Goal: Transaction & Acquisition: Purchase product/service

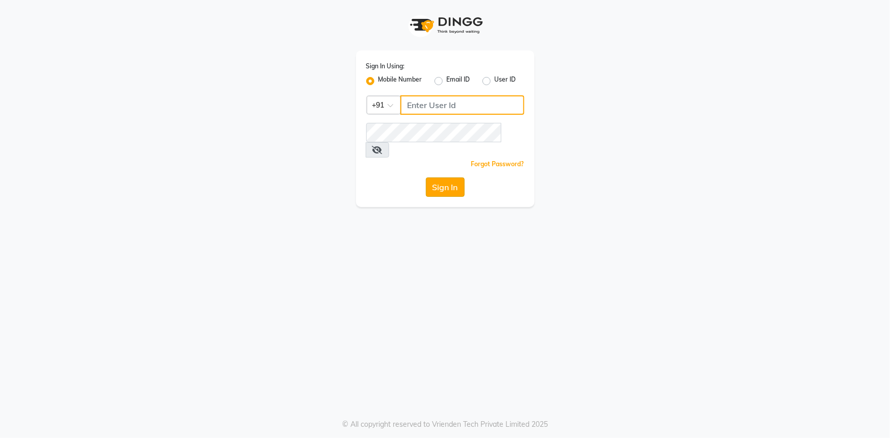
type input "7768940777"
click at [448, 177] on button "Sign In" at bounding box center [445, 186] width 39 height 19
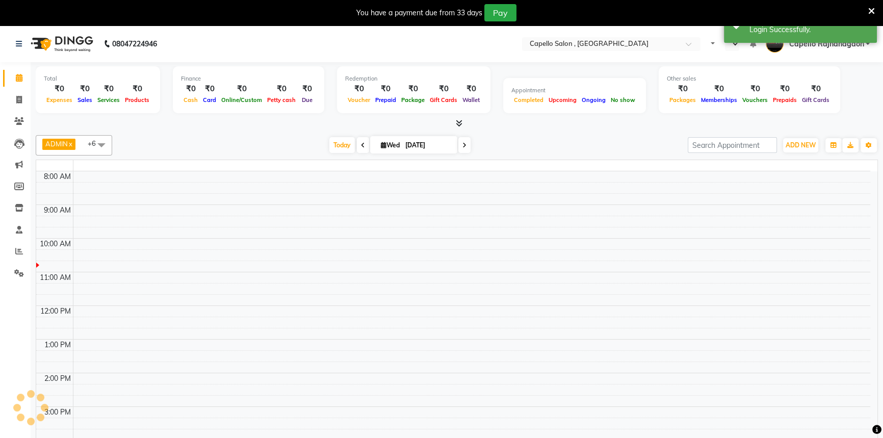
select select "en"
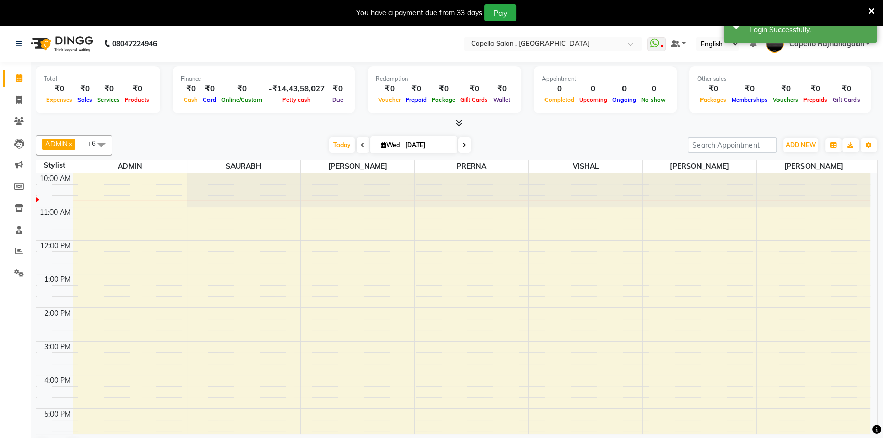
click at [873, 7] on icon at bounding box center [871, 11] width 7 height 9
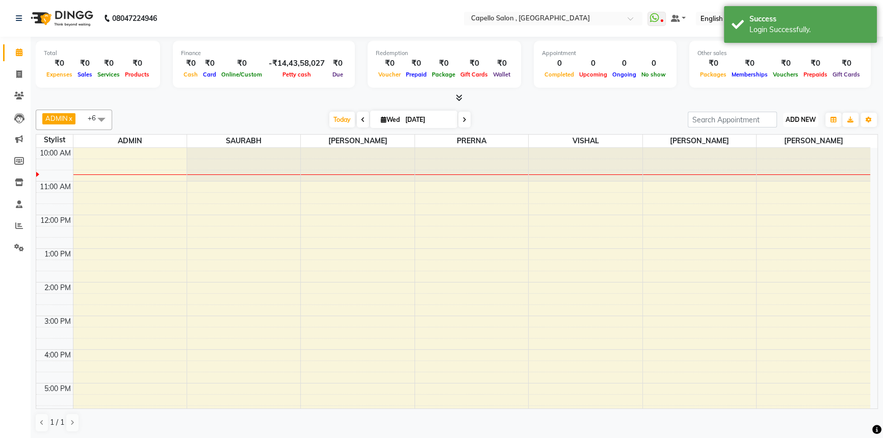
click at [807, 123] on button "ADD NEW Toggle Dropdown" at bounding box center [800, 120] width 35 height 14
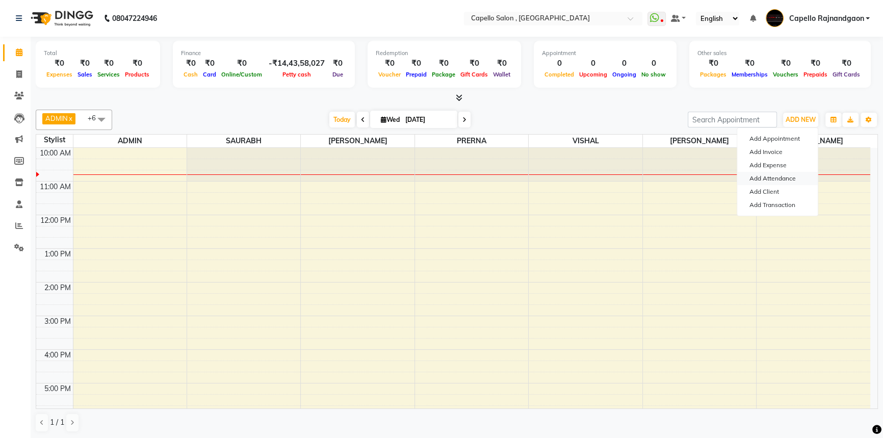
click at [788, 180] on link "Add Attendance" at bounding box center [777, 178] width 81 height 13
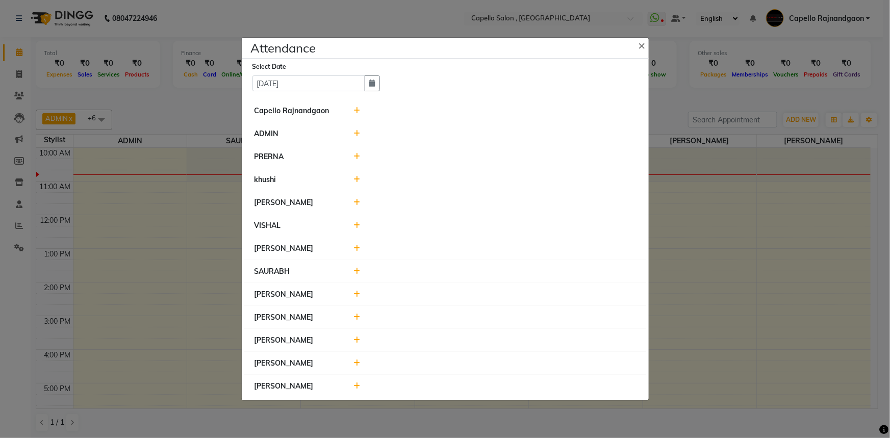
click at [355, 111] on icon at bounding box center [356, 110] width 7 height 7
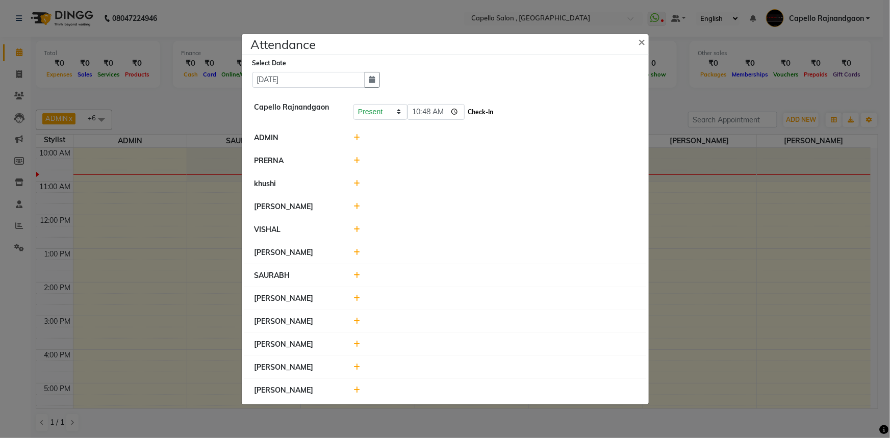
click at [470, 111] on button "Check-In" at bounding box center [480, 112] width 31 height 14
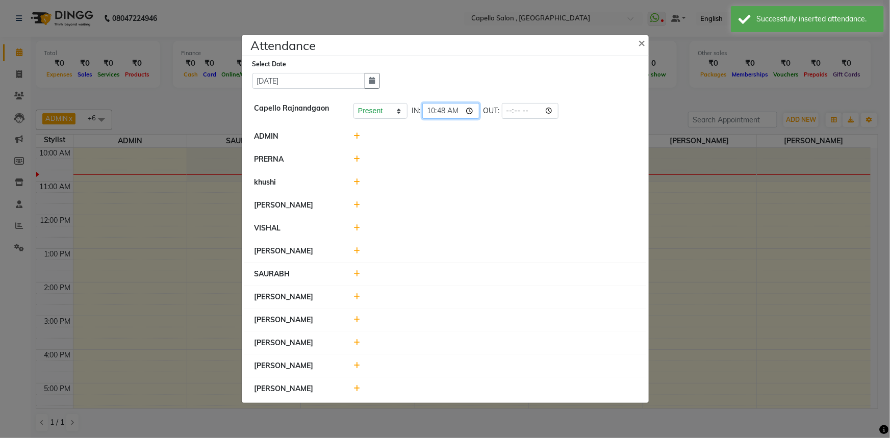
click at [439, 112] on input "10:48" at bounding box center [450, 111] width 57 height 16
type input "10:41"
click at [354, 184] on icon at bounding box center [356, 181] width 7 height 7
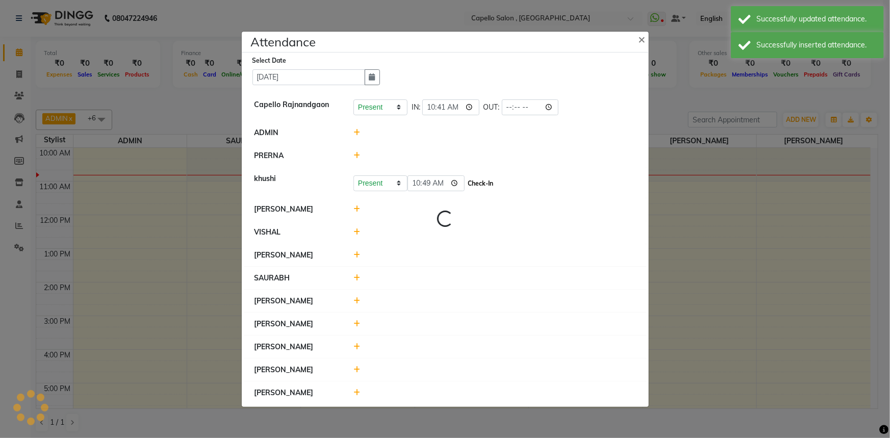
click at [476, 183] on button "Check-In" at bounding box center [480, 183] width 31 height 14
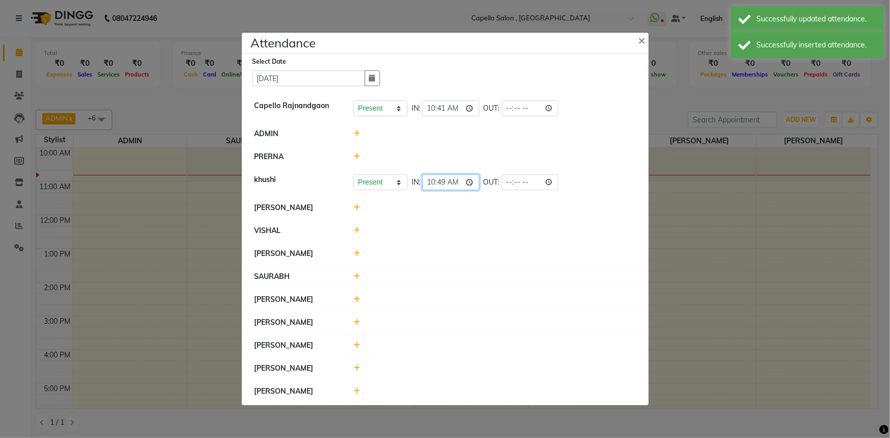
click at [445, 184] on input "10:49" at bounding box center [450, 182] width 57 height 16
type input "10:41"
click at [354, 274] on icon at bounding box center [356, 276] width 7 height 7
click at [357, 277] on icon at bounding box center [356, 276] width 7 height 7
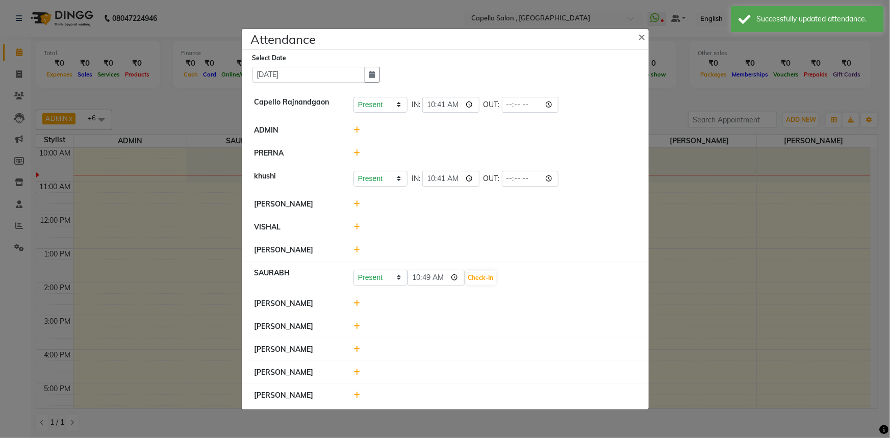
click at [488, 277] on div "Present Absent Late Half Day Weekly Off 10:49 Check-In" at bounding box center [494, 278] width 282 height 16
click at [472, 277] on button "Check-In" at bounding box center [480, 278] width 31 height 14
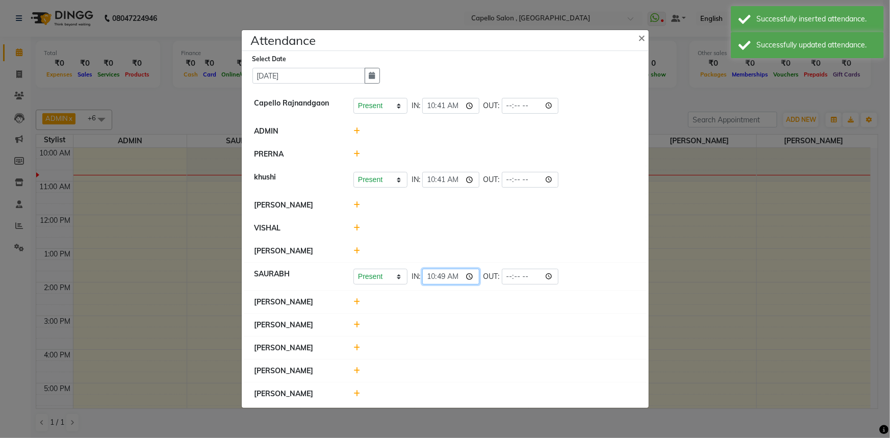
click at [440, 277] on input "10:49" at bounding box center [450, 277] width 57 height 16
type input "10:41"
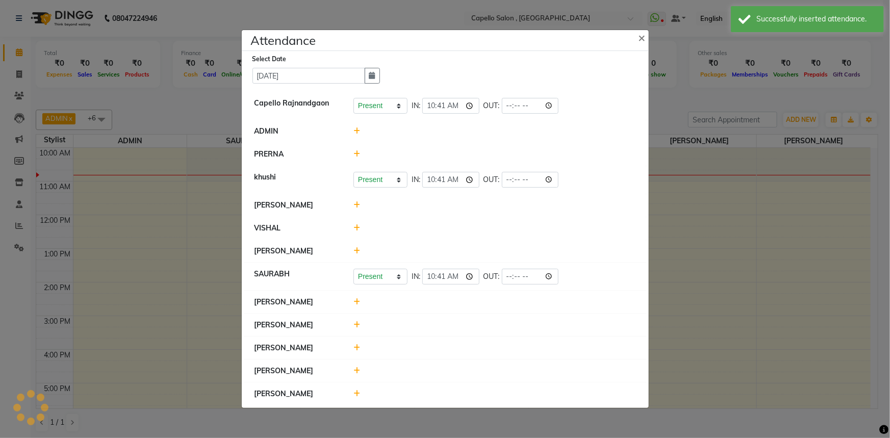
click at [602, 236] on li "VISHAL" at bounding box center [445, 228] width 402 height 23
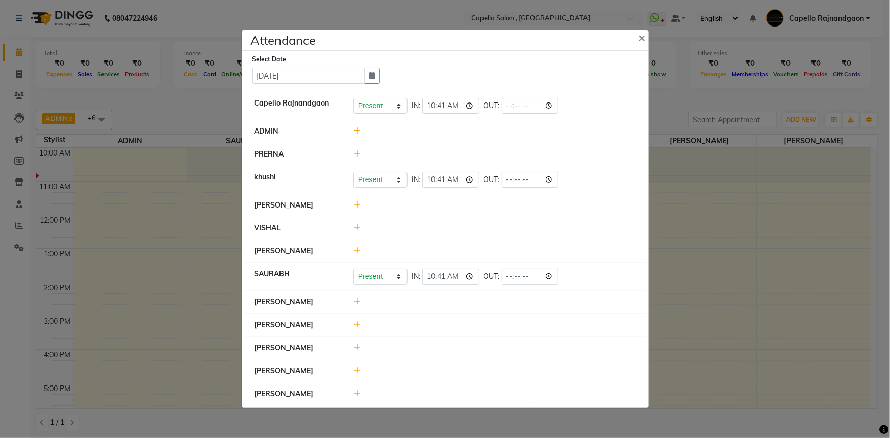
click at [357, 396] on icon at bounding box center [356, 393] width 7 height 7
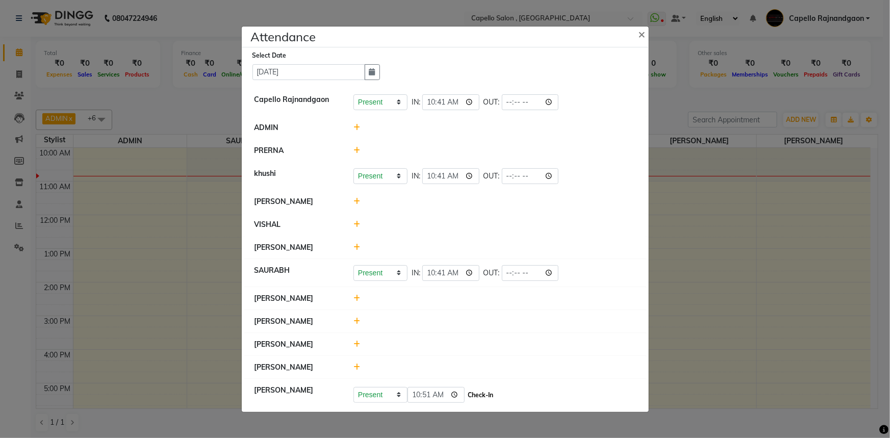
click at [465, 399] on button "Check-In" at bounding box center [480, 395] width 31 height 14
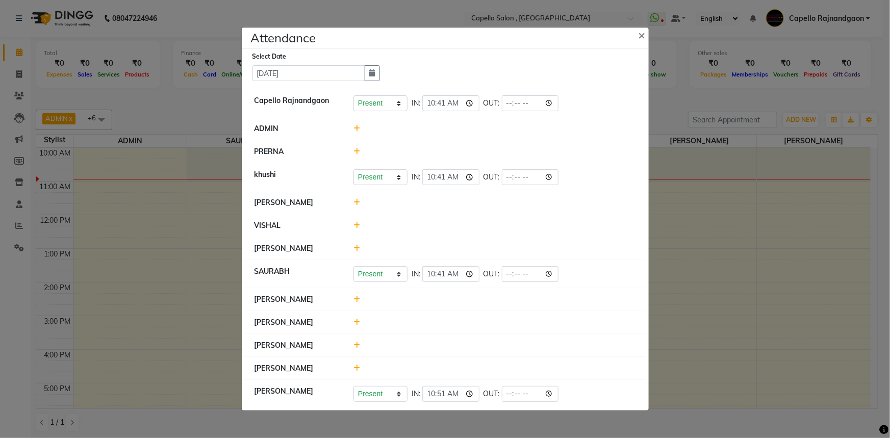
click at [356, 150] on icon at bounding box center [356, 151] width 7 height 7
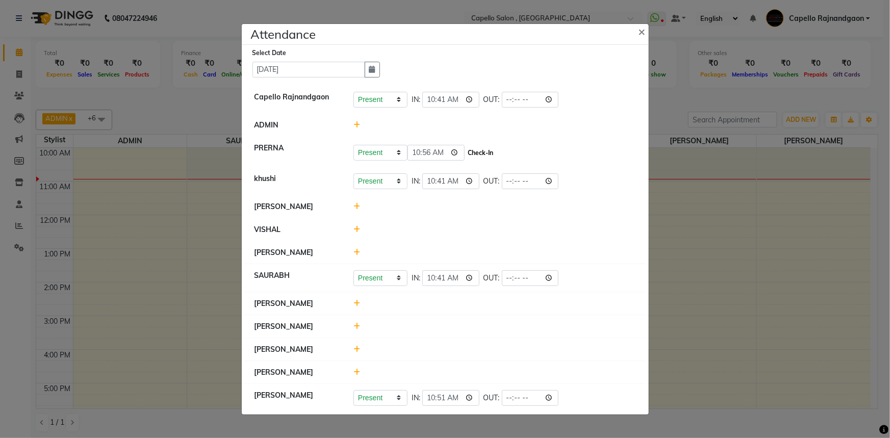
click at [467, 156] on button "Check-In" at bounding box center [480, 153] width 31 height 14
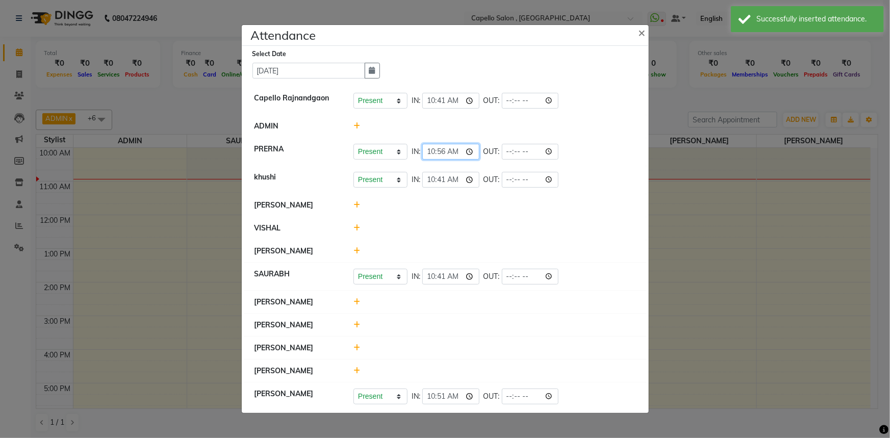
click at [443, 153] on input "10:56" at bounding box center [450, 152] width 57 height 16
type input "10:54"
click at [645, 47] on div "Select Date 03-09-2025 Capello Rajnandgaon Present Absent Late Half Day Weekly …" at bounding box center [445, 229] width 407 height 367
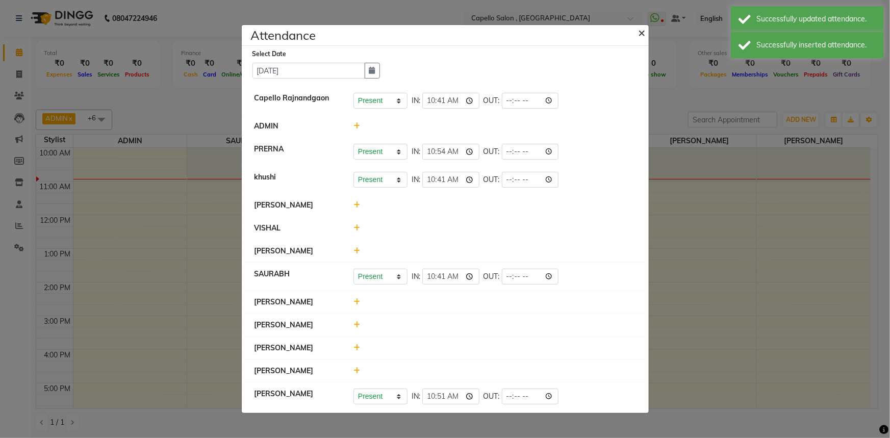
click at [641, 37] on span "×" at bounding box center [641, 31] width 7 height 15
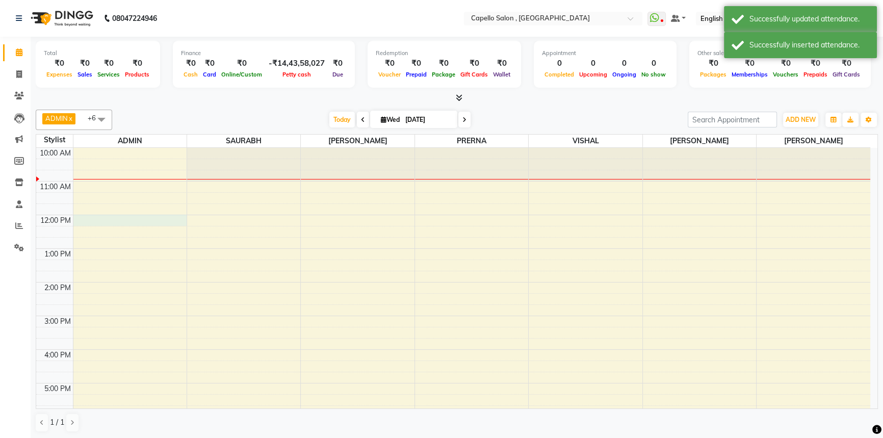
click at [125, 221] on div "10:00 AM 11:00 AM 12:00 PM 1:00 PM 2:00 PM 3:00 PM 4:00 PM 5:00 PM 6:00 PM 7:00…" at bounding box center [453, 333] width 834 height 370
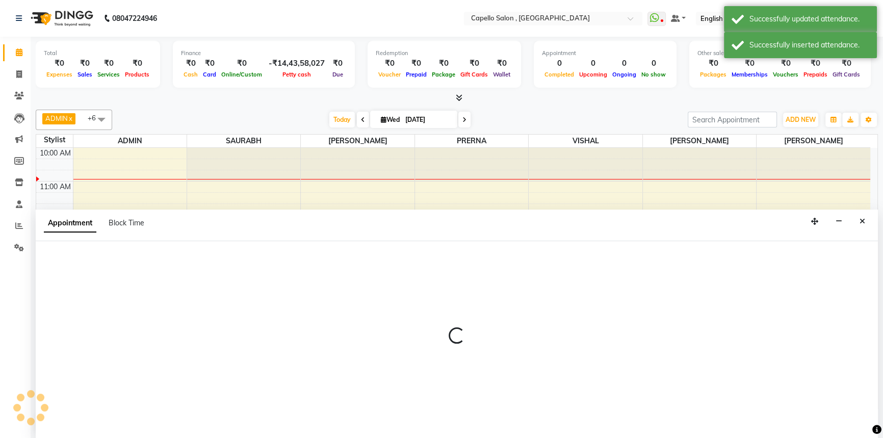
select select "14663"
select select "tentative"
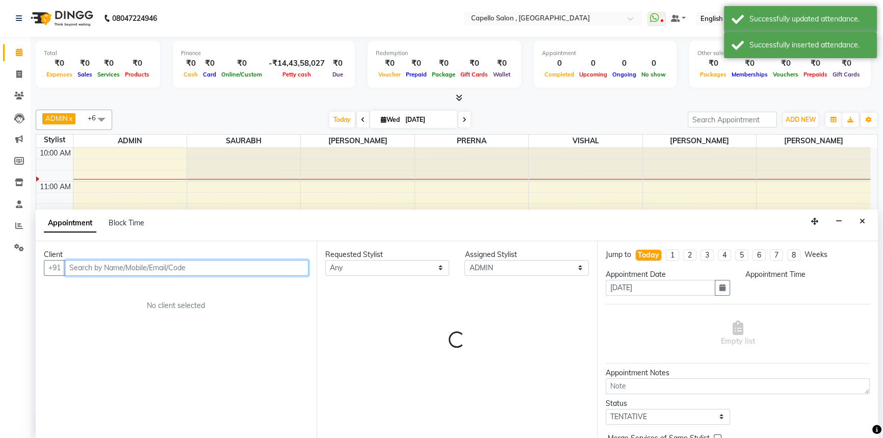
select select "720"
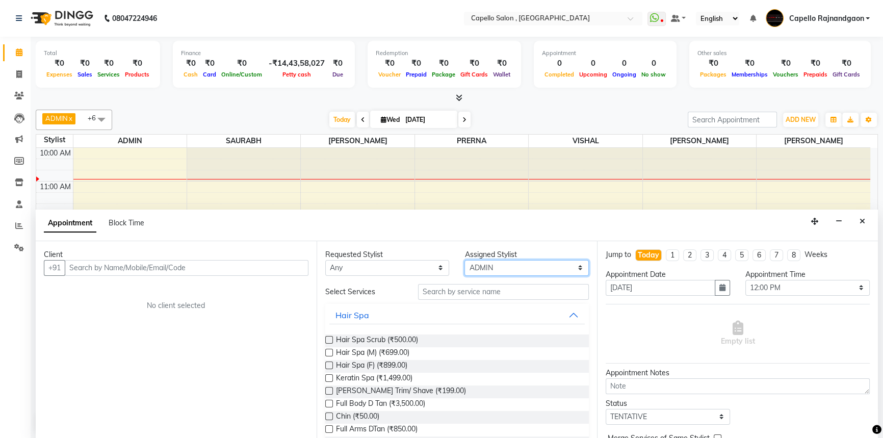
click at [484, 270] on select "Select ADMIN Capello Rajnandgaon Harshal khushi Namrata murari nihal PRERNA Rin…" at bounding box center [526, 268] width 124 height 16
select select "34173"
click at [464, 260] on select "Select ADMIN Capello Rajnandgaon Harshal khushi Namrata murari nihal PRERNA Rin…" at bounding box center [526, 268] width 124 height 16
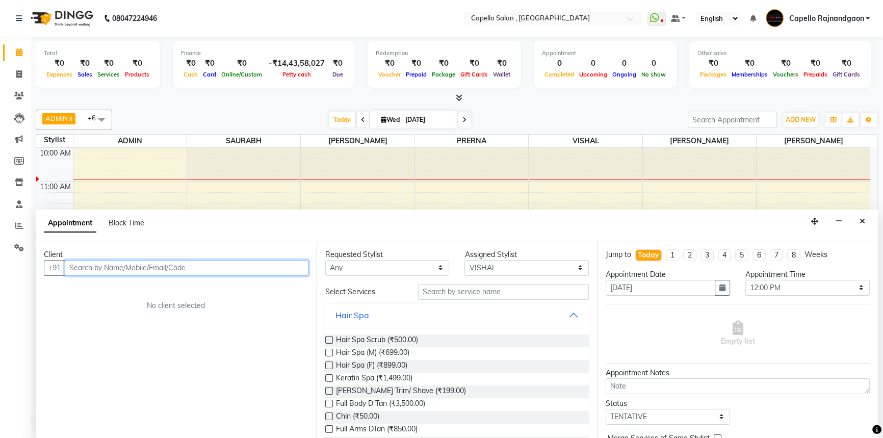
click at [199, 270] on input "text" at bounding box center [187, 268] width 244 height 16
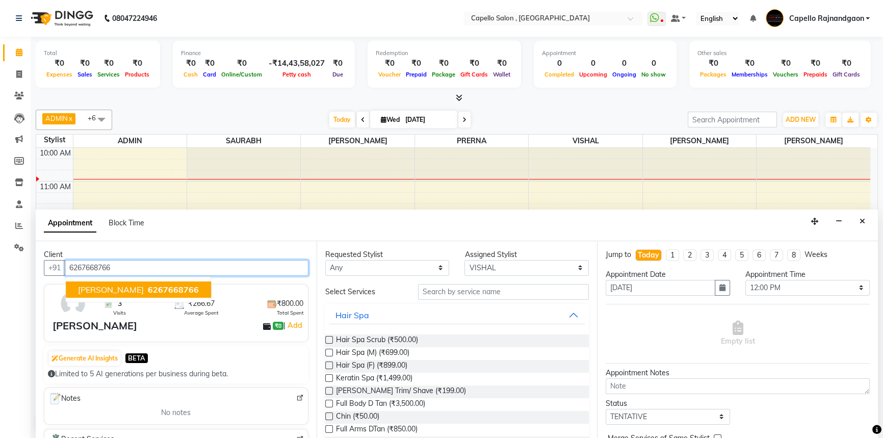
click at [133, 294] on button "ekta 6267668766" at bounding box center [138, 289] width 145 height 16
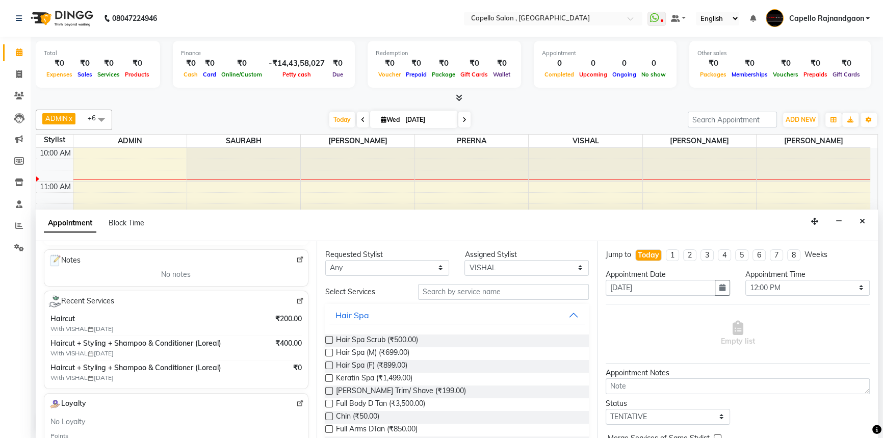
scroll to position [139, 0]
type input "6267668766"
click at [433, 284] on input "text" at bounding box center [503, 292] width 171 height 16
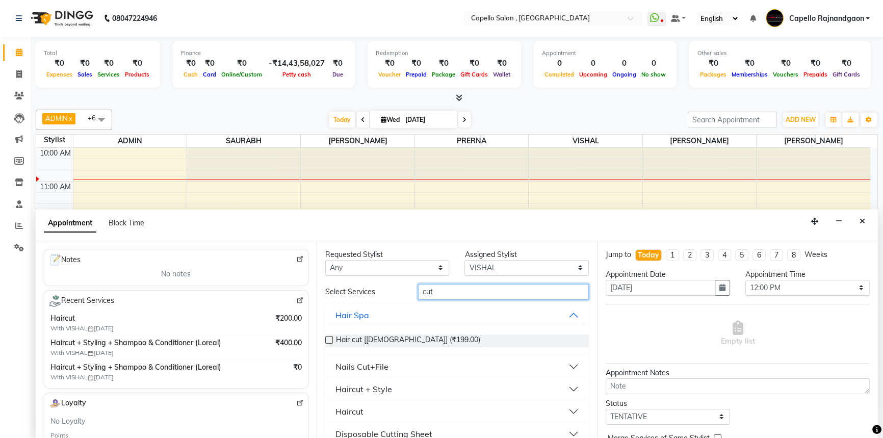
type input "cut"
click at [376, 389] on div "Haircut + Style" at bounding box center [363, 389] width 57 height 12
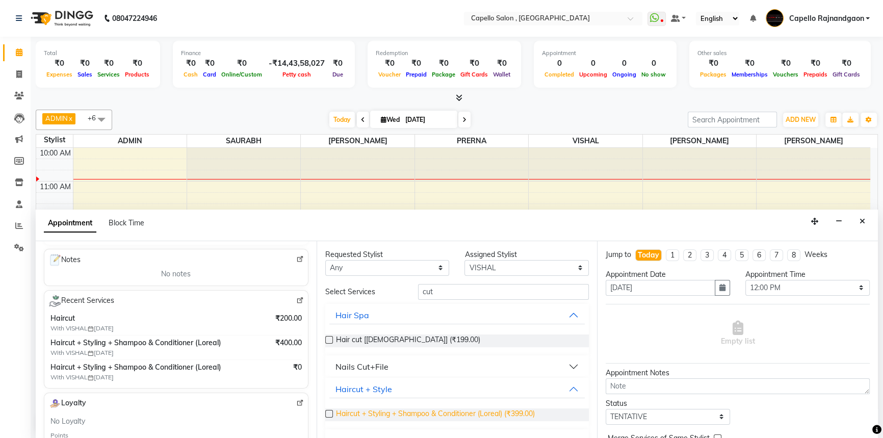
click at [373, 417] on span "Haircut + Styling + Shampoo & Conditioner (Loreal) (₹399.00)" at bounding box center [435, 414] width 199 height 13
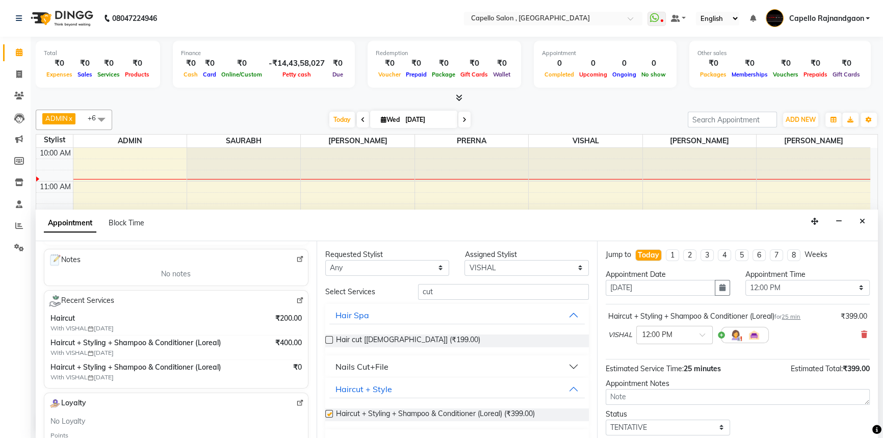
checkbox input "false"
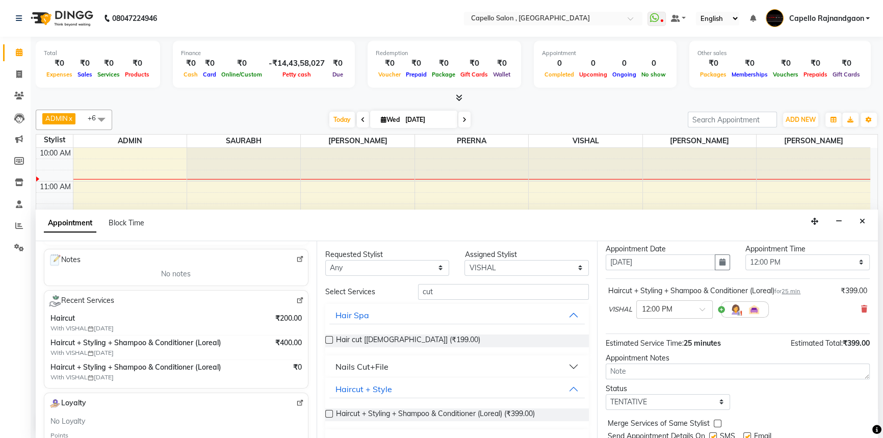
scroll to position [60, 0]
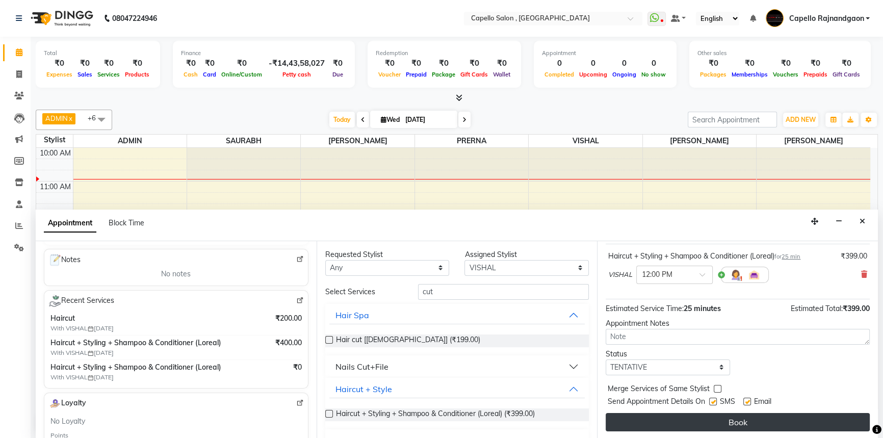
click at [652, 418] on button "Book" at bounding box center [738, 422] width 264 height 18
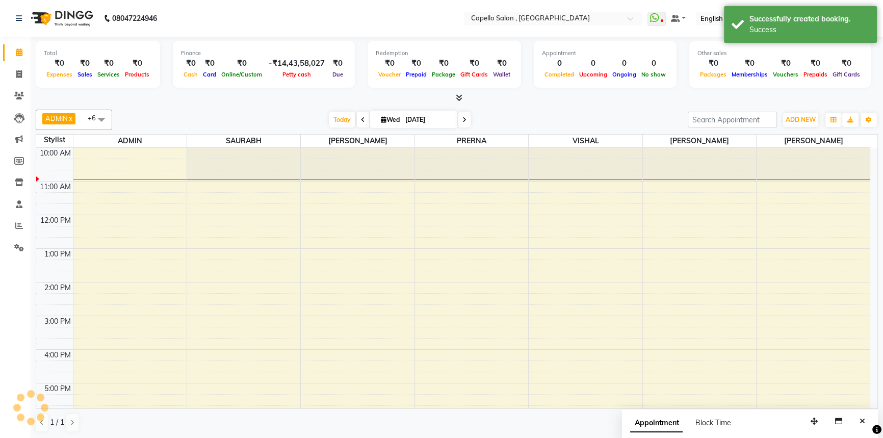
scroll to position [0, 0]
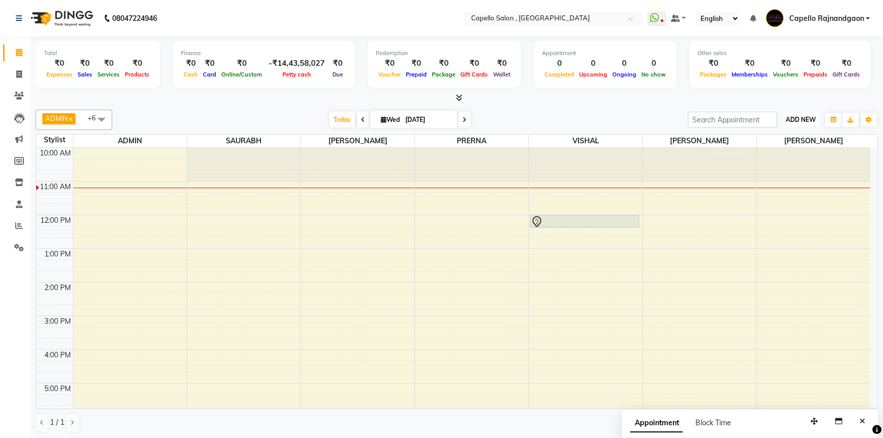
click at [811, 125] on button "ADD NEW Toggle Dropdown" at bounding box center [800, 120] width 35 height 14
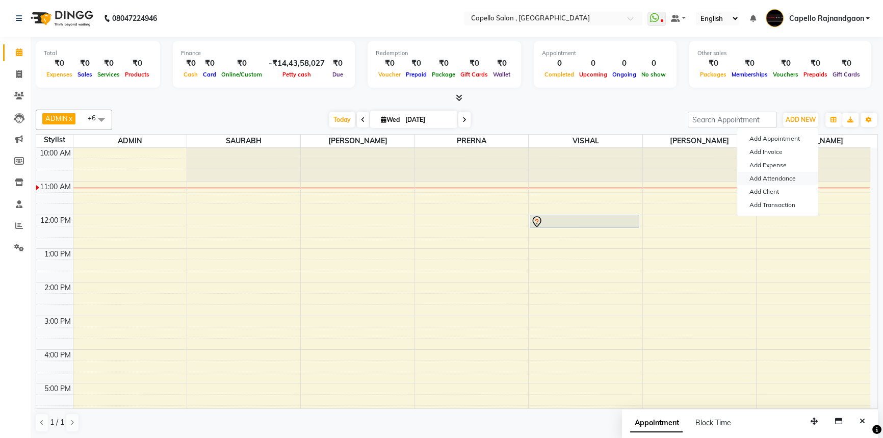
click at [792, 173] on link "Add Attendance" at bounding box center [777, 178] width 81 height 13
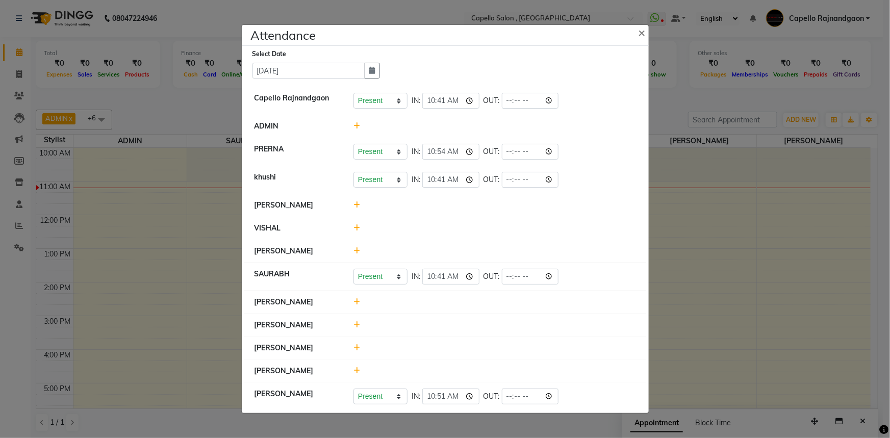
click at [353, 225] on icon at bounding box center [356, 227] width 7 height 7
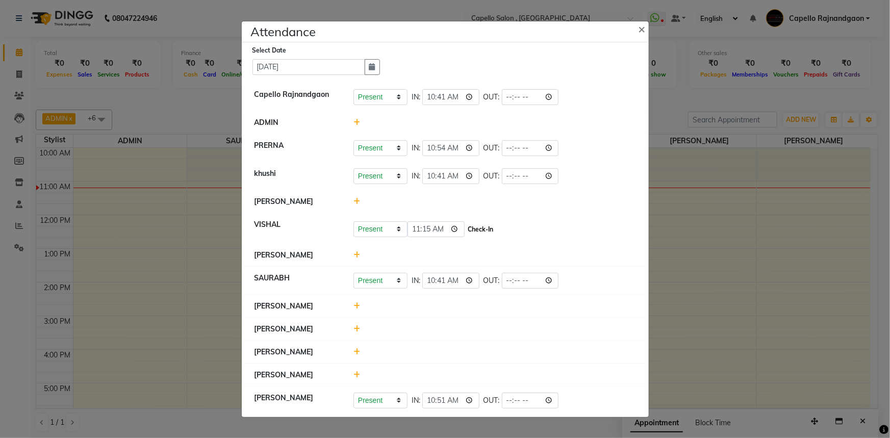
click at [467, 227] on button "Check-In" at bounding box center [480, 229] width 31 height 14
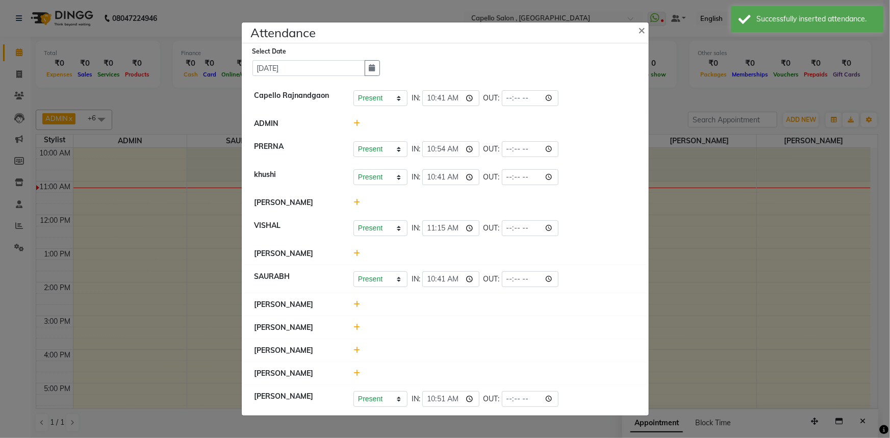
click at [355, 254] on icon at bounding box center [356, 253] width 7 height 7
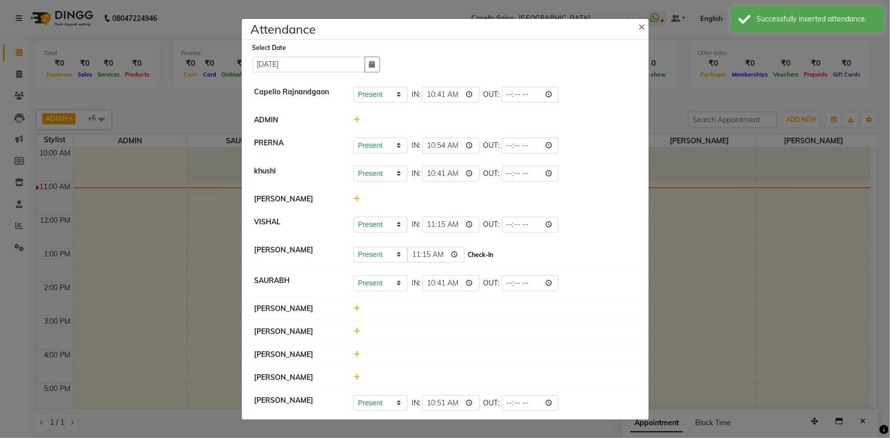
click at [472, 256] on button "Check-In" at bounding box center [480, 255] width 31 height 14
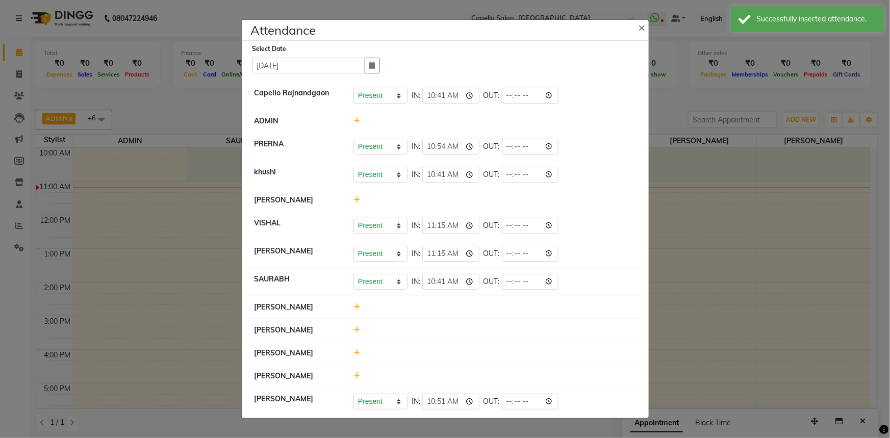
click at [357, 327] on icon at bounding box center [356, 329] width 7 height 7
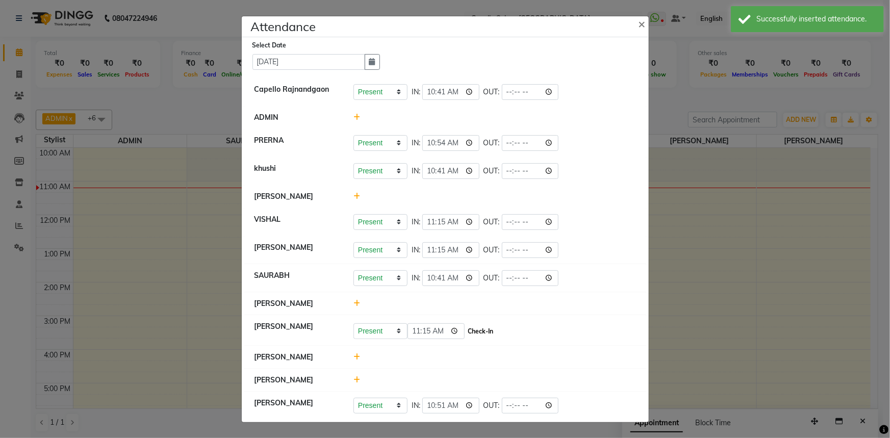
click at [466, 336] on button "Check-In" at bounding box center [480, 331] width 31 height 14
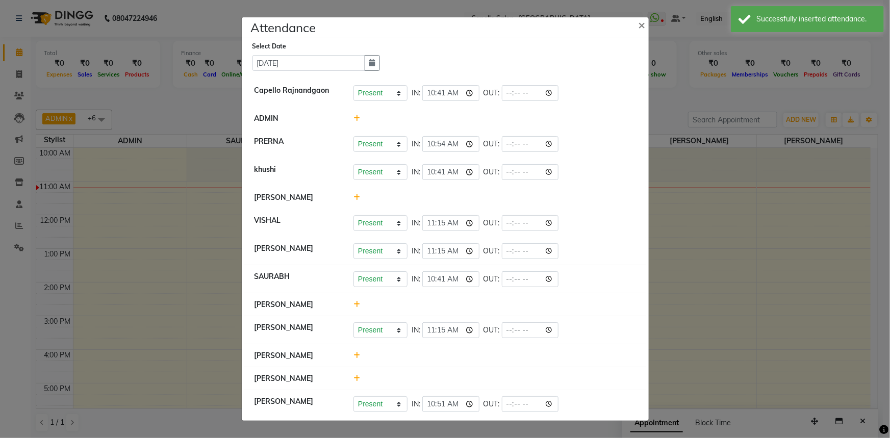
drag, startPoint x: 357, startPoint y: 356, endPoint x: 445, endPoint y: 359, distance: 87.2
click at [361, 355] on div at bounding box center [495, 355] width 298 height 11
click at [356, 357] on icon at bounding box center [356, 355] width 7 height 7
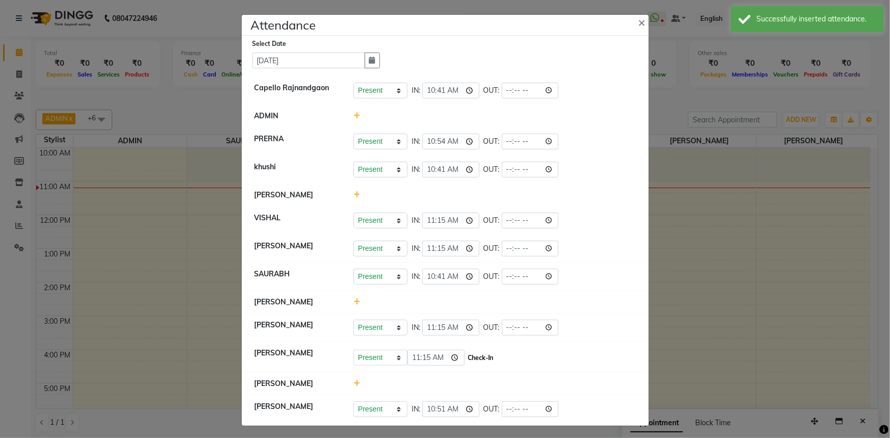
click at [465, 357] on button "Check-In" at bounding box center [480, 358] width 31 height 14
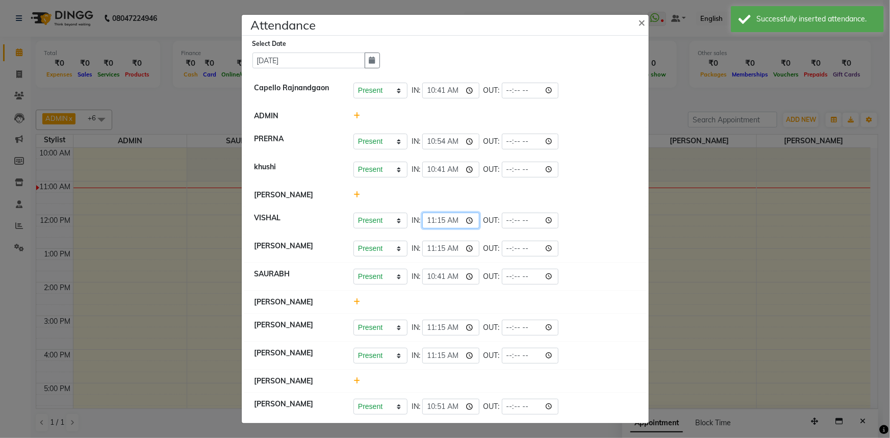
click at [441, 223] on input "11:15" at bounding box center [450, 221] width 57 height 16
type input "11:00"
click at [443, 245] on input "11:15" at bounding box center [450, 249] width 57 height 16
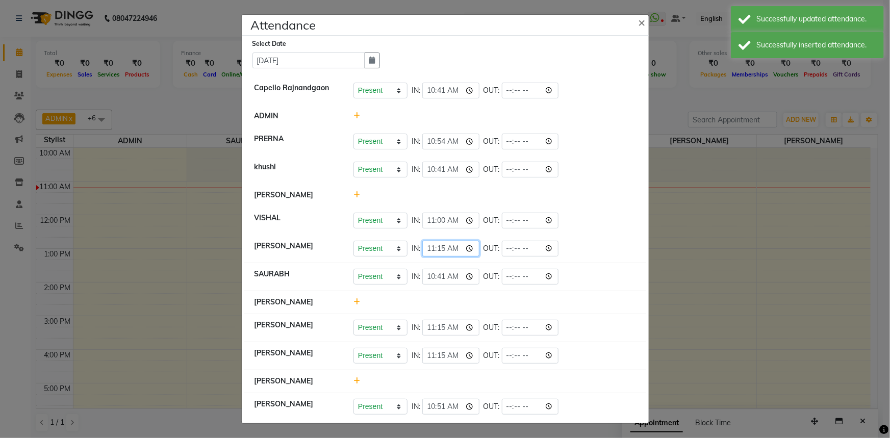
click at [443, 245] on input "11:15" at bounding box center [450, 249] width 57 height 16
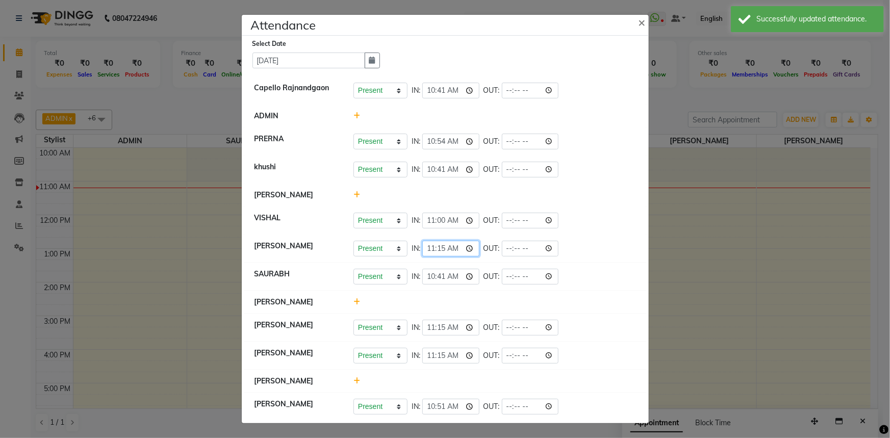
type input "11:00"
click at [445, 328] on input "11:15" at bounding box center [450, 328] width 57 height 16
type input "11:00"
click at [442, 351] on input "11:15" at bounding box center [450, 356] width 57 height 16
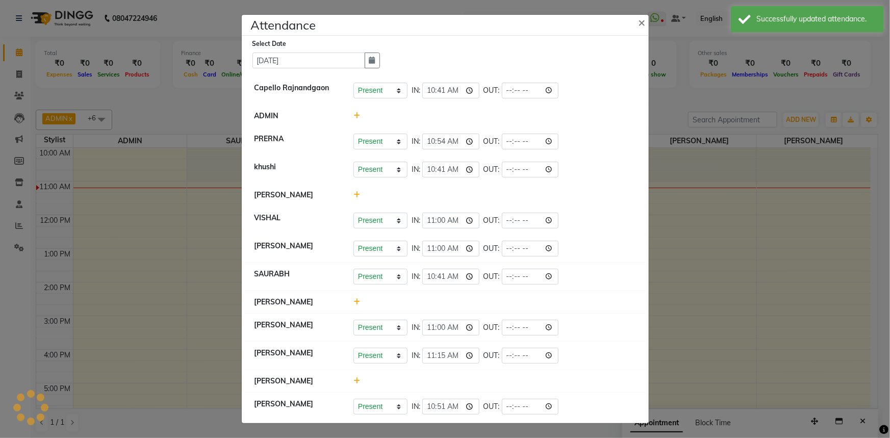
click at [442, 351] on input "11:15" at bounding box center [450, 356] width 57 height 16
type input "11:00"
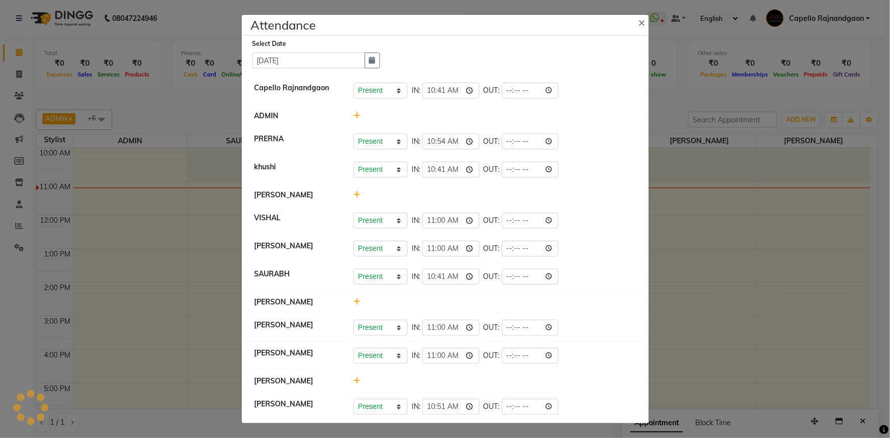
click at [573, 306] on div at bounding box center [495, 302] width 298 height 11
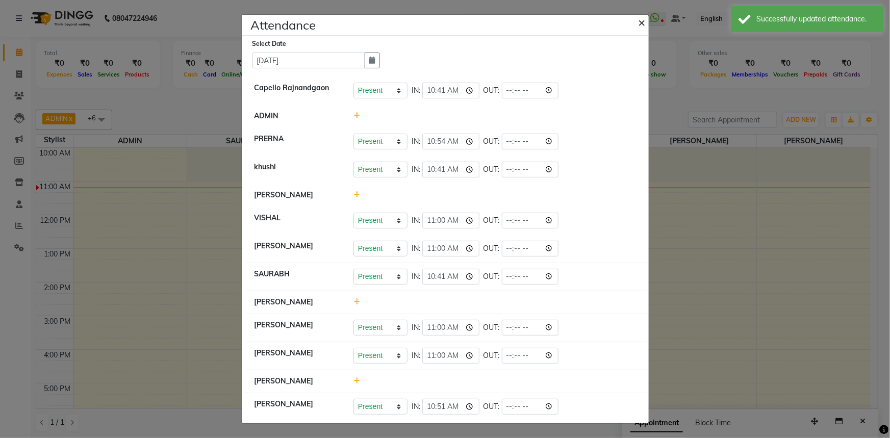
click at [639, 24] on span "×" at bounding box center [641, 21] width 7 height 15
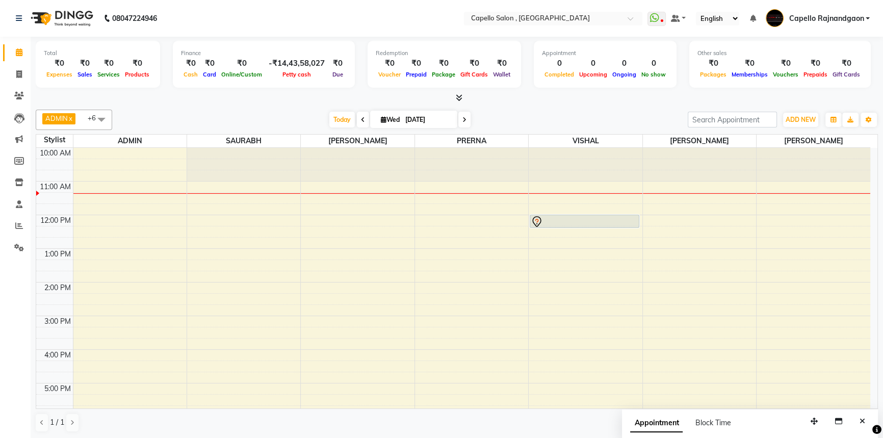
click at [639, 24] on span at bounding box center [634, 21] width 13 height 10
click at [206, 95] on div at bounding box center [457, 98] width 842 height 11
click at [141, 249] on div "10:00 AM 11:00 AM 12:00 PM 1:00 PM 2:00 PM 3:00 PM 4:00 PM 5:00 PM 6:00 PM 7:00…" at bounding box center [453, 333] width 834 height 370
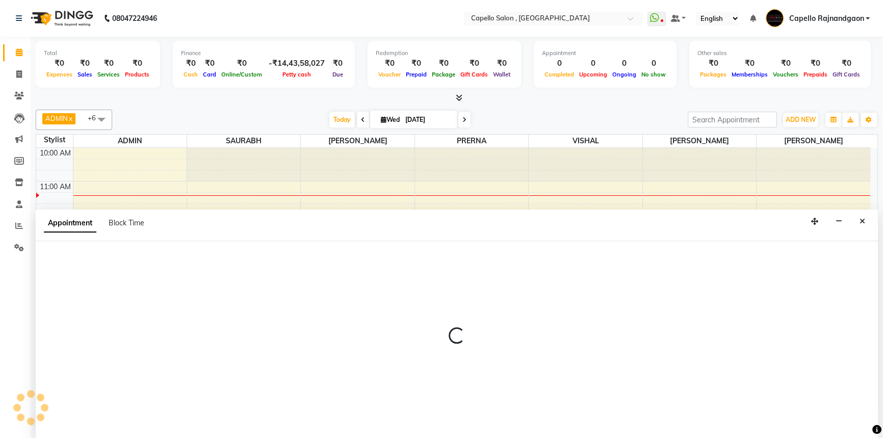
select select "14663"
select select "780"
select select "tentative"
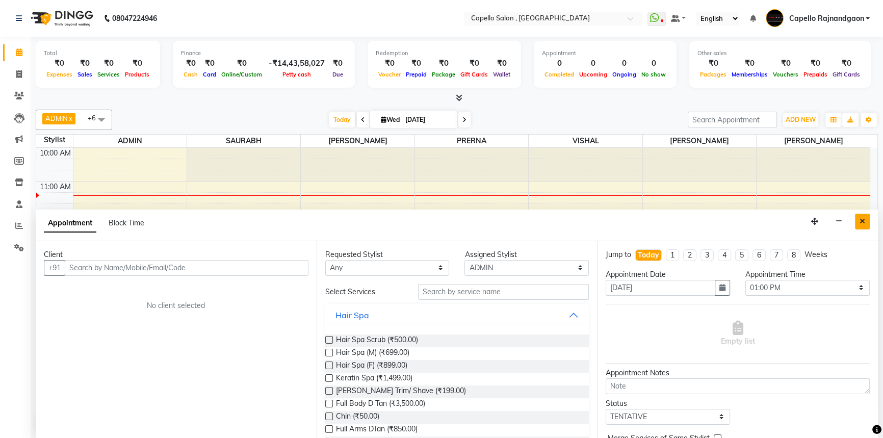
click at [864, 222] on icon "Close" at bounding box center [863, 221] width 6 height 7
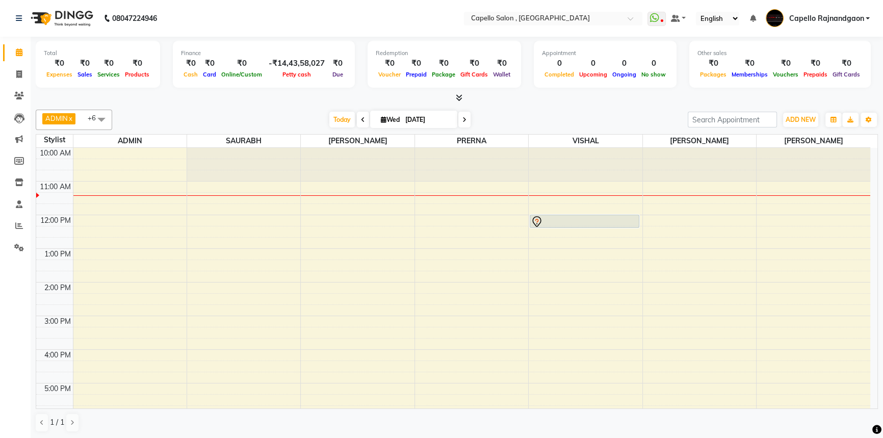
click at [123, 209] on div "10:00 AM 11:00 AM 12:00 PM 1:00 PM 2:00 PM 3:00 PM 4:00 PM 5:00 PM 6:00 PM 7:00…" at bounding box center [453, 333] width 834 height 370
select select "14663"
select select "tentative"
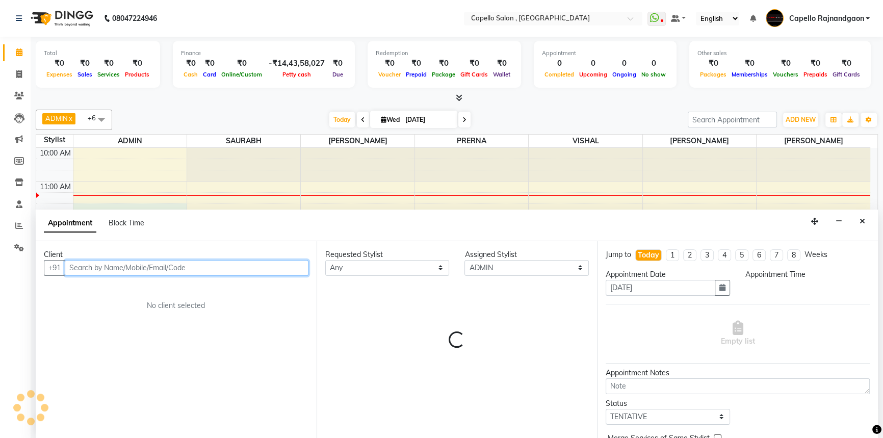
select select "705"
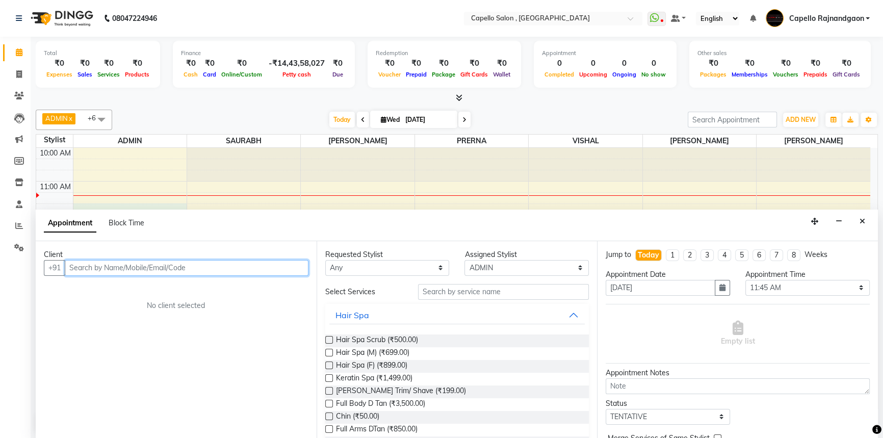
click at [127, 265] on input "text" at bounding box center [187, 268] width 244 height 16
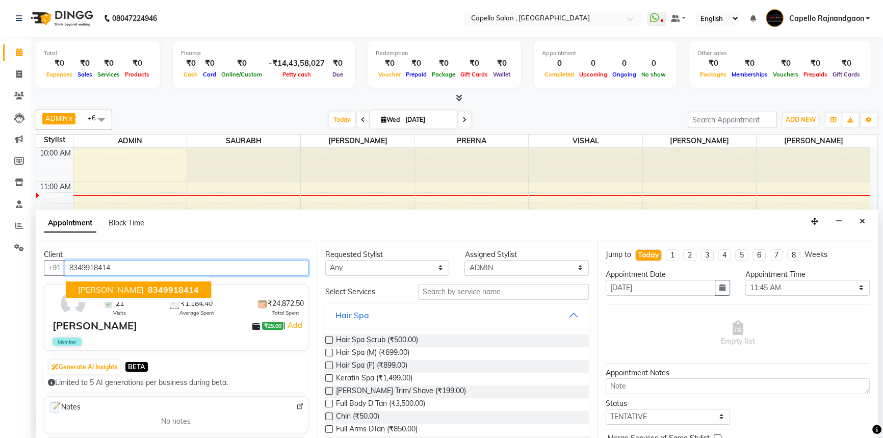
type input "8349918414"
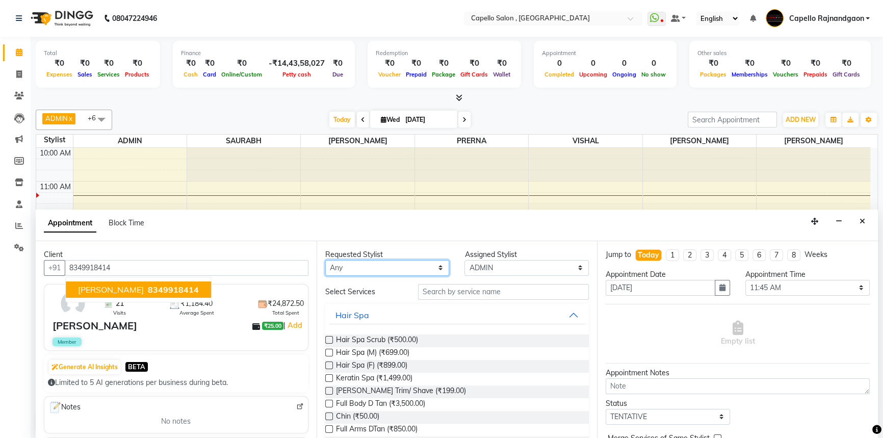
click at [363, 267] on select "Any ADMIN Capello Rajnandgaon Harshal khushi Namrata murari nihal PRERNA Rinki …" at bounding box center [387, 268] width 124 height 16
select select "14663"
click at [325, 260] on select "Any ADMIN Capello Rajnandgaon Harshal khushi Namrata murari nihal PRERNA Rinki …" at bounding box center [387, 268] width 124 height 16
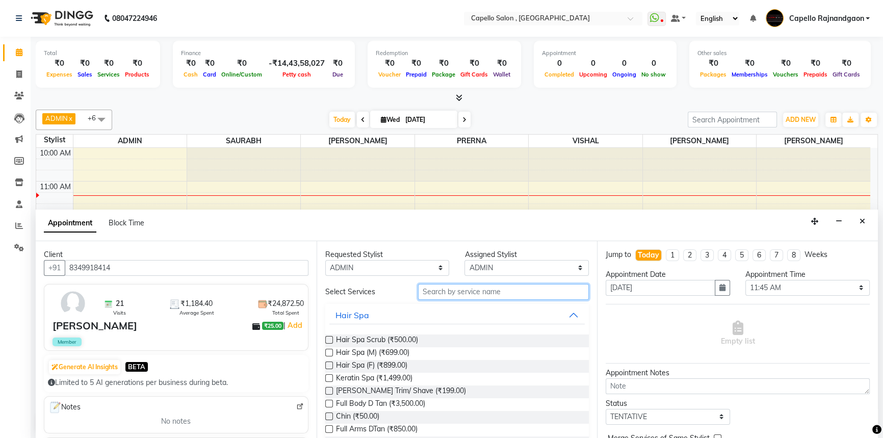
click at [470, 291] on input "text" at bounding box center [503, 292] width 171 height 16
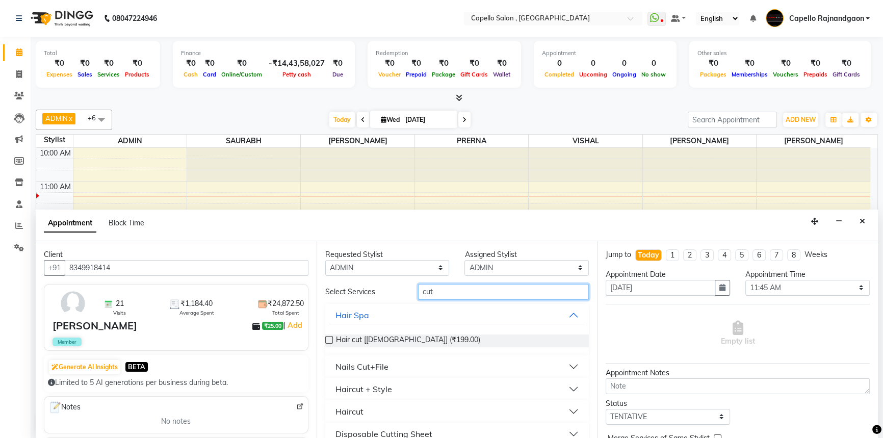
type input "cut"
click at [389, 411] on button "Haircut" at bounding box center [457, 411] width 256 height 18
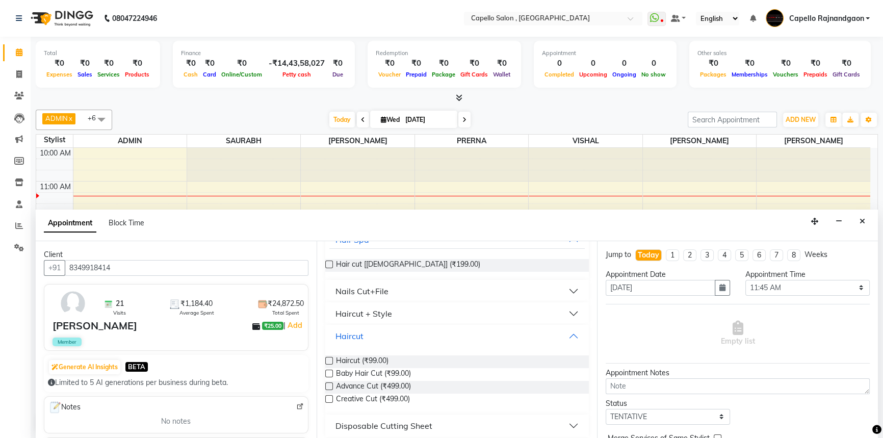
scroll to position [82, 0]
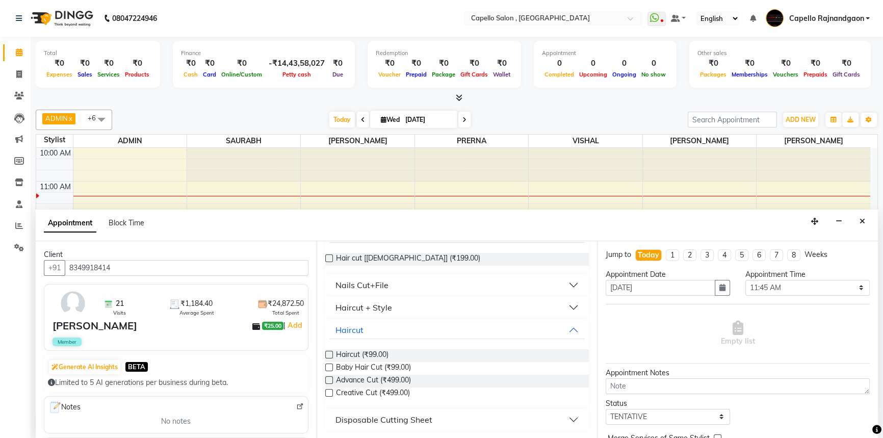
click at [329, 352] on label at bounding box center [329, 355] width 8 height 8
click at [329, 352] on input "checkbox" at bounding box center [328, 355] width 7 height 7
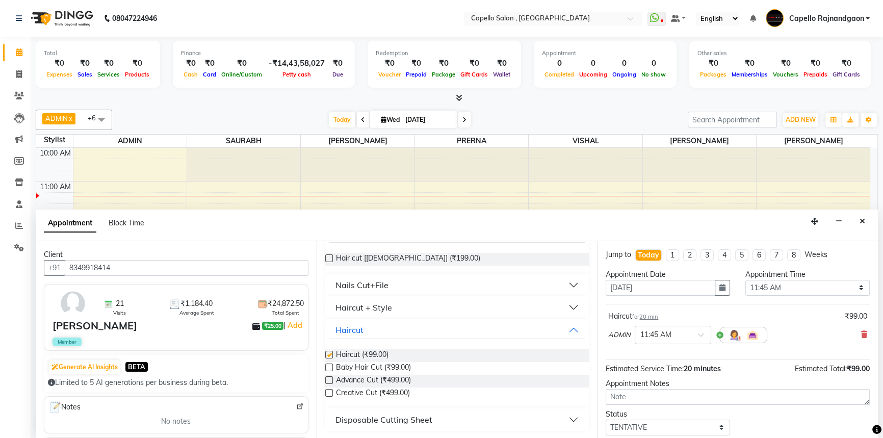
checkbox input "false"
click at [648, 424] on select "Select TENTATIVE CONFIRM CHECK-IN UPCOMING" at bounding box center [668, 428] width 124 height 16
select select "upcoming"
click at [606, 420] on select "Select TENTATIVE CONFIRM CHECK-IN UPCOMING" at bounding box center [668, 428] width 124 height 16
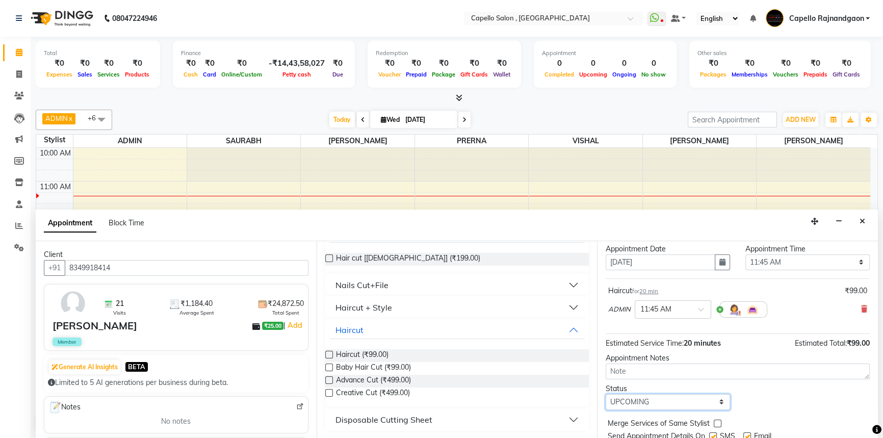
scroll to position [60, 0]
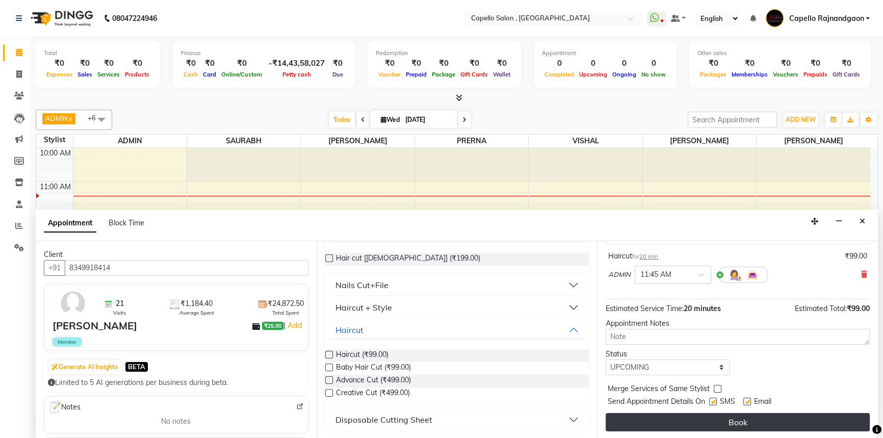
click at [657, 425] on button "Book" at bounding box center [738, 422] width 264 height 18
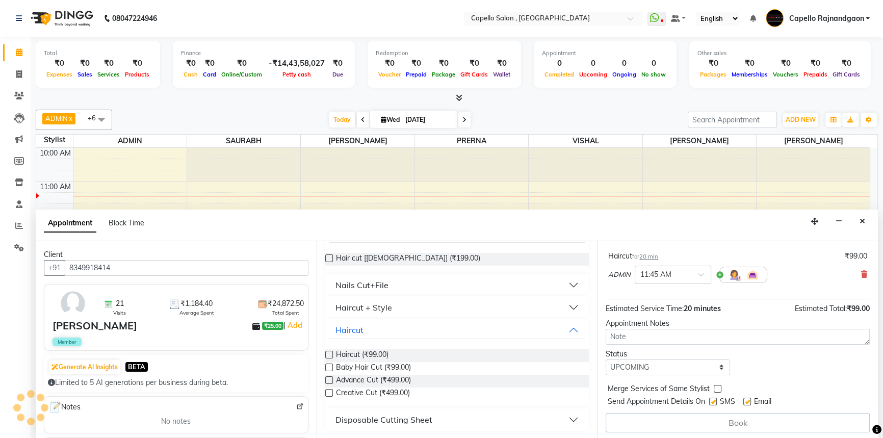
scroll to position [0, 0]
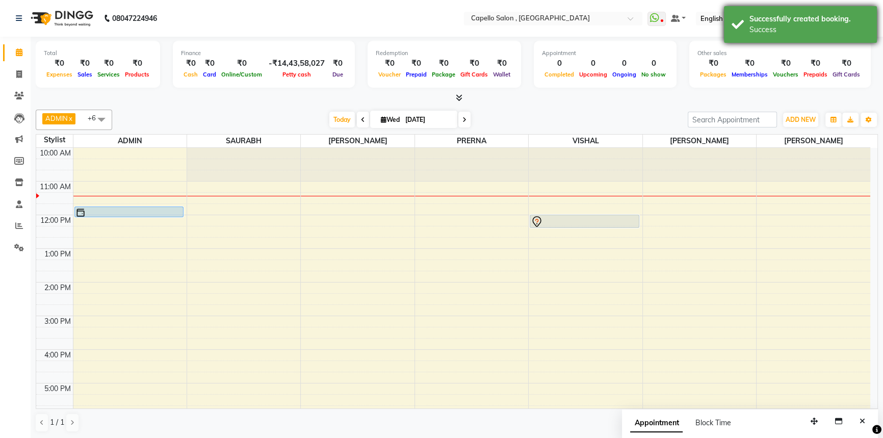
click at [774, 29] on div "Success" at bounding box center [809, 29] width 120 height 11
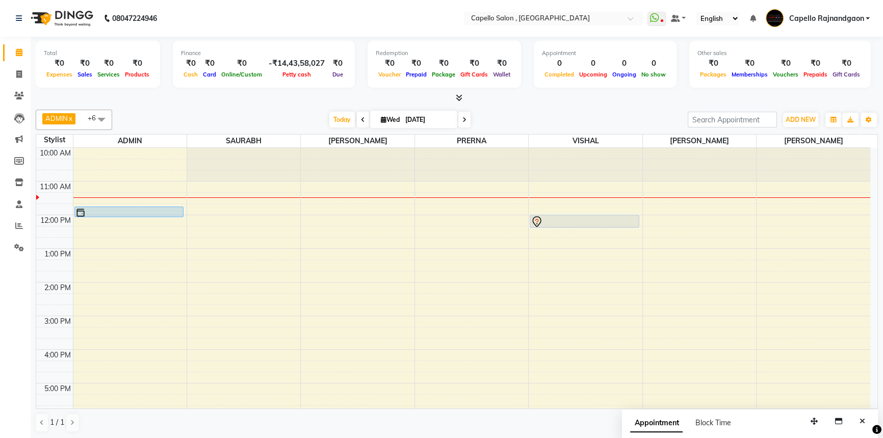
click at [210, 227] on div "10:00 AM 11:00 AM 12:00 PM 1:00 PM 2:00 PM 3:00 PM 4:00 PM 5:00 PM 6:00 PM 7:00…" at bounding box center [453, 333] width 834 height 370
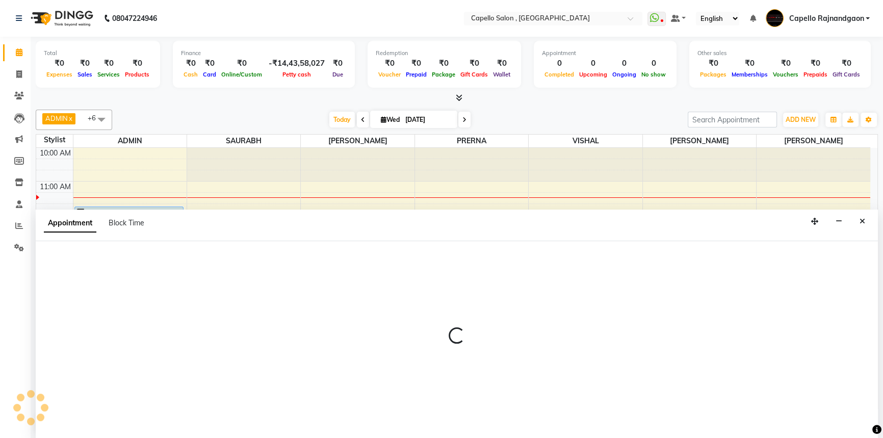
select select "42167"
select select "tentative"
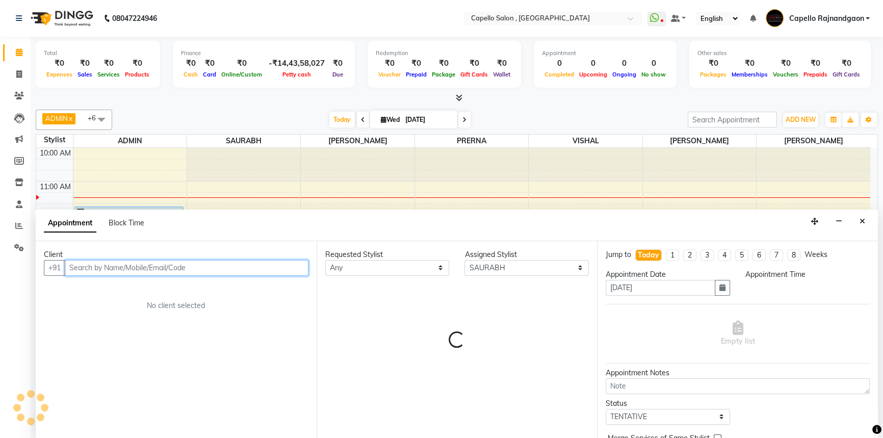
select select "735"
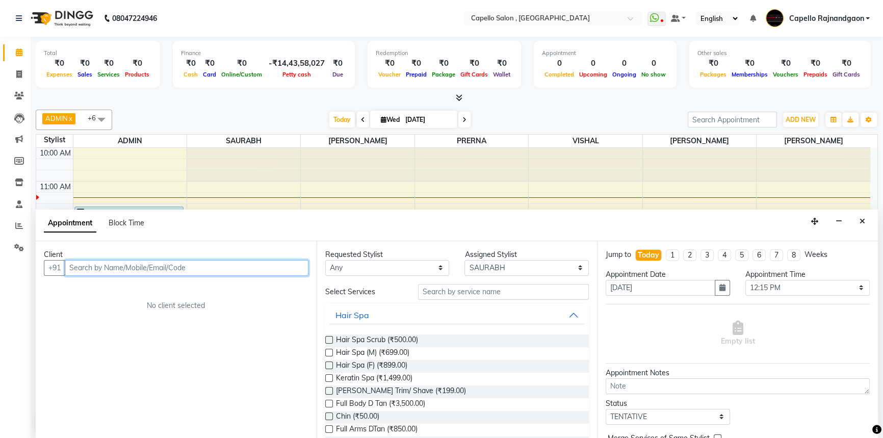
click at [195, 270] on input "text" at bounding box center [187, 268] width 244 height 16
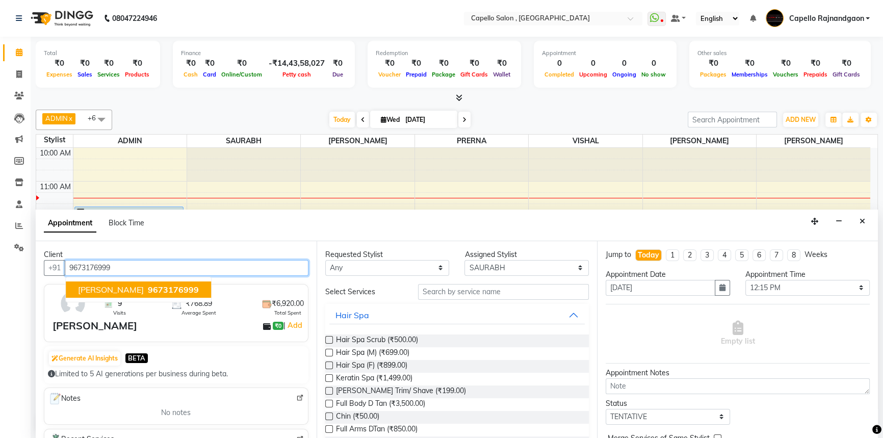
type input "9673176999"
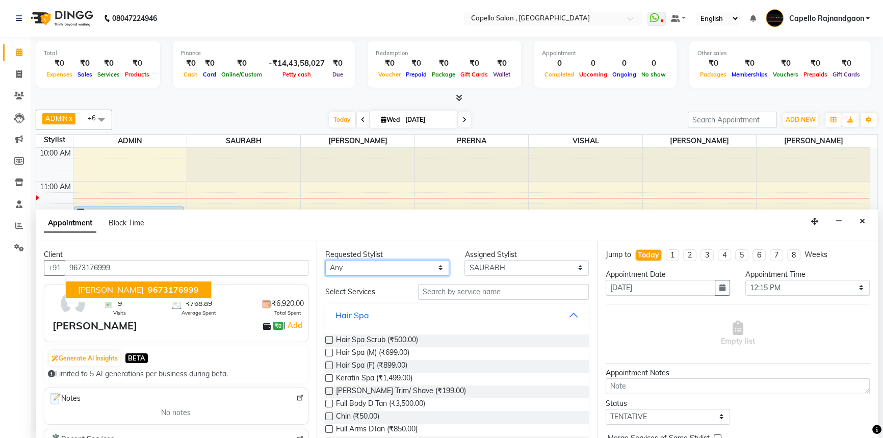
click at [377, 266] on select "Any ADMIN Capello Rajnandgaon Harshal khushi Namrata murari nihal PRERNA Rinki …" at bounding box center [387, 268] width 124 height 16
select select "66386"
click at [325, 260] on select "Any ADMIN Capello Rajnandgaon Harshal khushi Namrata murari nihal PRERNA Rinki …" at bounding box center [387, 268] width 124 height 16
select select "66386"
click at [371, 260] on select "Any ADMIN Capello Rajnandgaon Harshal khushi Namrata murari nihal PRERNA Rinki …" at bounding box center [387, 268] width 124 height 16
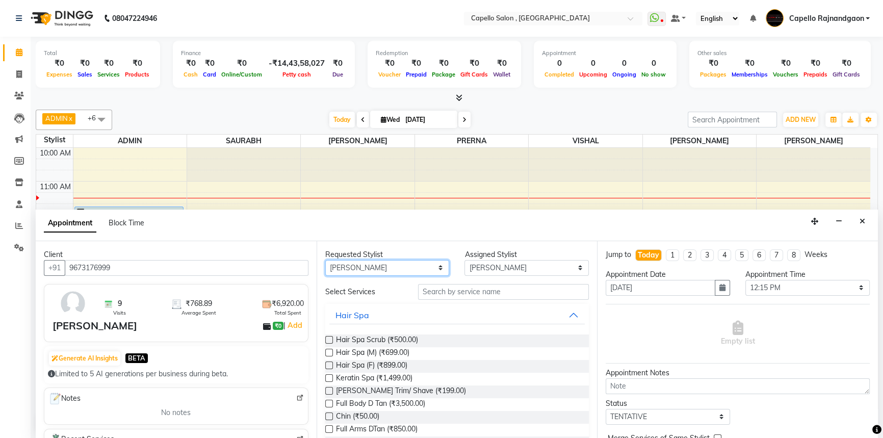
select select "42167"
click at [325, 260] on select "Any ADMIN Capello Rajnandgaon Harshal khushi Namrata murari nihal PRERNA Rinki …" at bounding box center [387, 268] width 124 height 16
select select "42167"
click at [461, 291] on input "text" at bounding box center [503, 292] width 171 height 16
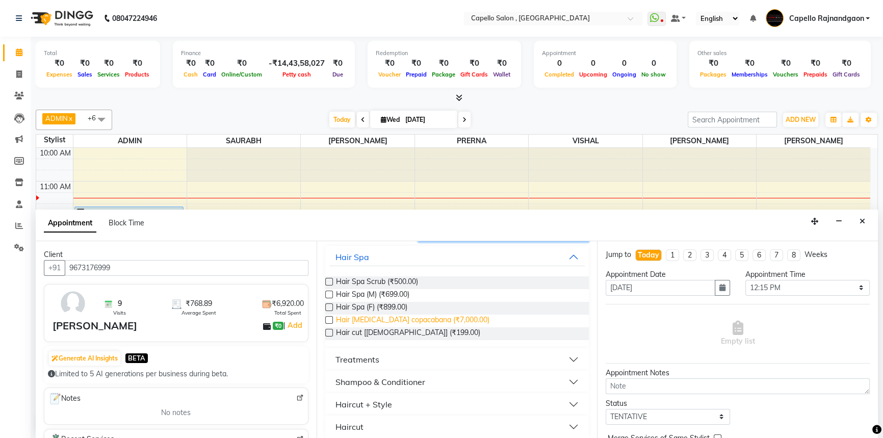
scroll to position [65, 0]
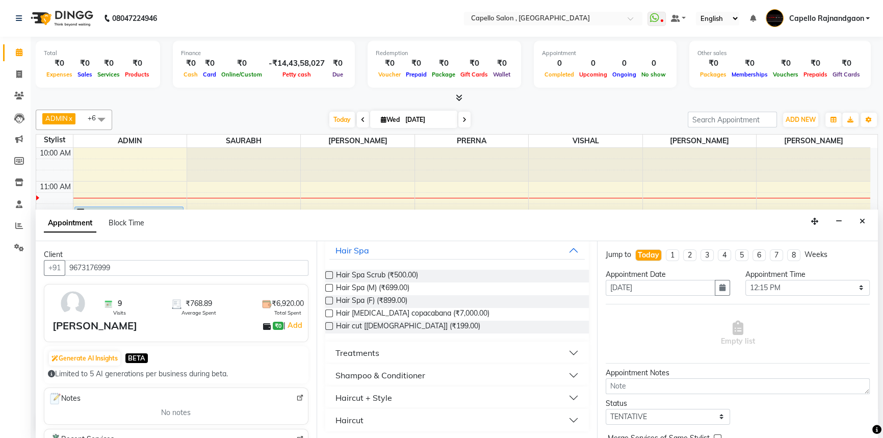
type input "hai"
click at [566, 419] on button "Haircut" at bounding box center [457, 420] width 256 height 18
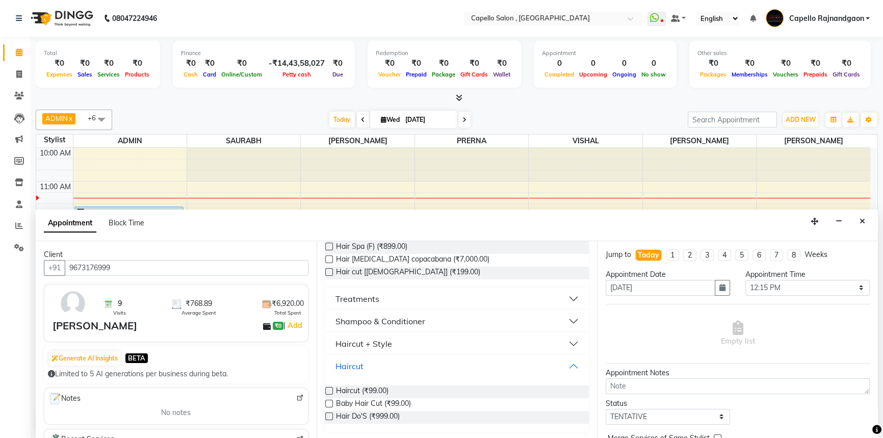
scroll to position [119, 0]
click at [329, 387] on label at bounding box center [329, 390] width 8 height 8
click at [329, 388] on input "checkbox" at bounding box center [328, 391] width 7 height 7
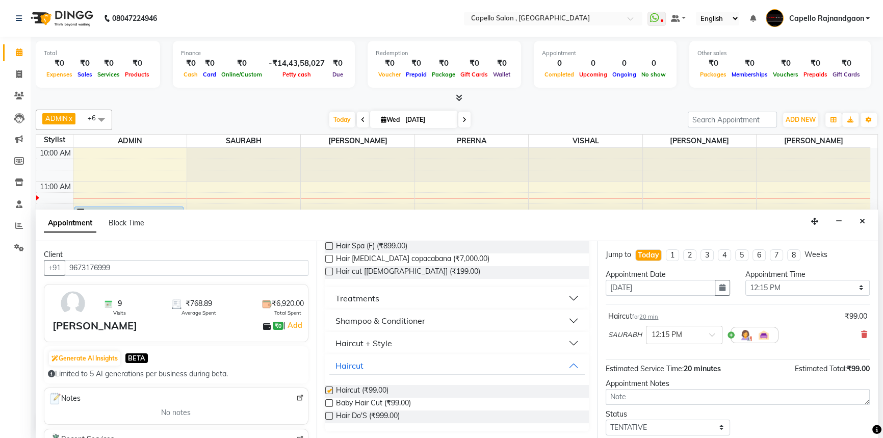
checkbox input "false"
click at [625, 427] on select "Select TENTATIVE CONFIRM CHECK-IN UPCOMING" at bounding box center [668, 428] width 124 height 16
select select "upcoming"
click at [606, 420] on select "Select TENTATIVE CONFIRM CHECK-IN UPCOMING" at bounding box center [668, 428] width 124 height 16
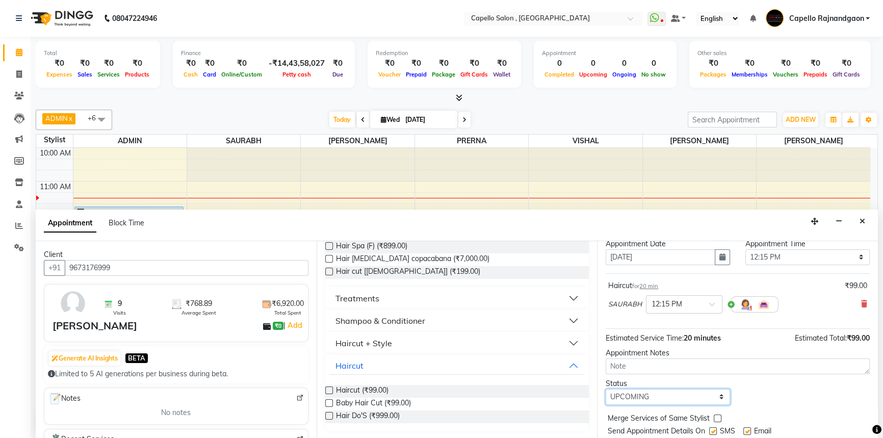
scroll to position [60, 0]
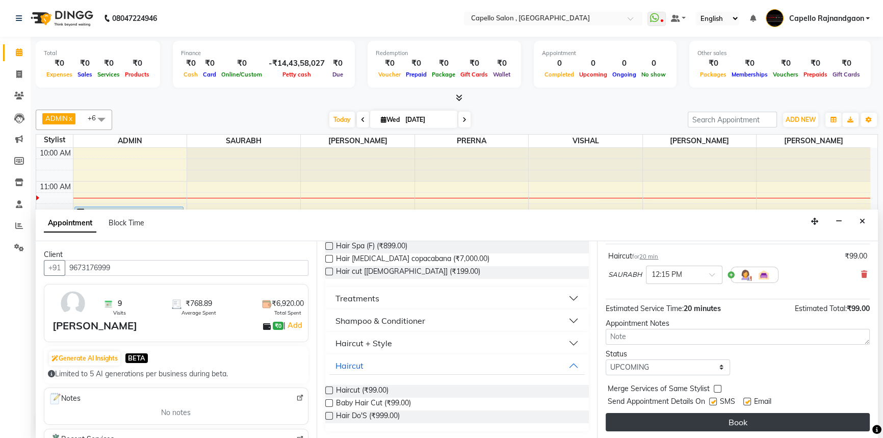
click at [757, 417] on button "Book" at bounding box center [738, 422] width 264 height 18
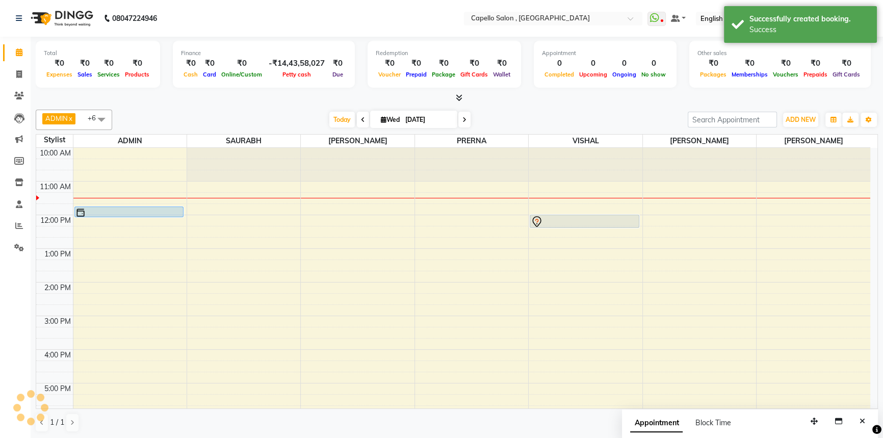
scroll to position [0, 0]
click at [821, 9] on div "Successfully created booking. Success" at bounding box center [800, 24] width 153 height 37
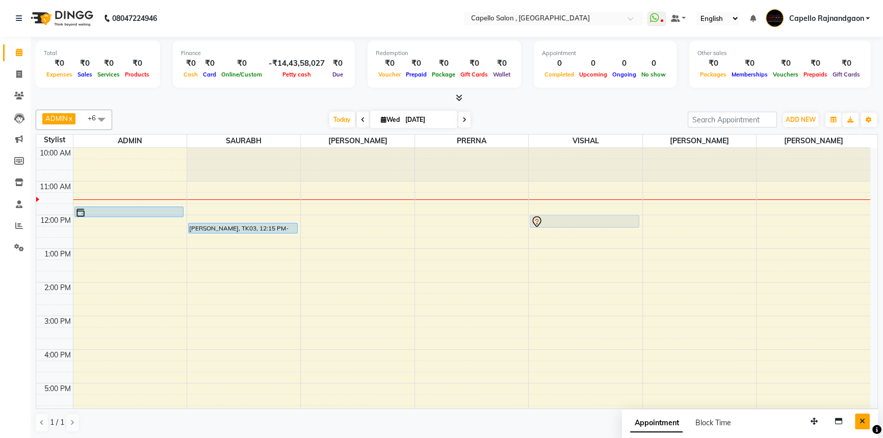
click at [859, 418] on button "Close" at bounding box center [862, 421] width 15 height 16
click at [792, 113] on button "ADD NEW Toggle Dropdown" at bounding box center [800, 120] width 35 height 14
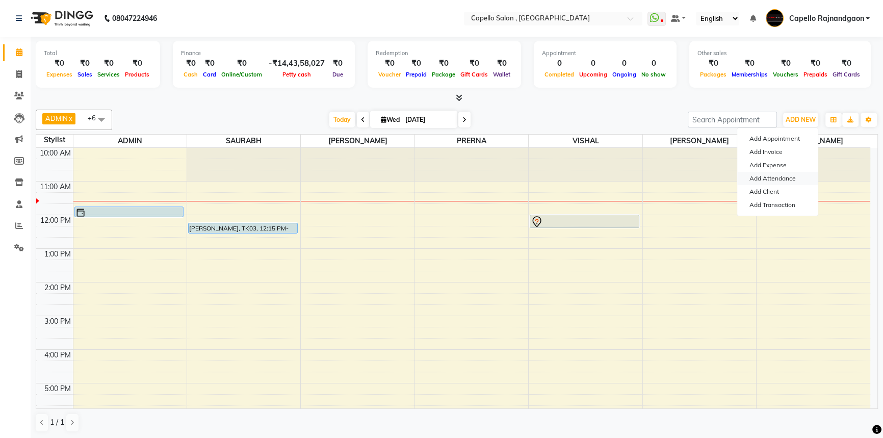
click at [775, 178] on link "Add Attendance" at bounding box center [777, 178] width 81 height 13
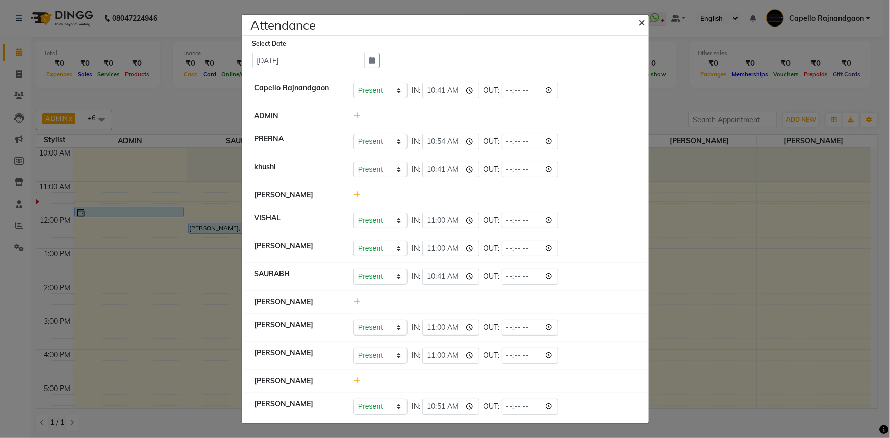
click at [641, 22] on span "×" at bounding box center [641, 21] width 7 height 15
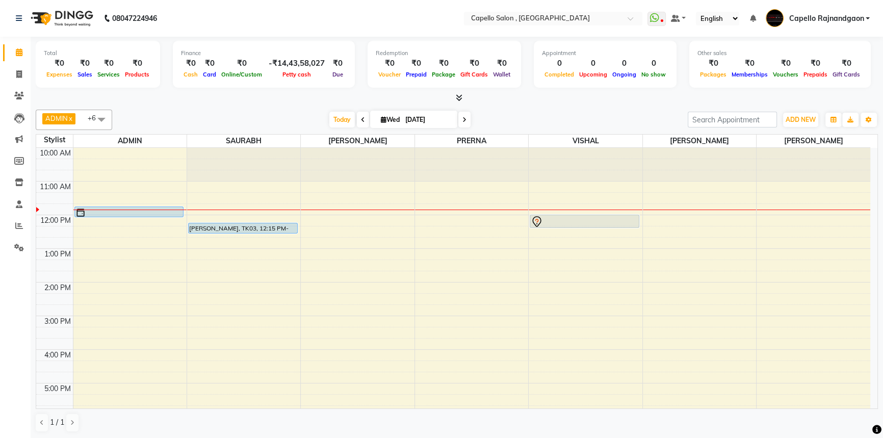
click at [101, 119] on span at bounding box center [101, 119] width 20 height 19
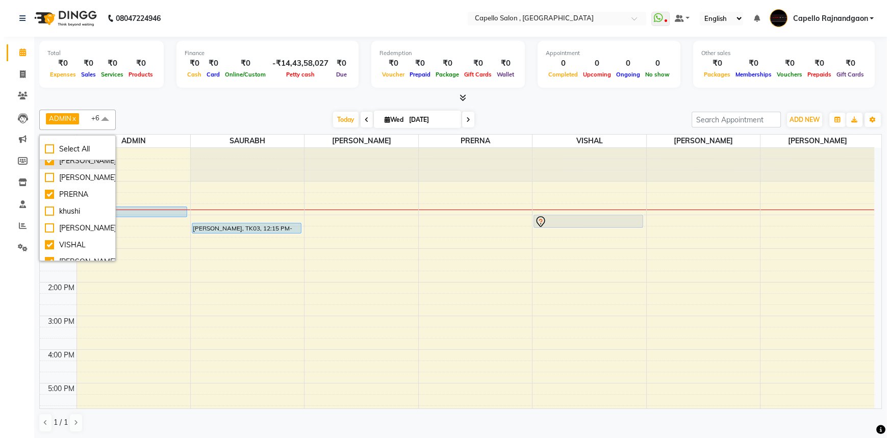
scroll to position [92, 0]
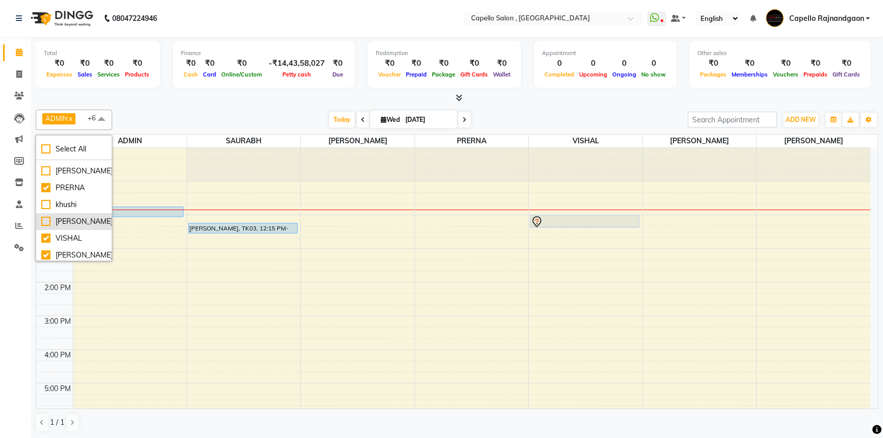
click at [61, 219] on div "[PERSON_NAME]" at bounding box center [73, 221] width 65 height 11
checkbox input "true"
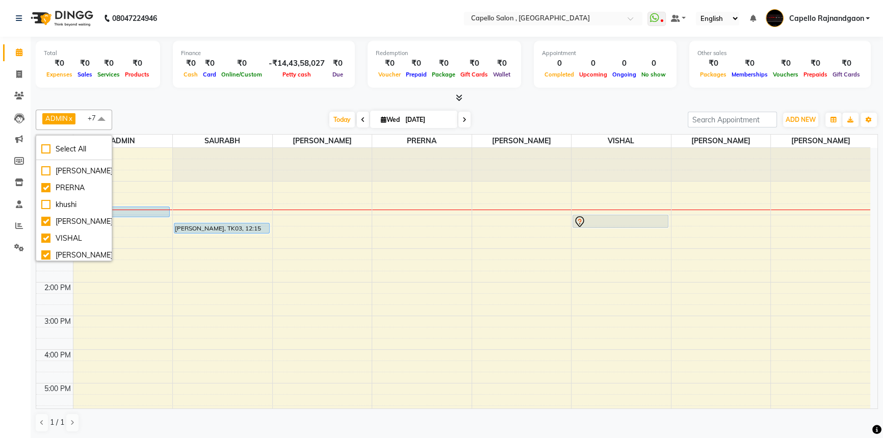
click at [202, 95] on div at bounding box center [457, 98] width 842 height 11
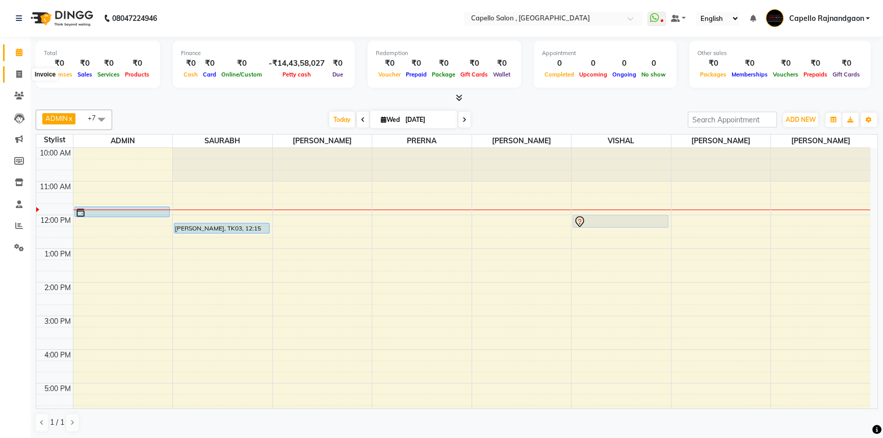
click at [15, 71] on span at bounding box center [19, 75] width 18 height 12
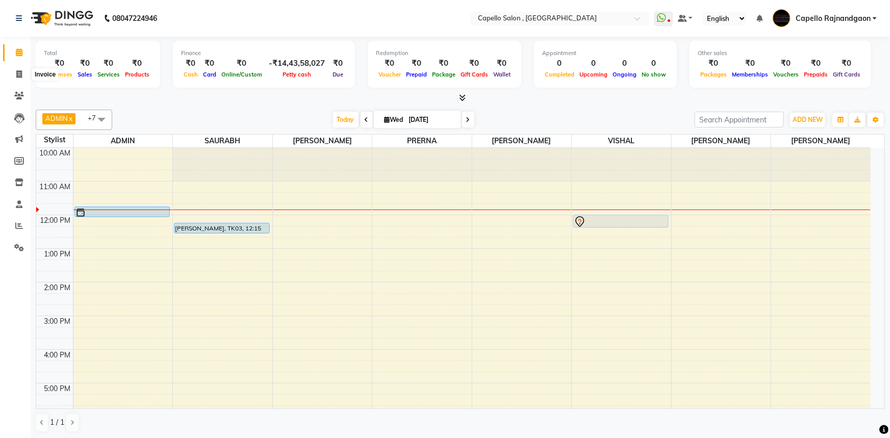
select select "service"
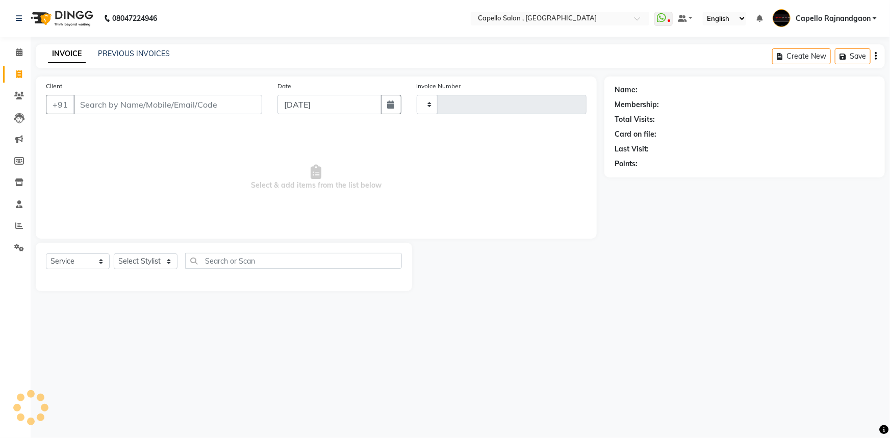
type input "3686"
select select "856"
click at [131, 56] on link "PREVIOUS INVOICES" at bounding box center [134, 53] width 72 height 9
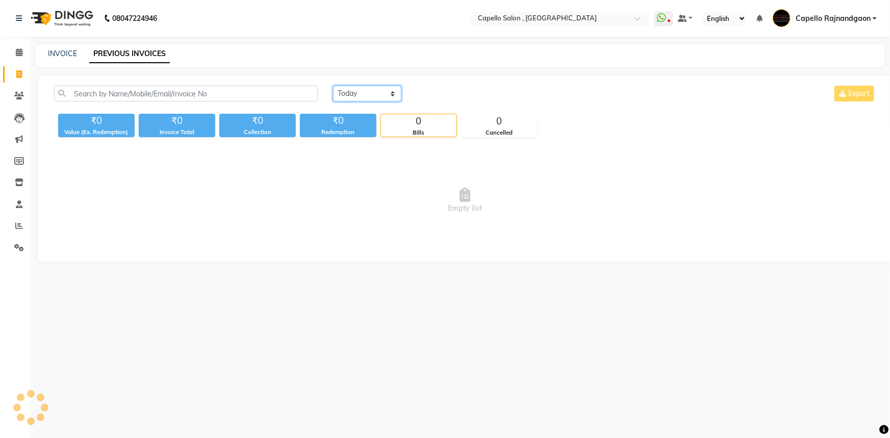
click at [347, 93] on select "[DATE] [DATE] Custom Range" at bounding box center [367, 94] width 68 height 16
select select "[DATE]"
click at [333, 86] on select "[DATE] [DATE] Custom Range" at bounding box center [367, 94] width 68 height 16
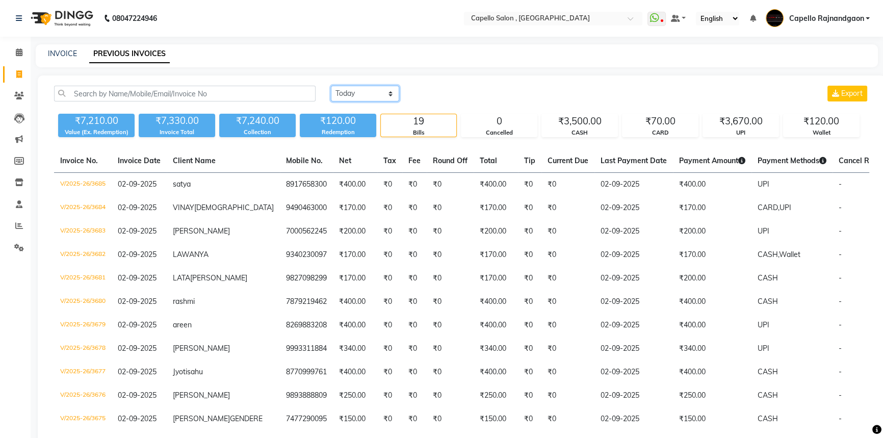
drag, startPoint x: 372, startPoint y: 94, endPoint x: 372, endPoint y: 101, distance: 7.1
click at [372, 94] on select "[DATE] [DATE] Custom Range" at bounding box center [365, 94] width 68 height 16
click at [331, 86] on select "[DATE] [DATE] Custom Range" at bounding box center [365, 94] width 68 height 16
drag, startPoint x: 22, startPoint y: 50, endPoint x: 97, endPoint y: 0, distance: 90.4
click at [22, 50] on icon at bounding box center [19, 52] width 7 height 8
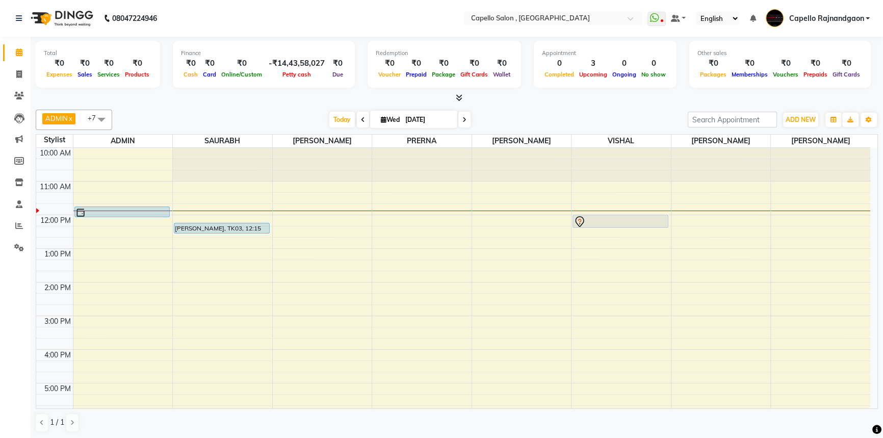
click at [496, 106] on div "ADMIN x [PERSON_NAME] x [PERSON_NAME] x [PERSON_NAME] x [PERSON_NAME] x VISHAL …" at bounding box center [457, 271] width 842 height 331
click at [12, 229] on span at bounding box center [19, 226] width 18 height 12
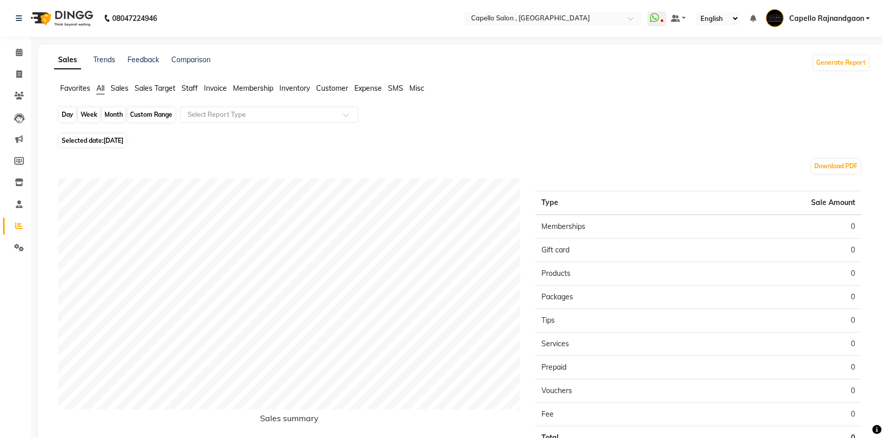
click at [74, 117] on div "Day" at bounding box center [67, 115] width 17 height 14
select select "9"
select select "2025"
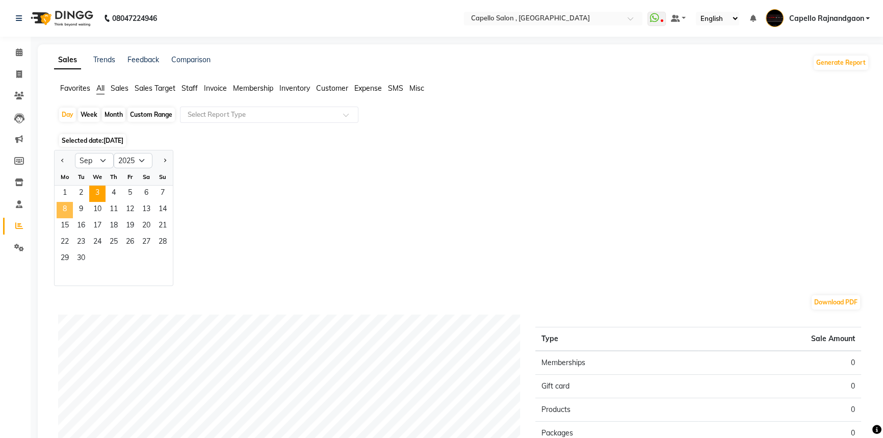
click at [67, 215] on span "8" at bounding box center [65, 210] width 16 height 16
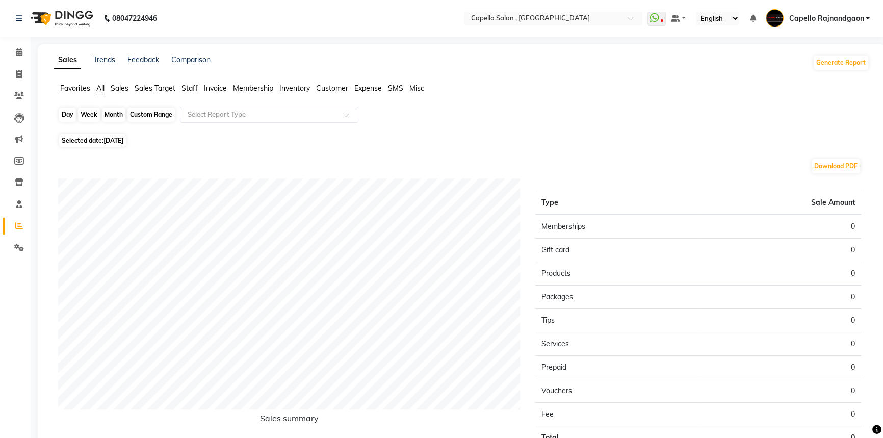
click at [67, 121] on div "Day" at bounding box center [67, 115] width 17 height 14
select select "9"
select select "2025"
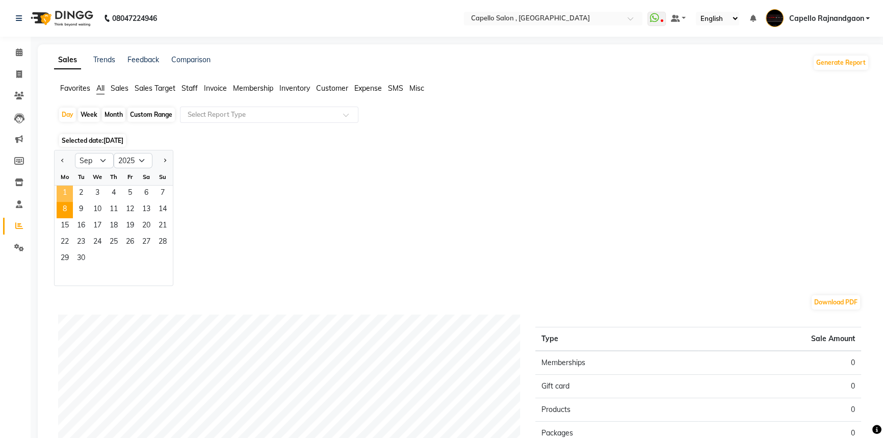
click at [62, 192] on span "1" at bounding box center [65, 194] width 16 height 16
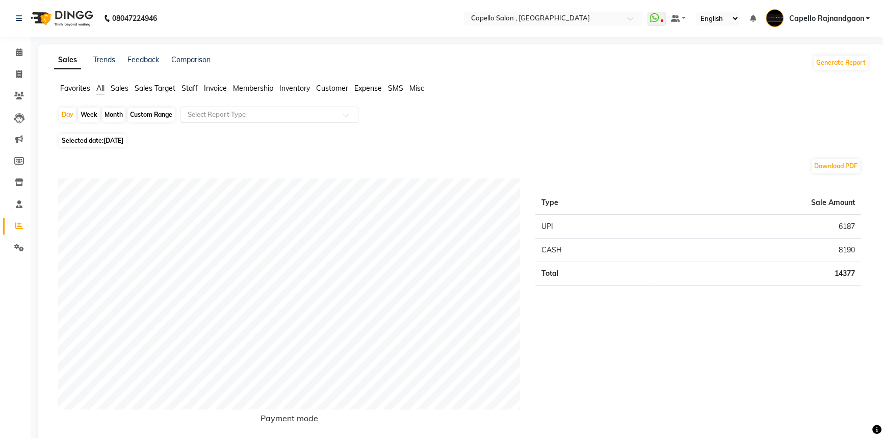
click at [192, 90] on span "Staff" at bounding box center [190, 88] width 16 height 9
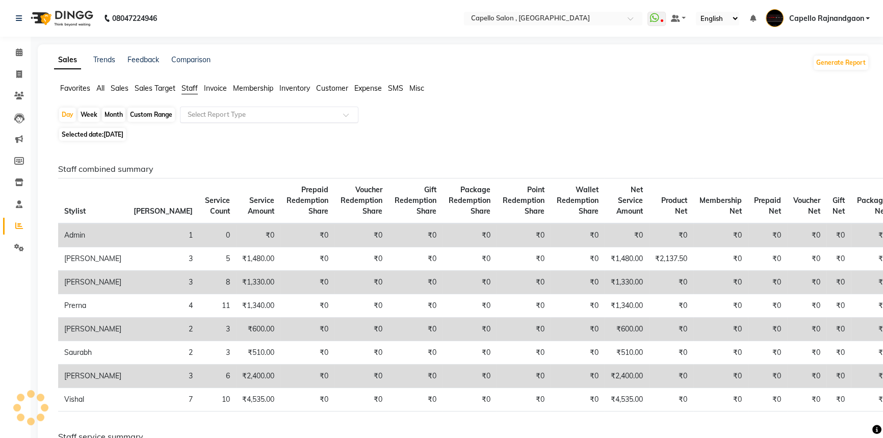
click at [203, 112] on input "text" at bounding box center [259, 115] width 147 height 10
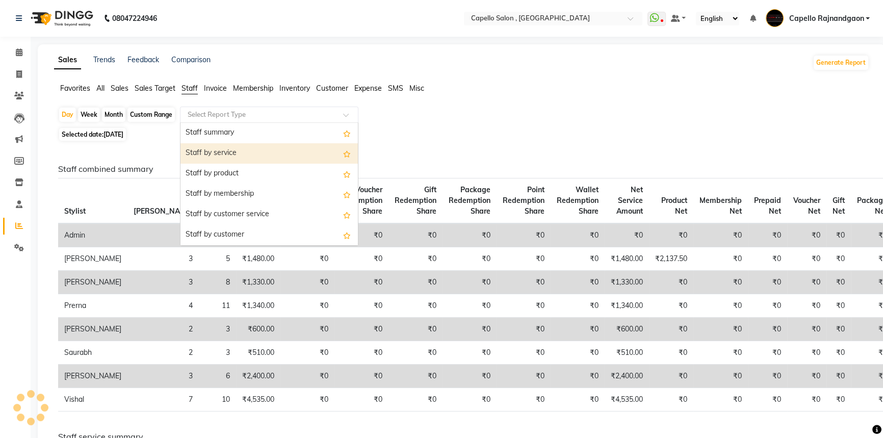
click at [204, 143] on div "Staff by service" at bounding box center [268, 153] width 177 height 20
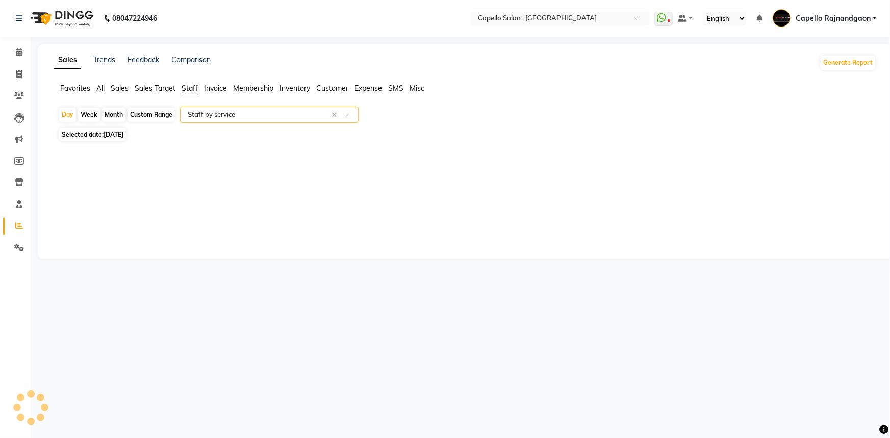
select select "full_report"
select select "csv"
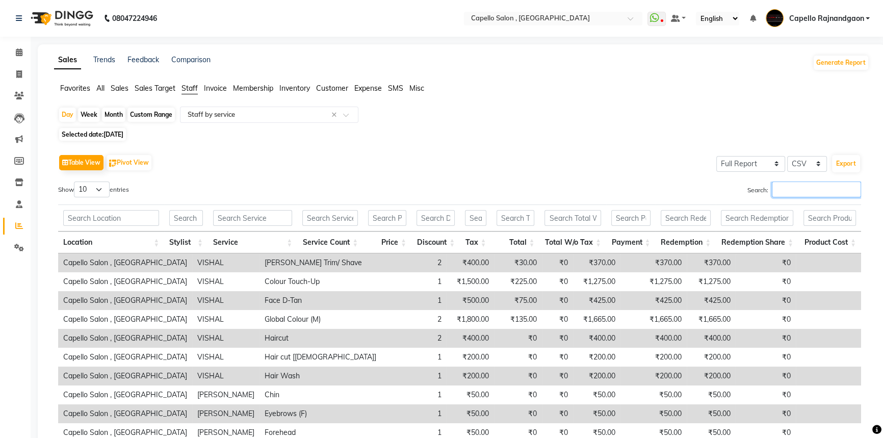
click at [785, 184] on input "Search:" at bounding box center [816, 190] width 89 height 16
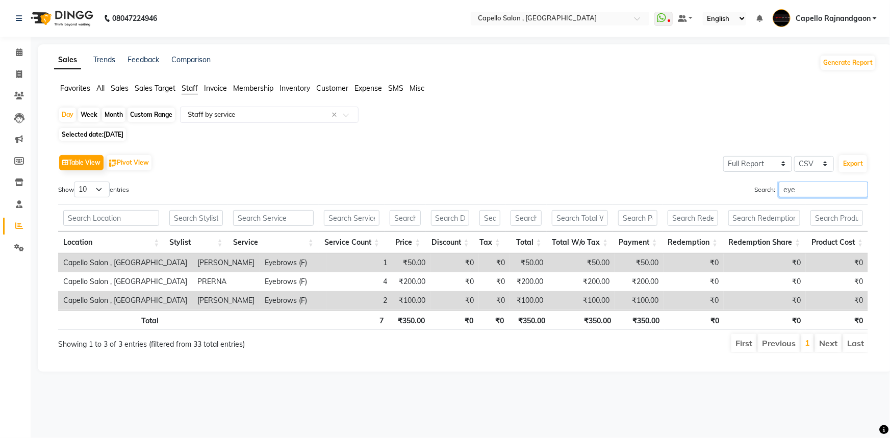
drag, startPoint x: 776, startPoint y: 189, endPoint x: 812, endPoint y: 189, distance: 35.2
click at [812, 189] on input "eye" at bounding box center [823, 190] width 89 height 16
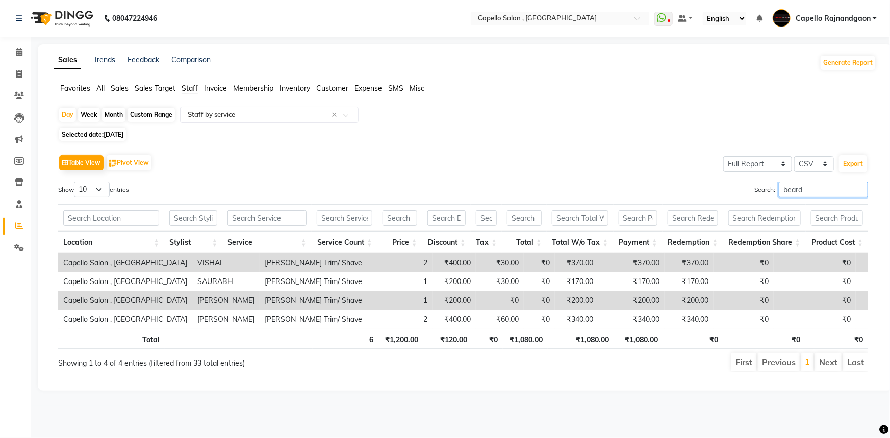
drag, startPoint x: 777, startPoint y: 188, endPoint x: 820, endPoint y: 189, distance: 43.3
click at [821, 188] on input "beard" at bounding box center [823, 190] width 89 height 16
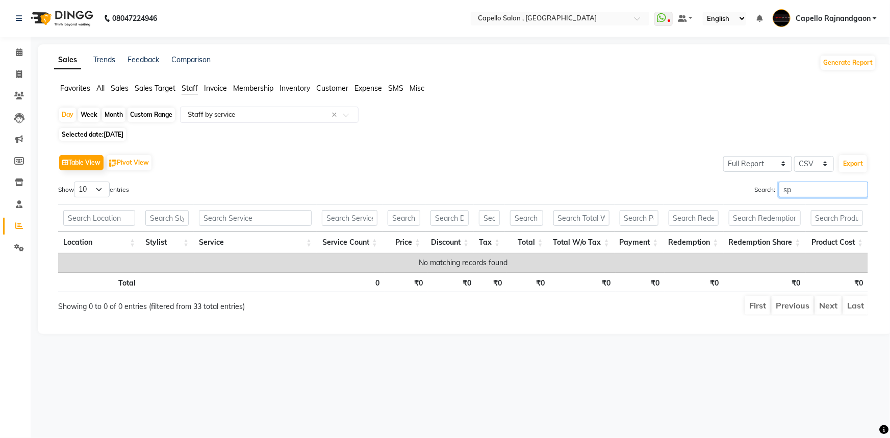
type input "s"
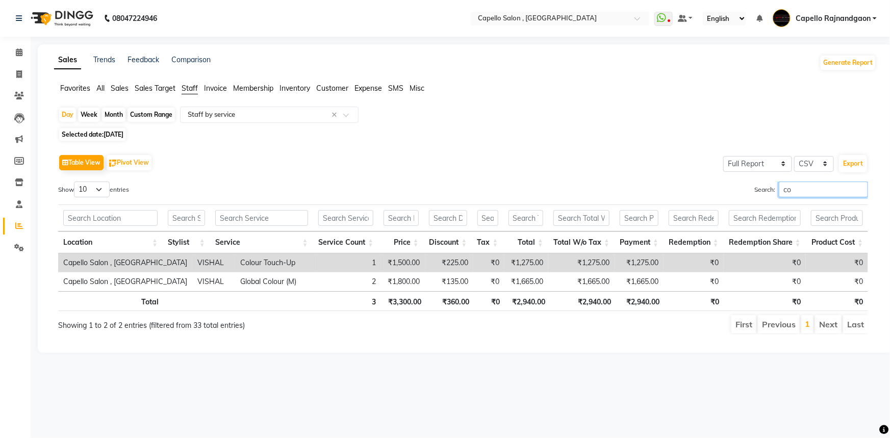
type input "c"
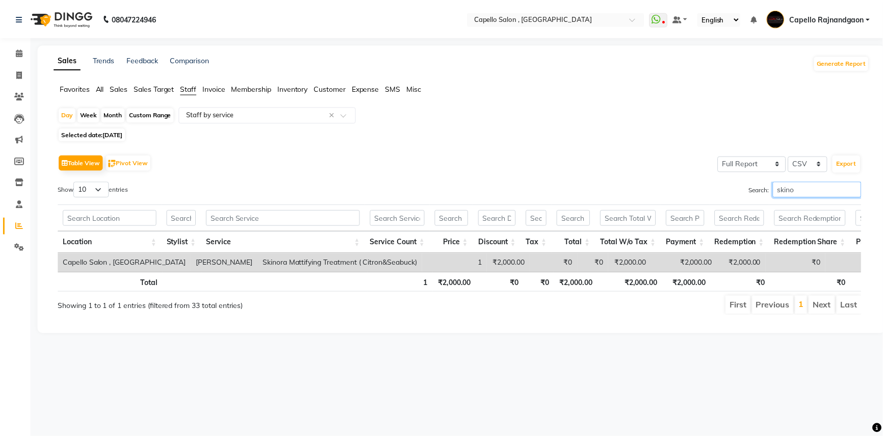
scroll to position [0, 8]
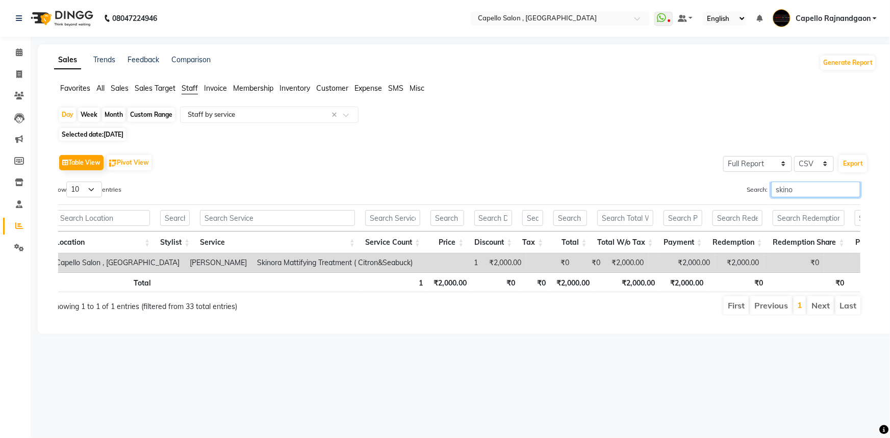
drag, startPoint x: 778, startPoint y: 189, endPoint x: 876, endPoint y: 194, distance: 98.1
click at [876, 194] on div "Table View Pivot View Select Full Report Filtered Report Select CSV PDF Export …" at bounding box center [463, 234] width 826 height 180
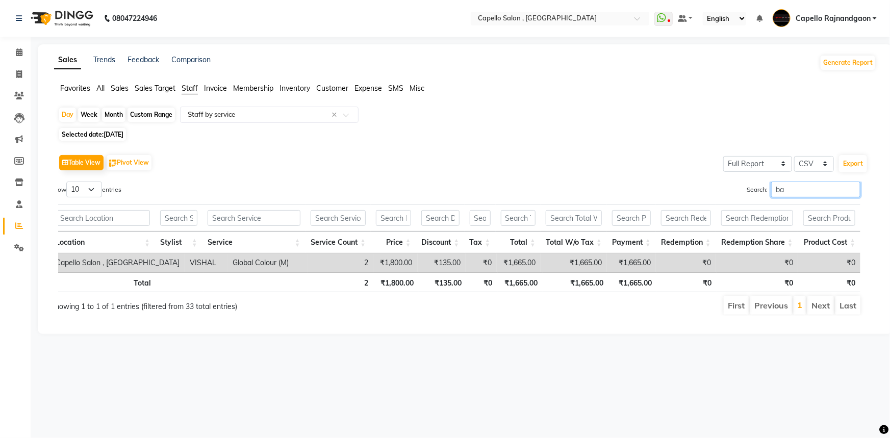
type input "b"
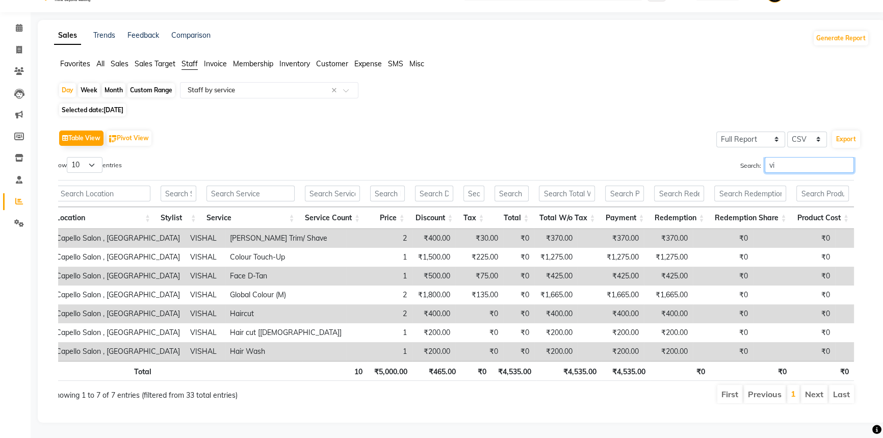
scroll to position [31, 0]
drag, startPoint x: 766, startPoint y: 154, endPoint x: 814, endPoint y: 156, distance: 47.5
click at [814, 157] on input "vishal" at bounding box center [809, 165] width 89 height 16
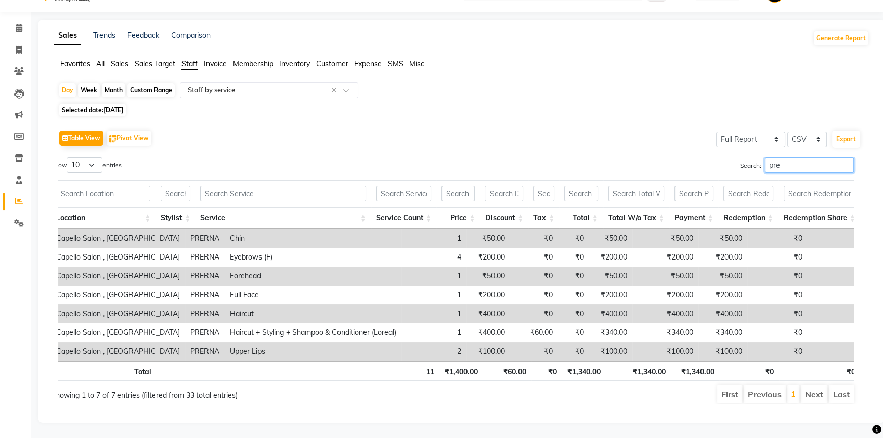
scroll to position [37, 0]
drag, startPoint x: 764, startPoint y: 151, endPoint x: 830, endPoint y: 158, distance: 66.1
click at [830, 158] on input "prerna" at bounding box center [809, 165] width 89 height 16
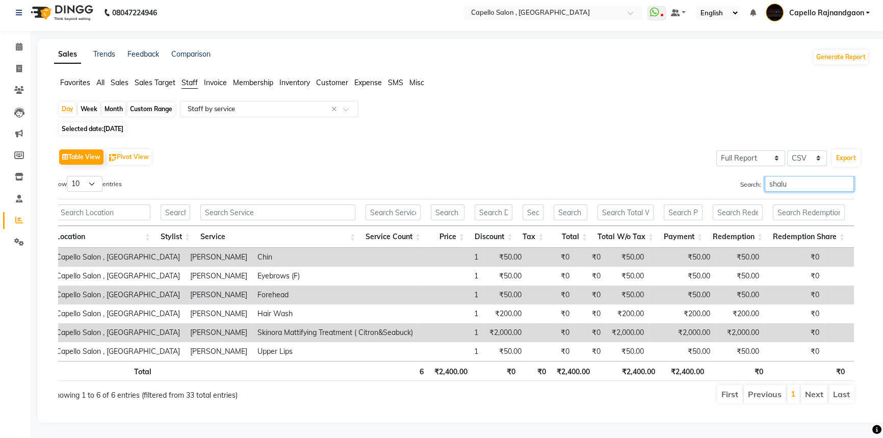
scroll to position [19, 0]
drag, startPoint x: 765, startPoint y: 165, endPoint x: 815, endPoint y: 166, distance: 50.5
click at [815, 176] on input "shalu" at bounding box center [809, 184] width 89 height 16
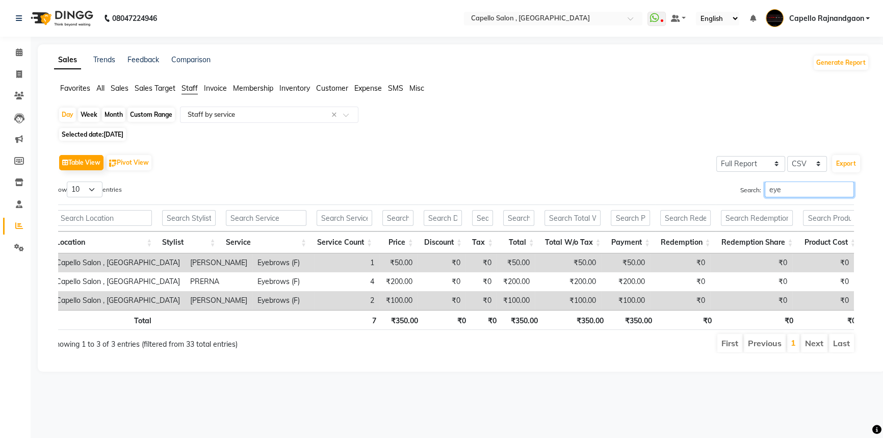
scroll to position [0, 0]
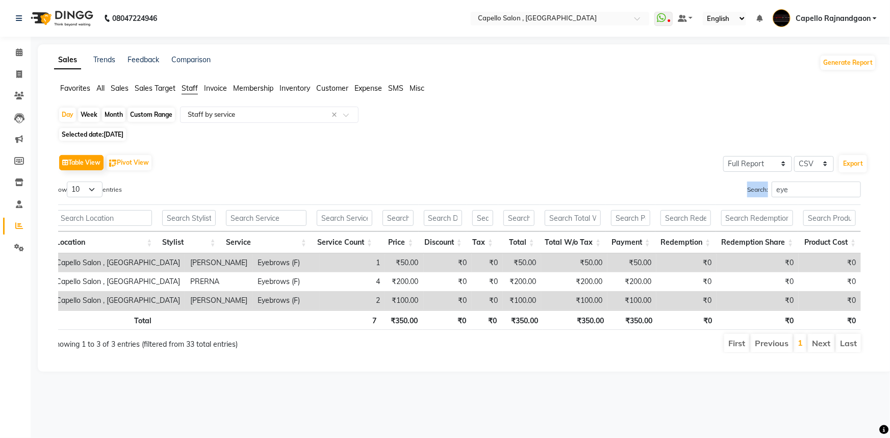
drag, startPoint x: 766, startPoint y: 191, endPoint x: 799, endPoint y: 191, distance: 33.1
click at [799, 191] on label "Search: eye" at bounding box center [804, 190] width 114 height 16
click at [777, 187] on input "eye" at bounding box center [815, 190] width 89 height 16
drag, startPoint x: 775, startPoint y: 187, endPoint x: 799, endPoint y: 188, distance: 24.5
click at [799, 188] on input "eye" at bounding box center [815, 190] width 89 height 16
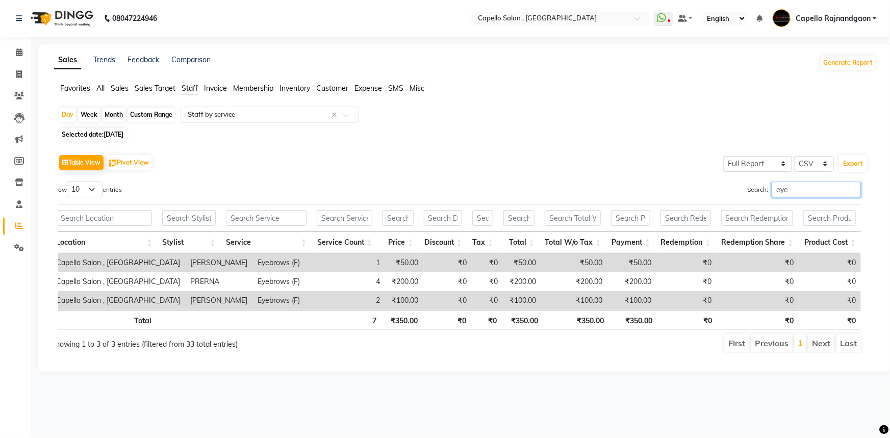
type input "e"
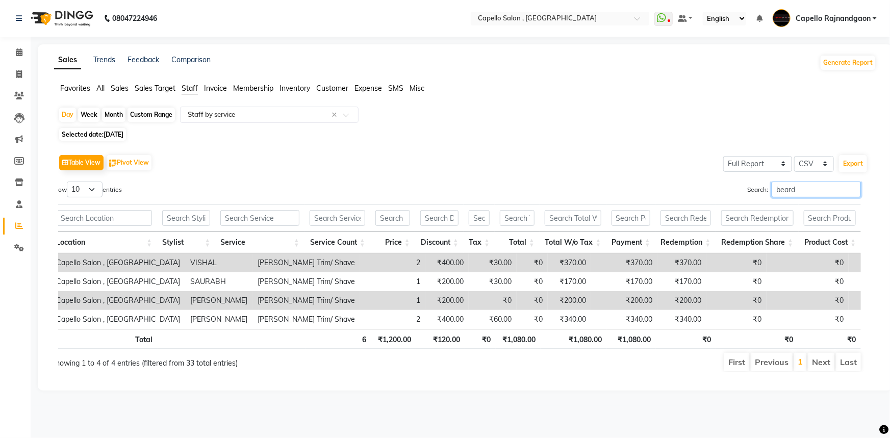
type input "beard"
click at [16, 55] on icon at bounding box center [19, 52] width 7 height 8
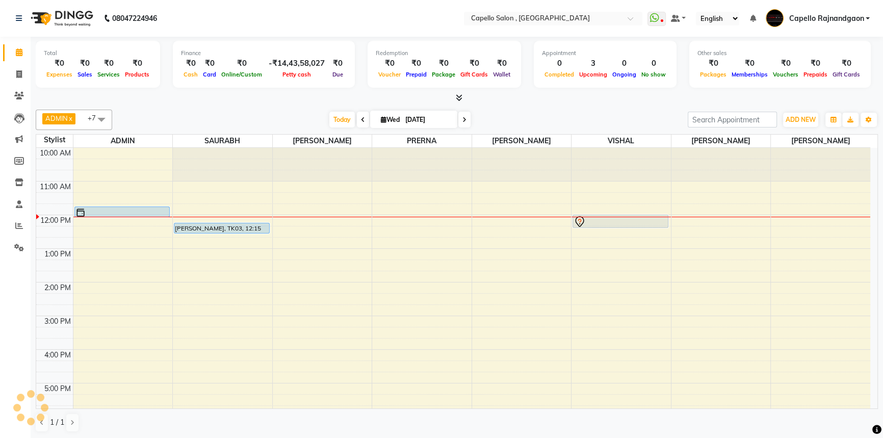
scroll to position [67, 0]
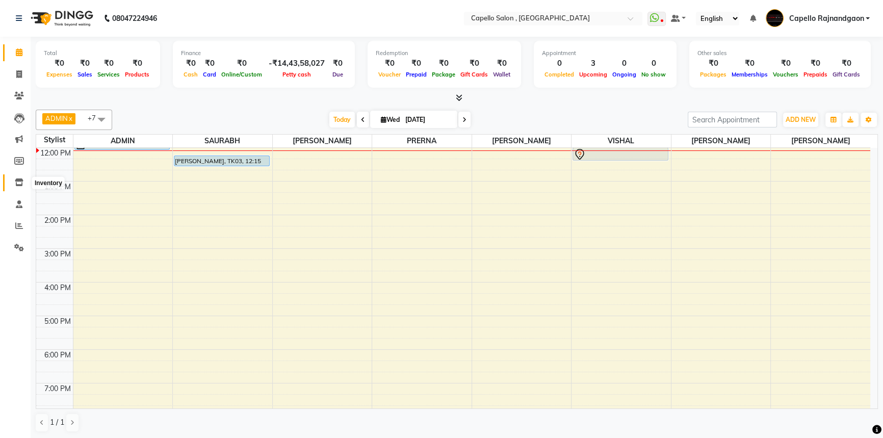
click at [16, 183] on icon at bounding box center [19, 182] width 9 height 8
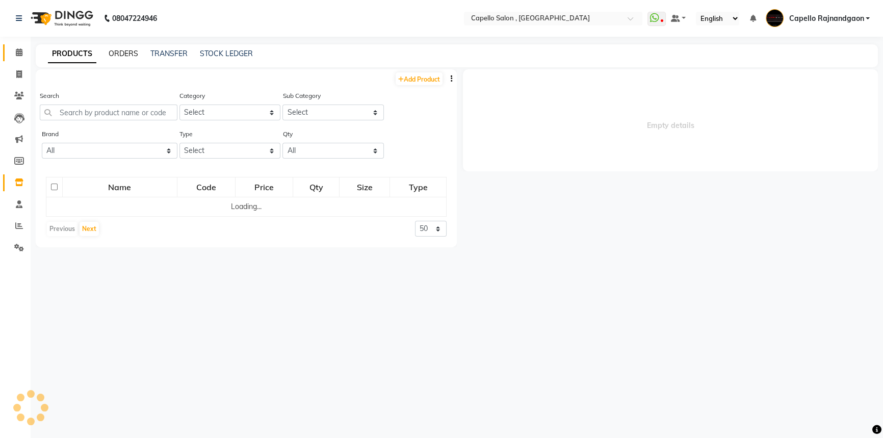
select select
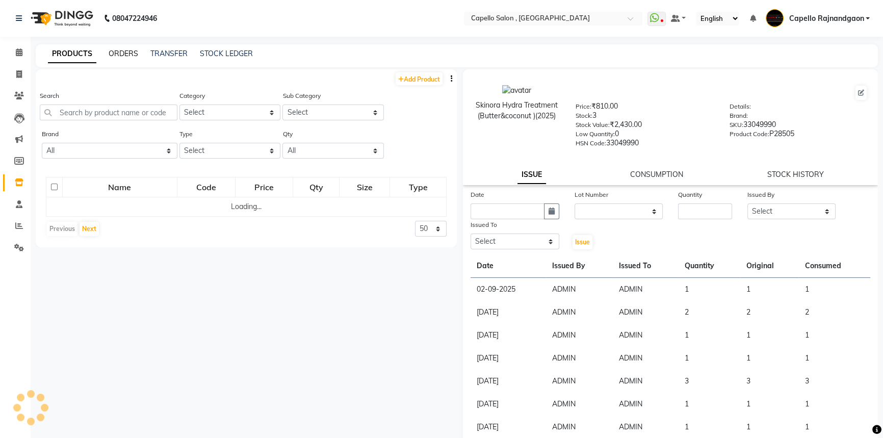
click at [124, 53] on link "ORDERS" at bounding box center [124, 53] width 30 height 9
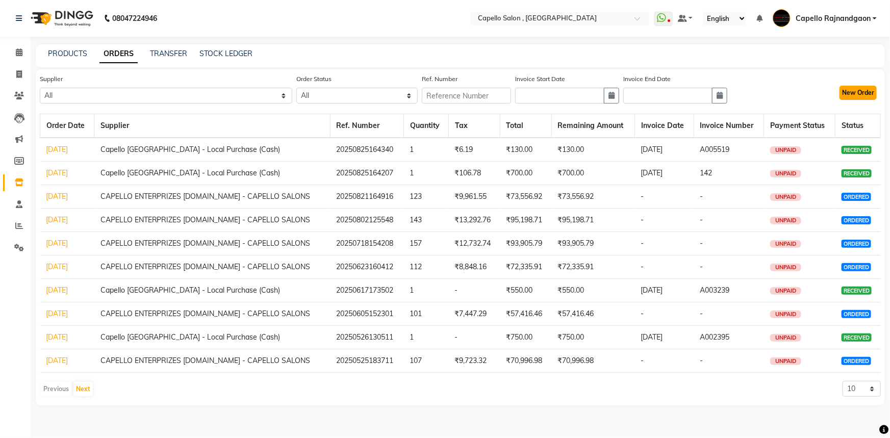
click at [861, 97] on button "New Order" at bounding box center [857, 93] width 37 height 14
select select "true"
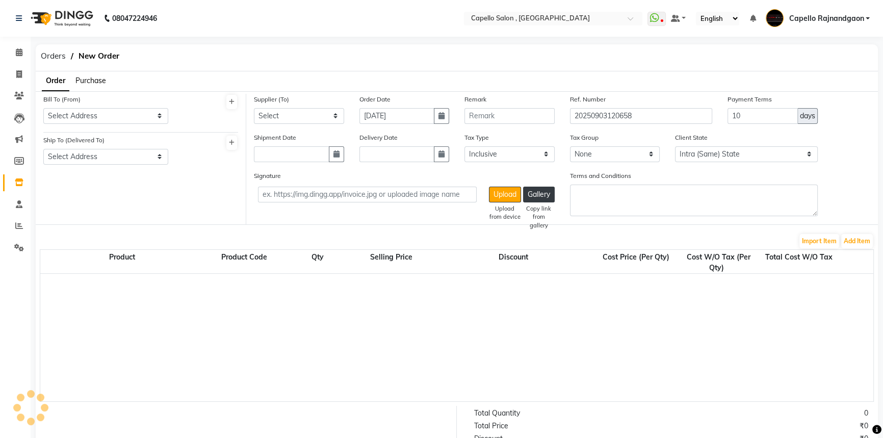
select select "1112"
click at [100, 109] on select "Select Address CAPELLO SALON RAJNANDGAON" at bounding box center [105, 116] width 125 height 16
select select "163"
click at [43, 108] on select "Select Address CAPELLO SALON RAJNANDGAON" at bounding box center [105, 116] width 125 height 16
click at [98, 156] on select "Select Address CAPELLO SALON RAJNANDGAON" at bounding box center [105, 157] width 125 height 16
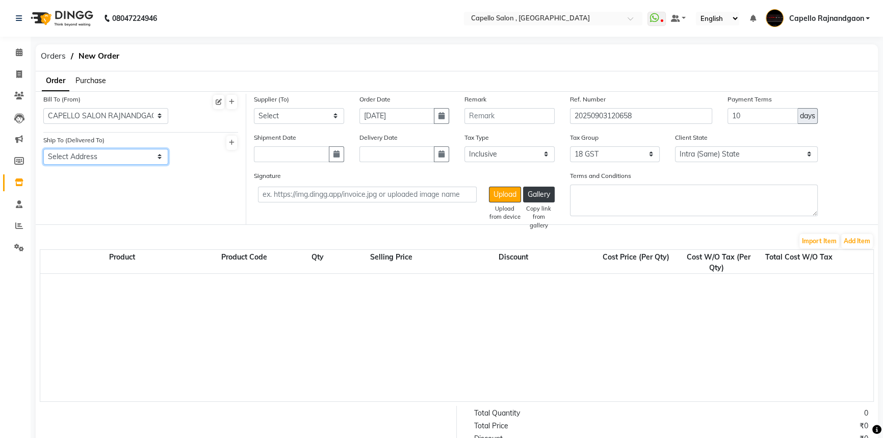
select select "164"
click at [43, 149] on select "Select Address CAPELLO SALON RAJNANDGAON" at bounding box center [105, 157] width 125 height 16
click at [302, 116] on select "Select CAPELLO ENTERPRIZES PVT.LTD - CAPELLO SALONS Capello Rajnandgaon - Local…" at bounding box center [299, 116] width 90 height 16
select select "623"
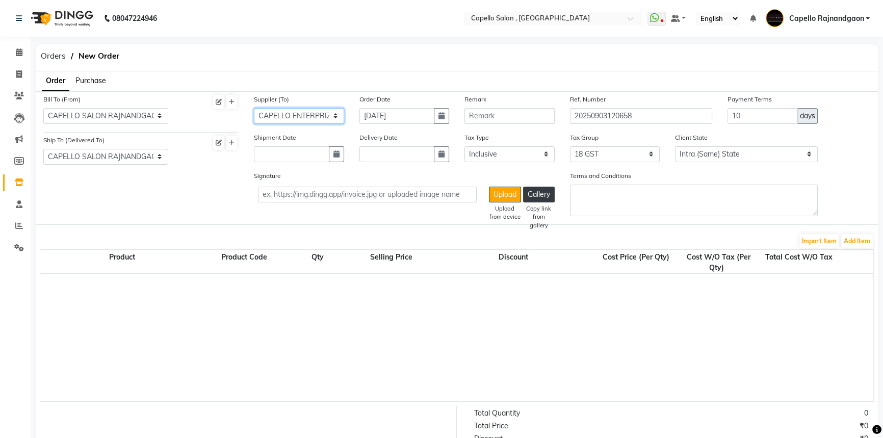
click at [254, 108] on select "Select CAPELLO ENTERPRIZES PVT.LTD - CAPELLO SALONS Capello Rajnandgaon - Local…" at bounding box center [299, 116] width 90 height 16
click at [861, 237] on button "Add Item" at bounding box center [857, 241] width 32 height 14
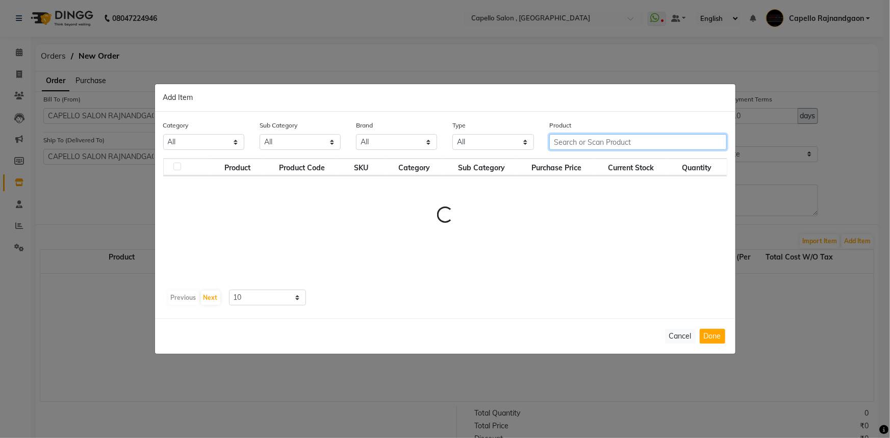
click at [568, 140] on input "text" at bounding box center [638, 142] width 178 height 16
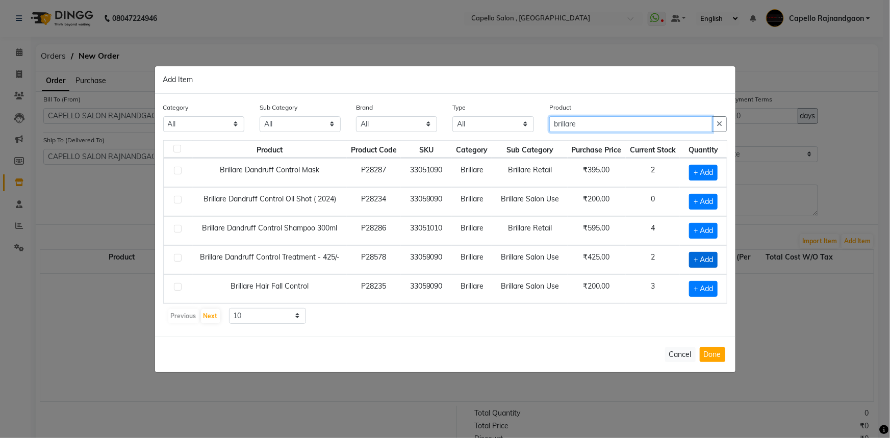
type input "brillare"
click at [698, 265] on span "+ Add" at bounding box center [703, 260] width 29 height 16
checkbox input "true"
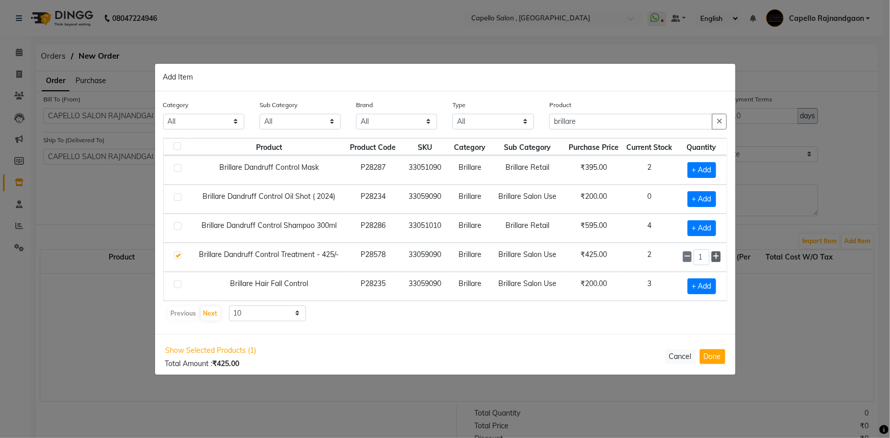
click at [715, 253] on icon at bounding box center [715, 256] width 7 height 7
type input "4"
click at [711, 358] on button "Done" at bounding box center [712, 356] width 25 height 15
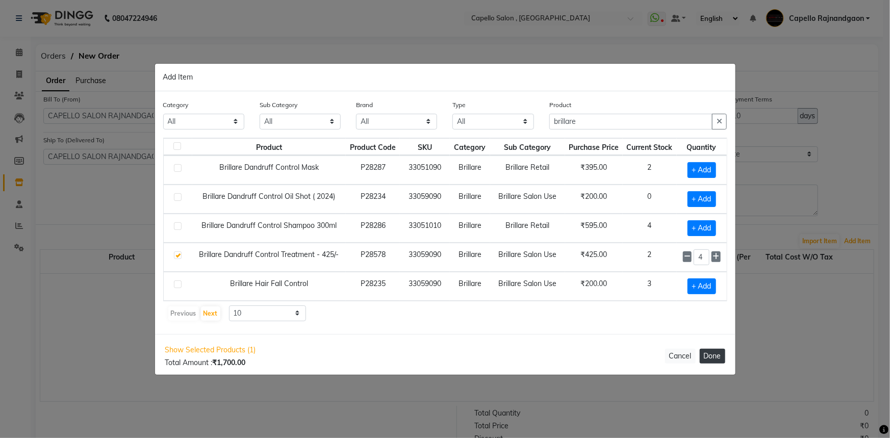
select select "1112"
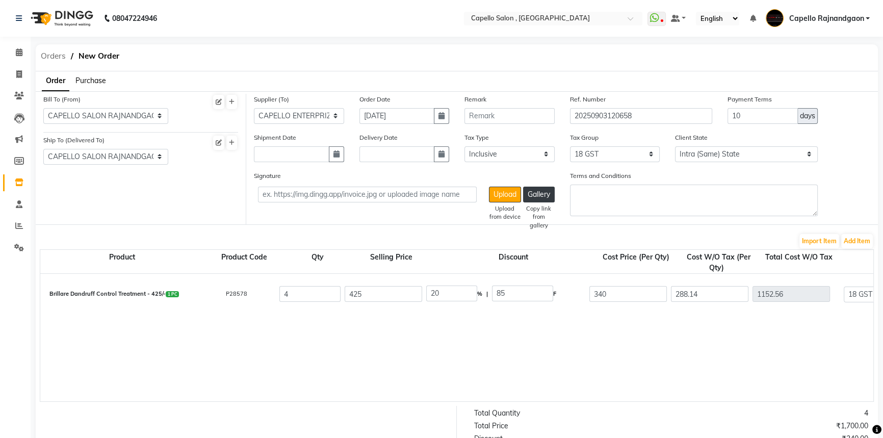
click at [59, 51] on span "Orders" at bounding box center [53, 56] width 35 height 18
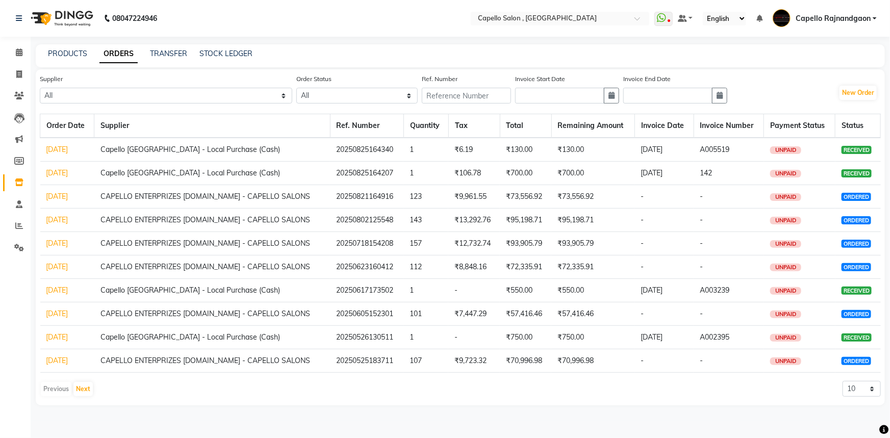
click at [59, 153] on link "25-08-2025" at bounding box center [57, 149] width 22 height 9
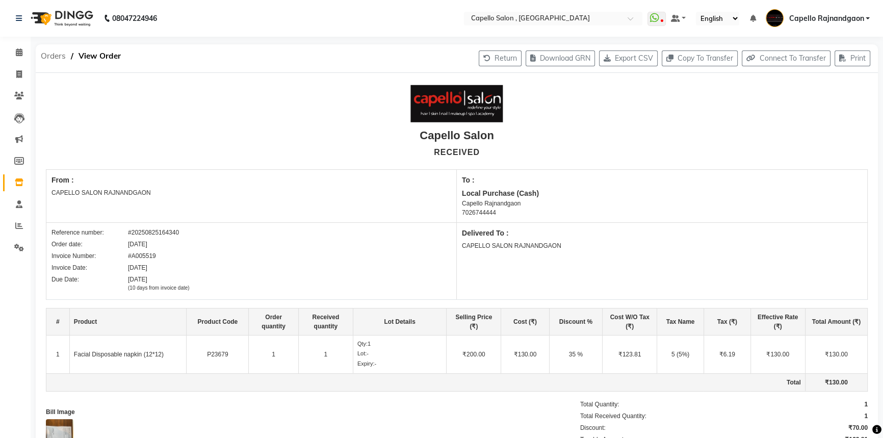
click at [62, 56] on span "Orders" at bounding box center [53, 56] width 35 height 18
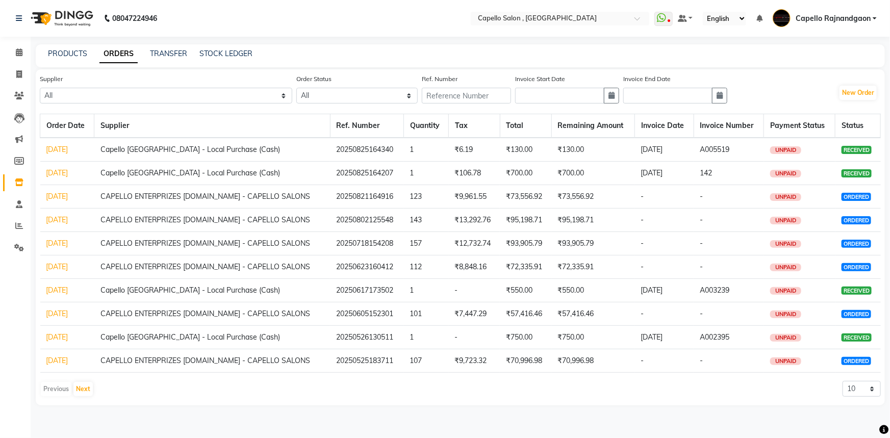
click at [68, 197] on link "21-08-2025" at bounding box center [57, 196] width 22 height 9
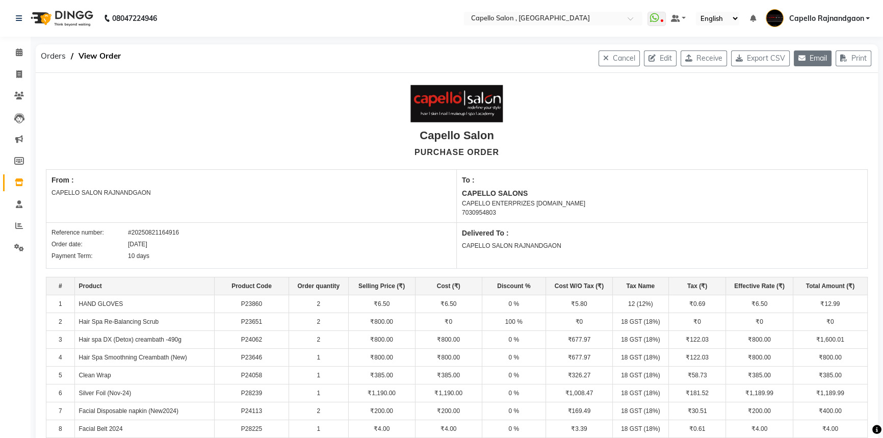
click at [806, 58] on button "Email" at bounding box center [813, 58] width 38 height 16
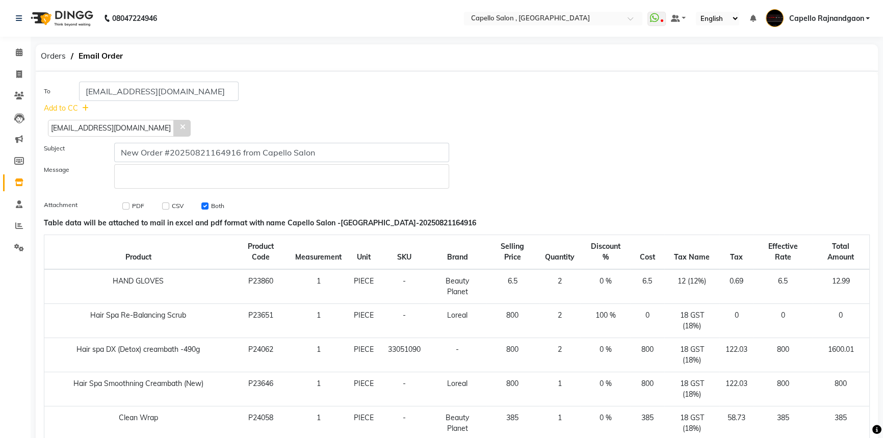
click at [180, 125] on icon at bounding box center [182, 126] width 5 height 7
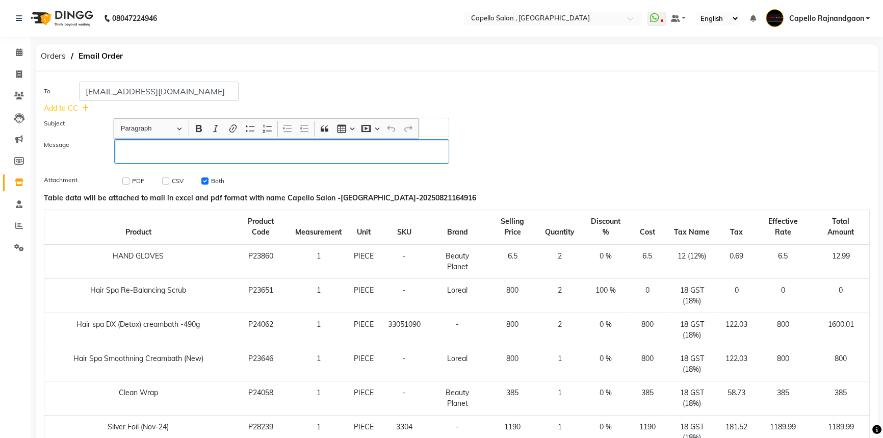
click at [154, 153] on p "Rich Text Editor, main" at bounding box center [282, 151] width 326 height 11
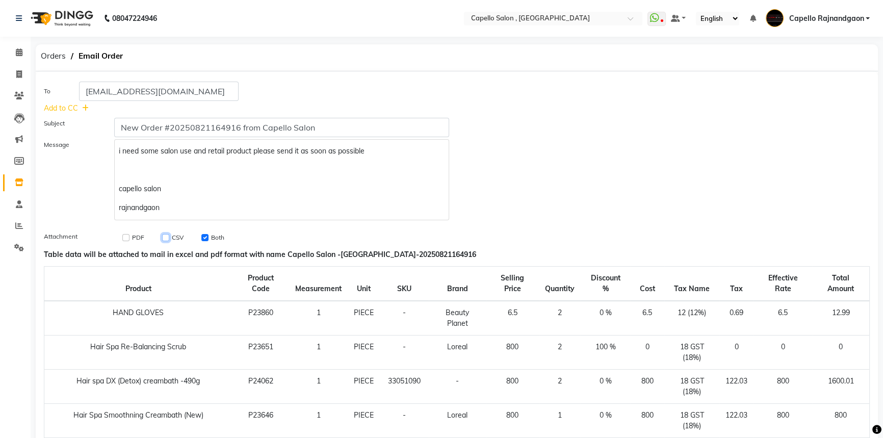
click at [163, 240] on input "checkbox" at bounding box center [165, 237] width 7 height 7
checkbox input "true"
checkbox input "false"
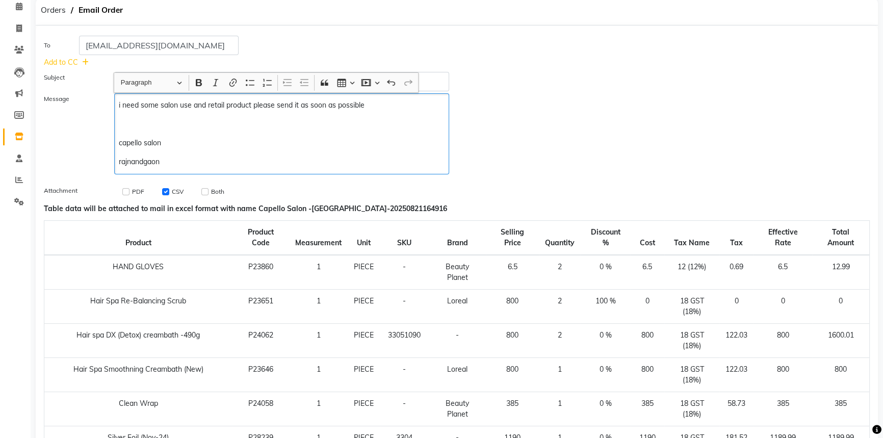
click at [171, 165] on p "rajnandgaon" at bounding box center [282, 162] width 326 height 11
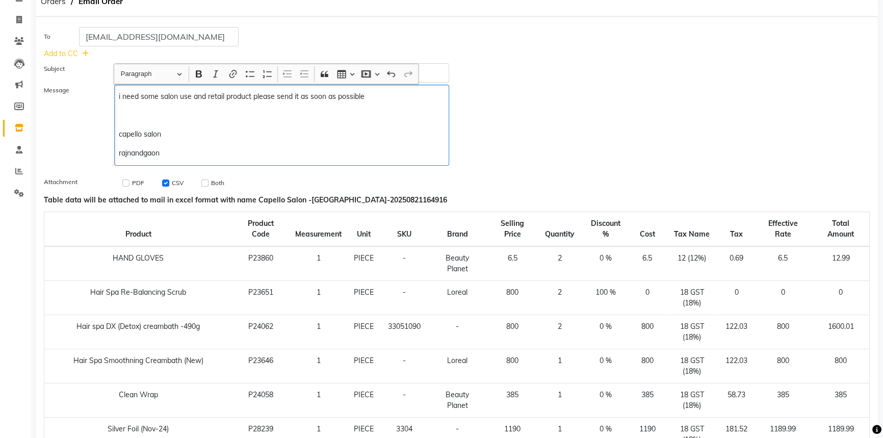
scroll to position [0, 0]
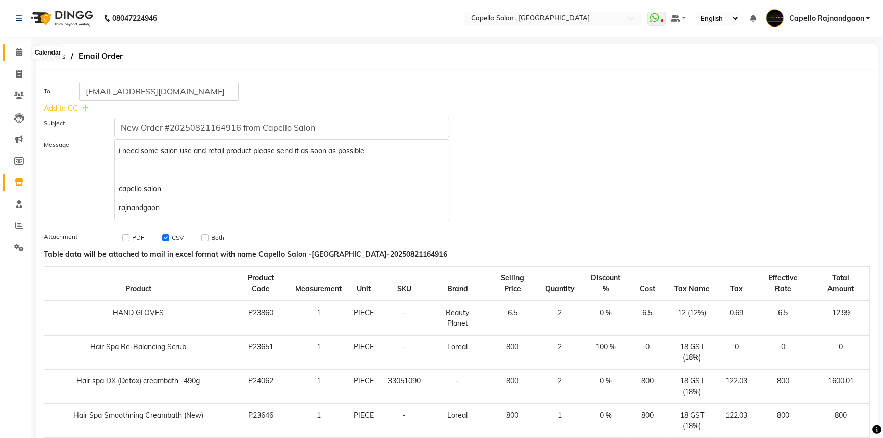
click at [13, 50] on span at bounding box center [19, 53] width 18 height 12
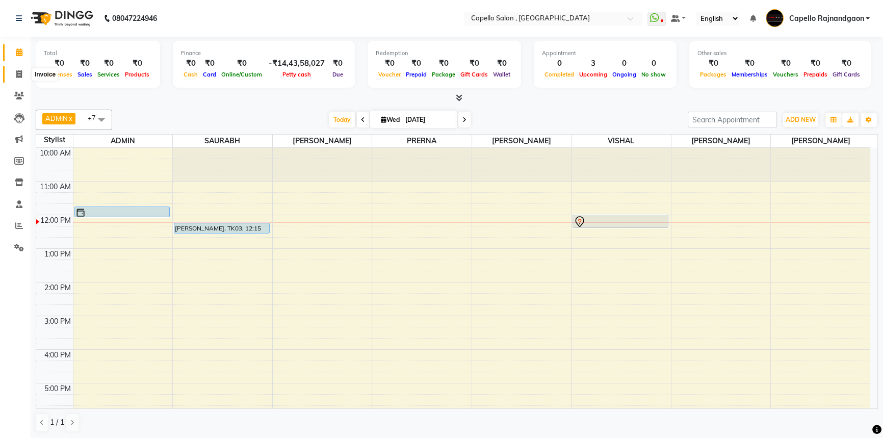
click at [19, 71] on icon at bounding box center [19, 74] width 6 height 8
select select "service"
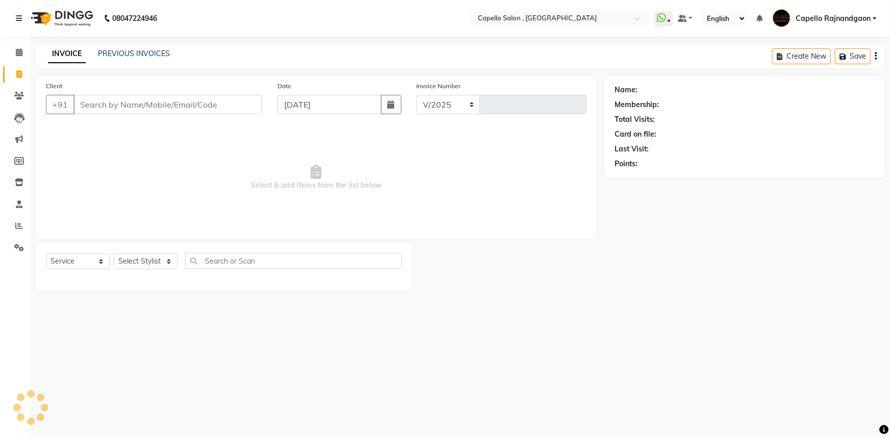
select select "856"
type input "3686"
click at [18, 56] on span at bounding box center [19, 53] width 18 height 12
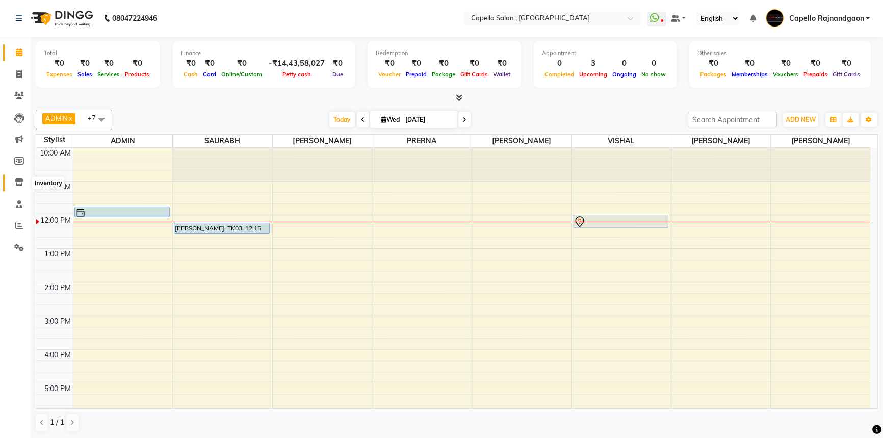
click at [19, 178] on icon at bounding box center [19, 182] width 9 height 8
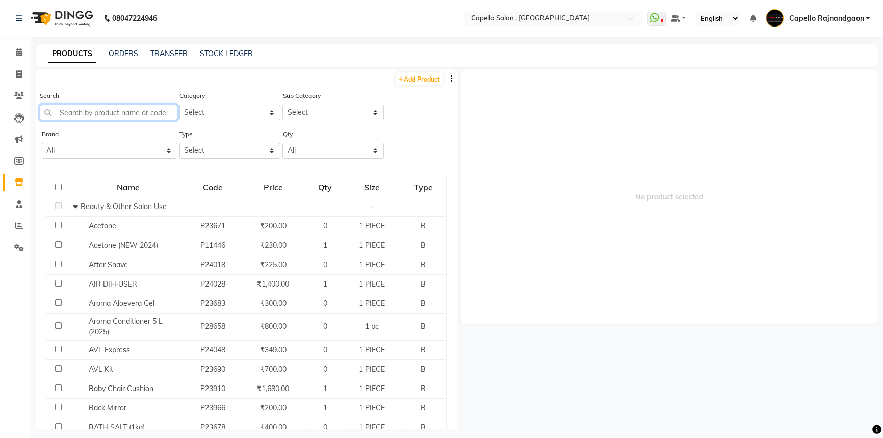
click at [60, 112] on input "text" at bounding box center [109, 113] width 138 height 16
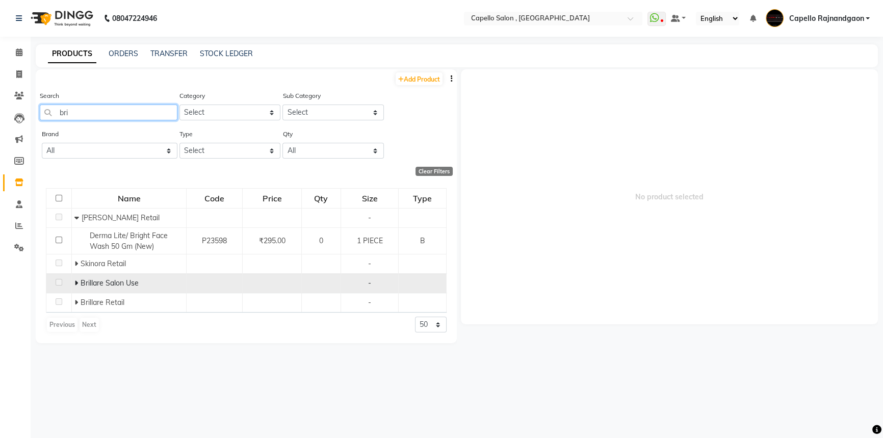
type input "bri"
click at [76, 285] on icon at bounding box center [76, 282] width 4 height 7
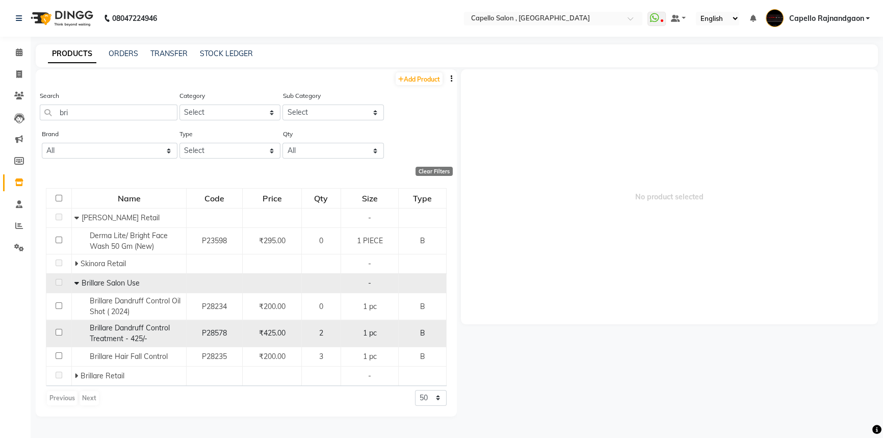
click at [57, 333] on input "checkbox" at bounding box center [59, 332] width 7 height 7
checkbox input "true"
select select
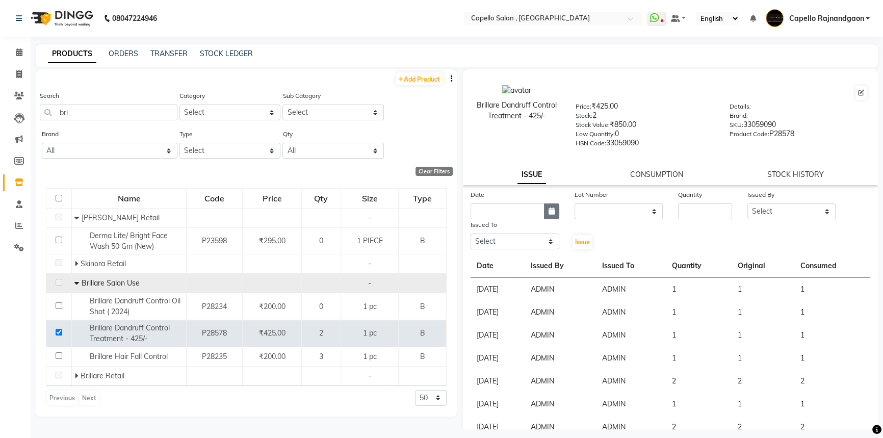
click at [546, 210] on button "button" at bounding box center [551, 211] width 15 height 16
select select "9"
select select "2025"
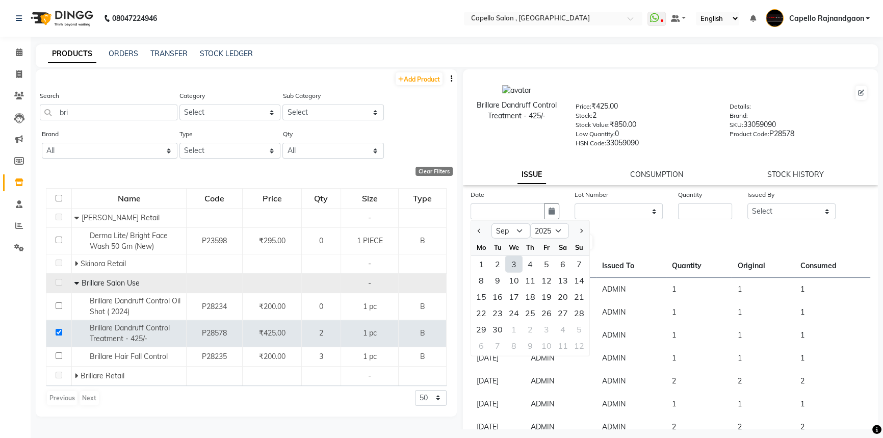
click at [512, 263] on div "3" at bounding box center [514, 264] width 16 height 16
type input "[DATE]"
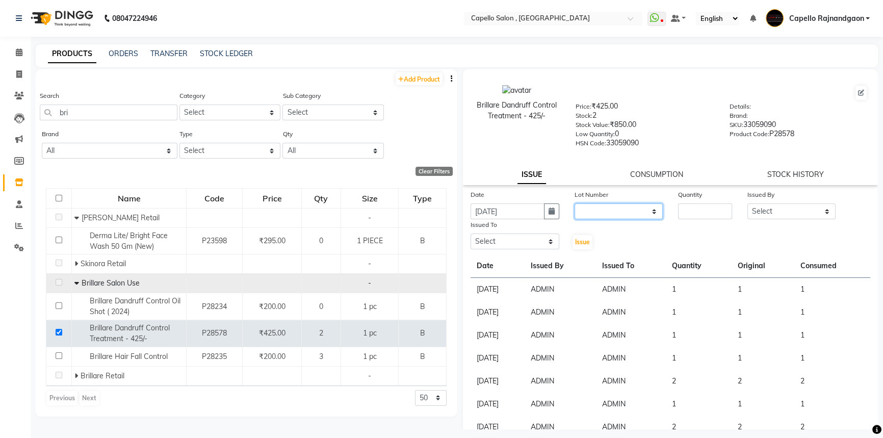
click at [591, 212] on select "None" at bounding box center [619, 211] width 89 height 16
click at [693, 211] on input "number" at bounding box center [705, 211] width 54 height 16
type input "1"
click at [819, 212] on select "Select ADMIN Capello Rajnandgaon Harshal khushi Namrata murari nihal PRERNA Rin…" at bounding box center [791, 211] width 89 height 16
select select "14663"
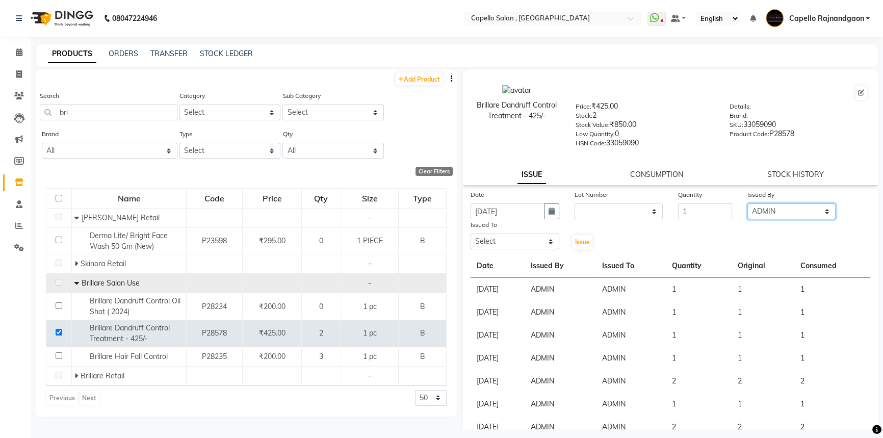
click at [747, 205] on select "Select ADMIN Capello Rajnandgaon Harshal khushi Namrata murari nihal PRERNA Rin…" at bounding box center [791, 211] width 89 height 16
click at [546, 243] on select "Select ADMIN Capello Rajnandgaon Harshal khushi Namrata murari nihal PRERNA Rin…" at bounding box center [515, 242] width 89 height 16
select select "14663"
click at [471, 236] on select "Select ADMIN Capello Rajnandgaon Harshal khushi Namrata murari nihal PRERNA Rin…" at bounding box center [515, 242] width 89 height 16
click at [580, 244] on span "Issue" at bounding box center [582, 242] width 15 height 8
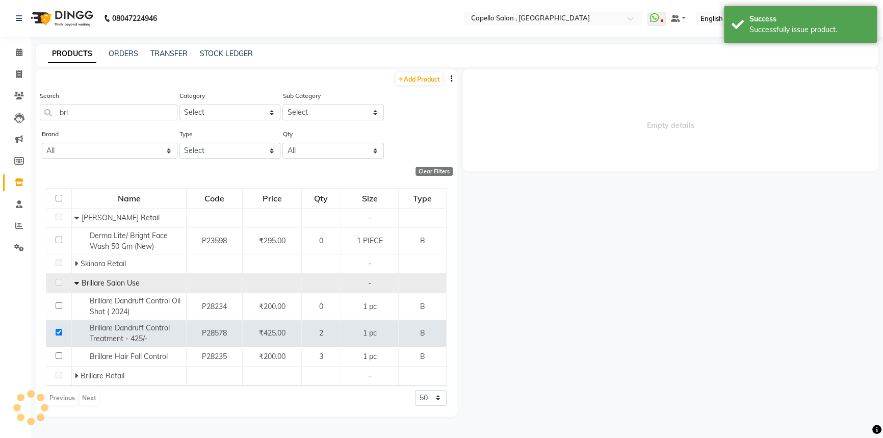
select select
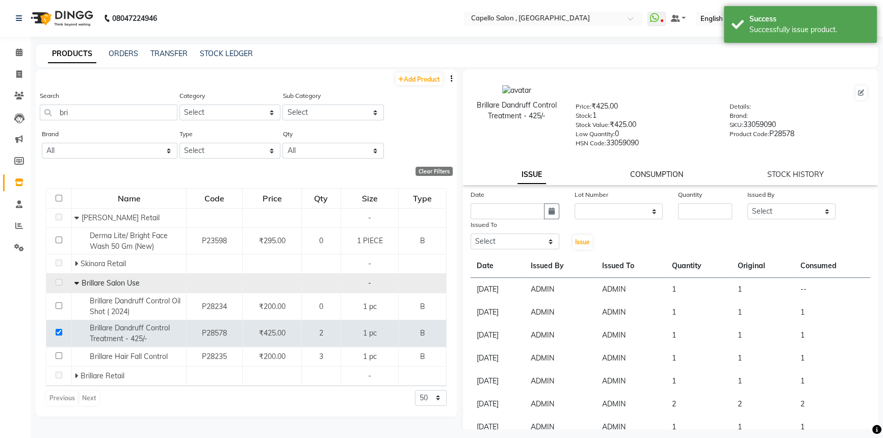
click at [646, 174] on link "CONSUMPTION" at bounding box center [656, 174] width 53 height 9
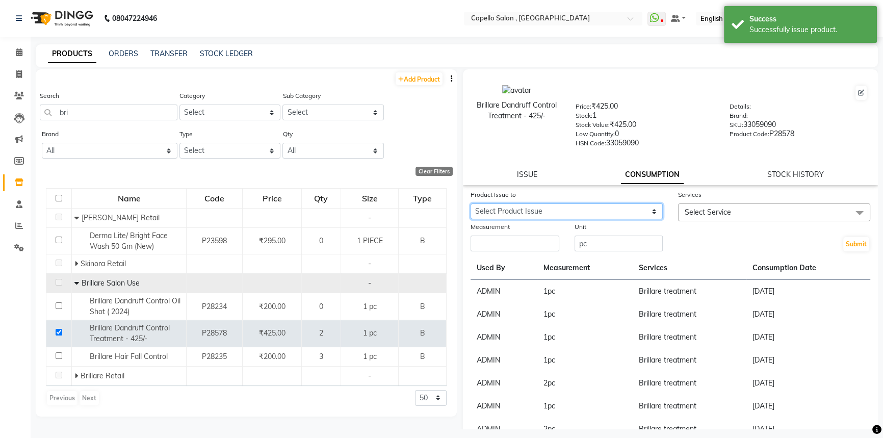
click at [509, 210] on select "Select Product Issue 2025-09-03, Issued to: ADMIN, Balance: 1" at bounding box center [567, 211] width 192 height 16
select select "1201630"
click at [471, 205] on select "Select Product Issue 2025-09-03, Issued to: ADMIN, Balance: 1" at bounding box center [567, 211] width 192 height 16
click at [791, 211] on span "Select Service" at bounding box center [774, 212] width 192 height 18
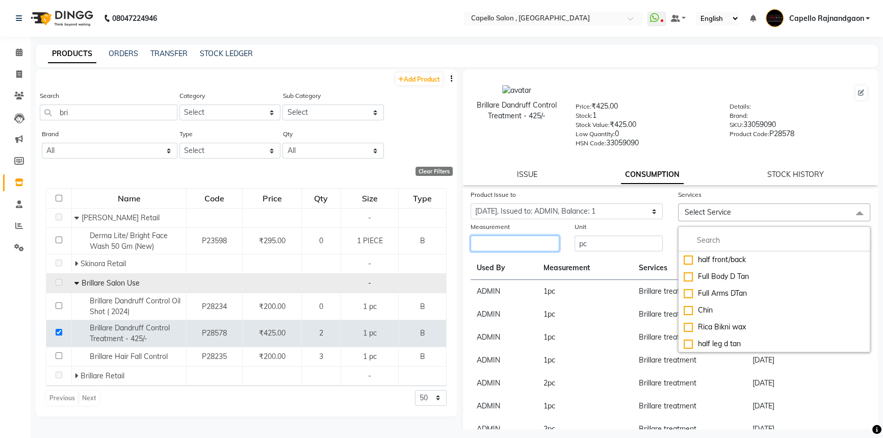
click at [493, 250] on input "number" at bounding box center [515, 244] width 89 height 16
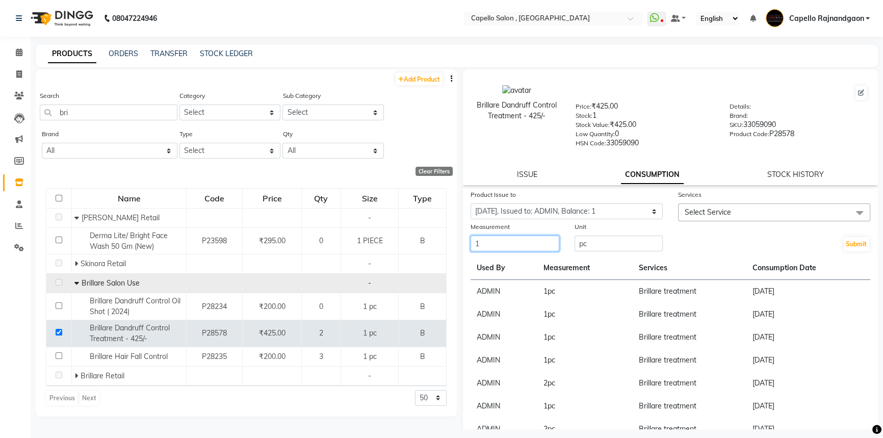
type input "1"
click at [736, 214] on span "Select Service" at bounding box center [774, 212] width 192 height 18
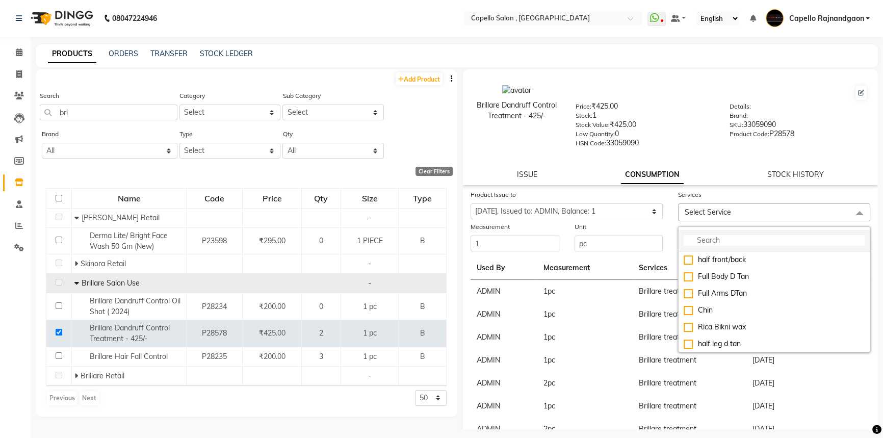
click at [703, 241] on input "multiselect-search" at bounding box center [774, 240] width 181 height 11
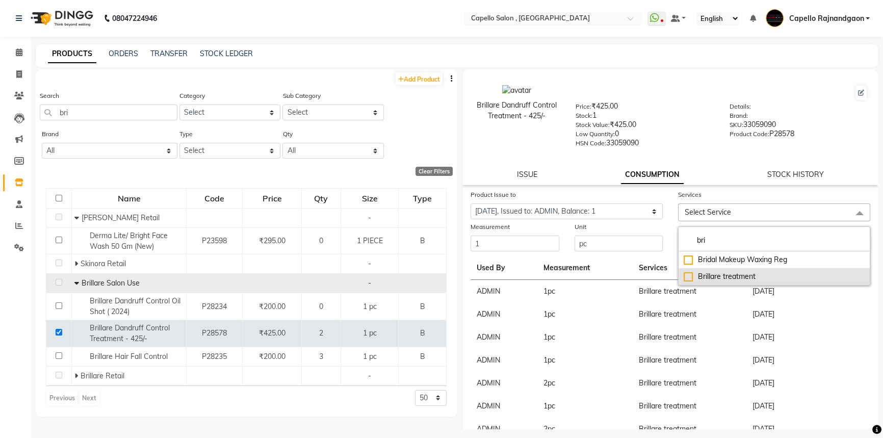
type input "bri"
click at [688, 277] on div "Brillare treatment" at bounding box center [774, 276] width 181 height 11
checkbox input "true"
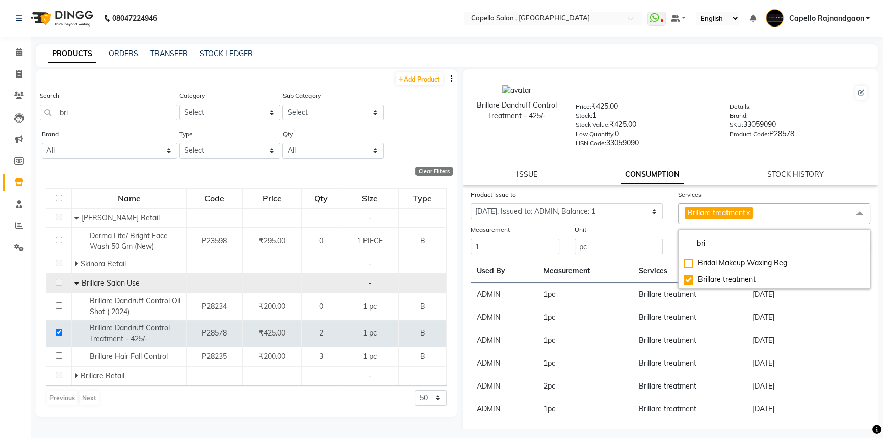
click at [670, 97] on div at bounding box center [722, 93] width 292 height 16
click at [854, 245] on button "Submit" at bounding box center [856, 247] width 26 height 14
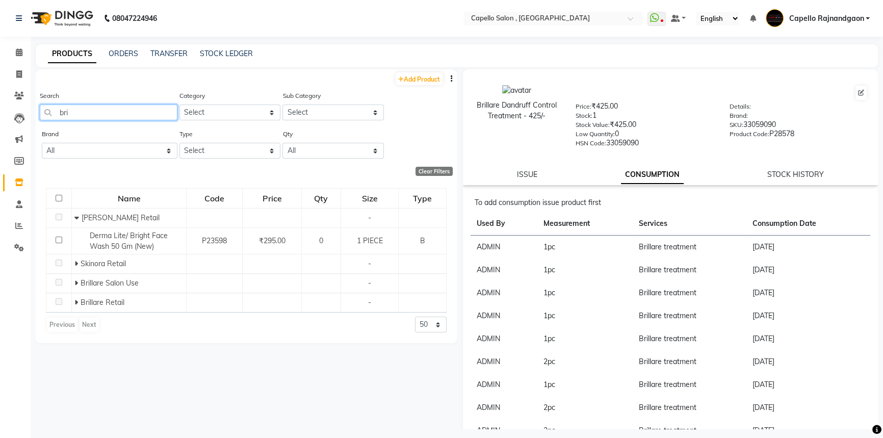
click at [93, 117] on input "bri" at bounding box center [109, 113] width 138 height 16
type input "b"
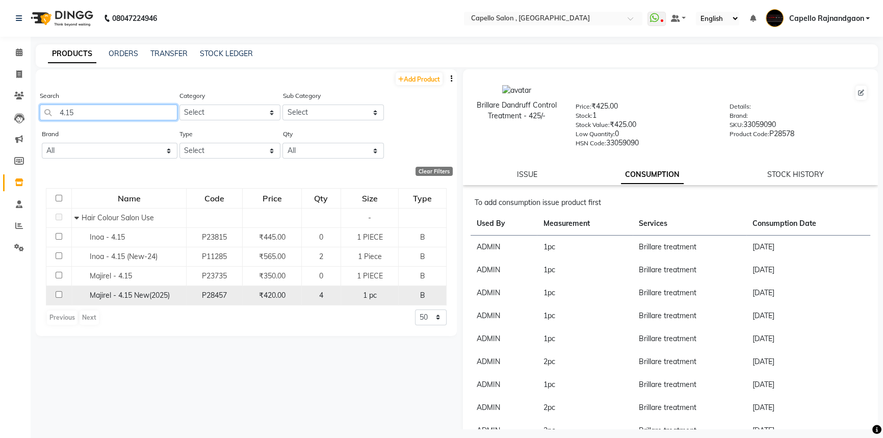
type input "4.15"
click at [67, 295] on td at bounding box center [58, 295] width 25 height 19
click at [59, 293] on input "checkbox" at bounding box center [59, 294] width 7 height 7
checkbox input "true"
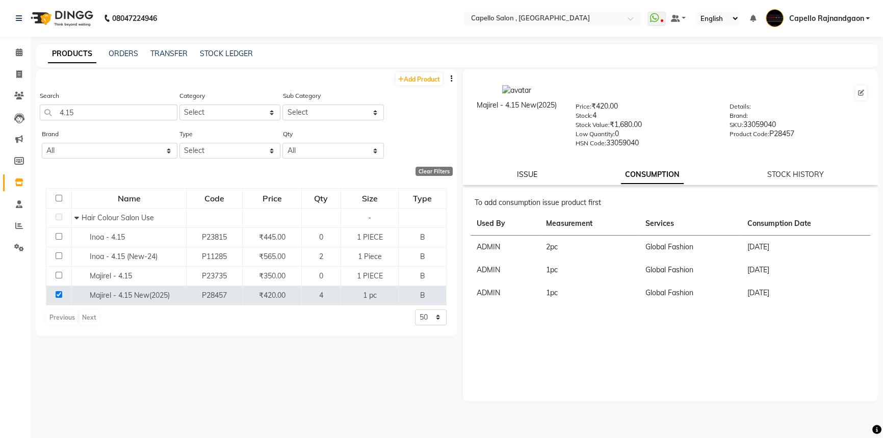
click at [523, 178] on div "ISSUE" at bounding box center [527, 174] width 20 height 11
click at [524, 178] on link "ISSUE" at bounding box center [527, 174] width 20 height 9
select select
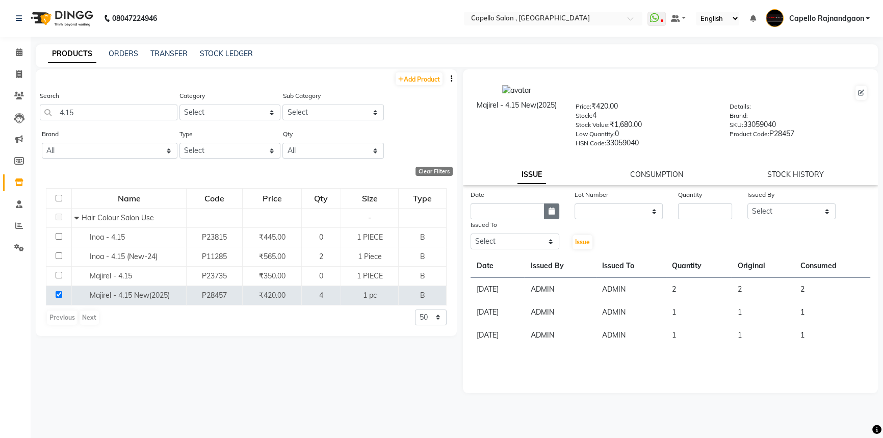
click at [557, 214] on button "button" at bounding box center [551, 211] width 15 height 16
select select "9"
select select "2025"
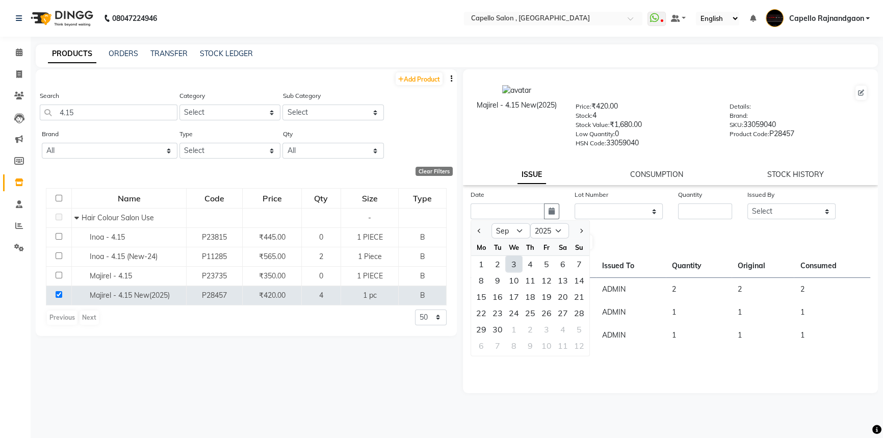
click at [510, 262] on div "3" at bounding box center [514, 264] width 16 height 16
type input "[DATE]"
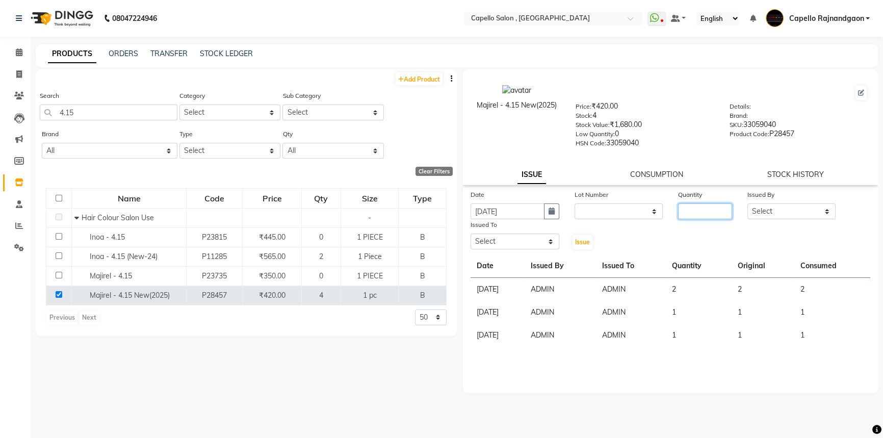
click at [696, 214] on input "number" at bounding box center [705, 211] width 54 height 16
type input "2"
click at [819, 211] on select "Select ADMIN Capello Rajnandgaon Harshal khushi Namrata murari nihal PRERNA Rin…" at bounding box center [791, 211] width 89 height 16
select select "14663"
click at [747, 205] on select "Select ADMIN Capello Rajnandgaon Harshal khushi Namrata murari nihal PRERNA Rin…" at bounding box center [791, 211] width 89 height 16
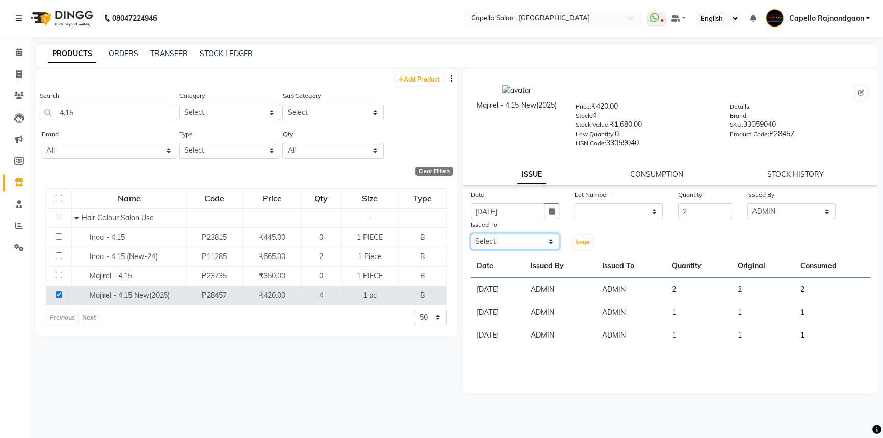
click at [519, 239] on select "Select ADMIN Capello Rajnandgaon Harshal khushi Namrata murari nihal PRERNA Rin…" at bounding box center [515, 242] width 89 height 16
select select "14663"
click at [471, 236] on select "Select ADMIN Capello Rajnandgaon Harshal khushi Namrata murari nihal PRERNA Rin…" at bounding box center [515, 242] width 89 height 16
click at [588, 245] on span "Issue" at bounding box center [582, 242] width 15 height 8
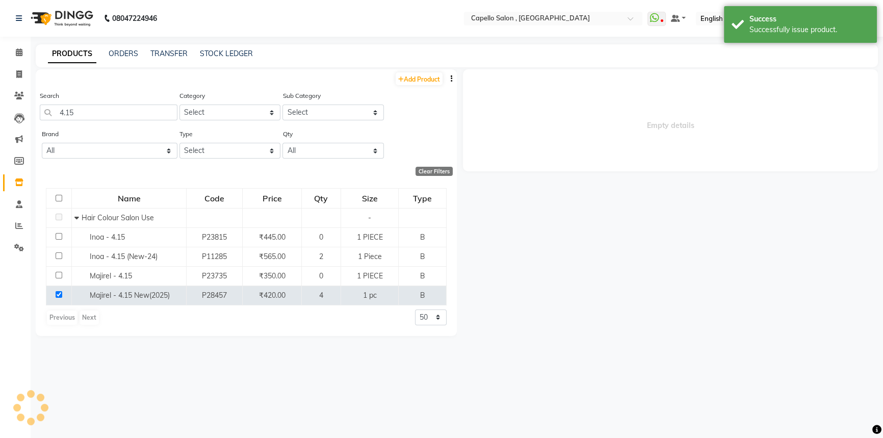
select select
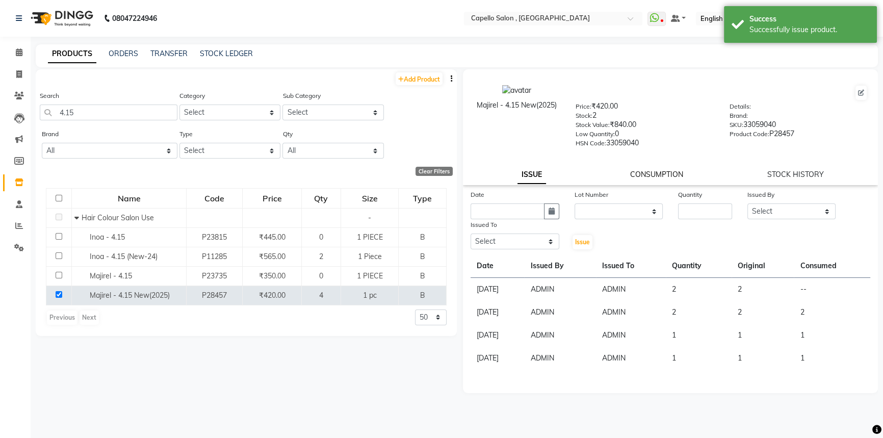
click at [676, 173] on link "CONSUMPTION" at bounding box center [656, 174] width 53 height 9
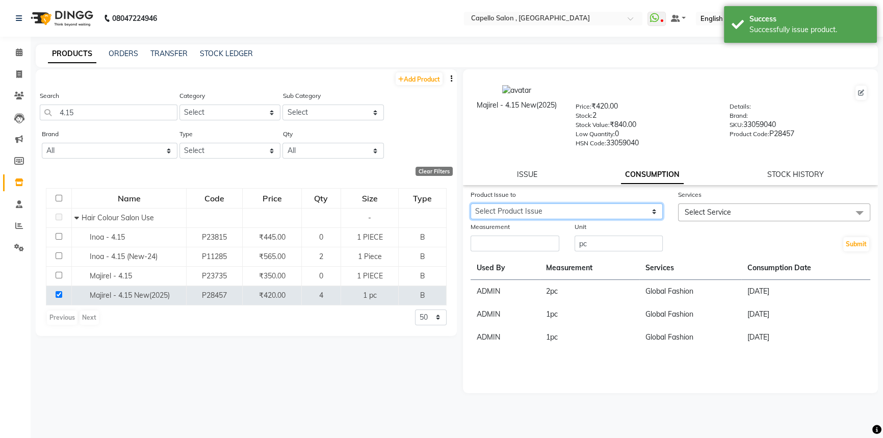
click at [508, 210] on select "Select Product Issue 2025-09-03, Issued to: ADMIN, Balance: 2" at bounding box center [567, 211] width 192 height 16
select select "1201631"
click at [471, 205] on select "Select Product Issue 2025-09-03, Issued to: ADMIN, Balance: 2" at bounding box center [567, 211] width 192 height 16
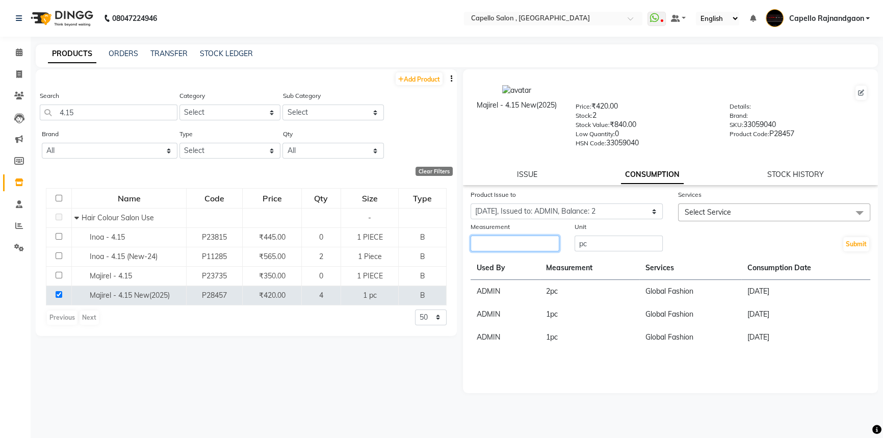
click at [504, 243] on input "number" at bounding box center [515, 244] width 89 height 16
type input "2"
click at [740, 213] on span "Select Service" at bounding box center [774, 212] width 192 height 18
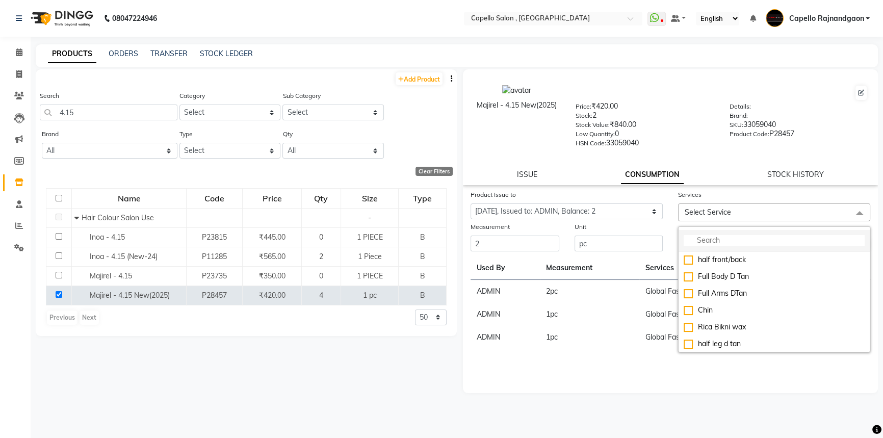
click at [690, 245] on input "multiselect-search" at bounding box center [774, 240] width 181 height 11
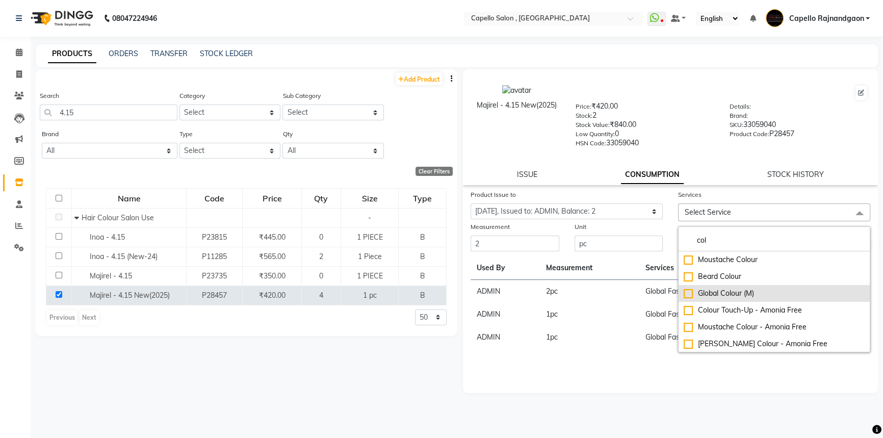
type input "col"
click at [739, 296] on div "Global Colour (M)" at bounding box center [774, 293] width 181 height 11
checkbox input "true"
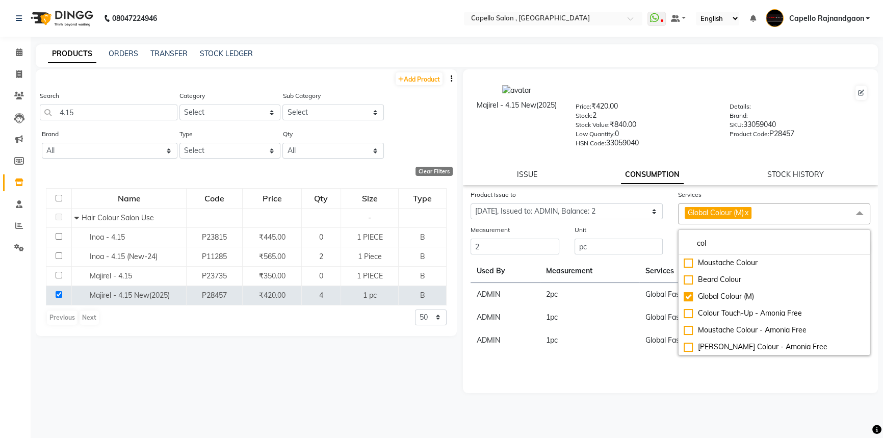
click at [599, 301] on td "2 pc" at bounding box center [589, 294] width 99 height 23
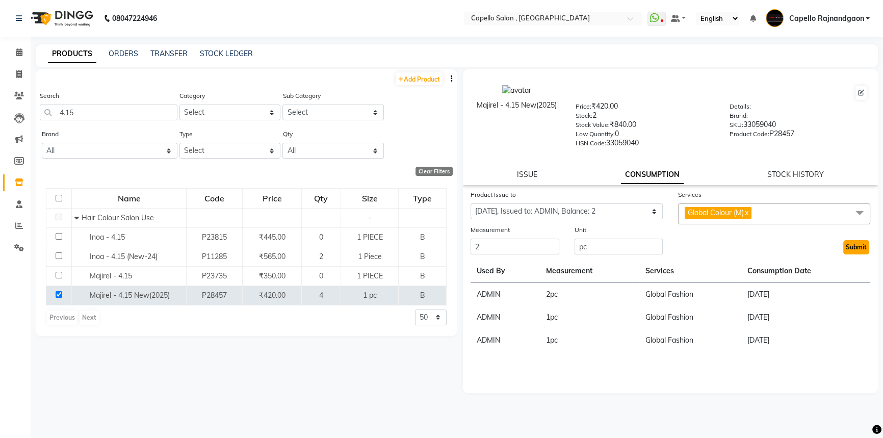
click at [847, 249] on button "Submit" at bounding box center [856, 247] width 26 height 14
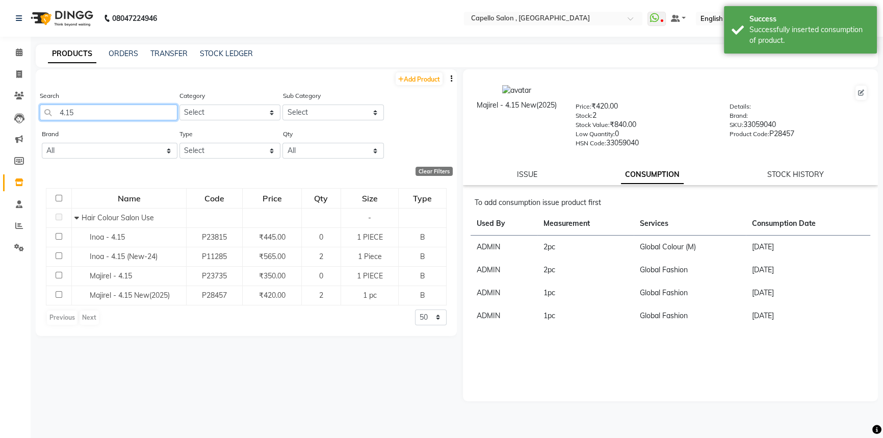
drag, startPoint x: 56, startPoint y: 116, endPoint x: 101, endPoint y: 116, distance: 45.9
click at [101, 116] on input "4.15" at bounding box center [109, 113] width 138 height 16
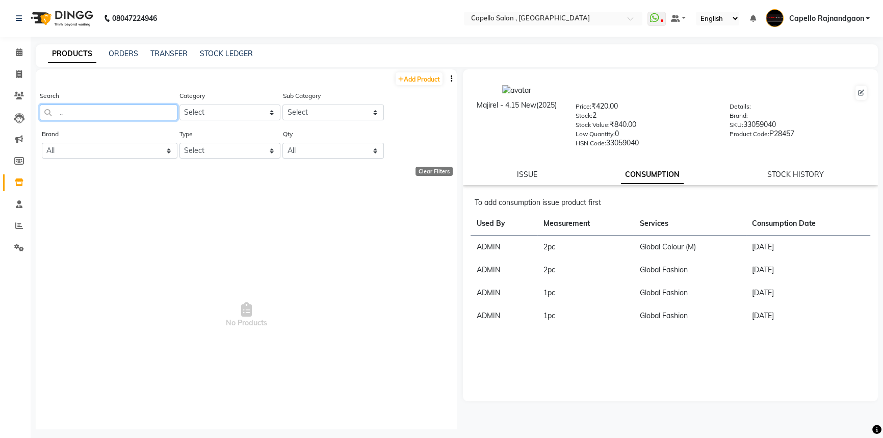
type input "."
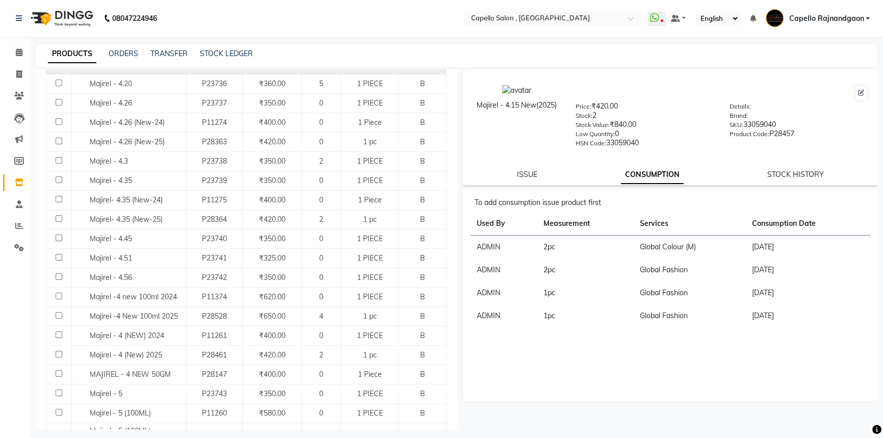
scroll to position [510, 0]
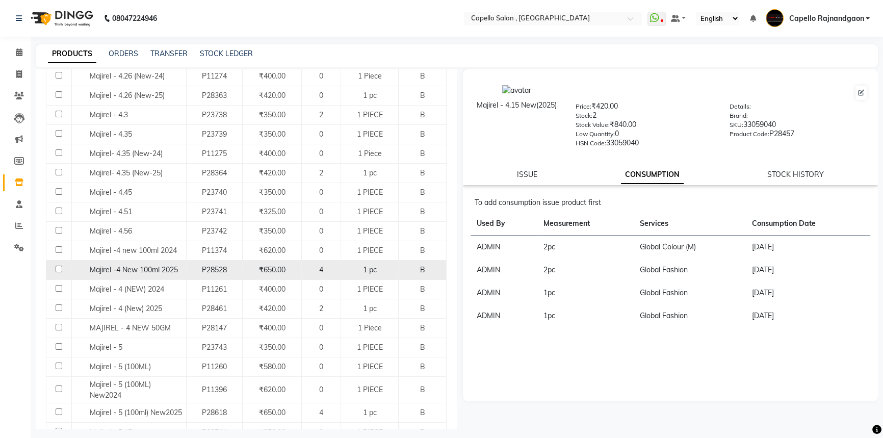
type input "majirel"
click at [59, 269] on input "checkbox" at bounding box center [59, 269] width 7 height 7
checkbox input "true"
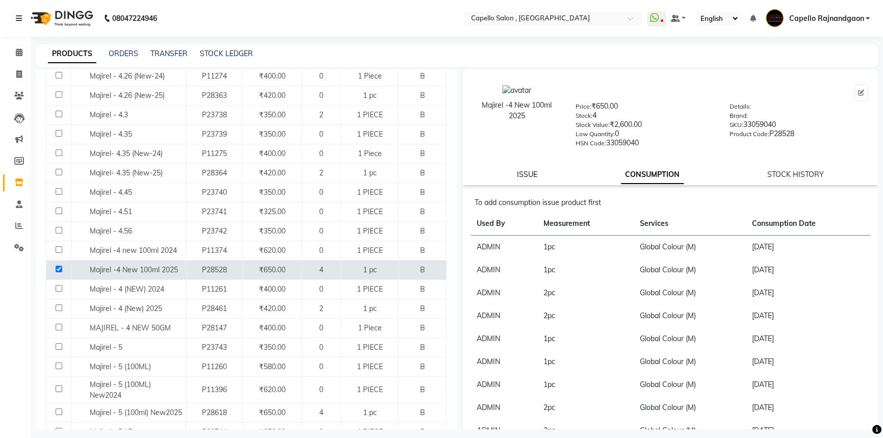
click at [519, 176] on link "ISSUE" at bounding box center [527, 174] width 20 height 9
select select
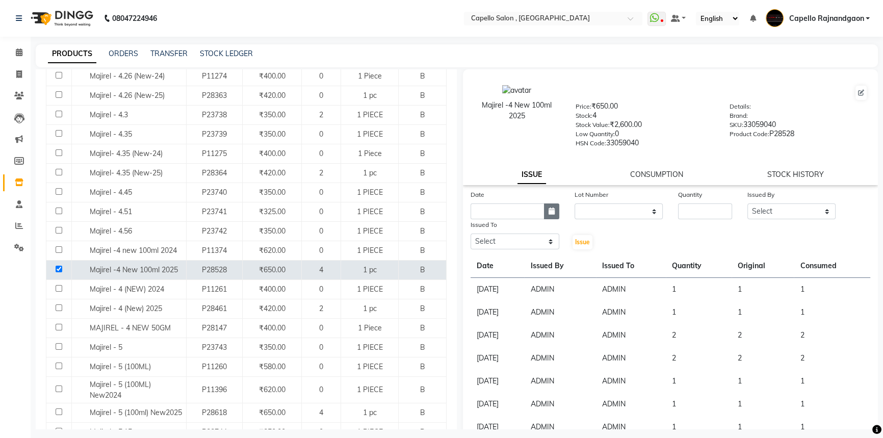
click at [549, 211] on icon "button" at bounding box center [552, 211] width 6 height 7
select select "9"
select select "2025"
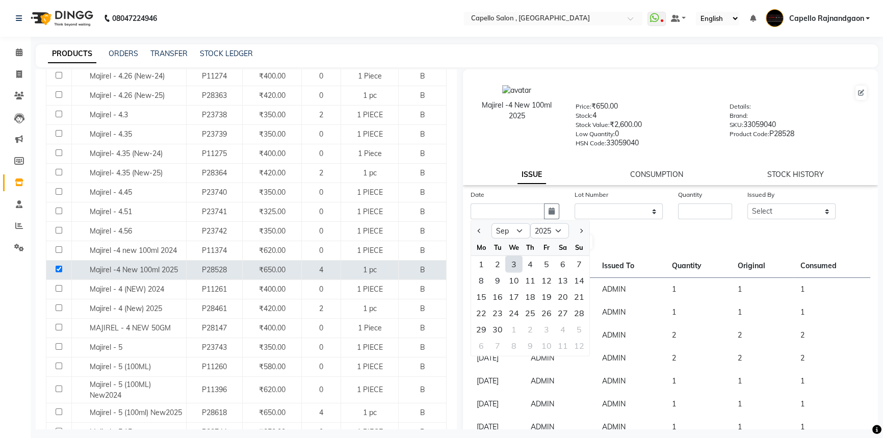
click at [516, 264] on div "3" at bounding box center [514, 264] width 16 height 16
type input "[DATE]"
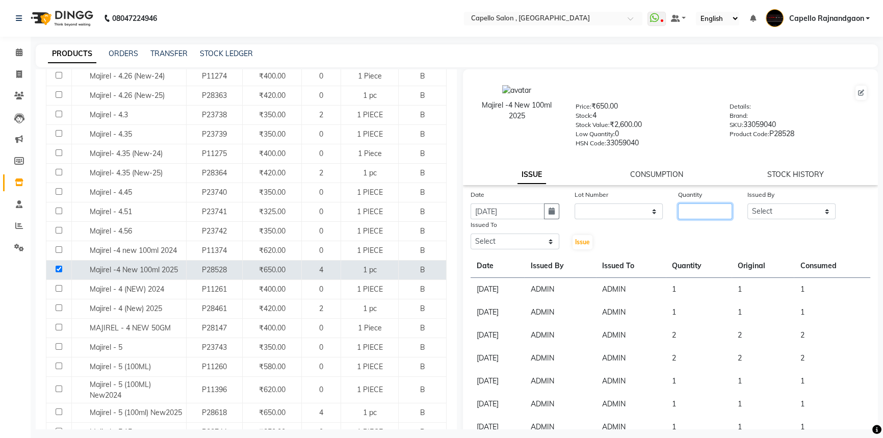
click at [696, 213] on input "number" at bounding box center [705, 211] width 54 height 16
type input "1"
click at [822, 211] on select "Select ADMIN Capello Rajnandgaon Harshal khushi Namrata murari nihal PRERNA Rin…" at bounding box center [791, 211] width 89 height 16
select select "14663"
click at [747, 205] on select "Select ADMIN Capello Rajnandgaon Harshal khushi Namrata murari nihal PRERNA Rin…" at bounding box center [791, 211] width 89 height 16
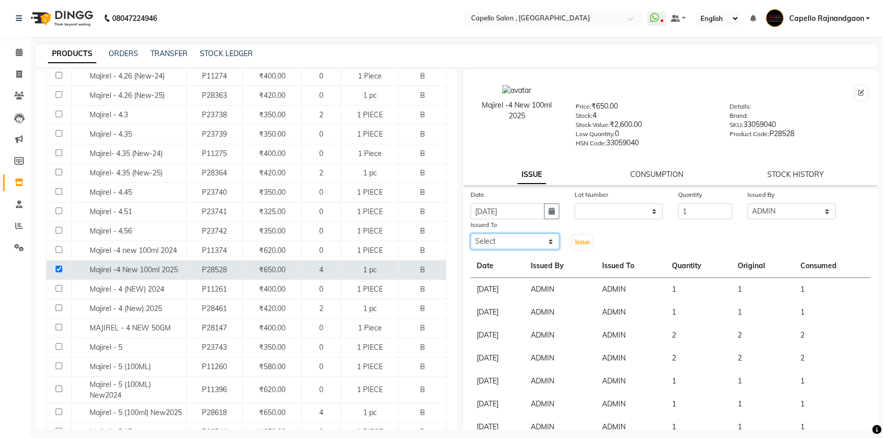
click at [550, 245] on select "Select ADMIN Capello Rajnandgaon Harshal khushi Namrata murari nihal PRERNA Rin…" at bounding box center [515, 242] width 89 height 16
select select "14663"
click at [471, 236] on select "Select ADMIN Capello Rajnandgaon Harshal khushi Namrata murari nihal PRERNA Rin…" at bounding box center [515, 242] width 89 height 16
click at [584, 248] on button "Issue" at bounding box center [583, 242] width 20 height 14
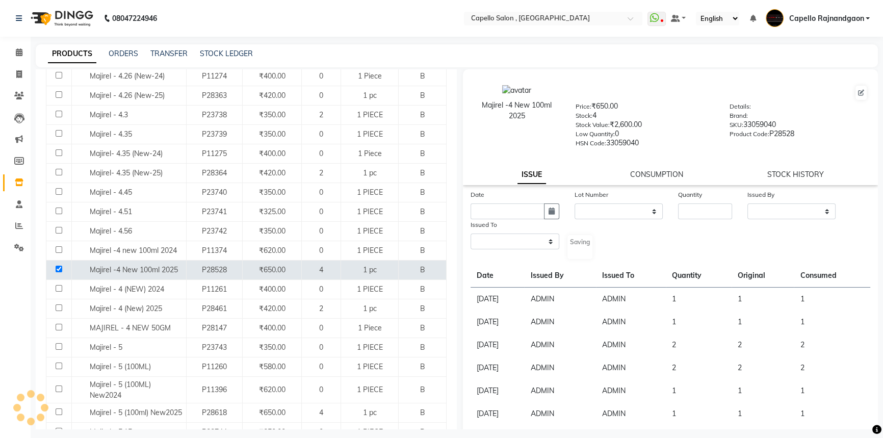
select select
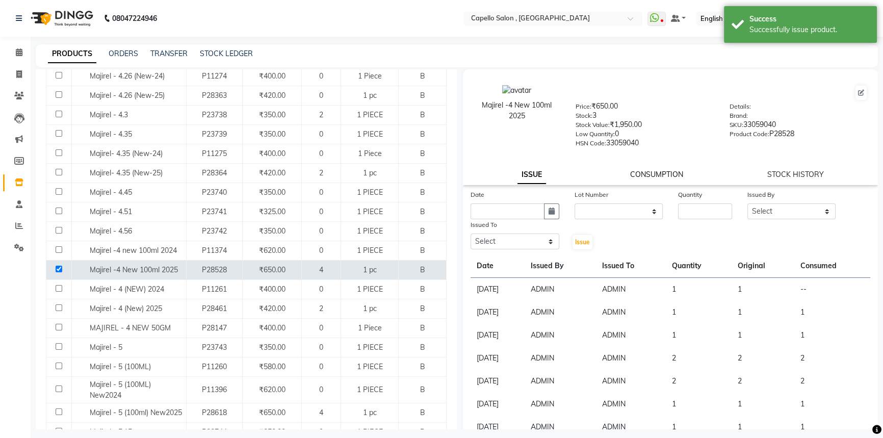
click at [657, 178] on link "CONSUMPTION" at bounding box center [656, 174] width 53 height 9
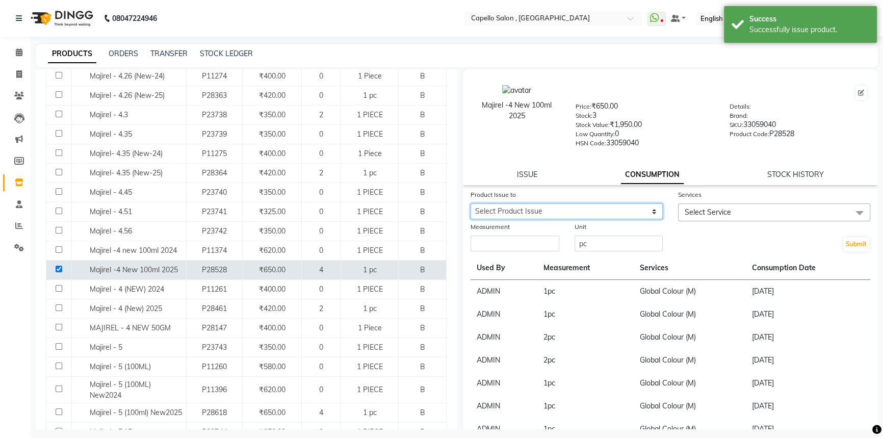
click at [516, 209] on select "Select Product Issue 2025-09-03, Issued to: ADMIN, Balance: 1" at bounding box center [567, 211] width 192 height 16
select select "1201634"
click at [471, 205] on select "Select Product Issue 2025-09-03, Issued to: ADMIN, Balance: 1" at bounding box center [567, 211] width 192 height 16
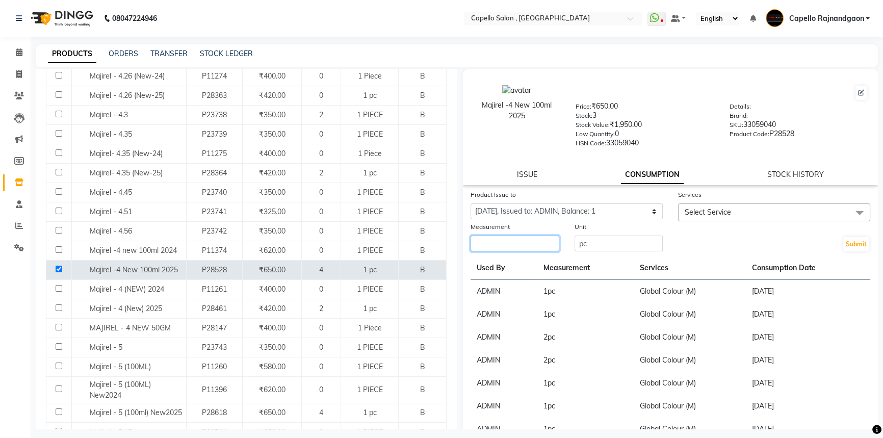
click at [490, 249] on input "number" at bounding box center [515, 244] width 89 height 16
type input "1"
click at [721, 213] on span "Select Service" at bounding box center [708, 212] width 46 height 9
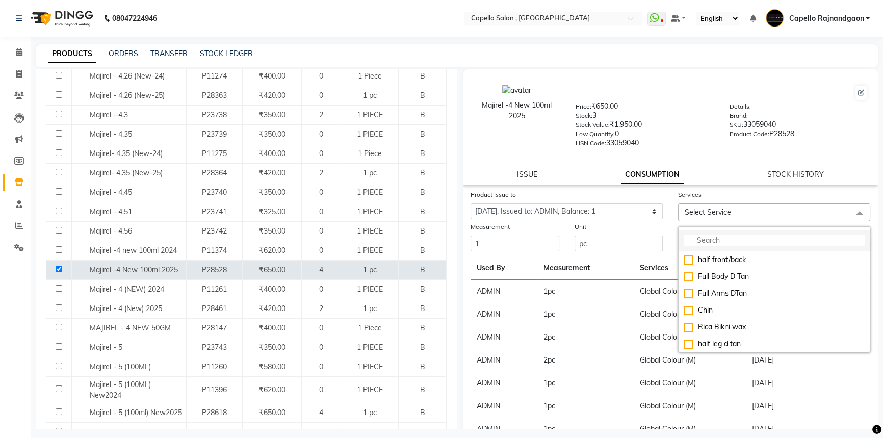
click at [717, 248] on li at bounding box center [774, 240] width 191 height 21
click at [716, 244] on input "multiselect-search" at bounding box center [774, 240] width 181 height 11
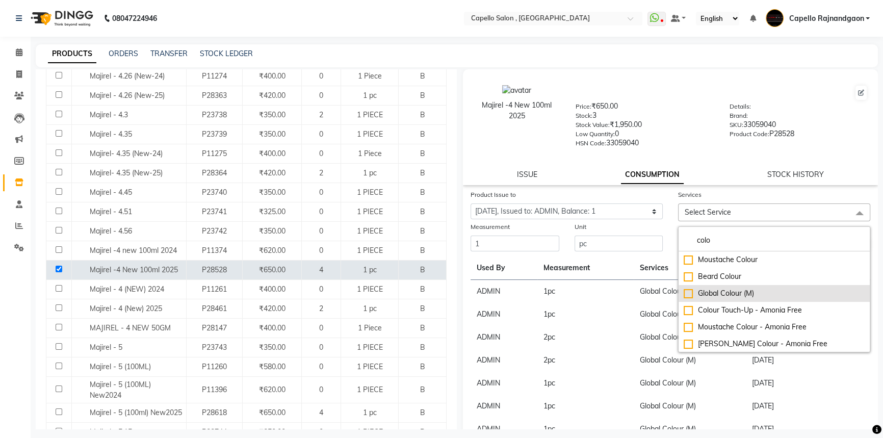
type input "colo"
click at [684, 295] on div "Global Colour (M)" at bounding box center [774, 293] width 181 height 11
checkbox input "true"
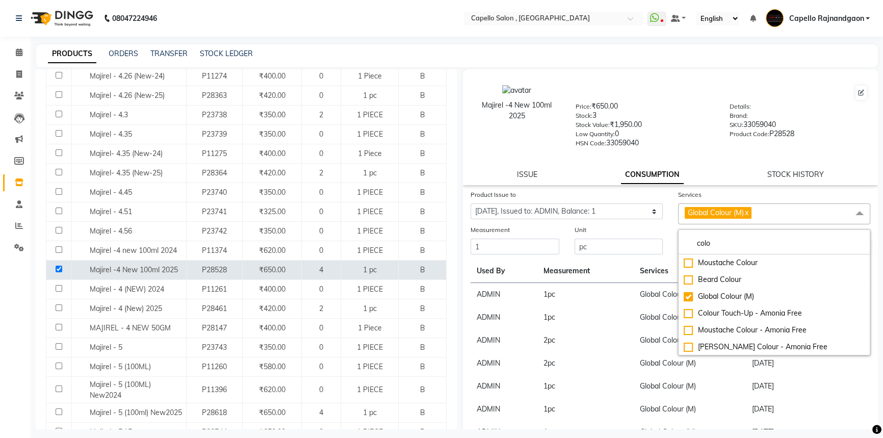
click at [835, 149] on div "Majirel -4 New 100ml 2025 Price: ₹650.00 Stock: 3 Stock Value: ₹1,950.00 Low Qu…" at bounding box center [670, 115] width 430 height 83
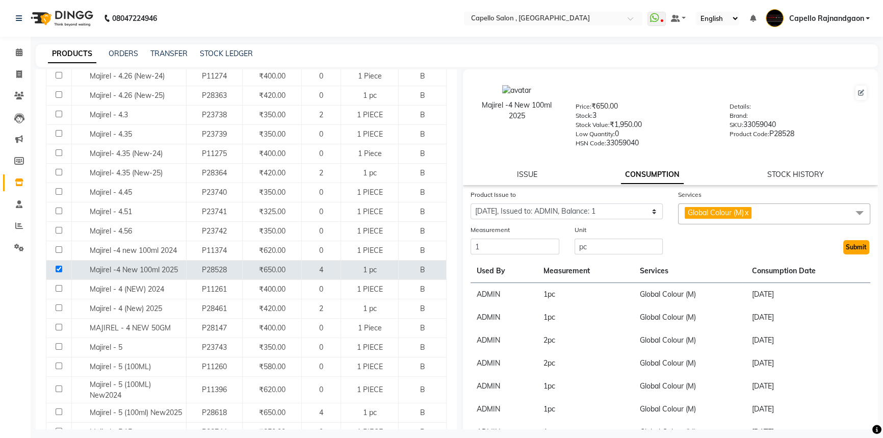
click at [854, 246] on button "Submit" at bounding box center [856, 247] width 26 height 14
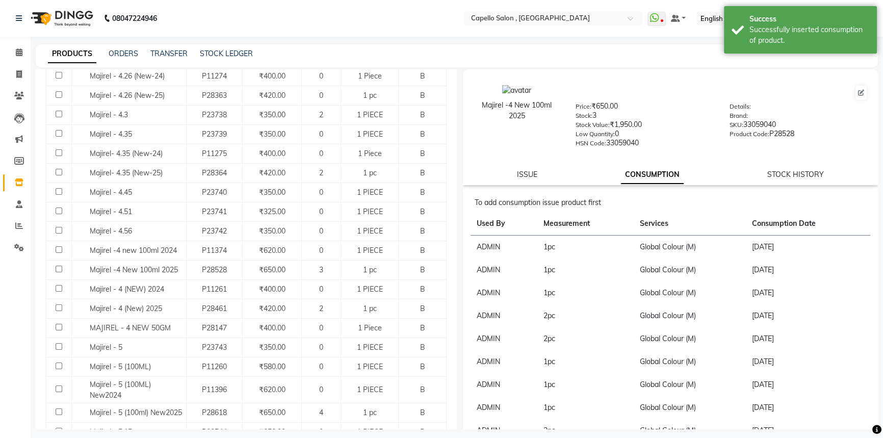
scroll to position [0, 0]
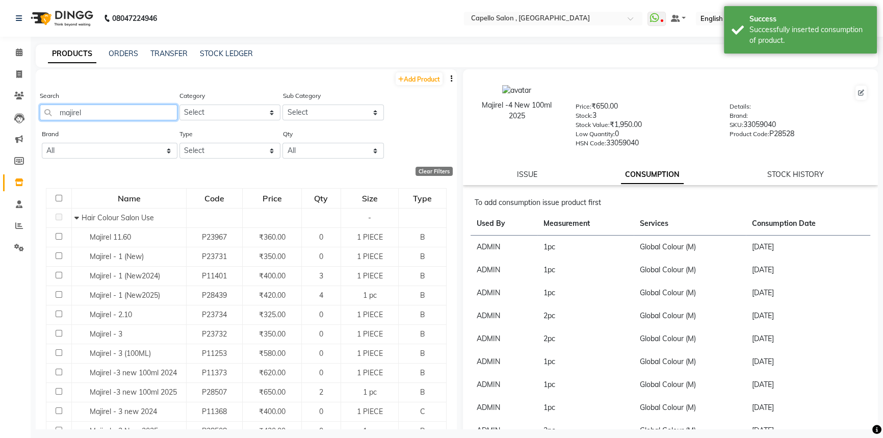
drag, startPoint x: 64, startPoint y: 112, endPoint x: 123, endPoint y: 112, distance: 58.6
click at [123, 112] on input "majirel" at bounding box center [109, 113] width 138 height 16
type input "0"
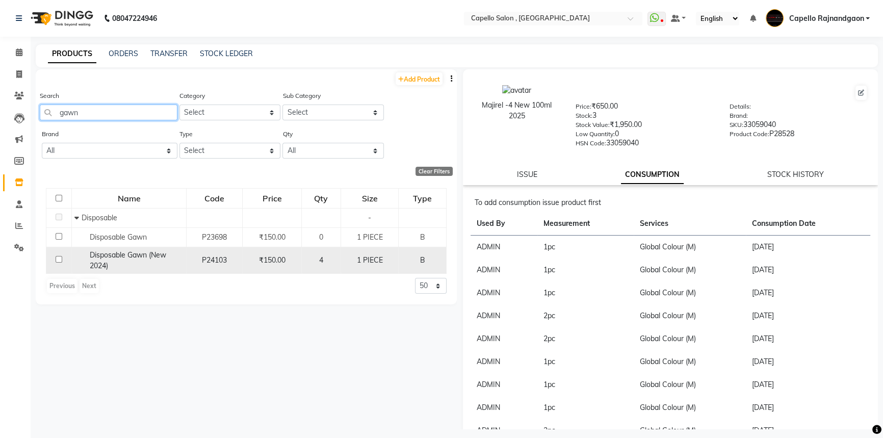
type input "gawn"
click at [56, 260] on input "checkbox" at bounding box center [59, 259] width 7 height 7
checkbox input "true"
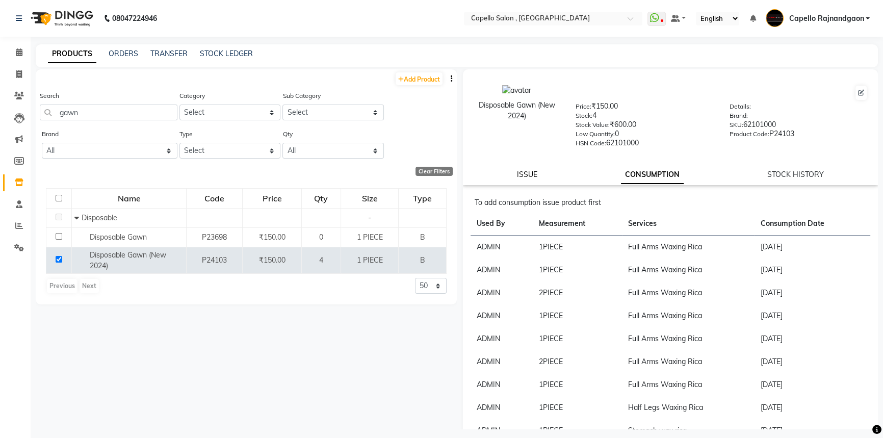
click at [526, 178] on link "ISSUE" at bounding box center [527, 174] width 20 height 9
select select
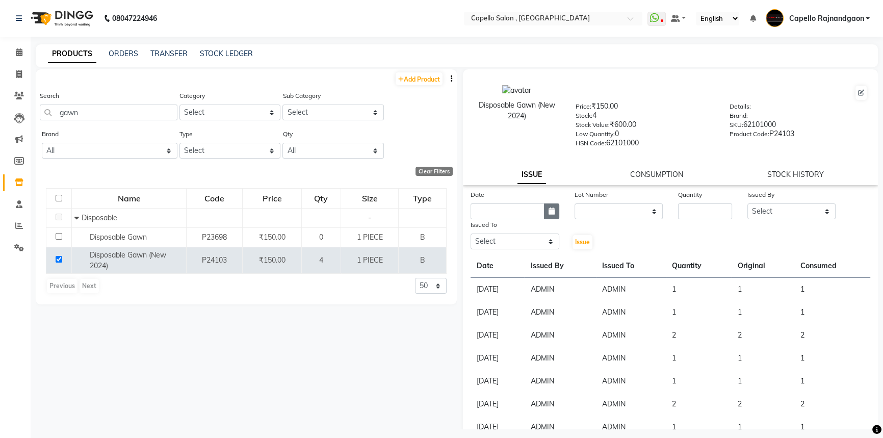
click at [555, 219] on button "button" at bounding box center [551, 211] width 15 height 16
select select "9"
select select "2025"
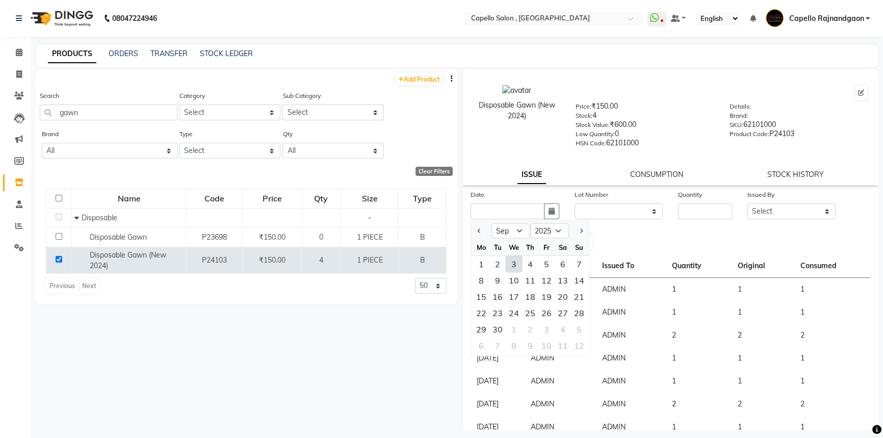
click at [515, 267] on div "3" at bounding box center [514, 264] width 16 height 16
type input "[DATE]"
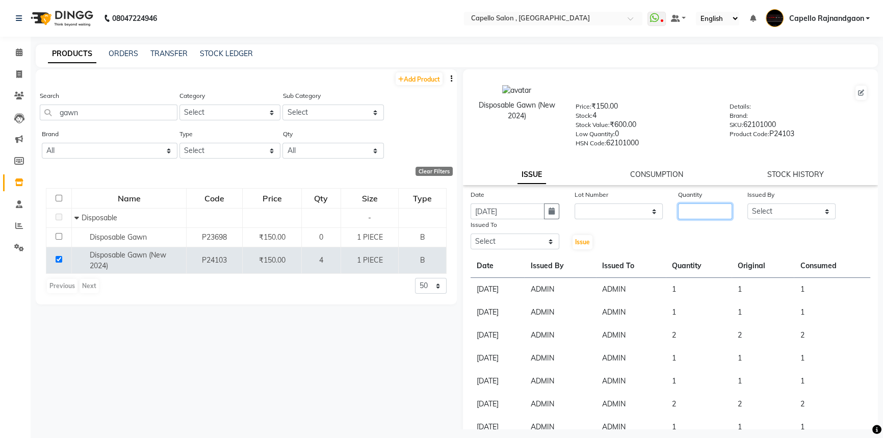
drag, startPoint x: 691, startPoint y: 219, endPoint x: 700, endPoint y: 194, distance: 26.0
click at [698, 201] on div "Quantity" at bounding box center [704, 204] width 69 height 30
type input "1"
click at [803, 212] on select "Select ADMIN Capello Rajnandgaon Harshal khushi Namrata murari nihal PRERNA Rin…" at bounding box center [791, 211] width 89 height 16
select select "14663"
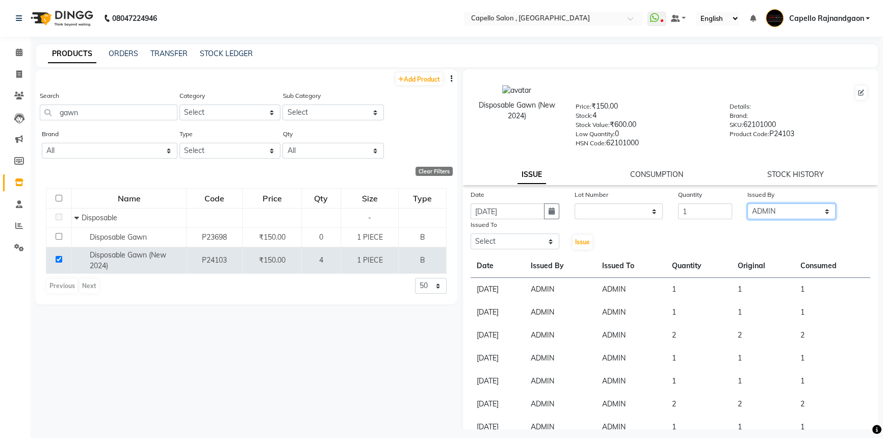
click at [747, 205] on select "Select ADMIN Capello Rajnandgaon Harshal khushi Namrata murari nihal PRERNA Rin…" at bounding box center [791, 211] width 89 height 16
click at [494, 244] on select "Select ADMIN Capello Rajnandgaon Harshal khushi Namrata murari nihal PRERNA Rin…" at bounding box center [515, 242] width 89 height 16
select select "14663"
click at [471, 236] on select "Select ADMIN Capello Rajnandgaon Harshal khushi Namrata murari nihal PRERNA Rin…" at bounding box center [515, 242] width 89 height 16
click at [581, 238] on button "Issue" at bounding box center [583, 242] width 20 height 14
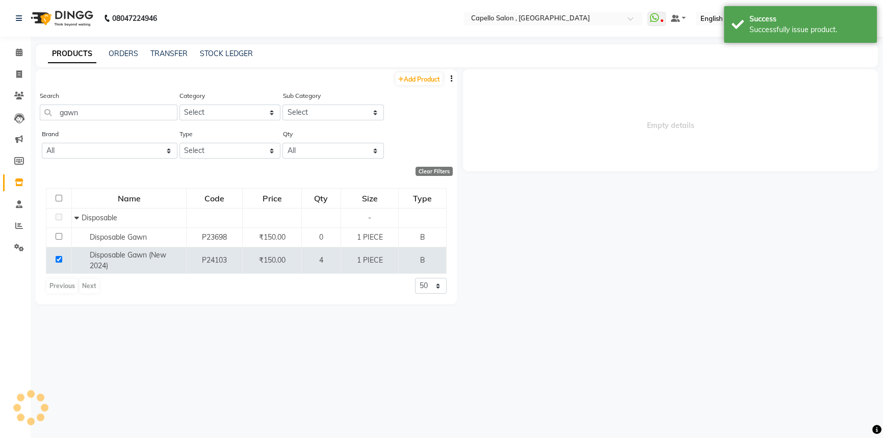
select select
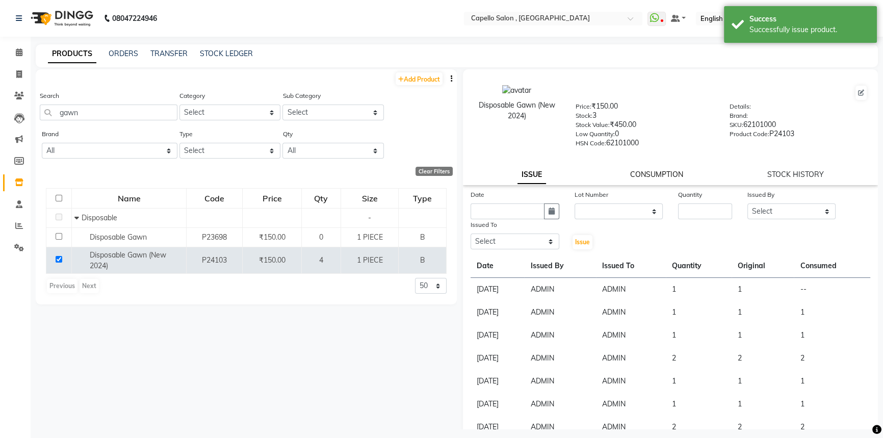
click at [662, 174] on link "CONSUMPTION" at bounding box center [656, 174] width 53 height 9
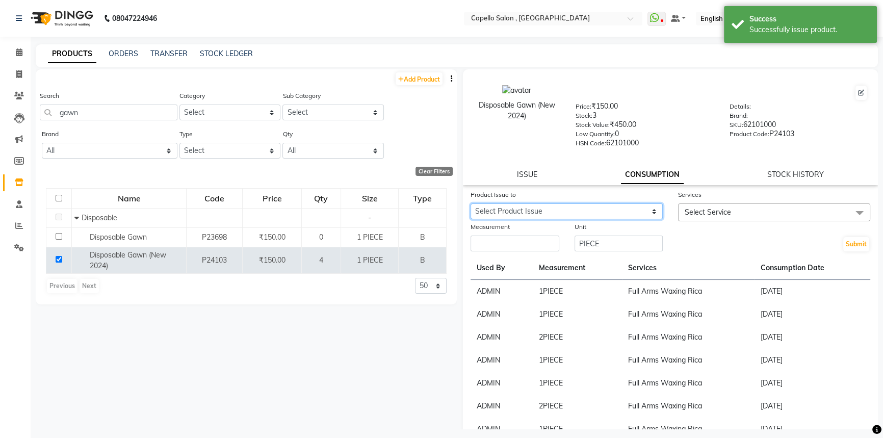
click at [513, 213] on select "Select Product Issue 2025-09-03, Issued to: ADMIN, Balance: 1" at bounding box center [567, 211] width 192 height 16
select select "1201635"
click at [471, 205] on select "Select Product Issue 2025-09-03, Issued to: ADMIN, Balance: 1" at bounding box center [567, 211] width 192 height 16
click at [500, 242] on input "number" at bounding box center [515, 244] width 89 height 16
type input "1"
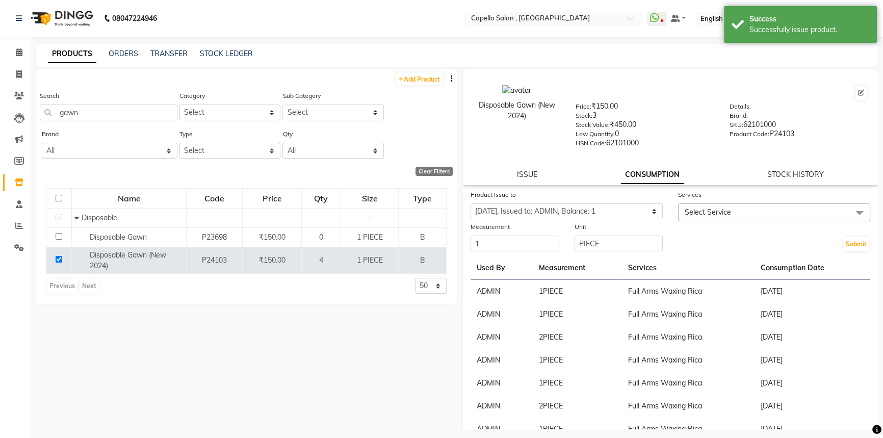
click at [738, 216] on span "Select Service" at bounding box center [774, 212] width 192 height 18
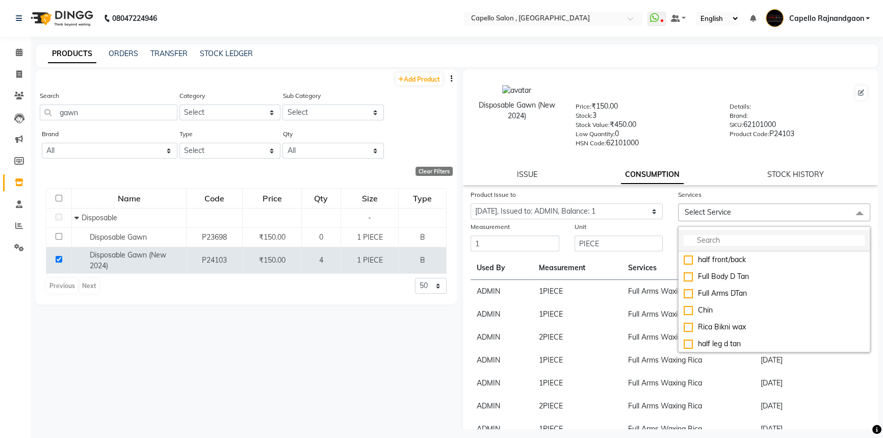
click at [705, 245] on input "multiselect-search" at bounding box center [774, 240] width 181 height 11
type input "n"
type input "wa"
click at [684, 334] on li "Full Arms Waxing Rica" at bounding box center [774, 327] width 191 height 17
checkbox input "true"
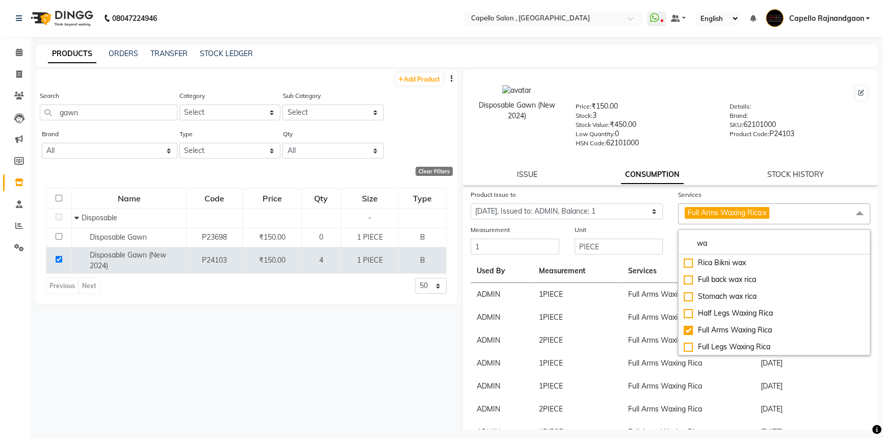
click at [853, 159] on div "Disposable Gawn (New 2024) Price: ₹150.00 Stock: 3 Stock Value: ₹450.00 Low Qua…" at bounding box center [670, 127] width 415 height 116
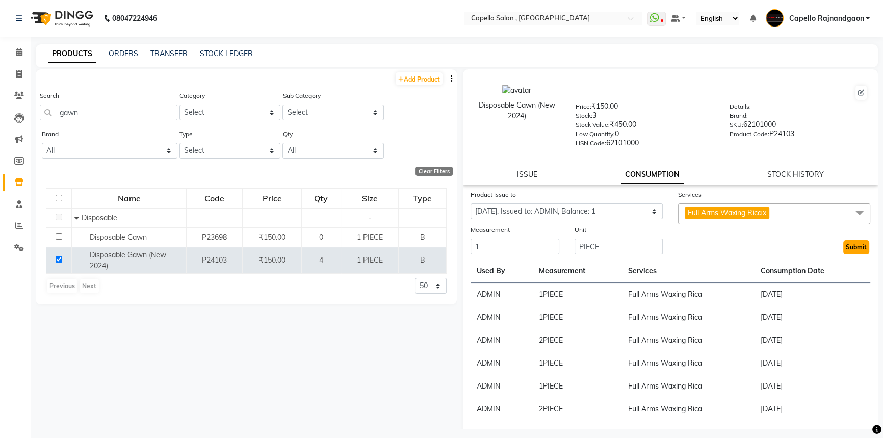
click at [847, 245] on button "Submit" at bounding box center [856, 247] width 26 height 14
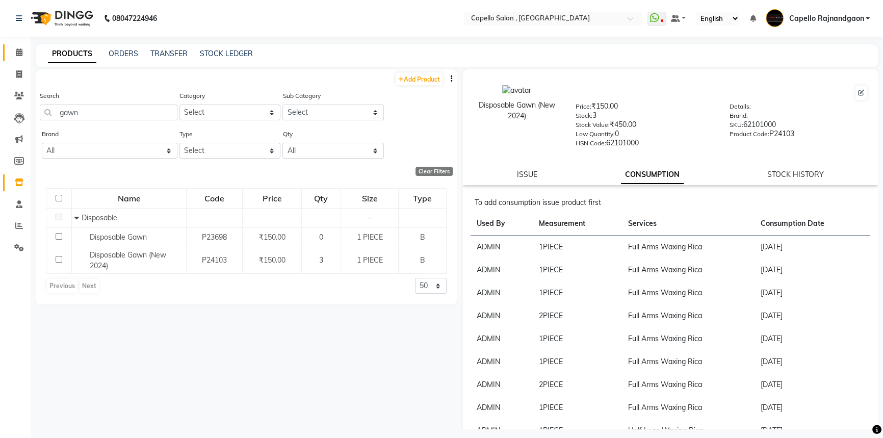
click at [18, 46] on link "Calendar" at bounding box center [15, 52] width 24 height 17
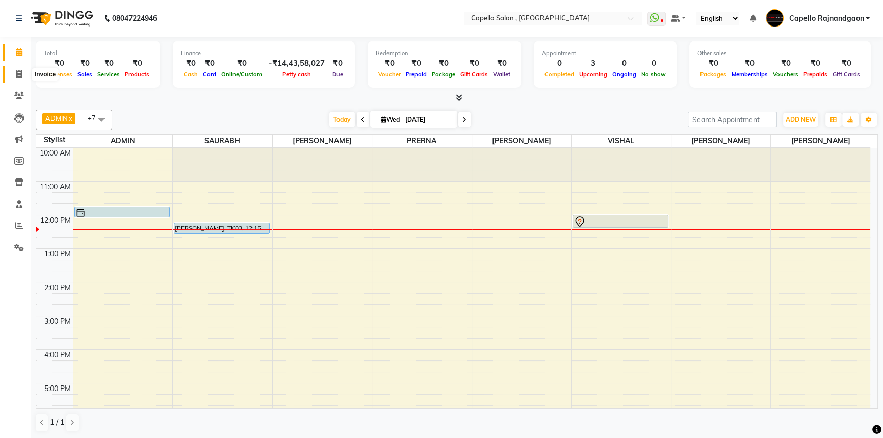
click at [10, 72] on span at bounding box center [19, 75] width 18 height 12
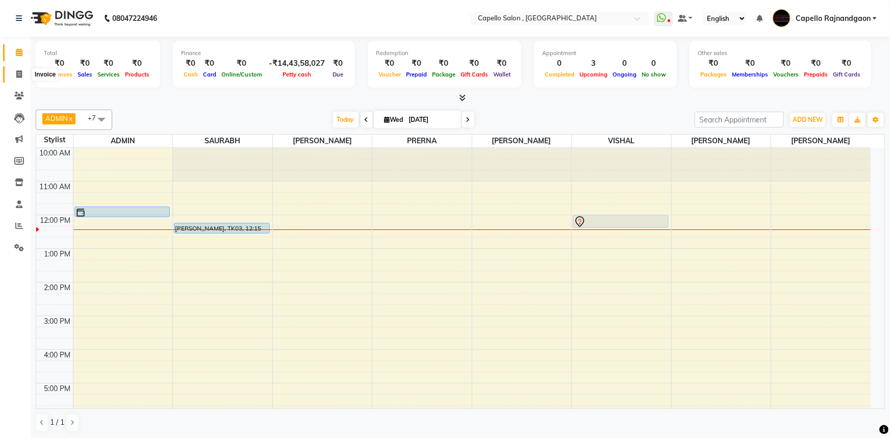
select select "service"
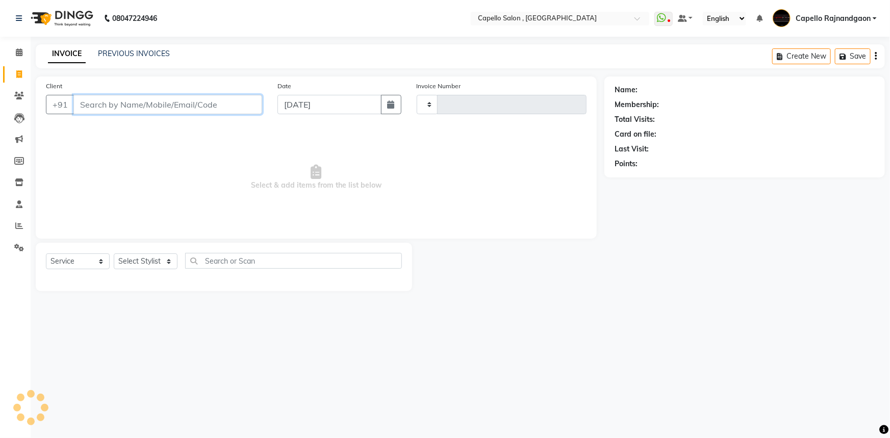
click at [92, 103] on input "Client" at bounding box center [167, 104] width 189 height 19
type input "3686"
select select "856"
drag, startPoint x: 92, startPoint y: 103, endPoint x: 100, endPoint y: 104, distance: 8.2
click at [100, 104] on input "Client" at bounding box center [167, 104] width 189 height 19
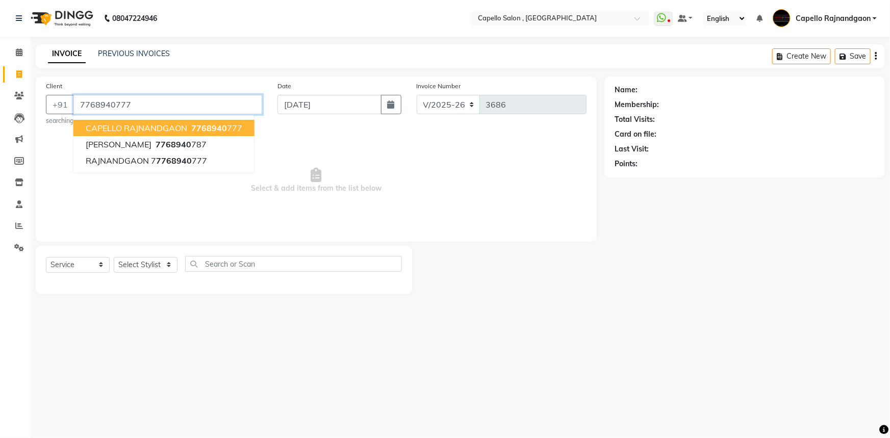
type input "7768940777"
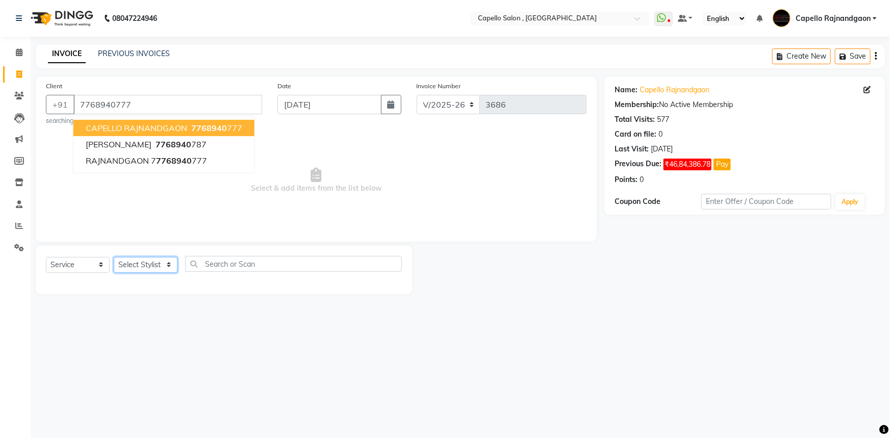
click at [125, 261] on select "Select Stylist ADMIN Capello Rajnandgaon Harshal khushi Namrata murari nihal PR…" at bounding box center [146, 265] width 64 height 16
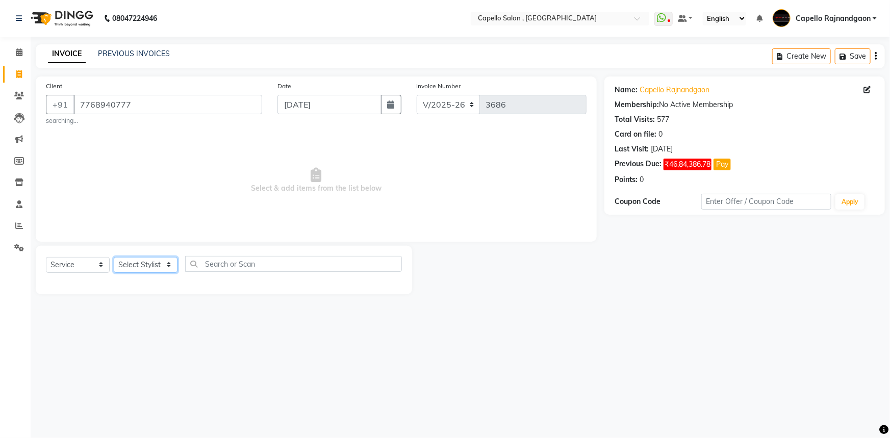
select select "38913"
click at [114, 257] on select "Select Stylist ADMIN Capello Rajnandgaon Harshal khushi Namrata murari nihal PR…" at bounding box center [146, 265] width 64 height 16
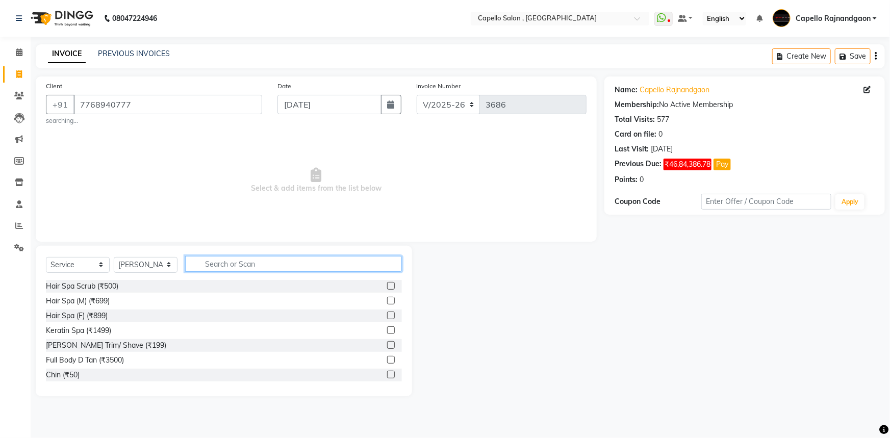
click at [219, 265] on input "text" at bounding box center [293, 264] width 217 height 16
type input "cut"
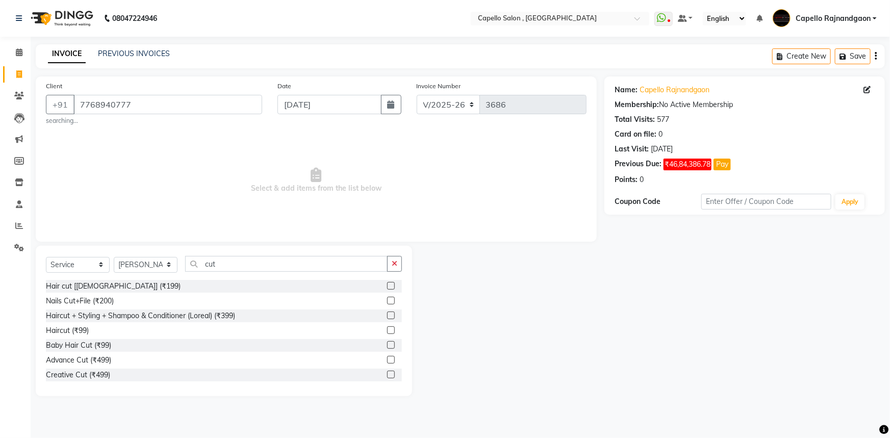
click at [124, 286] on div "Hair cut [male] (₹199)" at bounding box center [224, 286] width 356 height 13
click at [387, 283] on label at bounding box center [391, 286] width 8 height 8
click at [387, 283] on input "checkbox" at bounding box center [390, 286] width 7 height 7
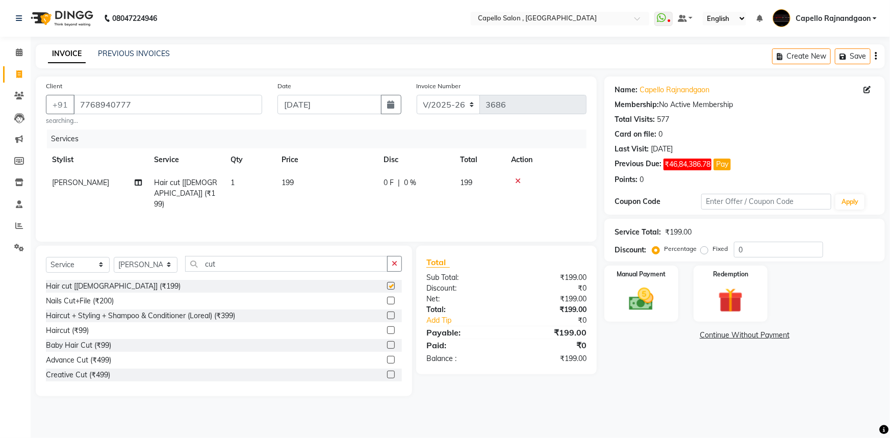
checkbox input "false"
click at [291, 182] on span "199" at bounding box center [287, 182] width 12 height 9
select select "38913"
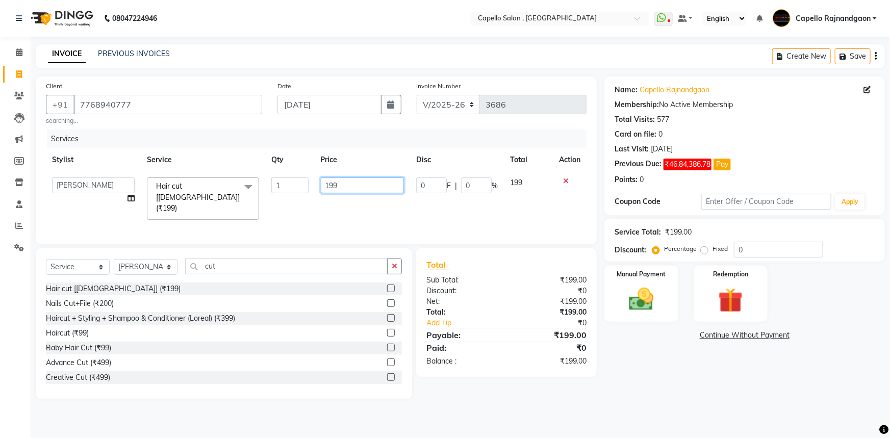
click at [337, 187] on input "199" at bounding box center [363, 185] width 84 height 16
type input "200"
click at [654, 292] on img at bounding box center [641, 299] width 42 height 30
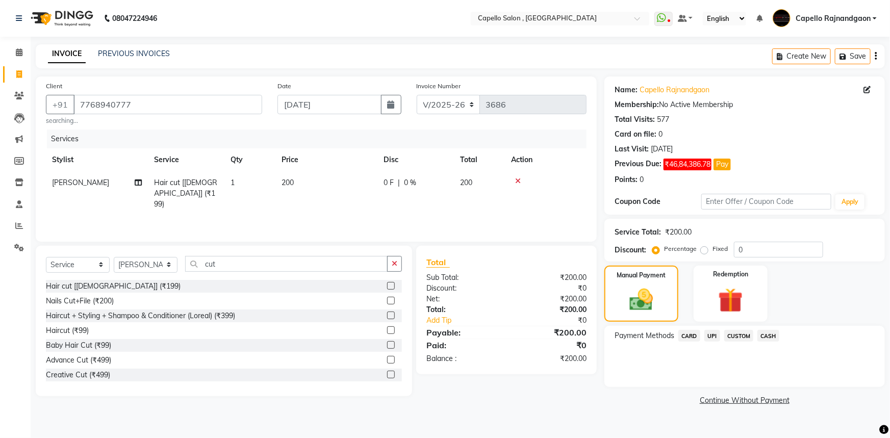
click at [764, 334] on span "CASH" at bounding box center [768, 336] width 22 height 12
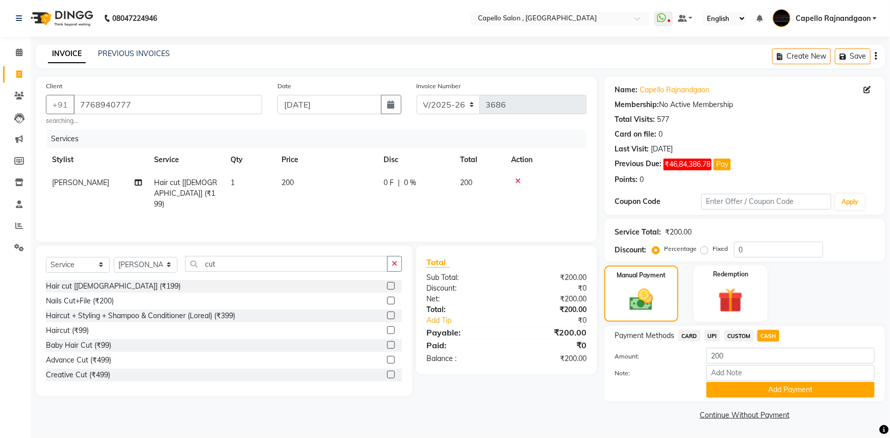
click at [775, 386] on button "Add Payment" at bounding box center [790, 390] width 168 height 16
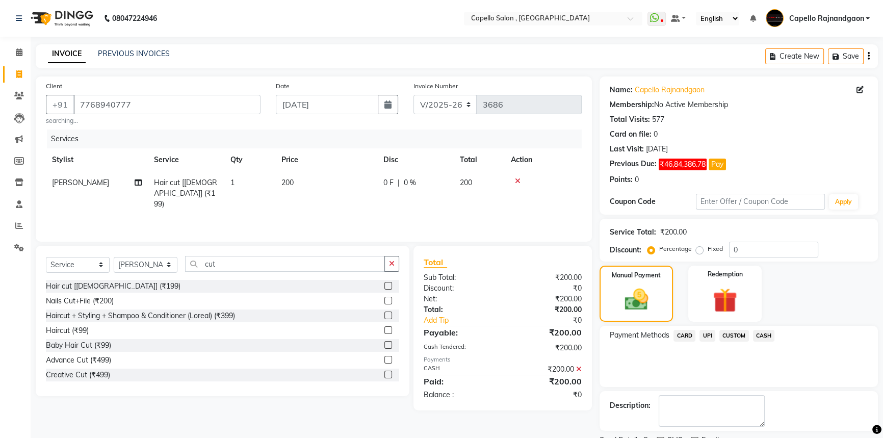
scroll to position [42, 0]
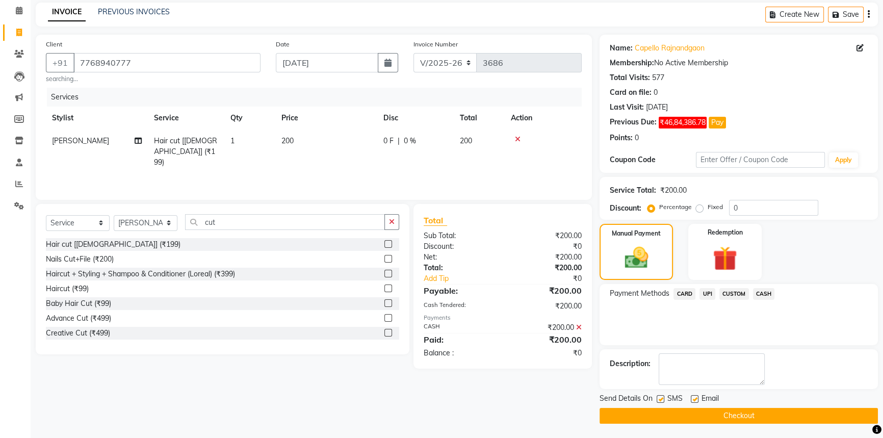
click at [778, 410] on button "Checkout" at bounding box center [739, 416] width 278 height 16
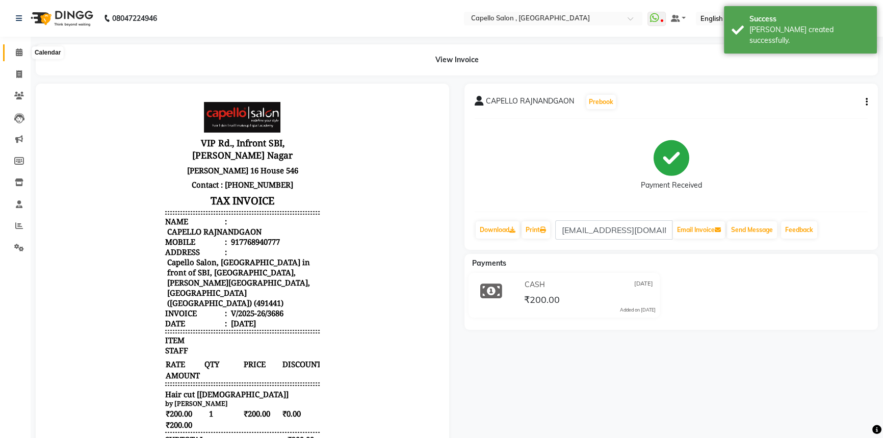
click at [16, 50] on icon at bounding box center [19, 52] width 7 height 8
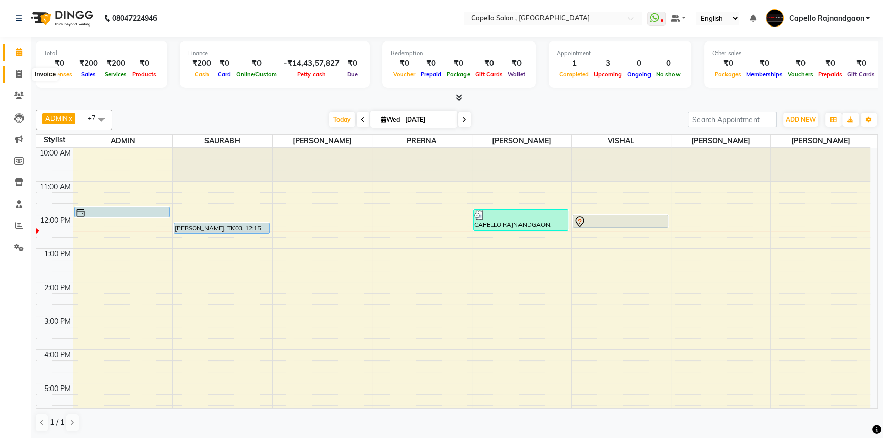
click at [19, 75] on icon at bounding box center [19, 74] width 6 height 8
select select "service"
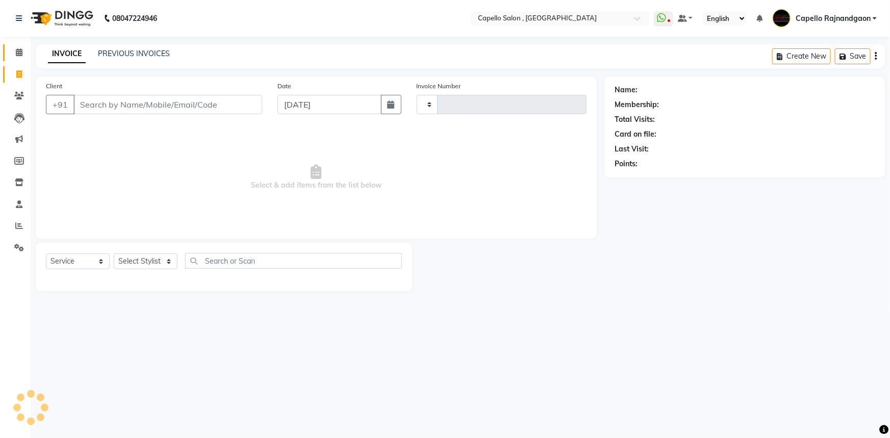
type input "3687"
select select "856"
click at [143, 96] on input "Client" at bounding box center [167, 104] width 189 height 19
click at [18, 54] on icon at bounding box center [19, 52] width 7 height 8
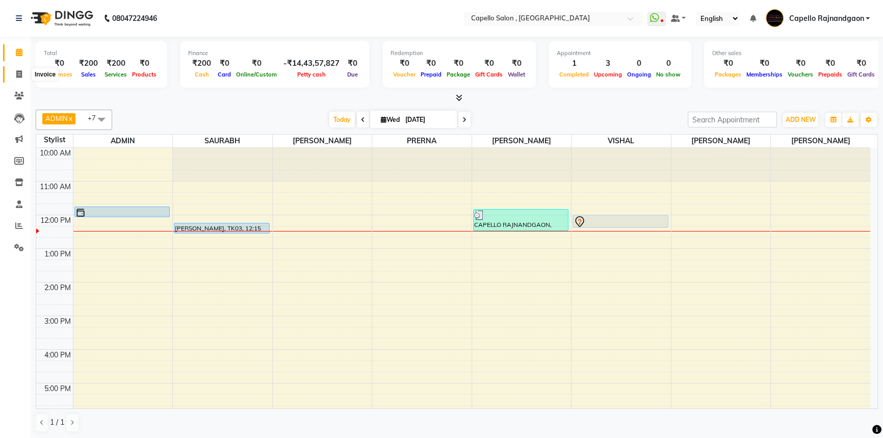
click at [17, 72] on icon at bounding box center [19, 74] width 6 height 8
select select "service"
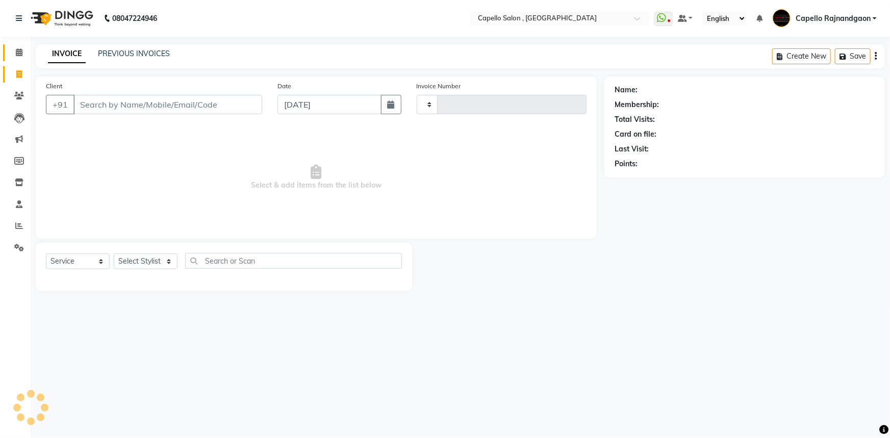
type input "3687"
select select "856"
drag, startPoint x: 136, startPoint y: 268, endPoint x: 140, endPoint y: 261, distance: 8.7
click at [136, 268] on select "Select Stylist" at bounding box center [146, 261] width 64 height 16
select select "42167"
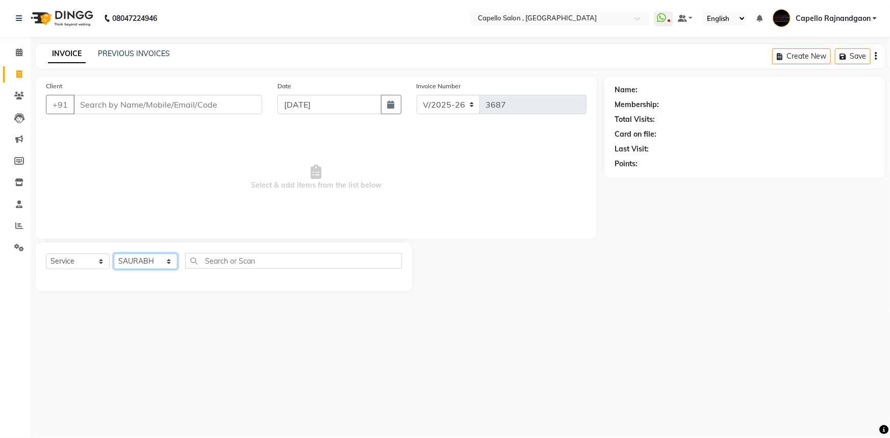
click at [114, 253] on select "Select Stylist ADMIN Capello Rajnandgaon Harshal khushi Namrata murari nihal PR…" at bounding box center [146, 261] width 64 height 16
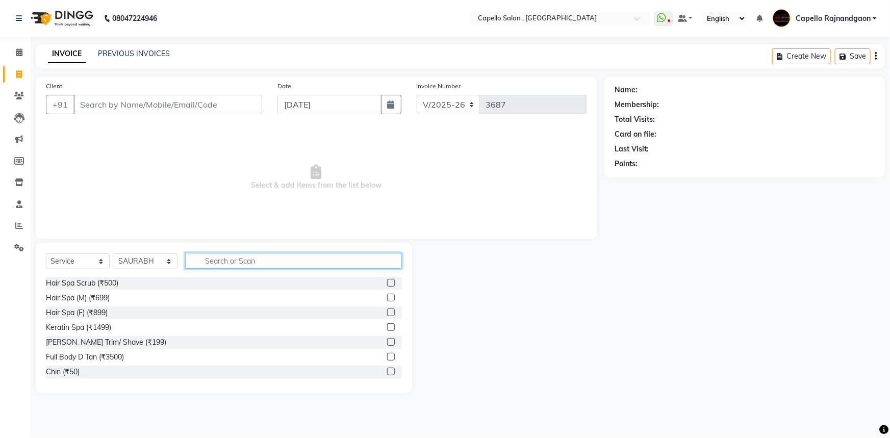
click at [201, 260] on input "text" at bounding box center [293, 261] width 217 height 16
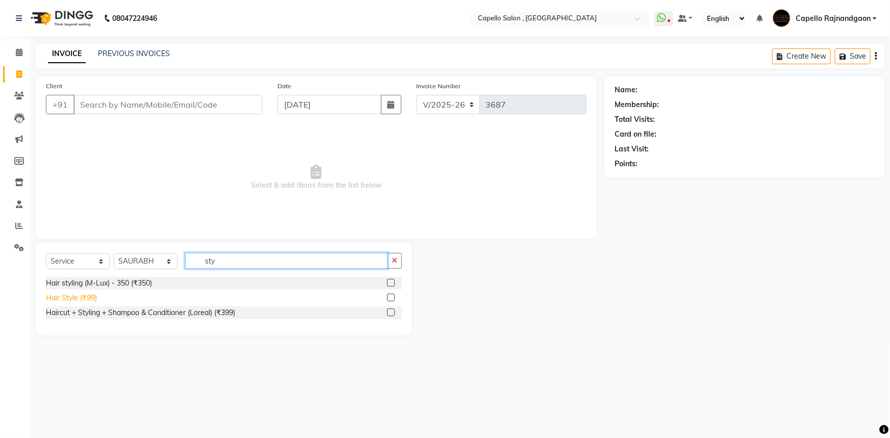
type input "sty"
click at [63, 296] on div "Hair Style (₹99)" at bounding box center [71, 298] width 51 height 11
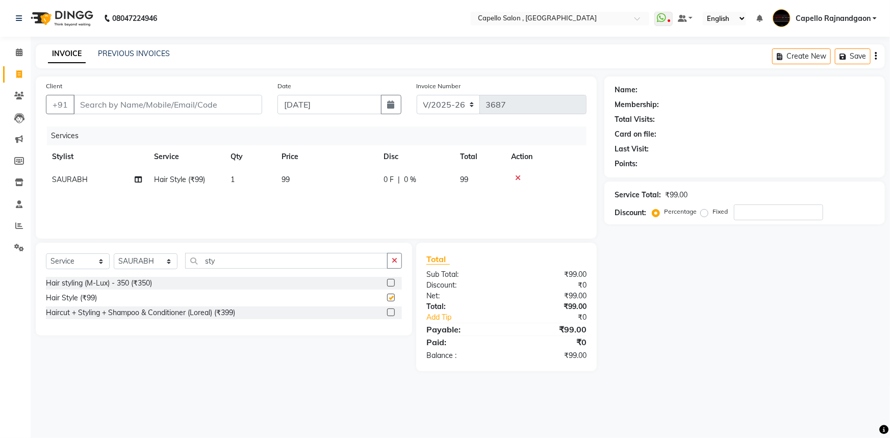
checkbox input "false"
click at [287, 180] on span "99" at bounding box center [285, 179] width 8 height 9
select select "42167"
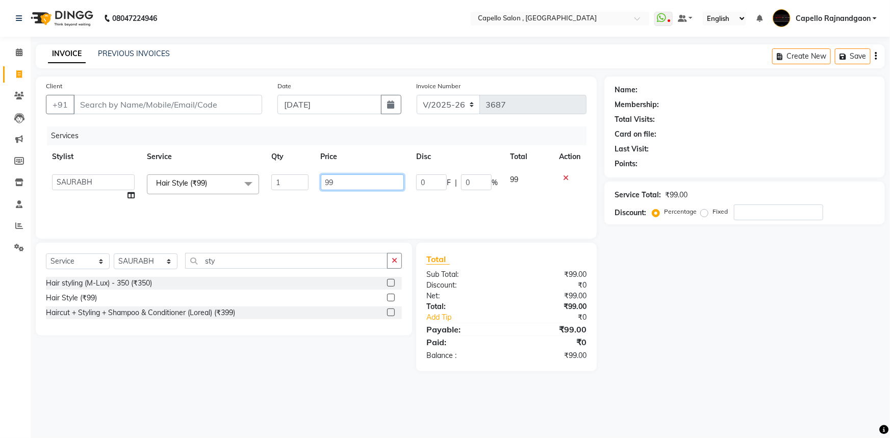
drag, startPoint x: 325, startPoint y: 182, endPoint x: 384, endPoint y: 182, distance: 59.1
click at [384, 182] on input "99" at bounding box center [363, 182] width 84 height 16
type input "200"
click at [721, 294] on div "Name: Membership: Total Visits: Card on file: Last Visit: Points: Service Total…" at bounding box center [748, 223] width 288 height 295
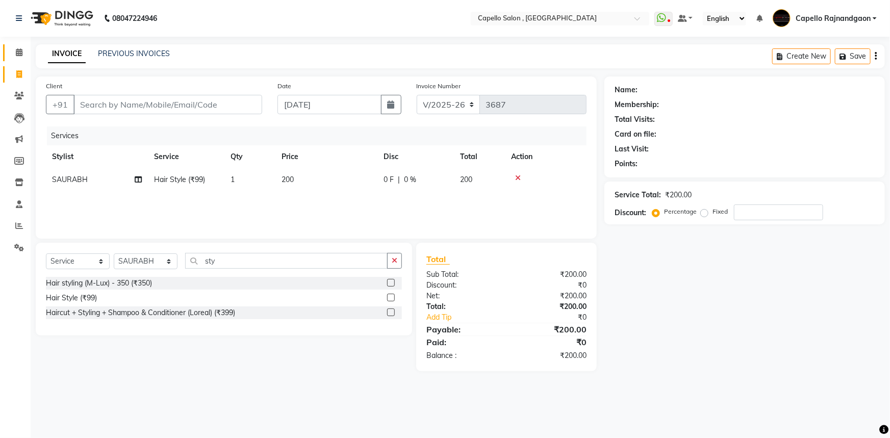
click at [23, 53] on span at bounding box center [19, 53] width 18 height 12
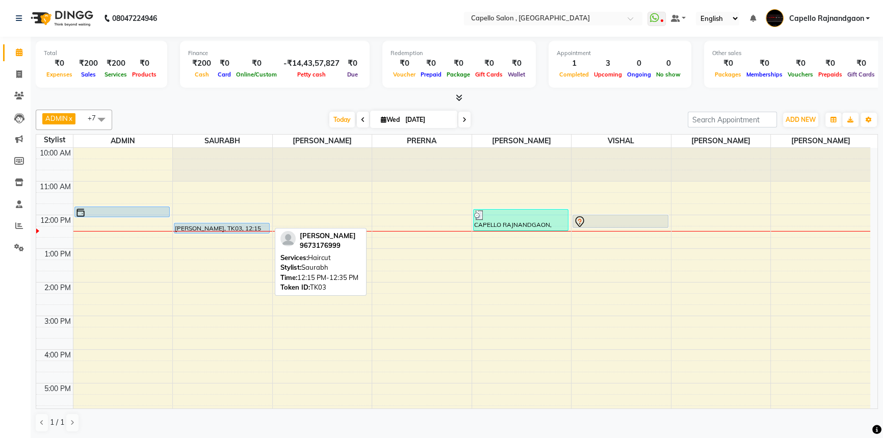
click at [234, 224] on div "[PERSON_NAME], TK03, 12:15 PM-12:35 PM, Haircut" at bounding box center [221, 228] width 95 height 10
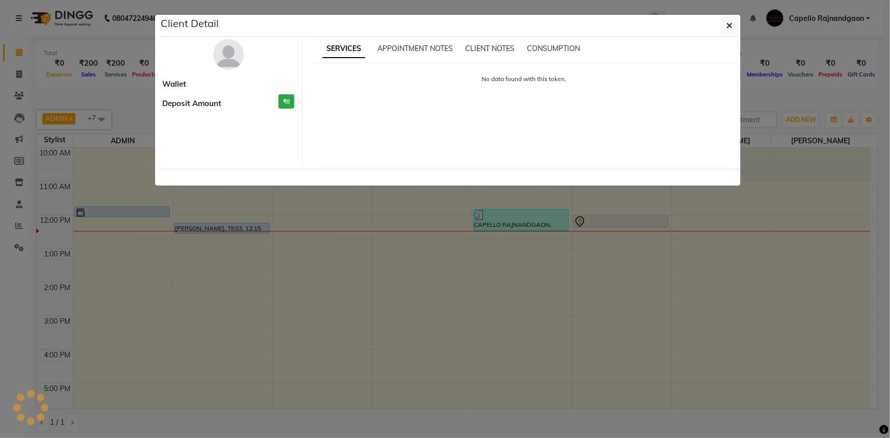
select select "5"
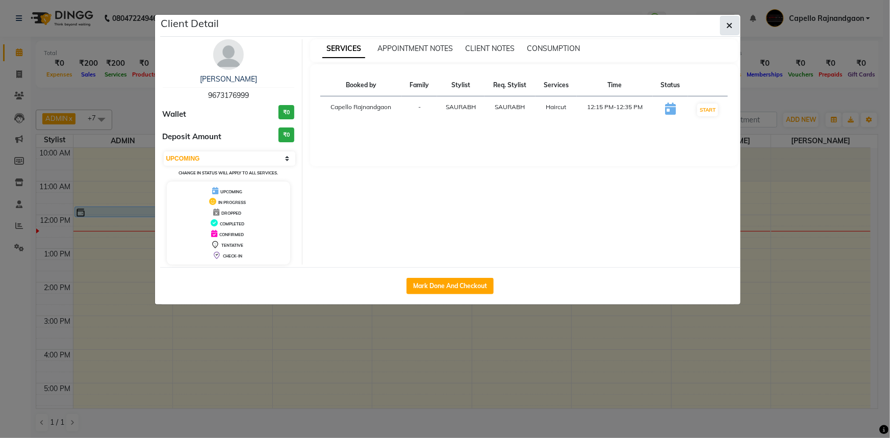
click at [734, 19] on button "button" at bounding box center [729, 25] width 19 height 19
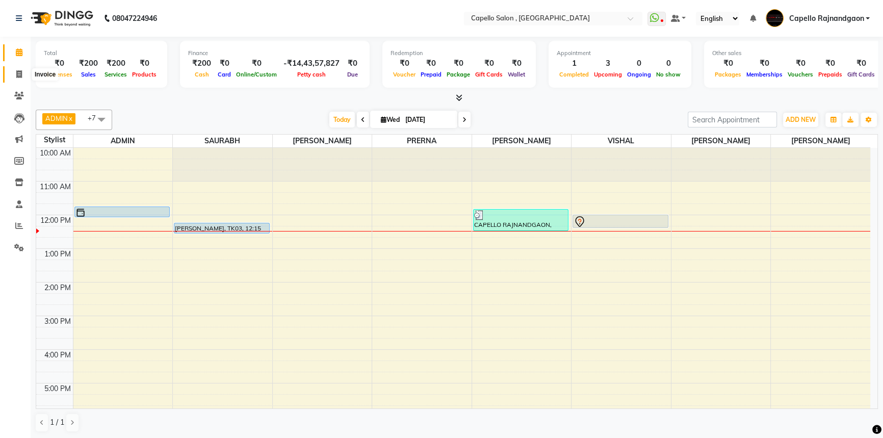
click at [17, 72] on icon at bounding box center [19, 74] width 6 height 8
select select "service"
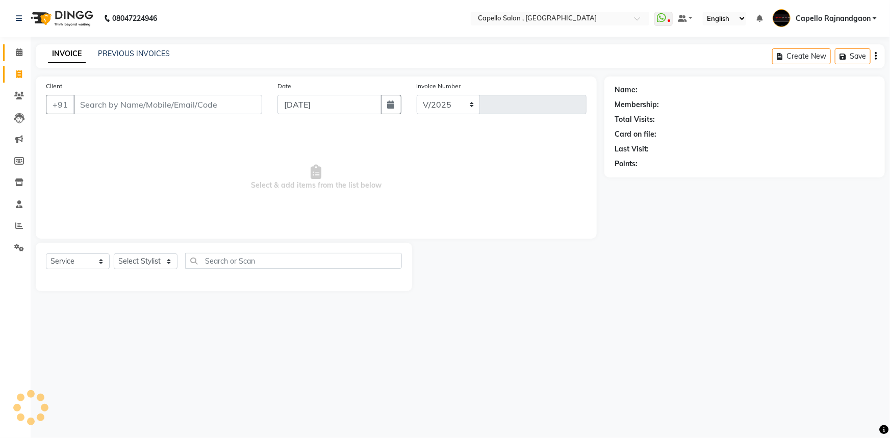
select select "856"
type input "3687"
click at [99, 102] on input "Client" at bounding box center [167, 104] width 189 height 19
type input "9669393939"
select select "1: Object"
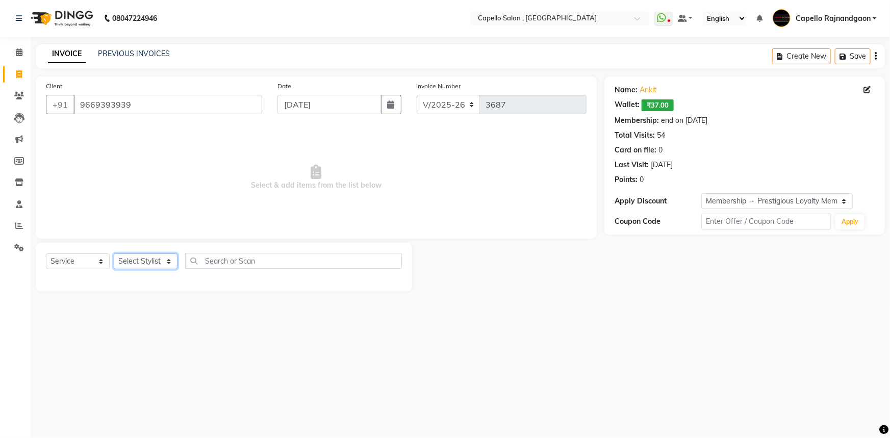
click at [125, 262] on select "Select Stylist ADMIN Capello Rajnandgaon Harshal khushi Namrata murari nihal PR…" at bounding box center [146, 261] width 64 height 16
select select "42167"
click at [114, 253] on select "Select Stylist ADMIN Capello Rajnandgaon Harshal khushi Namrata murari nihal PR…" at bounding box center [146, 261] width 64 height 16
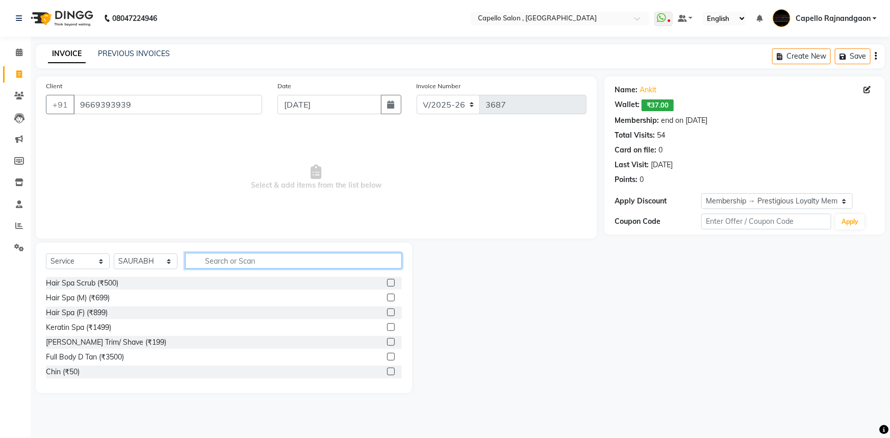
click at [210, 262] on input "text" at bounding box center [293, 261] width 217 height 16
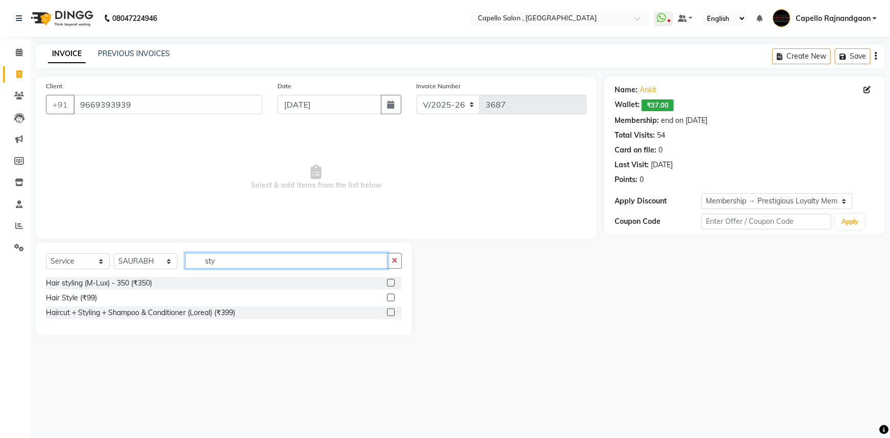
type input "sty"
click at [101, 298] on div "Hair Style (₹99)" at bounding box center [224, 298] width 356 height 13
click at [389, 300] on label at bounding box center [391, 298] width 8 height 8
click at [389, 300] on input "checkbox" at bounding box center [390, 298] width 7 height 7
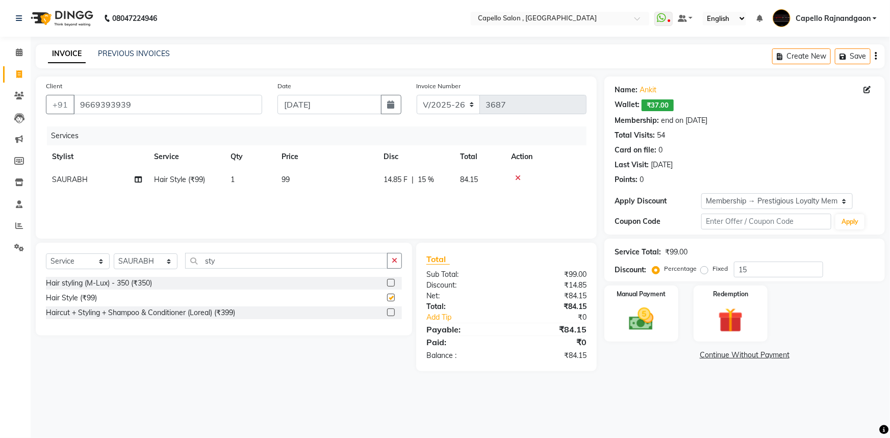
checkbox input "false"
click at [294, 177] on td "99" at bounding box center [326, 179] width 102 height 23
select select "42167"
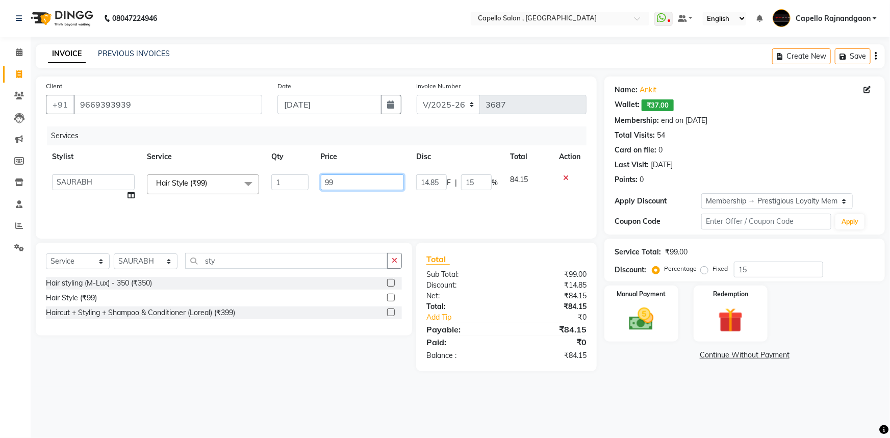
click at [330, 183] on input "99" at bounding box center [363, 182] width 84 height 16
drag, startPoint x: 330, startPoint y: 183, endPoint x: 342, endPoint y: 183, distance: 11.2
click at [339, 183] on input "99" at bounding box center [363, 182] width 84 height 16
click at [342, 183] on input "99" at bounding box center [363, 182] width 84 height 16
type input "9"
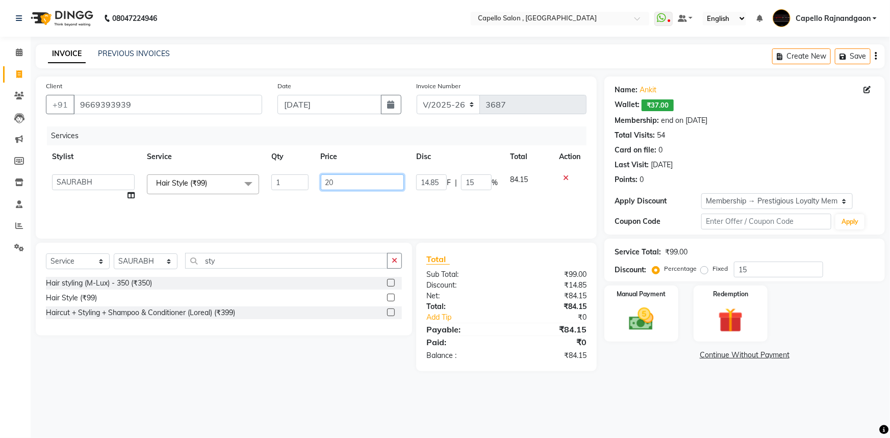
type input "200"
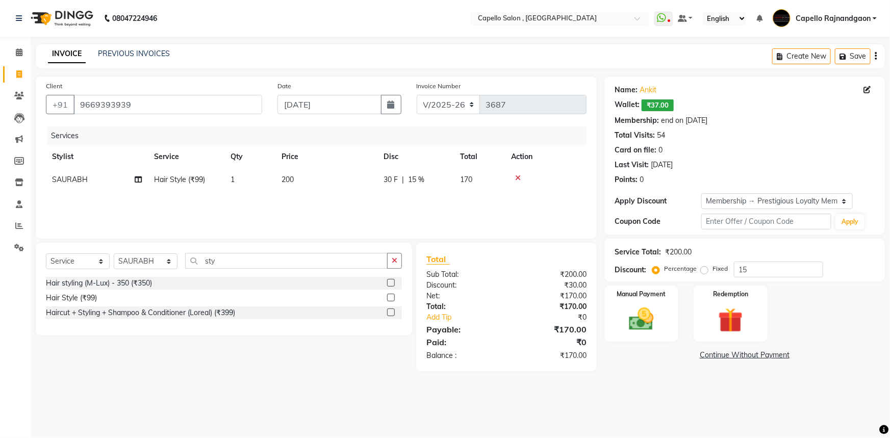
click at [658, 390] on div "08047224946 Select Location × Capello Salon , Rajnandgaon WhatsApp Status ✕ Sta…" at bounding box center [445, 219] width 890 height 438
click at [745, 319] on img at bounding box center [731, 320] width 42 height 32
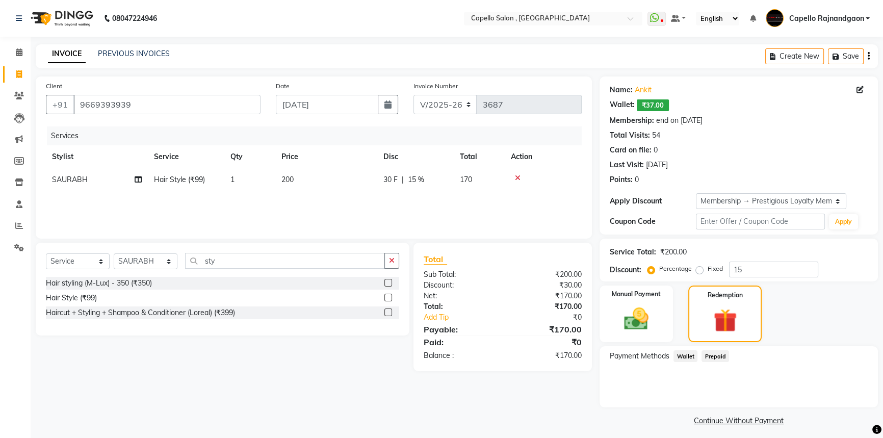
click at [690, 356] on span "Wallet" at bounding box center [686, 356] width 24 height 12
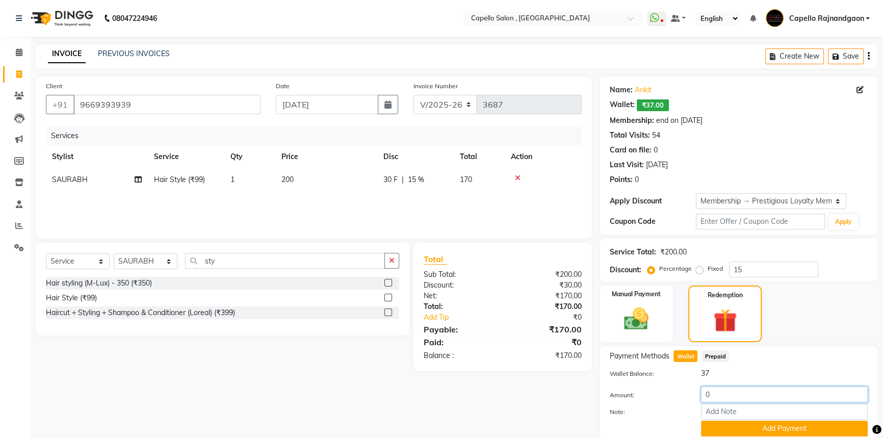
click at [713, 392] on input "0" at bounding box center [784, 394] width 167 height 16
type input "30"
click at [736, 428] on button "Add Payment" at bounding box center [784, 429] width 167 height 16
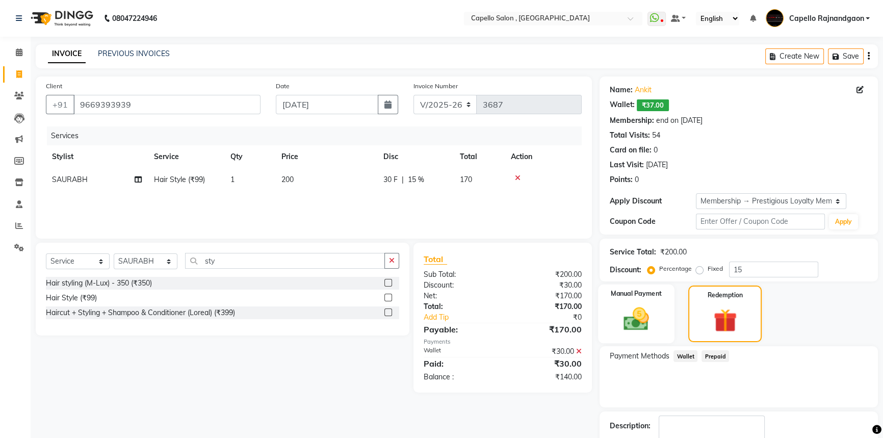
click at [645, 317] on img at bounding box center [636, 318] width 41 height 29
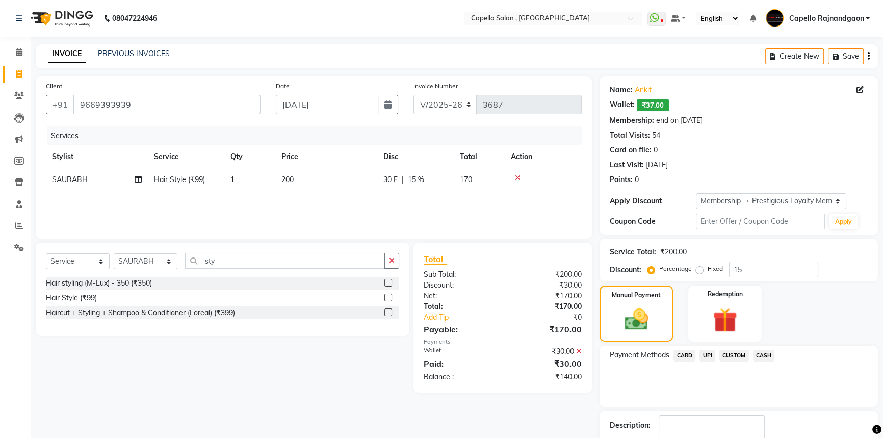
click at [760, 354] on span "CASH" at bounding box center [764, 356] width 22 height 12
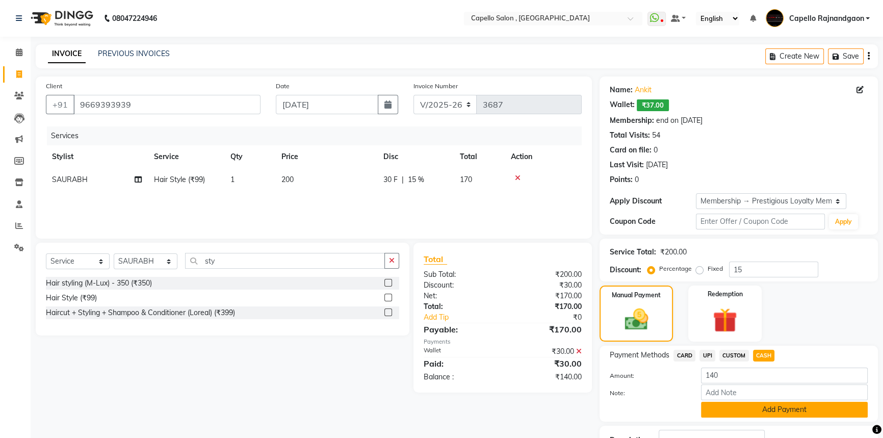
click at [780, 411] on button "Add Payment" at bounding box center [784, 410] width 167 height 16
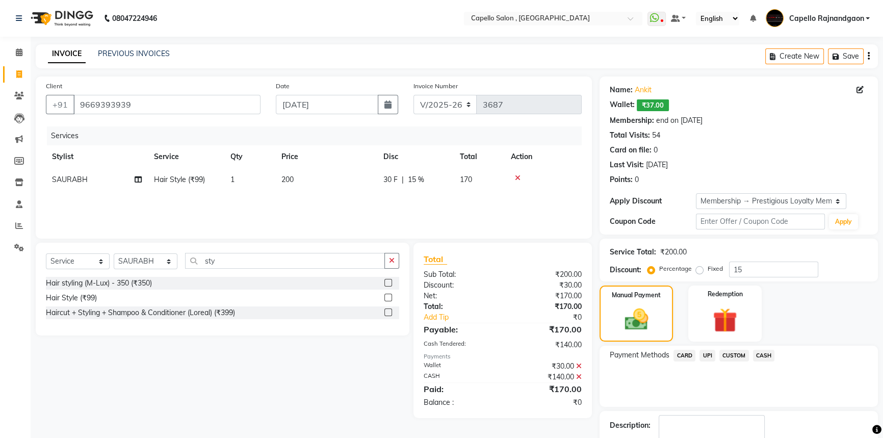
scroll to position [62, 0]
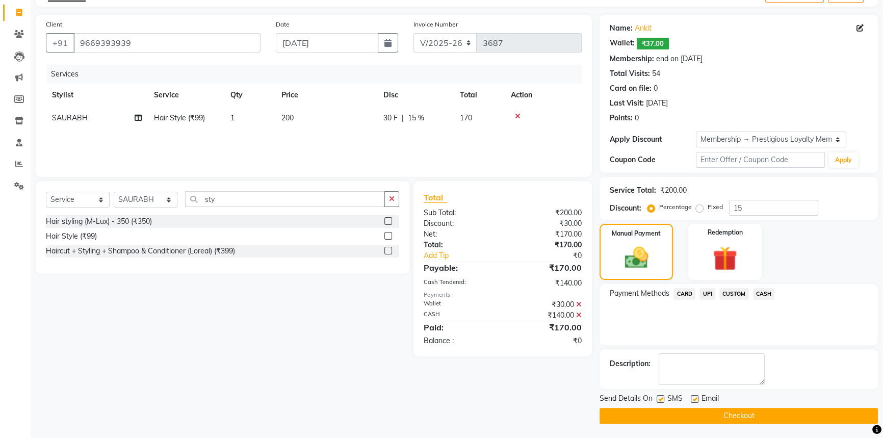
click at [805, 412] on button "Checkout" at bounding box center [739, 416] width 278 height 16
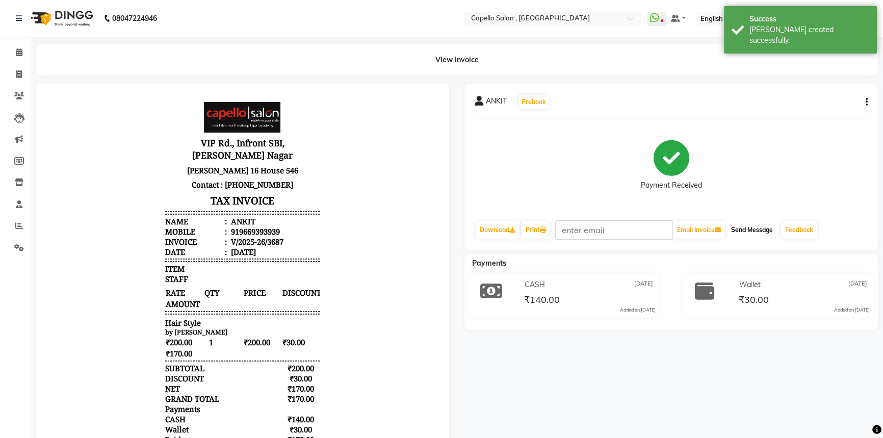
click at [753, 228] on button "Send Message" at bounding box center [752, 229] width 50 height 17
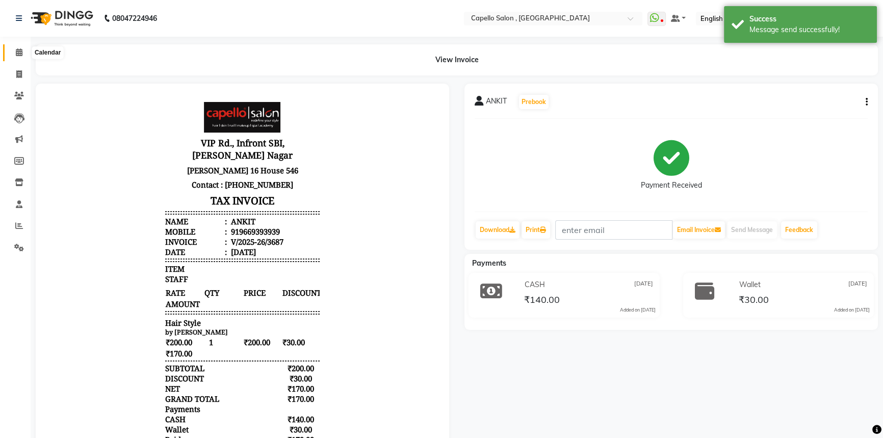
click at [17, 56] on span at bounding box center [19, 53] width 18 height 12
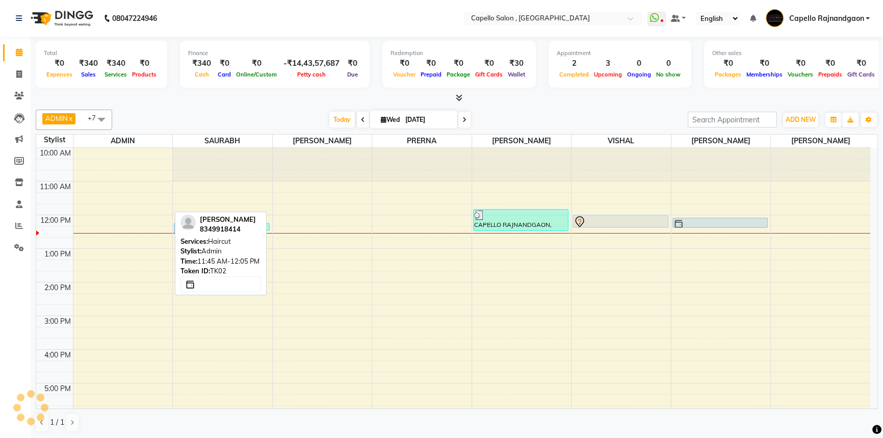
drag, startPoint x: 114, startPoint y: 206, endPoint x: 688, endPoint y: 221, distance: 574.3
click at [694, 220] on tr "SUKHLEEN BHATIYA, TK02, 11:45 AM-12:05 PM, Haircut REEMA UBHRANI, TK03, 12:15 P…" at bounding box center [453, 333] width 834 height 370
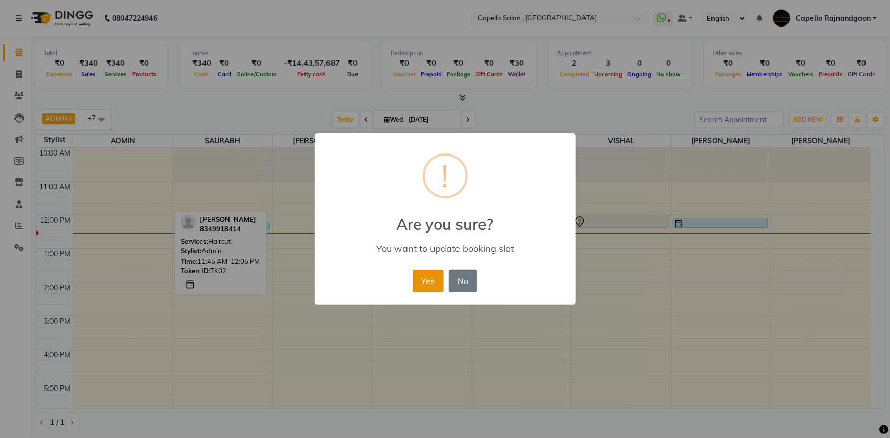
click at [428, 272] on button "Yes" at bounding box center [427, 281] width 31 height 22
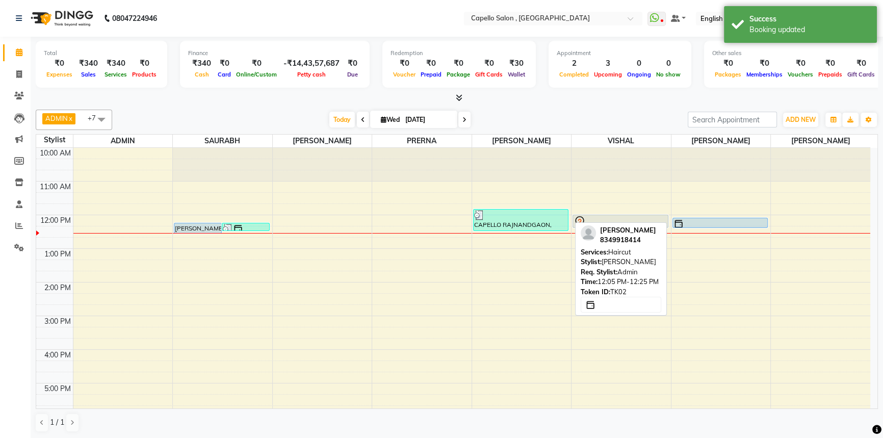
click at [731, 223] on div at bounding box center [721, 224] width 94 height 10
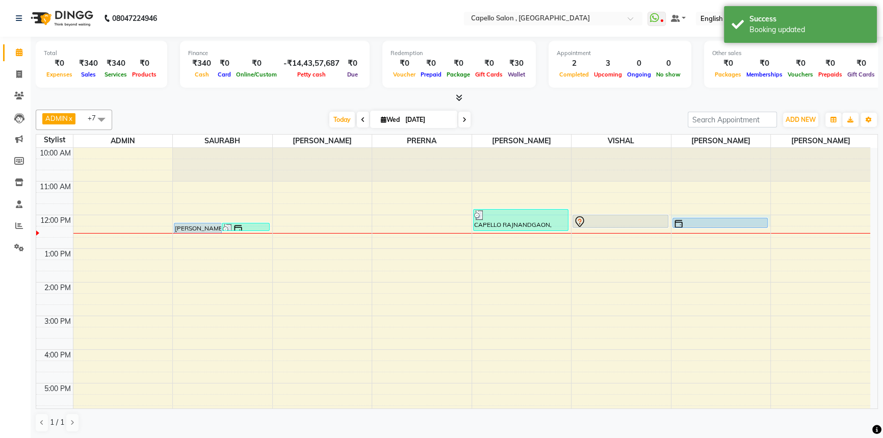
click at [706, 215] on div "10:00 AM 11:00 AM 12:00 PM 1:00 PM 2:00 PM 3:00 PM 4:00 PM 5:00 PM 6:00 PM 7:00…" at bounding box center [453, 333] width 834 height 370
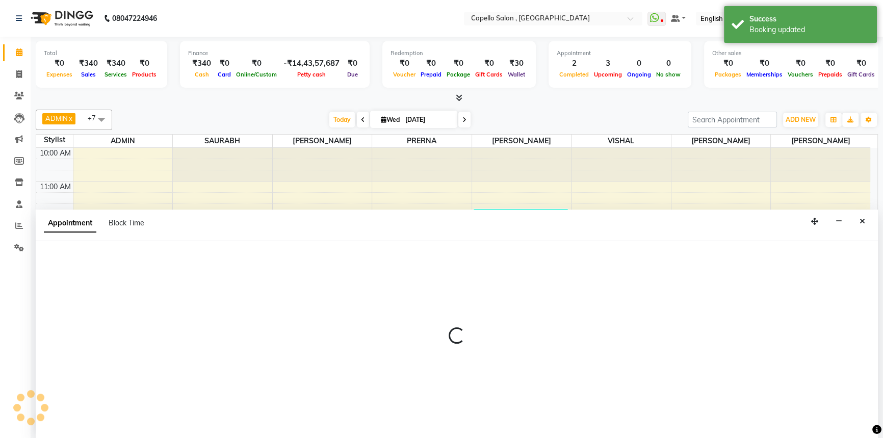
select select "82696"
select select "720"
select select "tentative"
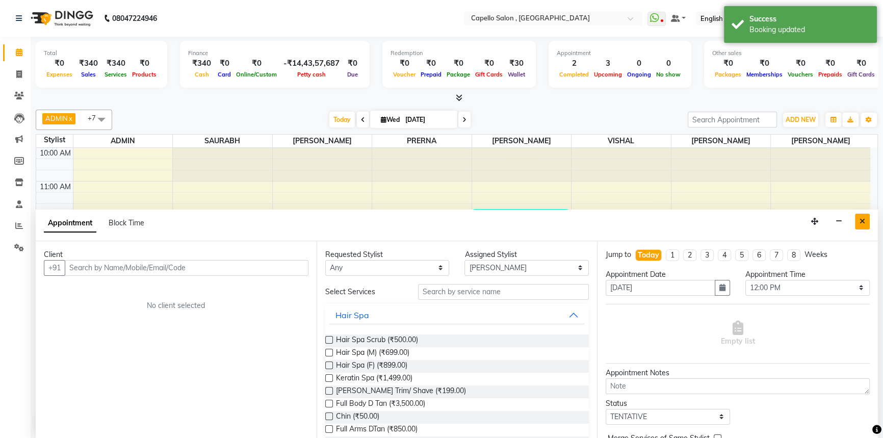
click at [862, 219] on icon "Close" at bounding box center [863, 221] width 6 height 7
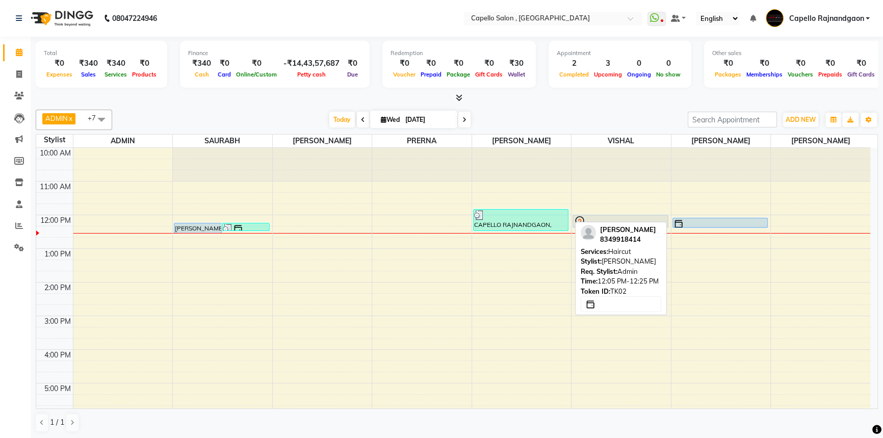
click at [696, 220] on div at bounding box center [721, 224] width 94 height 10
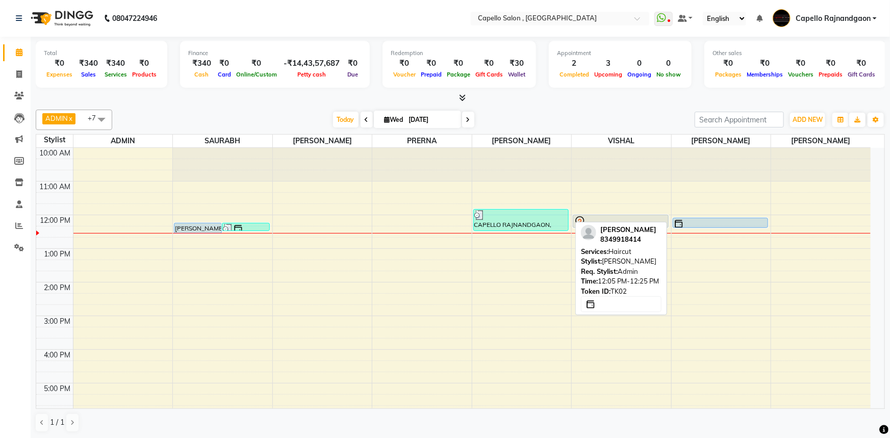
select select "5"
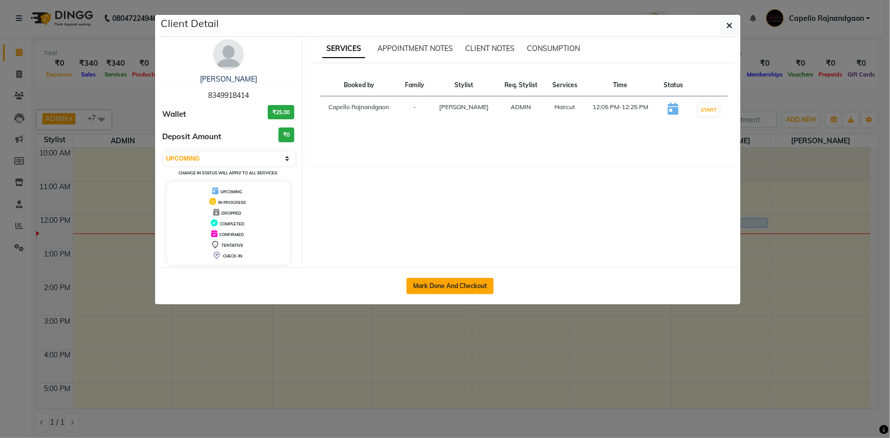
click at [435, 286] on button "Mark Done And Checkout" at bounding box center [449, 286] width 87 height 16
select select "service"
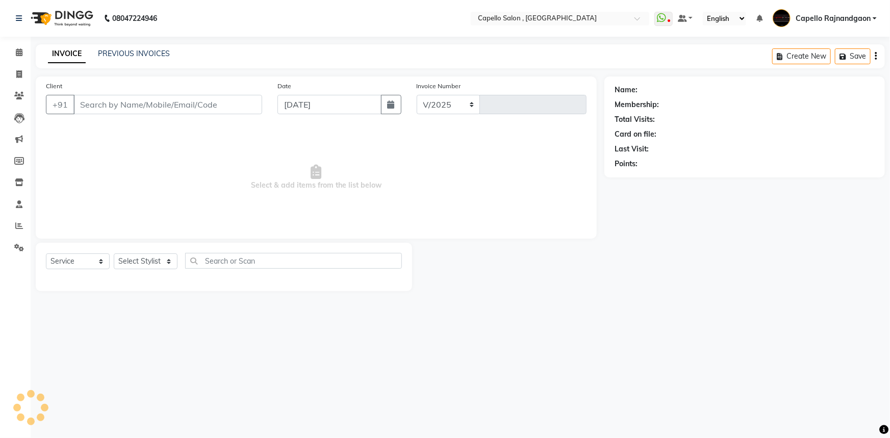
select select "856"
type input "3688"
type input "8349918414"
select select "82696"
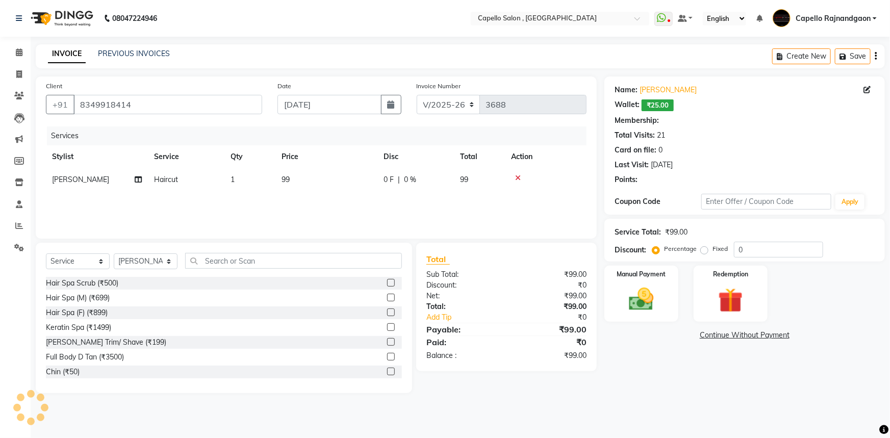
select select "1: Object"
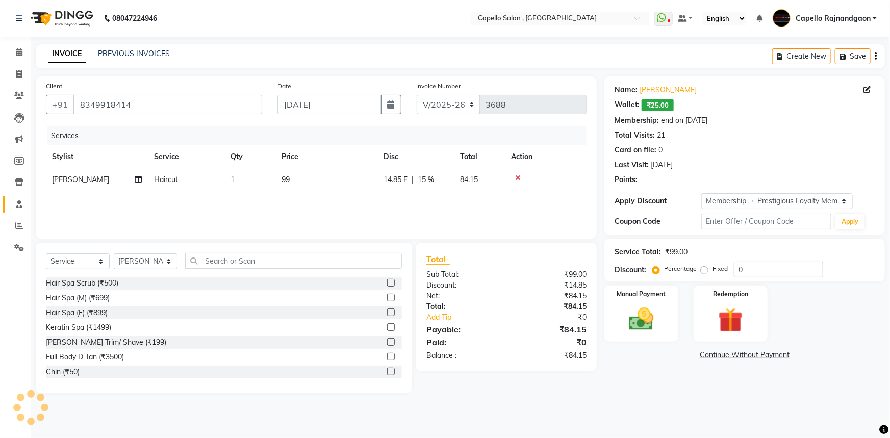
type input "15"
click at [288, 175] on span "99" at bounding box center [285, 179] width 8 height 9
select select "82696"
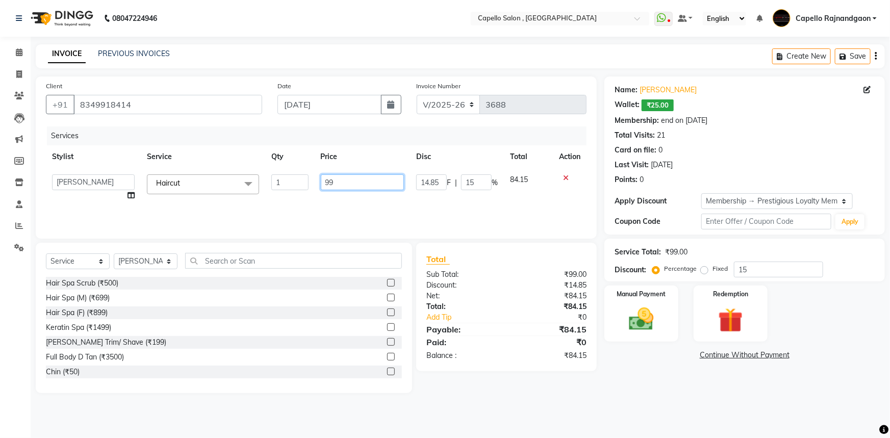
click at [336, 183] on input "99" at bounding box center [363, 182] width 84 height 16
type input "9"
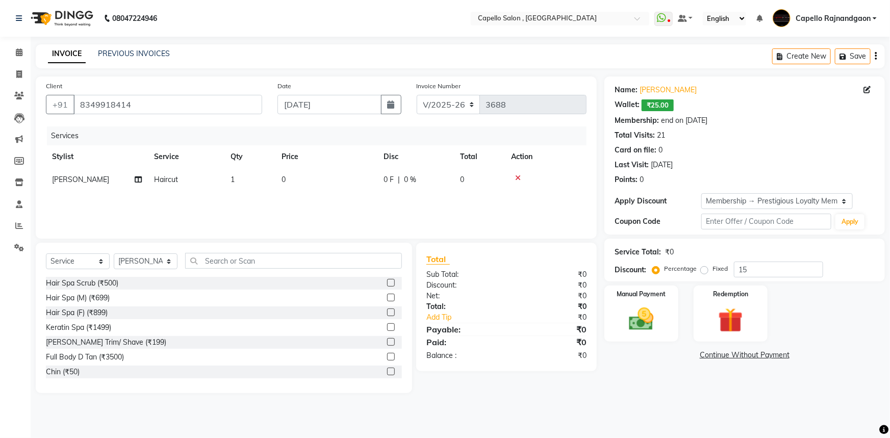
click at [165, 181] on span "Haircut" at bounding box center [166, 179] width 24 height 9
select select "82696"
click at [244, 184] on span at bounding box center [248, 183] width 20 height 19
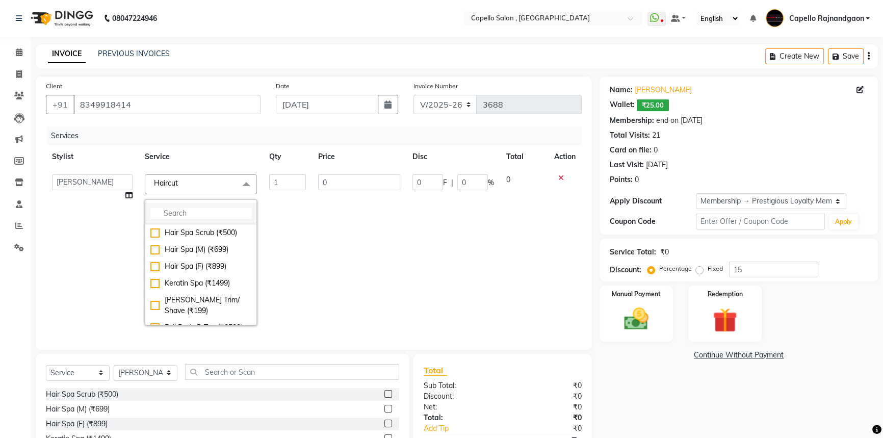
click at [157, 206] on li at bounding box center [200, 213] width 111 height 21
click at [158, 213] on input "multiselect-search" at bounding box center [200, 213] width 101 height 11
type input "s"
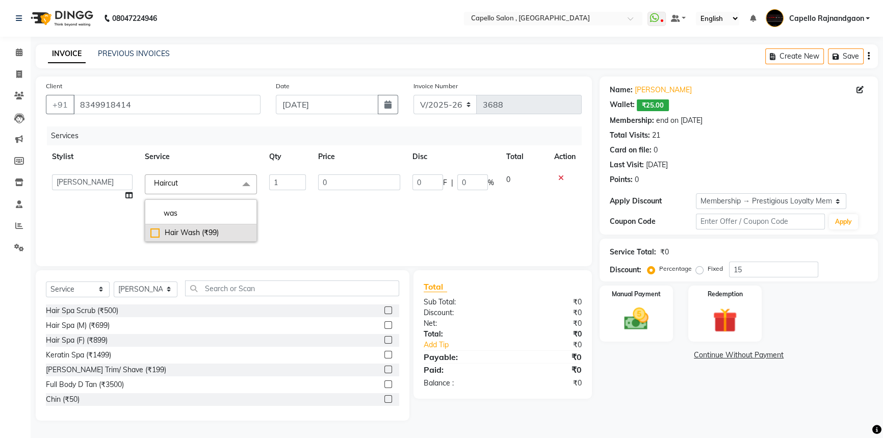
type input "was"
click at [153, 234] on div "Hair Wash (₹99)" at bounding box center [200, 232] width 101 height 11
checkbox input "true"
type input "99"
type input "14.85"
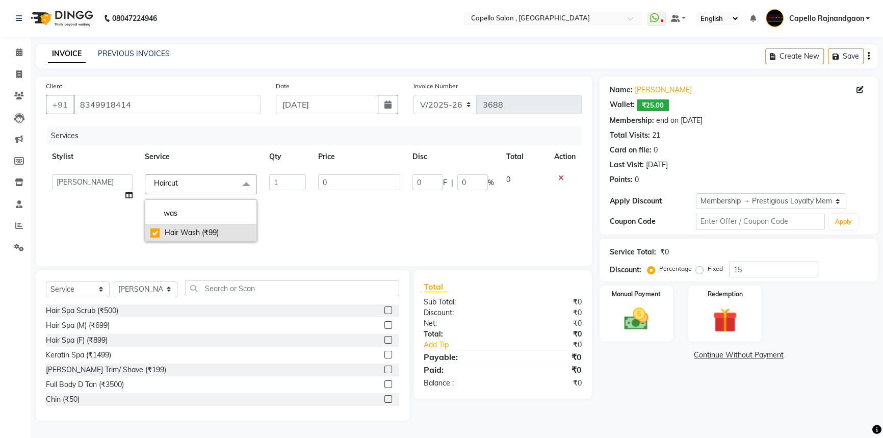
type input "15"
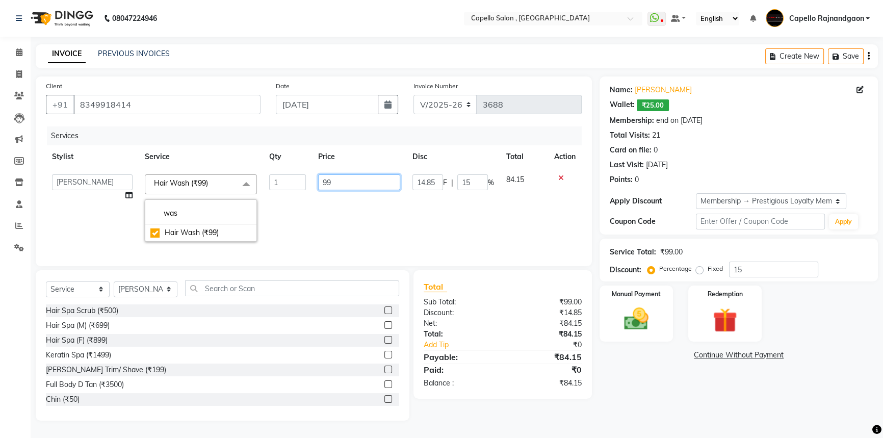
click at [331, 180] on input "99" at bounding box center [359, 182] width 82 height 16
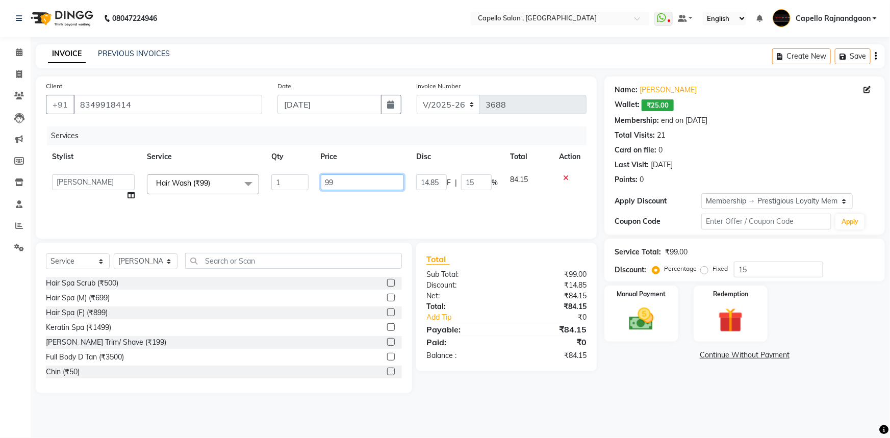
type input "9"
type input "400"
click at [683, 410] on div "08047224946 Select Location × Capello Salon , Rajnandgaon WhatsApp Status ✕ Sta…" at bounding box center [445, 219] width 890 height 438
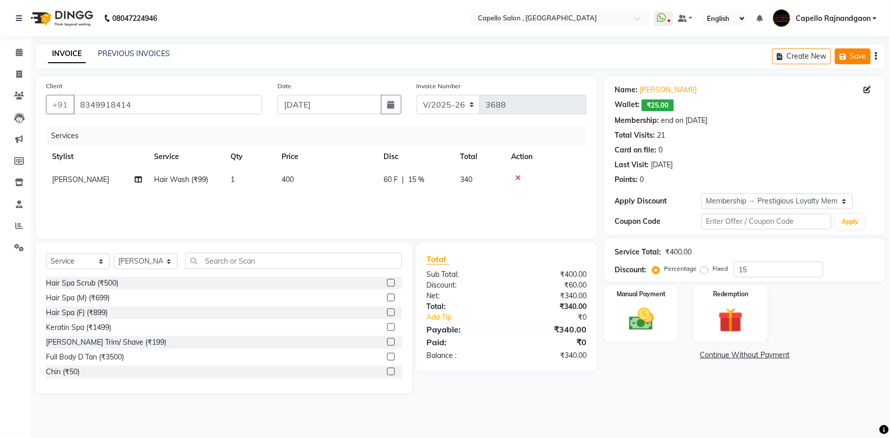
click at [854, 56] on button "Save" at bounding box center [853, 56] width 36 height 16
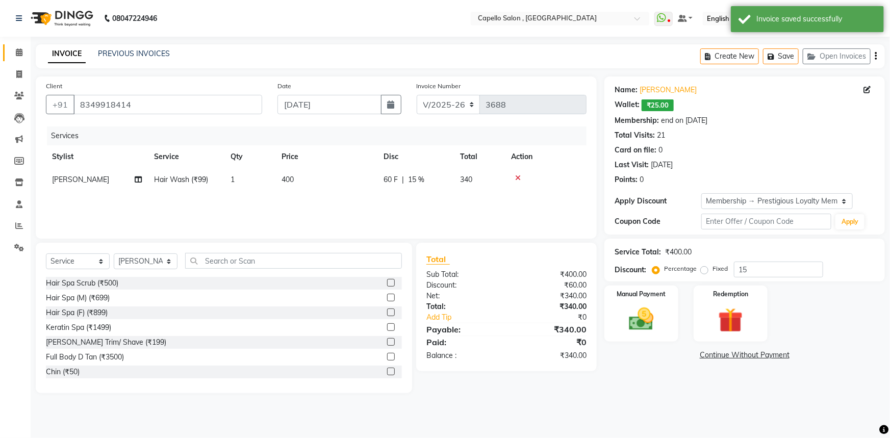
click at [19, 56] on icon at bounding box center [19, 52] width 7 height 8
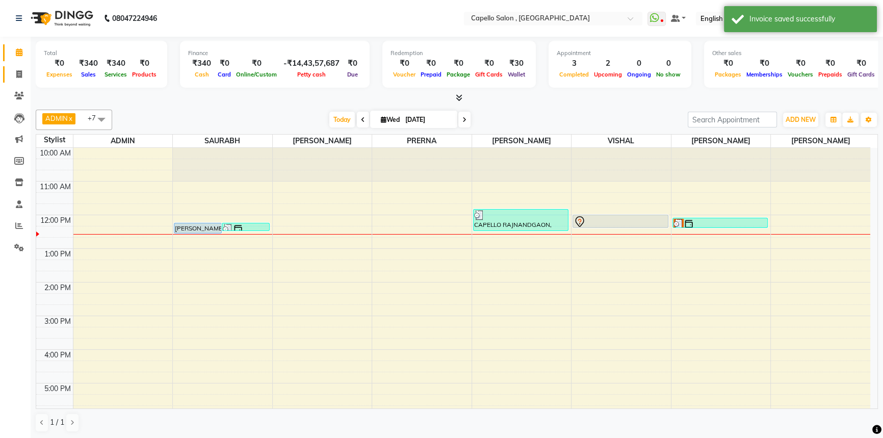
click at [20, 78] on span at bounding box center [19, 75] width 18 height 12
select select "service"
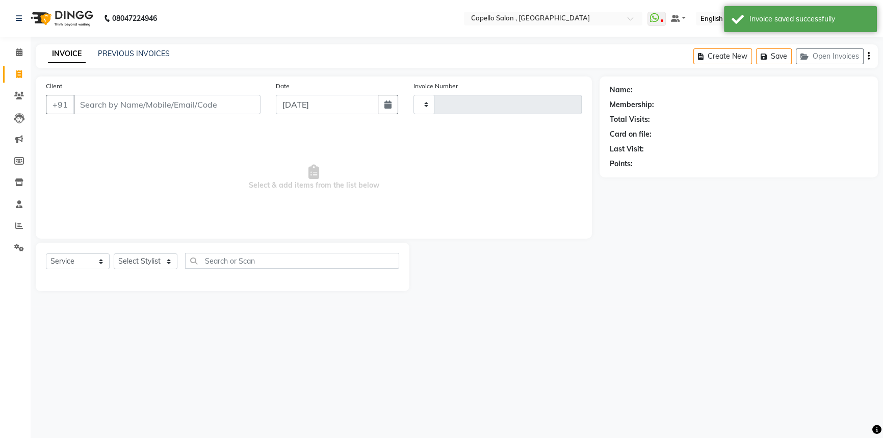
type input "3688"
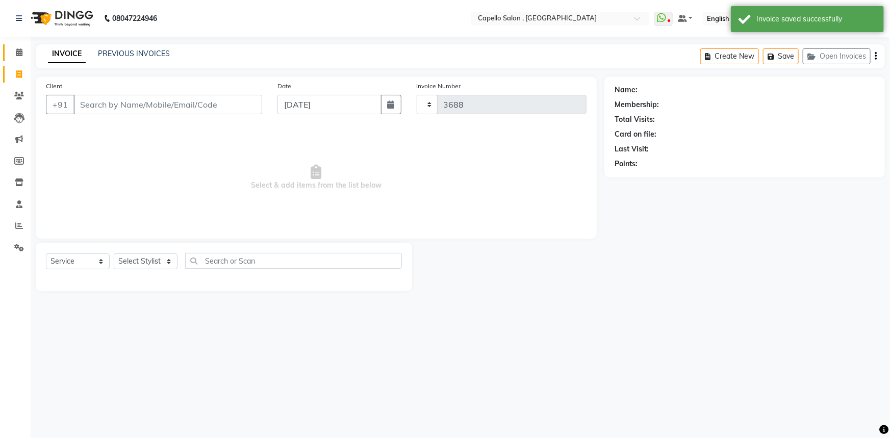
select select "856"
click at [844, 59] on button "Open Invoices" at bounding box center [836, 56] width 68 height 16
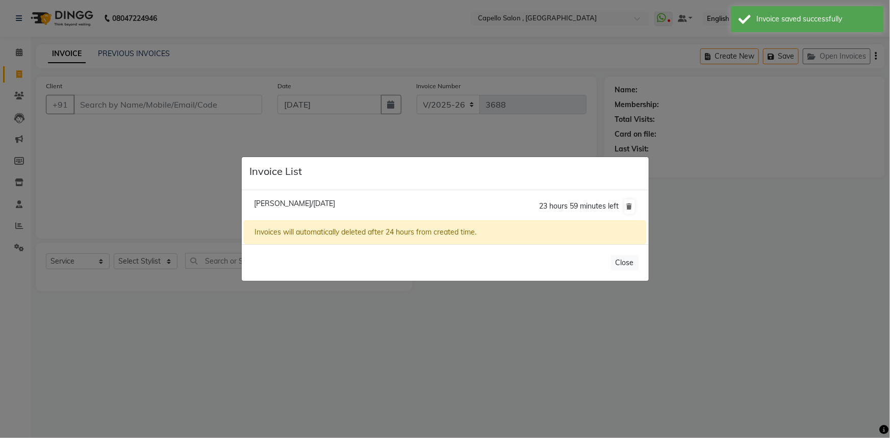
click at [317, 204] on span "Sukhleen Bhatiya/03 September 2025" at bounding box center [294, 203] width 81 height 9
type input "8349918414"
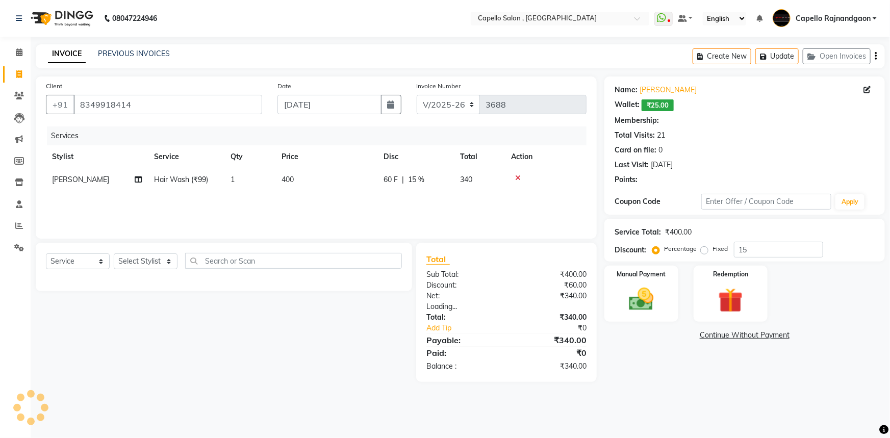
type input "0"
select select "1: Object"
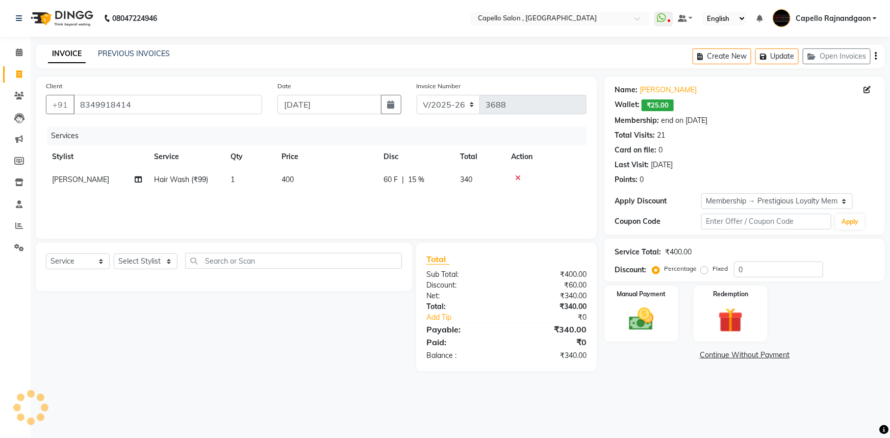
type input "15"
click at [670, 87] on link "Sukhleen Bhatiya" at bounding box center [667, 90] width 57 height 11
drag, startPoint x: 704, startPoint y: 313, endPoint x: 708, endPoint y: 307, distance: 7.6
click at [709, 311] on div "Redemption" at bounding box center [730, 313] width 77 height 59
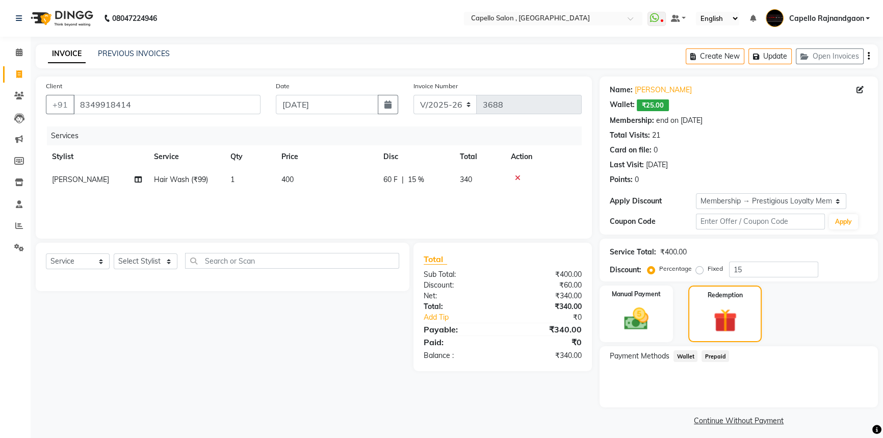
click at [682, 356] on span "Wallet" at bounding box center [686, 356] width 24 height 12
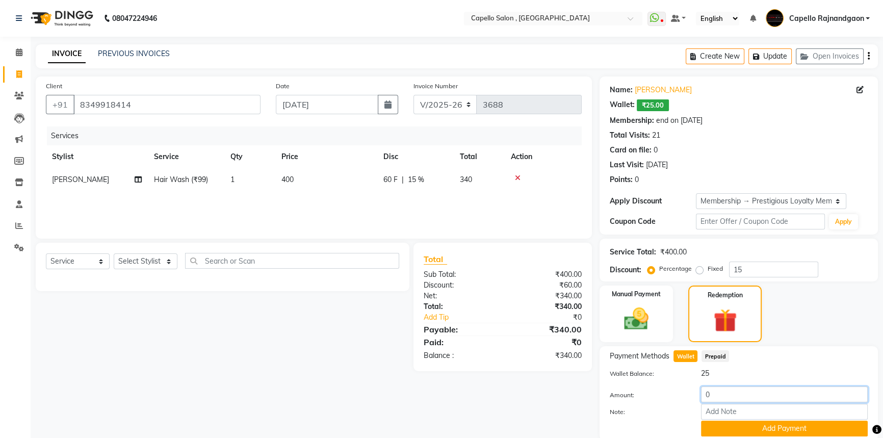
click at [719, 394] on input "0" at bounding box center [784, 394] width 167 height 16
type input "0"
type input "20"
click at [745, 430] on button "Add Payment" at bounding box center [784, 429] width 167 height 16
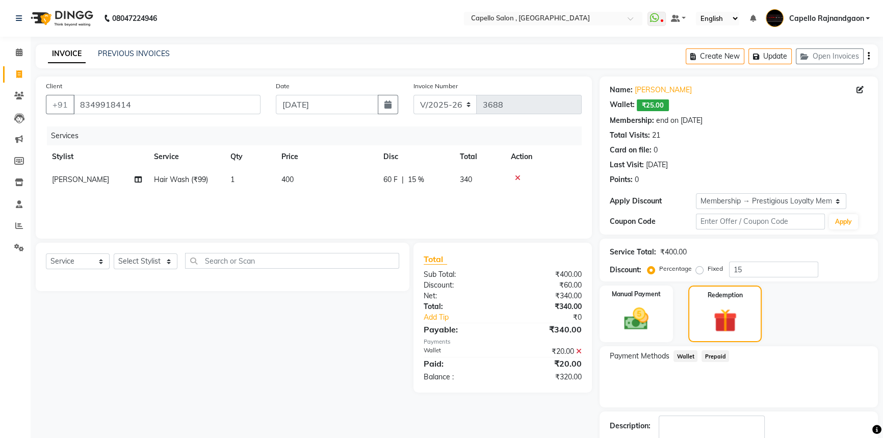
scroll to position [63, 0]
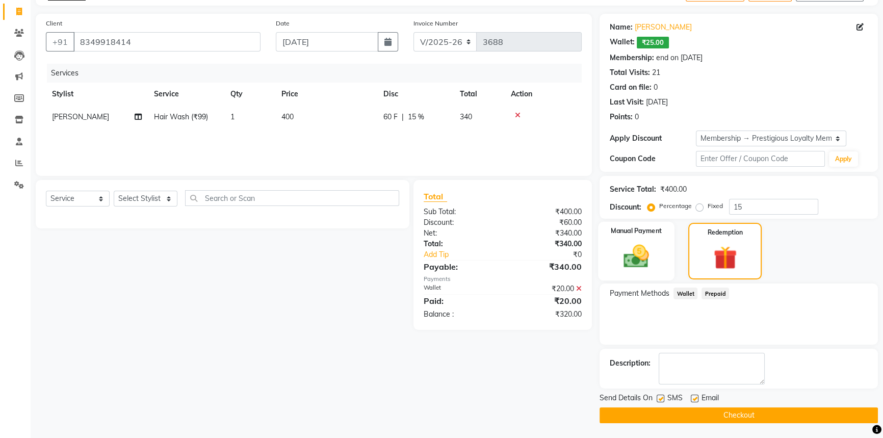
click at [615, 234] on label "Manual Payment" at bounding box center [636, 231] width 51 height 10
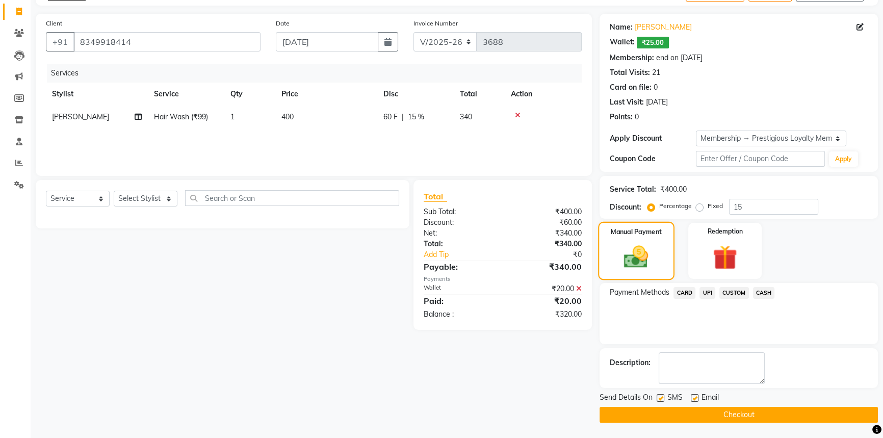
scroll to position [62, 0]
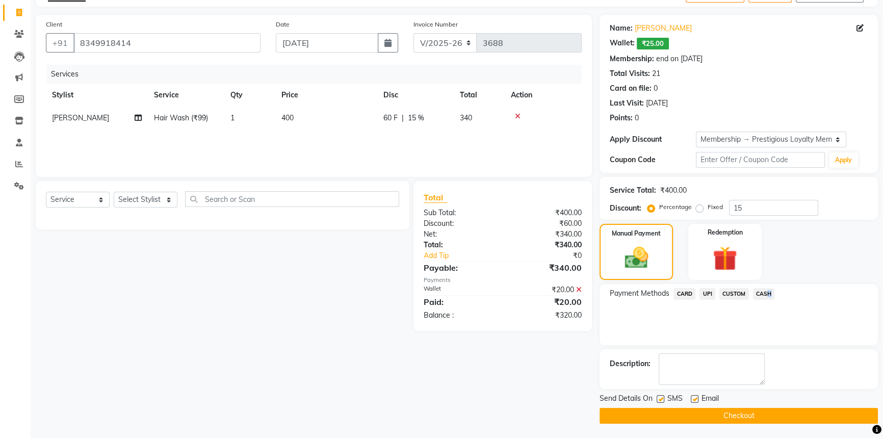
click at [765, 296] on span "CASH" at bounding box center [764, 294] width 22 height 12
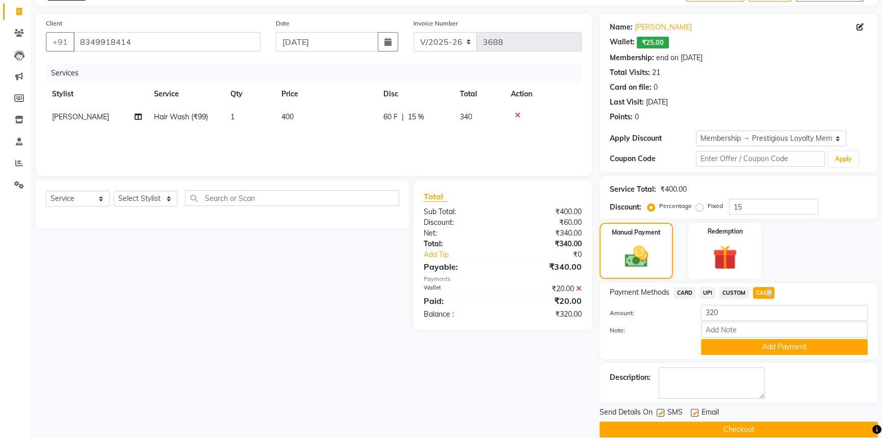
click at [742, 349] on button "Add Payment" at bounding box center [784, 347] width 167 height 16
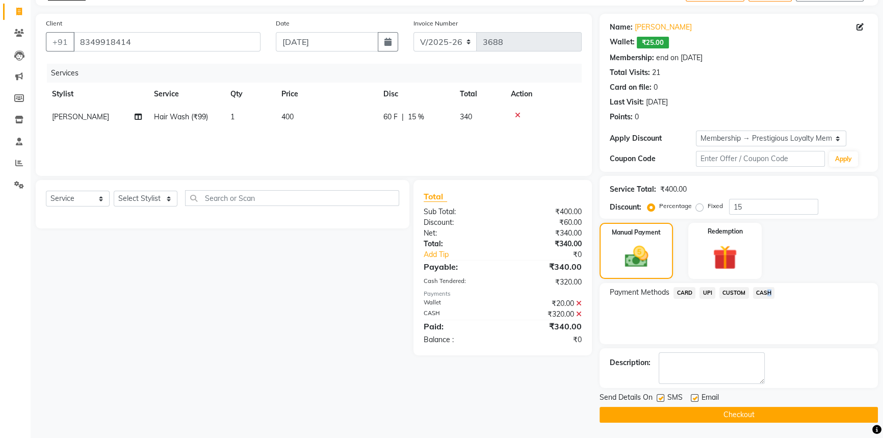
scroll to position [62, 0]
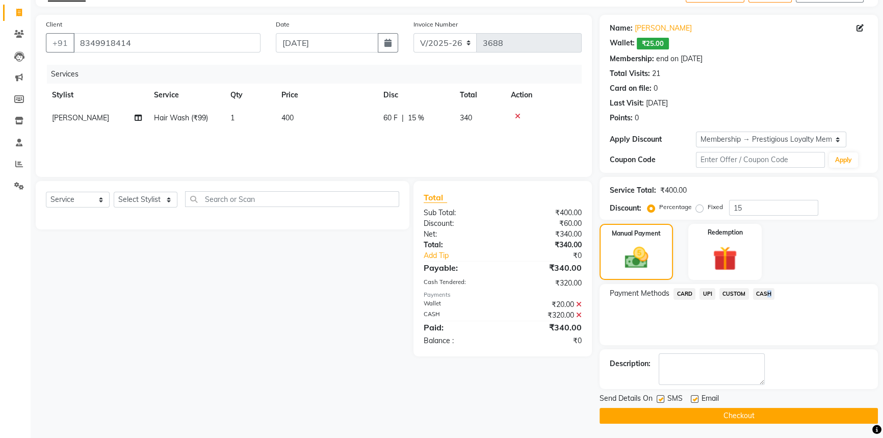
click at [732, 415] on button "Checkout" at bounding box center [739, 416] width 278 height 16
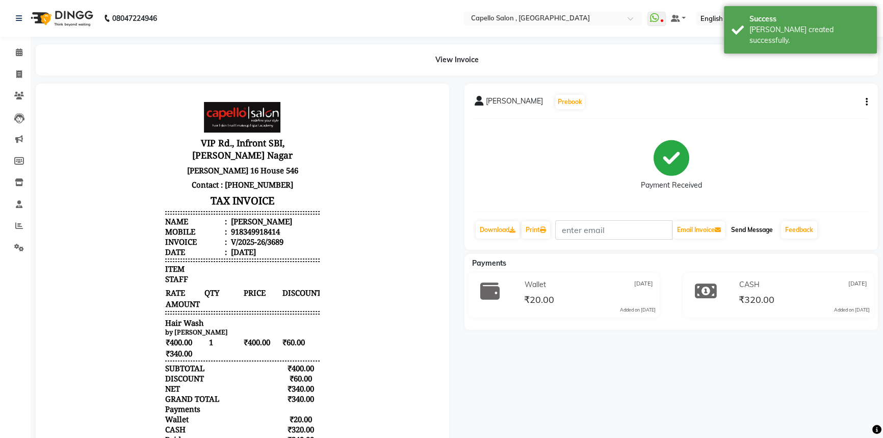
click at [763, 234] on button "Send Message" at bounding box center [752, 229] width 50 height 17
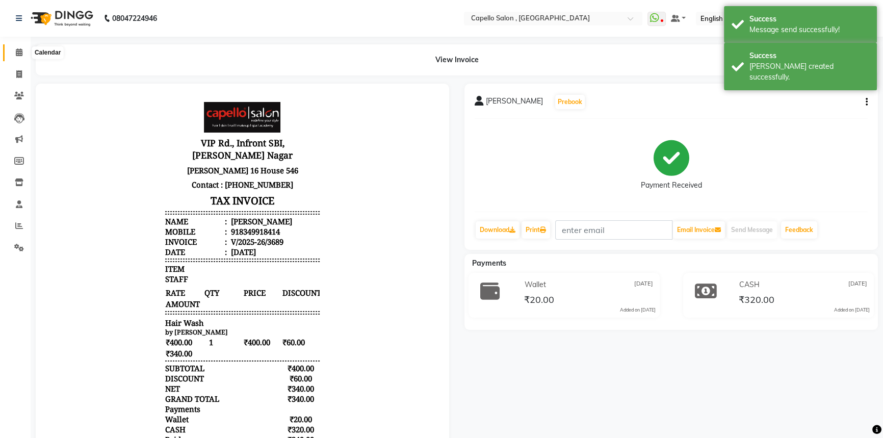
click at [14, 53] on span at bounding box center [19, 53] width 18 height 12
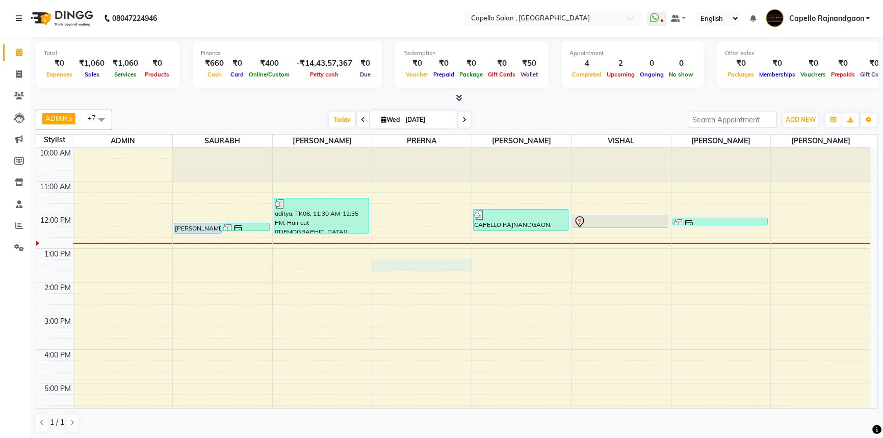
click at [386, 266] on div "10:00 AM 11:00 AM 12:00 PM 1:00 PM 2:00 PM 3:00 PM 4:00 PM 5:00 PM 6:00 PM 7:00…" at bounding box center [453, 333] width 834 height 370
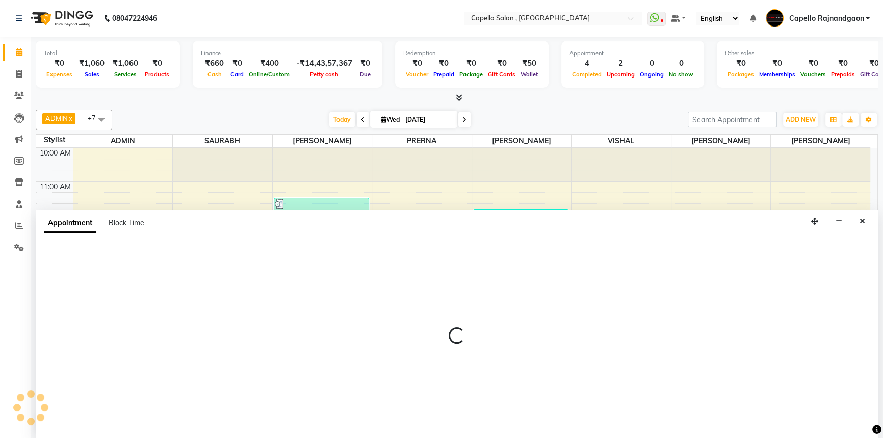
select select "19635"
select select "795"
select select "tentative"
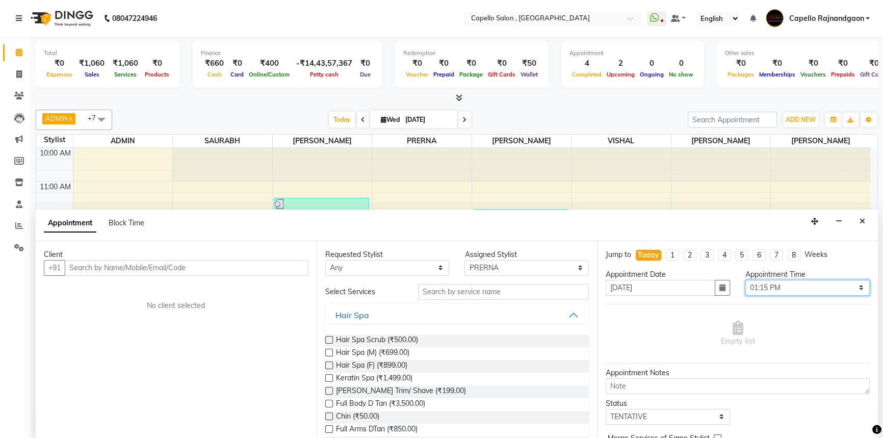
drag, startPoint x: 768, startPoint y: 290, endPoint x: 770, endPoint y: 278, distance: 11.9
click at [768, 290] on select "Select 11:00 AM 11:15 AM 11:30 AM 11:45 AM 12:00 PM 12:15 PM 12:30 PM 12:45 PM …" at bounding box center [807, 288] width 124 height 16
click at [745, 280] on select "Select 11:00 AM 11:15 AM 11:30 AM 11:45 AM 12:00 PM 12:15 PM 12:30 PM 12:45 PM …" at bounding box center [807, 288] width 124 height 16
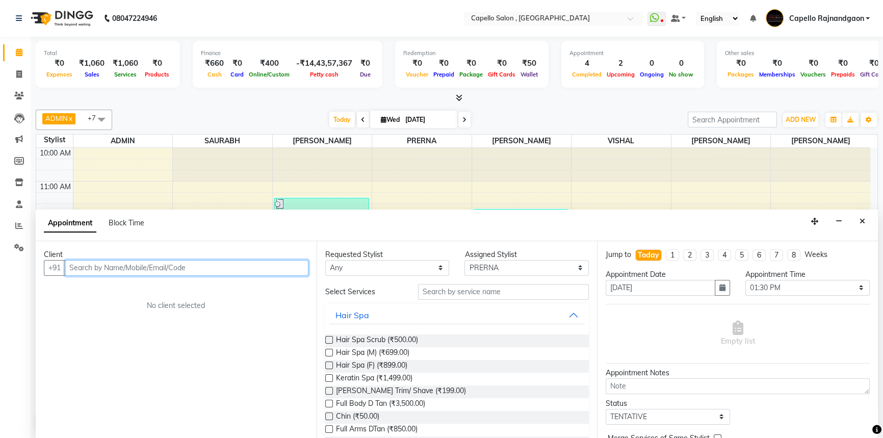
click at [94, 264] on input "text" at bounding box center [187, 268] width 244 height 16
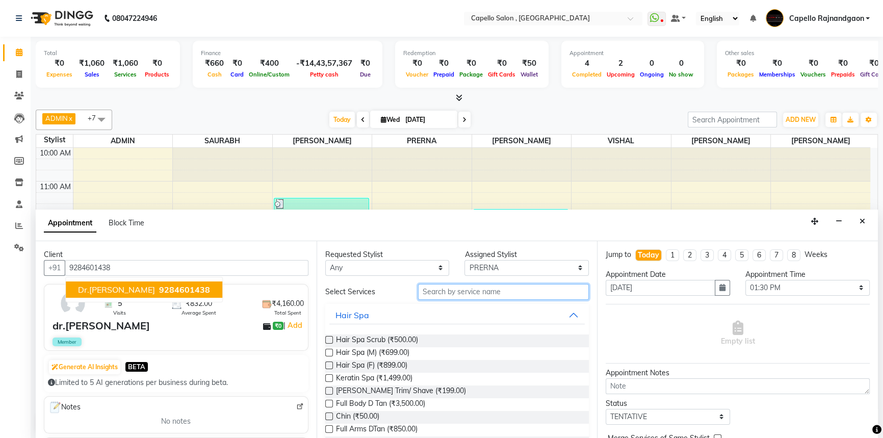
click at [428, 294] on input "text" at bounding box center [503, 292] width 171 height 16
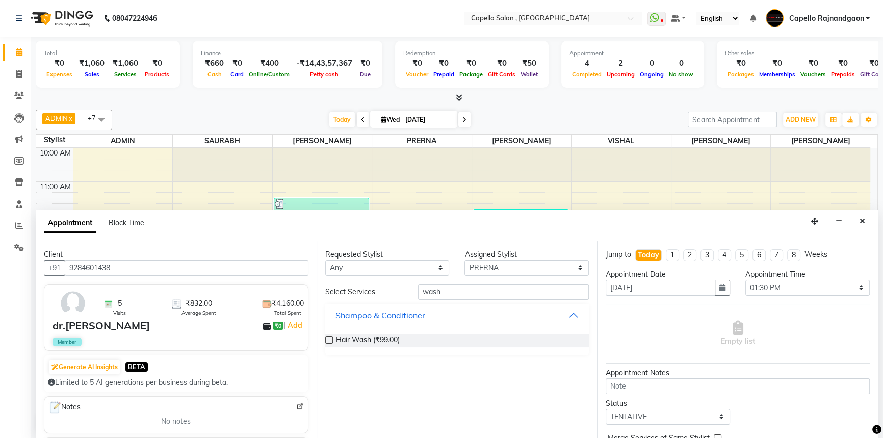
click at [333, 336] on div "Hair Wash (₹99.00)" at bounding box center [457, 340] width 264 height 13
click at [329, 336] on label at bounding box center [329, 340] width 8 height 8
click at [329, 338] on input "checkbox" at bounding box center [328, 341] width 7 height 7
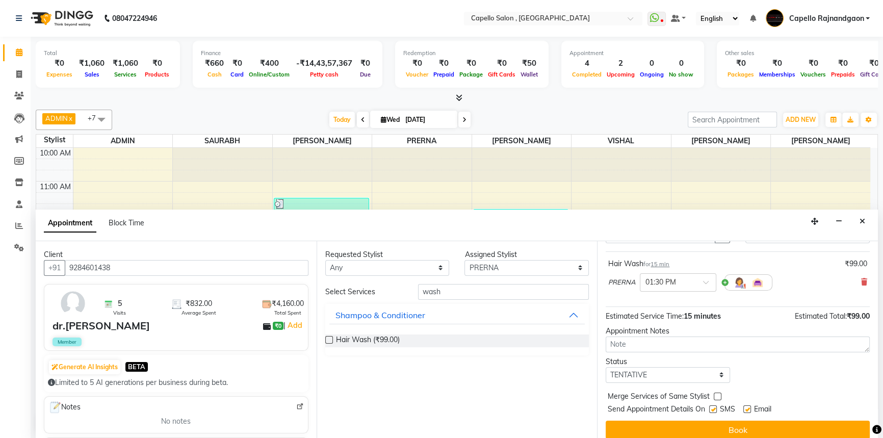
scroll to position [60, 0]
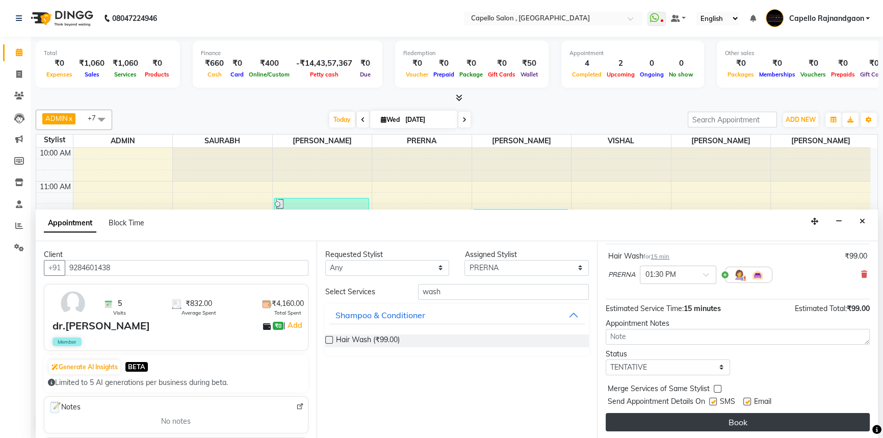
click at [760, 418] on button "Book" at bounding box center [738, 422] width 264 height 18
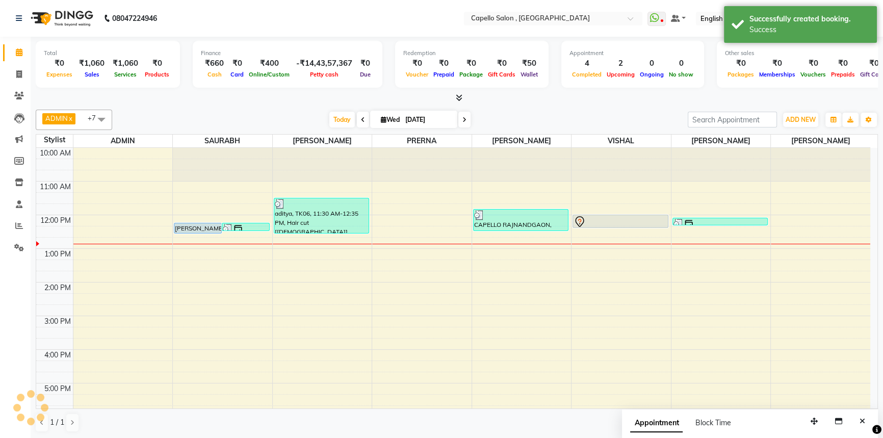
scroll to position [0, 0]
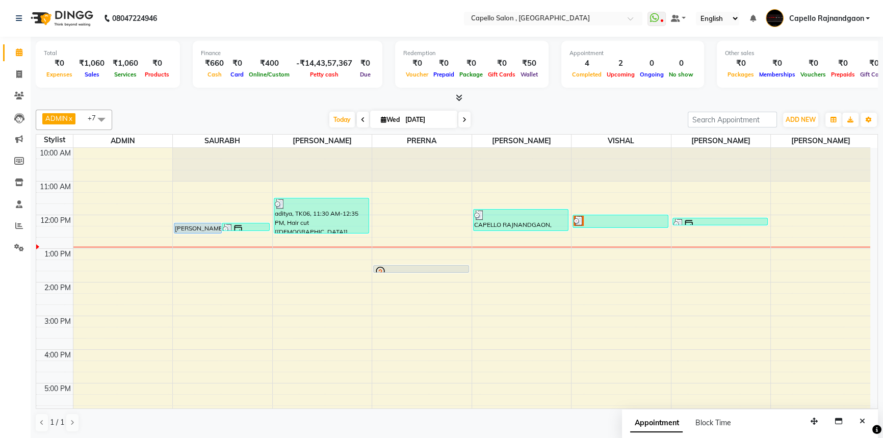
click at [760, 418] on div "Appointment Block Time" at bounding box center [750, 425] width 256 height 32
click at [593, 117] on div "Today Wed 03-09-2025" at bounding box center [399, 119] width 565 height 15
click at [15, 75] on span at bounding box center [19, 75] width 18 height 12
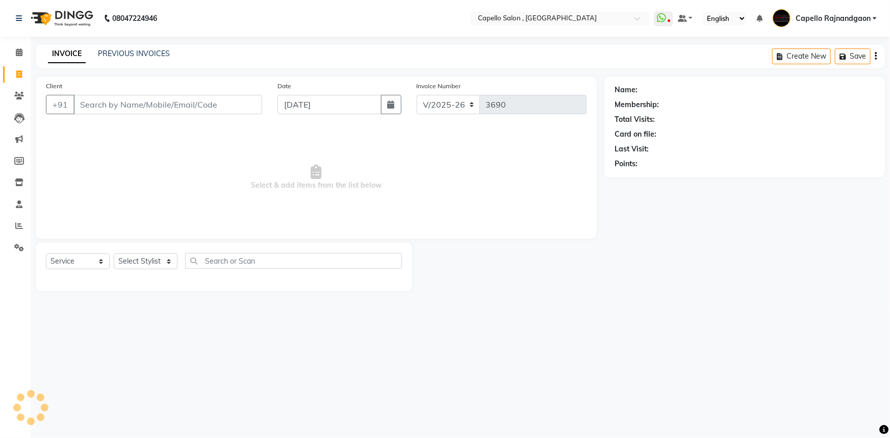
click at [123, 102] on input "Client" at bounding box center [167, 104] width 189 height 19
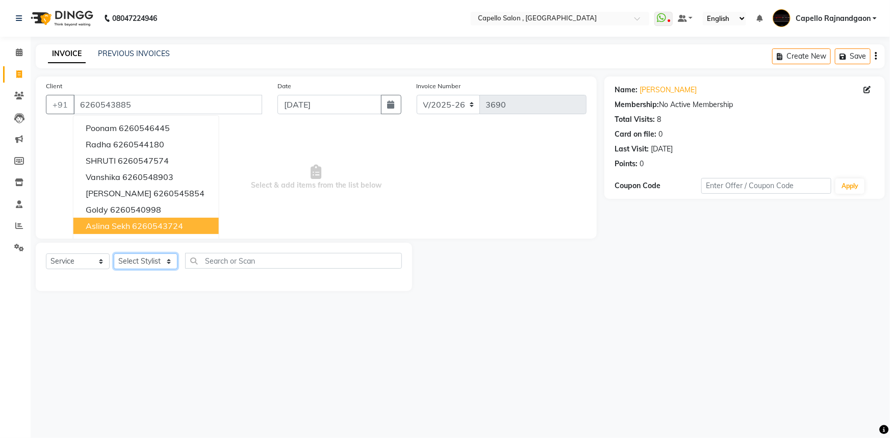
click at [146, 260] on select "Select Stylist ADMIN Capello Rajnandgaon Harshal khushi Namrata murari nihal PR…" at bounding box center [146, 261] width 64 height 16
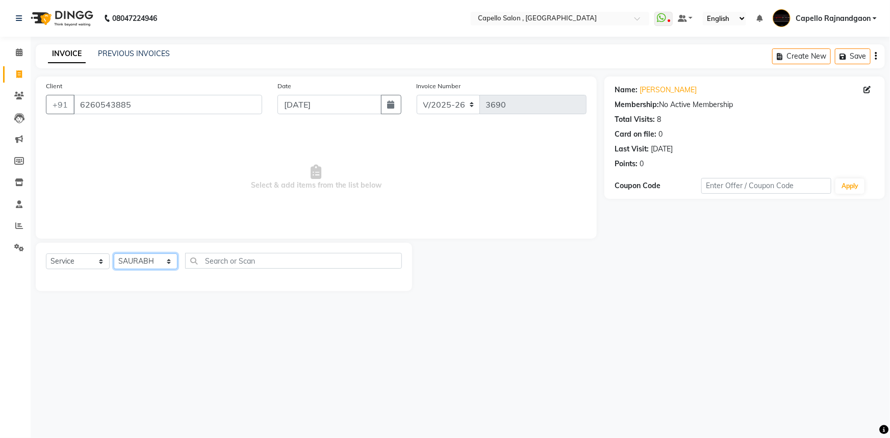
click at [114, 253] on select "Select Stylist ADMIN Capello Rajnandgaon Harshal khushi Namrata murari nihal PR…" at bounding box center [146, 261] width 64 height 16
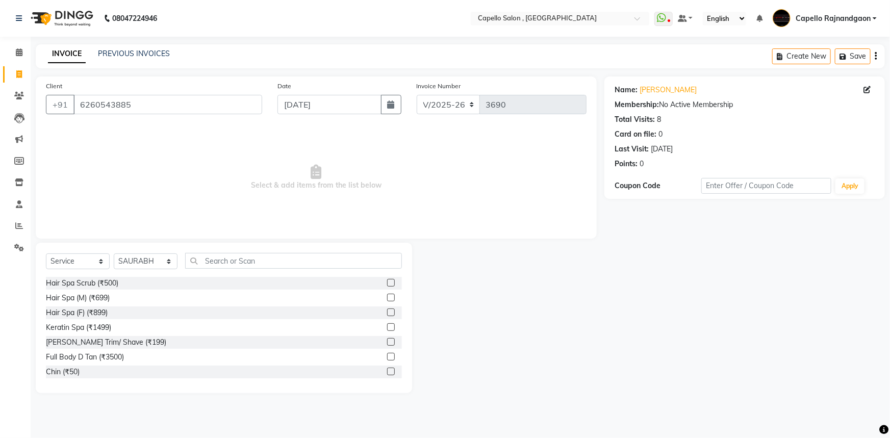
click at [227, 266] on div "Select Service Product Membership Package Voucher Prepaid Gift Card Select Styl…" at bounding box center [224, 265] width 356 height 24
click at [227, 266] on input "text" at bounding box center [293, 261] width 217 height 16
click at [207, 257] on input "text" at bounding box center [293, 261] width 217 height 16
click at [125, 282] on div "Hair cut [male] (₹199)" at bounding box center [224, 283] width 356 height 13
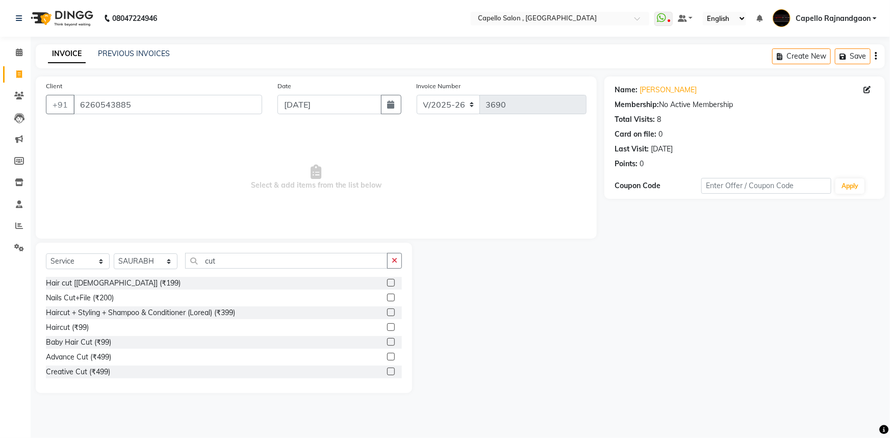
click at [387, 283] on label at bounding box center [391, 283] width 8 height 8
click at [387, 283] on input "checkbox" at bounding box center [390, 283] width 7 height 7
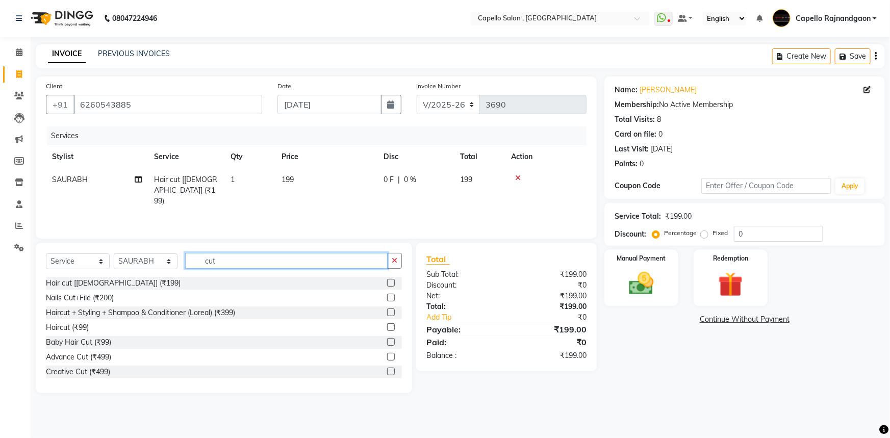
click at [220, 260] on input "cut" at bounding box center [286, 261] width 202 height 16
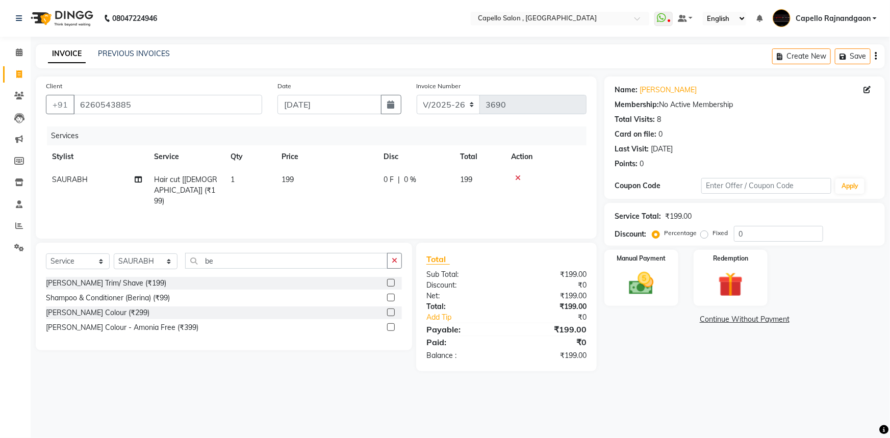
click at [145, 280] on div "[PERSON_NAME] Trim/ Shave (₹199)" at bounding box center [224, 283] width 356 height 13
click at [389, 283] on label at bounding box center [391, 283] width 8 height 8
click at [389, 283] on input "checkbox" at bounding box center [390, 283] width 7 height 7
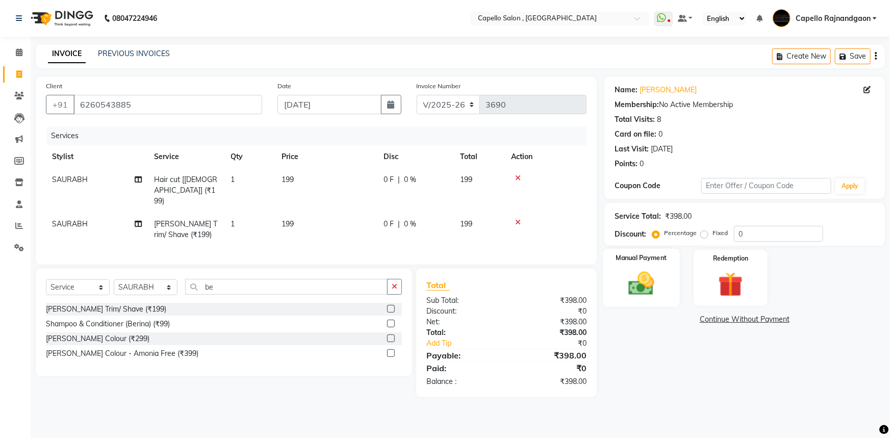
click at [646, 277] on img at bounding box center [641, 284] width 42 height 30
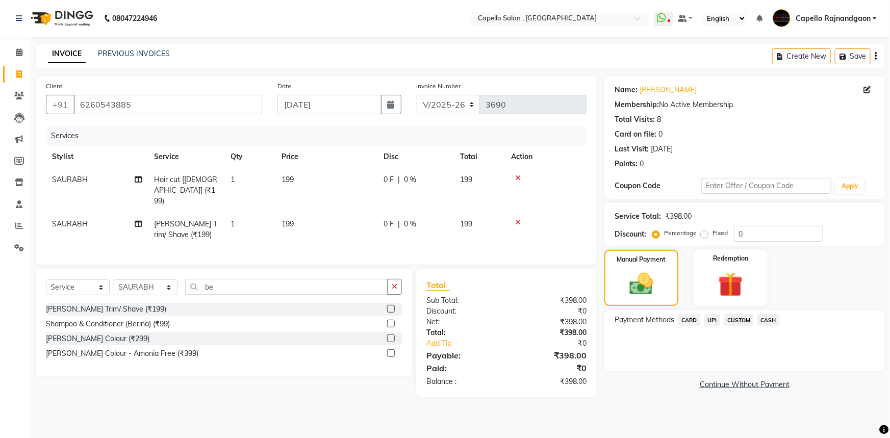
click at [766, 318] on span "CASH" at bounding box center [768, 320] width 22 height 12
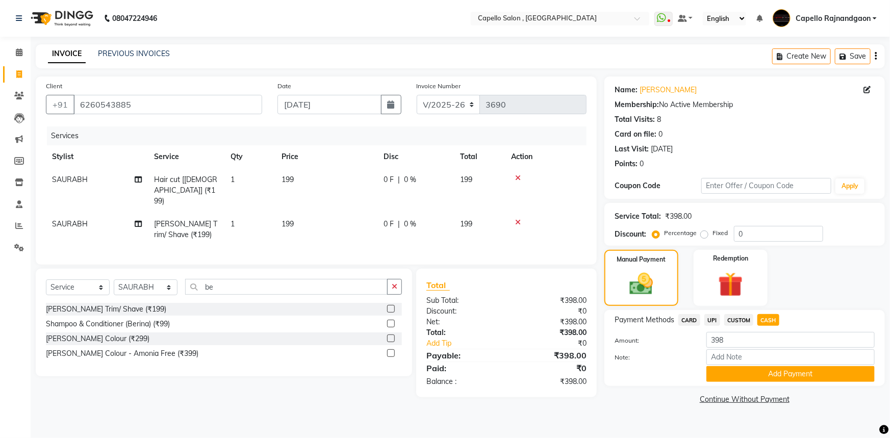
click at [297, 213] on td "199" at bounding box center [326, 230] width 102 height 34
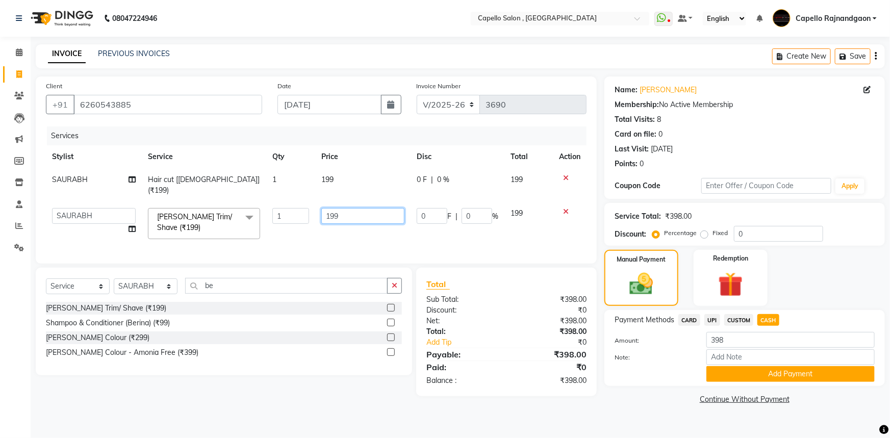
click at [340, 208] on input "199" at bounding box center [362, 216] width 83 height 16
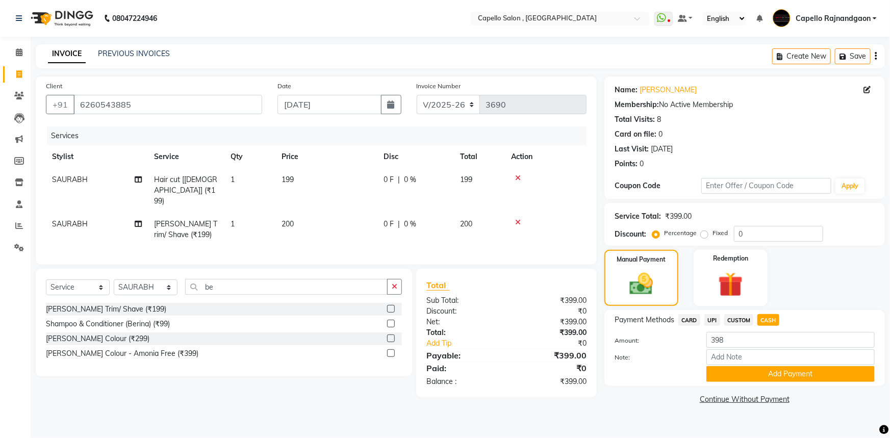
click at [333, 177] on td "199" at bounding box center [326, 190] width 102 height 44
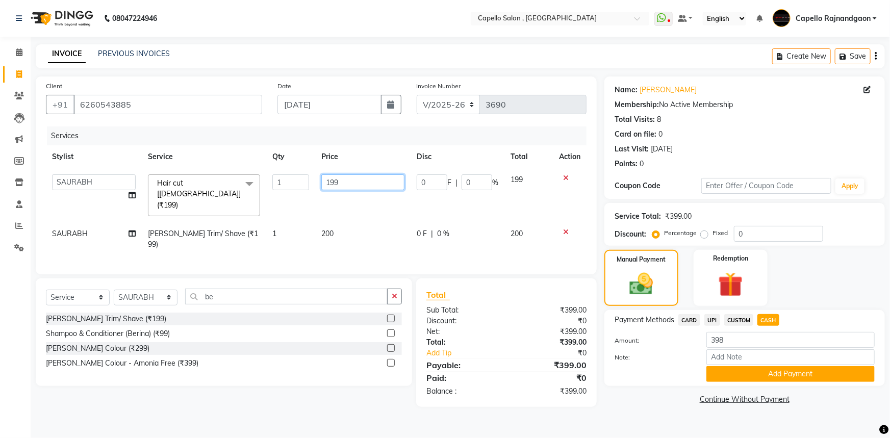
click at [339, 180] on input "199" at bounding box center [362, 182] width 83 height 16
click at [778, 372] on button "Add Payment" at bounding box center [790, 374] width 168 height 16
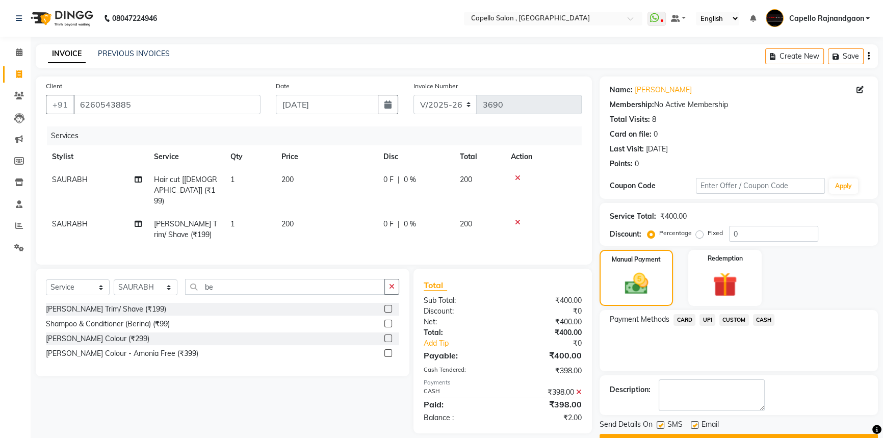
scroll to position [26, 0]
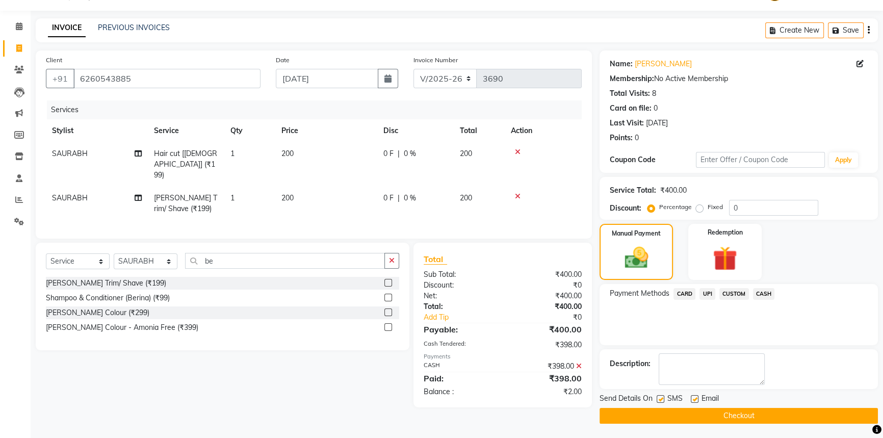
click at [576, 361] on div "₹398.00" at bounding box center [546, 366] width 87 height 11
click at [577, 362] on icon at bounding box center [579, 365] width 6 height 7
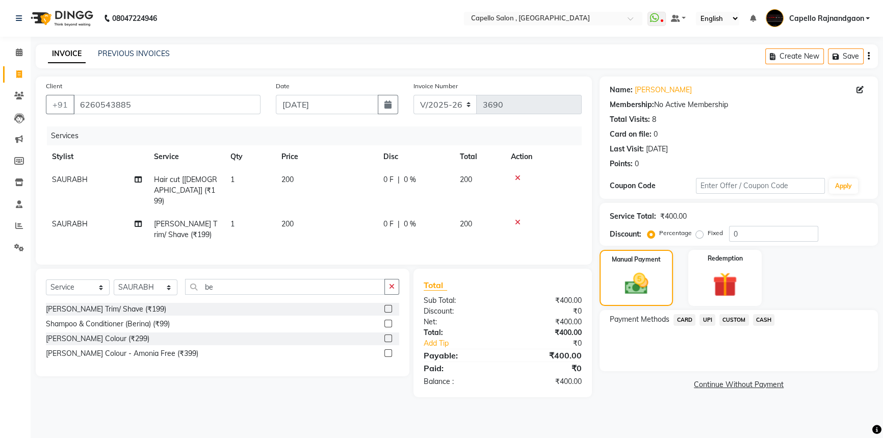
scroll to position [0, 0]
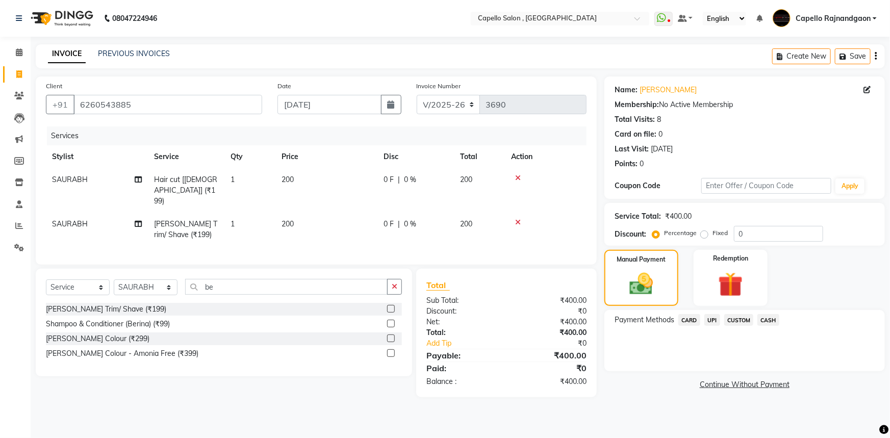
click at [769, 321] on span "CASH" at bounding box center [768, 320] width 22 height 12
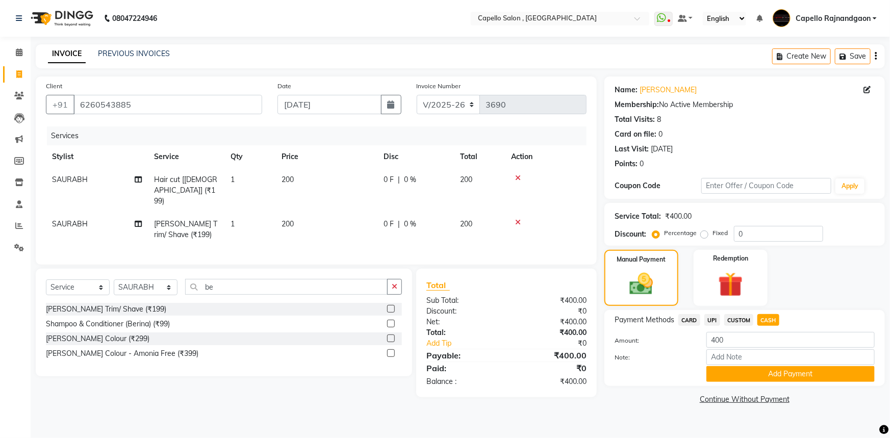
click at [765, 373] on button "Add Payment" at bounding box center [790, 374] width 168 height 16
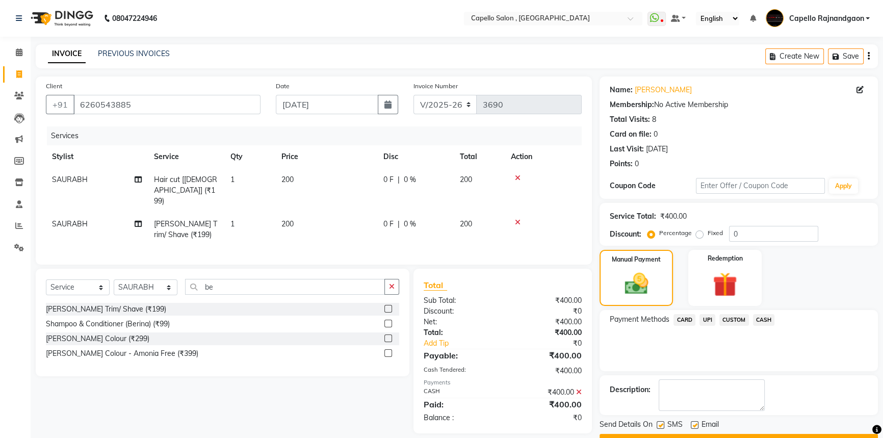
scroll to position [26, 0]
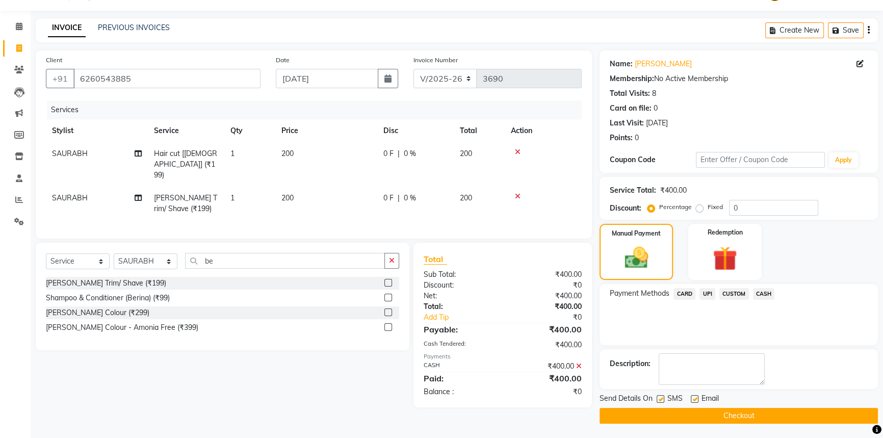
click at [749, 410] on button "Checkout" at bounding box center [739, 416] width 278 height 16
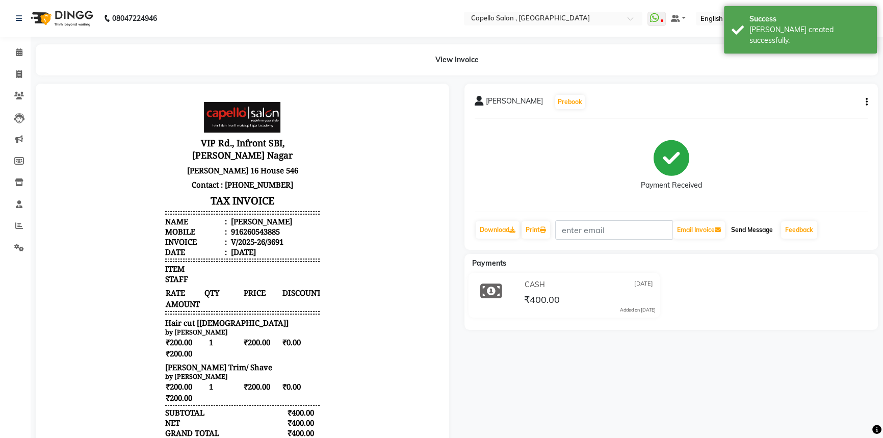
click at [766, 229] on button "Send Message" at bounding box center [752, 229] width 50 height 17
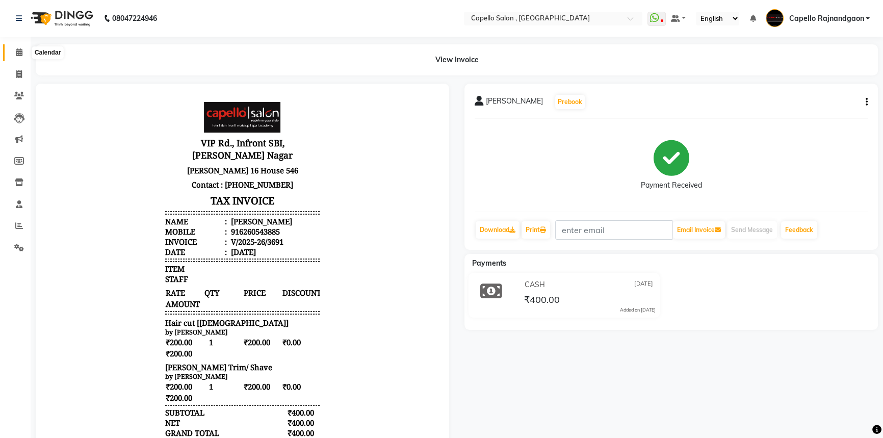
click at [14, 49] on span at bounding box center [19, 53] width 18 height 12
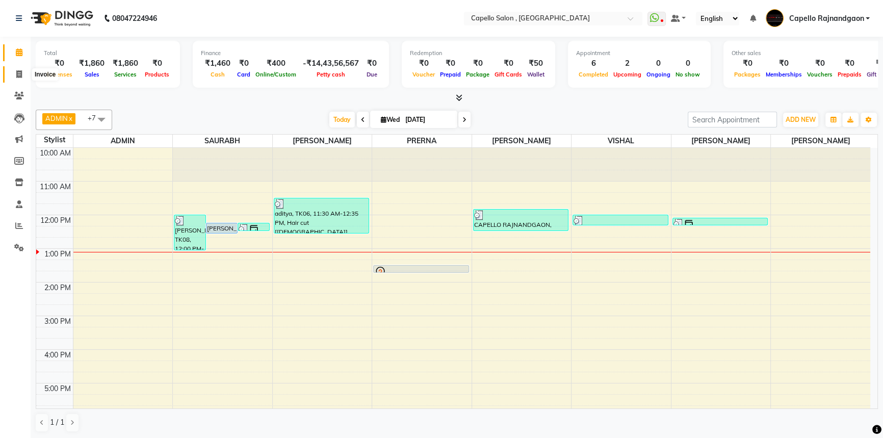
click at [18, 71] on icon at bounding box center [19, 74] width 6 height 8
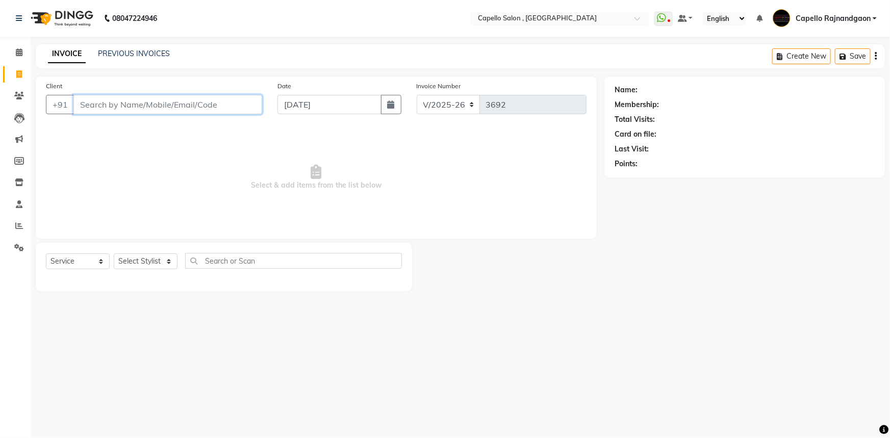
click at [118, 103] on input "Client" at bounding box center [167, 104] width 189 height 19
click at [151, 262] on select "Select Stylist ADMIN Capello Rajnandgaon Harshal khushi Namrata murari nihal PR…" at bounding box center [146, 261] width 64 height 16
click at [114, 253] on select "Select Stylist ADMIN Capello Rajnandgaon Harshal khushi Namrata murari nihal PR…" at bounding box center [146, 261] width 64 height 16
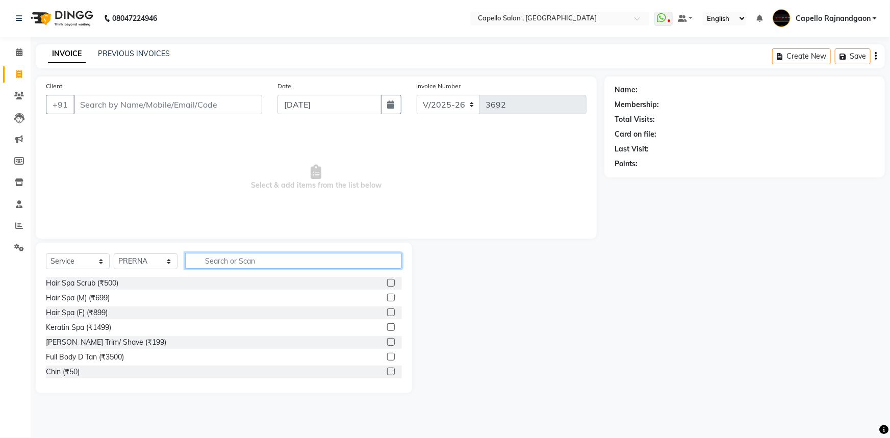
click at [217, 256] on input "text" at bounding box center [293, 261] width 217 height 16
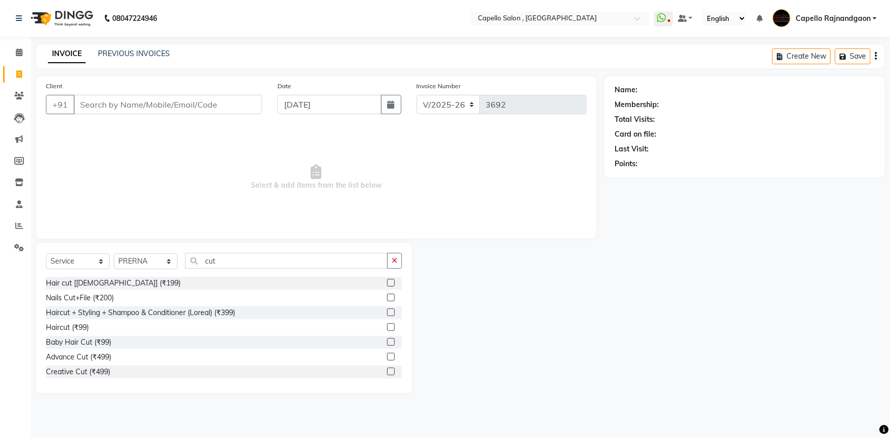
click at [113, 328] on div "Haircut (₹99)" at bounding box center [224, 327] width 356 height 13
click at [387, 325] on label at bounding box center [391, 327] width 8 height 8
click at [387, 325] on input "checkbox" at bounding box center [390, 327] width 7 height 7
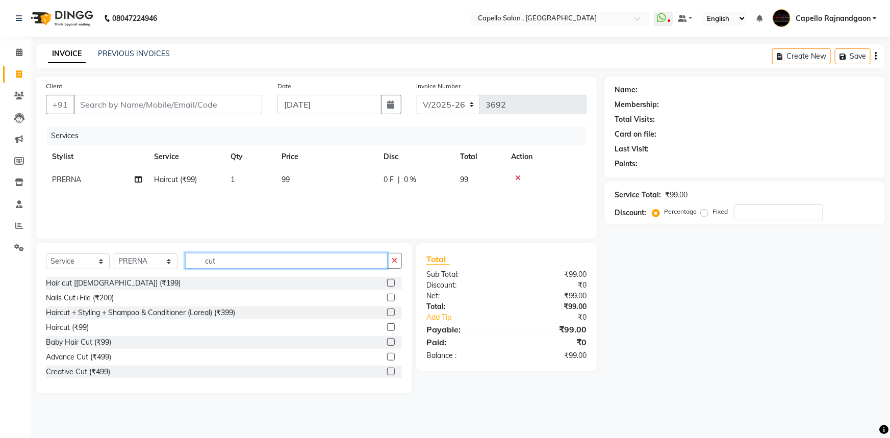
click at [287, 266] on input "cut" at bounding box center [286, 261] width 202 height 16
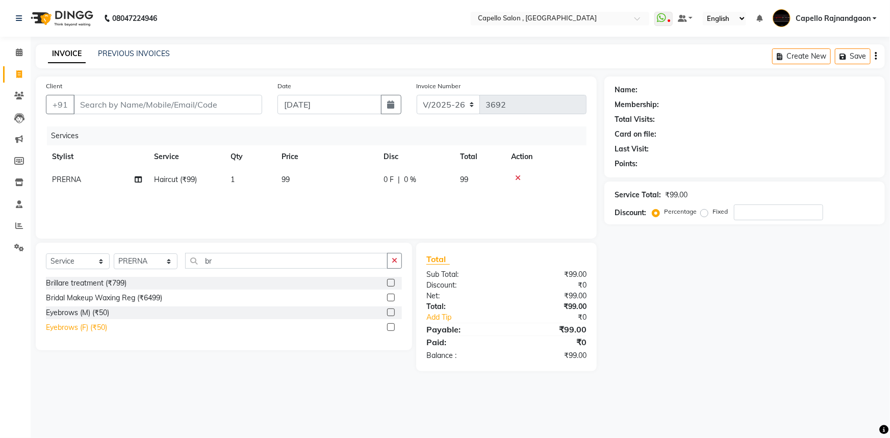
click at [69, 327] on div "Eyebrows (F) (₹50)" at bounding box center [76, 327] width 61 height 11
click at [294, 181] on td "99" at bounding box center [326, 179] width 102 height 23
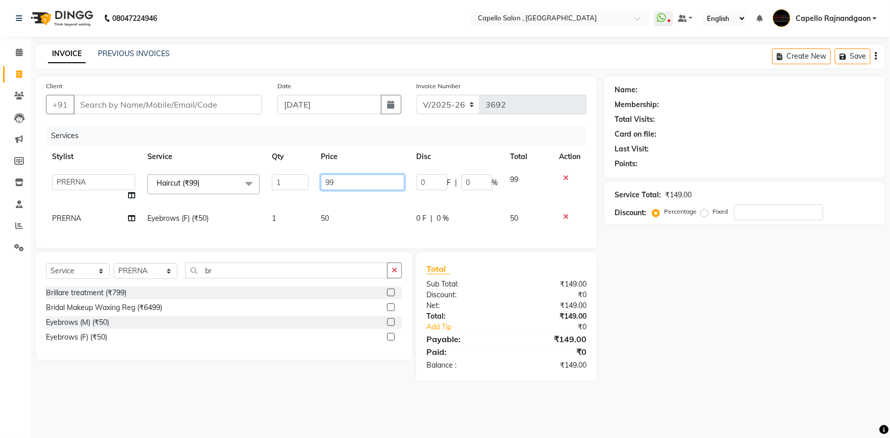
click at [336, 183] on input "99" at bounding box center [362, 182] width 83 height 16
click at [360, 253] on div "Client +91 Date 03-09-2025 Invoice Number V/2025 V/2025-26 3692 Services Stylis…" at bounding box center [316, 228] width 576 height 304
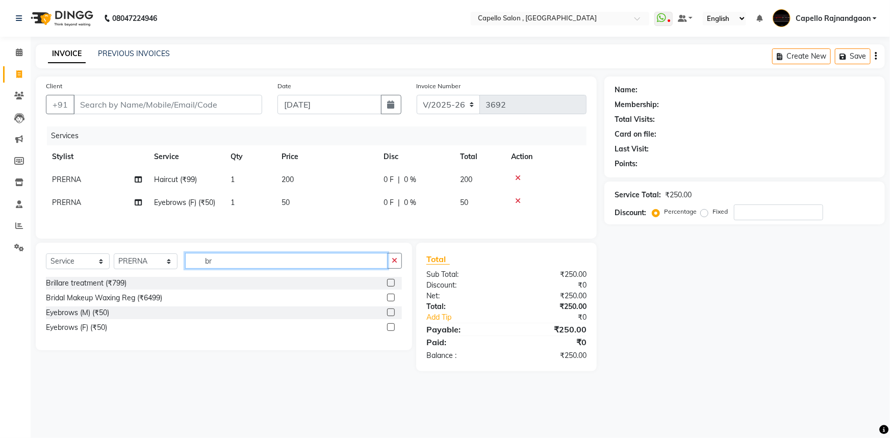
click at [213, 264] on input "br" at bounding box center [286, 261] width 202 height 16
click at [214, 260] on input "br" at bounding box center [286, 261] width 202 height 16
click at [213, 263] on input "br" at bounding box center [286, 261] width 202 height 16
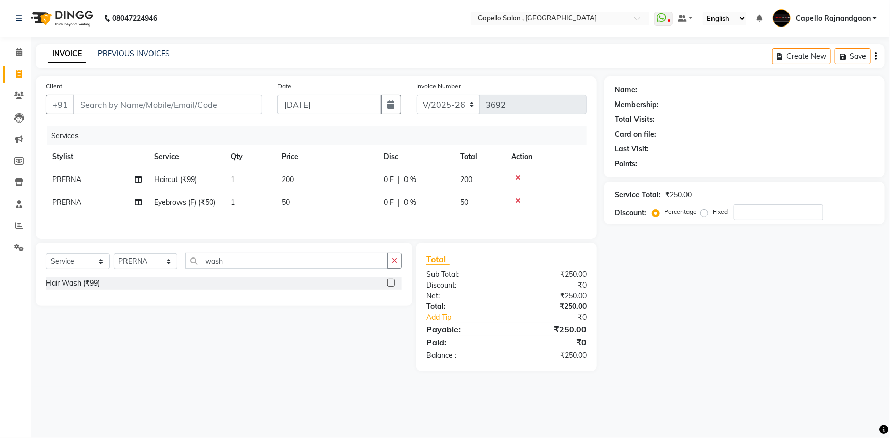
click at [220, 282] on div "Hair Wash (₹99)" at bounding box center [224, 283] width 356 height 13
click at [391, 282] on label at bounding box center [391, 283] width 8 height 8
click at [391, 282] on input "checkbox" at bounding box center [390, 283] width 7 height 7
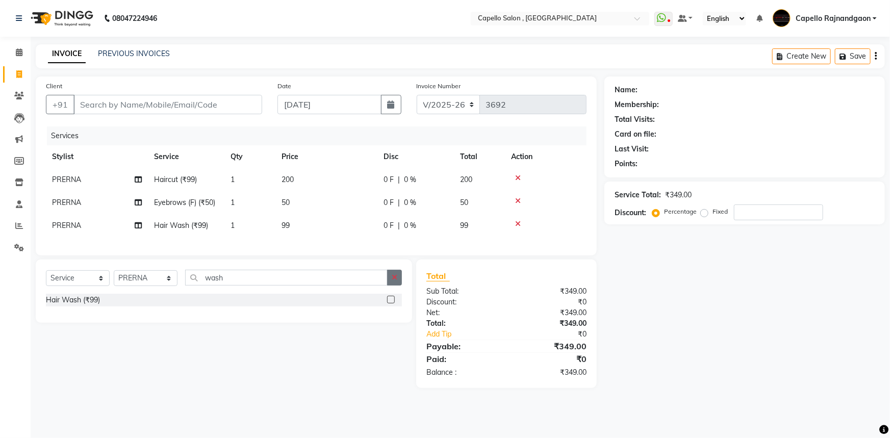
click at [389, 303] on label at bounding box center [391, 300] width 8 height 8
click at [389, 303] on input "checkbox" at bounding box center [390, 300] width 7 height 7
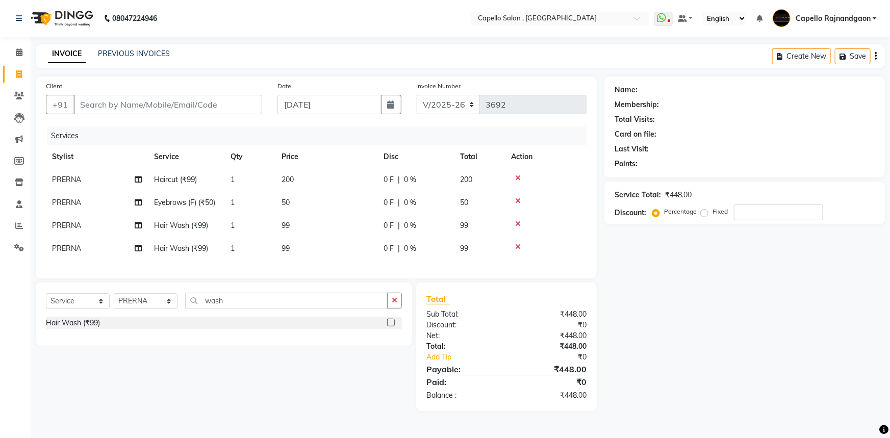
click at [520, 244] on icon at bounding box center [518, 246] width 6 height 7
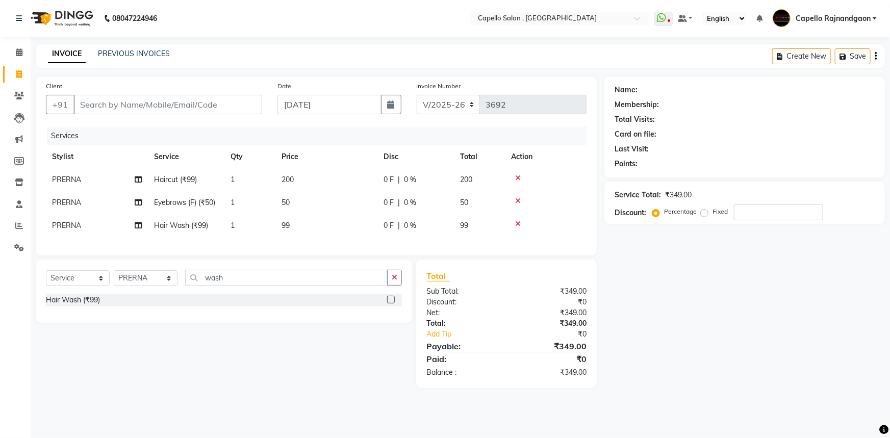
click at [290, 225] on td "99" at bounding box center [326, 225] width 102 height 23
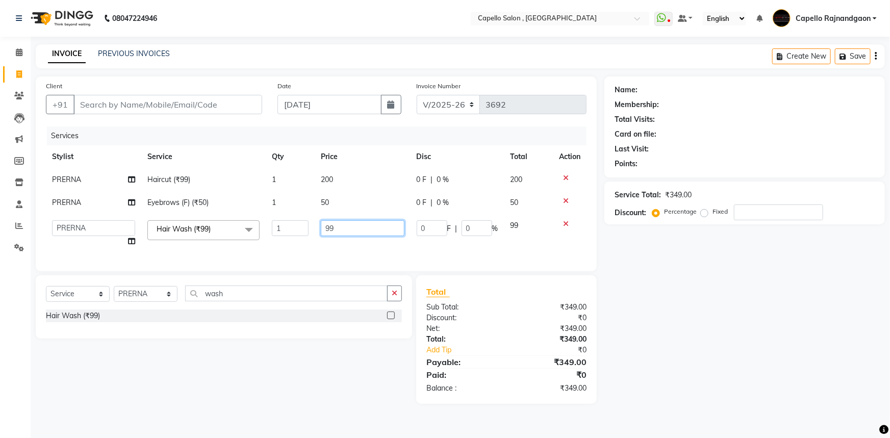
click at [334, 225] on input "99" at bounding box center [362, 228] width 83 height 16
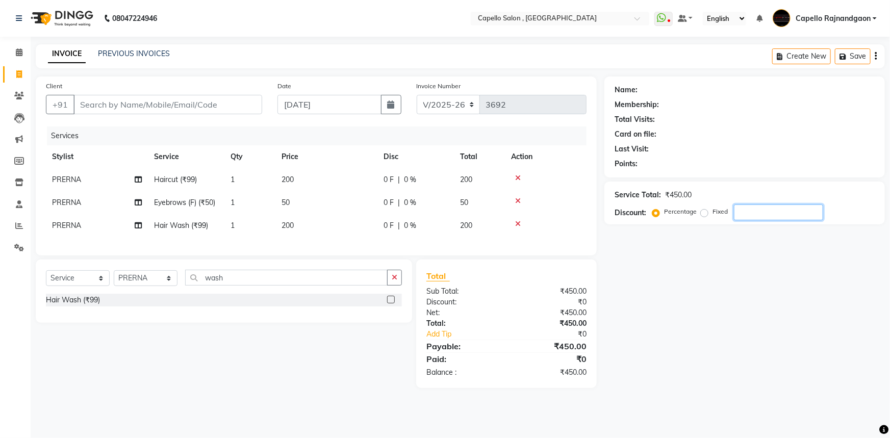
click at [786, 257] on div "Name: Membership: Total Visits: Card on file: Last Visit: Points: Service Total…" at bounding box center [748, 232] width 288 height 312
click at [839, 388] on div "Name: Membership: Total Visits: Card on file: Last Visit: Points: Service Total…" at bounding box center [748, 232] width 288 height 312
click at [515, 225] on icon at bounding box center [518, 223] width 6 height 7
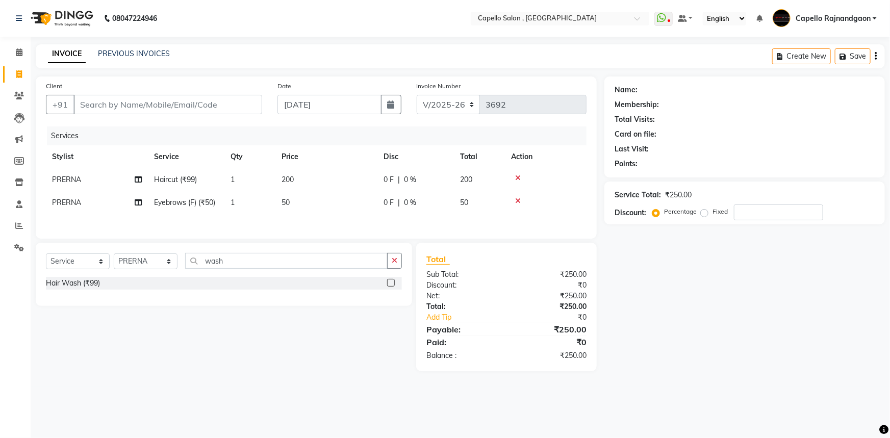
click at [180, 185] on td "Haircut (₹99)" at bounding box center [186, 179] width 76 height 23
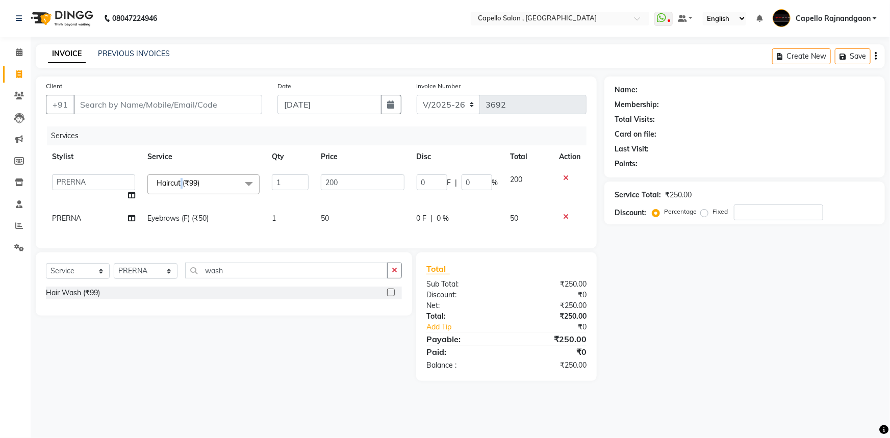
click at [180, 184] on span "Haircut (₹99)" at bounding box center [178, 182] width 43 height 9
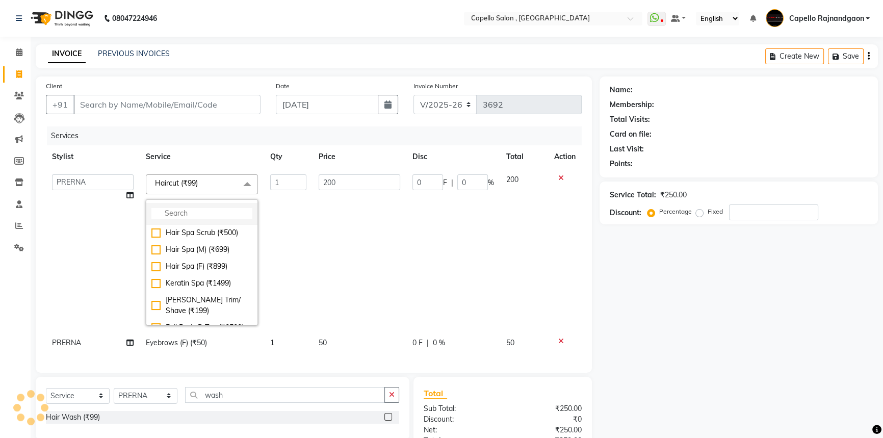
click at [180, 217] on input "multiselect-search" at bounding box center [201, 213] width 101 height 11
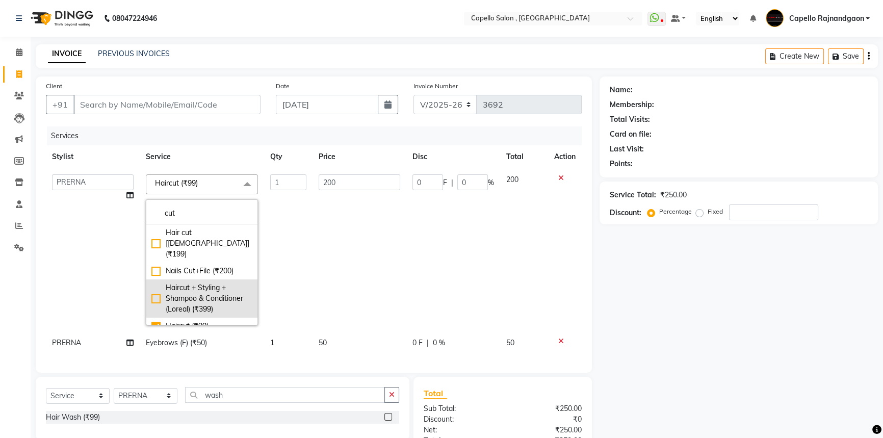
click at [197, 282] on div "Haircut + Styling + Shampoo & Conditioner (Loreal) (₹399)" at bounding box center [201, 298] width 101 height 32
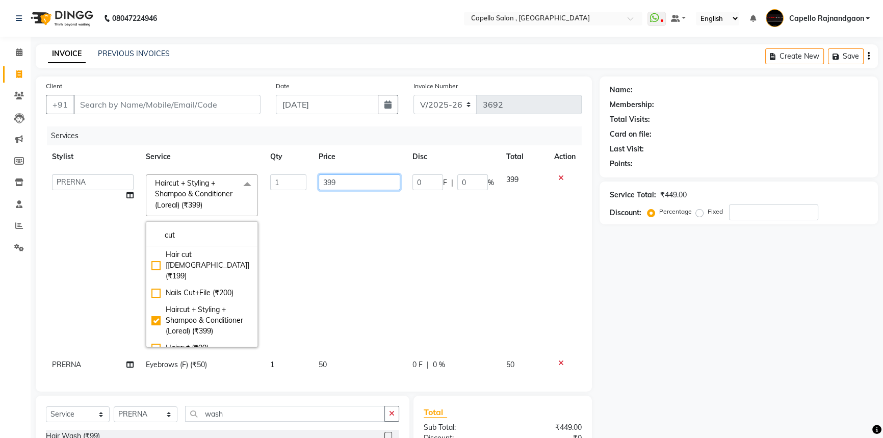
click at [351, 184] on input "399" at bounding box center [360, 182] width 82 height 16
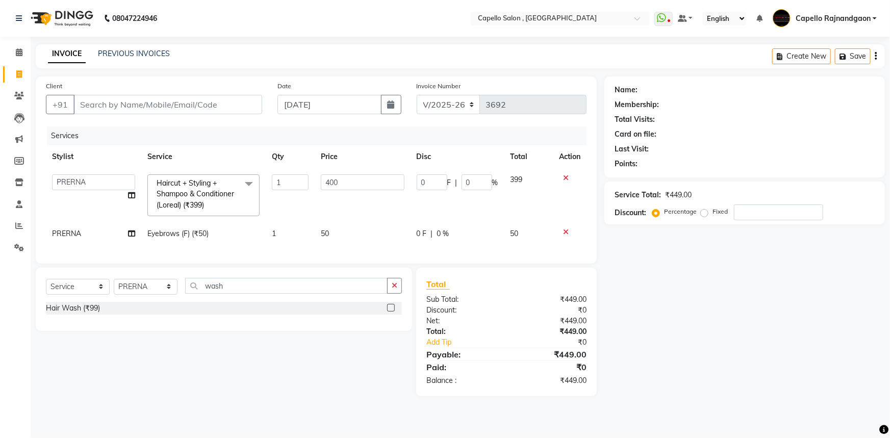
click at [690, 332] on div "Name: Membership: Total Visits: Card on file: Last Visit: Points: Service Total…" at bounding box center [748, 236] width 288 height 320
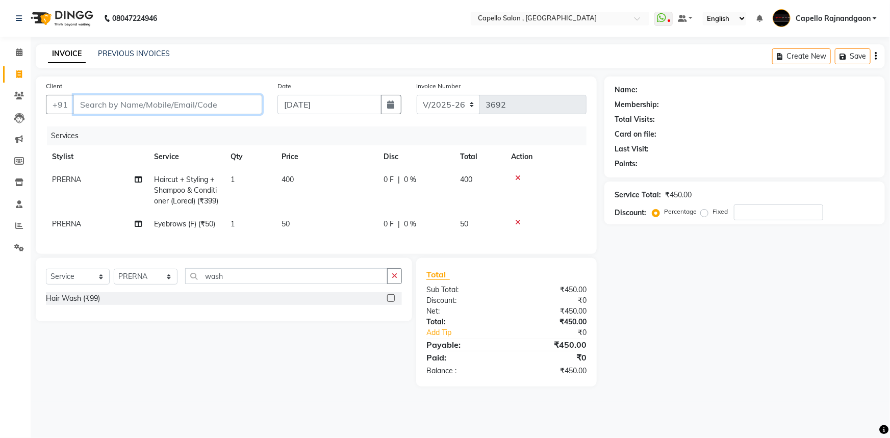
click at [192, 101] on input "Client" at bounding box center [167, 104] width 189 height 19
click at [232, 106] on span "Add Client" at bounding box center [236, 104] width 40 height 10
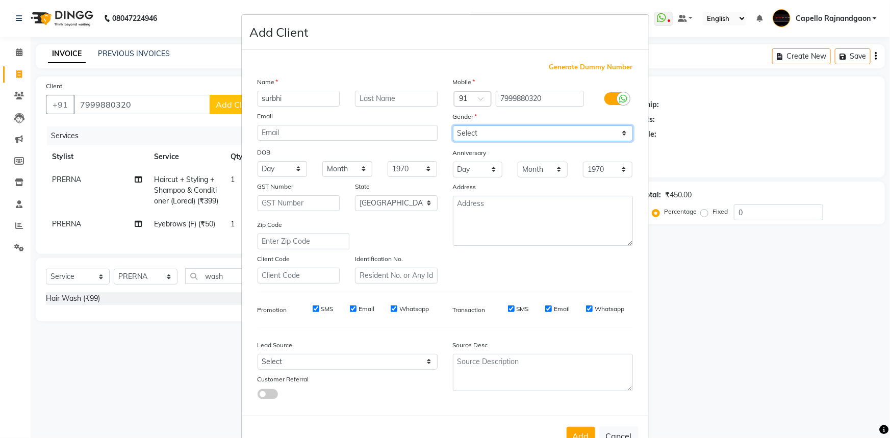
drag, startPoint x: 512, startPoint y: 131, endPoint x: 512, endPoint y: 140, distance: 8.7
click at [512, 131] on select "Select Male Female Other Prefer Not To Say" at bounding box center [543, 133] width 180 height 16
click at [453, 125] on select "Select Male Female Other Prefer Not To Say" at bounding box center [543, 133] width 180 height 16
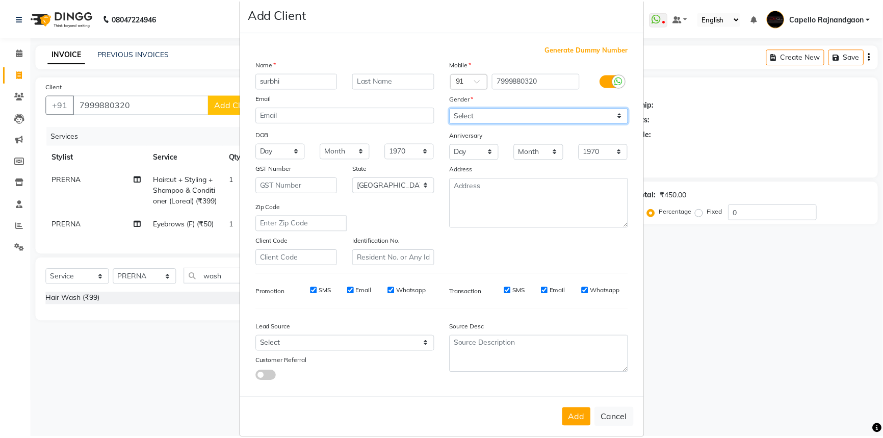
scroll to position [36, 0]
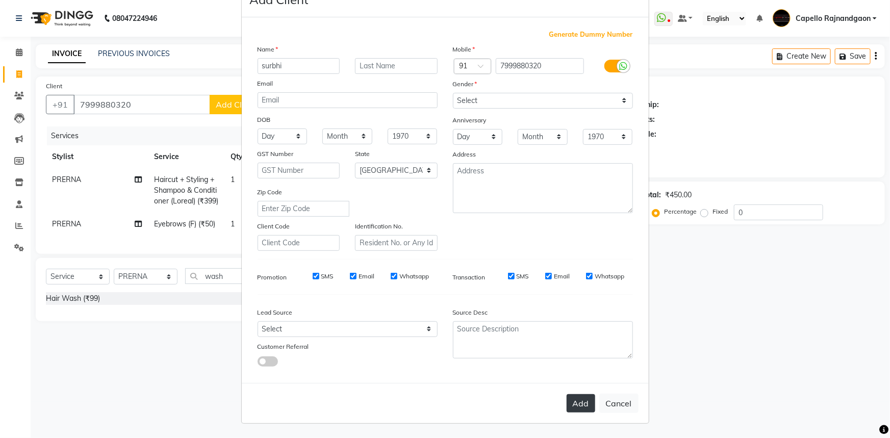
click at [581, 399] on button "Add" at bounding box center [580, 403] width 29 height 18
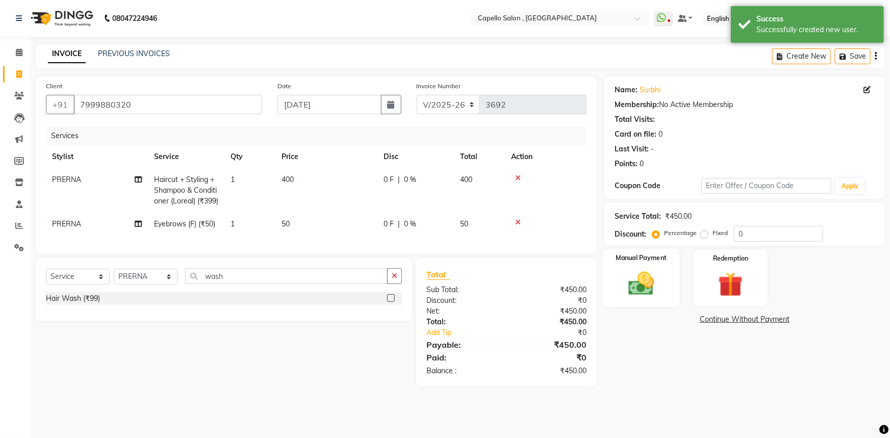
click at [642, 286] on img at bounding box center [641, 284] width 42 height 30
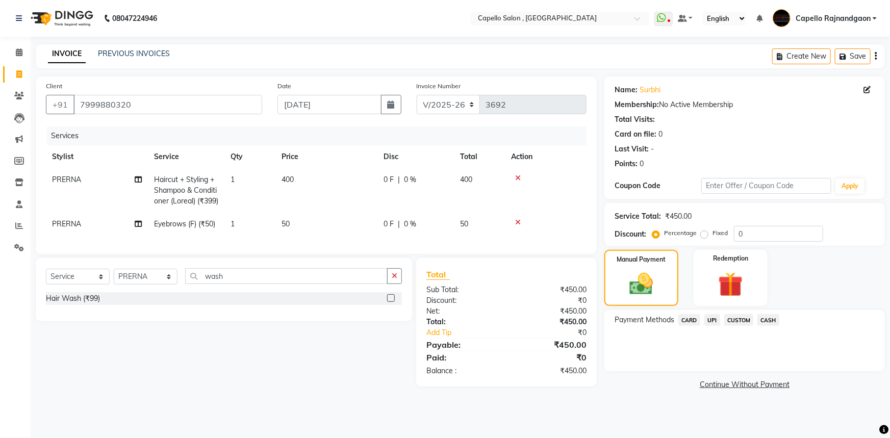
click at [764, 318] on span "CASH" at bounding box center [768, 320] width 22 height 12
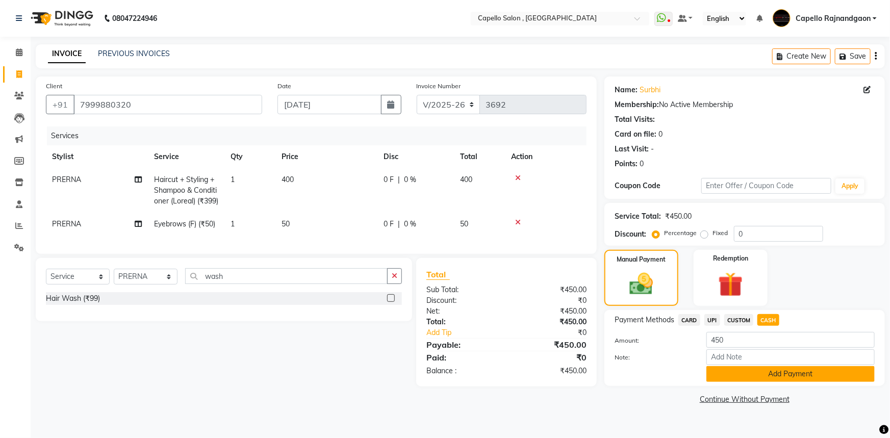
click at [767, 370] on button "Add Payment" at bounding box center [790, 374] width 168 height 16
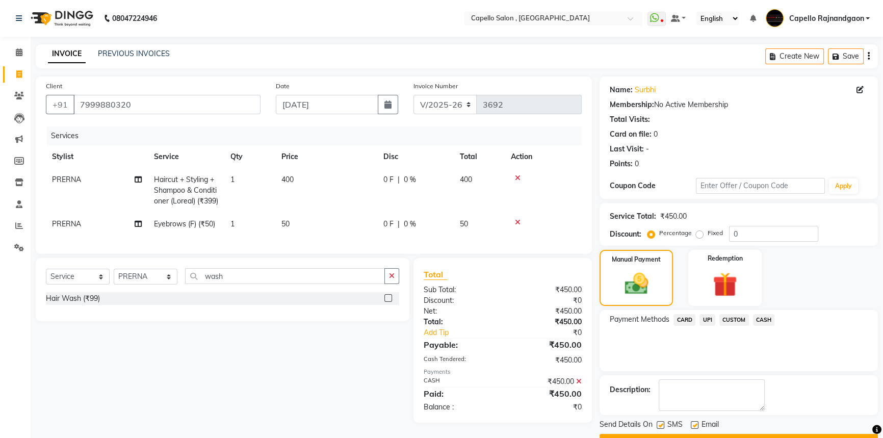
scroll to position [26, 0]
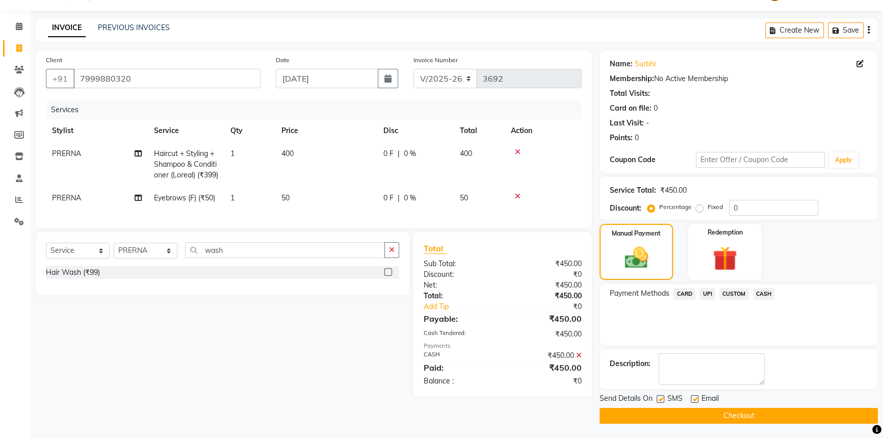
click at [731, 415] on button "Checkout" at bounding box center [739, 416] width 278 height 16
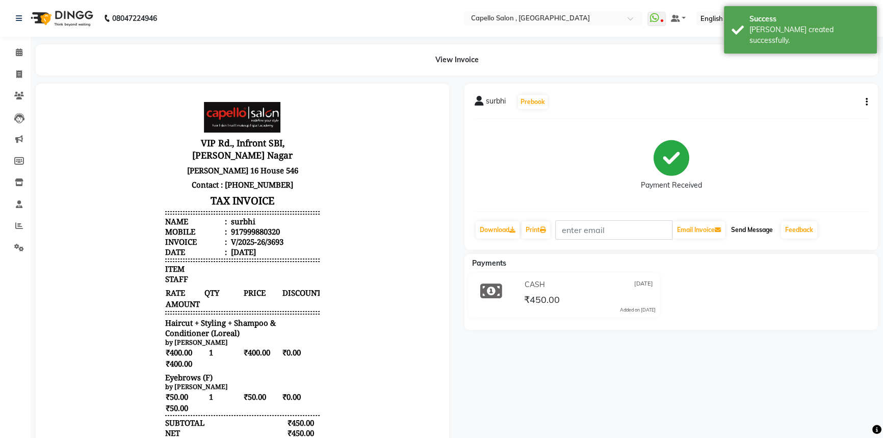
click at [747, 224] on button "Send Message" at bounding box center [752, 229] width 50 height 17
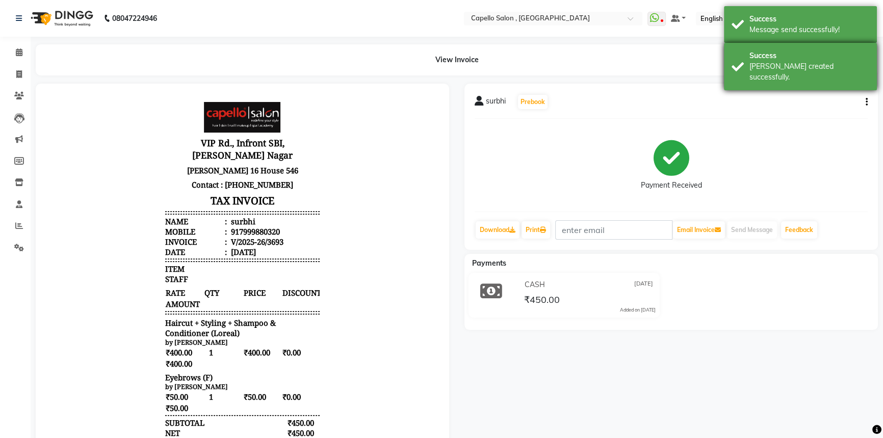
click at [776, 71] on div "Bill created successfully." at bounding box center [809, 71] width 120 height 21
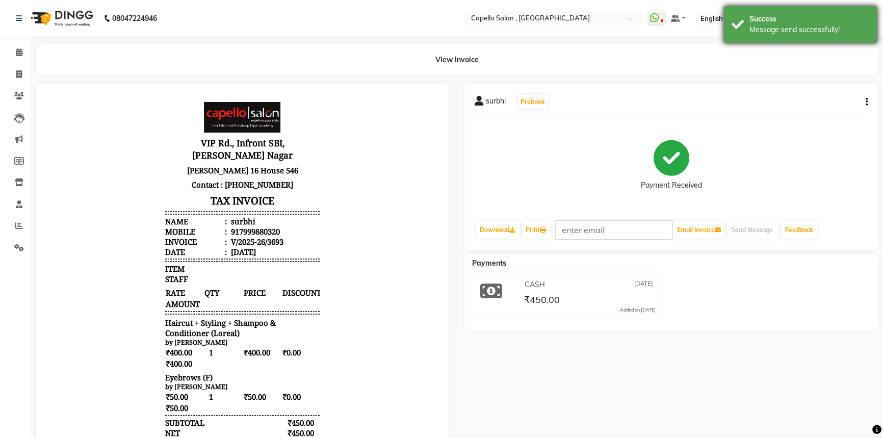
click at [770, 28] on div "Message send successfully!" at bounding box center [809, 29] width 120 height 11
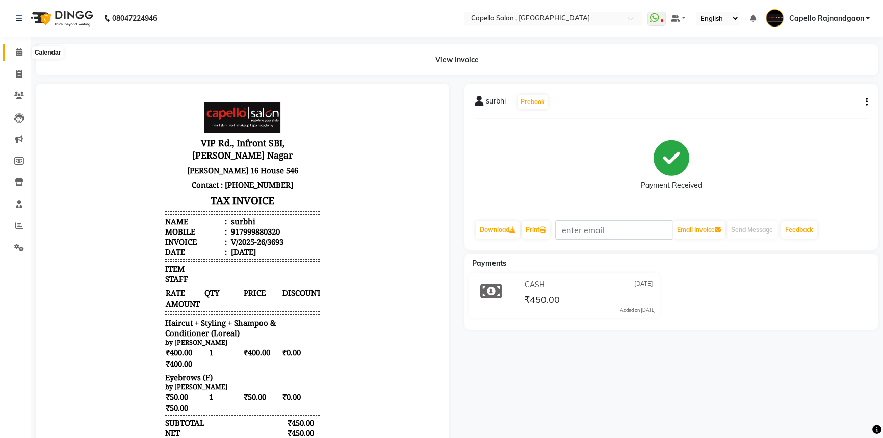
click at [15, 58] on span at bounding box center [19, 53] width 18 height 12
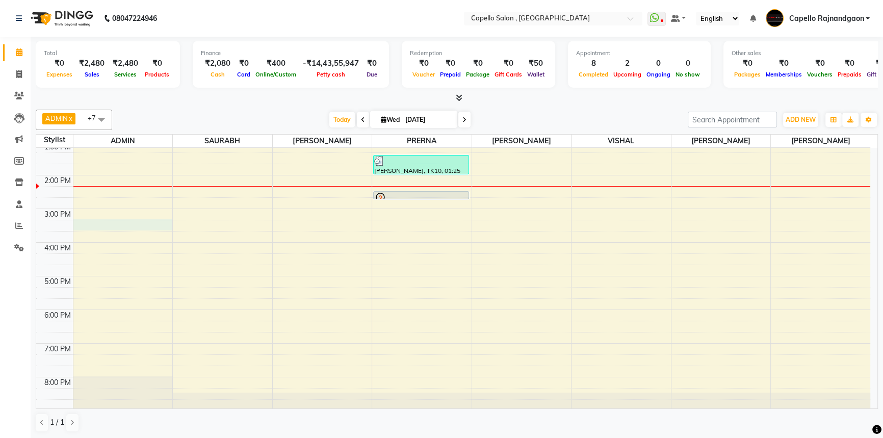
click at [132, 213] on div "10:00 AM 11:00 AM 12:00 PM 1:00 PM 2:00 PM 3:00 PM 4:00 PM 5:00 PM 6:00 PM 7:00…" at bounding box center [453, 226] width 834 height 370
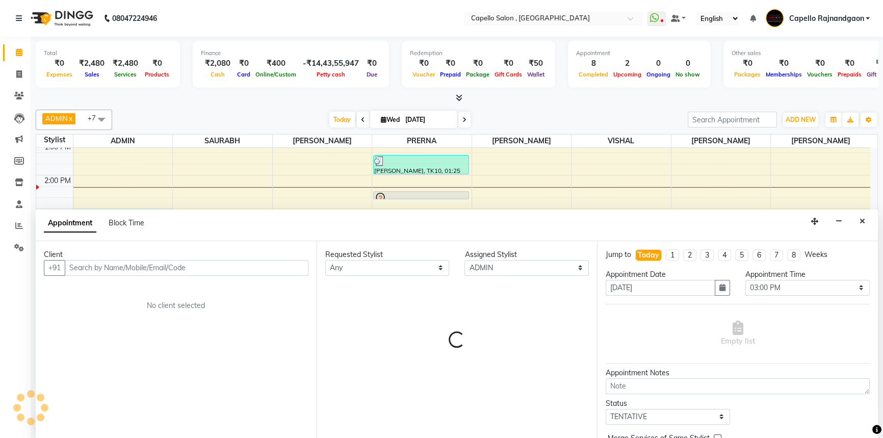
drag, startPoint x: 306, startPoint y: 237, endPoint x: 299, endPoint y: 241, distance: 8.5
click at [299, 244] on app-booking "Appointment Block Time Client +91 No client selected Requested Stylist Any ADMI…" at bounding box center [457, 324] width 842 height 229
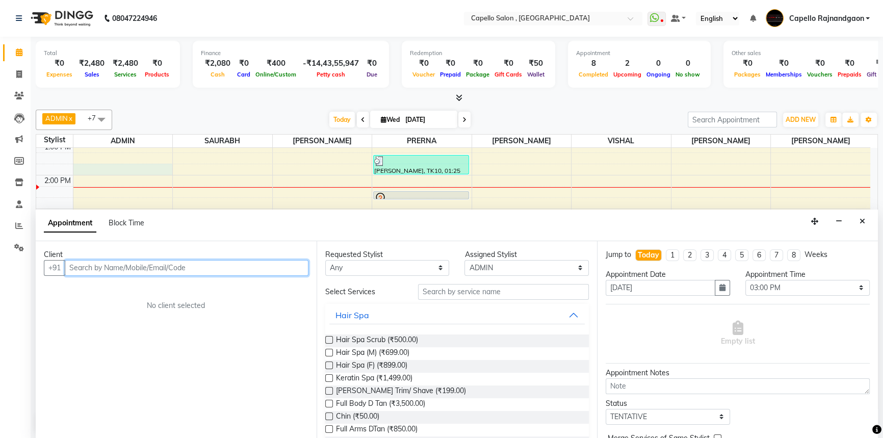
click at [134, 172] on div "10:00 AM 11:00 AM 12:00 PM 1:00 PM 2:00 PM 3:00 PM 4:00 PM 5:00 PM 6:00 PM 7:00…" at bounding box center [453, 226] width 834 height 370
click at [865, 219] on button "Close" at bounding box center [862, 222] width 15 height 16
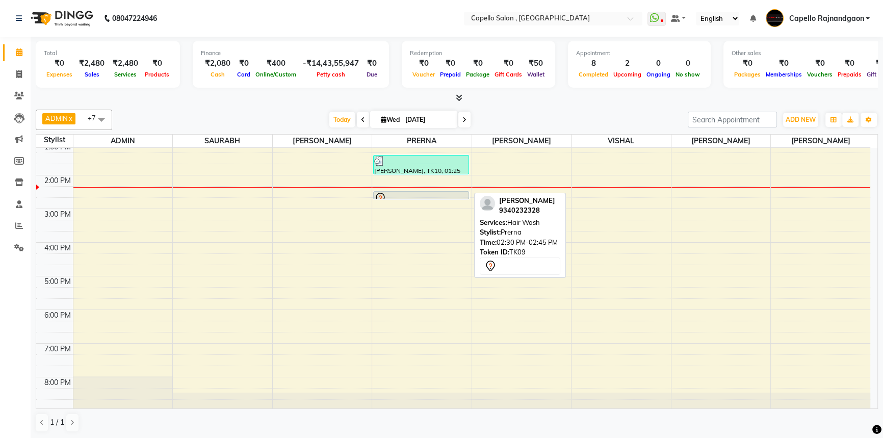
click at [403, 197] on div at bounding box center [421, 199] width 95 height 4
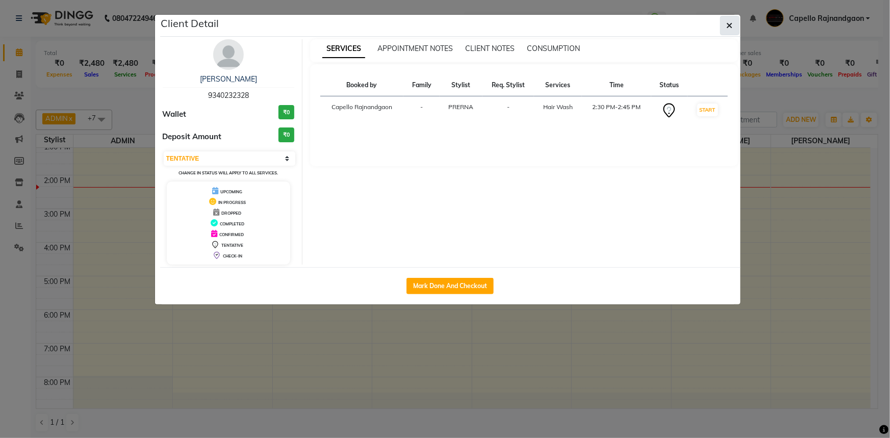
click at [734, 20] on button "button" at bounding box center [729, 25] width 19 height 19
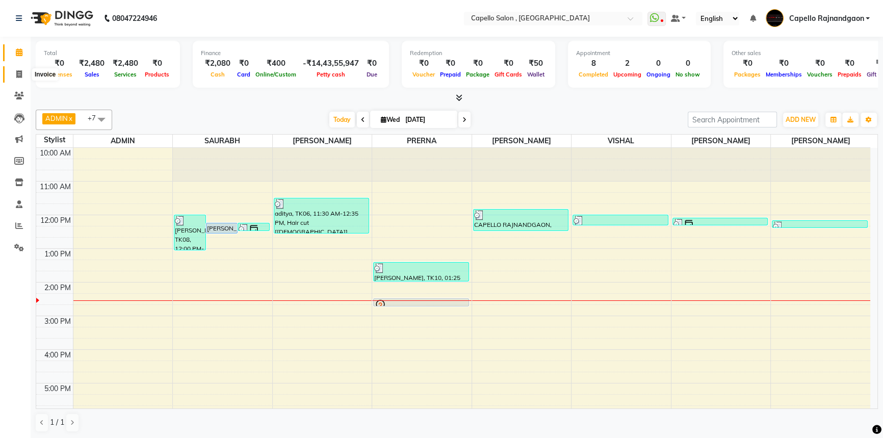
click at [23, 71] on span at bounding box center [19, 75] width 18 height 12
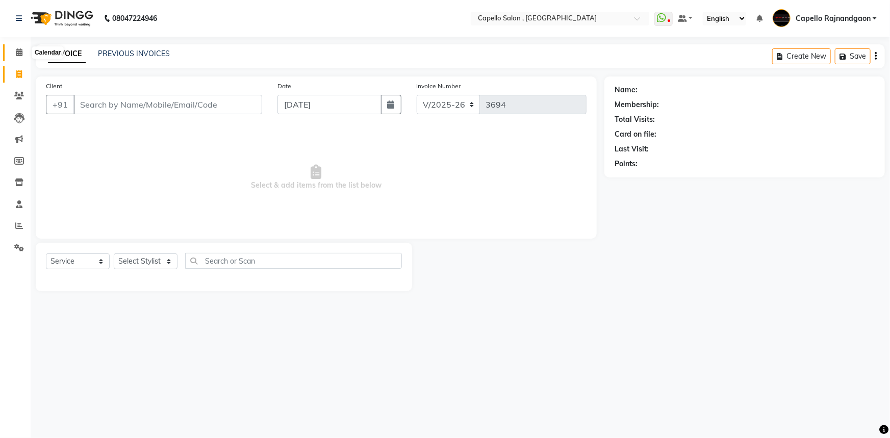
click at [18, 51] on icon at bounding box center [19, 52] width 7 height 8
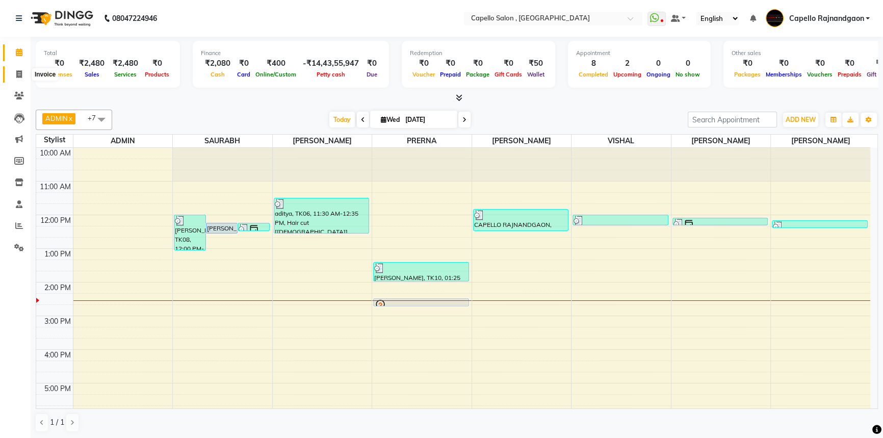
click at [20, 79] on span at bounding box center [19, 75] width 18 height 12
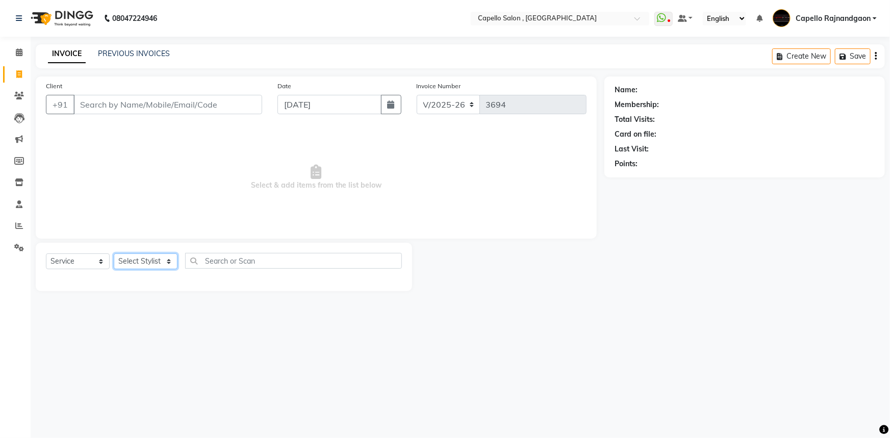
click at [130, 261] on select "Select Stylist ADMIN Capello Rajnandgaon Harshal khushi Namrata murari nihal PR…" at bounding box center [146, 261] width 64 height 16
click at [114, 253] on select "Select Stylist ADMIN Capello Rajnandgaon Harshal khushi Namrata murari nihal PR…" at bounding box center [146, 261] width 64 height 16
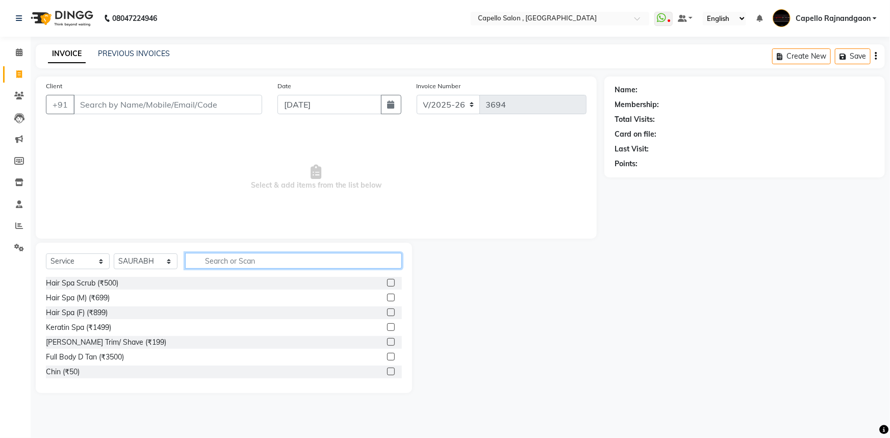
click at [209, 260] on input "text" at bounding box center [293, 261] width 217 height 16
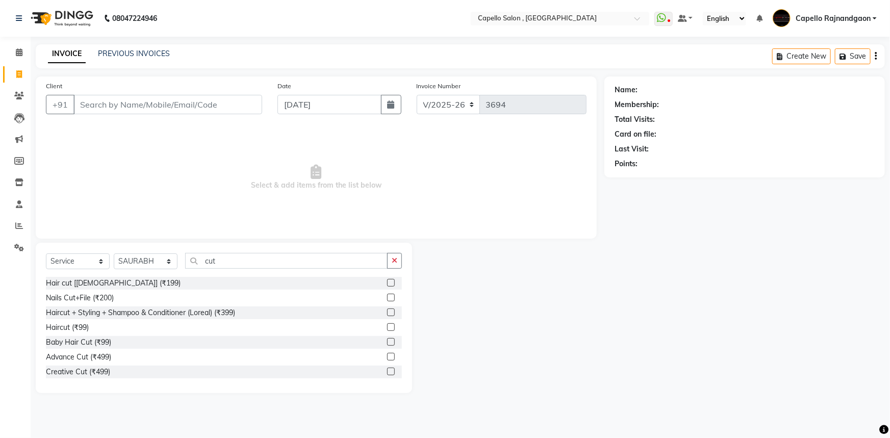
click at [127, 283] on div "Hair cut [male] (₹199)" at bounding box center [224, 283] width 356 height 13
click at [387, 284] on label at bounding box center [391, 283] width 8 height 8
click at [387, 284] on input "checkbox" at bounding box center [390, 283] width 7 height 7
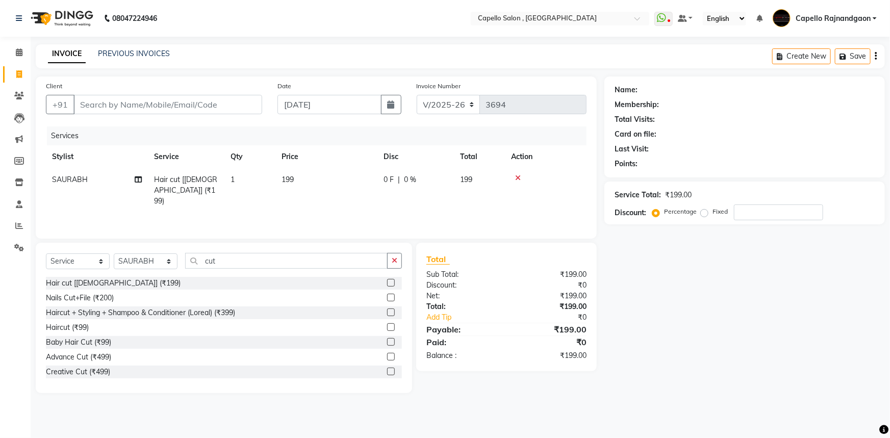
click at [294, 182] on span "199" at bounding box center [287, 179] width 12 height 9
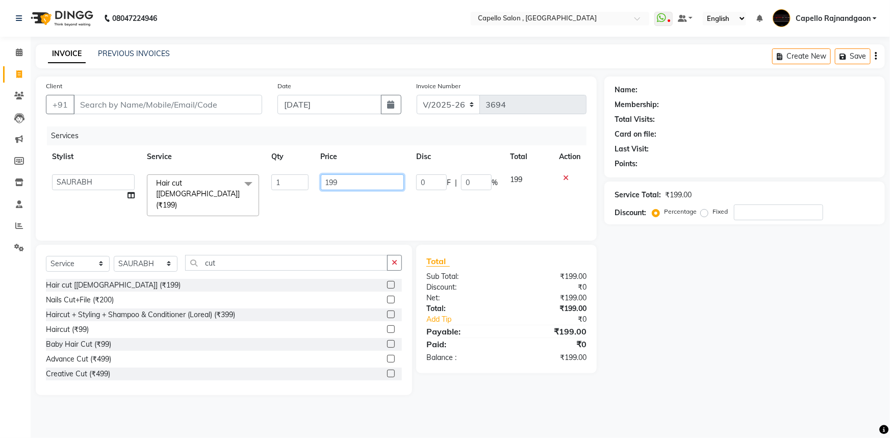
click at [343, 181] on input "199" at bounding box center [363, 182] width 84 height 16
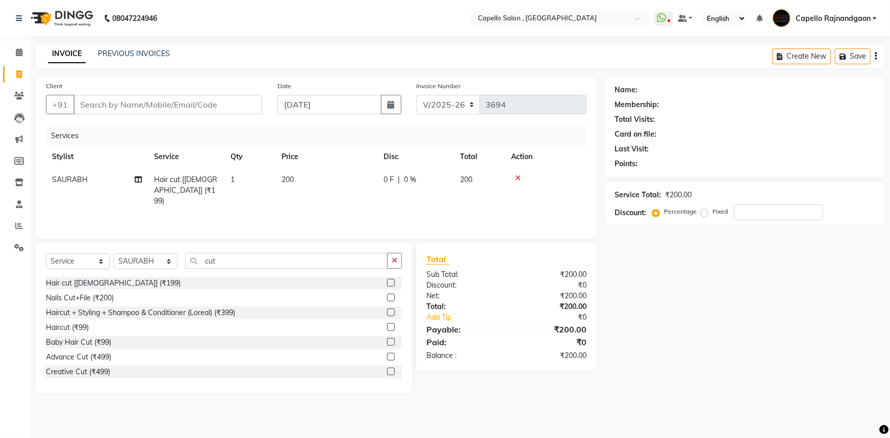
click at [636, 280] on div "Name: Membership: Total Visits: Card on file: Last Visit: Points: Service Total…" at bounding box center [748, 234] width 288 height 317
click at [689, 377] on div "Name: Membership: Total Visits: Card on file: Last Visit: Points: Service Total…" at bounding box center [748, 234] width 288 height 317
click at [650, 329] on div "Name: Membership: Total Visits: Card on file: Last Visit: Points: Service Total…" at bounding box center [748, 234] width 288 height 317
click at [627, 242] on div "Name: Membership: Total Visits: Card on file: Last Visit: Points: Service Total…" at bounding box center [748, 234] width 288 height 317
click at [226, 105] on input "Client" at bounding box center [167, 104] width 189 height 19
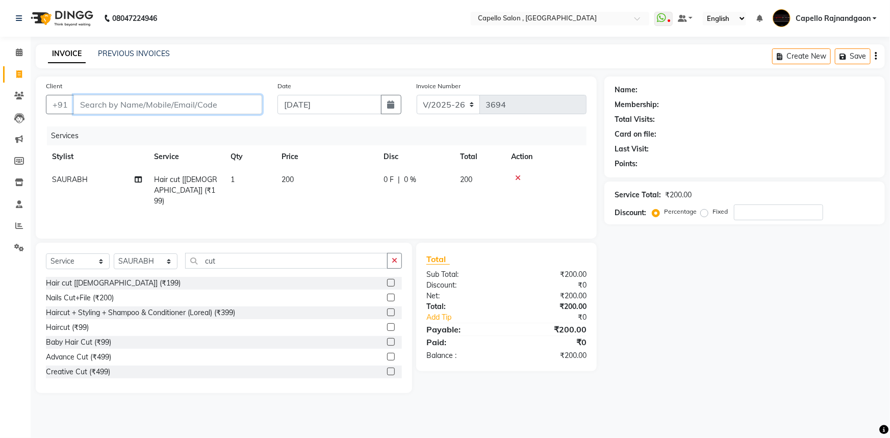
click at [178, 102] on input "Client" at bounding box center [167, 104] width 189 height 19
click at [83, 105] on input "77828536979" at bounding box center [141, 104] width 137 height 19
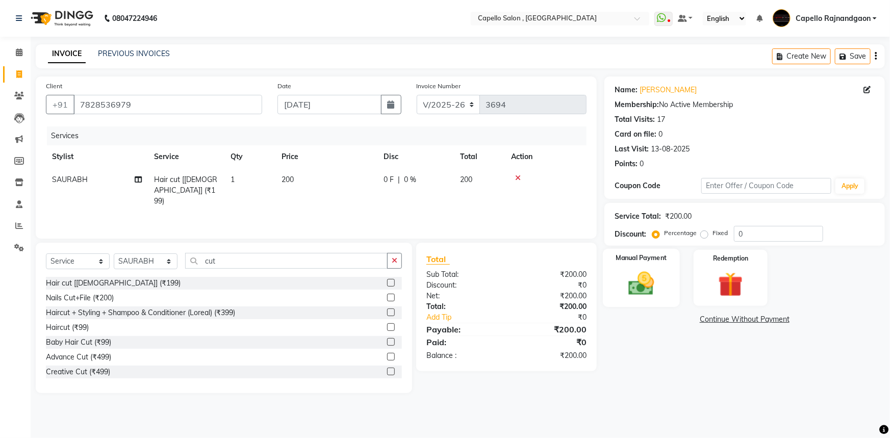
click at [638, 269] on img at bounding box center [641, 284] width 42 height 30
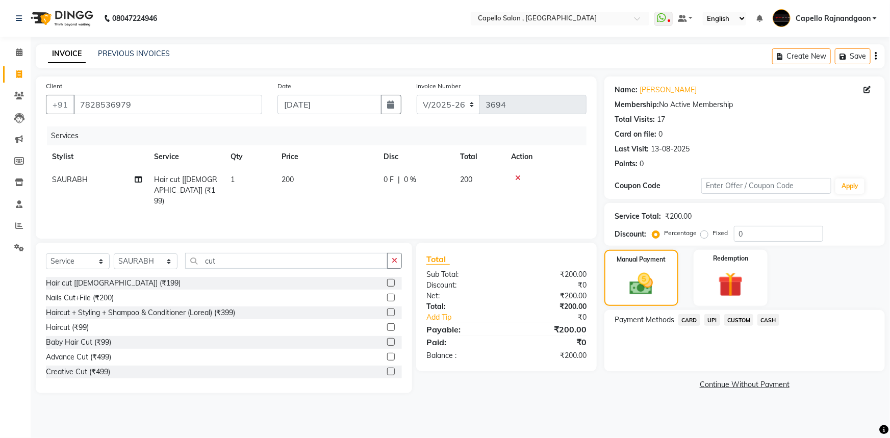
click at [718, 318] on span "UPI" at bounding box center [712, 320] width 16 height 12
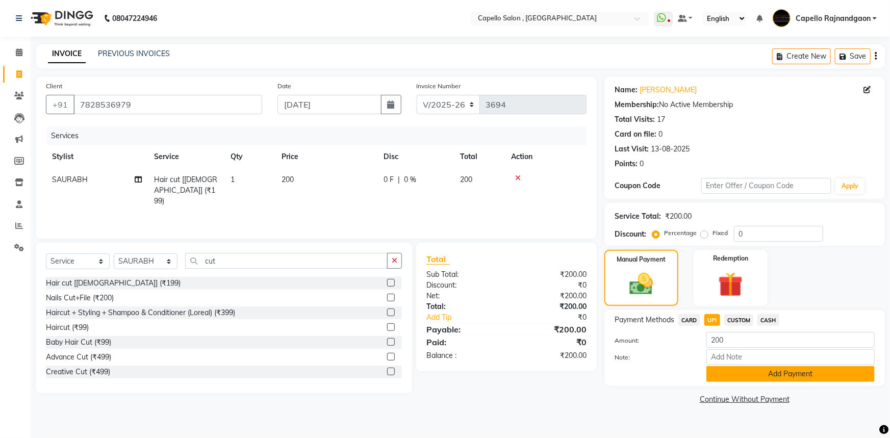
click at [780, 374] on button "Add Payment" at bounding box center [790, 374] width 168 height 16
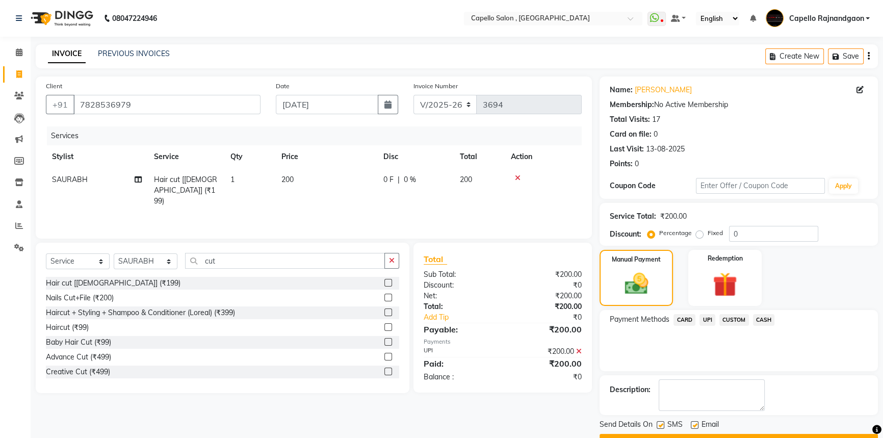
click at [704, 318] on span "UPI" at bounding box center [708, 320] width 16 height 12
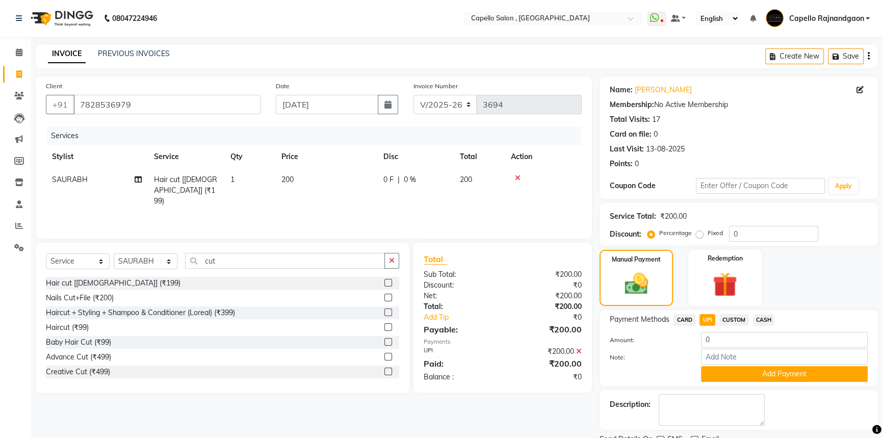
scroll to position [41, 0]
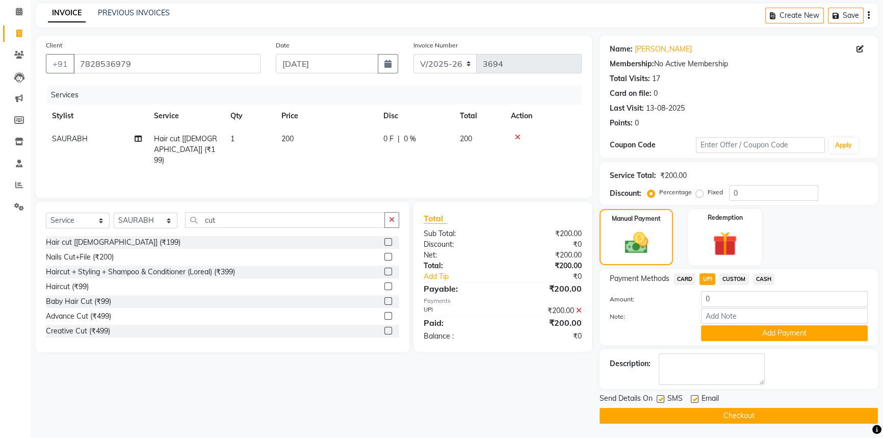
click at [796, 409] on button "Checkout" at bounding box center [739, 416] width 278 height 16
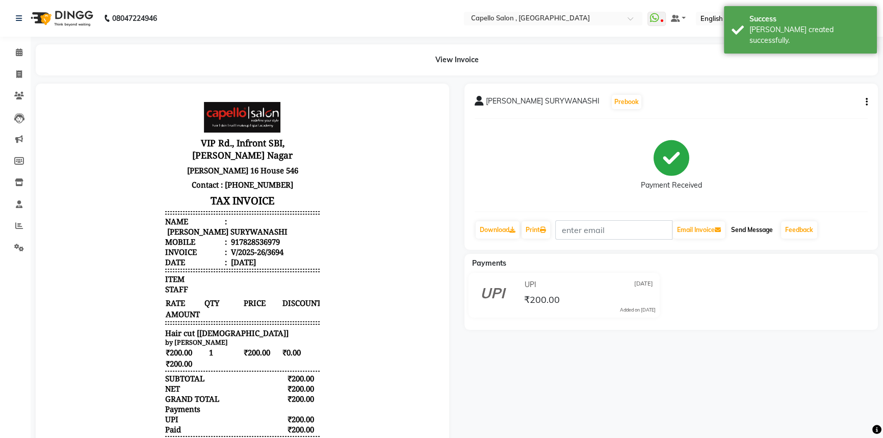
click at [757, 229] on button "Send Message" at bounding box center [752, 229] width 50 height 17
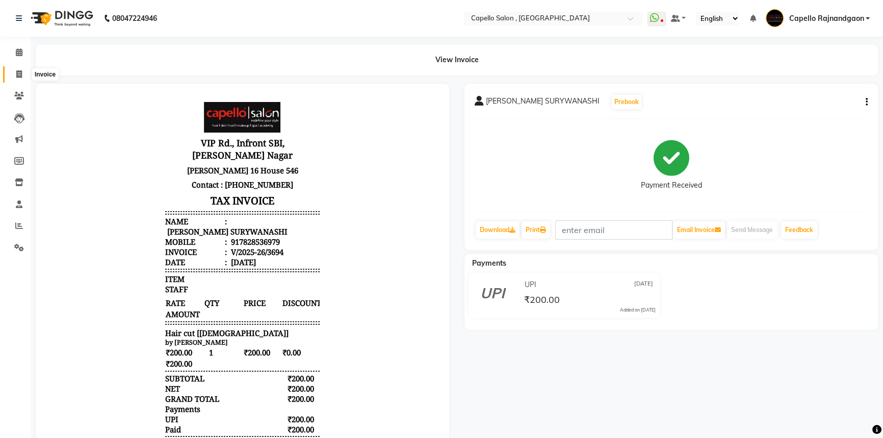
click at [22, 76] on span at bounding box center [19, 75] width 18 height 12
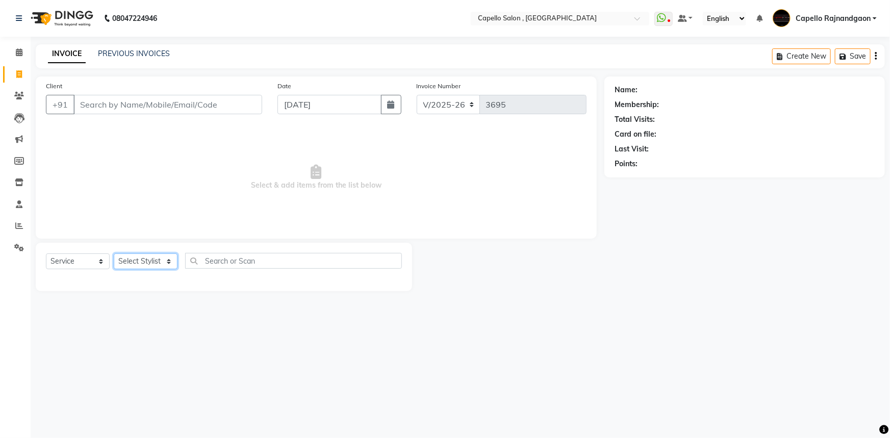
click at [162, 261] on select "Select Stylist ADMIN Capello Rajnandgaon Harshal khushi Namrata murari nihal PR…" at bounding box center [146, 261] width 64 height 16
click at [114, 253] on select "Select Stylist ADMIN Capello Rajnandgaon Harshal khushi Namrata murari nihal PR…" at bounding box center [146, 261] width 64 height 16
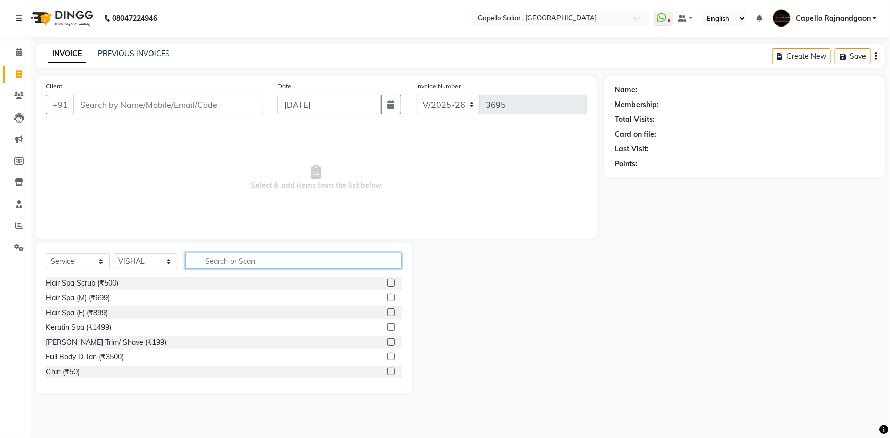
click at [215, 262] on input "text" at bounding box center [293, 261] width 217 height 16
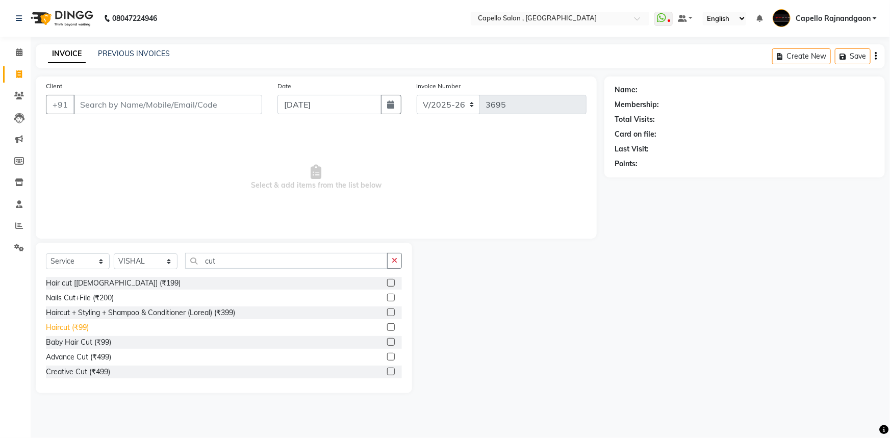
click at [77, 324] on div "Haircut (₹99)" at bounding box center [67, 327] width 43 height 11
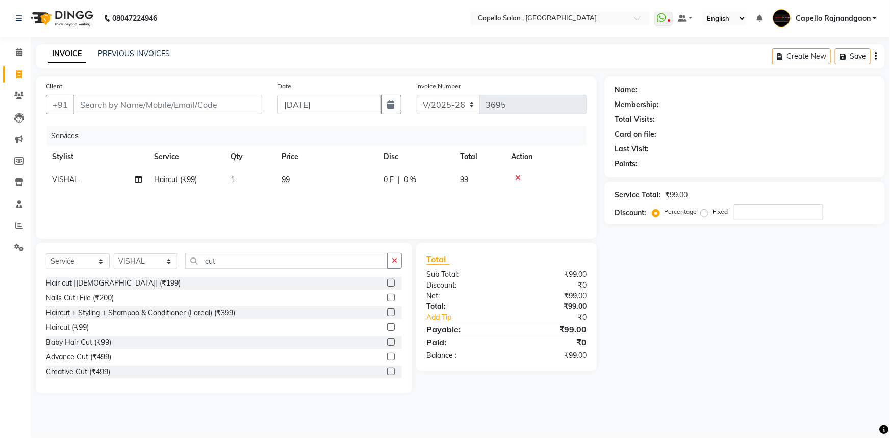
click at [298, 174] on td "99" at bounding box center [326, 179] width 102 height 23
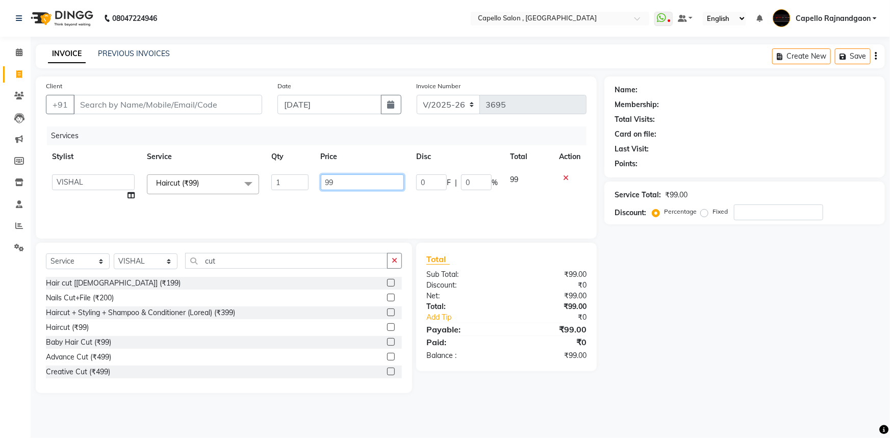
click at [336, 180] on input "99" at bounding box center [363, 182] width 84 height 16
click at [94, 106] on input "Client" at bounding box center [167, 104] width 189 height 19
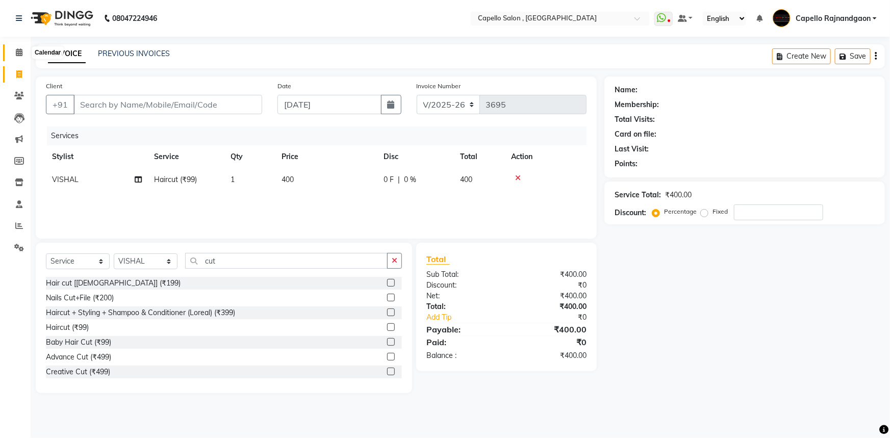
click at [22, 56] on span at bounding box center [19, 53] width 18 height 12
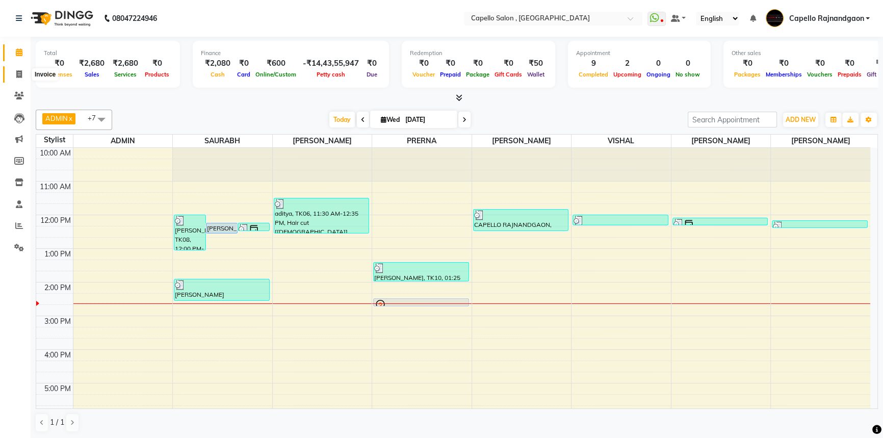
click at [20, 73] on icon at bounding box center [19, 74] width 6 height 8
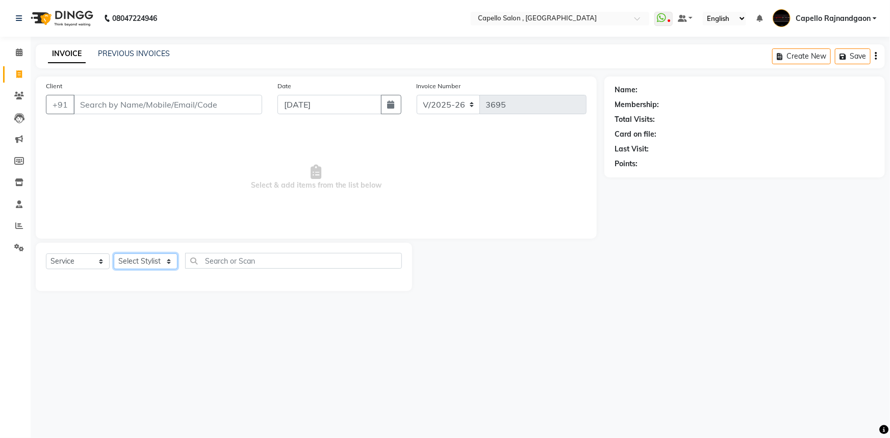
click at [153, 257] on select "Select Stylist ADMIN Capello Rajnandgaon Harshal khushi Namrata murari nihal PR…" at bounding box center [146, 261] width 64 height 16
click at [0, 255] on li "Settings" at bounding box center [15, 248] width 31 height 22
click at [155, 259] on select "Select Stylist ADMIN Capello Rajnandgaon Harshal khushi Namrata murari nihal PR…" at bounding box center [146, 261] width 64 height 16
click at [114, 253] on select "Select Stylist ADMIN Capello Rajnandgaon Harshal khushi Namrata murari nihal PR…" at bounding box center [146, 261] width 64 height 16
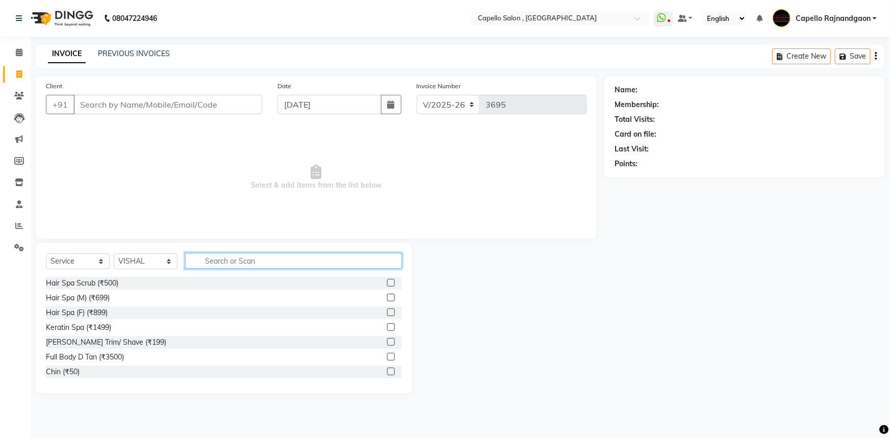
click at [211, 260] on input "text" at bounding box center [293, 261] width 217 height 16
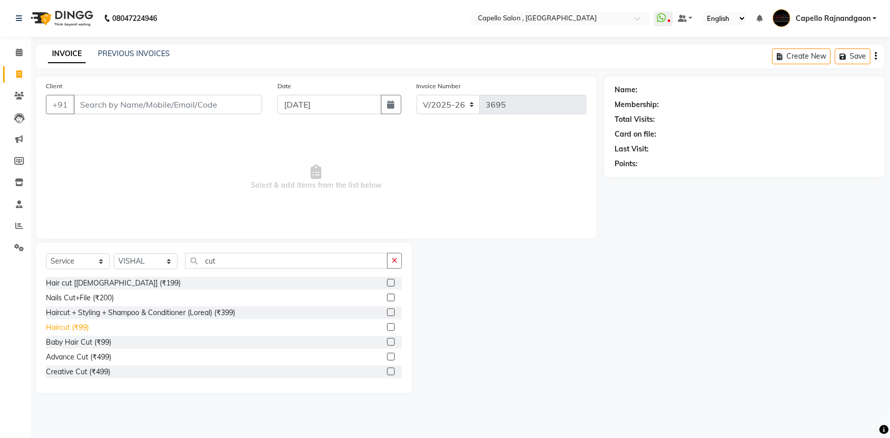
click at [87, 325] on div "Haircut (₹99)" at bounding box center [67, 327] width 43 height 11
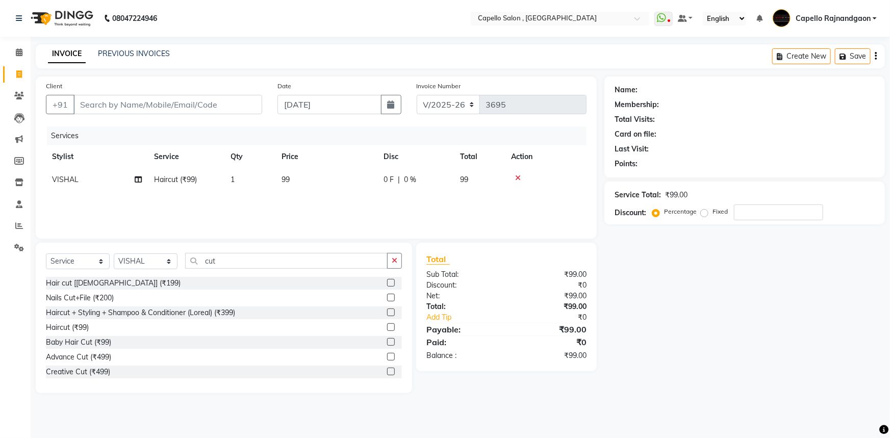
click at [301, 177] on td "99" at bounding box center [326, 179] width 102 height 23
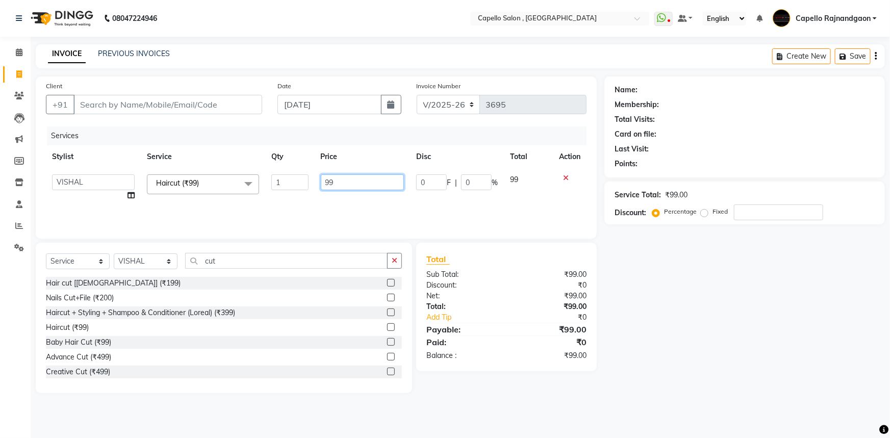
click at [344, 183] on input "99" at bounding box center [363, 182] width 84 height 16
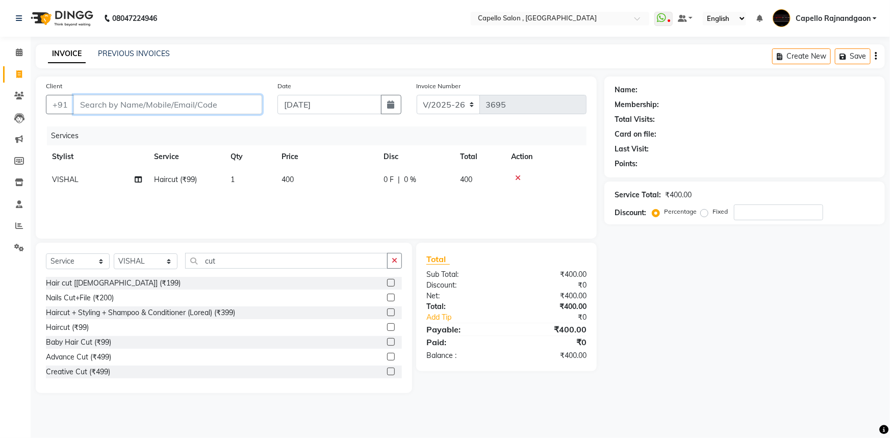
click at [91, 107] on input "Client" at bounding box center [167, 104] width 189 height 19
drag, startPoint x: 772, startPoint y: 403, endPoint x: 755, endPoint y: 398, distance: 18.6
click at [774, 403] on main "INVOICE PREVIOUS INVOICES Create New Save Client +91 6269121845 Add Client Date…" at bounding box center [460, 226] width 859 height 364
click at [136, 103] on input "6269121845" at bounding box center [141, 104] width 137 height 19
click at [656, 255] on div "Name: Membership: Total Visits: Card on file: Last Visit: Points: Service Total…" at bounding box center [748, 234] width 288 height 317
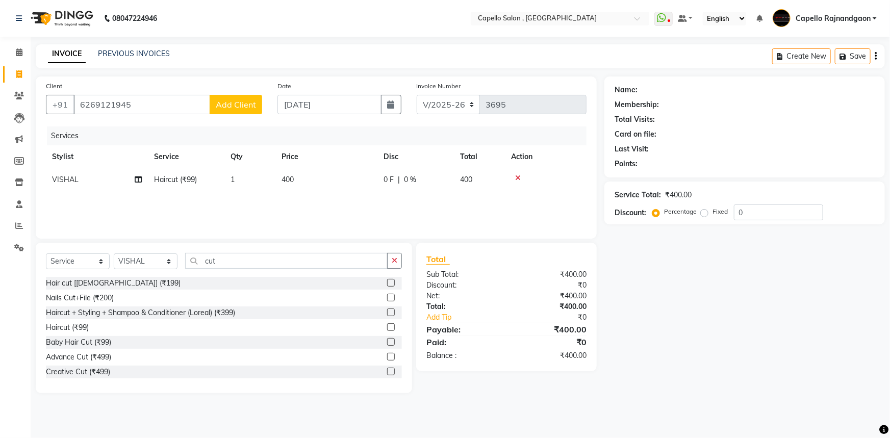
click at [655, 304] on div "Name: Membership: Total Visits: Card on file: Last Visit: Points: Service Total…" at bounding box center [748, 234] width 288 height 317
click at [163, 106] on input "6269121945" at bounding box center [141, 104] width 137 height 19
click at [117, 105] on input "6269121945" at bounding box center [141, 104] width 137 height 19
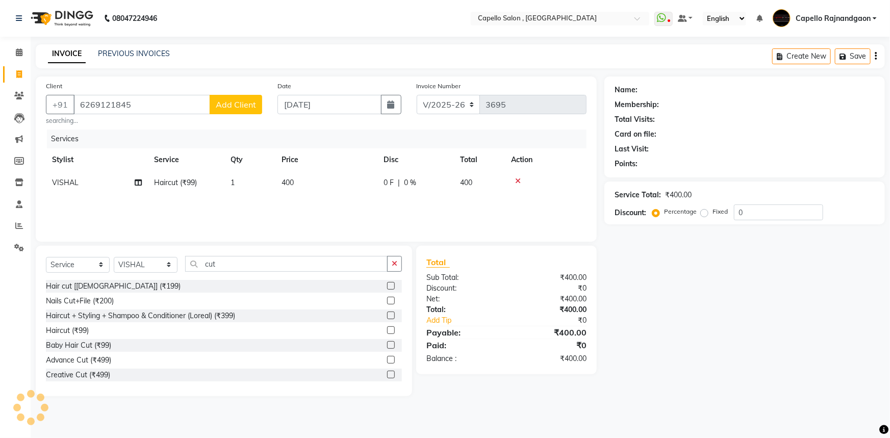
click at [248, 101] on span "Add Client" at bounding box center [236, 104] width 40 height 10
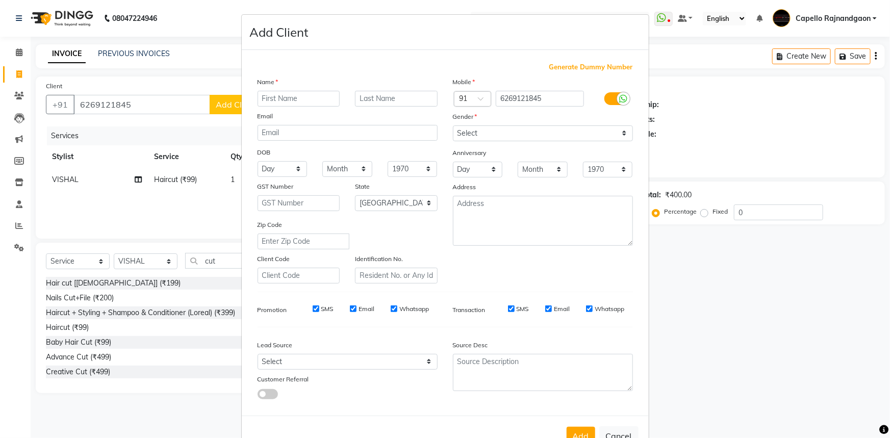
click at [283, 103] on input "text" at bounding box center [298, 99] width 83 height 16
click at [552, 138] on select "Select Male Female Other Prefer Not To Say" at bounding box center [543, 133] width 180 height 16
click at [453, 125] on select "Select Male Female Other Prefer Not To Say" at bounding box center [543, 133] width 180 height 16
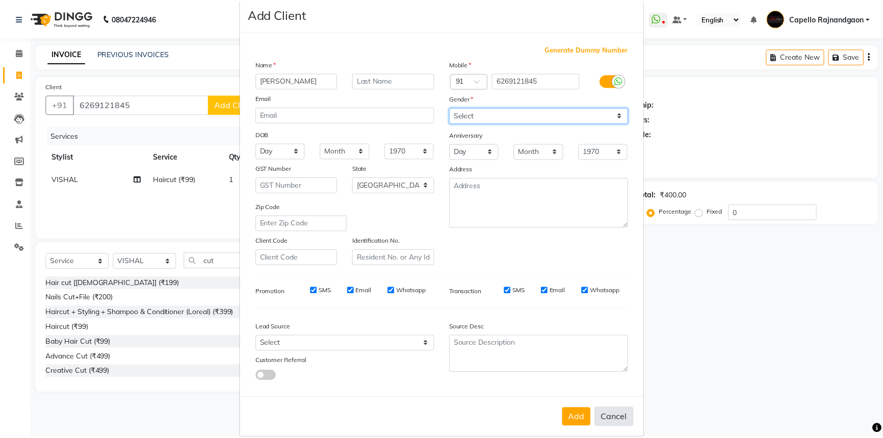
scroll to position [36, 0]
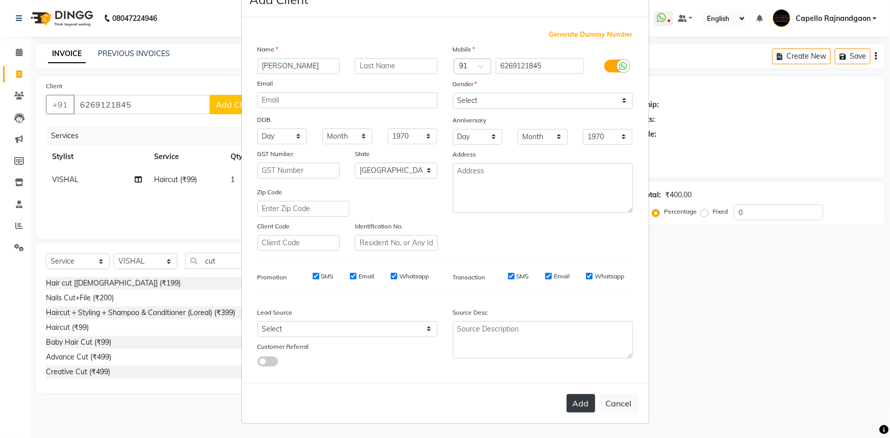
click at [584, 403] on button "Add" at bounding box center [580, 403] width 29 height 18
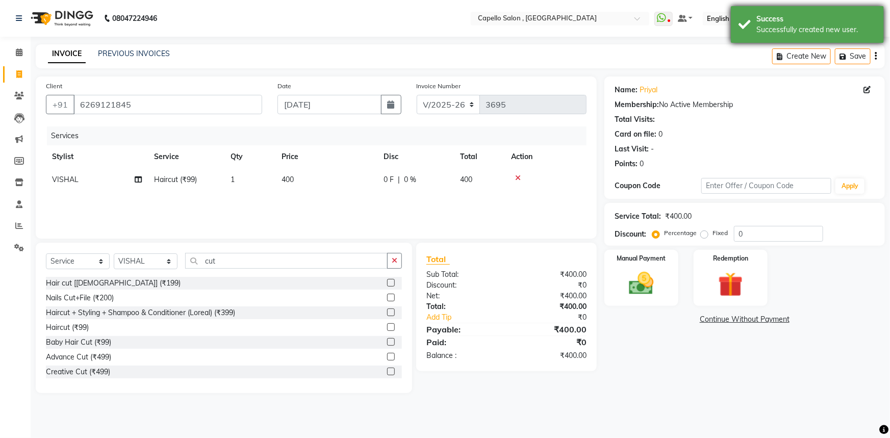
click at [775, 9] on div "Success Successfully created new user." at bounding box center [807, 24] width 153 height 37
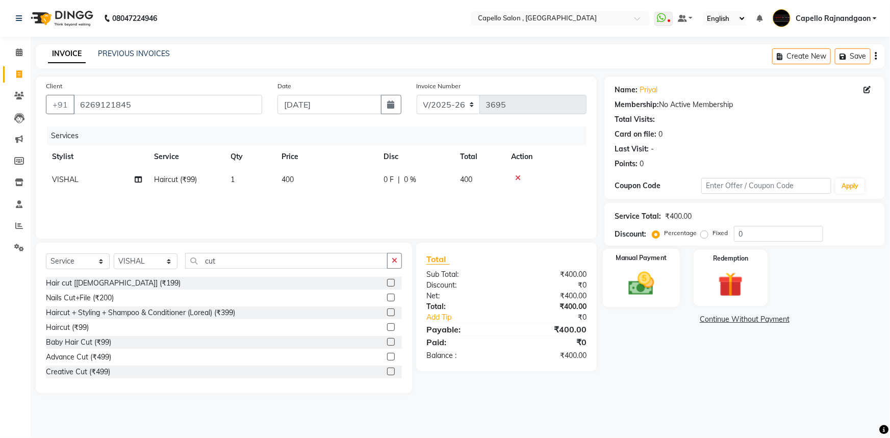
click at [632, 295] on img at bounding box center [641, 284] width 42 height 30
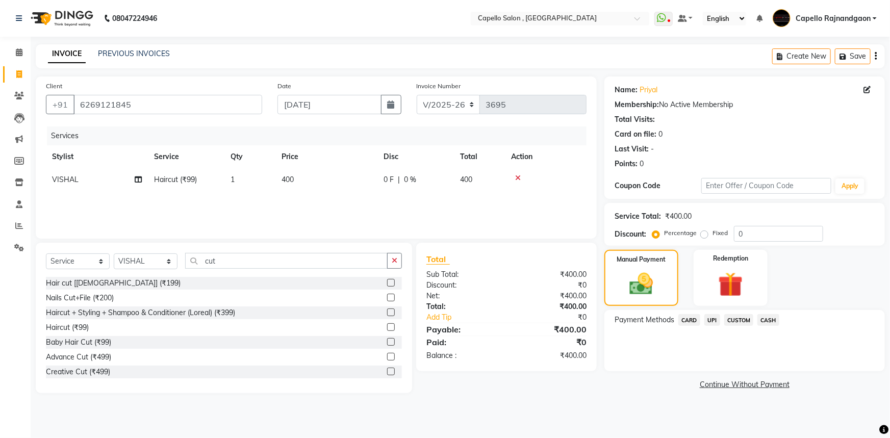
click at [765, 323] on span "CASH" at bounding box center [768, 320] width 22 height 12
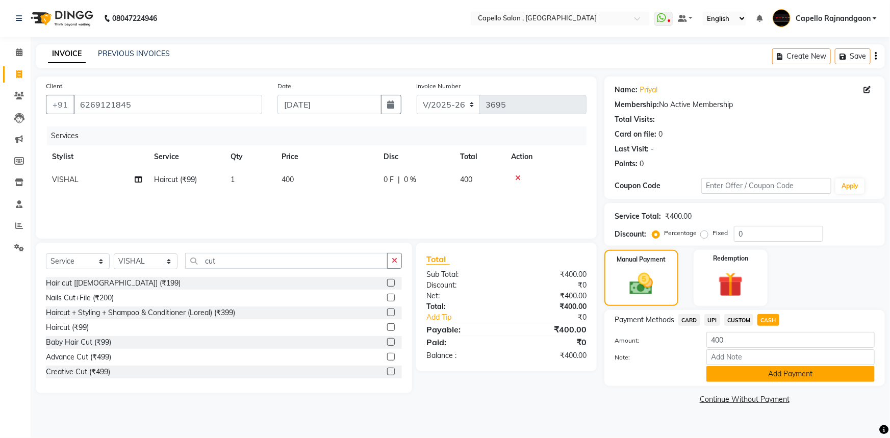
click at [745, 370] on button "Add Payment" at bounding box center [790, 374] width 168 height 16
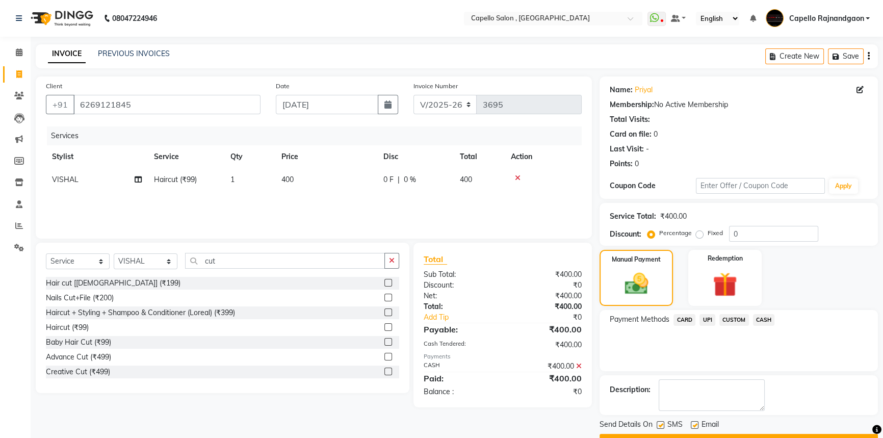
scroll to position [26, 0]
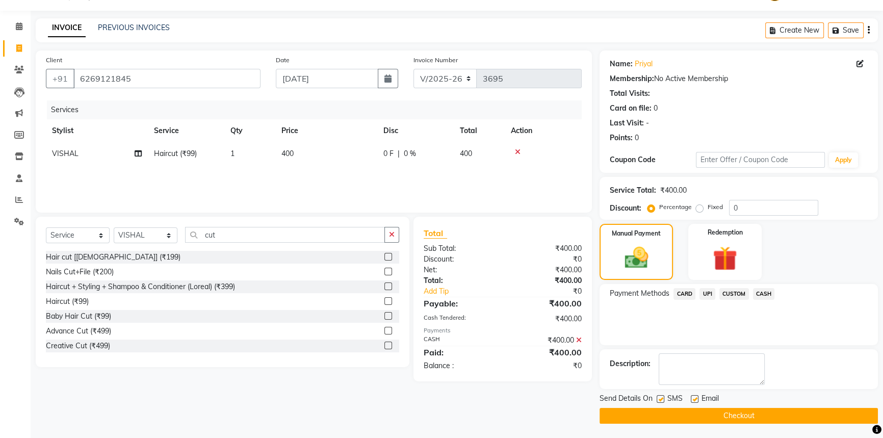
click at [737, 417] on button "Checkout" at bounding box center [739, 416] width 278 height 16
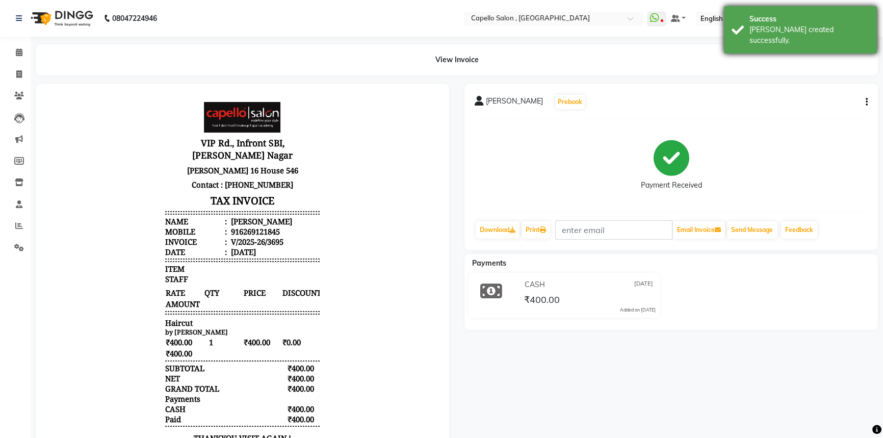
click at [787, 35] on div "Success Bill created successfully." at bounding box center [800, 29] width 153 height 47
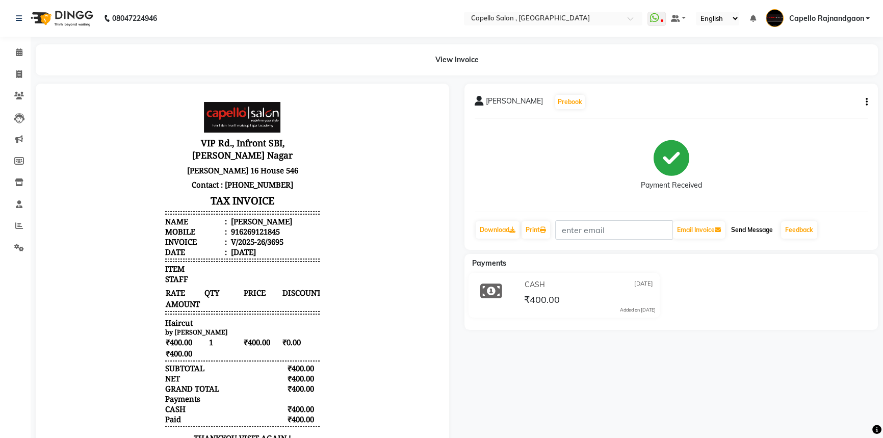
click at [748, 230] on button "Send Message" at bounding box center [752, 229] width 50 height 17
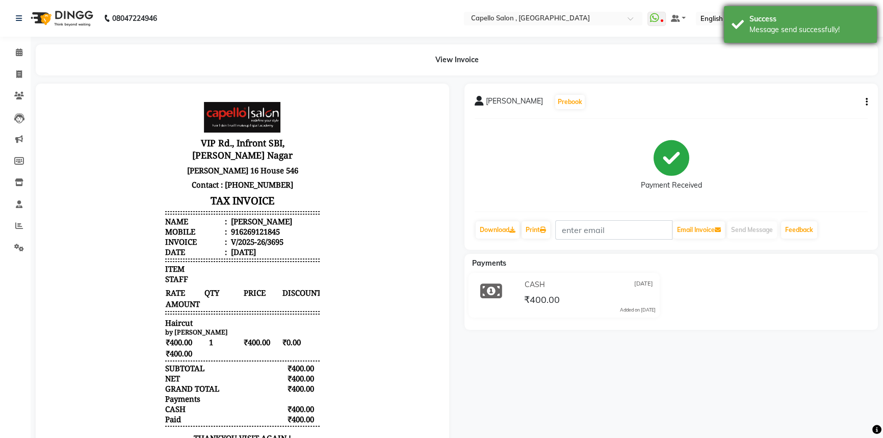
click at [819, 13] on div "Success Message send successfully!" at bounding box center [800, 24] width 153 height 37
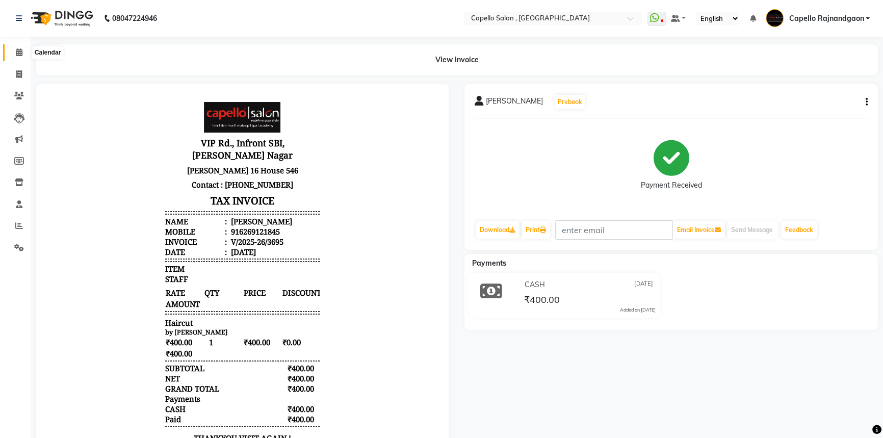
drag, startPoint x: 14, startPoint y: 51, endPoint x: 39, endPoint y: 47, distance: 25.4
click at [14, 51] on span at bounding box center [19, 53] width 18 height 12
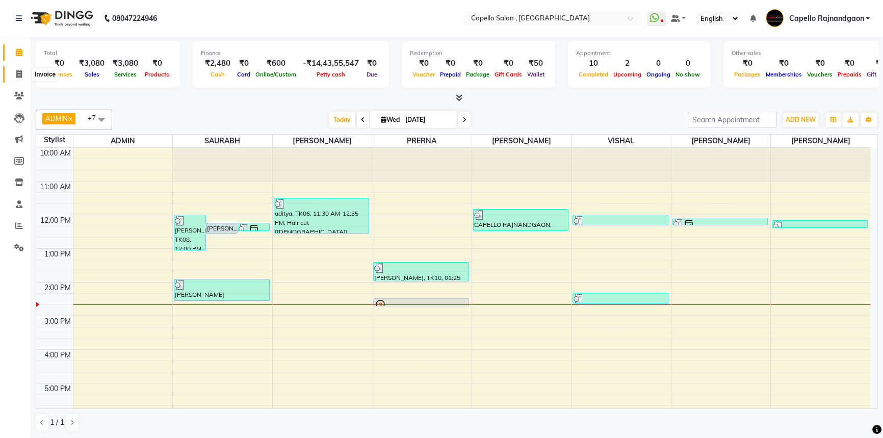
click at [21, 70] on icon at bounding box center [19, 74] width 6 height 8
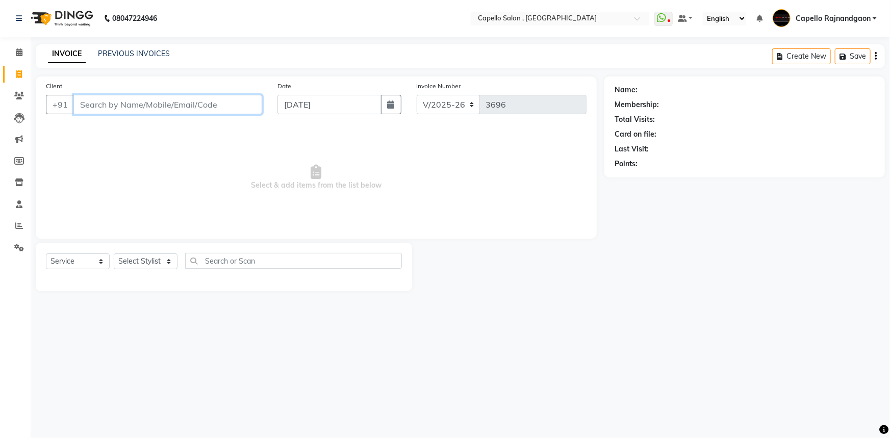
click at [105, 102] on input "Client" at bounding box center [167, 104] width 189 height 19
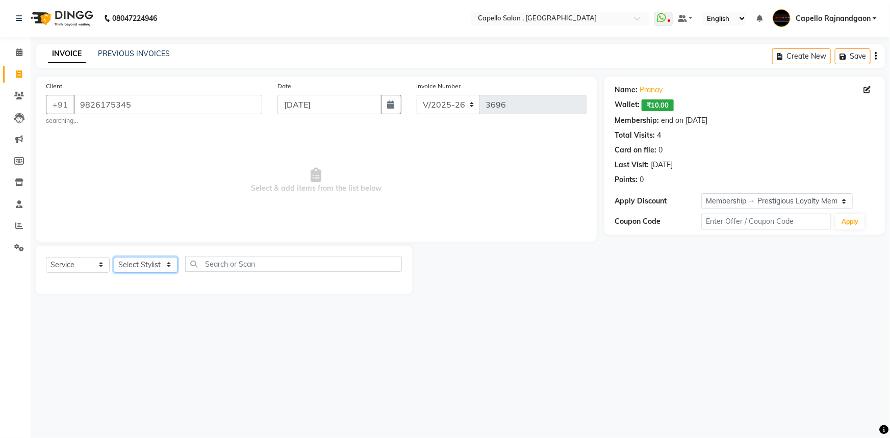
click at [150, 266] on select "Select Stylist ADMIN Capello Rajnandgaon Harshal khushi Namrata murari nihal PR…" at bounding box center [146, 265] width 64 height 16
click at [114, 257] on select "Select Stylist ADMIN Capello Rajnandgaon Harshal khushi Namrata murari nihal PR…" at bounding box center [146, 265] width 64 height 16
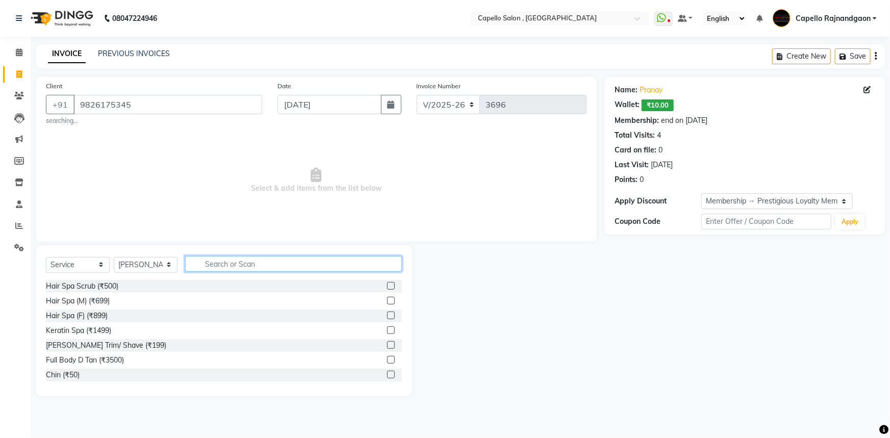
click at [214, 264] on input "text" at bounding box center [293, 264] width 217 height 16
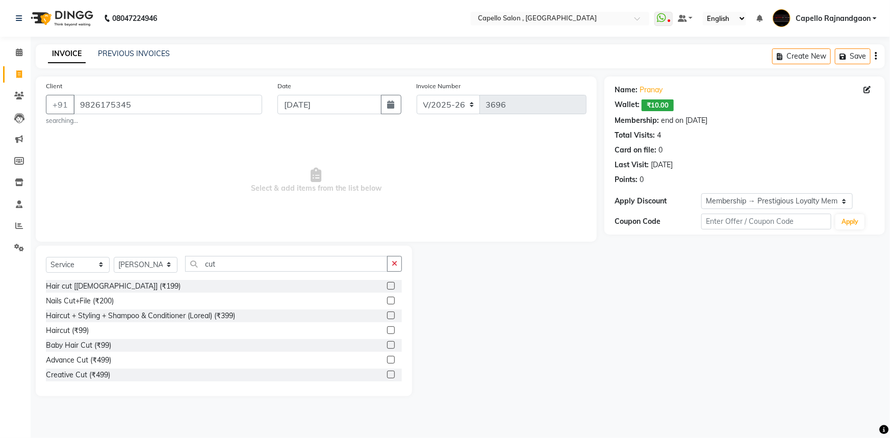
click at [380, 331] on div "Haircut (₹99)" at bounding box center [224, 330] width 356 height 13
click at [387, 332] on label at bounding box center [391, 330] width 8 height 8
click at [387, 332] on input "checkbox" at bounding box center [390, 330] width 7 height 7
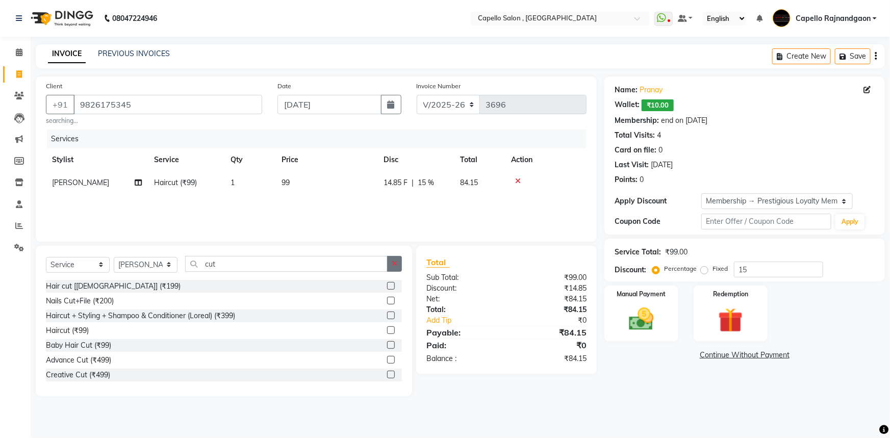
click at [396, 268] on button "button" at bounding box center [394, 264] width 15 height 16
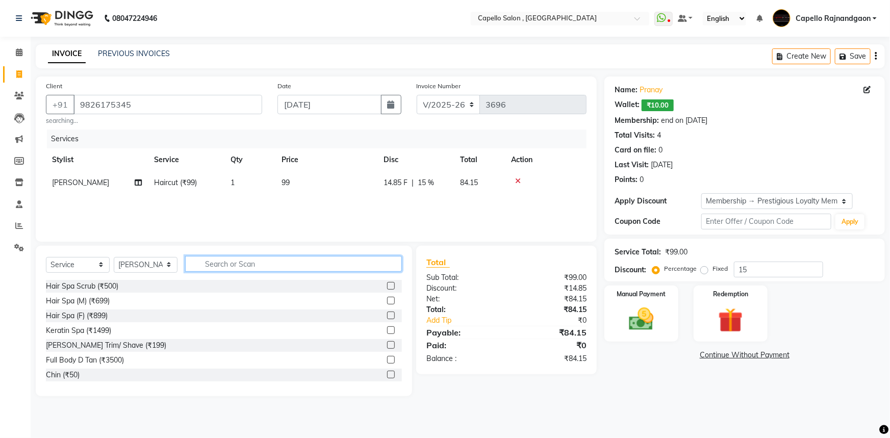
click at [389, 268] on input "text" at bounding box center [293, 264] width 217 height 16
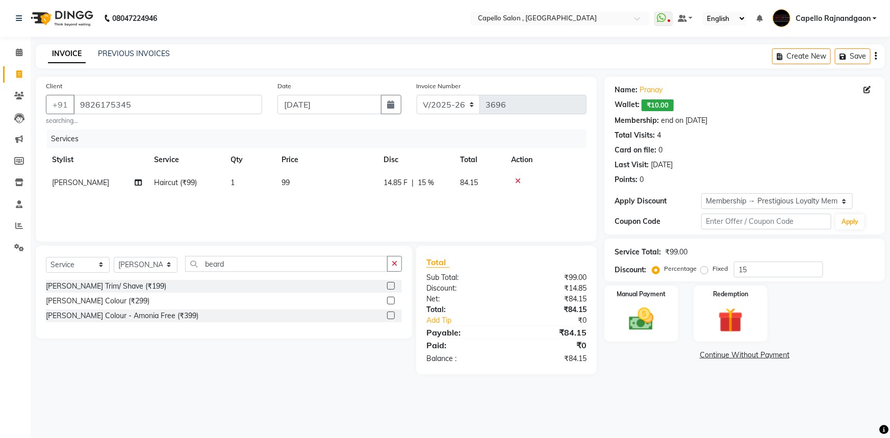
click at [391, 285] on label at bounding box center [391, 286] width 8 height 8
click at [391, 285] on input "checkbox" at bounding box center [390, 286] width 7 height 7
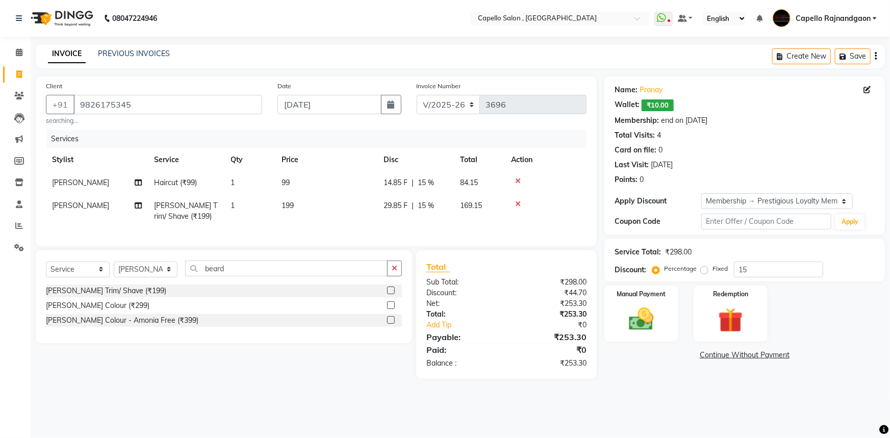
click at [350, 182] on td "99" at bounding box center [326, 182] width 102 height 23
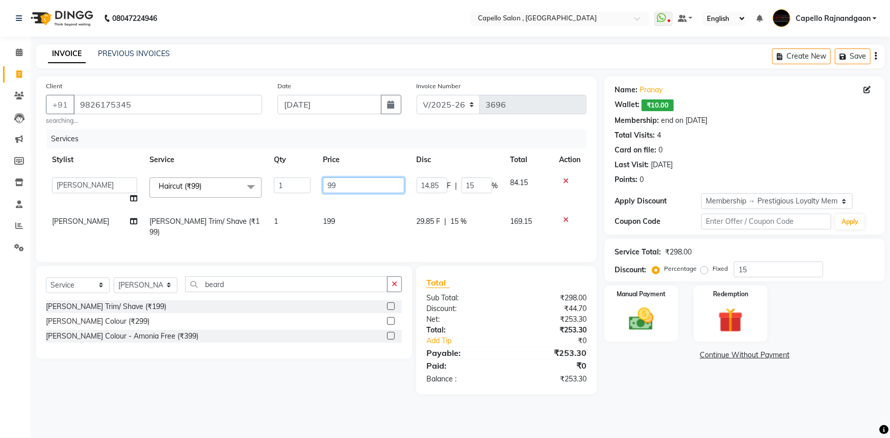
click at [385, 183] on input "99" at bounding box center [364, 185] width 82 height 16
click at [376, 201] on tbody "ADMIN Capello Rajnandgaon Harshal khushi Namrata murari nihal PRERNA Rinki ROSH…" at bounding box center [316, 207] width 540 height 72
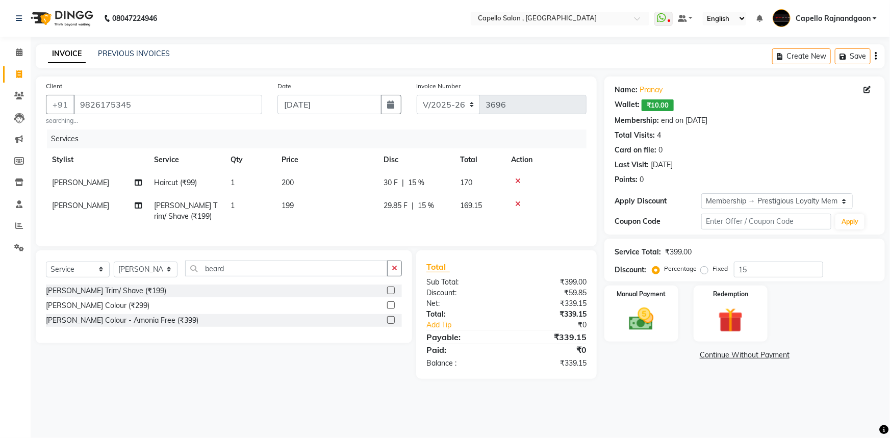
click at [366, 209] on td "199" at bounding box center [326, 211] width 102 height 34
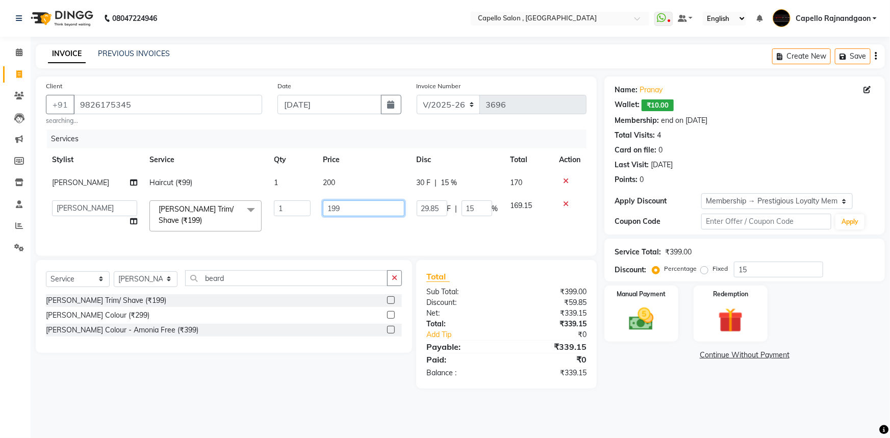
click at [355, 205] on input "199" at bounding box center [364, 208] width 82 height 16
click at [377, 230] on div "Services Stylist Service Qty Price Disc Total Action Harshal Haircut (₹99) 1 20…" at bounding box center [316, 188] width 540 height 116
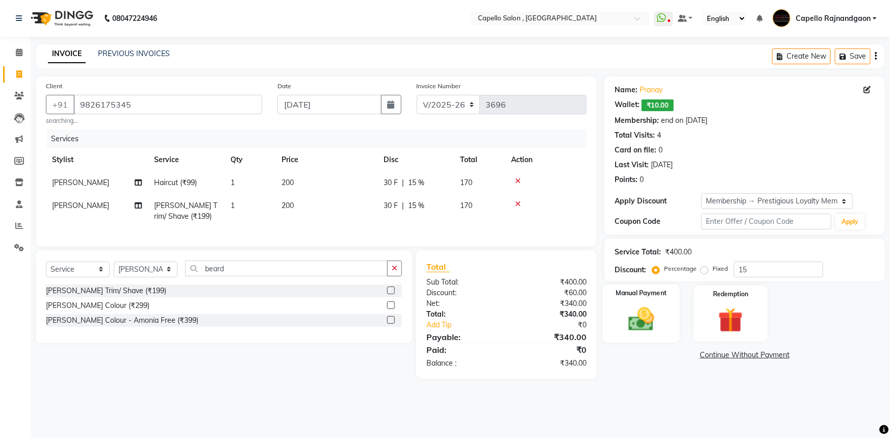
click at [658, 306] on img at bounding box center [641, 319] width 42 height 30
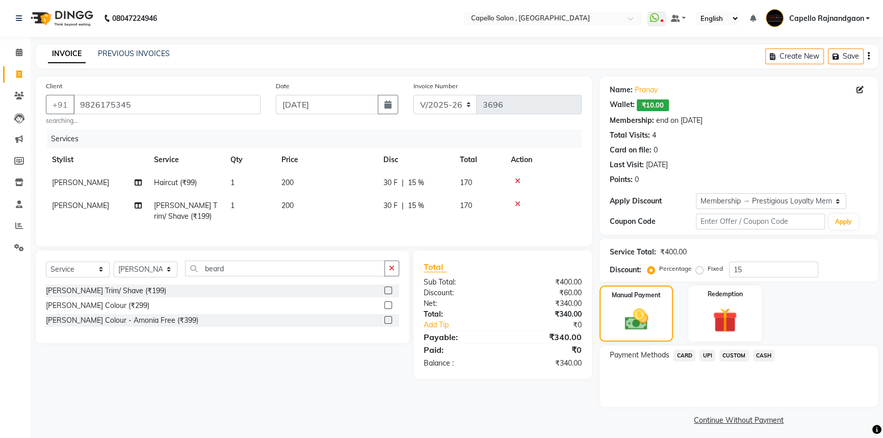
click at [708, 359] on span "UPI" at bounding box center [708, 356] width 16 height 12
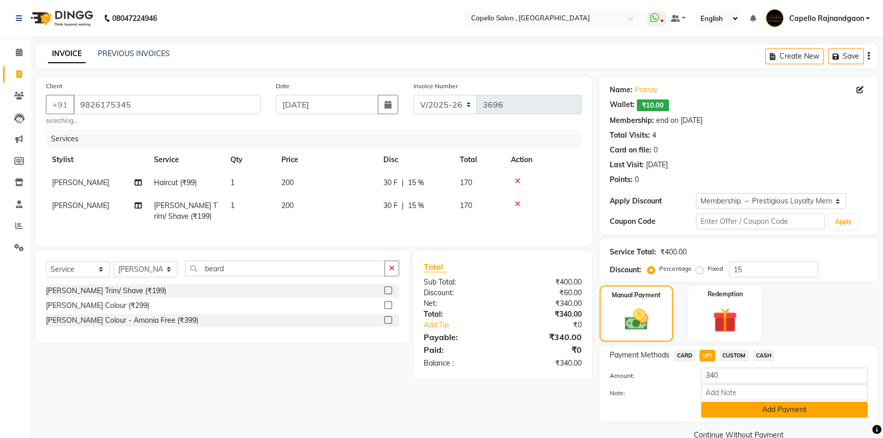
click at [722, 407] on button "Add Payment" at bounding box center [784, 410] width 167 height 16
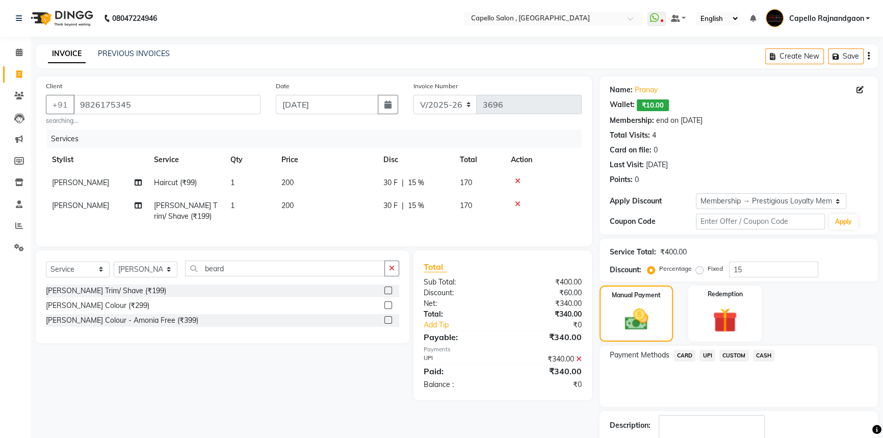
scroll to position [62, 0]
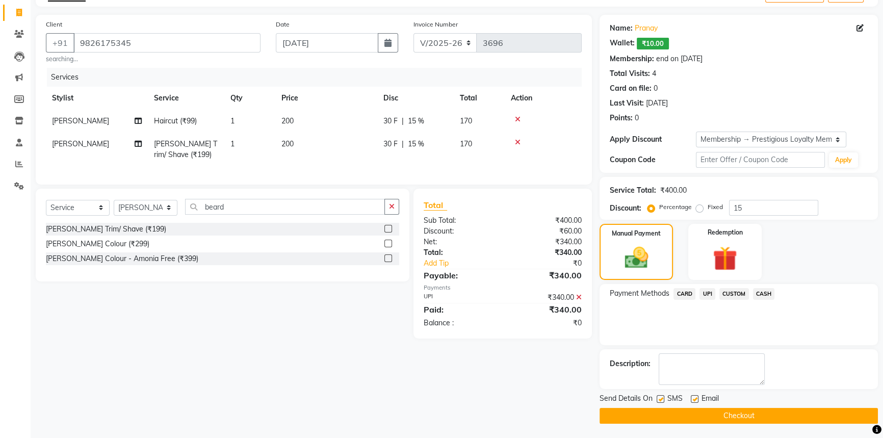
click at [723, 412] on button "Checkout" at bounding box center [739, 416] width 278 height 16
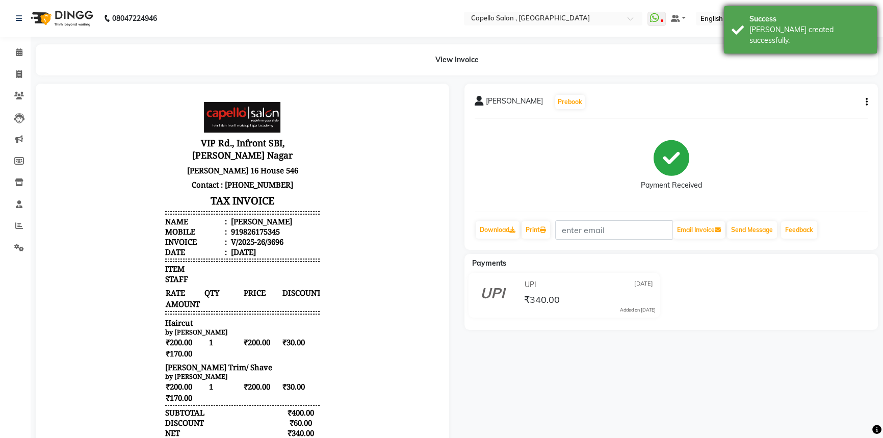
click at [806, 39] on div "Success Bill created successfully." at bounding box center [800, 29] width 153 height 47
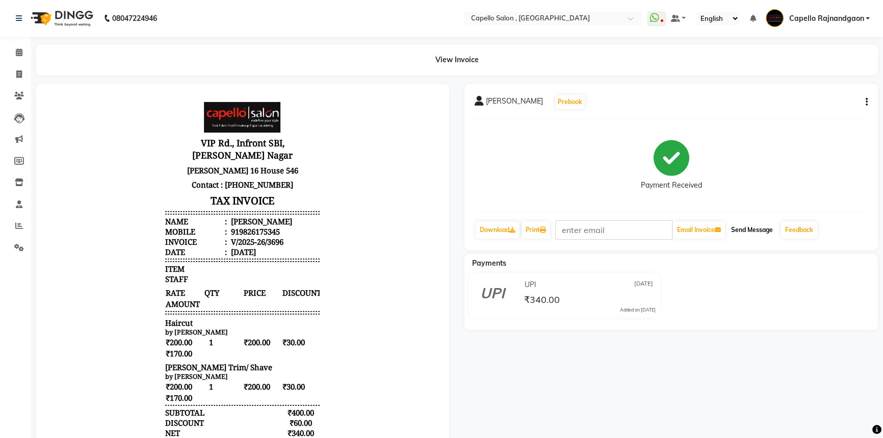
click at [746, 232] on button "Send Message" at bounding box center [752, 229] width 50 height 17
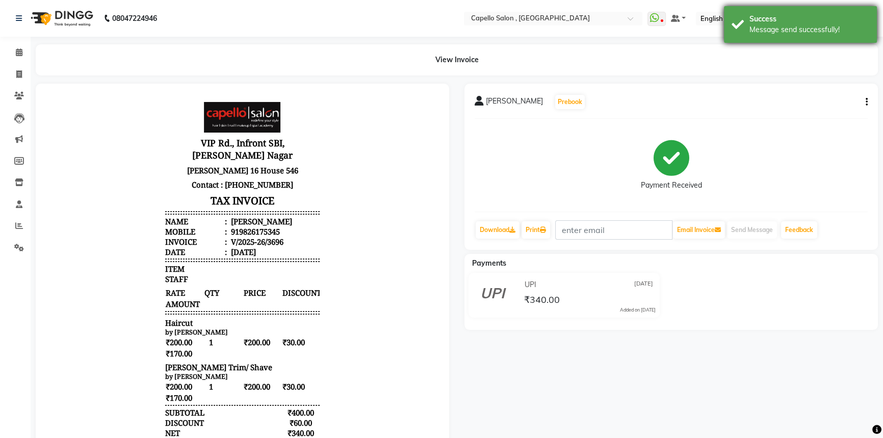
click at [769, 10] on div "Success Message send successfully!" at bounding box center [800, 24] width 153 height 37
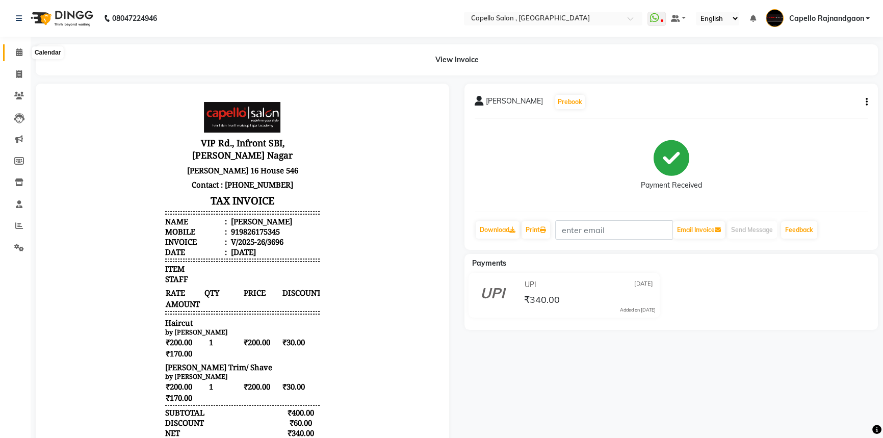
click at [21, 54] on icon at bounding box center [19, 52] width 7 height 8
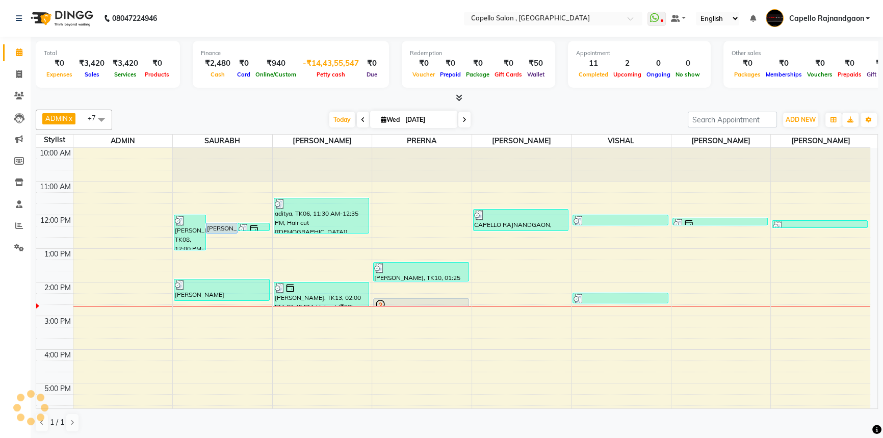
scroll to position [108, 0]
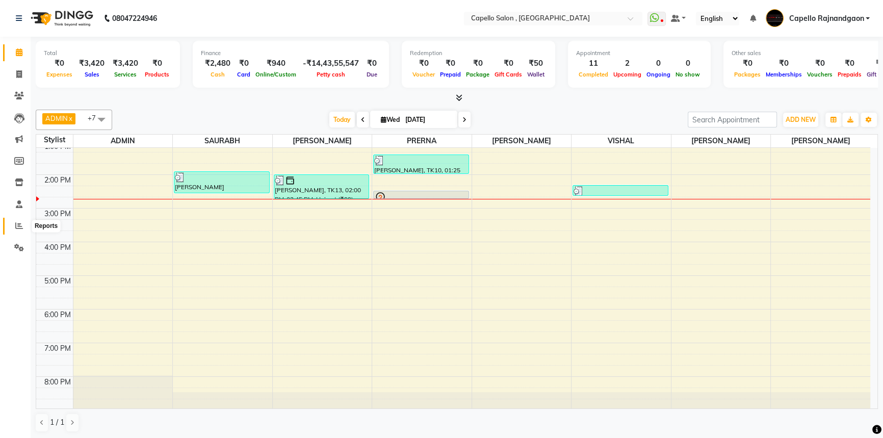
click at [21, 224] on icon at bounding box center [19, 226] width 8 height 8
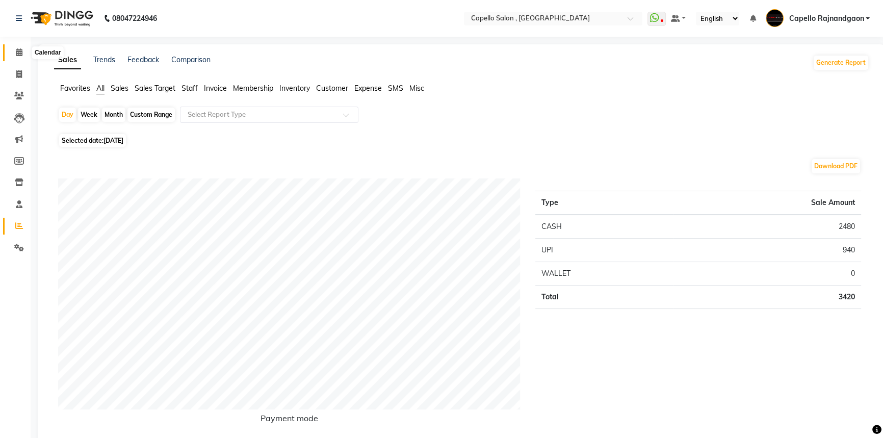
click at [12, 51] on span at bounding box center [19, 53] width 18 height 12
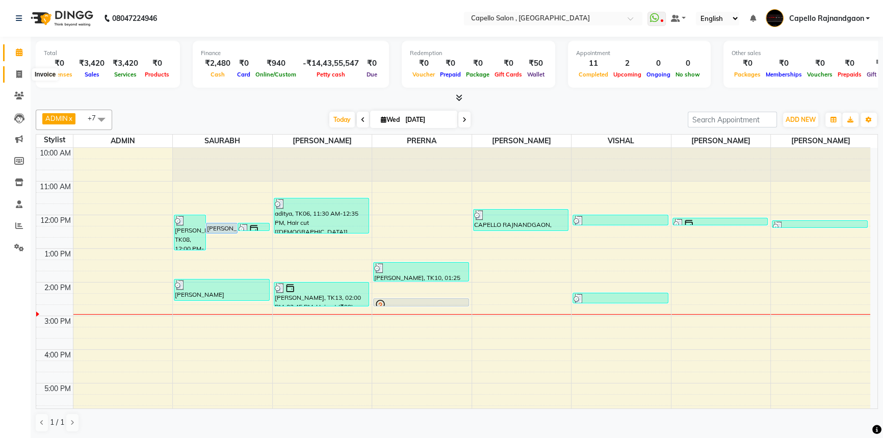
click at [14, 76] on span at bounding box center [19, 75] width 18 height 12
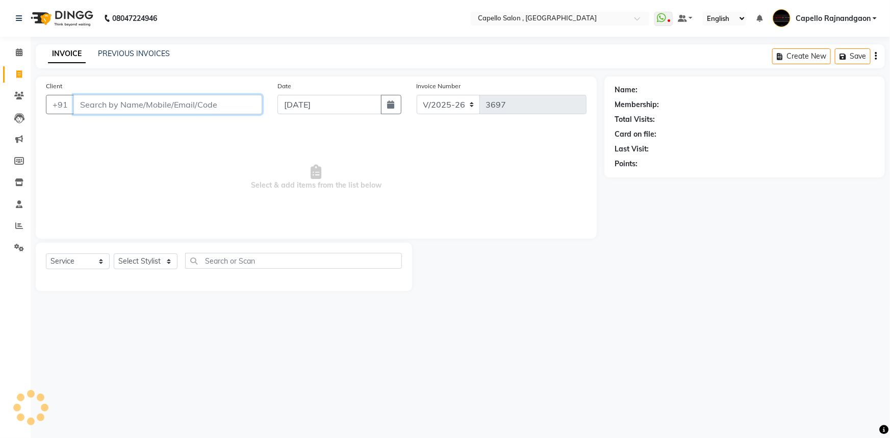
click at [115, 104] on input "Client" at bounding box center [167, 104] width 189 height 19
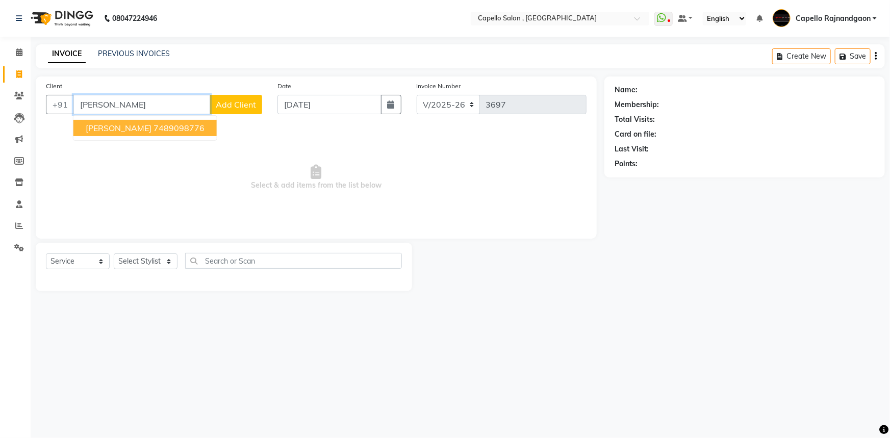
click at [110, 127] on span "SURBHI VERMA" at bounding box center [119, 128] width 66 height 10
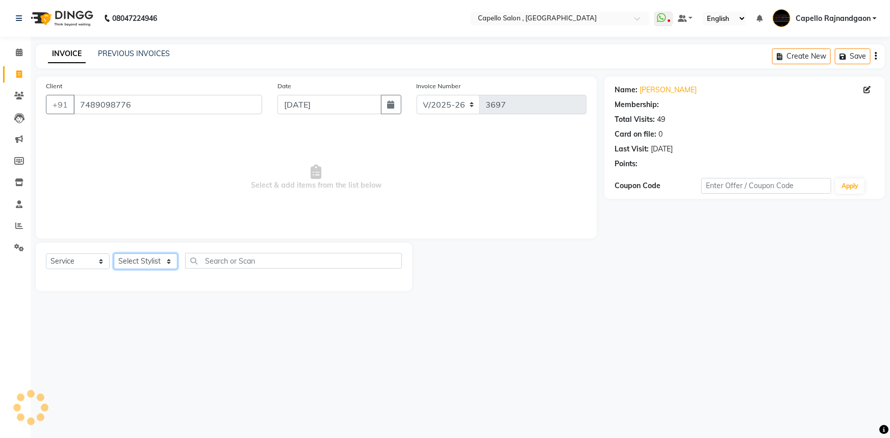
click at [151, 257] on select "Select Stylist ADMIN Capello Rajnandgaon Harshal khushi Namrata murari nihal PR…" at bounding box center [146, 261] width 64 height 16
click at [114, 253] on select "Select Stylist ADMIN Capello Rajnandgaon Harshal khushi Namrata murari nihal PR…" at bounding box center [146, 261] width 64 height 16
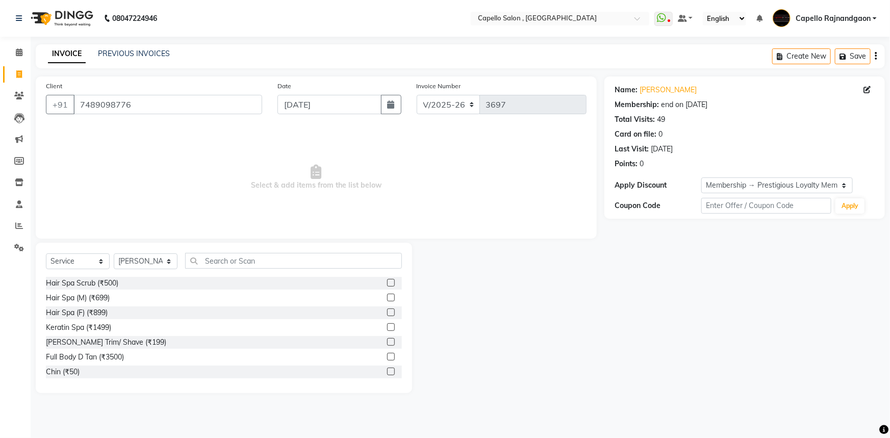
drag, startPoint x: 218, startPoint y: 251, endPoint x: 216, endPoint y: 256, distance: 5.5
click at [218, 253] on div "Select Service Product Membership Package Voucher Prepaid Gift Card Select Styl…" at bounding box center [224, 318] width 376 height 150
click at [216, 256] on input "text" at bounding box center [293, 261] width 217 height 16
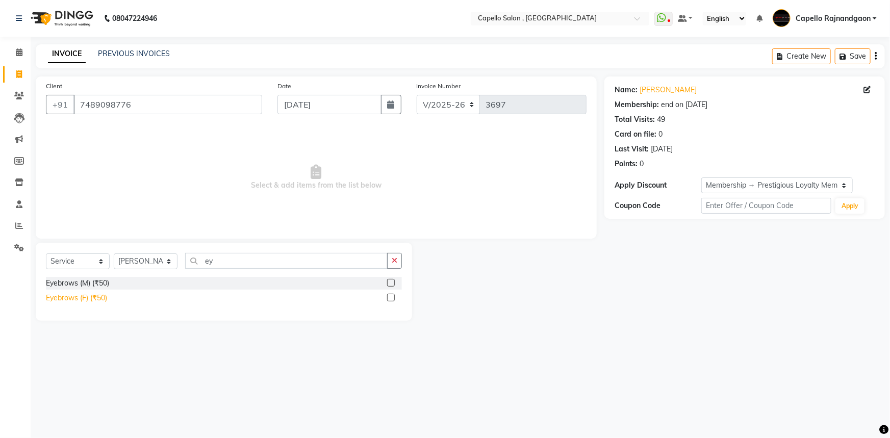
click at [95, 300] on div "Eyebrows (F) (₹50)" at bounding box center [76, 298] width 61 height 11
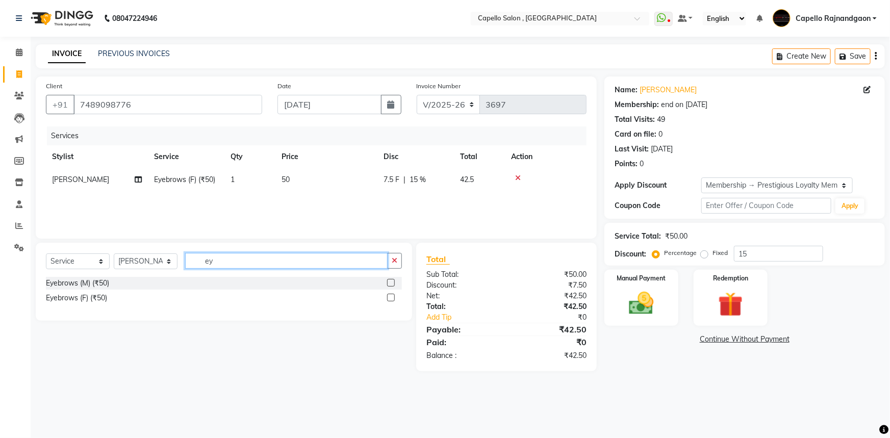
drag, startPoint x: 204, startPoint y: 261, endPoint x: 249, endPoint y: 261, distance: 45.4
click at [249, 261] on input "ey" at bounding box center [286, 261] width 202 height 16
click at [74, 289] on div "Upper Lips (₹50)" at bounding box center [73, 283] width 54 height 11
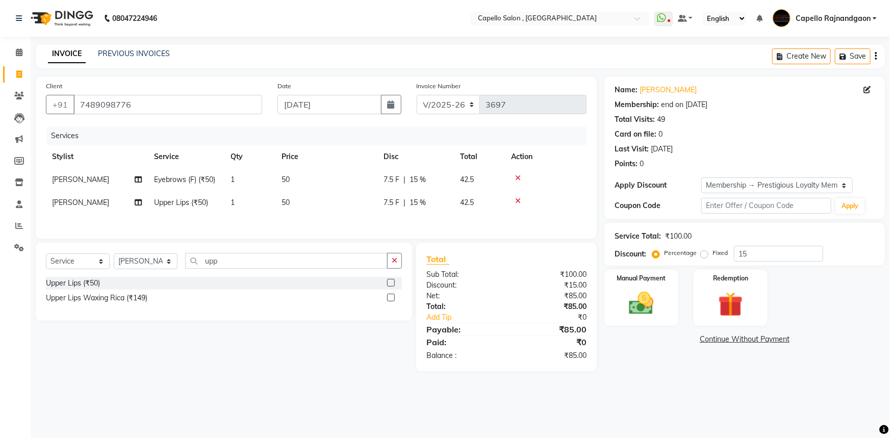
click at [670, 392] on div "08047224946 Select Location × Capello Salon , Rajnandgaon WhatsApp Status ✕ Sta…" at bounding box center [445, 219] width 890 height 438
click at [633, 307] on img at bounding box center [641, 304] width 42 height 30
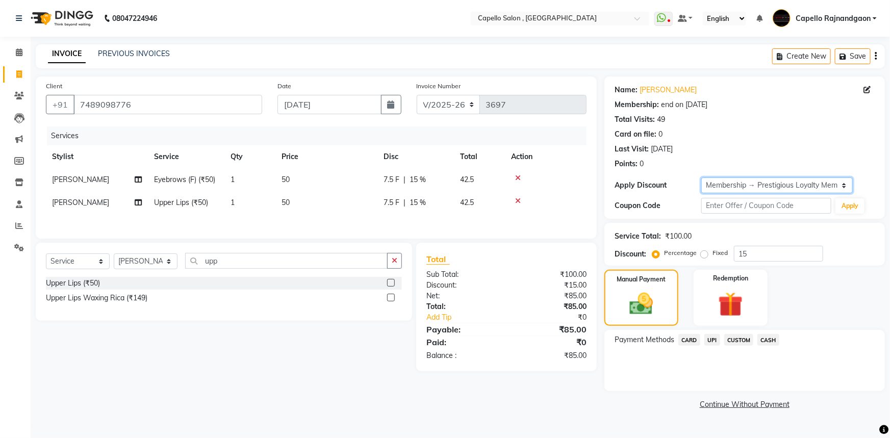
drag, startPoint x: 741, startPoint y: 184, endPoint x: 741, endPoint y: 191, distance: 7.1
click at [741, 184] on select "Select Membership → Prestigious Loyalty Membership" at bounding box center [776, 185] width 151 height 16
click at [701, 177] on select "Select Membership → Prestigious Loyalty Membership" at bounding box center [776, 185] width 151 height 16
click at [765, 339] on span "CASH" at bounding box center [768, 340] width 22 height 12
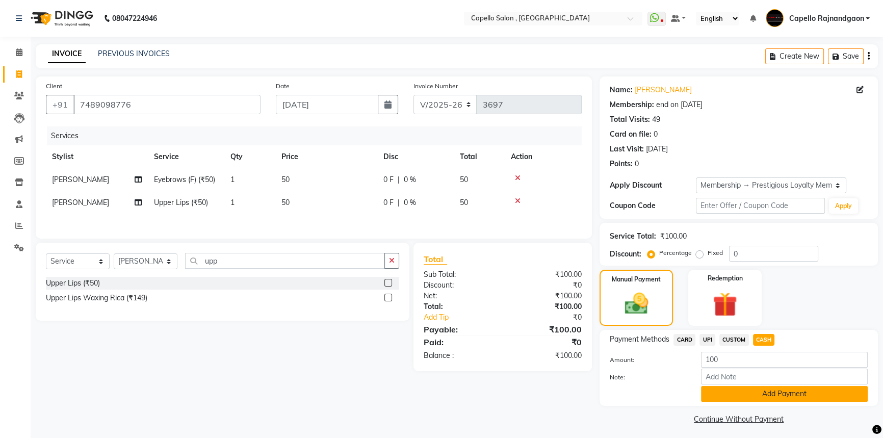
click at [755, 390] on button "Add Payment" at bounding box center [784, 394] width 167 height 16
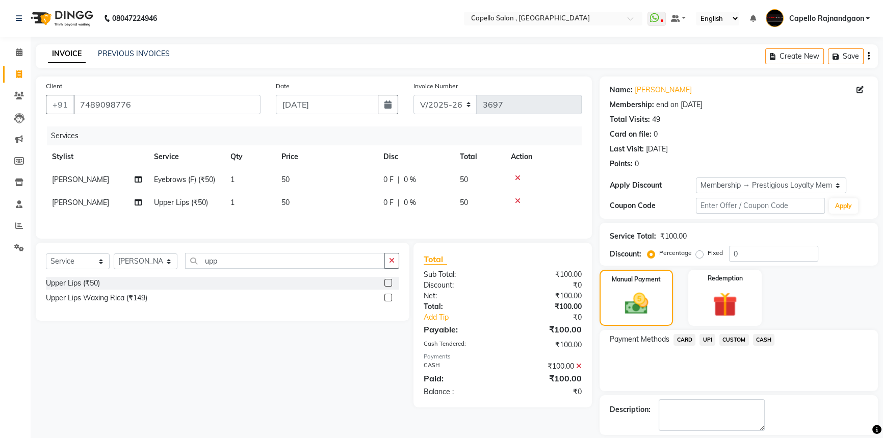
scroll to position [46, 0]
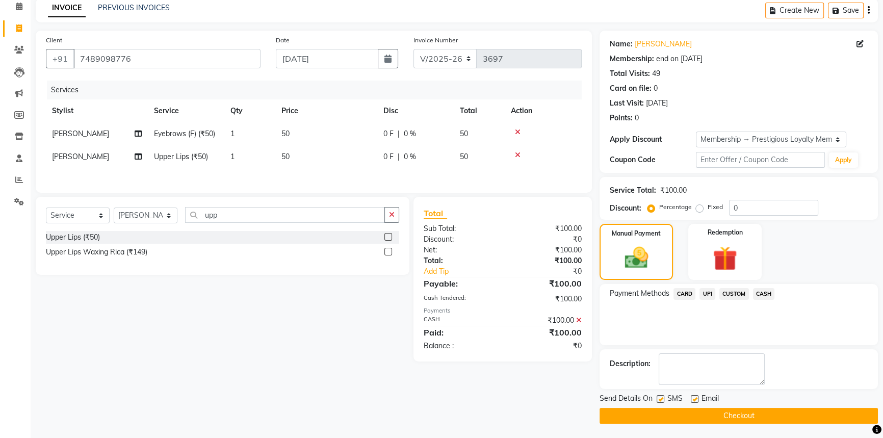
click at [739, 420] on button "Checkout" at bounding box center [739, 416] width 278 height 16
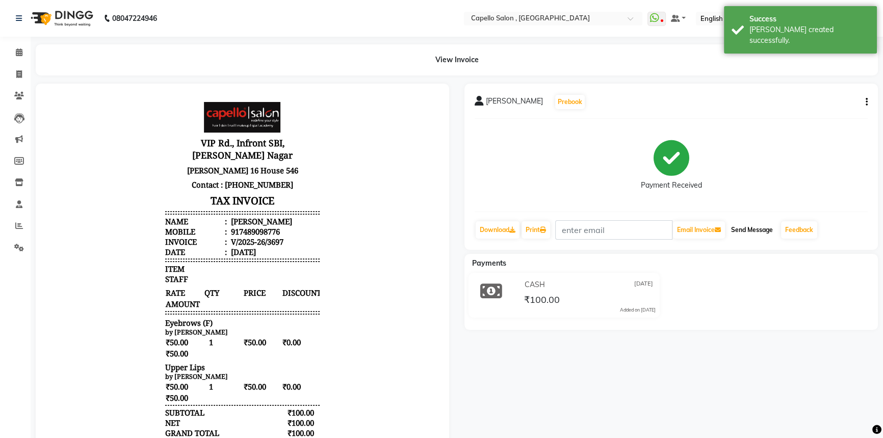
click at [758, 227] on button "Send Message" at bounding box center [752, 229] width 50 height 17
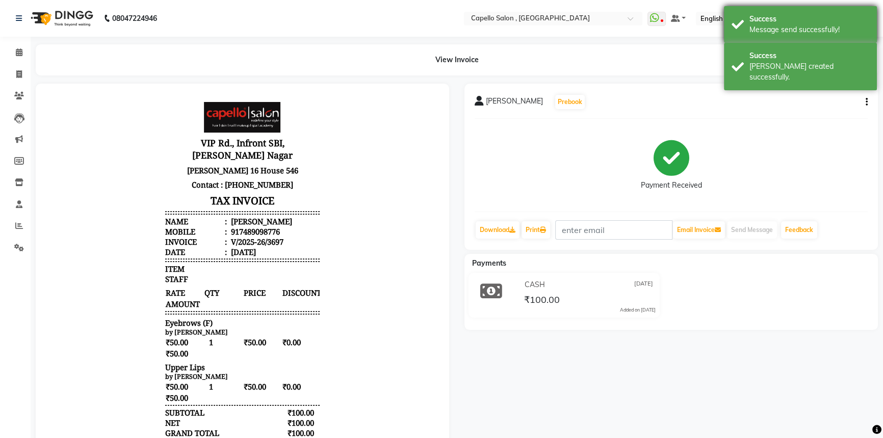
drag, startPoint x: 788, startPoint y: 61, endPoint x: 799, endPoint y: 27, distance: 36.0
click at [788, 61] on div "Bill created successfully." at bounding box center [809, 71] width 120 height 21
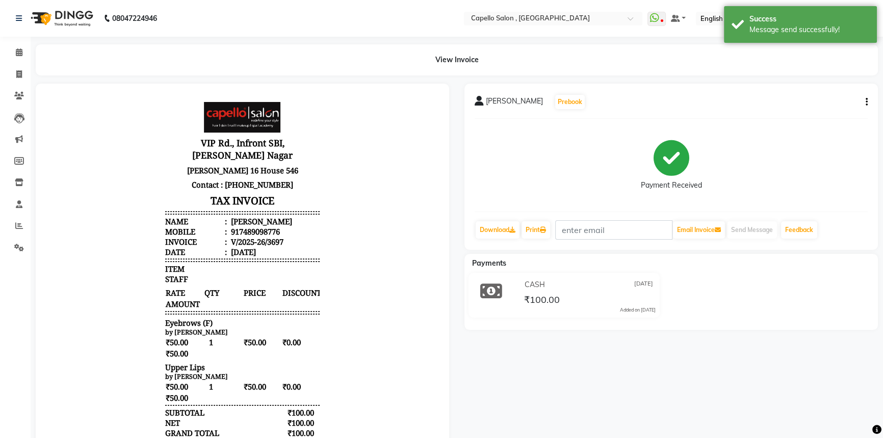
drag, startPoint x: 800, startPoint y: 25, endPoint x: 780, endPoint y: 74, distance: 52.8
click at [800, 27] on div "Message send successfully!" at bounding box center [809, 29] width 120 height 11
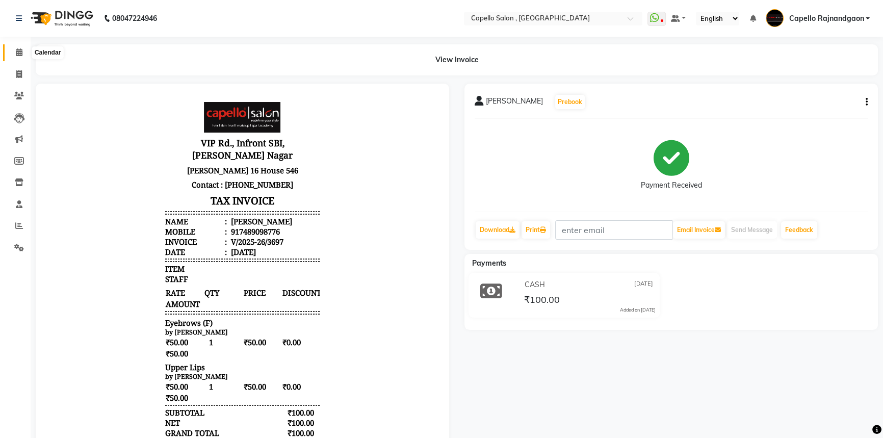
click at [18, 56] on icon at bounding box center [19, 52] width 7 height 8
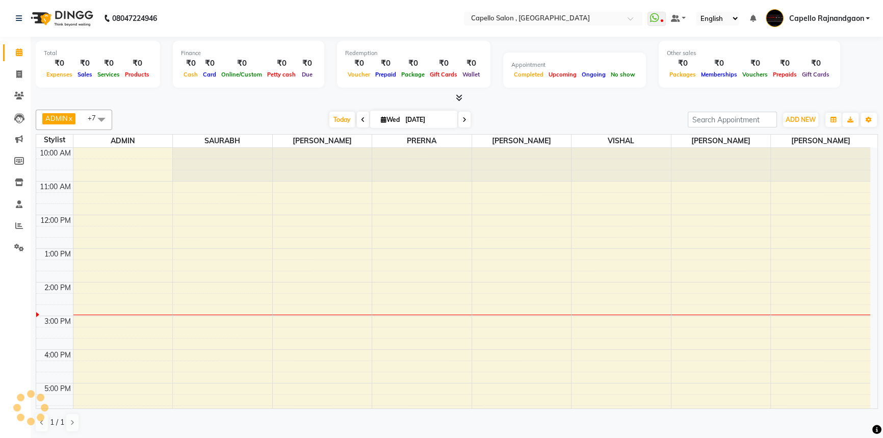
scroll to position [61, 0]
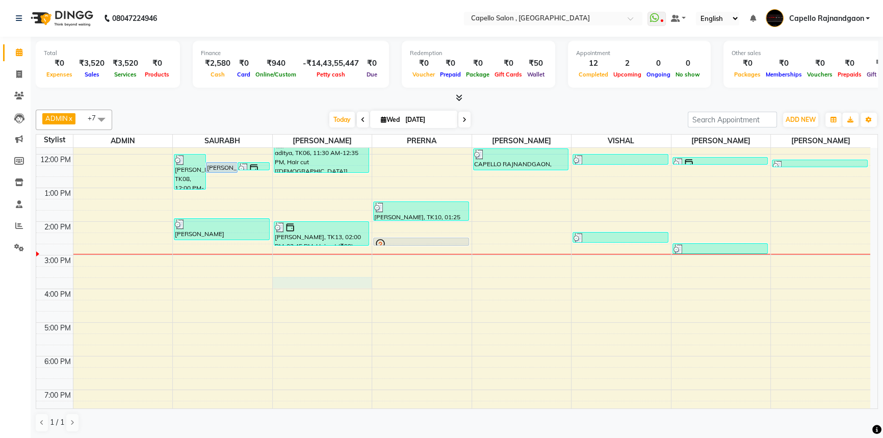
click at [290, 277] on div "10:00 AM 11:00 AM 12:00 PM 1:00 PM 2:00 PM 3:00 PM 4:00 PM 5:00 PM 6:00 PM 7:00…" at bounding box center [453, 272] width 834 height 370
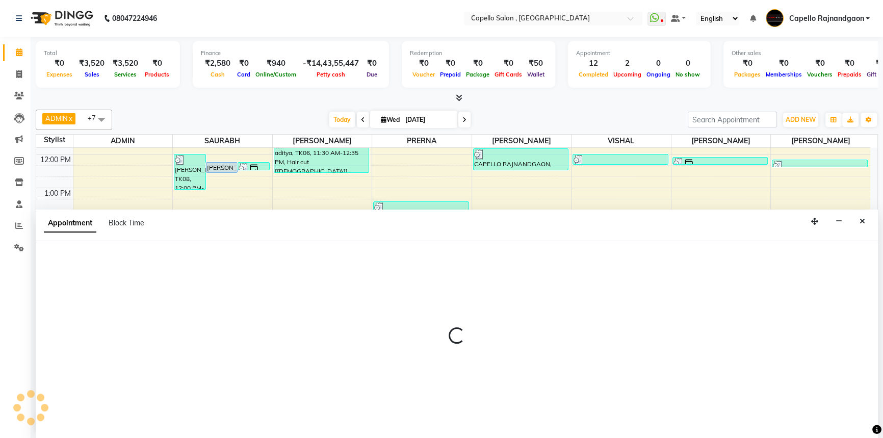
scroll to position [0, 0]
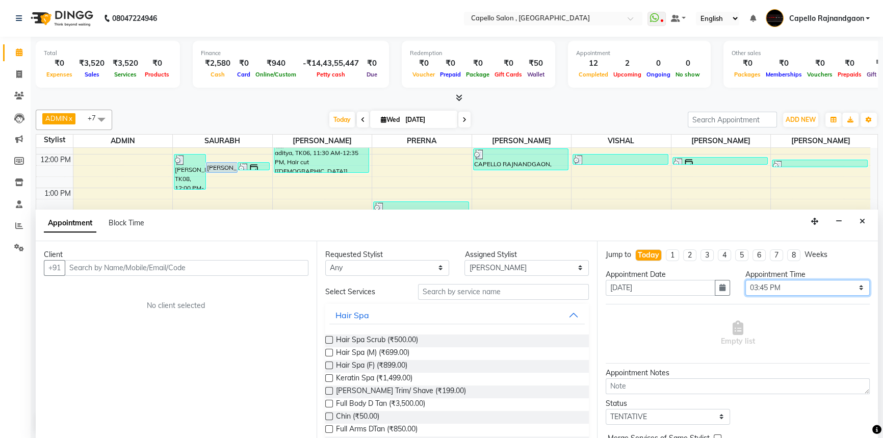
click at [782, 282] on select "Select 11:00 AM 11:15 AM 11:30 AM 11:45 AM 12:00 PM 12:15 PM 12:30 PM 12:45 PM …" at bounding box center [807, 288] width 124 height 16
click at [745, 280] on select "Select 11:00 AM 11:15 AM 11:30 AM 11:45 AM 12:00 PM 12:15 PM 12:30 PM 12:45 PM …" at bounding box center [807, 288] width 124 height 16
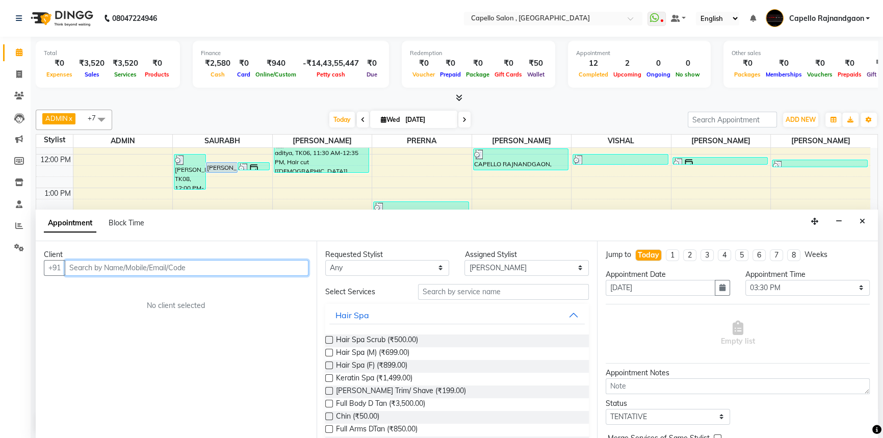
click at [229, 263] on input "text" at bounding box center [187, 268] width 244 height 16
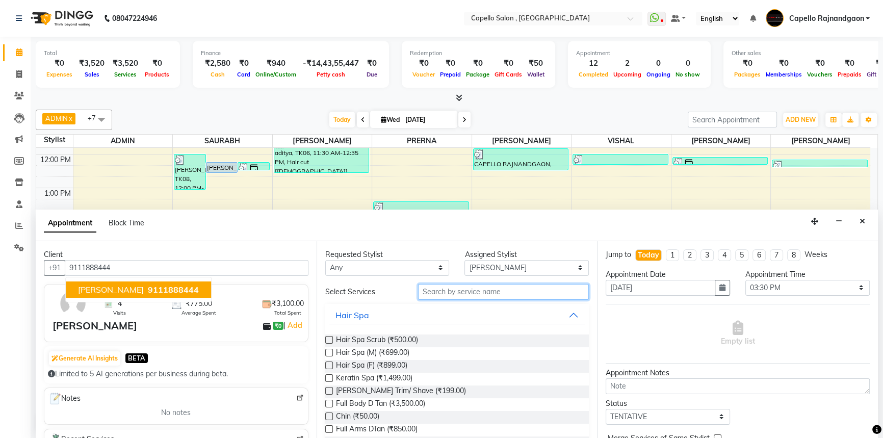
click at [434, 293] on input "text" at bounding box center [503, 292] width 171 height 16
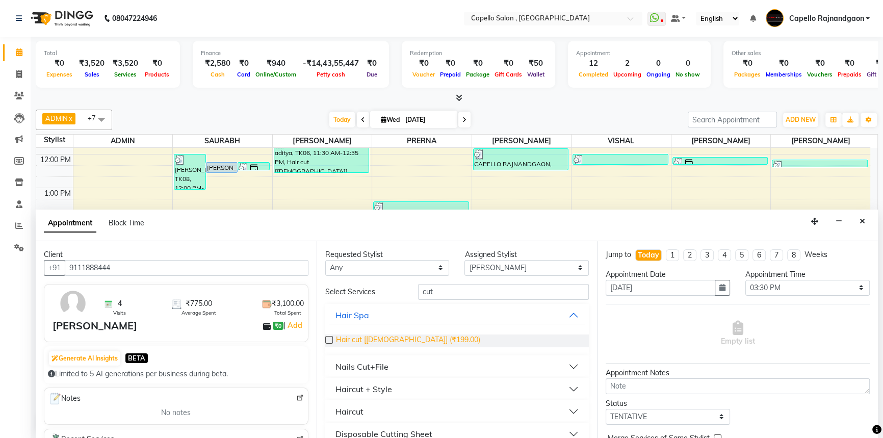
click at [407, 341] on span "Hair cut [[DEMOGRAPHIC_DATA]] (₹199.00)" at bounding box center [408, 340] width 144 height 13
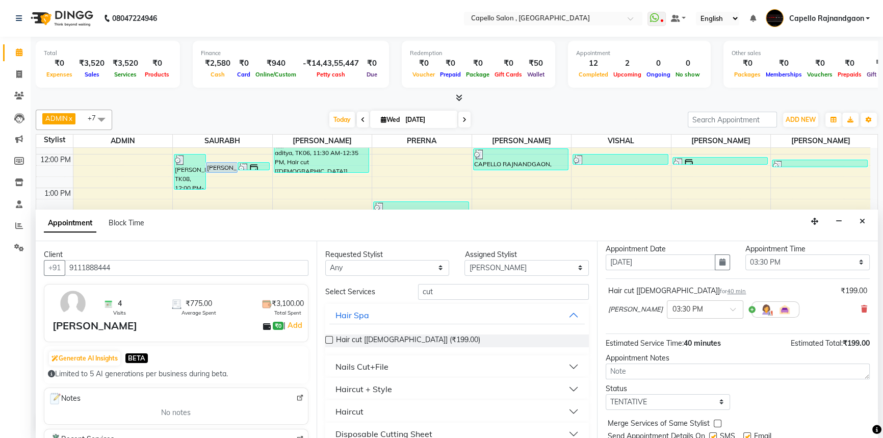
scroll to position [60, 0]
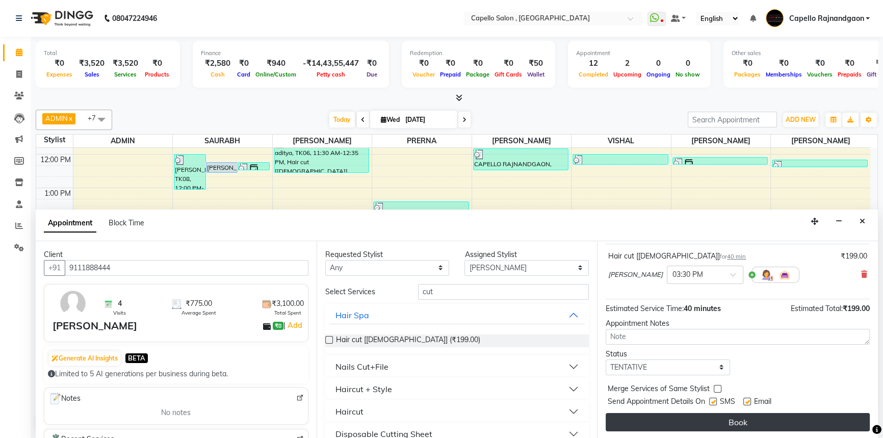
click at [718, 413] on button "Book" at bounding box center [738, 422] width 264 height 18
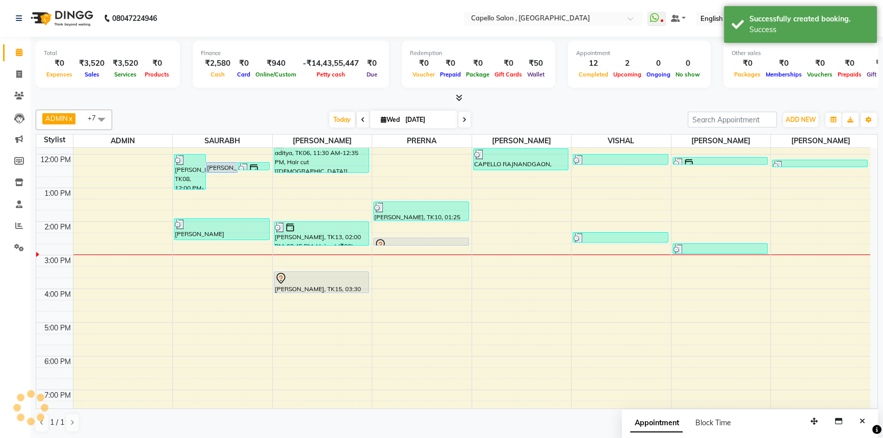
scroll to position [0, 0]
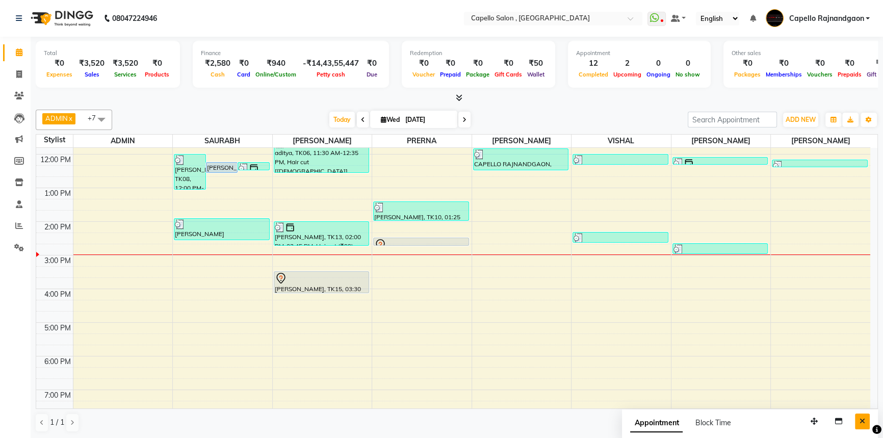
click at [859, 420] on button "Close" at bounding box center [862, 421] width 15 height 16
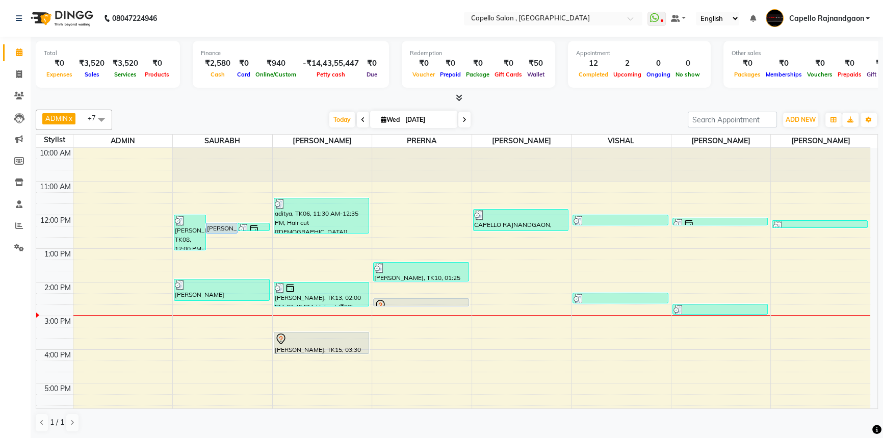
click at [458, 97] on icon at bounding box center [459, 98] width 7 height 8
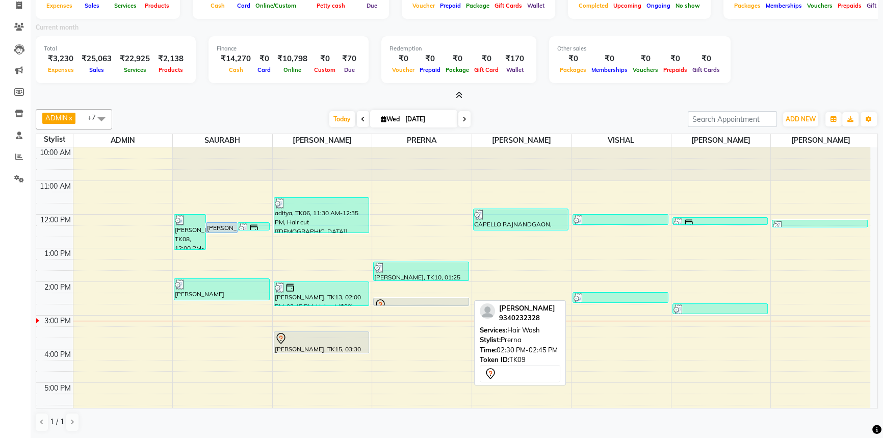
click at [387, 299] on div at bounding box center [421, 305] width 94 height 12
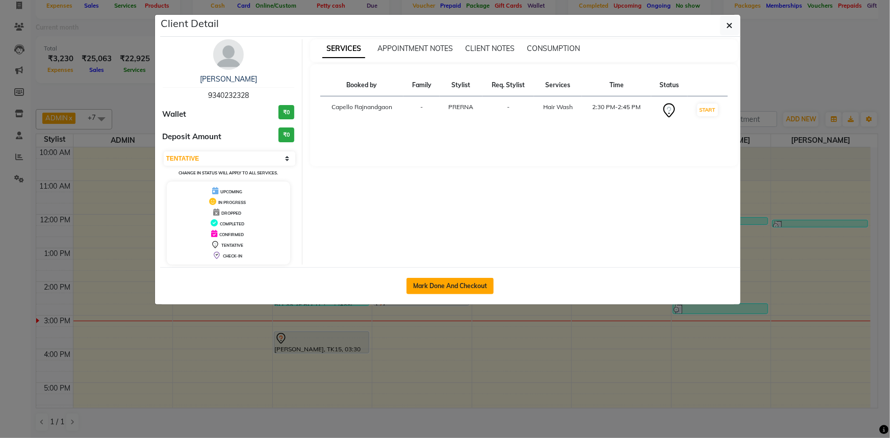
click at [422, 279] on button "Mark Done And Checkout" at bounding box center [449, 286] width 87 height 16
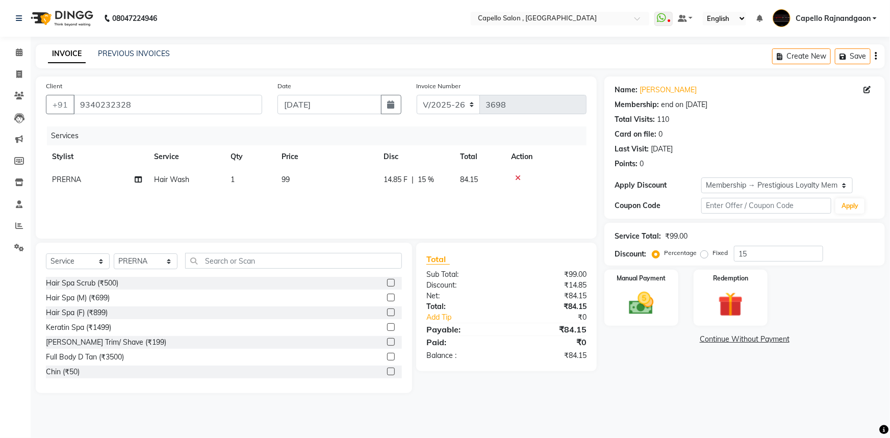
click at [312, 188] on td "99" at bounding box center [326, 179] width 102 height 23
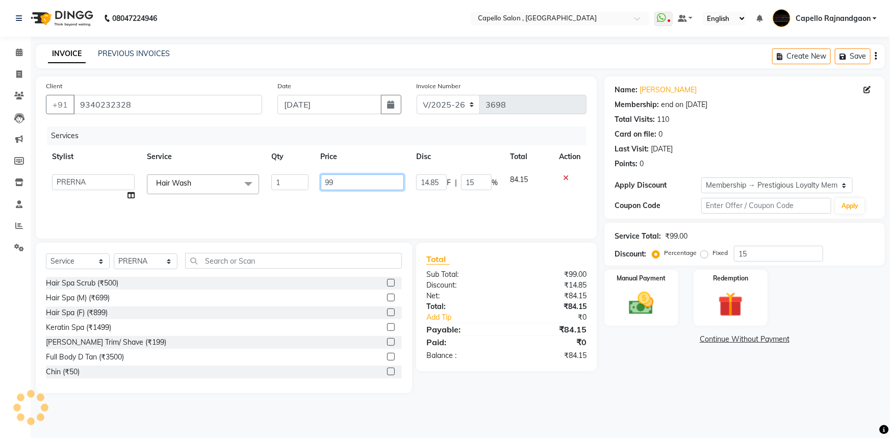
drag, startPoint x: 331, startPoint y: 179, endPoint x: 373, endPoint y: 179, distance: 41.8
click at [370, 179] on input "99" at bounding box center [363, 182] width 84 height 16
click at [658, 348] on div "Name: Priti Khandelwal Membership: end on 08-03-2055 Total Visits: 110 Card on …" at bounding box center [748, 234] width 288 height 317
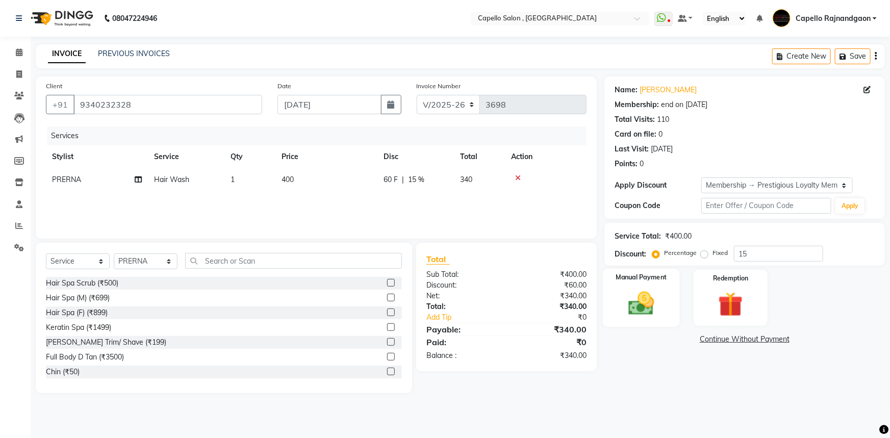
click at [641, 315] on img at bounding box center [641, 304] width 42 height 30
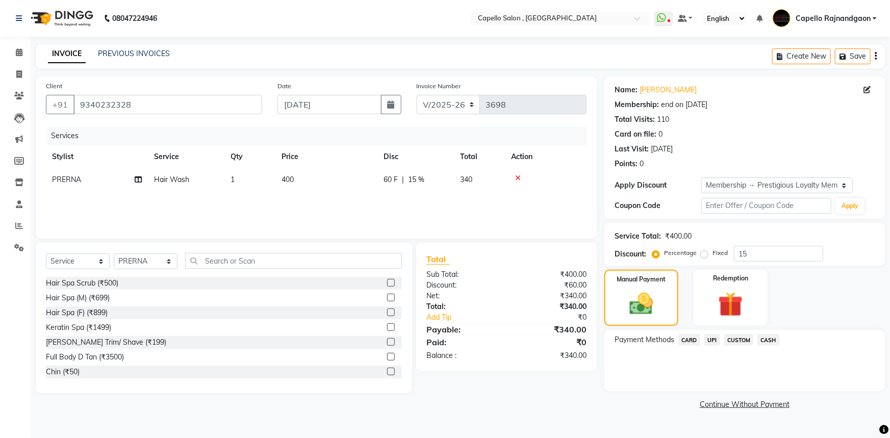
click at [717, 340] on span "UPI" at bounding box center [712, 340] width 16 height 12
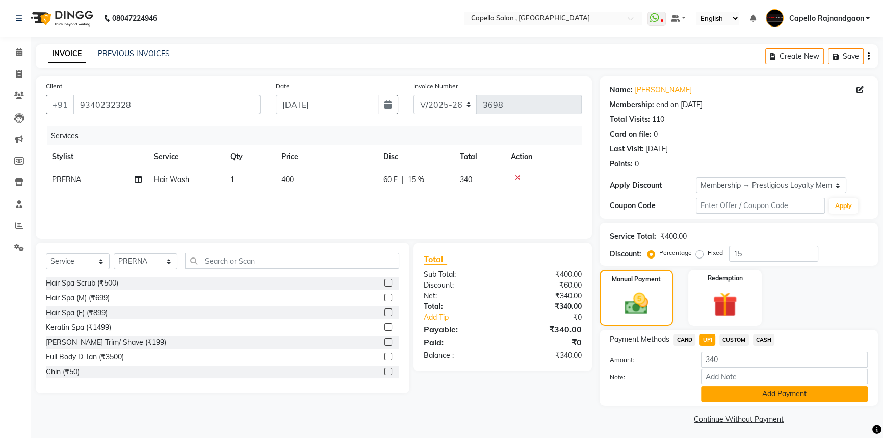
click at [737, 386] on button "Add Payment" at bounding box center [784, 394] width 167 height 16
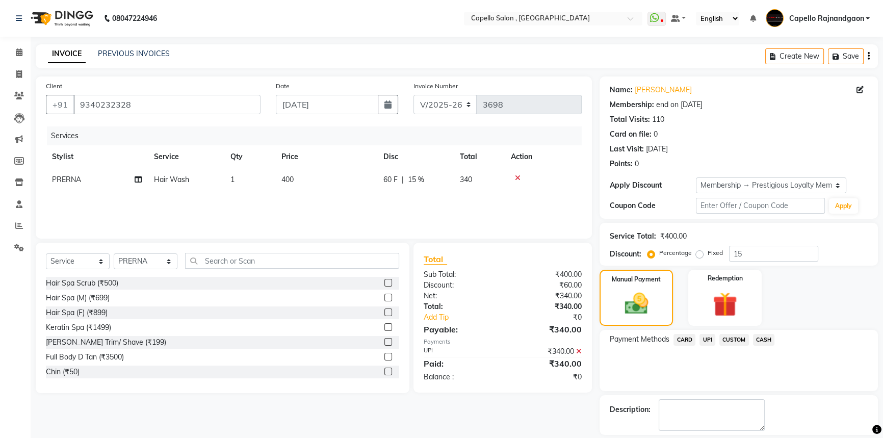
scroll to position [46, 0]
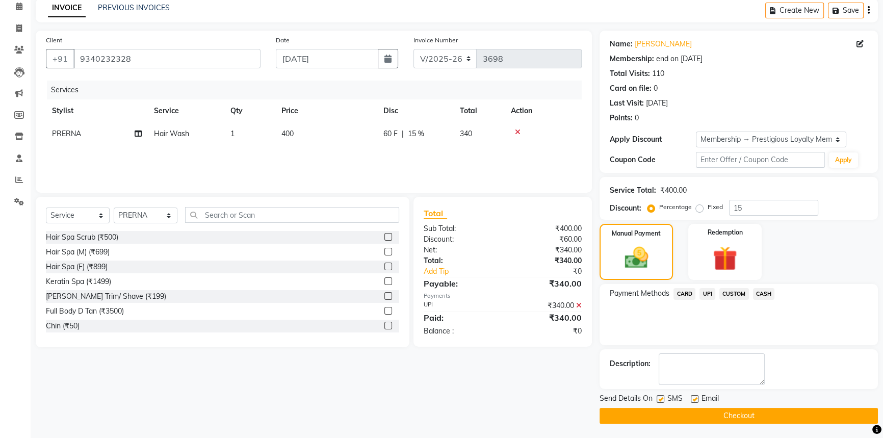
click at [736, 417] on button "Checkout" at bounding box center [739, 416] width 278 height 16
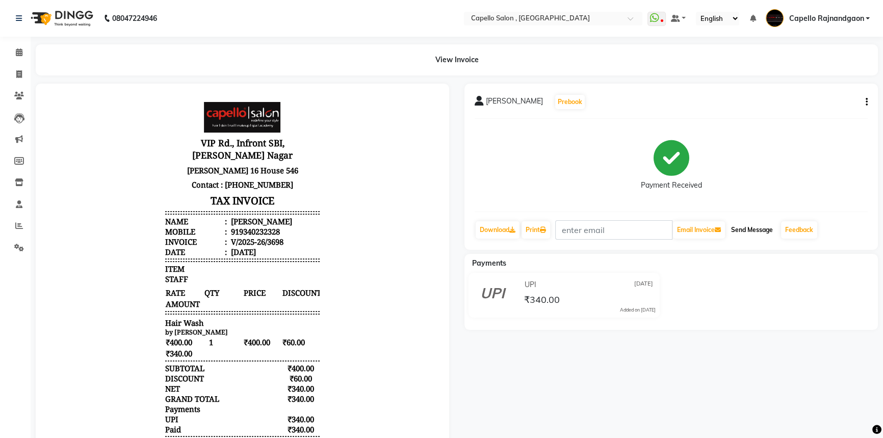
click at [749, 232] on button "Send Message" at bounding box center [752, 229] width 50 height 17
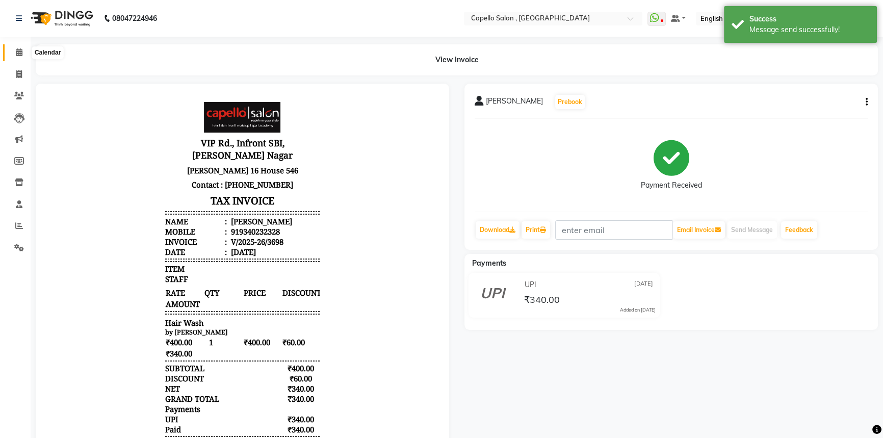
click at [19, 53] on icon at bounding box center [19, 52] width 7 height 8
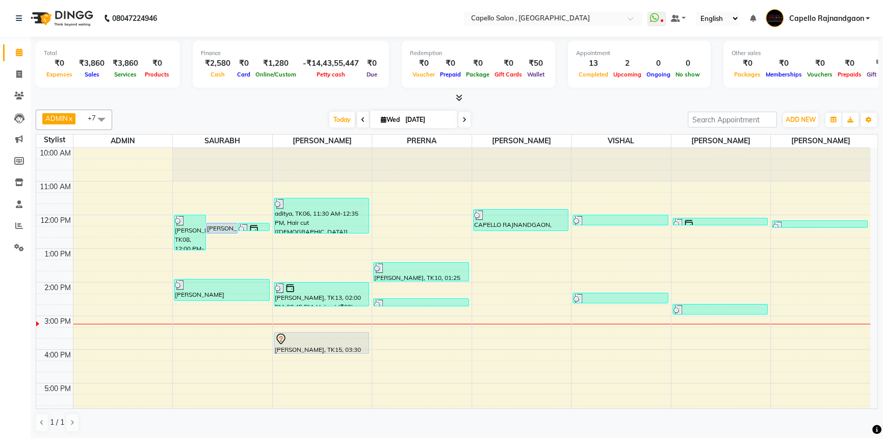
click at [361, 124] on span at bounding box center [363, 120] width 12 height 16
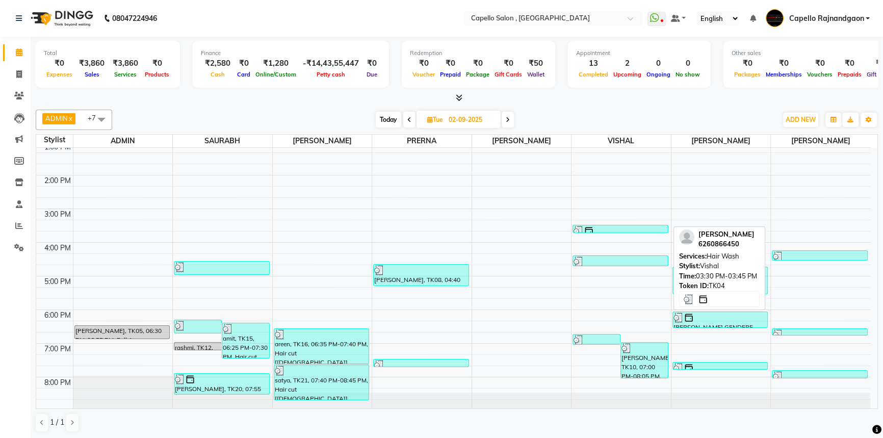
click at [587, 228] on img at bounding box center [589, 231] width 10 height 10
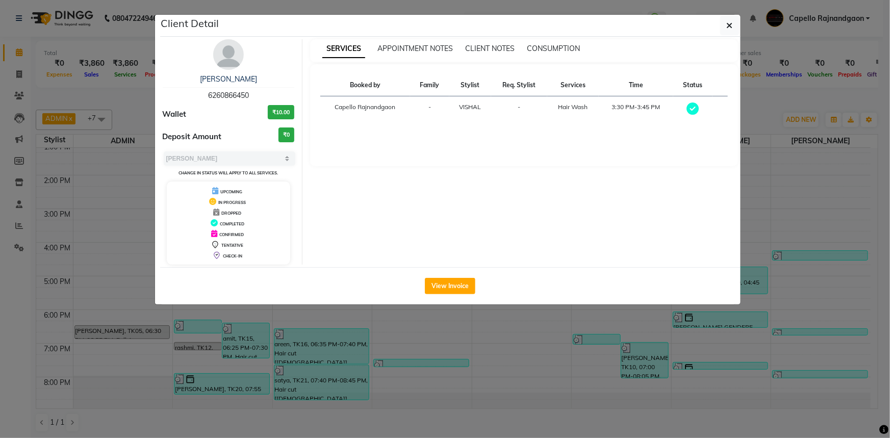
drag, startPoint x: 205, startPoint y: 95, endPoint x: 258, endPoint y: 96, distance: 53.0
click at [258, 96] on div "SATABDI GUPTA 6260866450" at bounding box center [229, 87] width 132 height 27
copy span "6260866450"
click at [729, 27] on icon "button" at bounding box center [730, 25] width 6 height 8
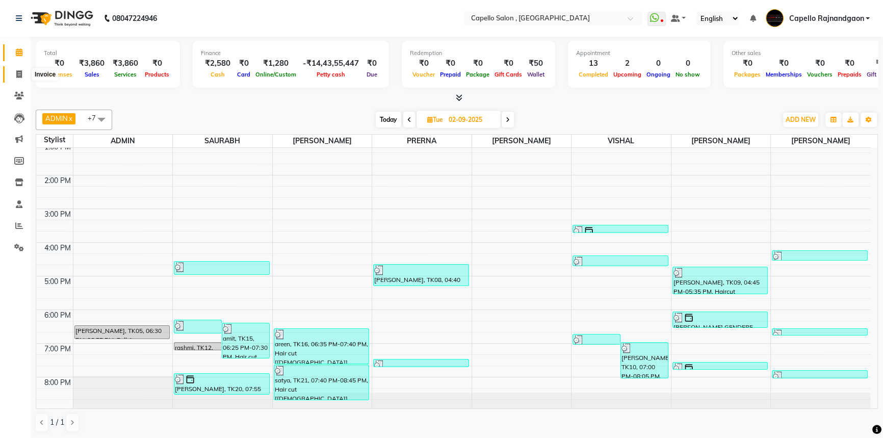
drag, startPoint x: 15, startPoint y: 71, endPoint x: 21, endPoint y: 71, distance: 6.1
click at [15, 71] on span at bounding box center [19, 75] width 18 height 12
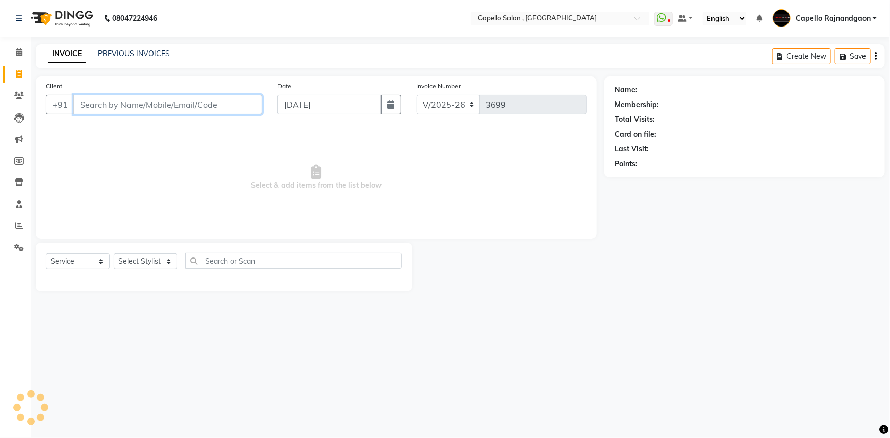
click at [84, 105] on input "Client" at bounding box center [167, 104] width 189 height 19
paste input "6260866450"
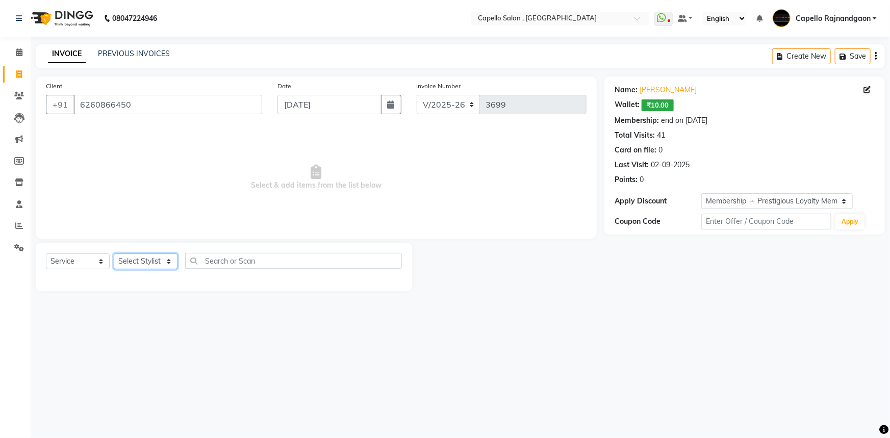
click at [136, 264] on select "Select Stylist ADMIN Capello Rajnandgaon Harshal khushi Namrata murari nihal PR…" at bounding box center [146, 261] width 64 height 16
click at [114, 253] on select "Select Stylist ADMIN Capello Rajnandgaon Harshal khushi Namrata murari nihal PR…" at bounding box center [146, 261] width 64 height 16
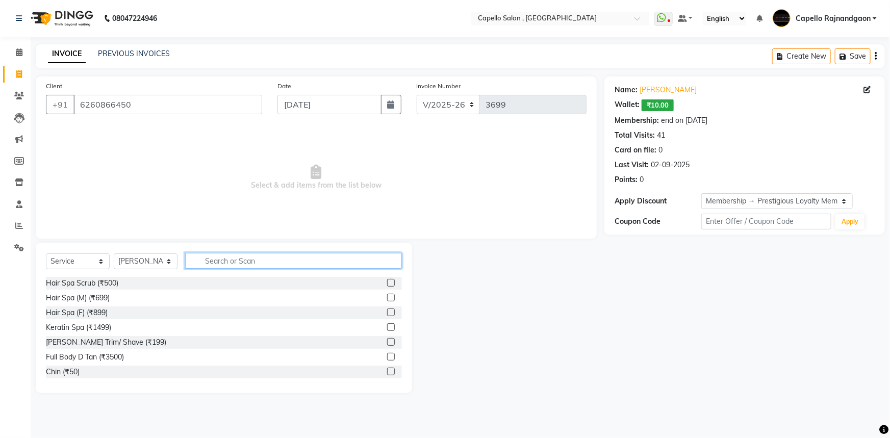
click at [215, 260] on input "text" at bounding box center [293, 261] width 217 height 16
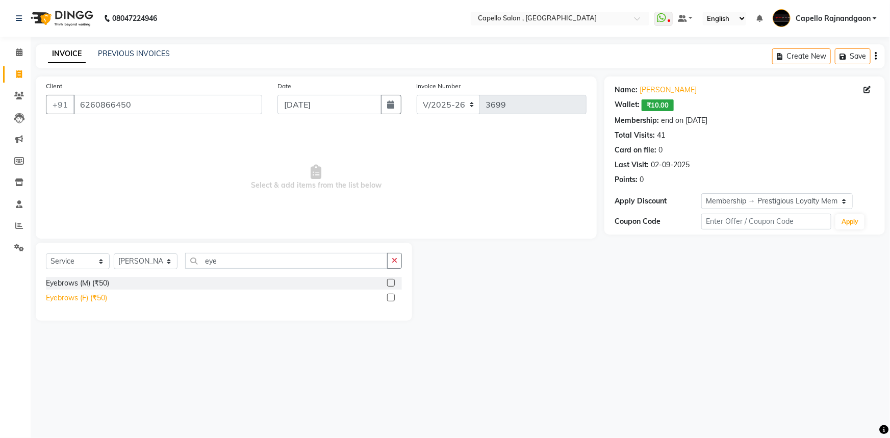
drag, startPoint x: 90, startPoint y: 292, endPoint x: 88, endPoint y: 300, distance: 8.4
click at [89, 296] on div "Eyebrows (F) (₹50)" at bounding box center [224, 298] width 356 height 13
click at [88, 300] on div "Eyebrows (F) (₹50)" at bounding box center [76, 298] width 61 height 11
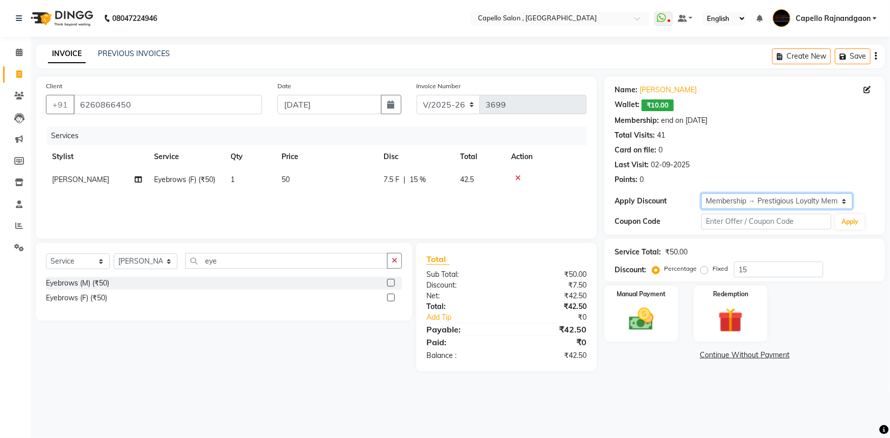
drag, startPoint x: 800, startPoint y: 197, endPoint x: 797, endPoint y: 208, distance: 10.8
click at [800, 197] on select "Select Membership → Prestigious Loyalty Membership" at bounding box center [776, 201] width 151 height 16
click at [701, 193] on select "Select Membership → Prestigious Loyalty Membership" at bounding box center [776, 201] width 151 height 16
click at [645, 316] on img at bounding box center [641, 319] width 42 height 30
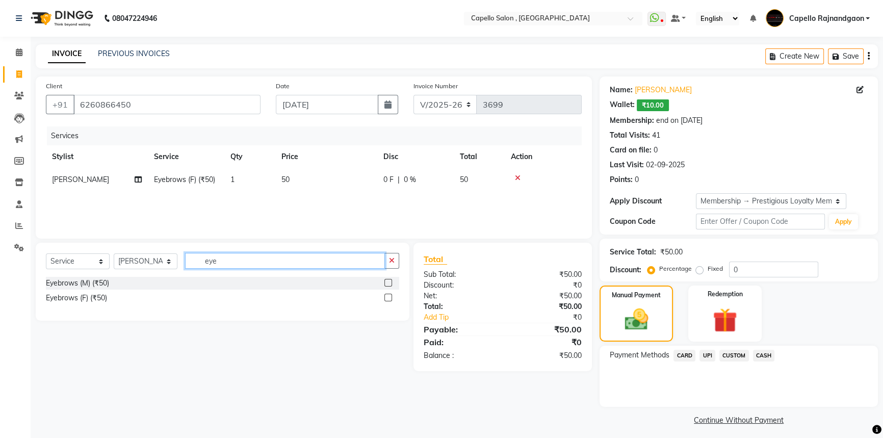
click at [209, 266] on input "eye" at bounding box center [285, 261] width 200 height 16
drag, startPoint x: 203, startPoint y: 264, endPoint x: 239, endPoint y: 268, distance: 35.5
click at [239, 268] on input "eye" at bounding box center [285, 261] width 200 height 16
click at [87, 280] on div "Upper Lips (₹50)" at bounding box center [73, 283] width 54 height 11
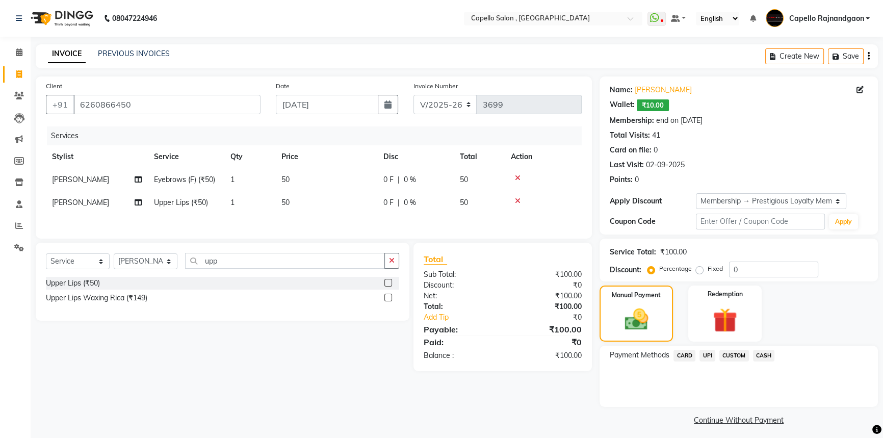
click at [531, 402] on div "Client +91 6260866450 Date 03-09-2025 Invoice Number V/2025 V/2025-26 3699 Serv…" at bounding box center [314, 251] width 572 height 351
click at [706, 350] on span "UPI" at bounding box center [708, 356] width 16 height 12
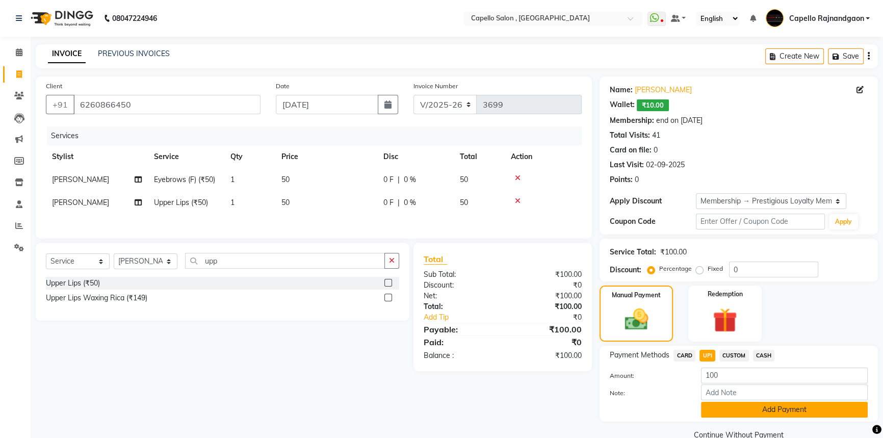
click at [714, 417] on button "Add Payment" at bounding box center [784, 410] width 167 height 16
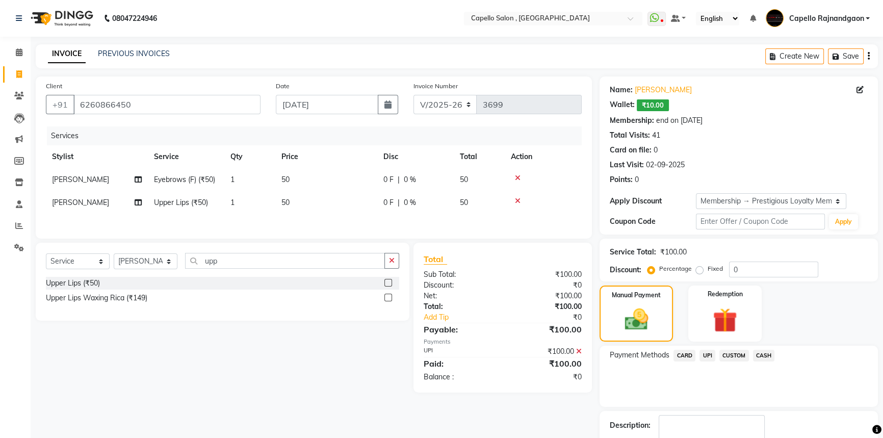
scroll to position [62, 0]
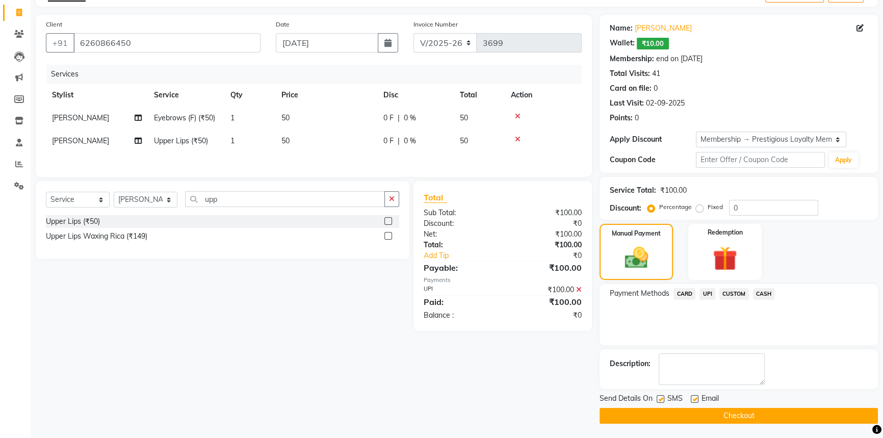
click at [707, 418] on button "Checkout" at bounding box center [739, 416] width 278 height 16
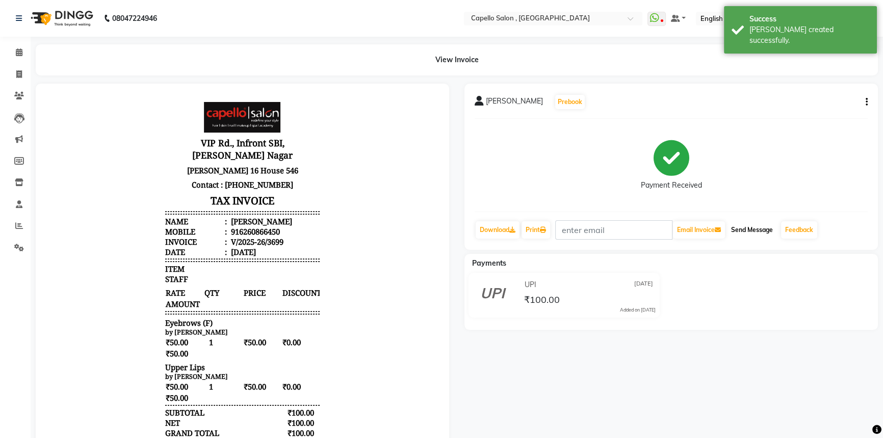
click at [748, 234] on button "Send Message" at bounding box center [752, 229] width 50 height 17
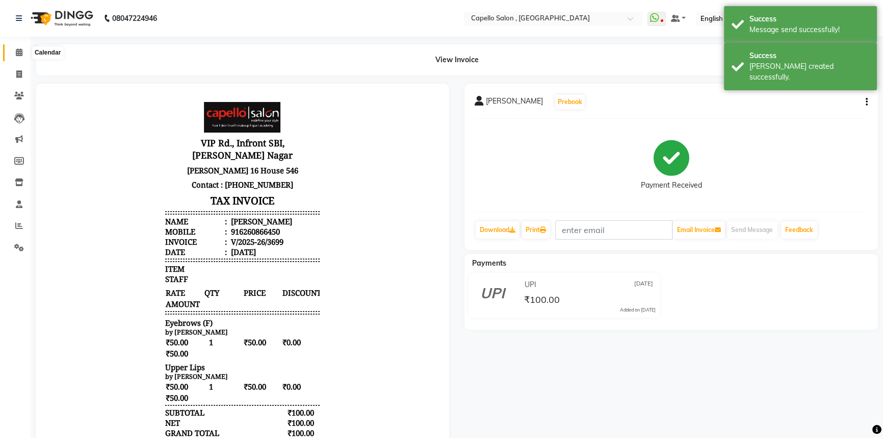
click at [21, 56] on icon at bounding box center [19, 52] width 7 height 8
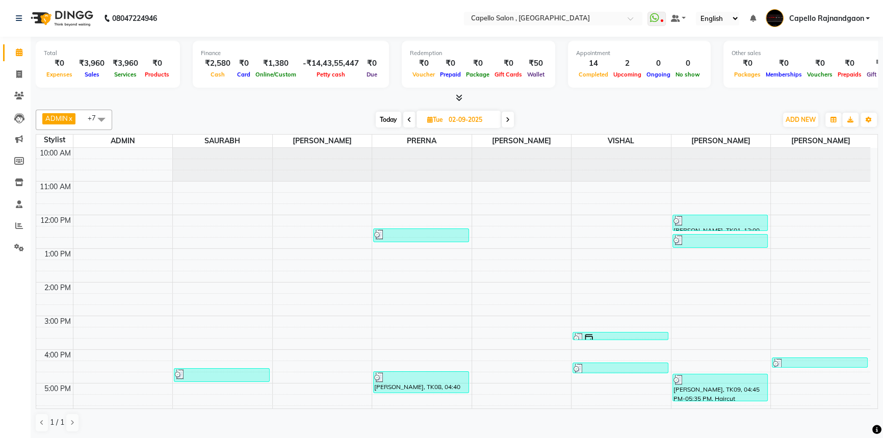
click at [506, 119] on icon at bounding box center [508, 120] width 4 height 6
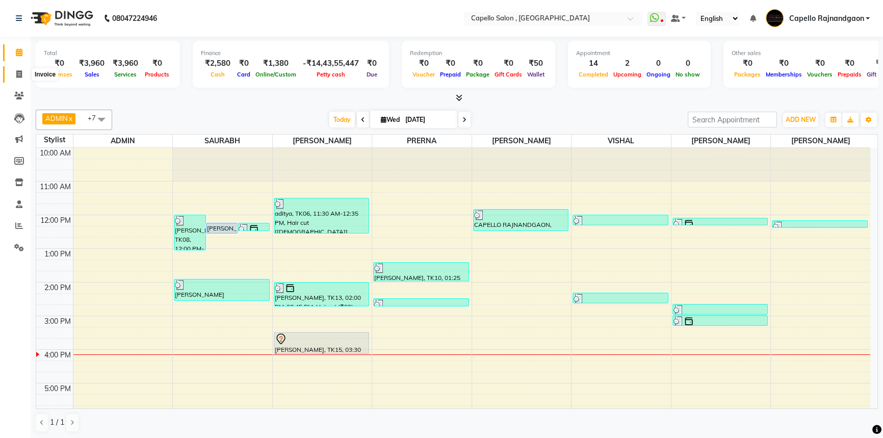
click at [16, 72] on icon at bounding box center [19, 74] width 6 height 8
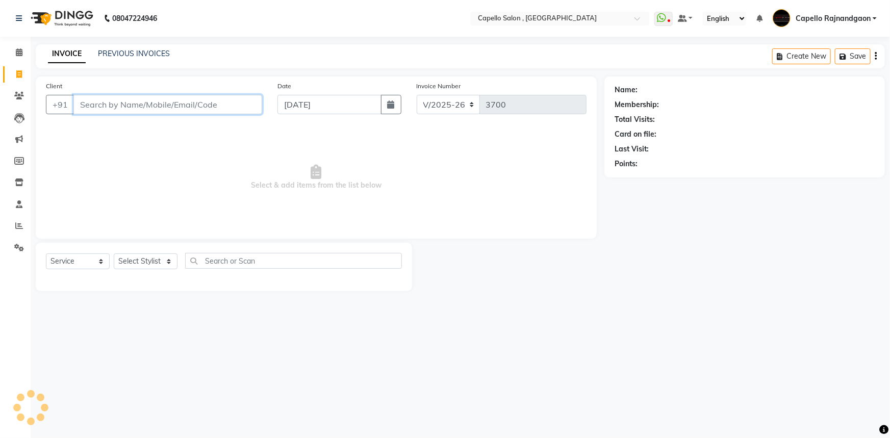
click at [194, 103] on input "Client" at bounding box center [167, 104] width 189 height 19
click at [123, 257] on select "Select Stylist ADMIN Capello Rajnandgaon Harshal khushi Namrata murari nihal PR…" at bounding box center [146, 261] width 64 height 16
click at [114, 253] on select "Select Stylist ADMIN Capello Rajnandgaon Harshal khushi Namrata murari nihal PR…" at bounding box center [146, 261] width 64 height 16
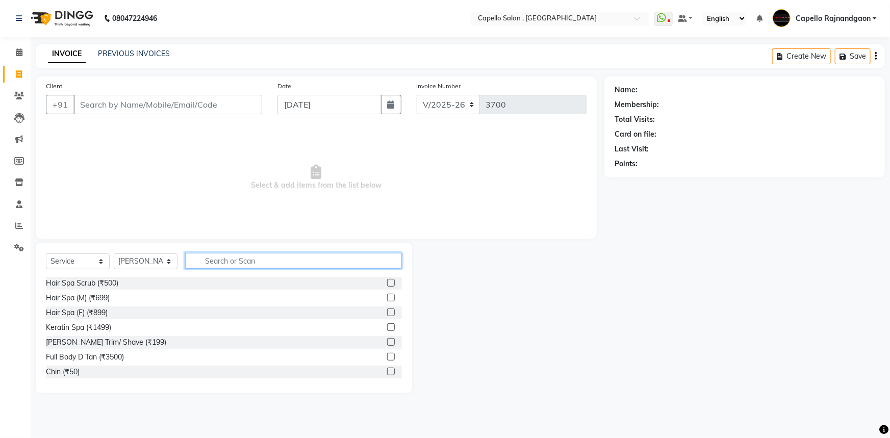
click at [212, 264] on input "text" at bounding box center [293, 261] width 217 height 16
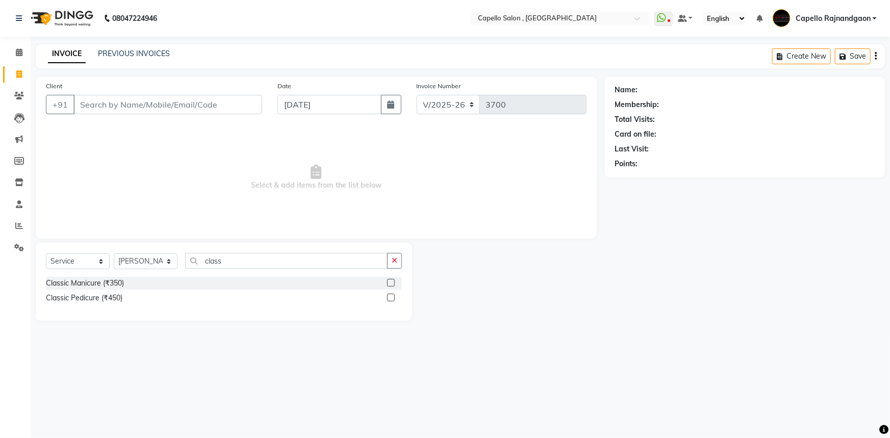
click at [105, 290] on div "Classic Manicure (₹350)" at bounding box center [224, 283] width 356 height 13
click at [103, 284] on div "Classic Manicure (₹350)" at bounding box center [85, 283] width 78 height 11
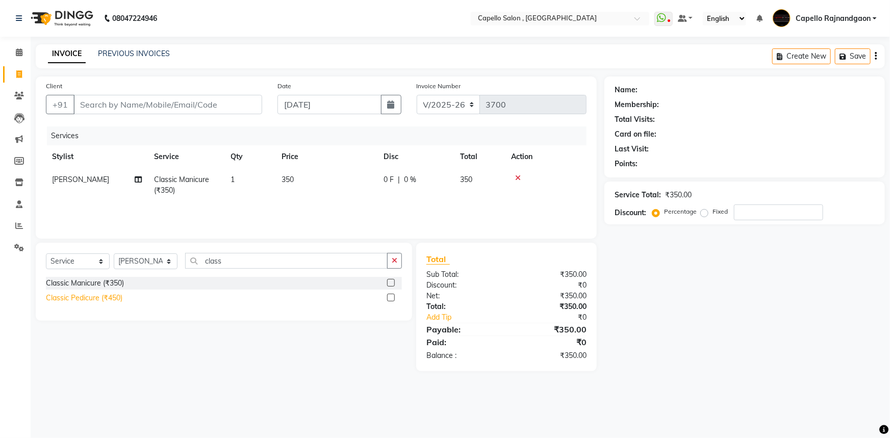
click at [102, 296] on div "Classic Pedicure (₹450)" at bounding box center [84, 298] width 76 height 11
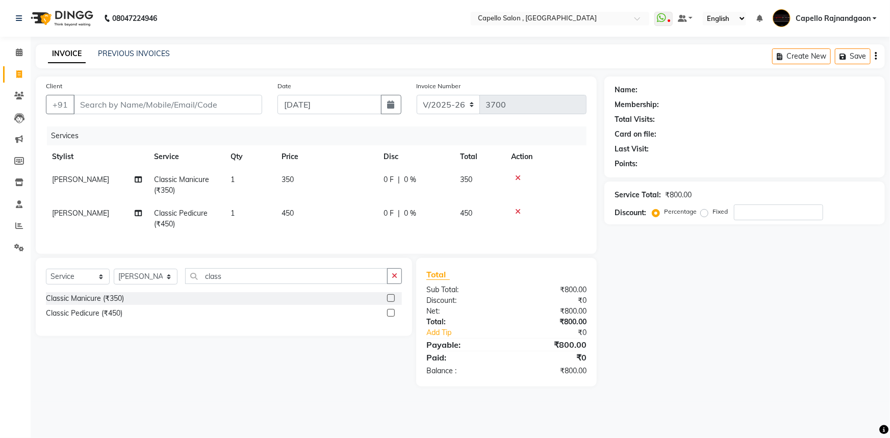
click at [326, 194] on td "350" at bounding box center [326, 185] width 102 height 34
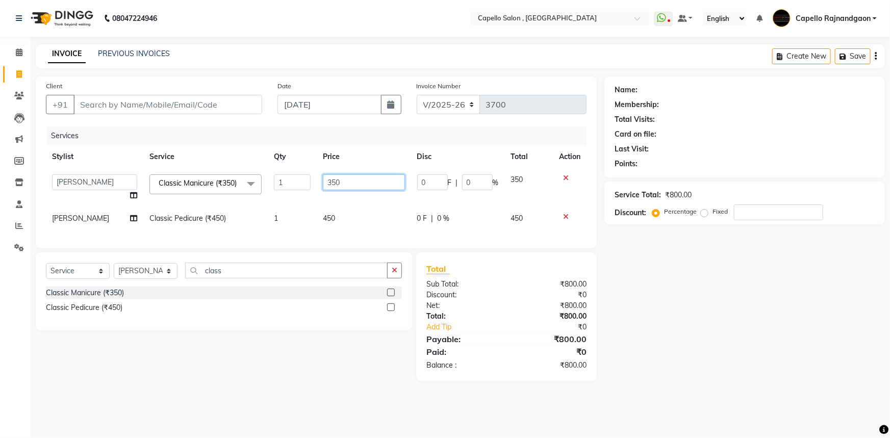
drag, startPoint x: 325, startPoint y: 182, endPoint x: 379, endPoint y: 188, distance: 54.4
click at [379, 188] on input "350" at bounding box center [364, 182] width 82 height 16
drag, startPoint x: 366, startPoint y: 217, endPoint x: 360, endPoint y: 217, distance: 6.1
click at [365, 217] on td "450" at bounding box center [364, 218] width 94 height 23
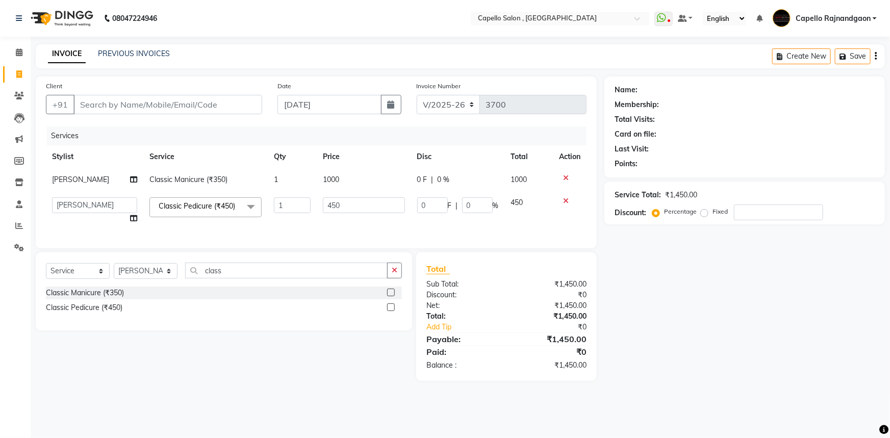
click at [353, 216] on td "450" at bounding box center [364, 210] width 94 height 39
drag, startPoint x: 321, startPoint y: 205, endPoint x: 363, endPoint y: 212, distance: 42.3
click at [363, 212] on input "450" at bounding box center [364, 205] width 82 height 16
click at [225, 100] on input "Client" at bounding box center [167, 104] width 189 height 19
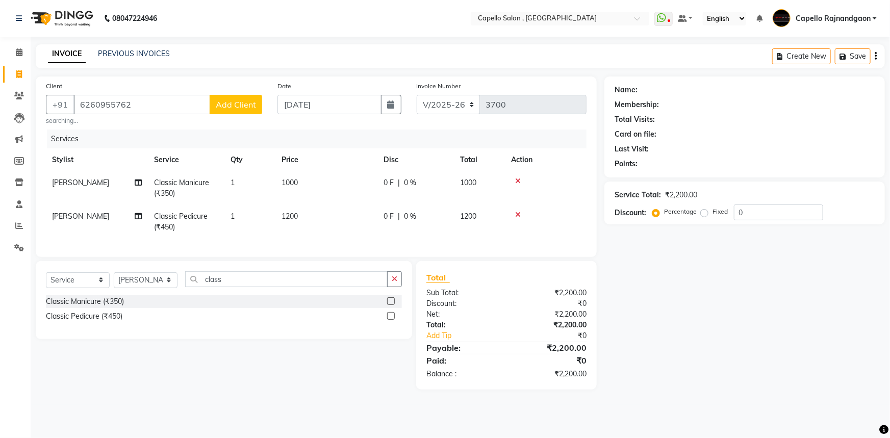
click at [239, 99] on span "Add Client" at bounding box center [236, 104] width 40 height 10
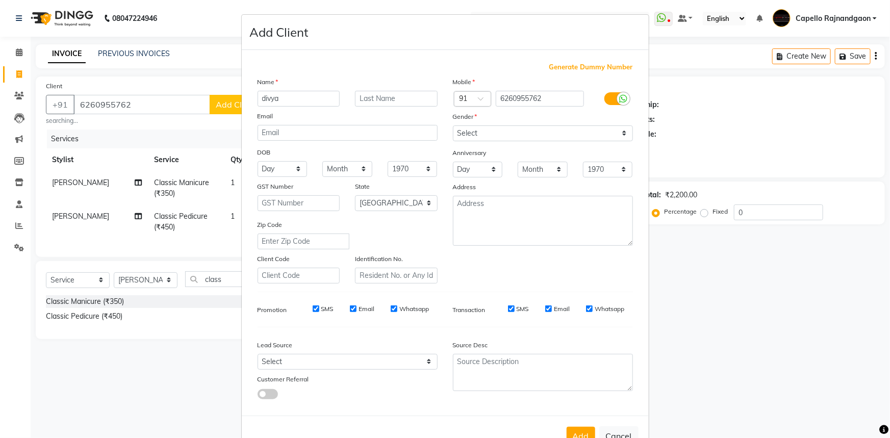
click at [445, 140] on div "Select Male Female Other Prefer Not To Say" at bounding box center [542, 133] width 195 height 16
click at [465, 138] on select "Select Male Female Other Prefer Not To Say" at bounding box center [543, 133] width 180 height 16
click at [453, 125] on select "Select Male Female Other Prefer Not To Say" at bounding box center [543, 133] width 180 height 16
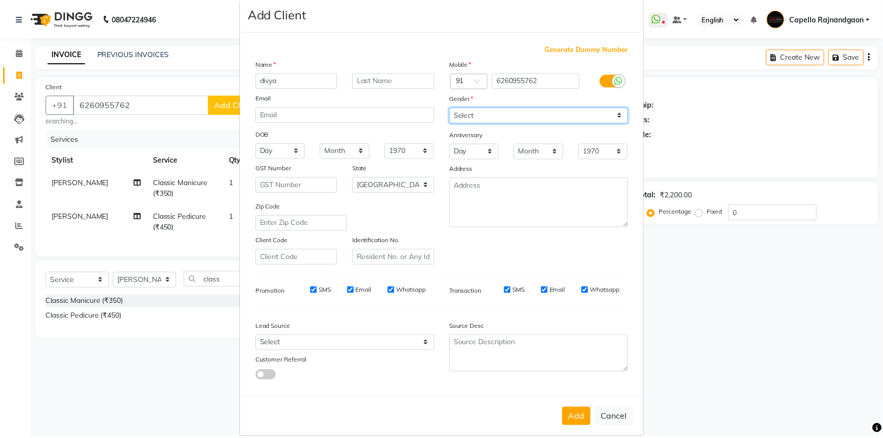
scroll to position [36, 0]
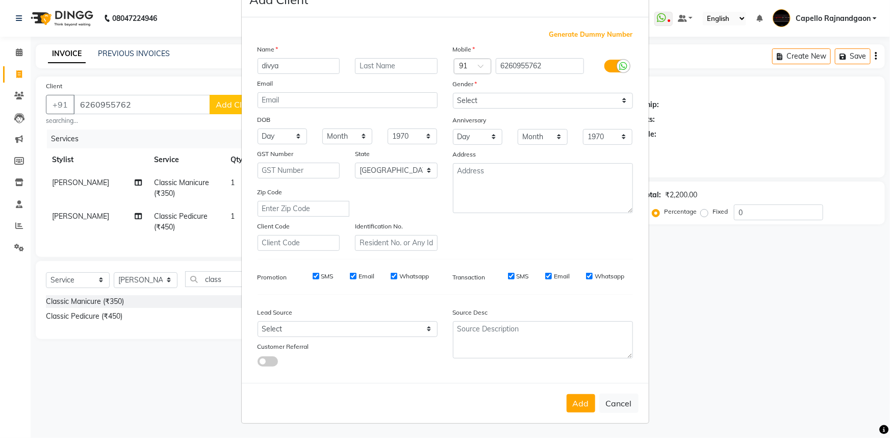
drag, startPoint x: 572, startPoint y: 401, endPoint x: 377, endPoint y: 351, distance: 200.6
click at [571, 401] on button "Add" at bounding box center [580, 403] width 29 height 18
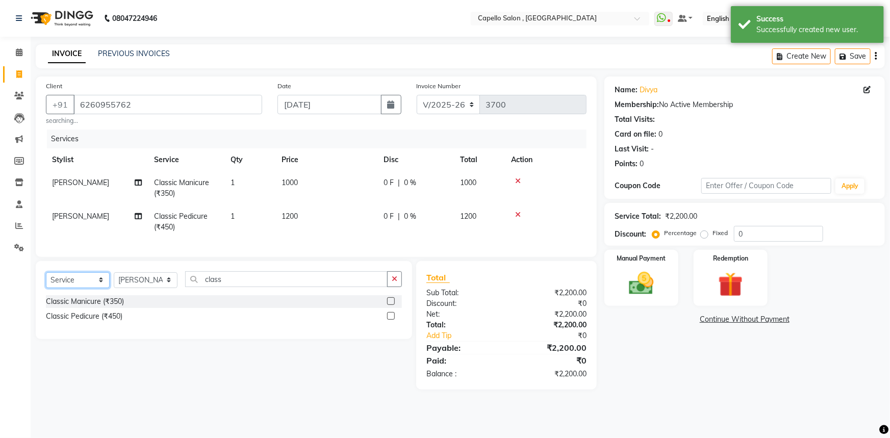
click at [69, 288] on select "Select Service Product Membership Package Voucher Prepaid Gift Card" at bounding box center [78, 280] width 64 height 16
click at [46, 279] on select "Select Service Product Membership Package Voucher Prepaid Gift Card" at bounding box center [78, 280] width 64 height 16
drag, startPoint x: 99, startPoint y: 326, endPoint x: 237, endPoint y: 312, distance: 137.9
click at [100, 322] on div "Royalty Membership 999" at bounding box center [86, 316] width 81 height 11
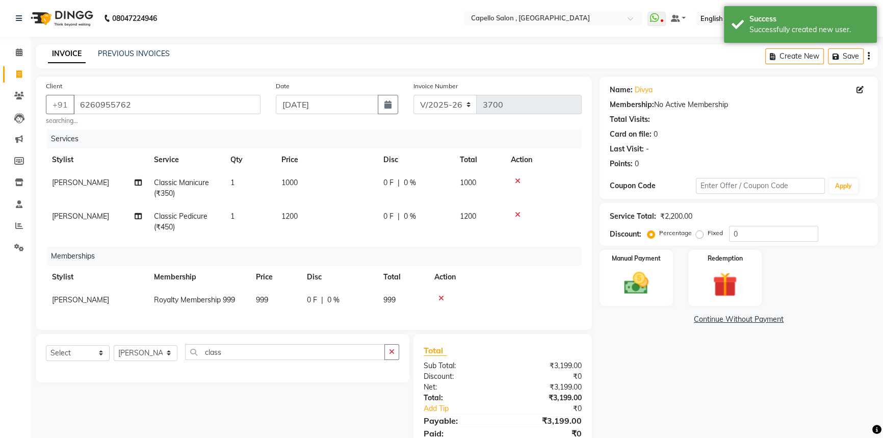
click at [296, 299] on td "999" at bounding box center [275, 300] width 51 height 23
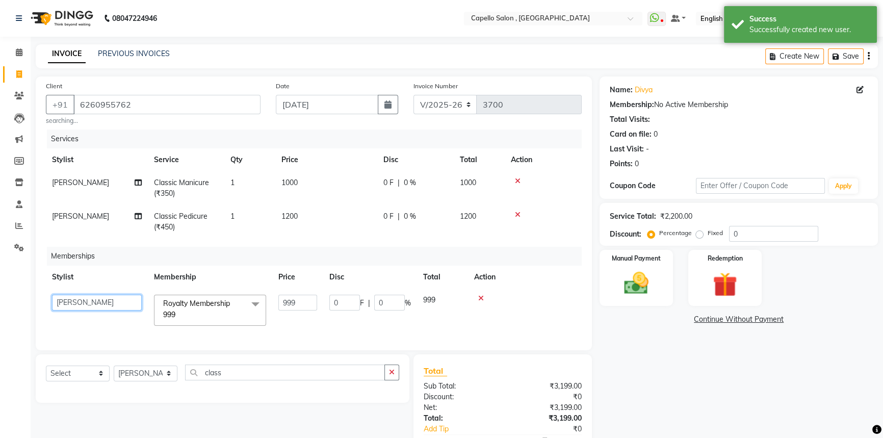
drag, startPoint x: 109, startPoint y: 301, endPoint x: 109, endPoint y: 296, distance: 5.6
click at [109, 301] on select "ADMIN Capello Rajnandgaon Harshal khushi Namrata murari nihal PRERNA Rinki ROSH…" at bounding box center [97, 303] width 90 height 16
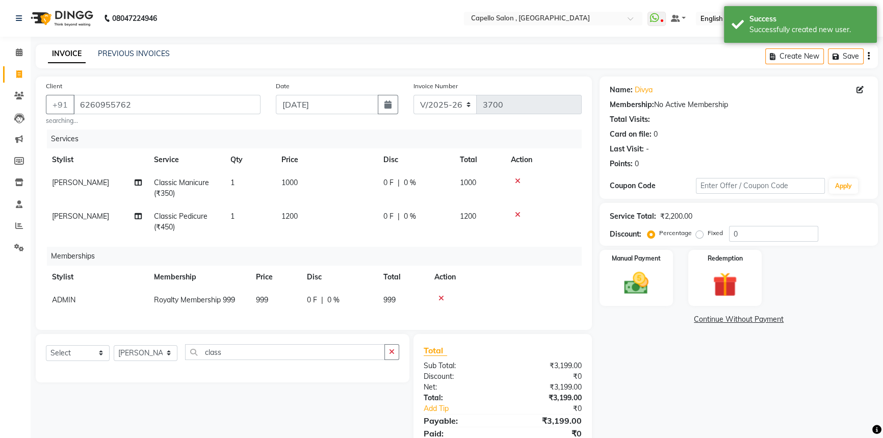
click at [273, 306] on td "999" at bounding box center [275, 300] width 51 height 23
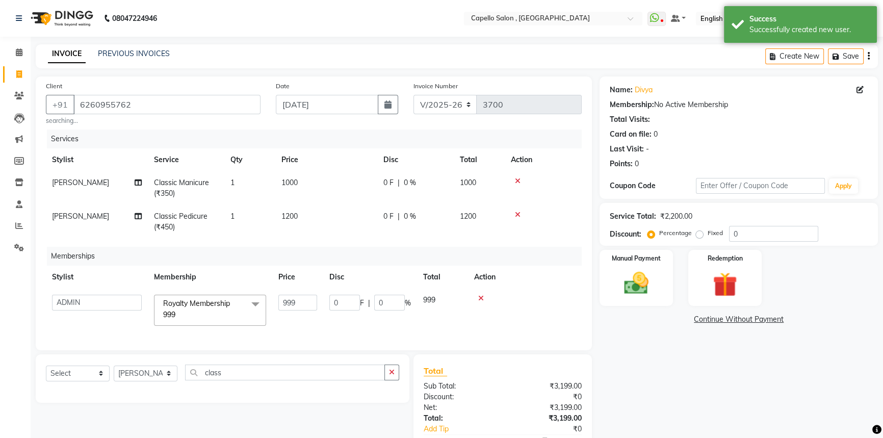
click at [274, 305] on td "999" at bounding box center [297, 310] width 51 height 43
drag, startPoint x: 315, startPoint y: 305, endPoint x: 330, endPoint y: 306, distance: 15.3
click at [330, 306] on tr "ADMIN Capello Rajnandgaon Harshal khushi Namrata murari nihal PRERNA Rinki ROSH…" at bounding box center [314, 310] width 536 height 43
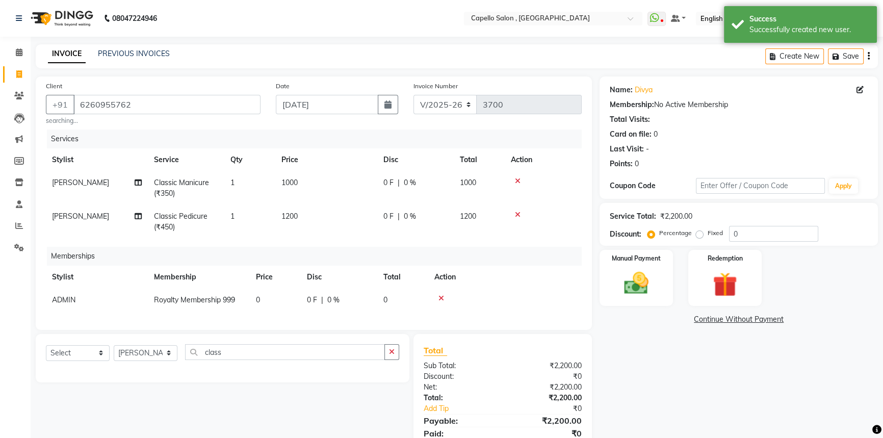
click at [377, 364] on div "Select Service Product Package Voucher Prepaid Gift Card Select Stylist ADMIN C…" at bounding box center [223, 358] width 374 height 48
click at [677, 367] on div "Name: Divya Membership: No Active Membership Total Visits: Card on file: 0 Last…" at bounding box center [743, 269] width 286 height 386
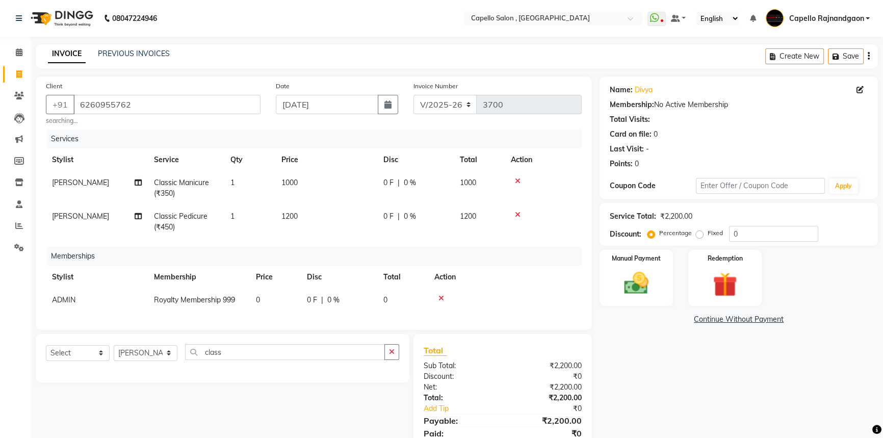
scroll to position [46, 0]
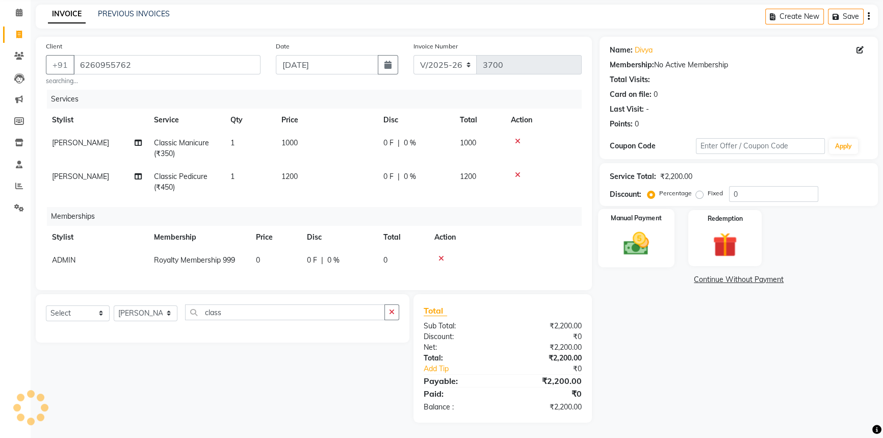
click at [666, 243] on div "Manual Payment" at bounding box center [636, 238] width 76 height 58
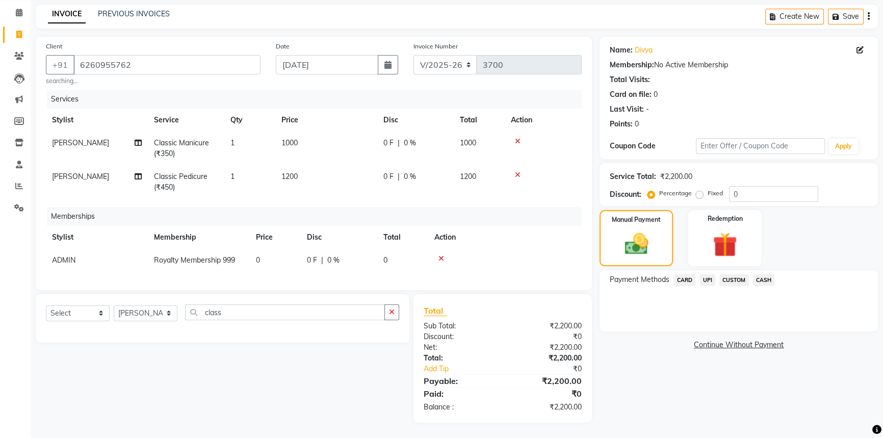
click at [705, 274] on span "UPI" at bounding box center [708, 280] width 16 height 12
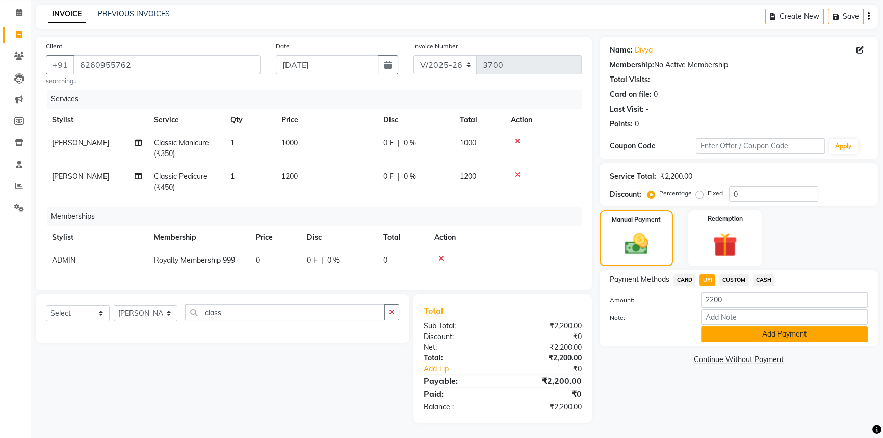
click at [711, 327] on button "Add Payment" at bounding box center [784, 334] width 167 height 16
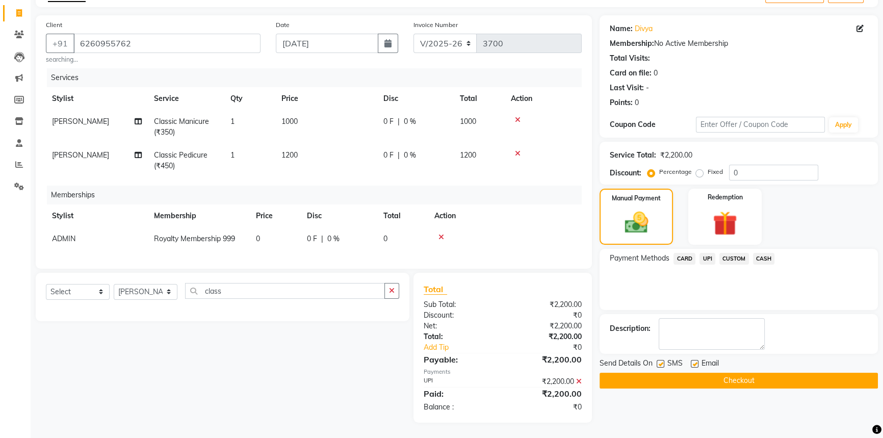
scroll to position [68, 0]
click at [716, 375] on button "Checkout" at bounding box center [739, 381] width 278 height 16
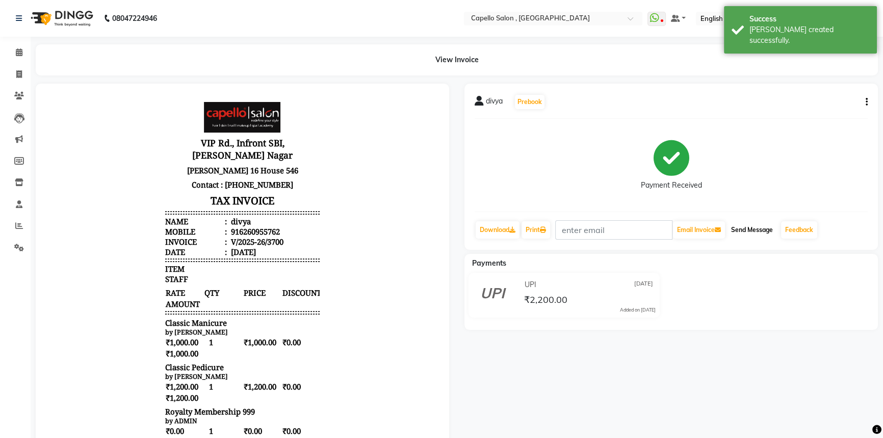
click at [758, 225] on button "Send Message" at bounding box center [752, 229] width 50 height 17
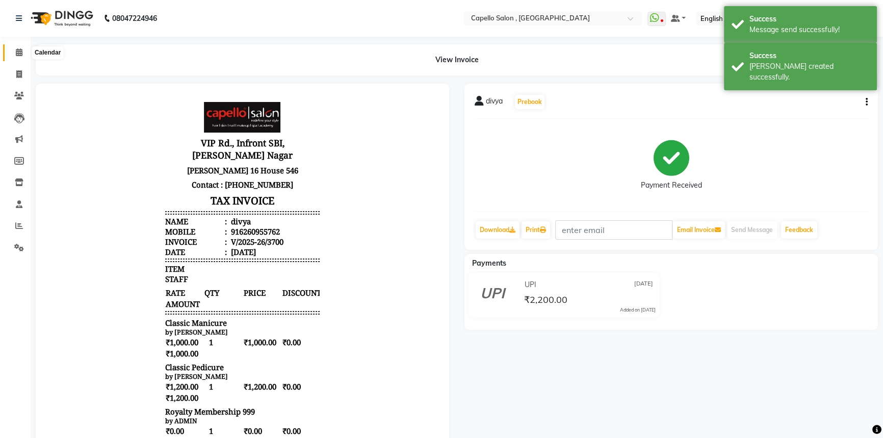
click at [23, 56] on span at bounding box center [19, 53] width 18 height 12
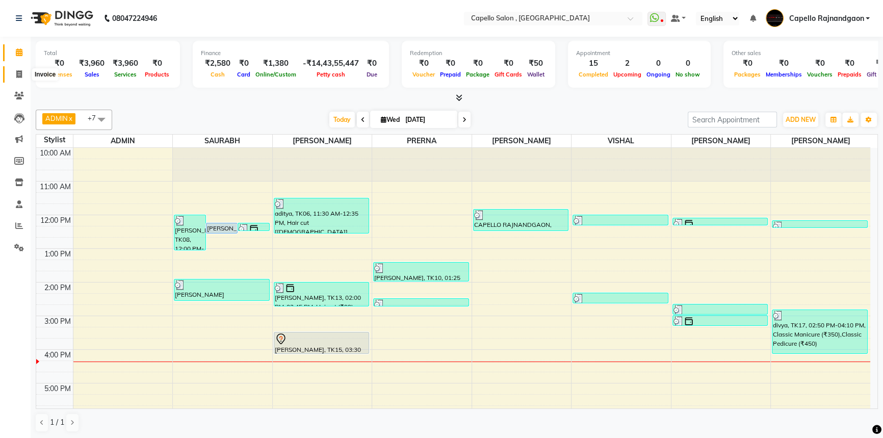
click at [16, 75] on icon at bounding box center [19, 74] width 6 height 8
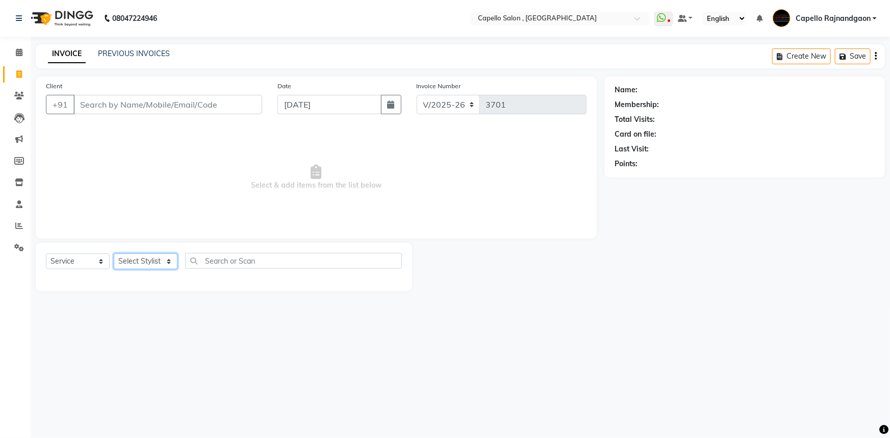
click at [161, 258] on select "Select Stylist ADMIN Capello Rajnandgaon Harshal khushi Namrata murari nihal PR…" at bounding box center [146, 261] width 64 height 16
click at [114, 253] on select "Select Stylist ADMIN Capello Rajnandgaon Harshal khushi Namrata murari nihal PR…" at bounding box center [146, 261] width 64 height 16
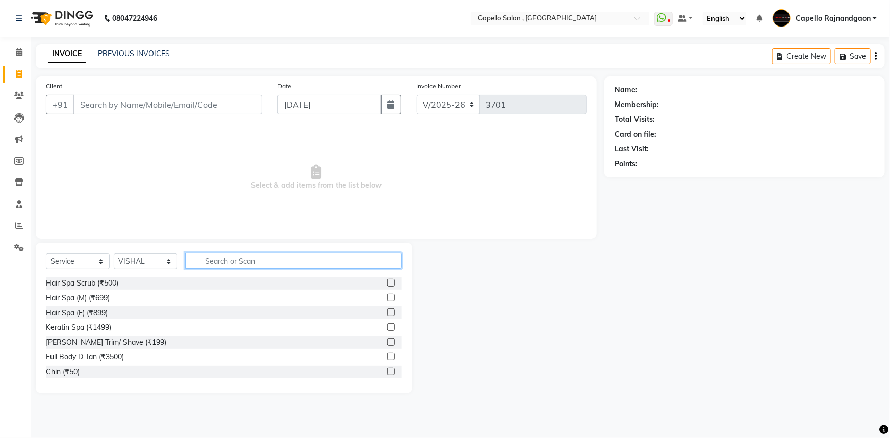
click at [220, 266] on input "text" at bounding box center [293, 261] width 217 height 16
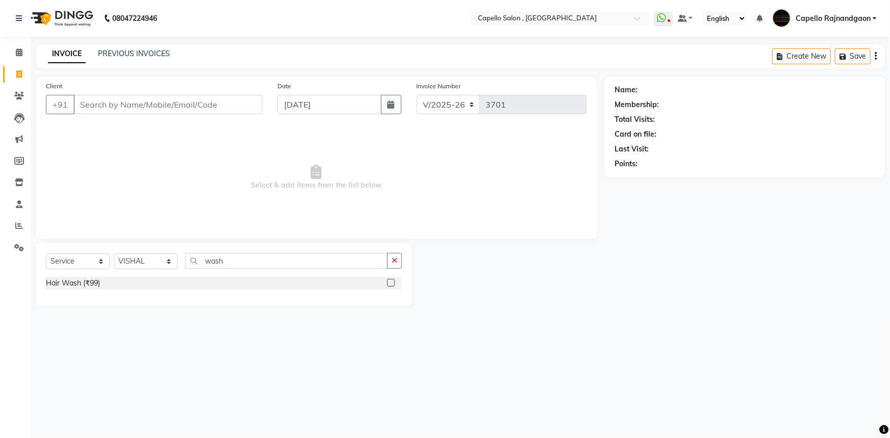
click at [110, 279] on div "Hair Wash (₹99)" at bounding box center [224, 283] width 356 height 13
click at [116, 281] on div "Hair Wash (₹99)" at bounding box center [224, 283] width 356 height 13
click at [390, 283] on label at bounding box center [391, 283] width 8 height 8
click at [390, 283] on input "checkbox" at bounding box center [390, 283] width 7 height 7
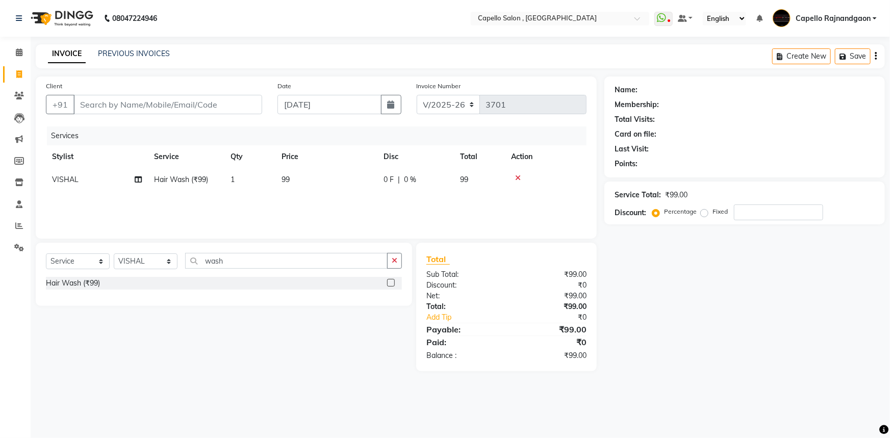
click at [290, 179] on td "99" at bounding box center [326, 179] width 102 height 23
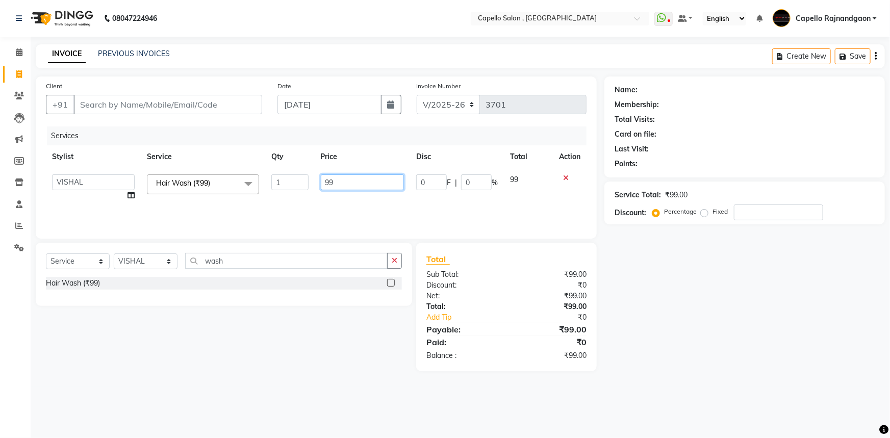
click at [331, 181] on input "99" at bounding box center [363, 182] width 84 height 16
click at [331, 184] on input "9" at bounding box center [363, 182] width 84 height 16
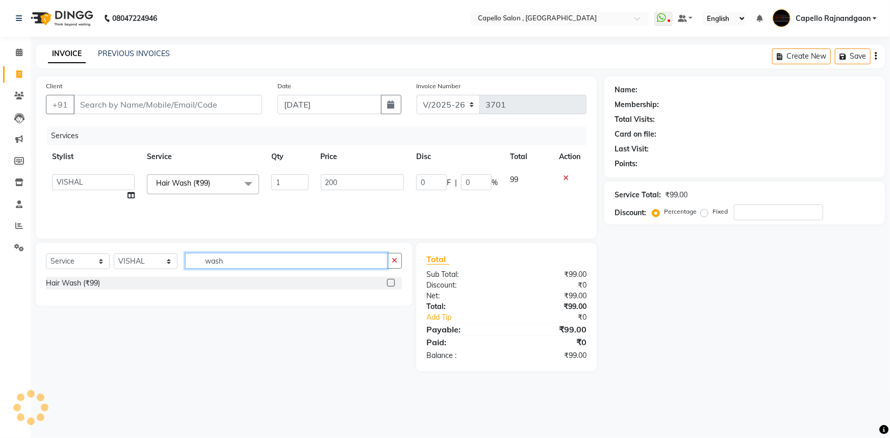
click at [226, 257] on input "wash" at bounding box center [286, 261] width 202 height 16
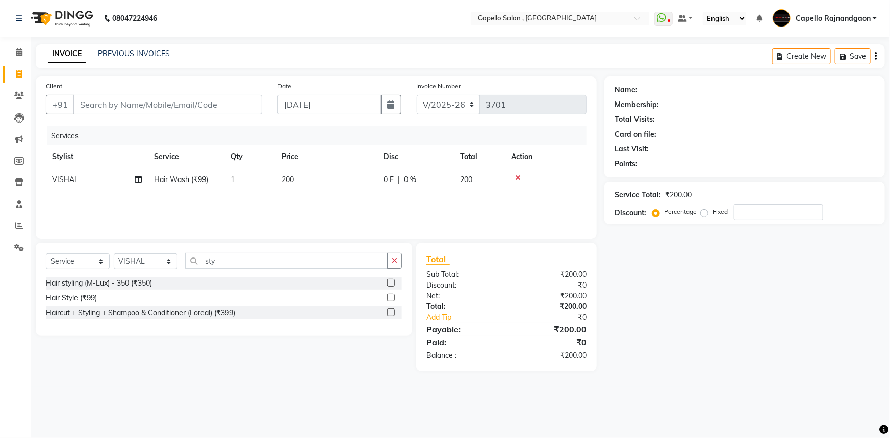
click at [99, 301] on div "Hair Style (₹99)" at bounding box center [224, 298] width 356 height 13
click at [103, 300] on div "Hair Style (₹99)" at bounding box center [224, 298] width 356 height 13
click at [392, 300] on label at bounding box center [391, 298] width 8 height 8
click at [392, 300] on input "checkbox" at bounding box center [390, 298] width 7 height 7
click at [299, 205] on td "99" at bounding box center [326, 202] width 102 height 23
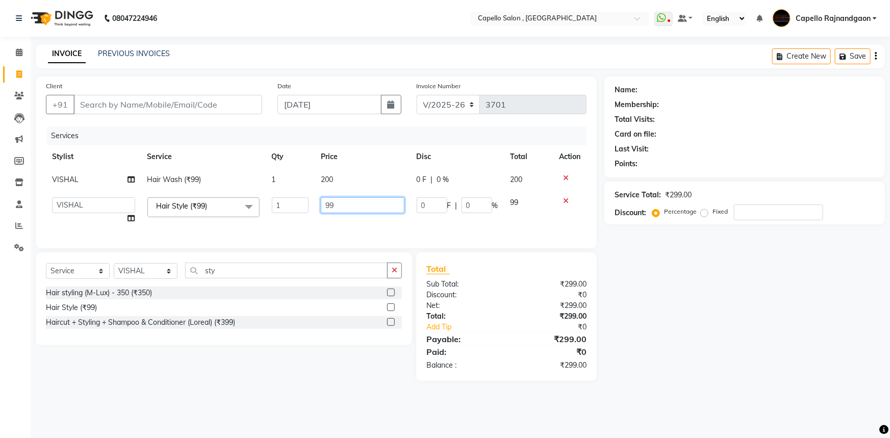
click at [342, 202] on input "99" at bounding box center [362, 205] width 83 height 16
click at [150, 281] on div "Select Service Product Membership Package Voucher Prepaid Gift Card Select Styl…" at bounding box center [224, 298] width 376 height 93
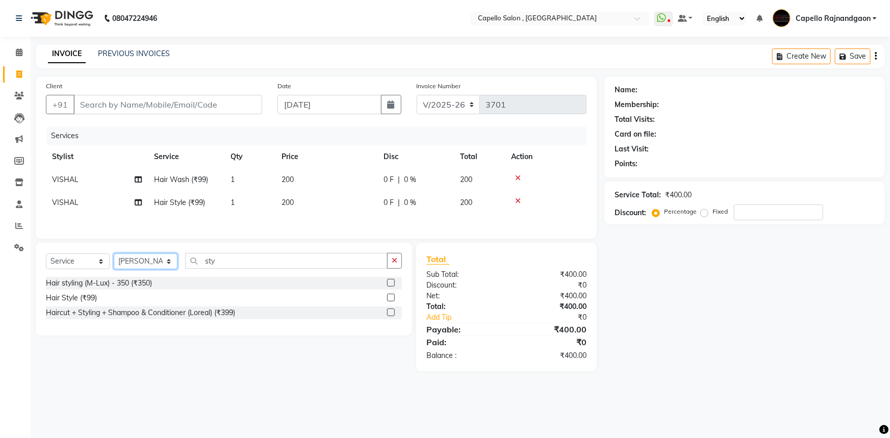
click at [114, 254] on select "Select Stylist ADMIN Capello Rajnandgaon Harshal khushi Namrata murari nihal PR…" at bounding box center [146, 261] width 64 height 16
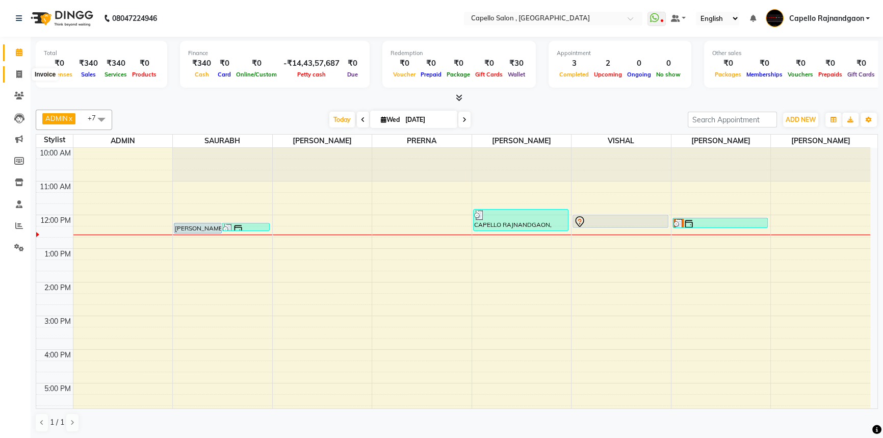
click at [16, 70] on span at bounding box center [19, 75] width 18 height 12
select select "service"
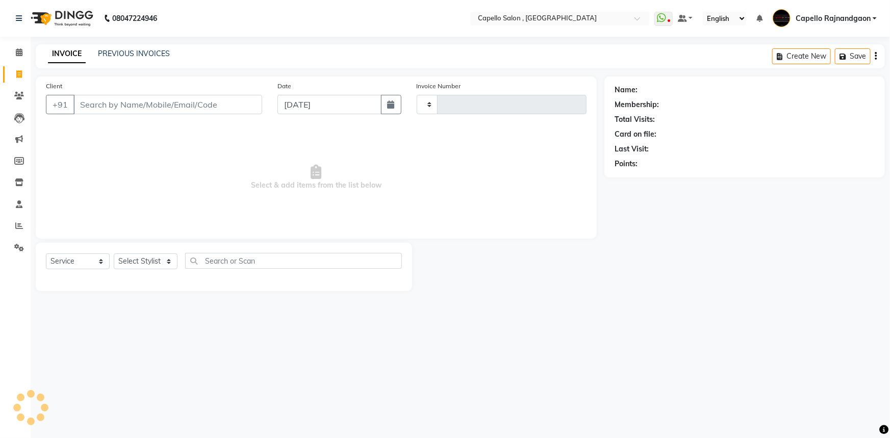
type input "3688"
select select "856"
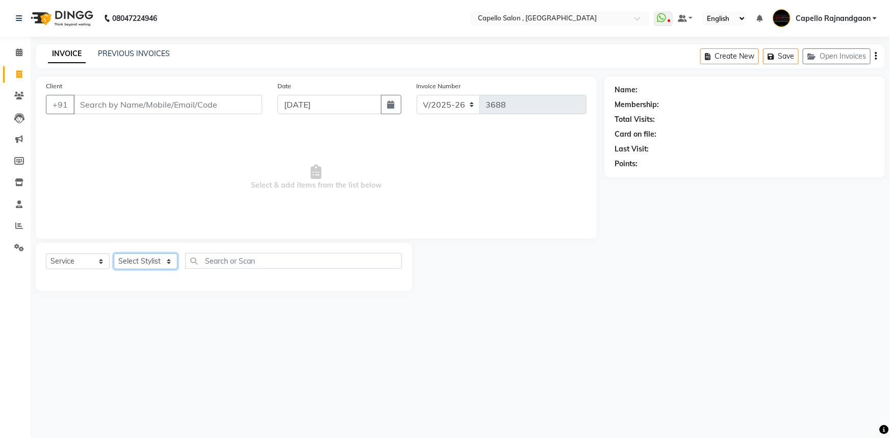
click at [157, 259] on select "Select Stylist ADMIN Capello [GEOGRAPHIC_DATA] [GEOGRAPHIC_DATA] [PERSON_NAME] …" at bounding box center [146, 261] width 64 height 16
select select "53407"
click at [114, 253] on select "Select Stylist ADMIN Capello [GEOGRAPHIC_DATA] [GEOGRAPHIC_DATA] [PERSON_NAME] …" at bounding box center [146, 261] width 64 height 16
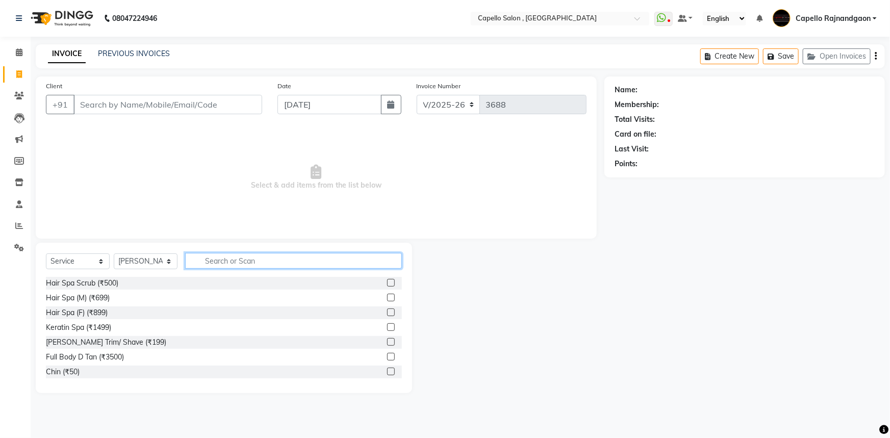
click at [219, 263] on input "text" at bounding box center [293, 261] width 217 height 16
type input "cut"
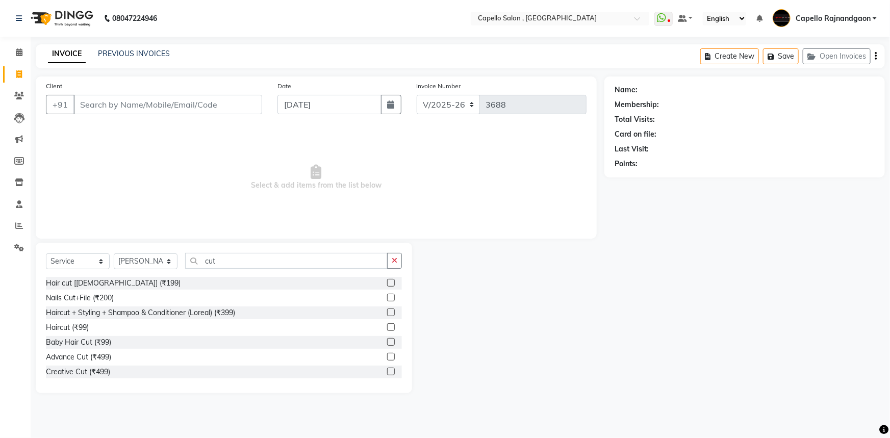
click at [124, 281] on div "Hair cut [[DEMOGRAPHIC_DATA]] (₹199)" at bounding box center [224, 283] width 356 height 13
click at [122, 281] on div "Hair cut [[DEMOGRAPHIC_DATA]] (₹199)" at bounding box center [224, 283] width 356 height 13
click at [387, 283] on label at bounding box center [391, 283] width 8 height 8
click at [387, 283] on input "checkbox" at bounding box center [390, 283] width 7 height 7
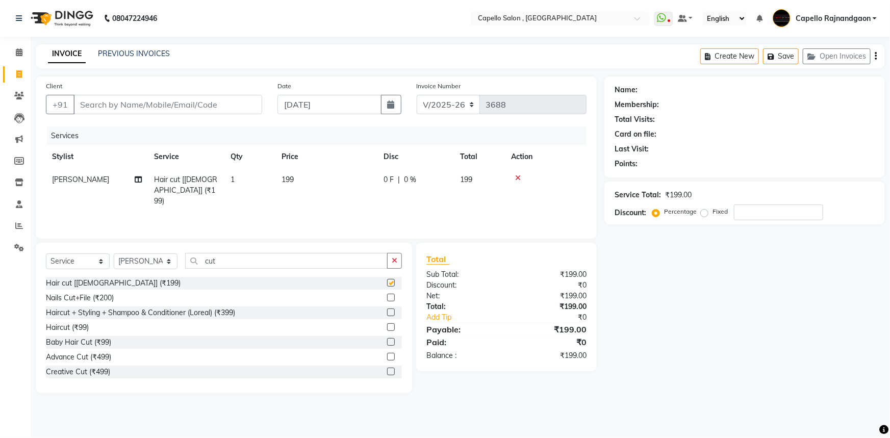
checkbox input "false"
click at [250, 261] on input "cut" at bounding box center [286, 261] width 202 height 16
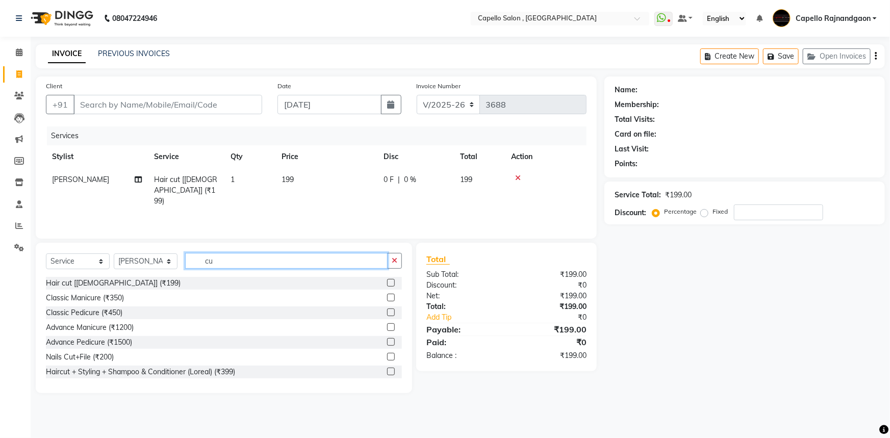
type input "c"
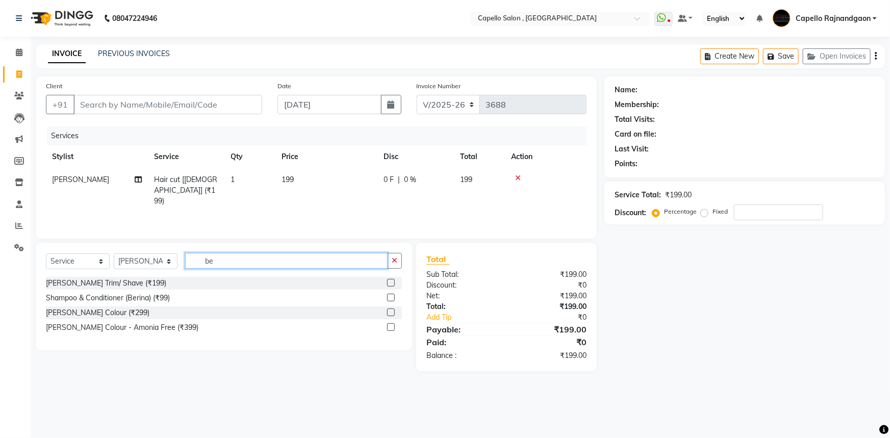
type input "be"
click at [163, 281] on div "[PERSON_NAME] Trim/ Shave (₹199)" at bounding box center [224, 283] width 356 height 13
click at [391, 284] on label at bounding box center [391, 283] width 8 height 8
click at [391, 284] on input "checkbox" at bounding box center [390, 283] width 7 height 7
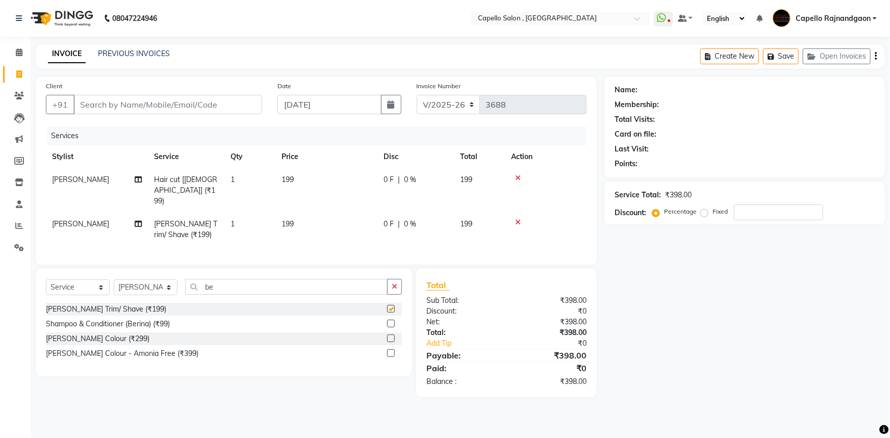
checkbox input "false"
click at [297, 177] on td "199" at bounding box center [326, 190] width 102 height 44
select select "53407"
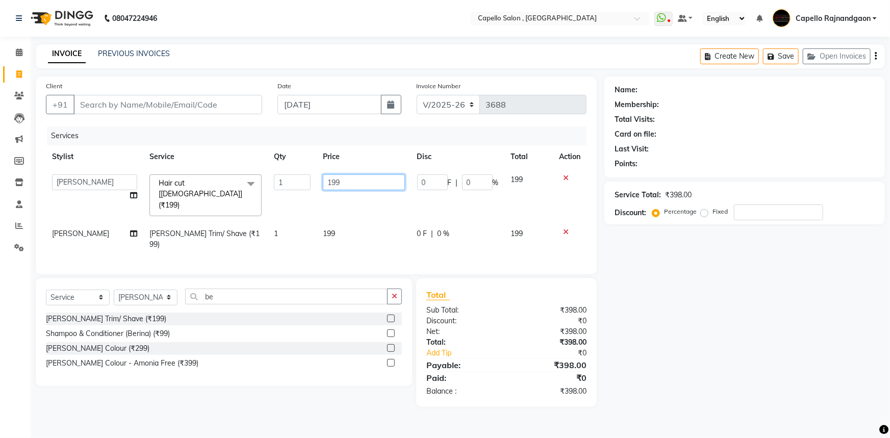
click at [343, 182] on input "199" at bounding box center [364, 182] width 82 height 16
type input "1"
type input "200"
click at [336, 222] on td "199" at bounding box center [364, 239] width 94 height 34
select select "53407"
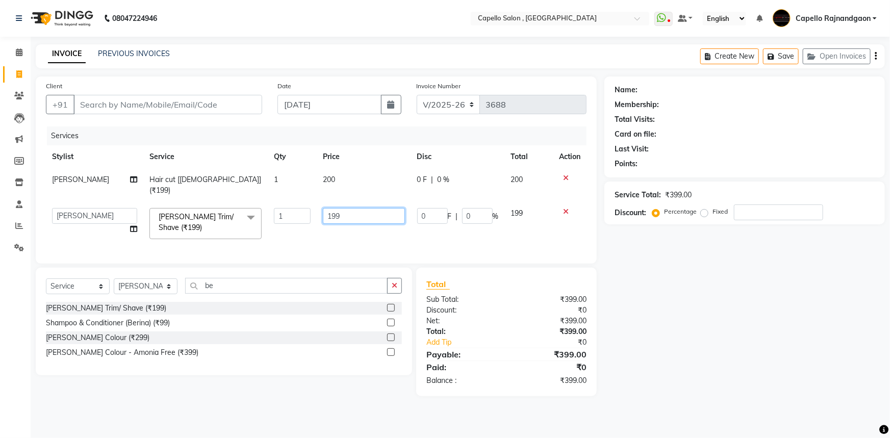
click at [339, 208] on input "199" at bounding box center [364, 216] width 82 height 16
type input "200"
click at [137, 96] on input "Client" at bounding box center [167, 104] width 189 height 19
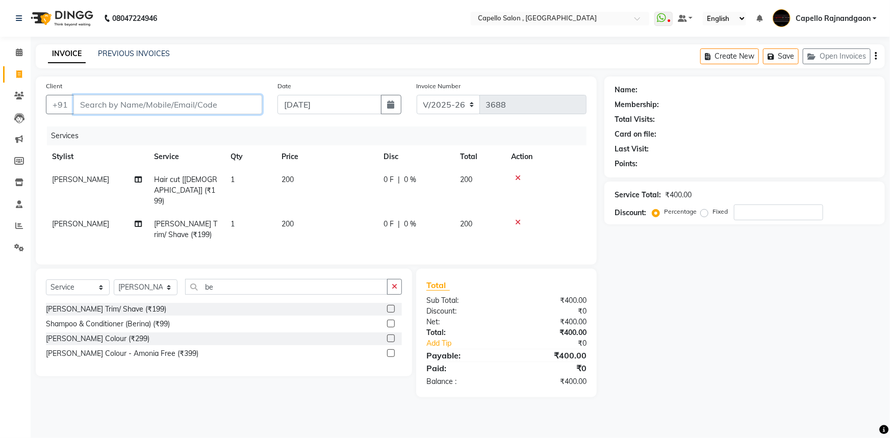
type input "6"
type input "0"
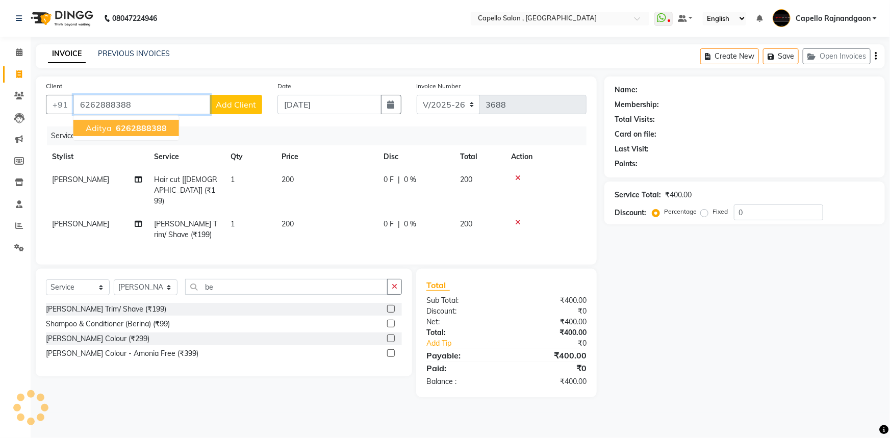
type input "6262888388"
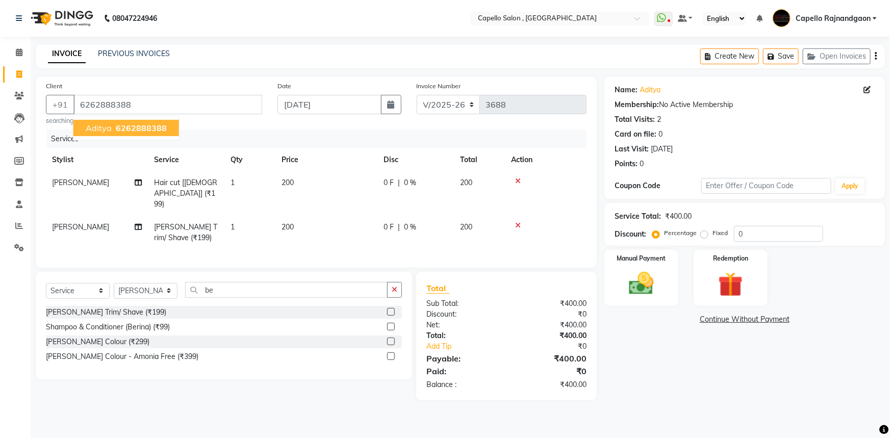
click at [623, 370] on div "Name: Aditya Membership: No Active Membership Total Visits: 2 Card on file: 0 L…" at bounding box center [748, 238] width 288 height 324
click at [650, 281] on img at bounding box center [641, 284] width 42 height 30
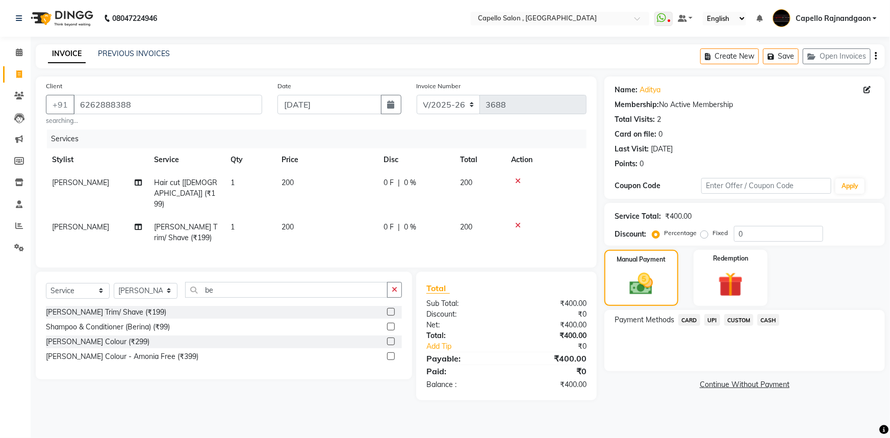
click at [714, 322] on span "UPI" at bounding box center [712, 320] width 16 height 12
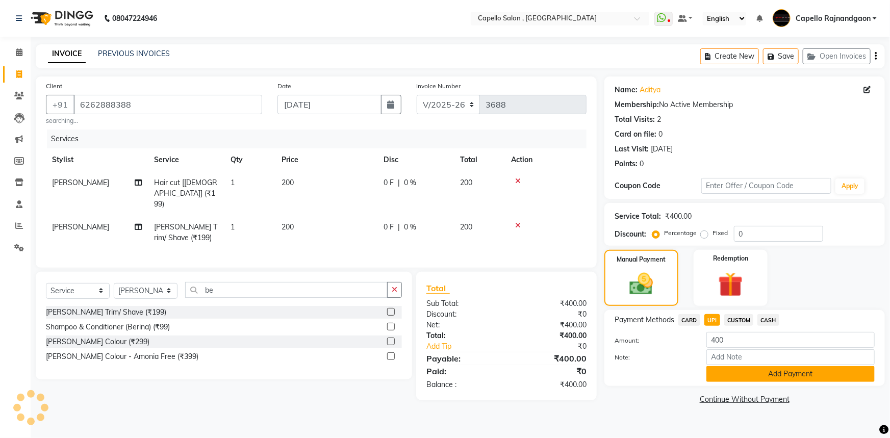
click at [744, 371] on button "Add Payment" at bounding box center [790, 374] width 168 height 16
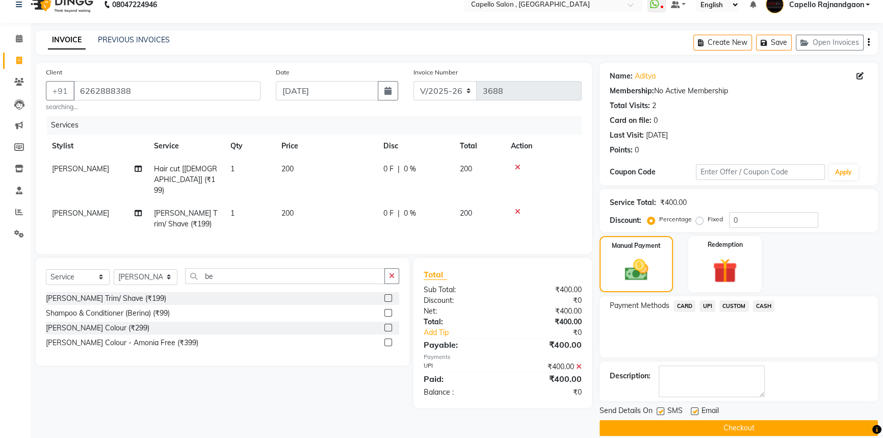
scroll to position [26, 0]
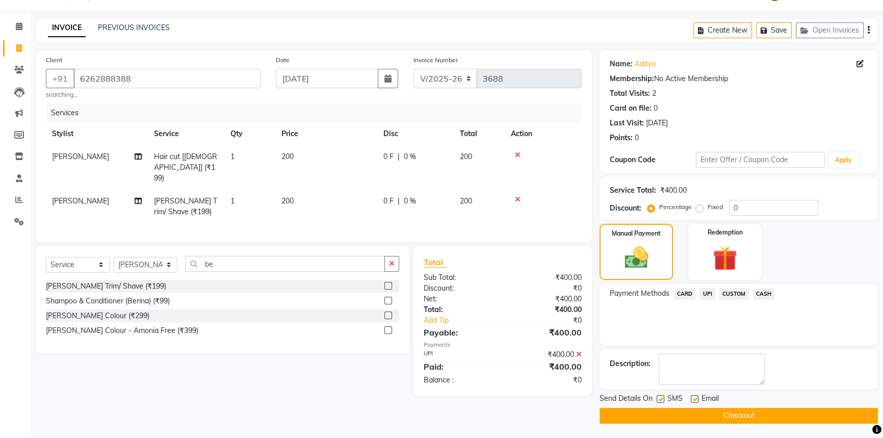
click at [829, 420] on button "Checkout" at bounding box center [739, 416] width 278 height 16
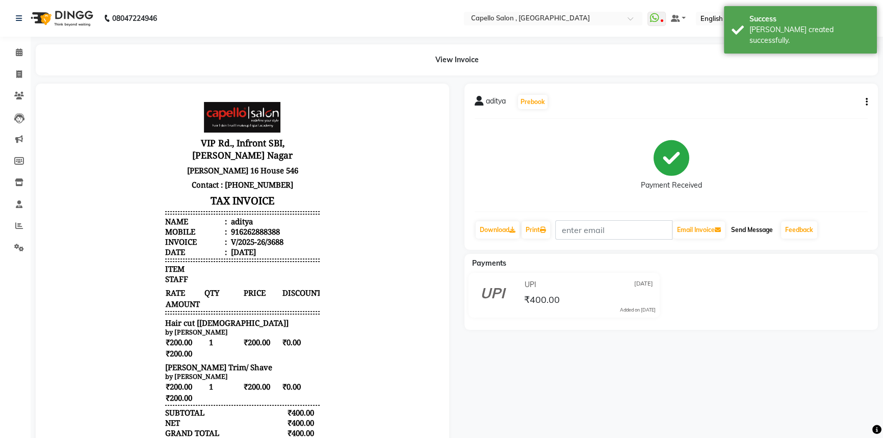
click at [758, 231] on button "Send Message" at bounding box center [752, 229] width 50 height 17
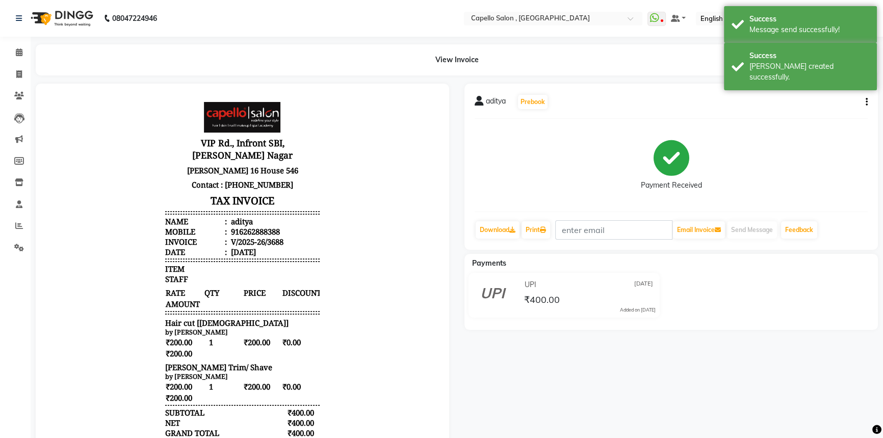
click at [735, 368] on div "aditya Prebook Payment Received Download Print Email Invoice Send Message Feedb…" at bounding box center [671, 305] width 429 height 443
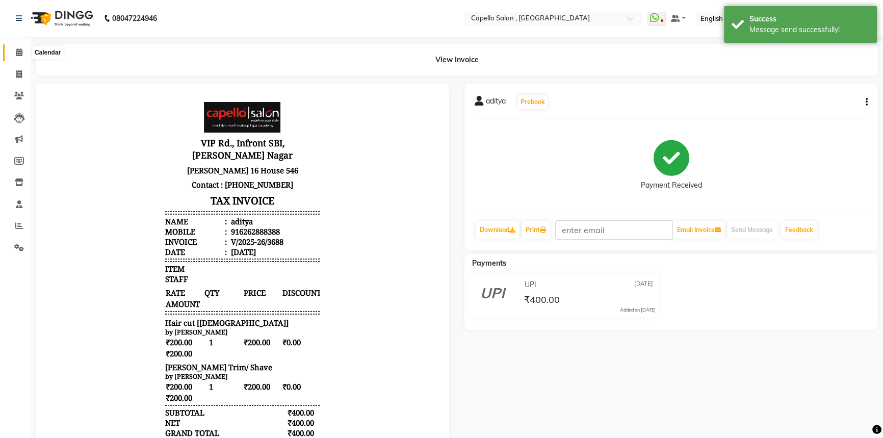
click at [15, 49] on span at bounding box center [19, 53] width 18 height 12
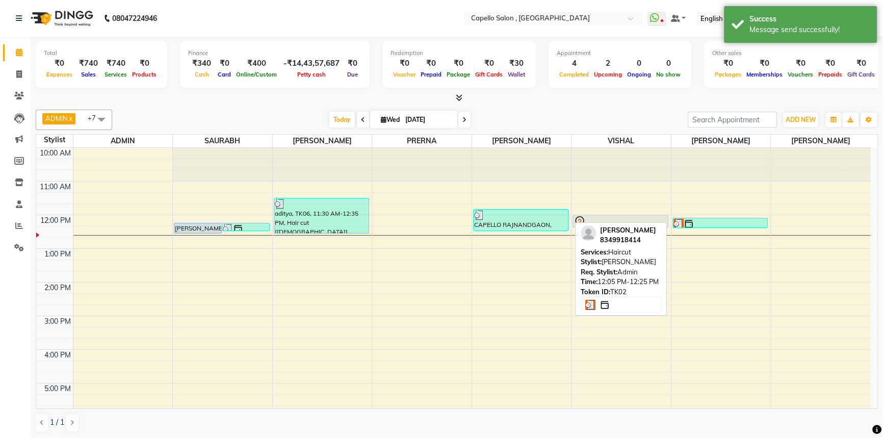
click at [718, 219] on div at bounding box center [721, 224] width 94 height 10
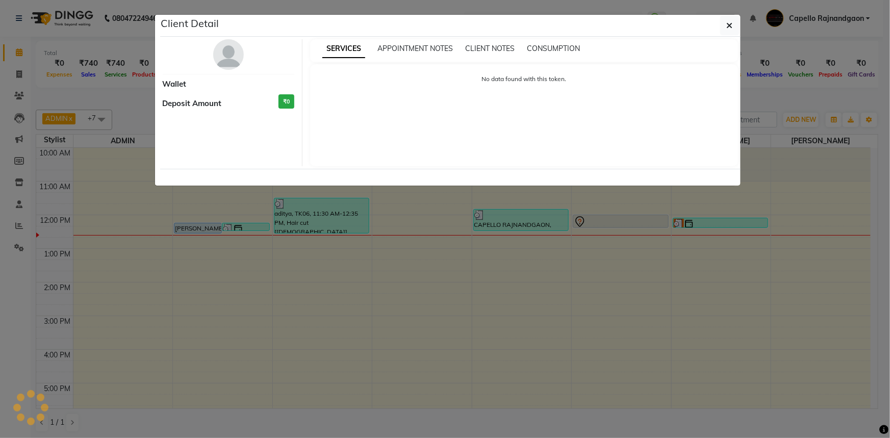
select select "3"
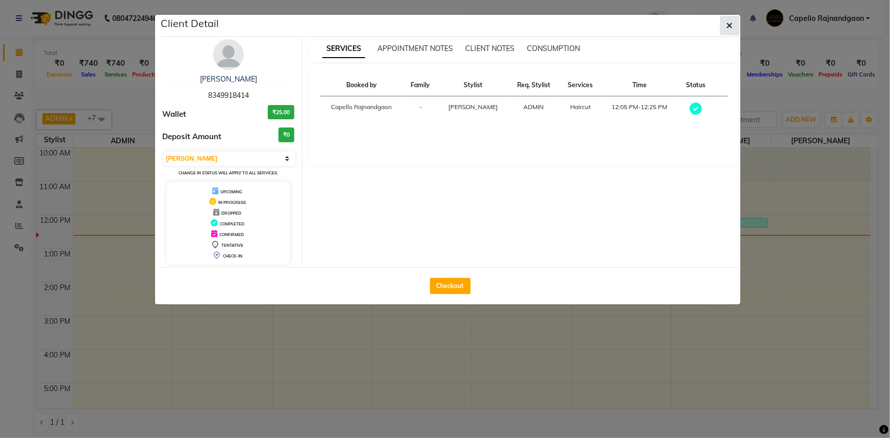
click at [725, 25] on button "button" at bounding box center [729, 25] width 19 height 19
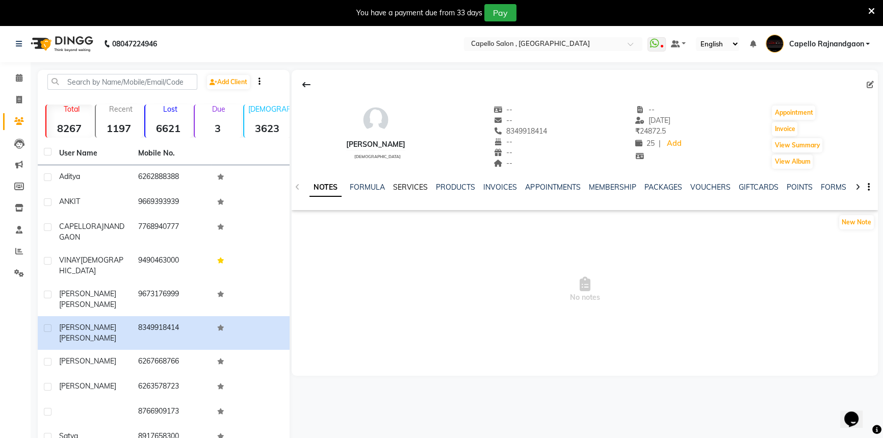
click at [408, 189] on link "SERVICES" at bounding box center [410, 187] width 35 height 9
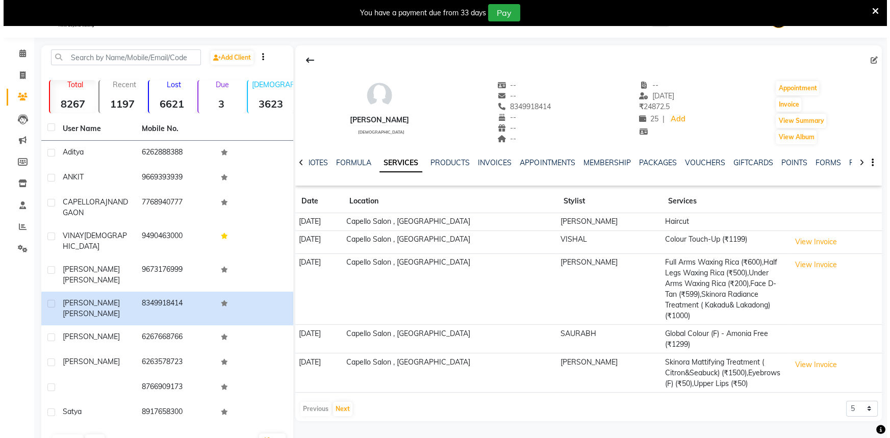
scroll to position [38, 0]
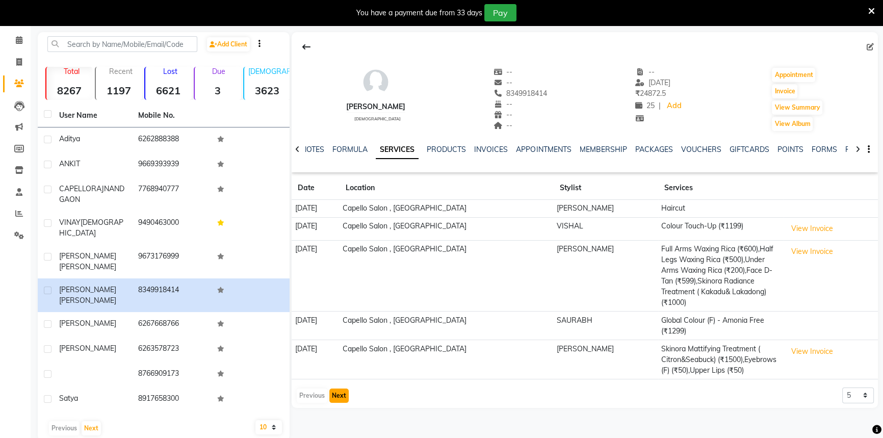
click at [342, 389] on button "Next" at bounding box center [338, 396] width 19 height 14
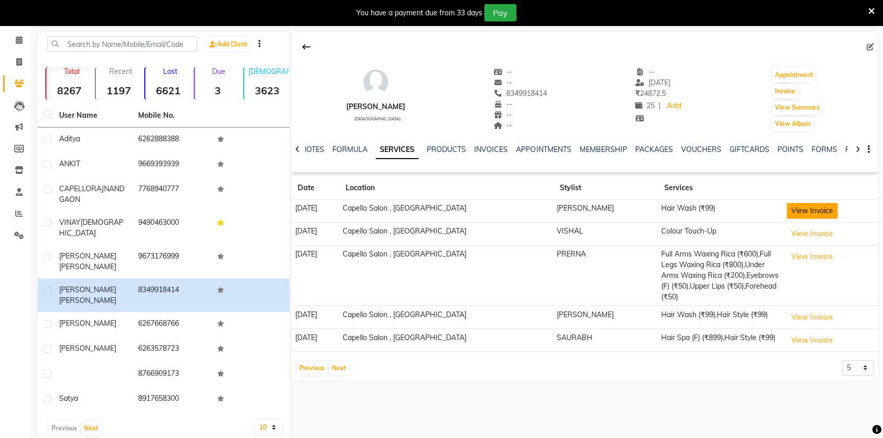
click at [811, 209] on button "View Invoice" at bounding box center [812, 211] width 51 height 16
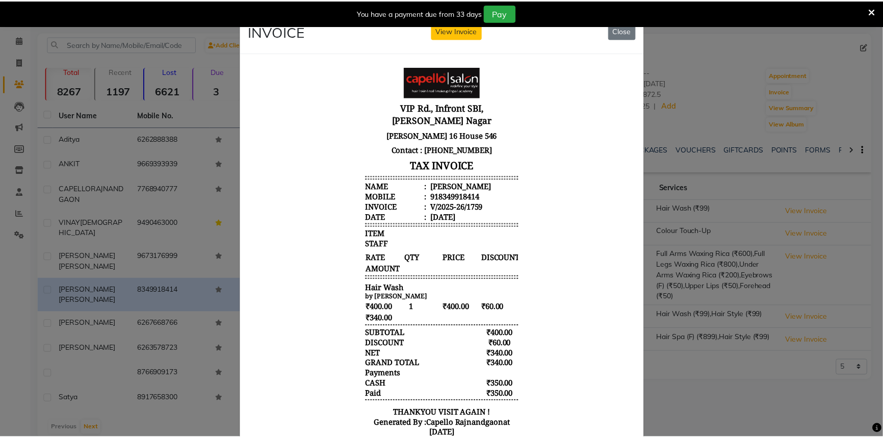
scroll to position [0, 0]
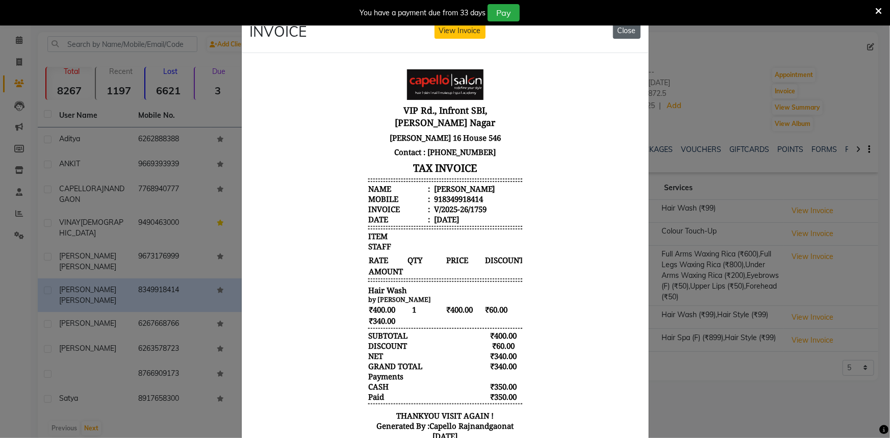
click at [630, 27] on button "Close" at bounding box center [627, 31] width 28 height 16
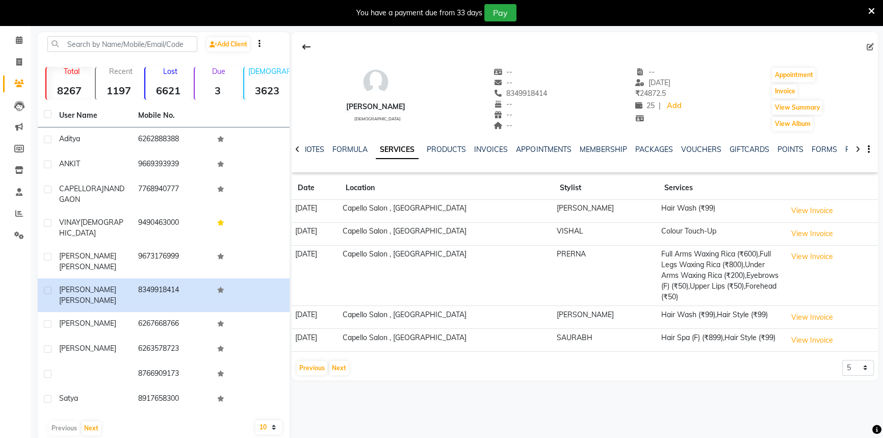
click at [871, 12] on icon at bounding box center [871, 11] width 7 height 9
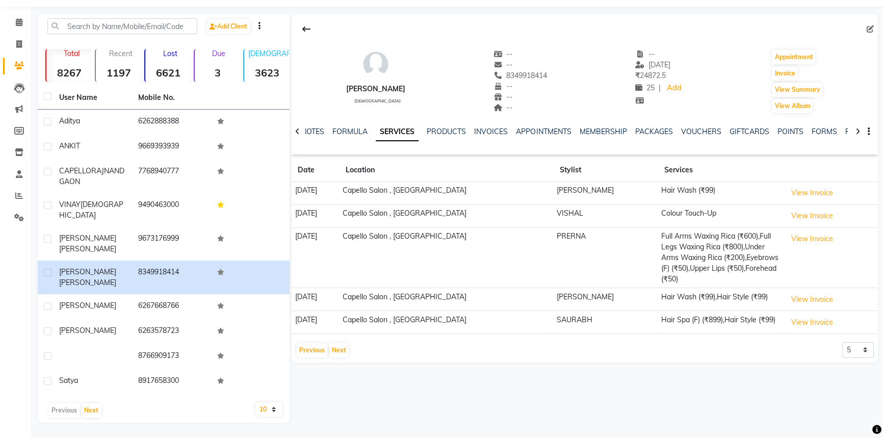
scroll to position [12, 0]
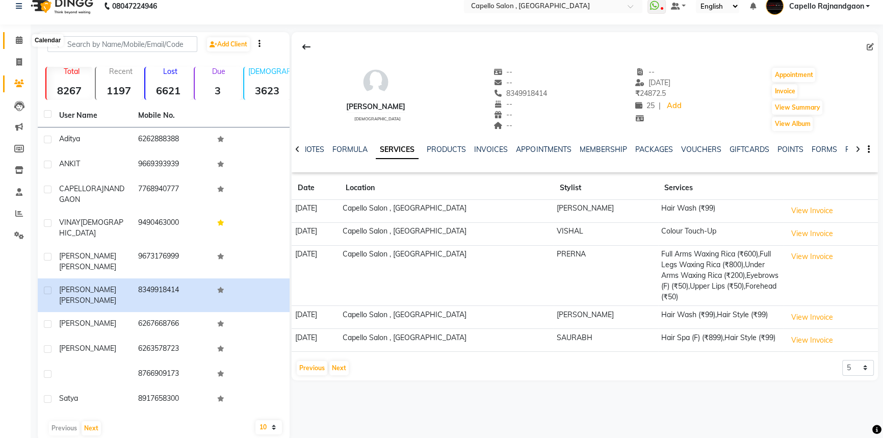
click at [21, 37] on icon at bounding box center [19, 40] width 7 height 8
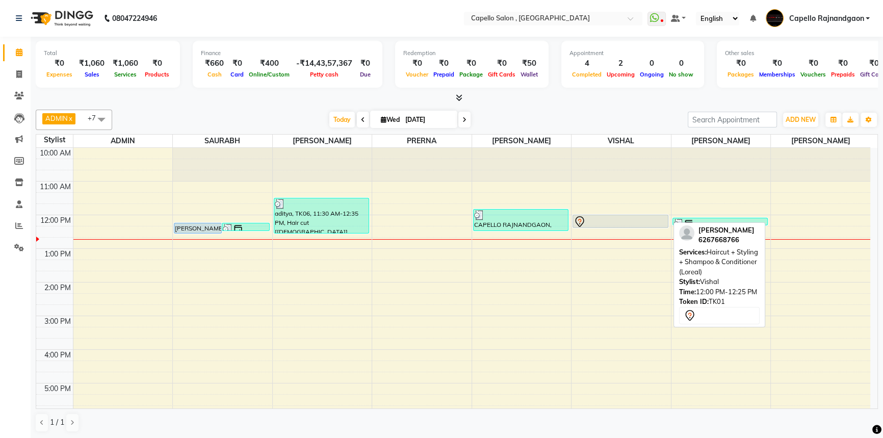
click at [608, 220] on div at bounding box center [621, 222] width 94 height 12
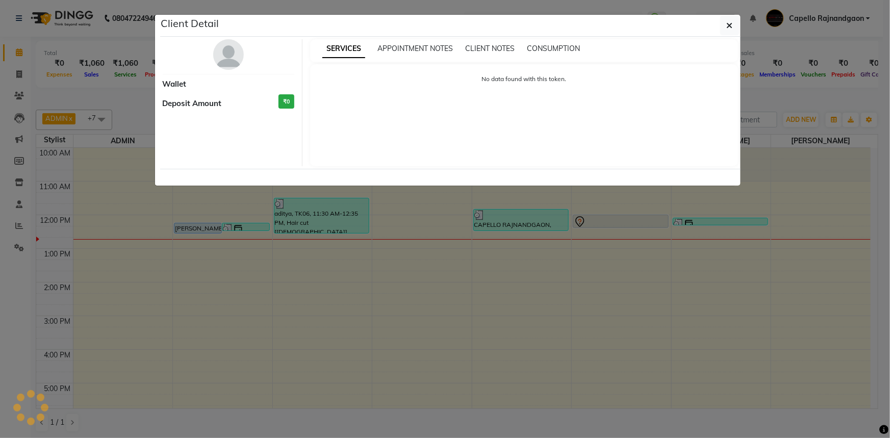
select select "7"
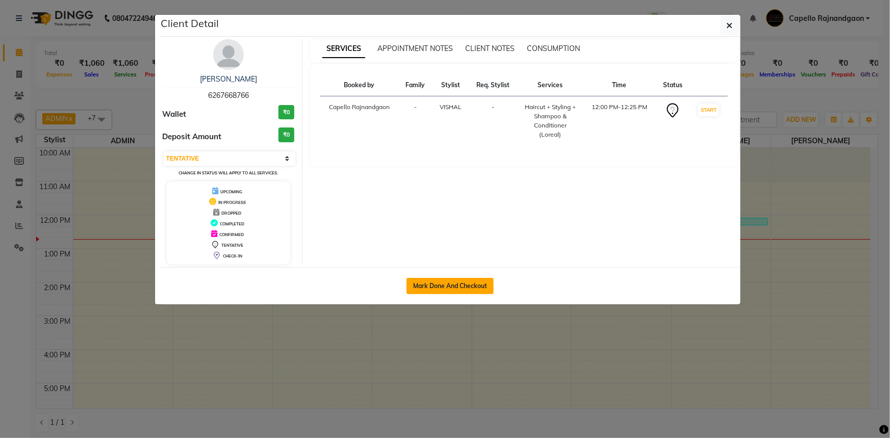
click at [420, 282] on button "Mark Done And Checkout" at bounding box center [449, 286] width 87 height 16
select select "service"
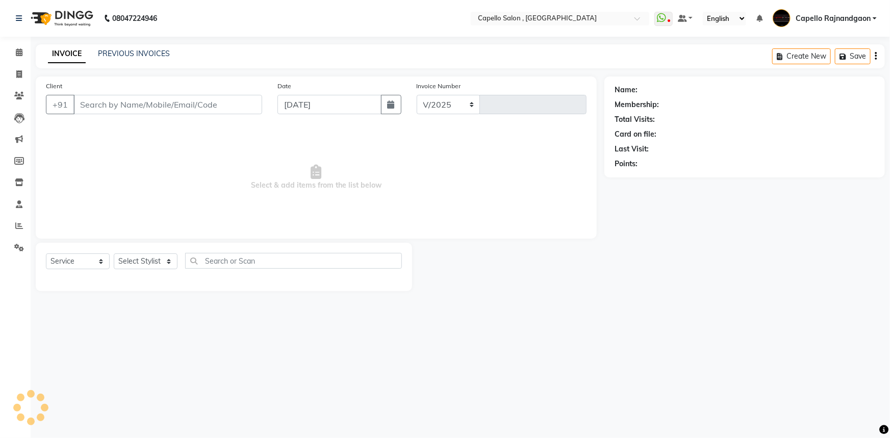
select select "856"
type input "3690"
type input "6267668766"
select select "34173"
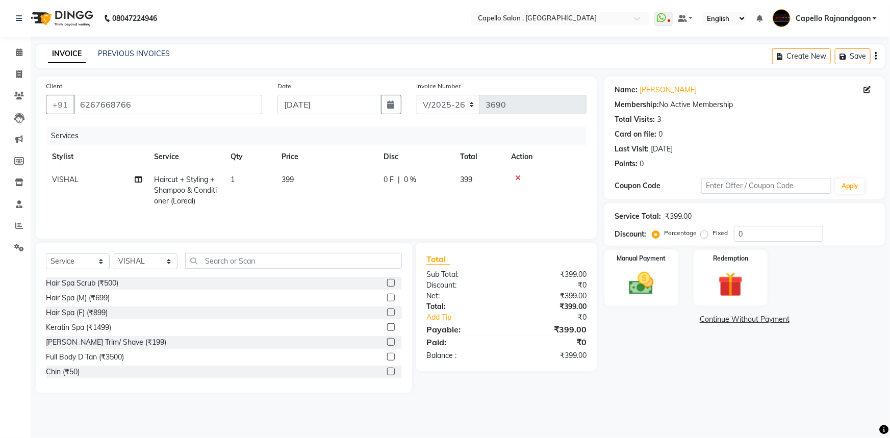
click at [199, 187] on span "Haircut + Styling + Shampoo & Conditioner (Loreal)" at bounding box center [185, 190] width 63 height 31
select select "34173"
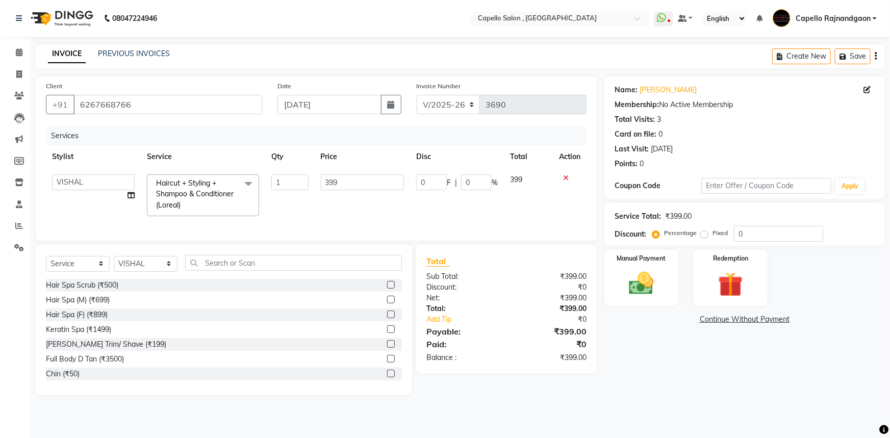
click at [247, 181] on span at bounding box center [248, 183] width 20 height 19
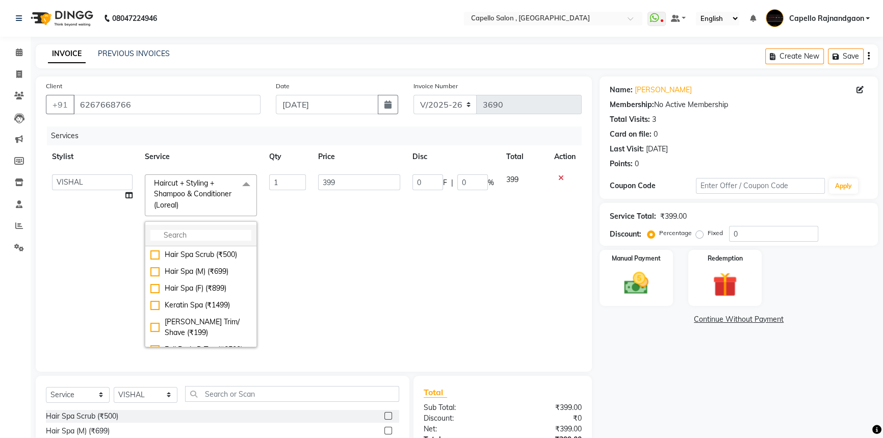
click at [165, 239] on input "multiselect-search" at bounding box center [200, 235] width 101 height 11
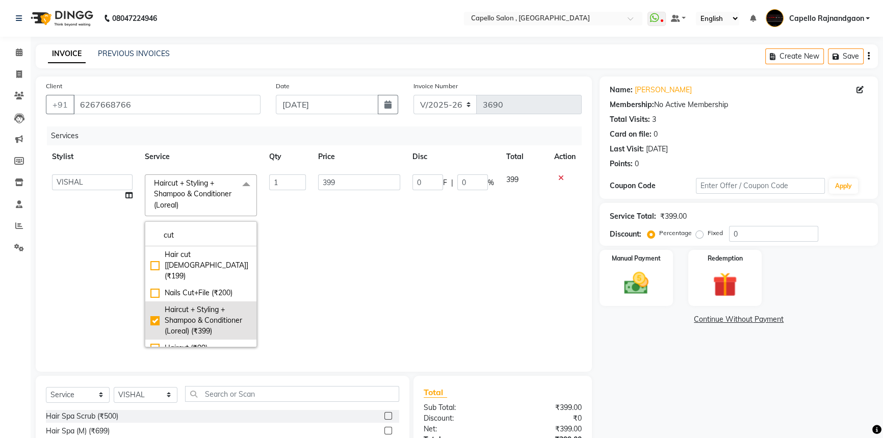
type input "cut"
click at [150, 304] on div "Haircut + Styling + Shampoo & Conditioner (Loreal) (₹399)" at bounding box center [200, 320] width 101 height 32
type input "0"
checkbox input "false"
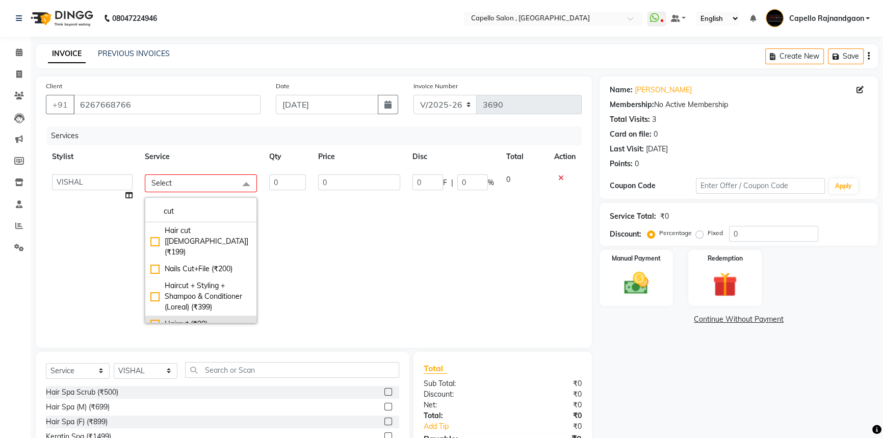
click at [155, 319] on div "Haircut (₹99)" at bounding box center [200, 324] width 101 height 11
type input "1"
type input "99"
checkbox input "true"
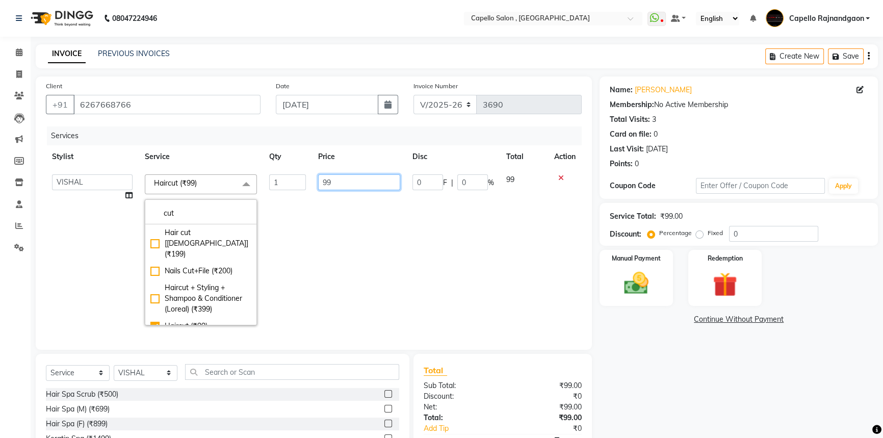
click at [327, 185] on input "99" at bounding box center [359, 182] width 82 height 16
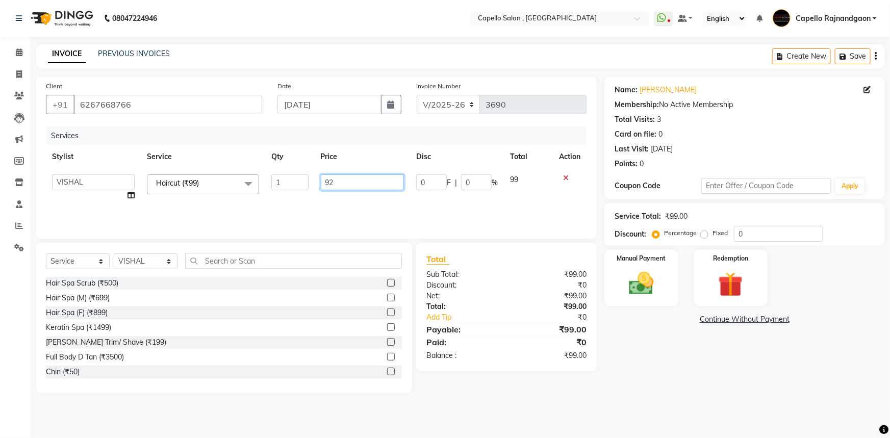
type input "9"
type input "200"
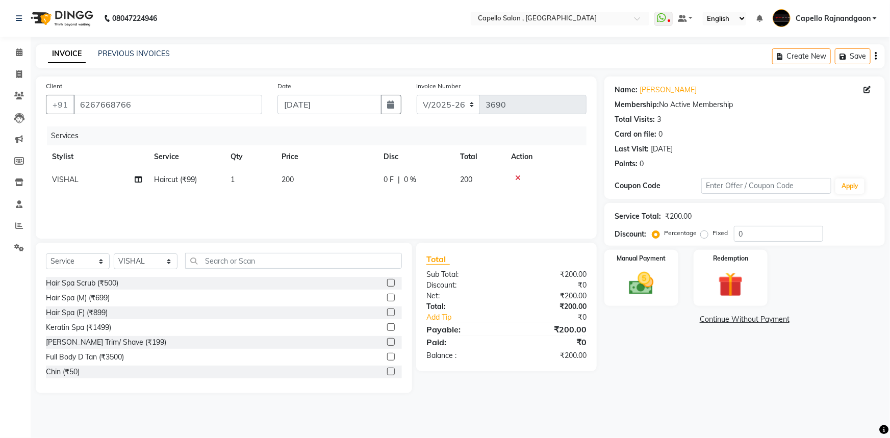
click at [721, 378] on div "Name: Ekta Membership: No Active Membership Total Visits: 3 Card on file: 0 Las…" at bounding box center [748, 234] width 288 height 317
click at [233, 179] on span "1" at bounding box center [232, 179] width 4 height 9
select select "34173"
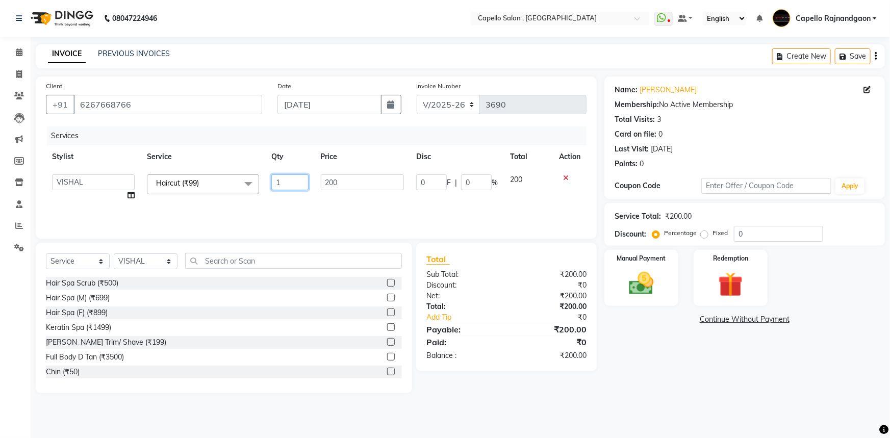
click at [282, 184] on input "1" at bounding box center [289, 182] width 37 height 16
type input "2"
click at [328, 201] on div "Services Stylist Service Qty Price Disc Total Action ADMIN Capello Rajnandgaon …" at bounding box center [316, 177] width 540 height 102
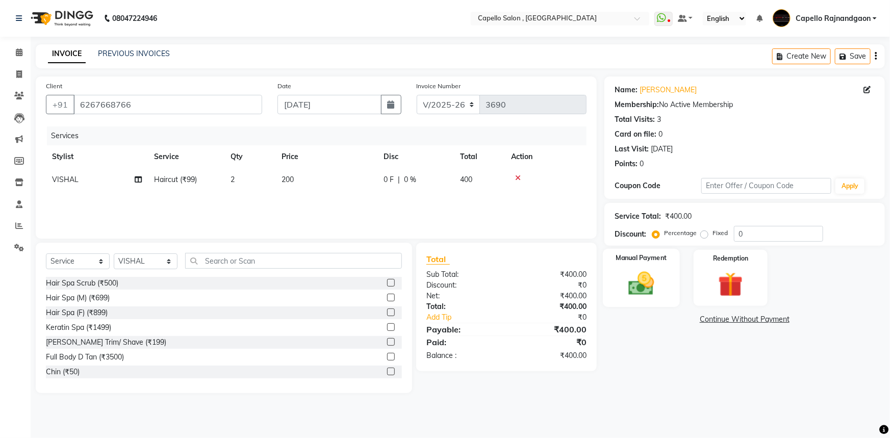
click at [628, 281] on img at bounding box center [641, 284] width 42 height 30
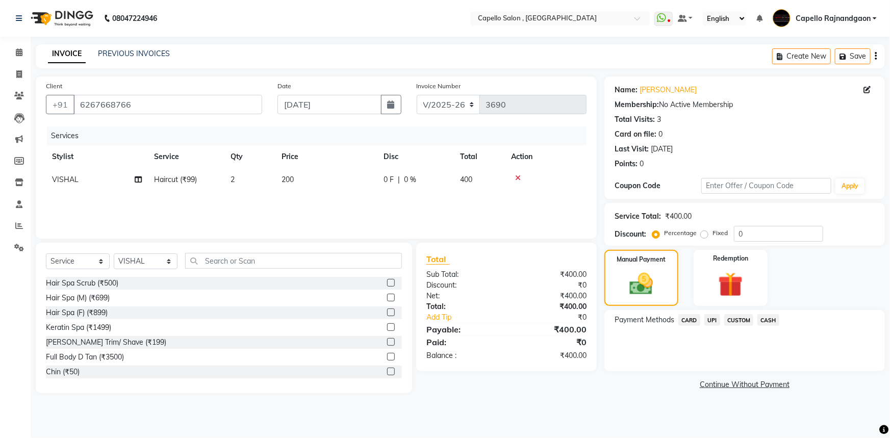
click at [768, 318] on span "CASH" at bounding box center [768, 320] width 22 height 12
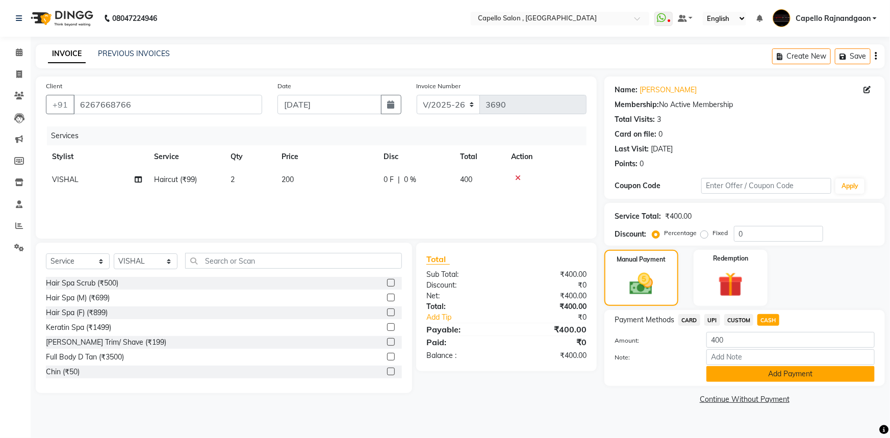
click at [783, 368] on button "Add Payment" at bounding box center [790, 374] width 168 height 16
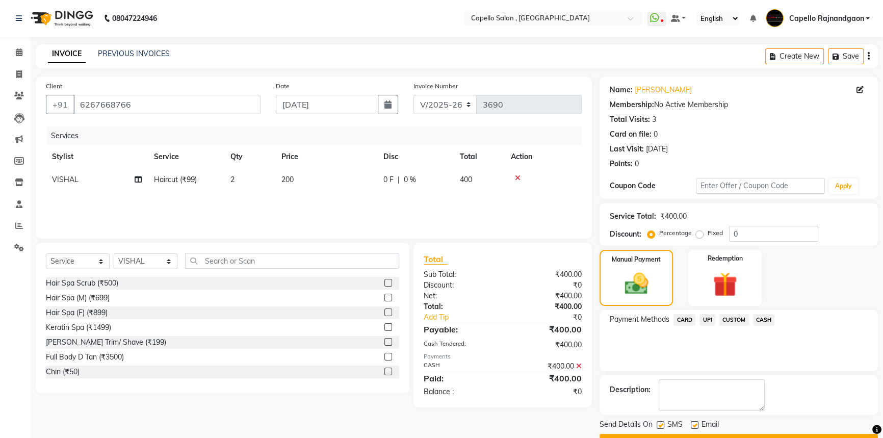
click at [759, 316] on span "CASH" at bounding box center [764, 320] width 22 height 12
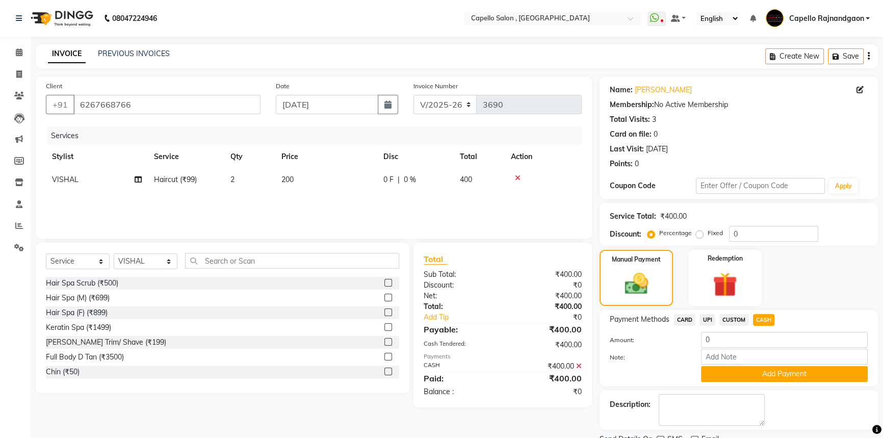
scroll to position [41, 0]
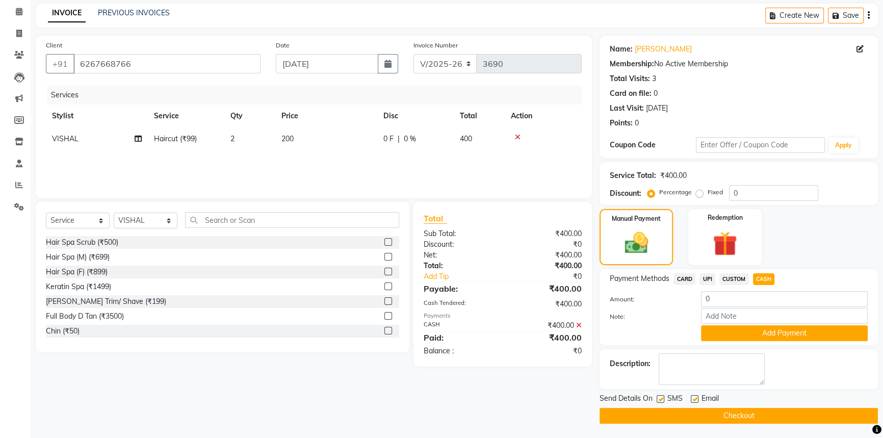
click at [648, 424] on main "INVOICE PREVIOUS INVOICES Create New Save Client +91 6267668766 Date 03-09-2025…" at bounding box center [457, 221] width 852 height 435
click at [654, 416] on button "Checkout" at bounding box center [739, 416] width 278 height 16
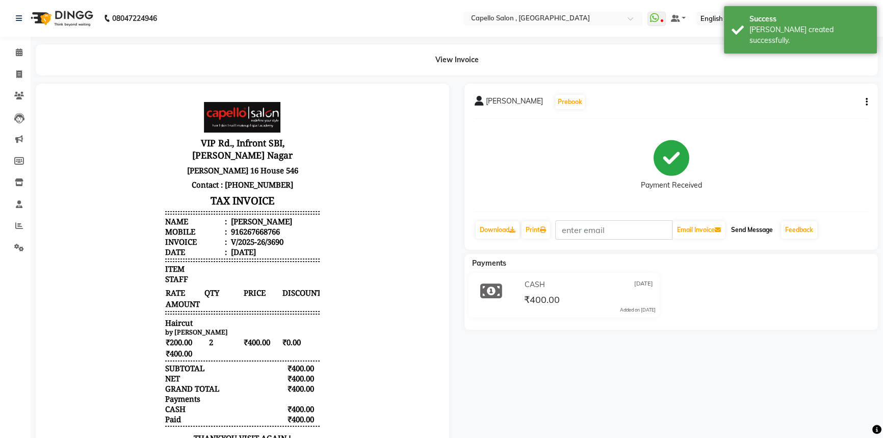
click at [757, 230] on button "Send Message" at bounding box center [752, 229] width 50 height 17
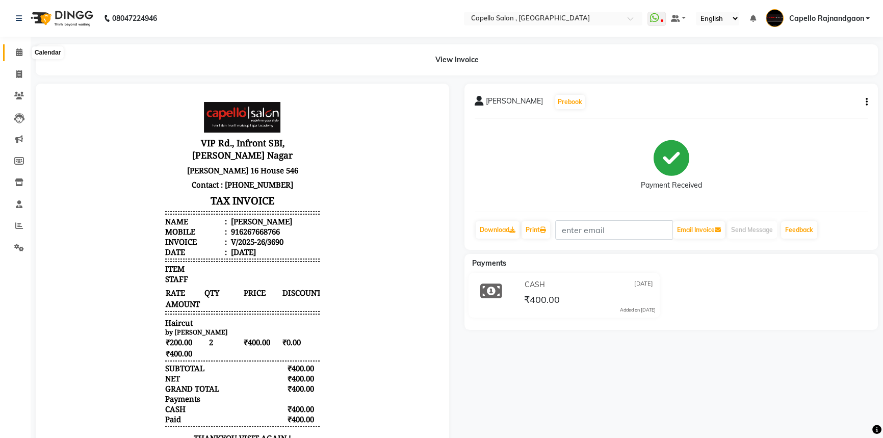
click at [18, 55] on icon at bounding box center [19, 52] width 7 height 8
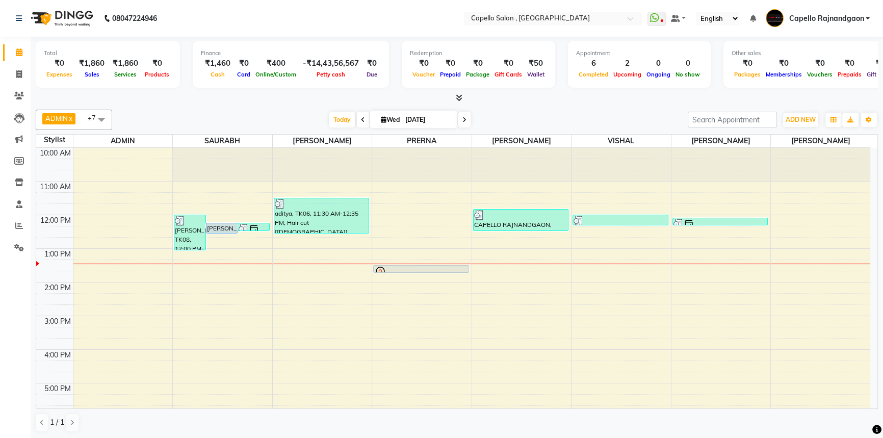
drag, startPoint x: 126, startPoint y: 103, endPoint x: 318, endPoint y: 201, distance: 215.5
click at [234, 163] on div "Total ₹0 Expenses ₹1,860 Sales ₹1,860 Services ₹0 Products Finance ₹1,460 Cash …" at bounding box center [457, 238] width 852 height 402
click at [523, 100] on div at bounding box center [457, 98] width 842 height 11
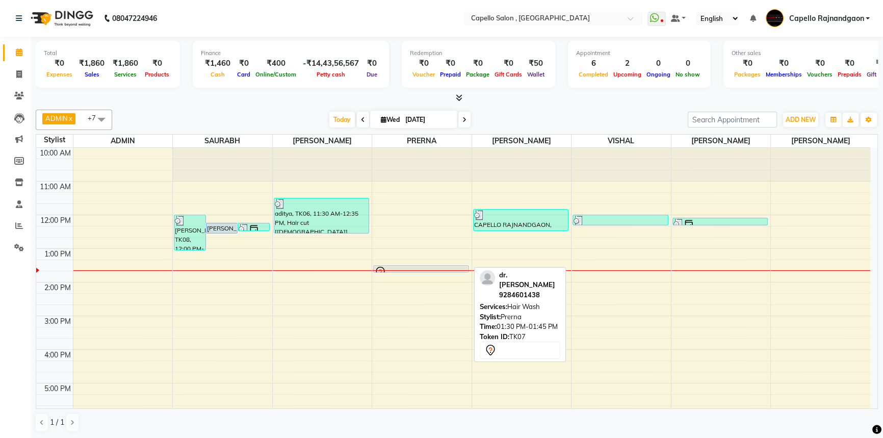
click at [437, 266] on div at bounding box center [421, 272] width 94 height 12
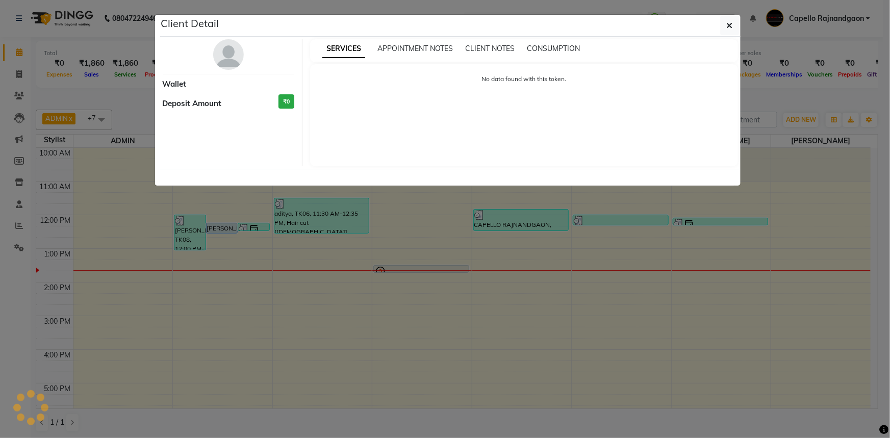
select select "7"
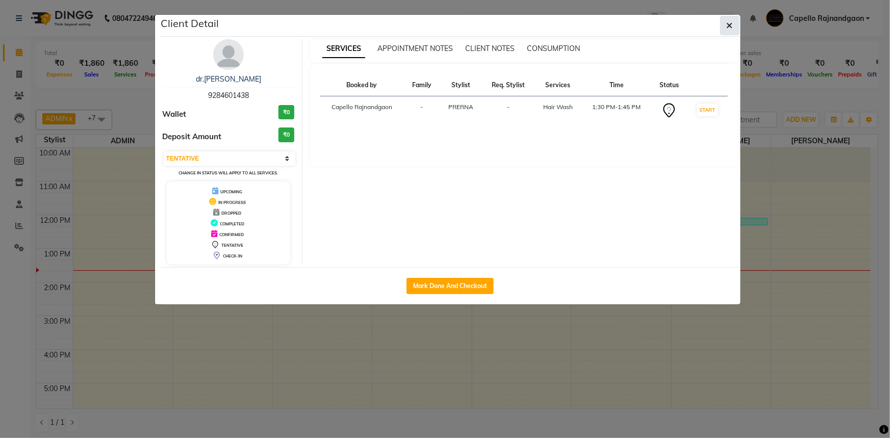
click at [721, 30] on button "button" at bounding box center [729, 25] width 19 height 19
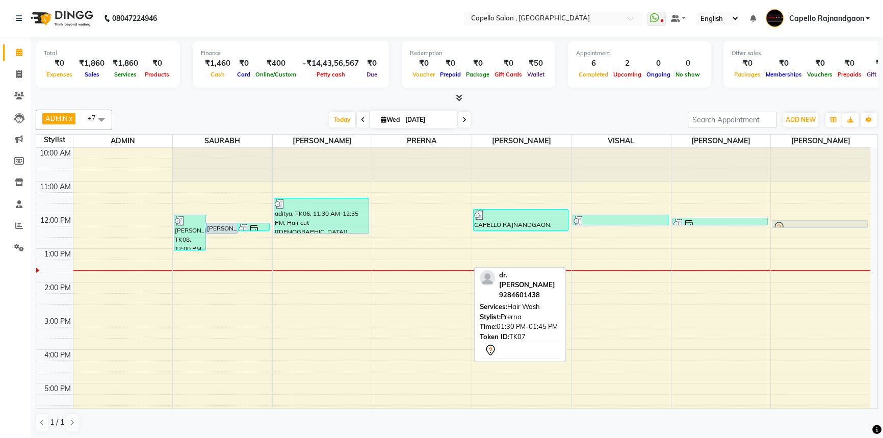
drag, startPoint x: 413, startPoint y: 265, endPoint x: 835, endPoint y: 218, distance: 423.7
click at [835, 218] on div "10:00 AM 11:00 AM 12:00 PM 1:00 PM 2:00 PM 3:00 PM 4:00 PM 5:00 PM 6:00 PM 7:00…" at bounding box center [453, 333] width 834 height 370
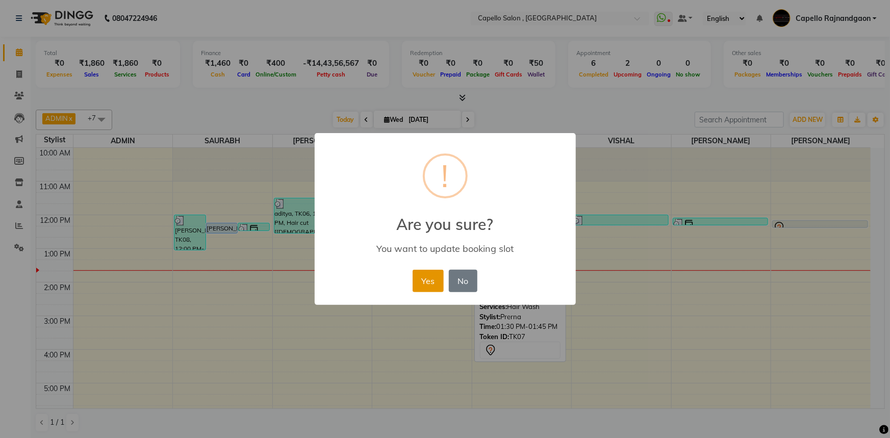
click at [428, 284] on button "Yes" at bounding box center [427, 281] width 31 height 22
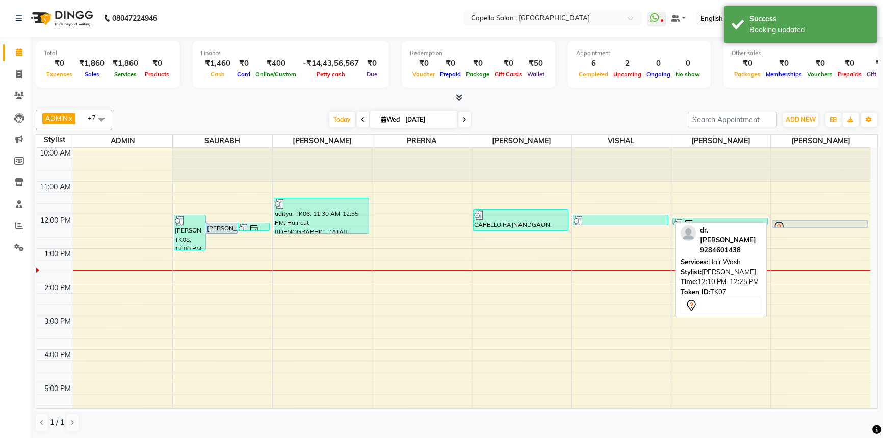
click at [821, 223] on div at bounding box center [820, 227] width 94 height 12
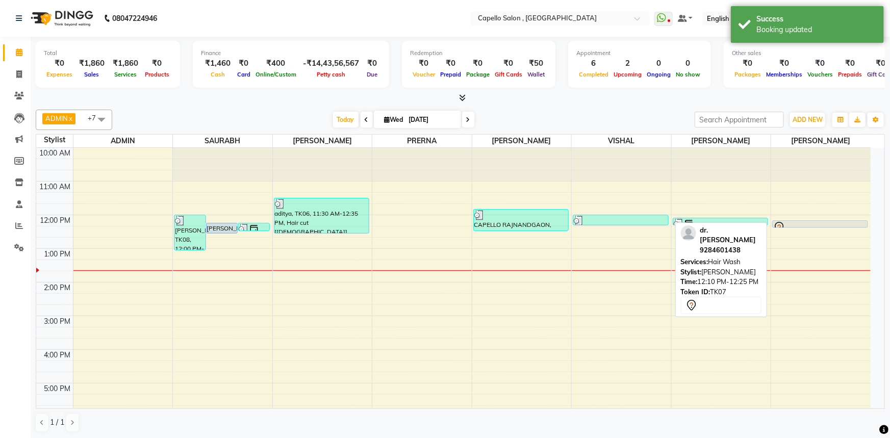
select select "7"
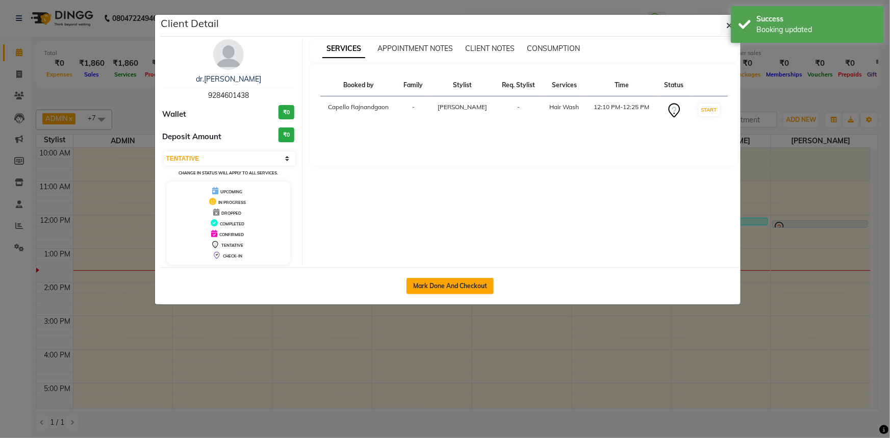
click at [424, 283] on button "Mark Done And Checkout" at bounding box center [449, 286] width 87 height 16
select select "service"
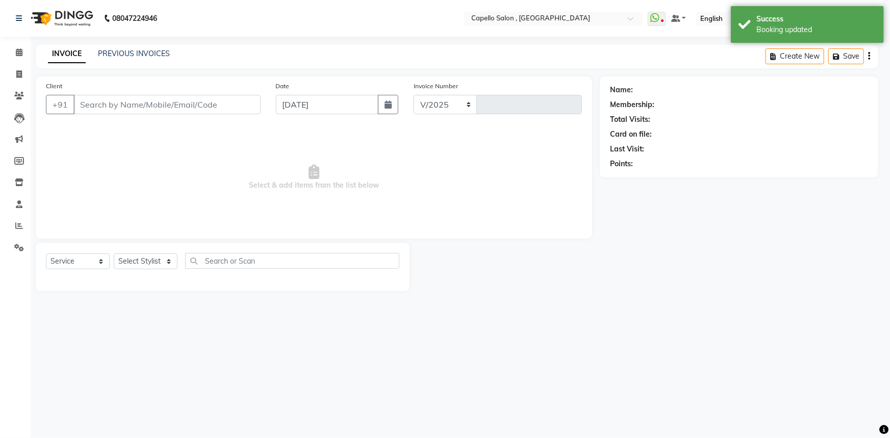
select select "856"
type input "3692"
type input "9284601438"
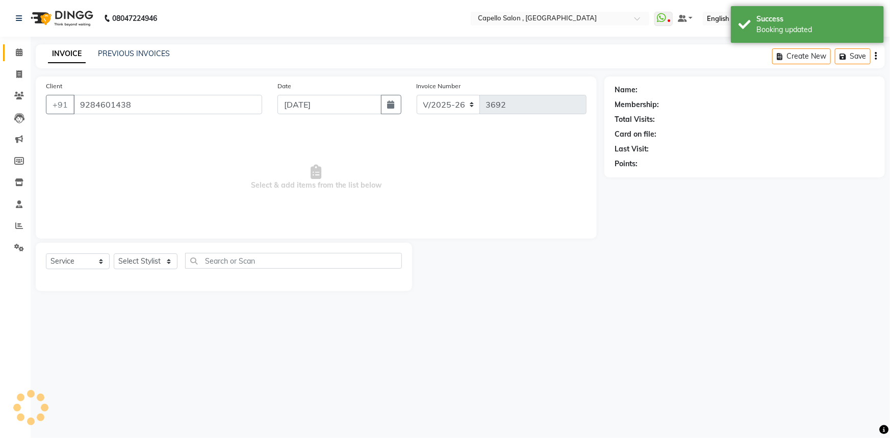
select select "66386"
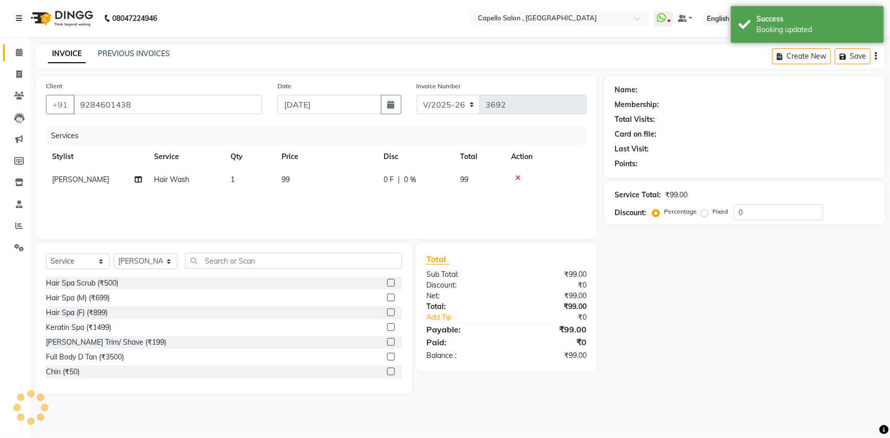
select select "1: Object"
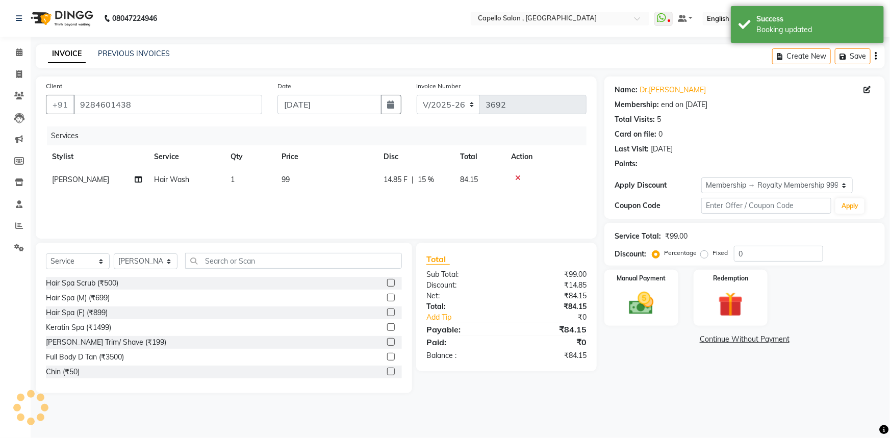
type input "15"
click at [321, 176] on td "99" at bounding box center [326, 179] width 102 height 23
select select "66386"
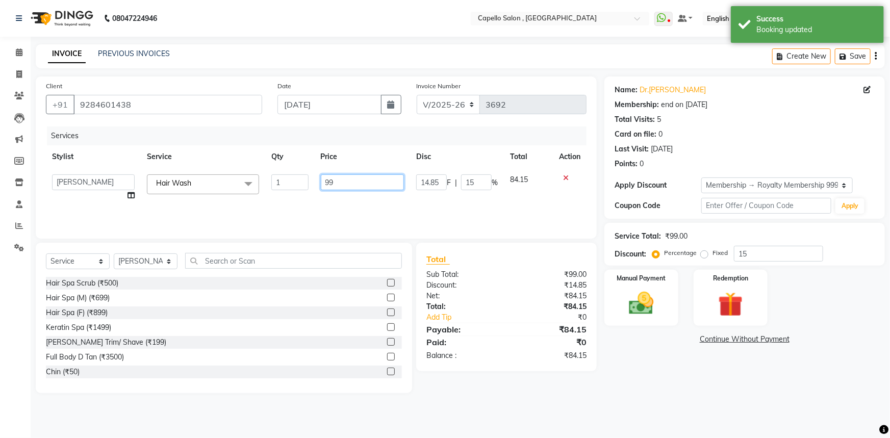
drag, startPoint x: 321, startPoint y: 180, endPoint x: 385, endPoint y: 173, distance: 64.7
click at [386, 179] on input "99" at bounding box center [363, 182] width 84 height 16
type input "200"
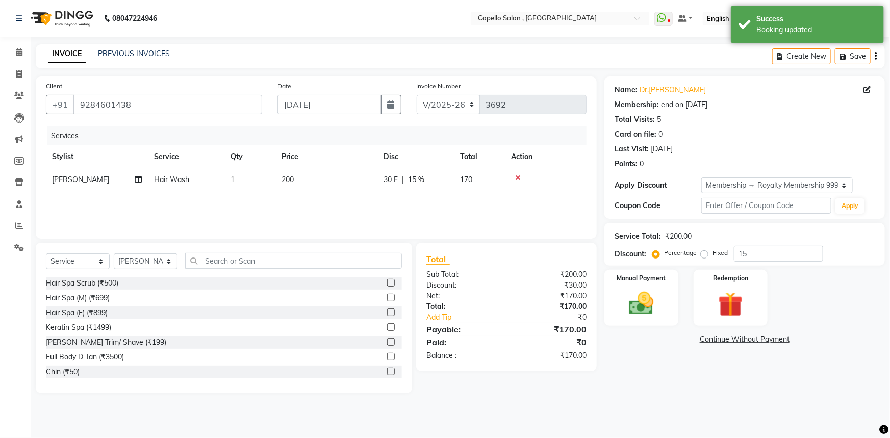
click at [663, 373] on div "Name: Dr.ankita Membership: end on 11-06-2026 Total Visits: 5 Card on file: 0 L…" at bounding box center [748, 234] width 288 height 317
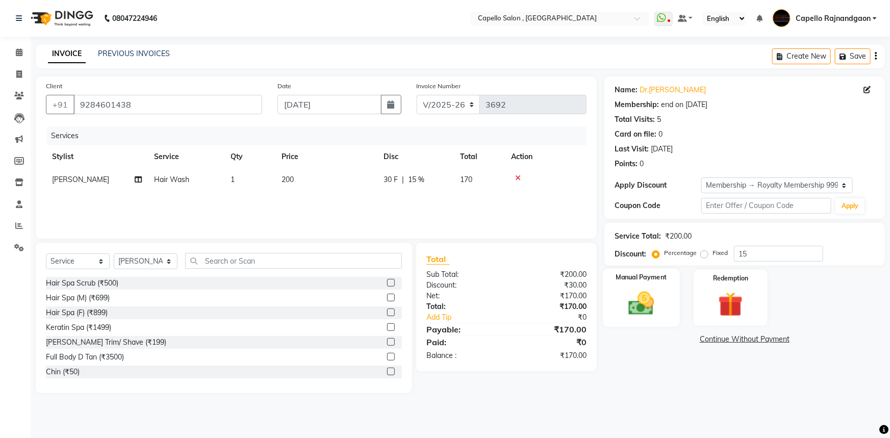
click at [617, 305] on div "Manual Payment" at bounding box center [641, 298] width 77 height 59
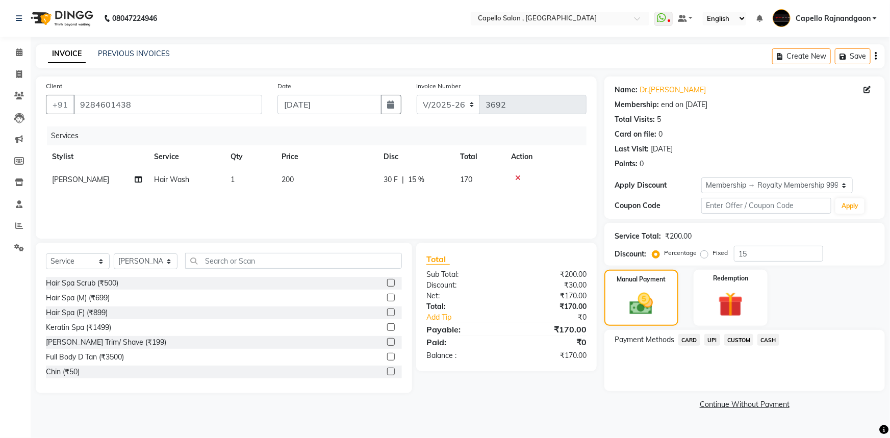
click at [767, 341] on span "CASH" at bounding box center [768, 340] width 22 height 12
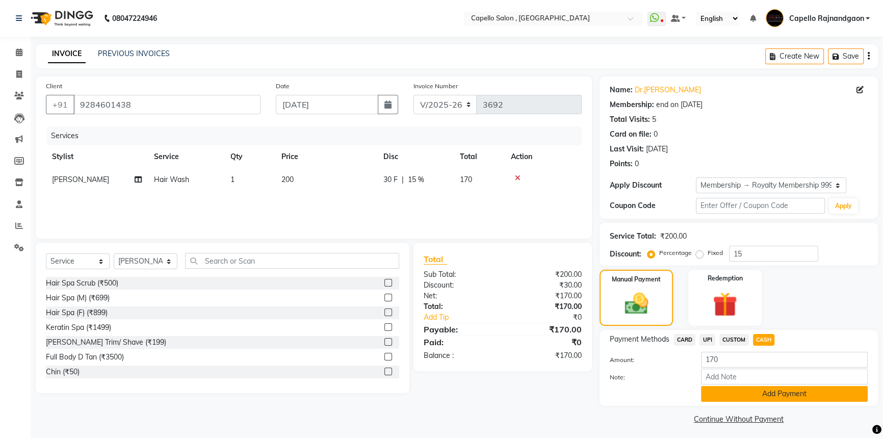
click at [770, 396] on button "Add Payment" at bounding box center [784, 394] width 167 height 16
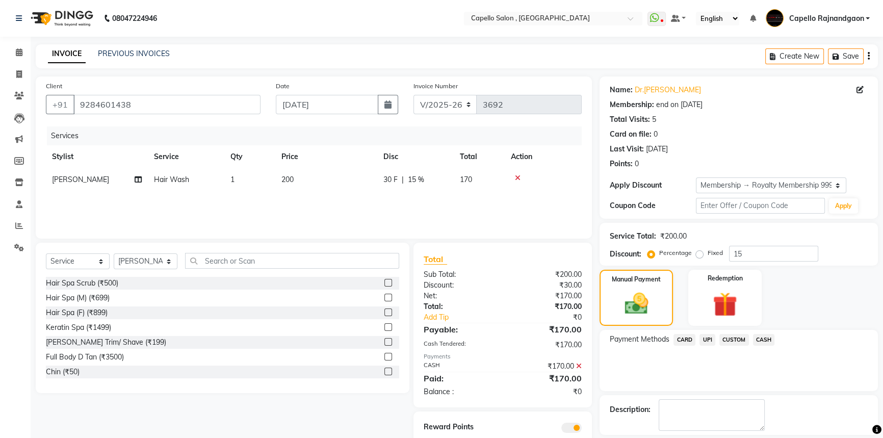
scroll to position [46, 0]
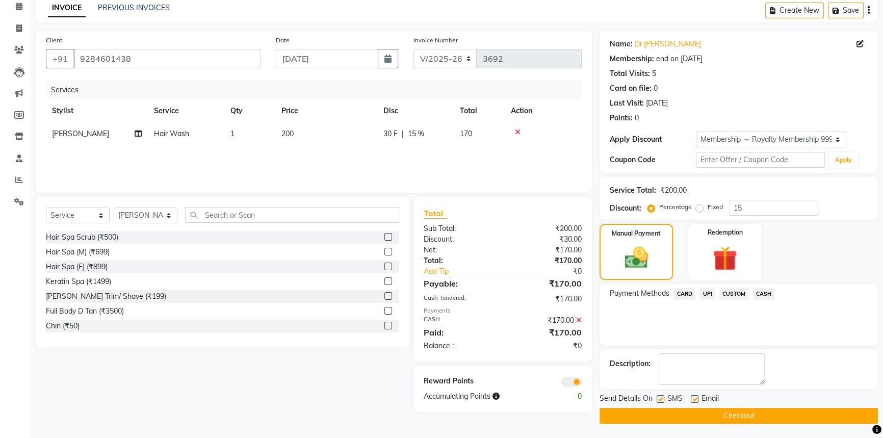
click at [714, 415] on button "Checkout" at bounding box center [739, 416] width 278 height 16
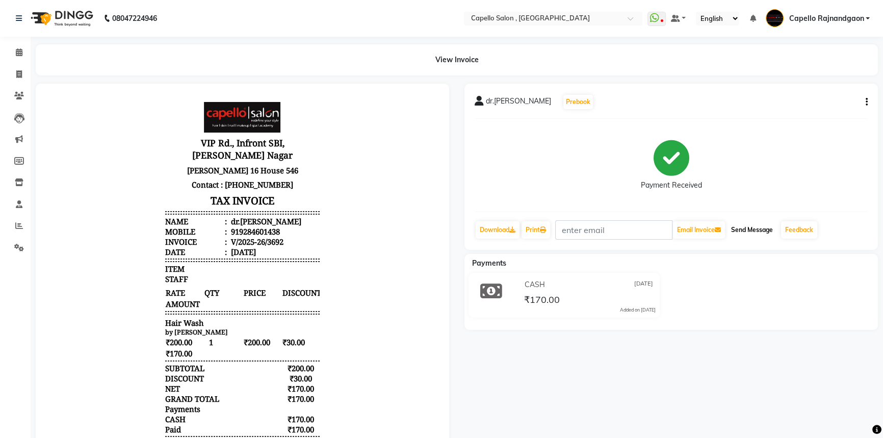
click at [749, 224] on button "Send Message" at bounding box center [752, 229] width 50 height 17
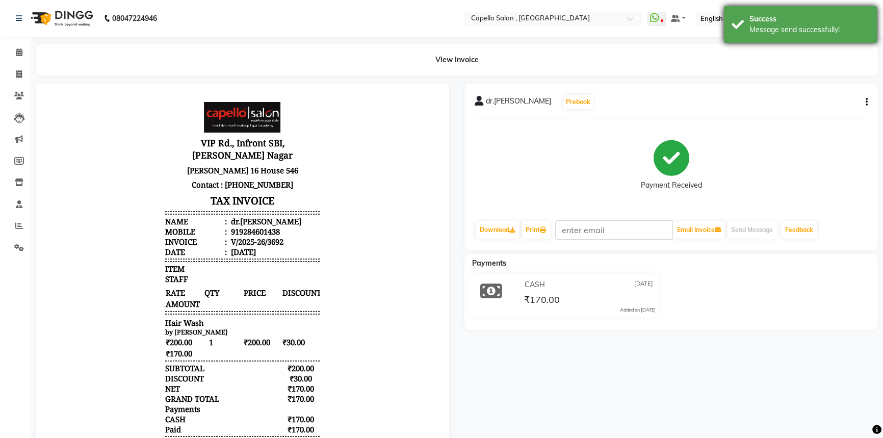
click at [763, 35] on div "Success Message send successfully!" at bounding box center [800, 24] width 153 height 37
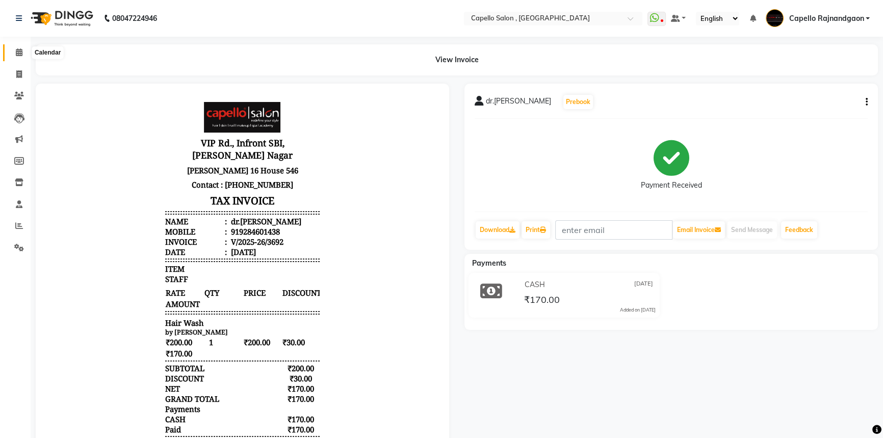
click at [17, 53] on icon at bounding box center [19, 52] width 7 height 8
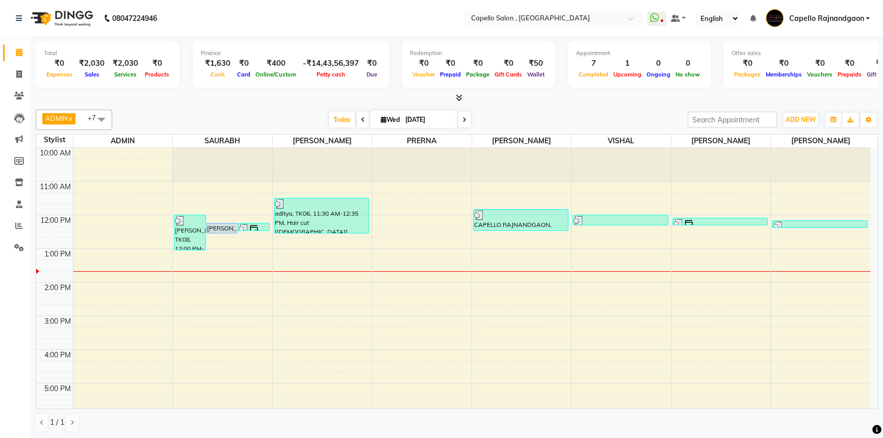
click at [458, 97] on icon at bounding box center [459, 98] width 7 height 8
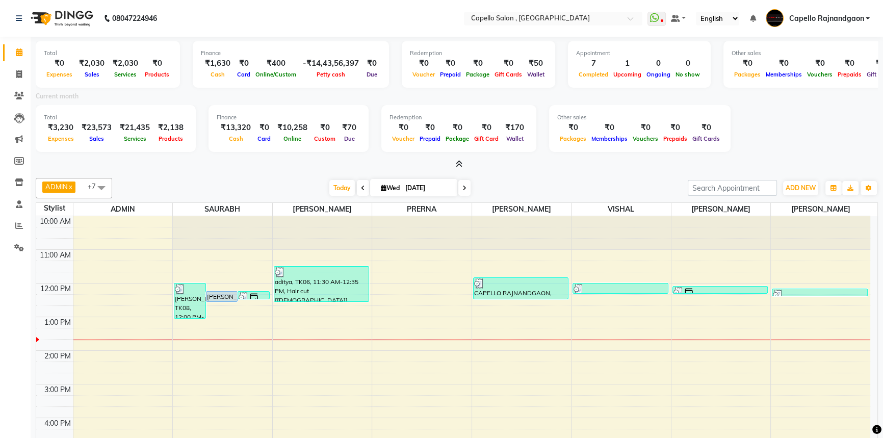
click at [459, 162] on icon at bounding box center [459, 164] width 7 height 8
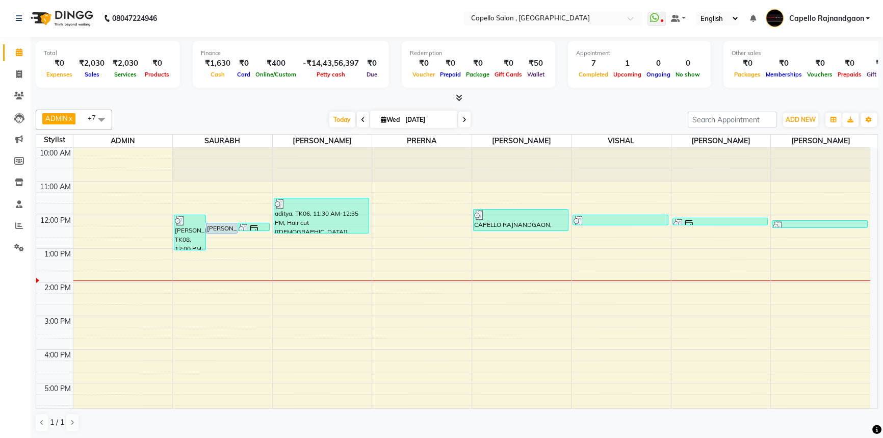
click at [398, 301] on div "10:00 AM 11:00 AM 12:00 PM 1:00 PM 2:00 PM 3:00 PM 4:00 PM 5:00 PM 6:00 PM 7:00…" at bounding box center [453, 333] width 834 height 370
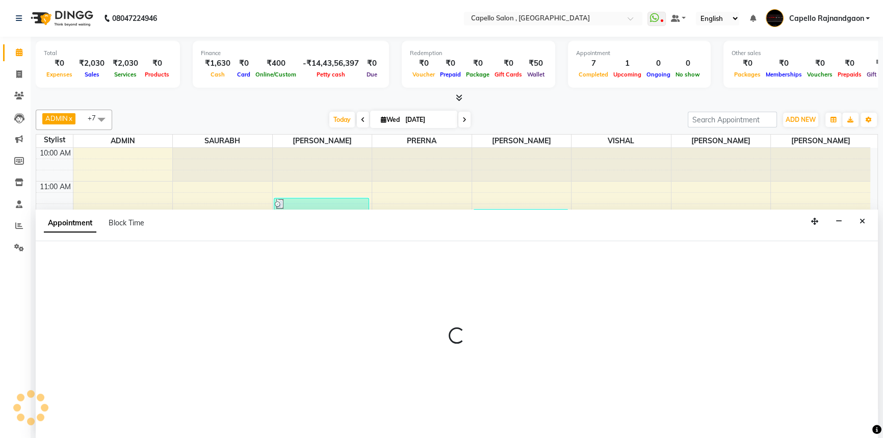
select select "19635"
select select "855"
select select "tentative"
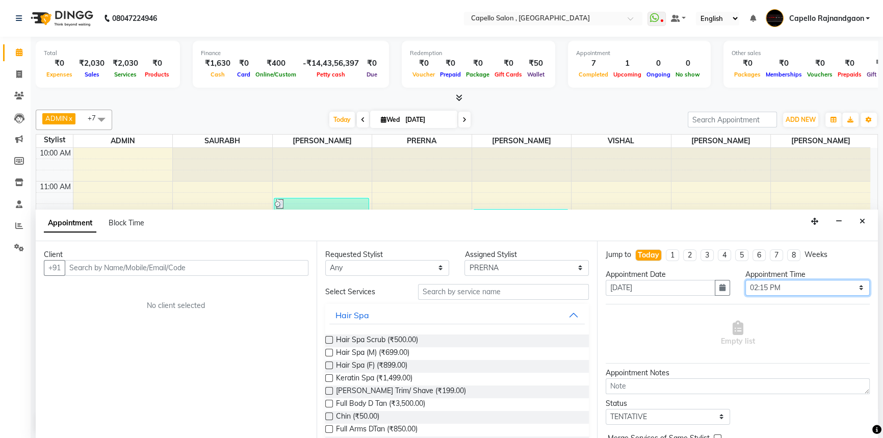
click at [785, 285] on select "Select 11:00 AM 11:15 AM 11:30 AM 11:45 AM 12:00 PM 12:15 PM 12:30 PM 12:45 PM …" at bounding box center [807, 288] width 124 height 16
select select "870"
click at [745, 280] on select "Select 11:00 AM 11:15 AM 11:30 AM 11:45 AM 12:00 PM 12:15 PM 12:30 PM 12:45 PM …" at bounding box center [807, 288] width 124 height 16
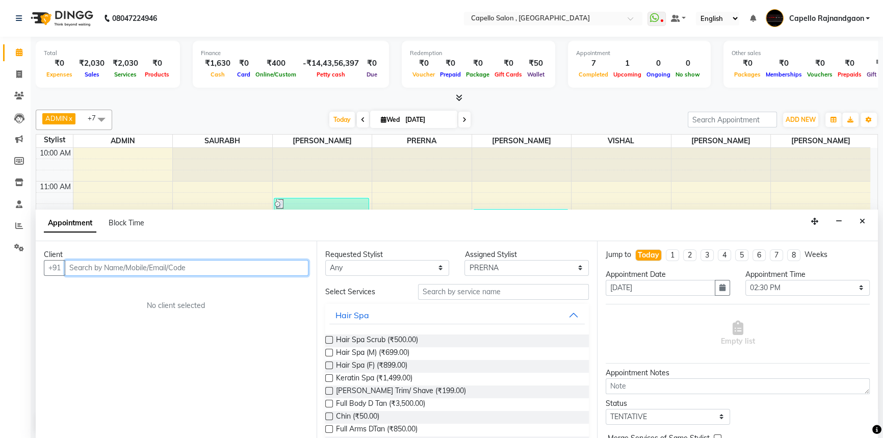
click at [164, 272] on input "text" at bounding box center [187, 268] width 244 height 16
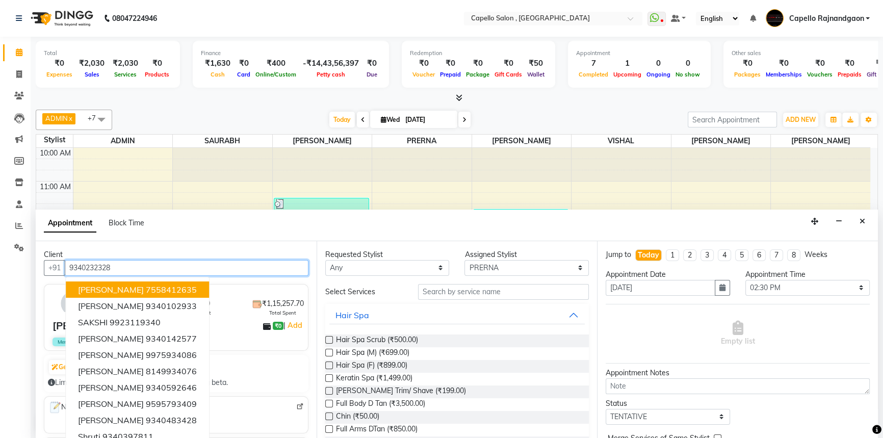
type input "9340232328"
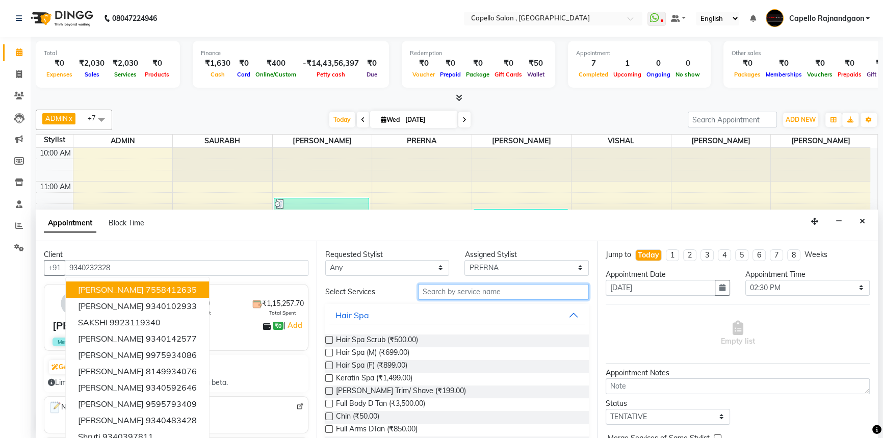
click at [462, 286] on input "text" at bounding box center [503, 292] width 171 height 16
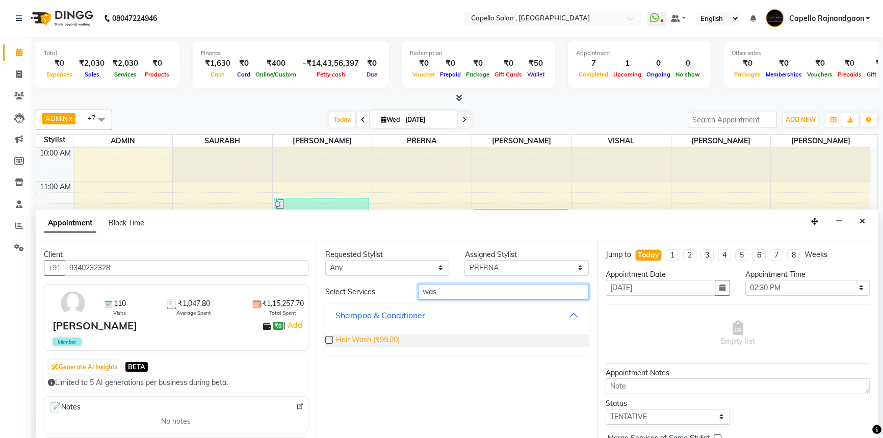
type input "was"
click at [389, 336] on span "Hair Wash (₹99.00)" at bounding box center [368, 340] width 64 height 13
checkbox input "false"
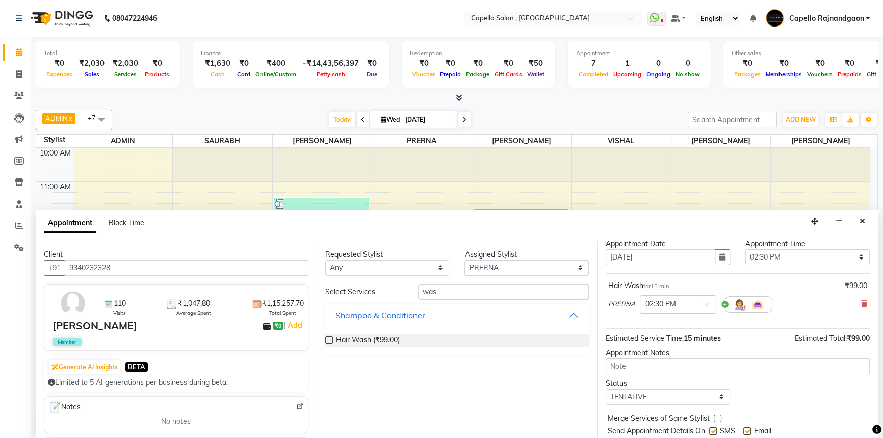
scroll to position [60, 0]
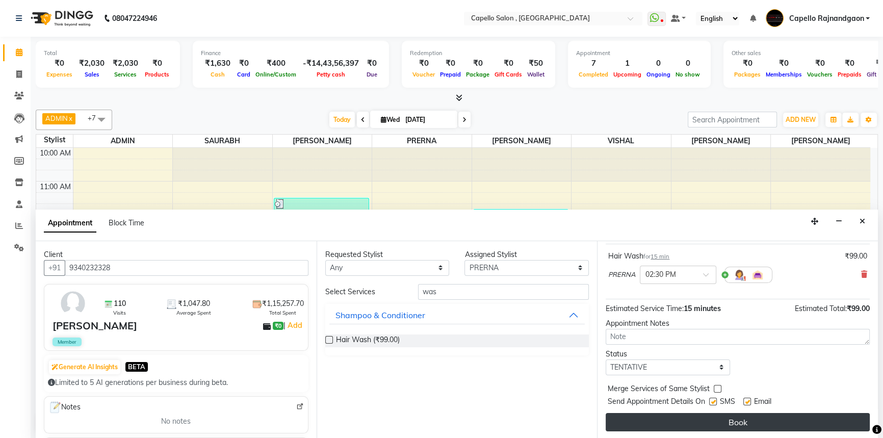
click at [619, 426] on button "Book" at bounding box center [738, 422] width 264 height 18
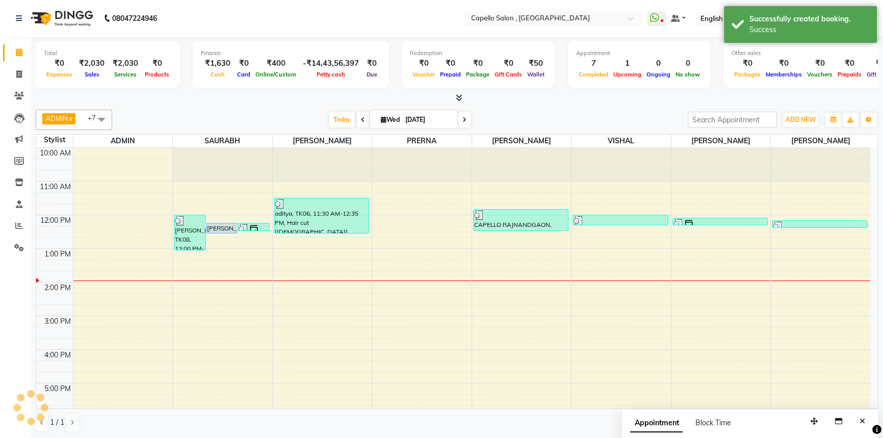
scroll to position [0, 0]
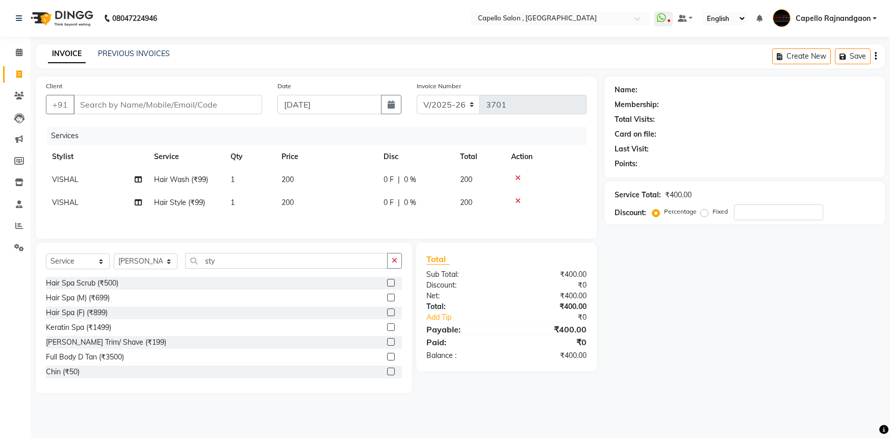
select select "856"
select select "service"
select select "66386"
click at [67, 205] on span "VISHAL" at bounding box center [65, 202] width 27 height 9
select select "34173"
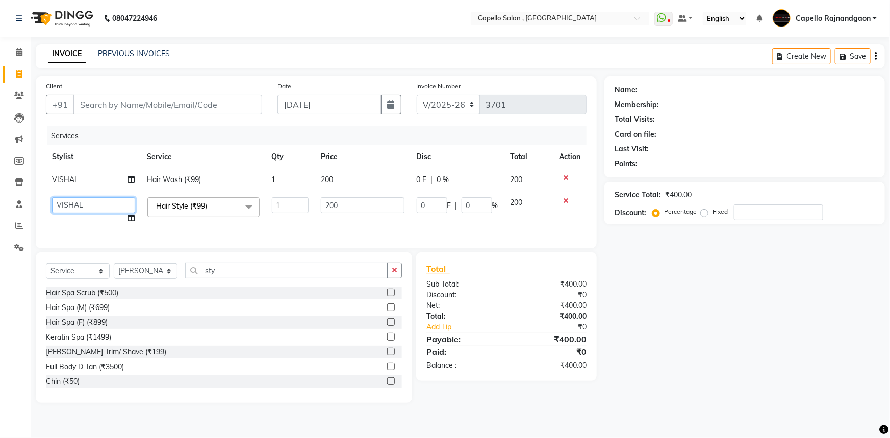
click at [89, 201] on select "ADMIN Capello Rajnandgaon Harshal khushi Namrata murari nihal PRERNA Rinki ROSH…" at bounding box center [93, 205] width 83 height 16
select select "66386"
click at [679, 267] on div "Name: Membership: Total Visits: Card on file: Last Visit: Points: Service Total…" at bounding box center [748, 239] width 288 height 326
click at [107, 105] on input "Client" at bounding box center [167, 104] width 189 height 19
type input "7"
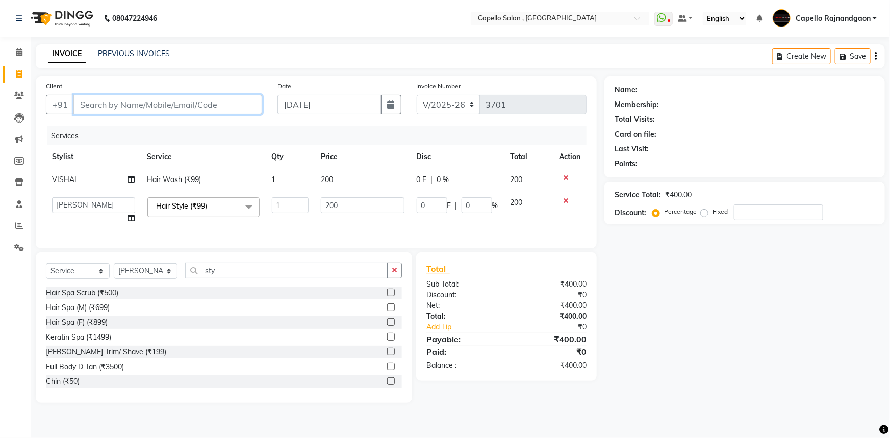
type input "0"
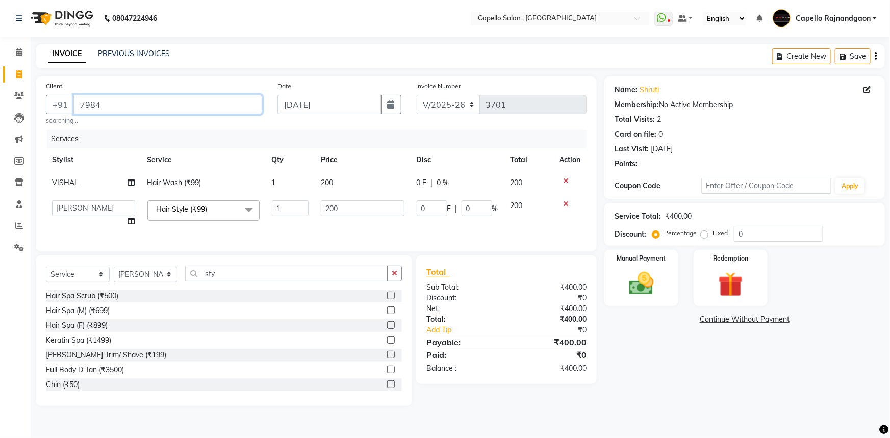
click at [102, 105] on input "7984" at bounding box center [167, 104] width 189 height 19
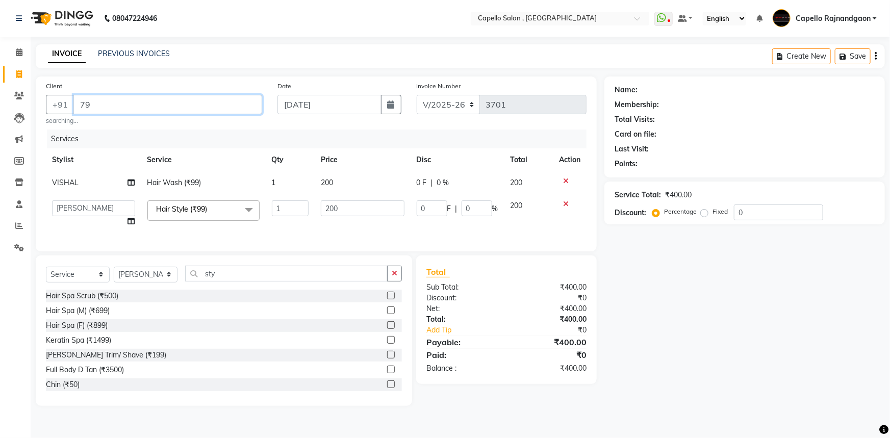
type input "7"
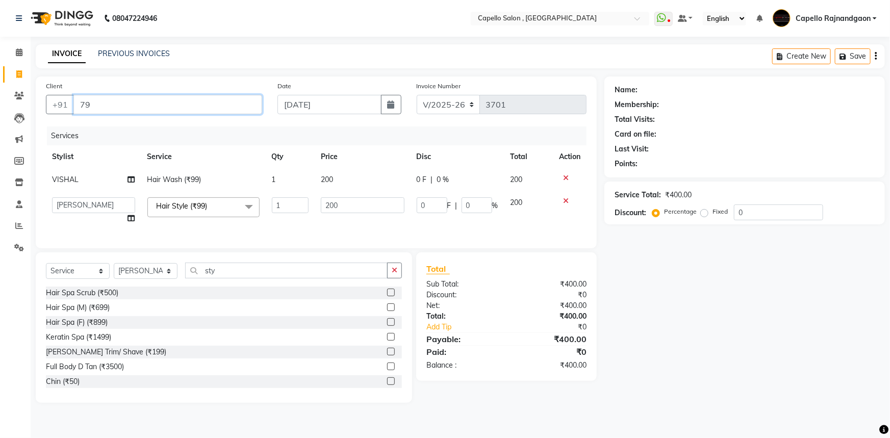
type input "7"
type input "4"
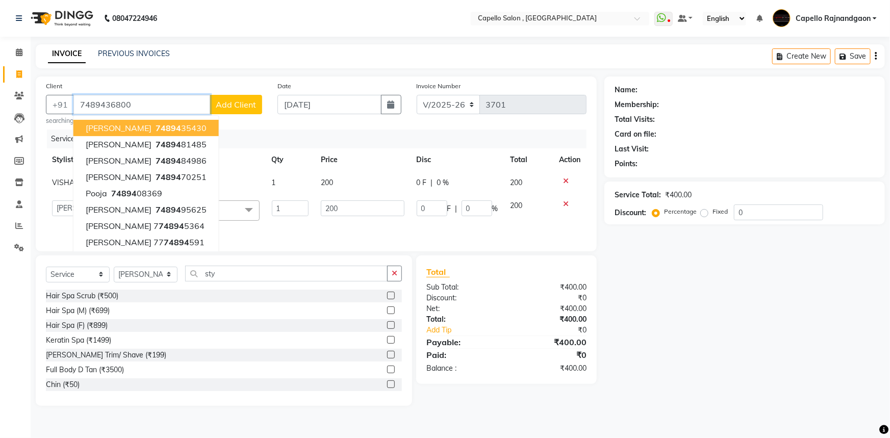
type input "7489436800"
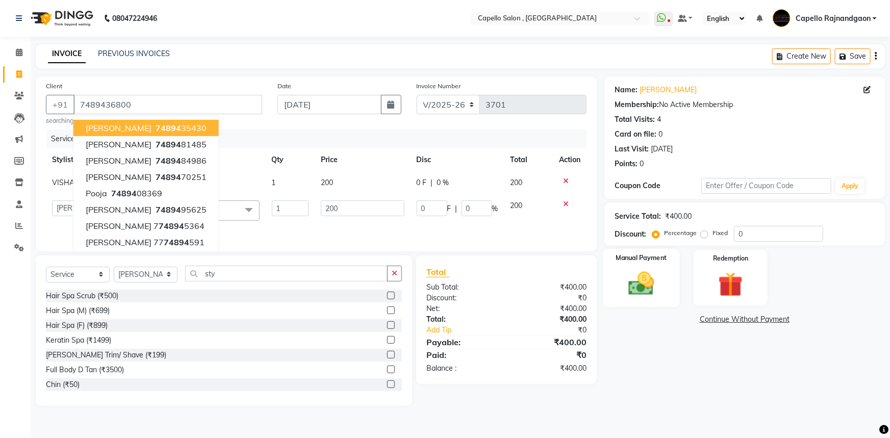
click at [644, 286] on img at bounding box center [641, 284] width 42 height 30
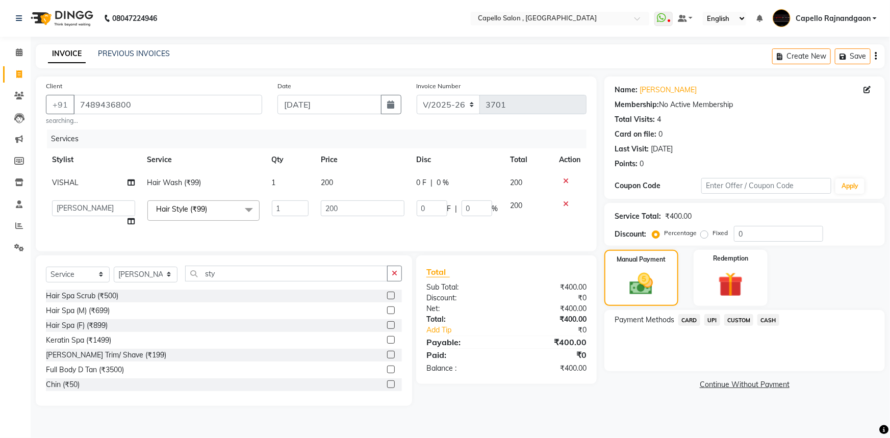
click at [775, 317] on span "CASH" at bounding box center [768, 320] width 22 height 12
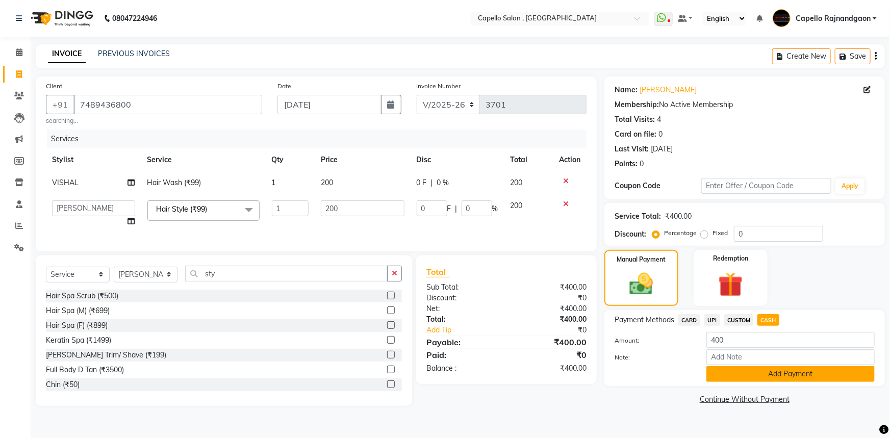
click at [742, 377] on button "Add Payment" at bounding box center [790, 374] width 168 height 16
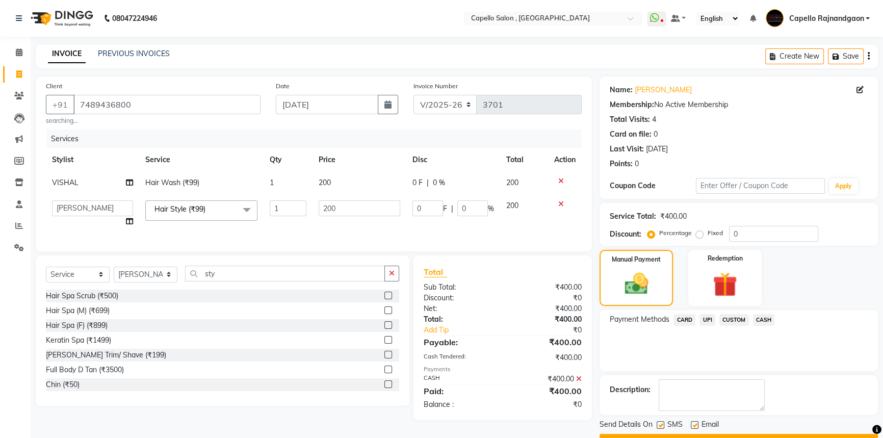
click at [762, 317] on span "CASH" at bounding box center [764, 320] width 22 height 12
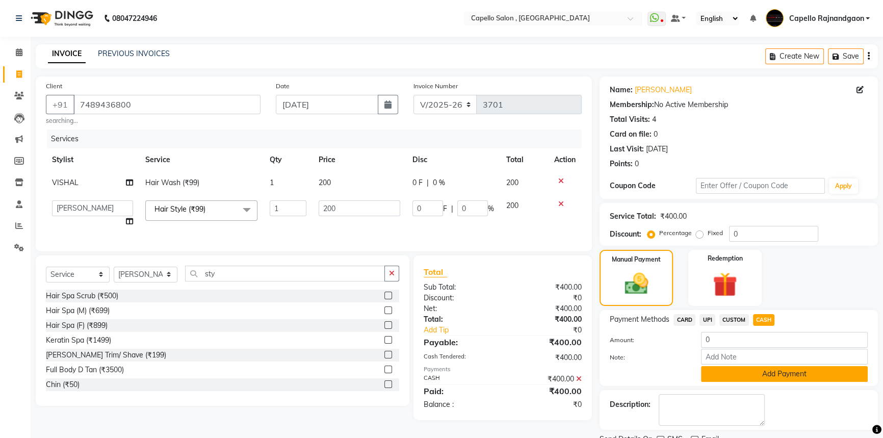
click at [774, 377] on button "Add Payment" at bounding box center [784, 374] width 167 height 16
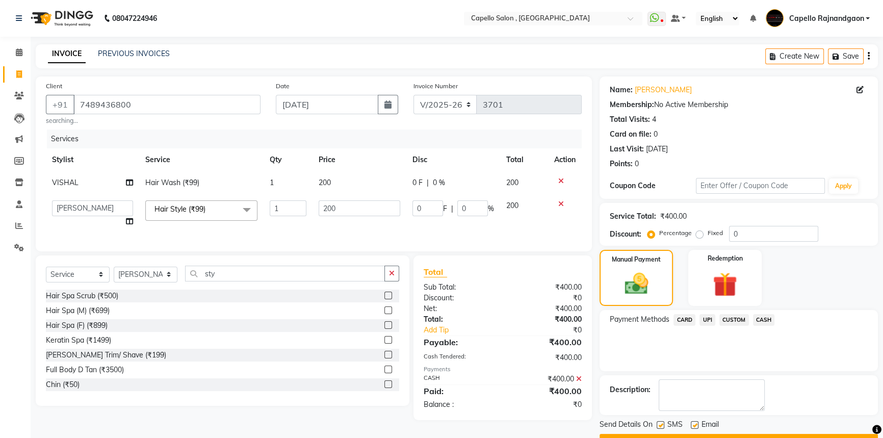
scroll to position [26, 0]
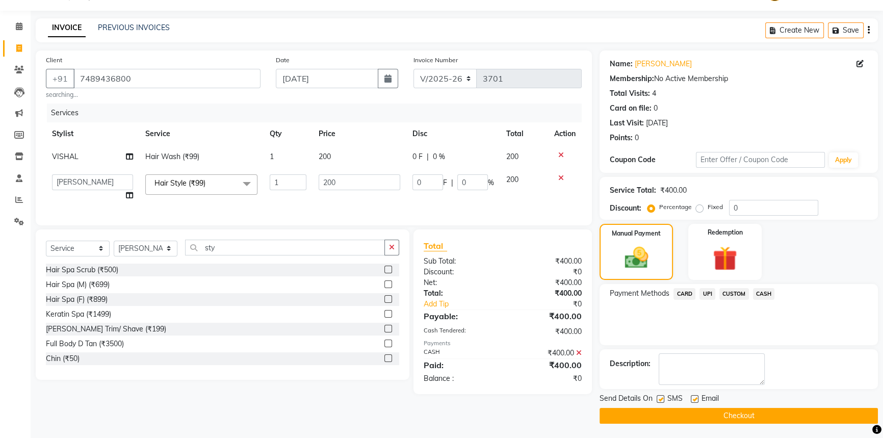
click at [767, 409] on button "Checkout" at bounding box center [739, 416] width 278 height 16
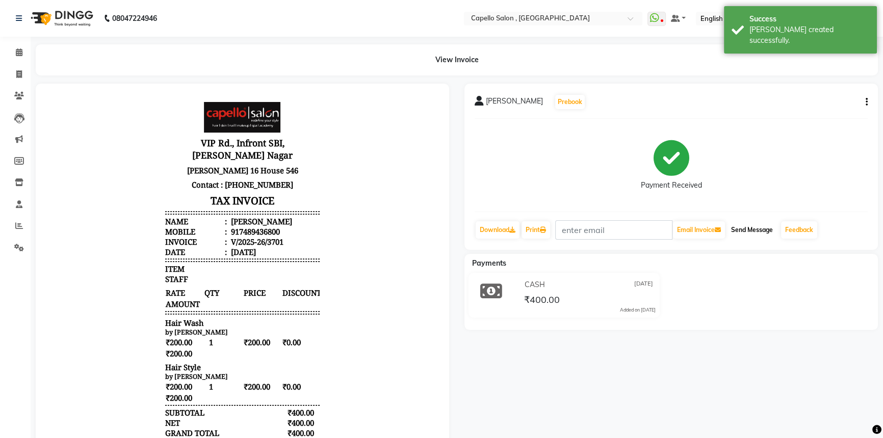
click at [751, 229] on button "Send Message" at bounding box center [752, 229] width 50 height 17
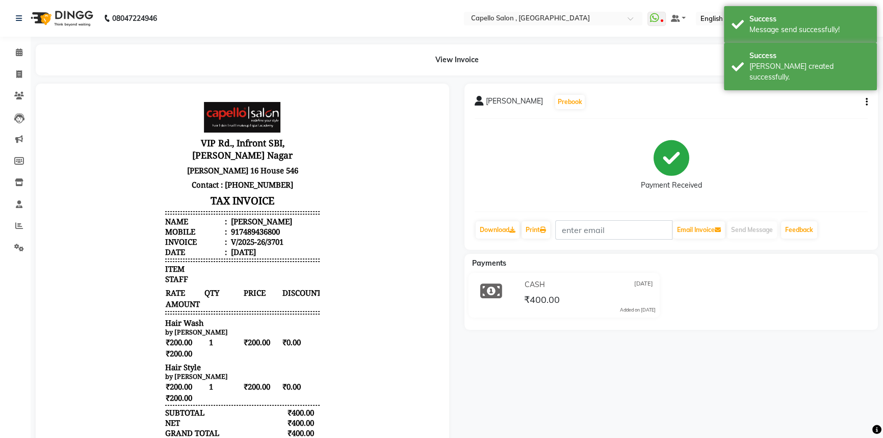
click at [697, 367] on div "vidhi sahu Prebook Payment Received Download Print Email Invoice Send Message F…" at bounding box center [671, 305] width 429 height 443
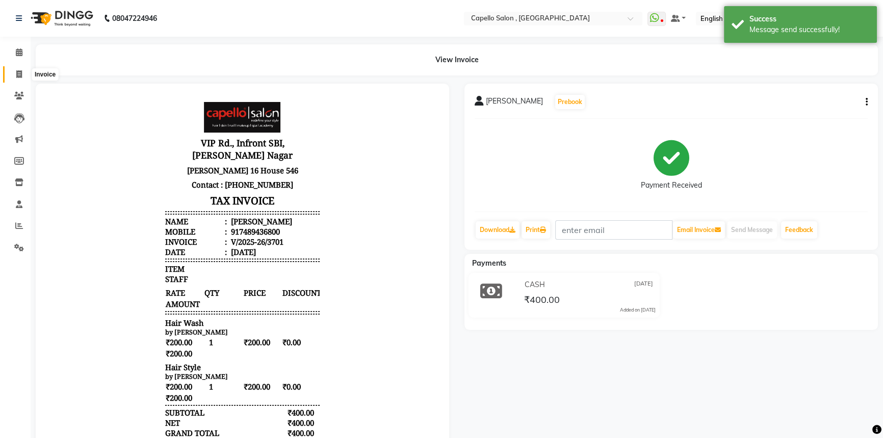
click at [12, 70] on span at bounding box center [19, 75] width 18 height 12
select select "service"
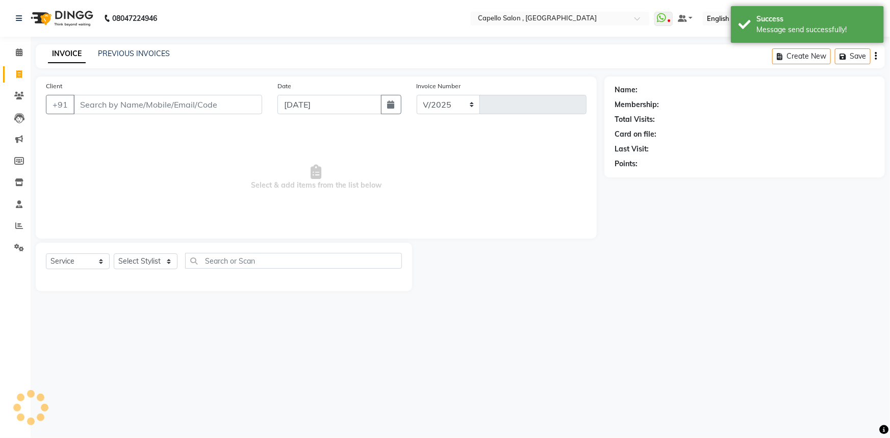
select select "856"
type input "3702"
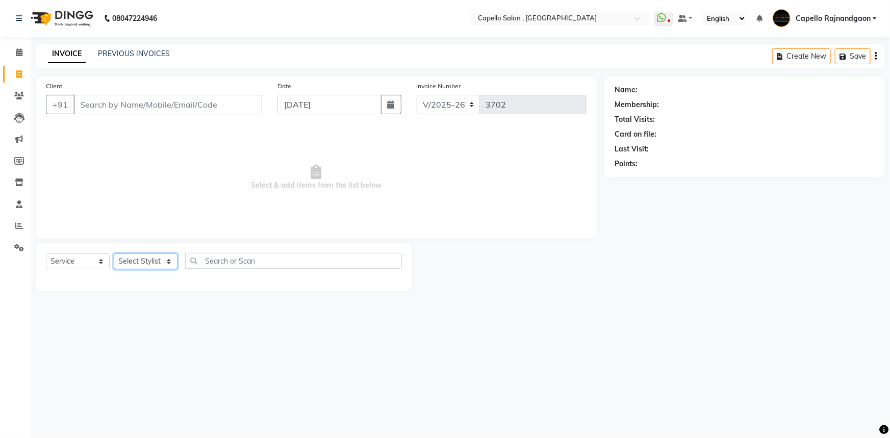
drag, startPoint x: 142, startPoint y: 263, endPoint x: 143, endPoint y: 255, distance: 8.2
click at [142, 263] on select "Select Stylist ADMIN Capello [GEOGRAPHIC_DATA] [GEOGRAPHIC_DATA] [PERSON_NAME] …" at bounding box center [146, 261] width 64 height 16
select select "82696"
click at [114, 253] on select "Select Stylist ADMIN Capello [GEOGRAPHIC_DATA] [GEOGRAPHIC_DATA] [PERSON_NAME] …" at bounding box center [146, 261] width 64 height 16
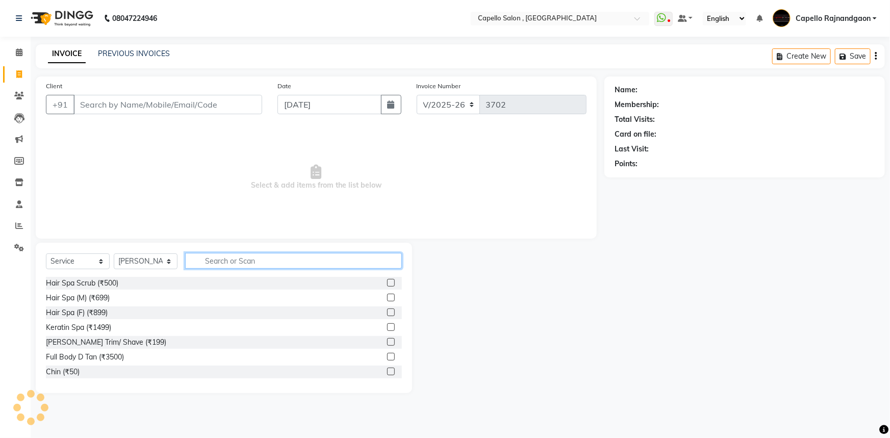
click at [217, 261] on input "text" at bounding box center [293, 261] width 217 height 16
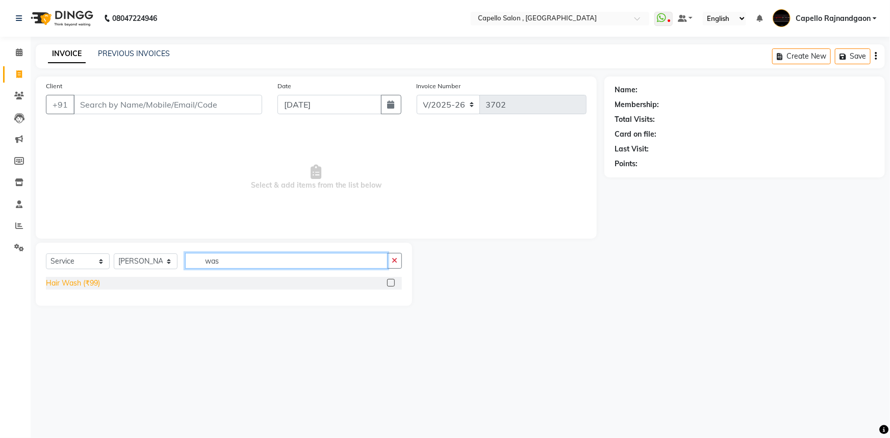
type input "was"
click at [79, 281] on div "Hair Wash (₹99)" at bounding box center [73, 283] width 54 height 11
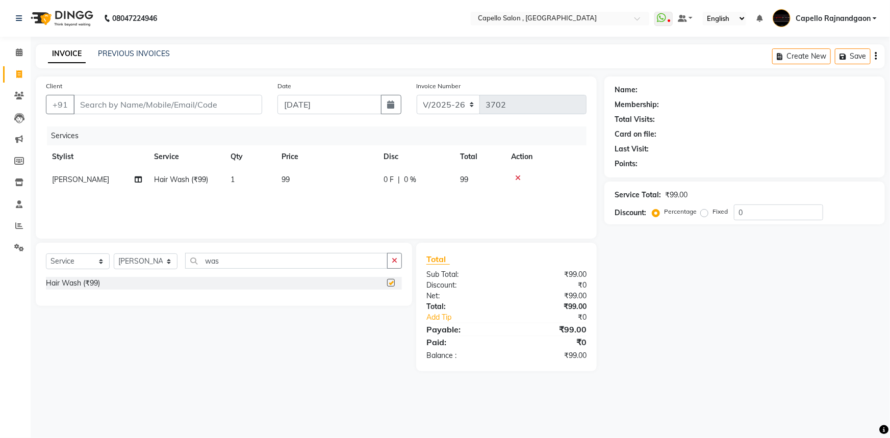
checkbox input "false"
drag, startPoint x: 195, startPoint y: 257, endPoint x: 246, endPoint y: 256, distance: 51.5
click at [246, 256] on input "was" at bounding box center [286, 261] width 202 height 16
type input "eye"
click at [97, 296] on div "Eyebrows (F) (₹50)" at bounding box center [76, 298] width 61 height 11
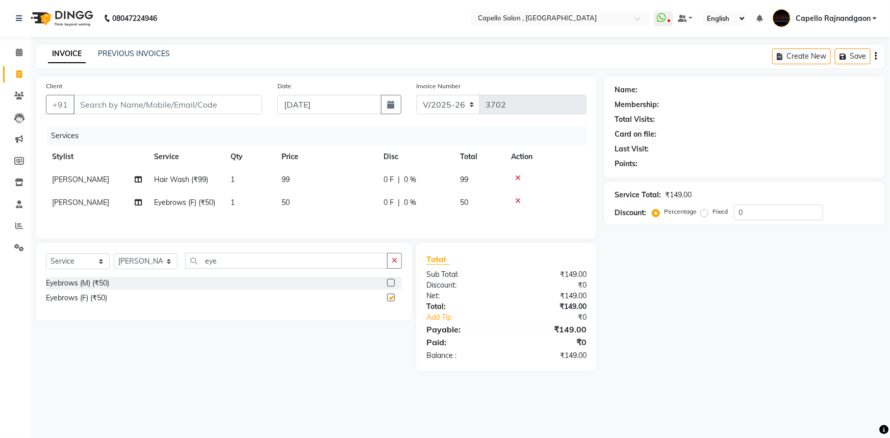
checkbox input "false"
drag, startPoint x: 215, startPoint y: 265, endPoint x: 240, endPoint y: 262, distance: 25.7
click at [240, 263] on input "eye" at bounding box center [286, 261] width 202 height 16
type input "upp"
click at [82, 288] on div "Upper Lips (₹50)" at bounding box center [73, 283] width 54 height 11
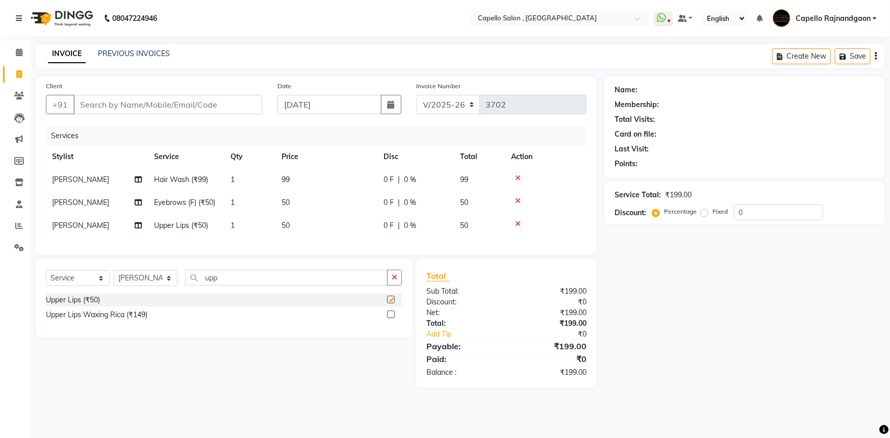
checkbox input "false"
click at [318, 186] on td "99" at bounding box center [326, 179] width 102 height 23
select select "82696"
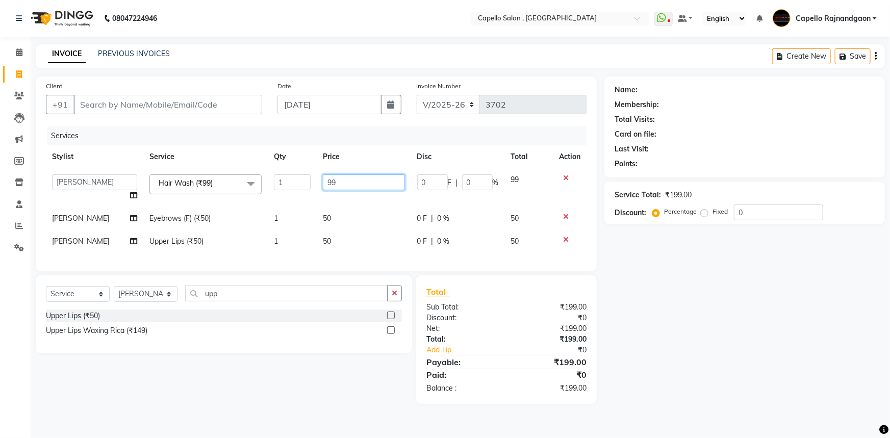
drag, startPoint x: 321, startPoint y: 184, endPoint x: 376, endPoint y: 184, distance: 55.1
click at [376, 184] on input "99" at bounding box center [364, 182] width 82 height 16
type input "200"
click at [220, 112] on input "Client" at bounding box center [167, 104] width 189 height 19
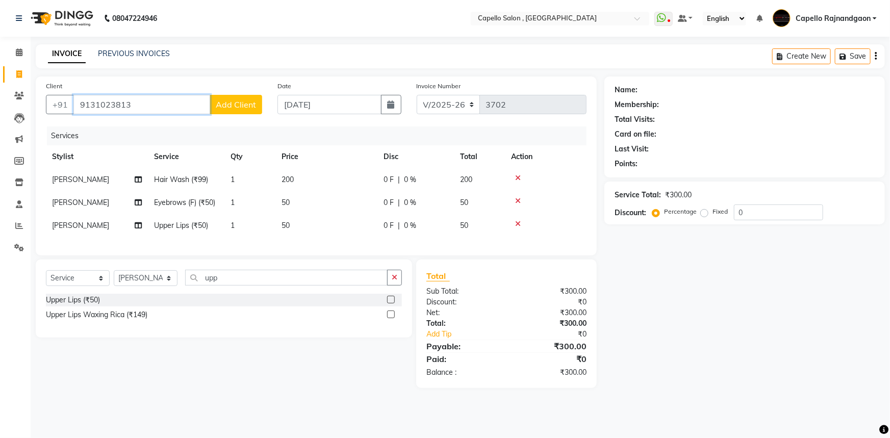
type input "9131023813"
click at [241, 108] on span "Add Client" at bounding box center [236, 104] width 40 height 10
select select "7"
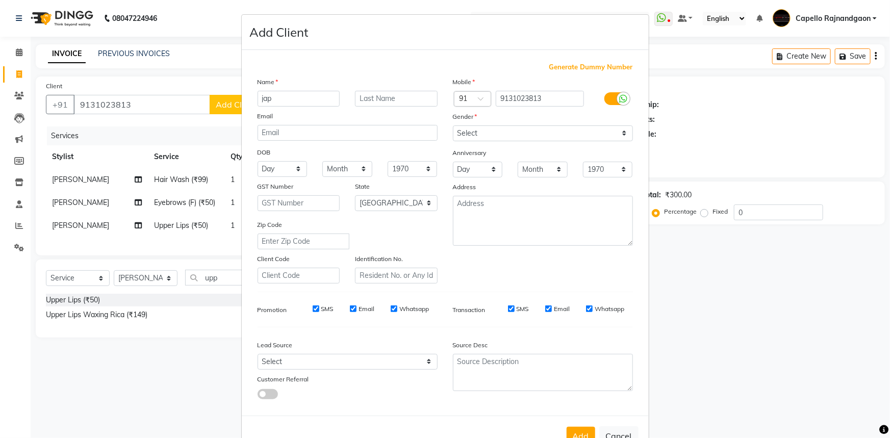
type input "jap"
drag, startPoint x: 486, startPoint y: 127, endPoint x: 486, endPoint y: 137, distance: 9.7
click at [486, 127] on select "Select [DEMOGRAPHIC_DATA] [DEMOGRAPHIC_DATA] Other Prefer Not To Say" at bounding box center [543, 133] width 180 height 16
select select "[DEMOGRAPHIC_DATA]"
click at [453, 125] on select "Select [DEMOGRAPHIC_DATA] [DEMOGRAPHIC_DATA] Other Prefer Not To Say" at bounding box center [543, 133] width 180 height 16
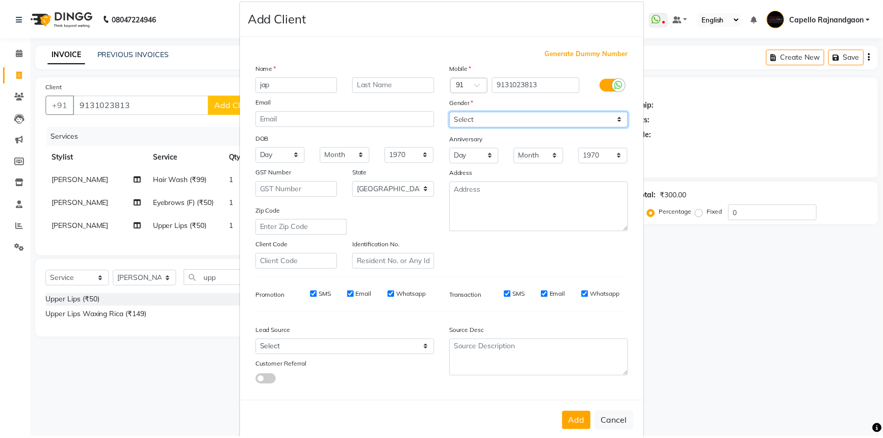
scroll to position [36, 0]
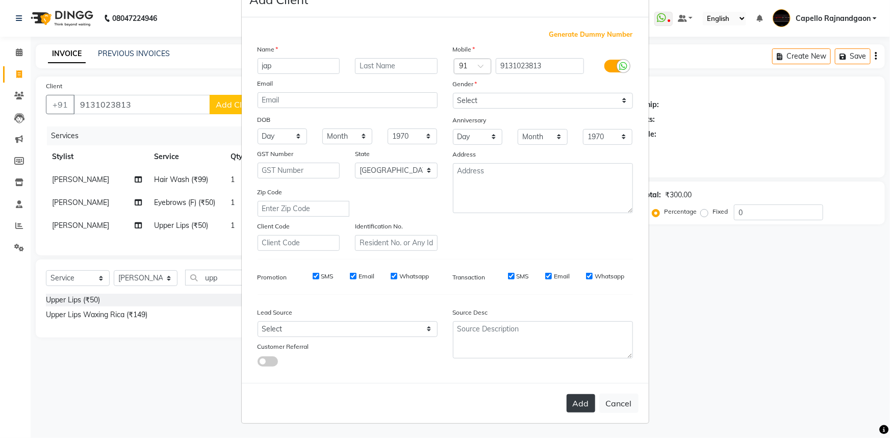
click at [570, 407] on button "Add" at bounding box center [580, 403] width 29 height 18
select select
select select "null"
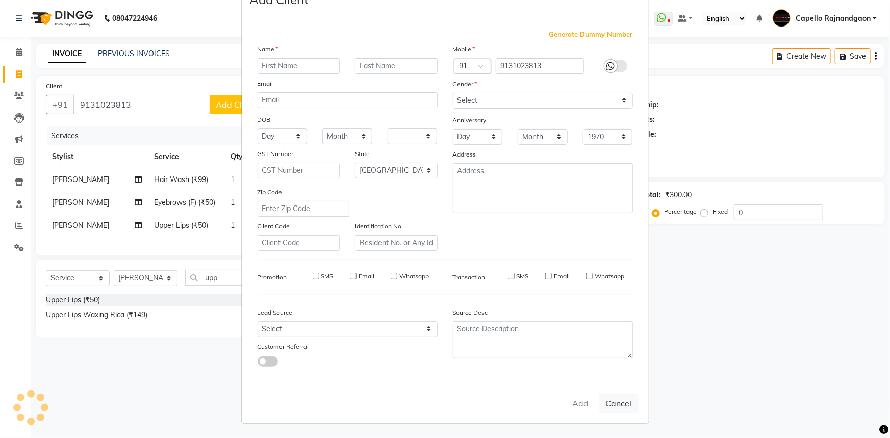
select select
checkbox input "false"
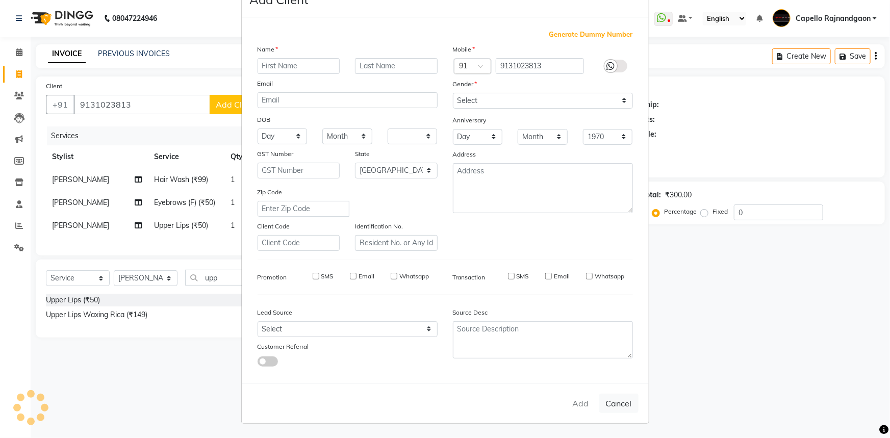
checkbox input "false"
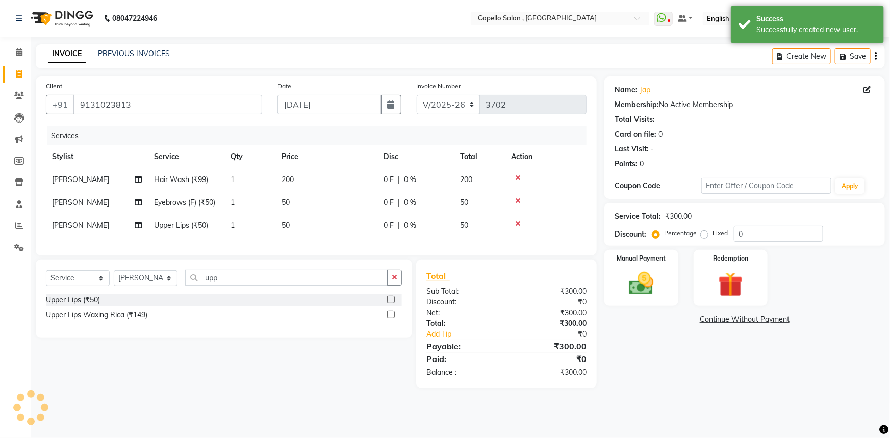
click at [642, 272] on img at bounding box center [641, 283] width 40 height 29
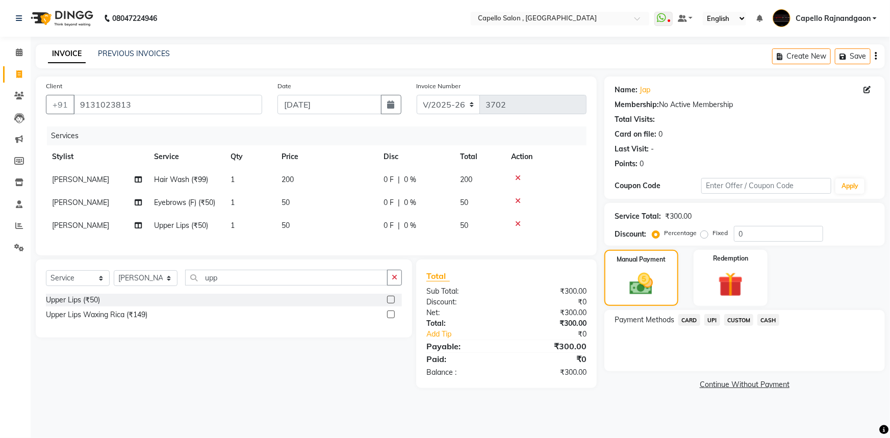
click at [766, 322] on span "CASH" at bounding box center [768, 320] width 22 height 12
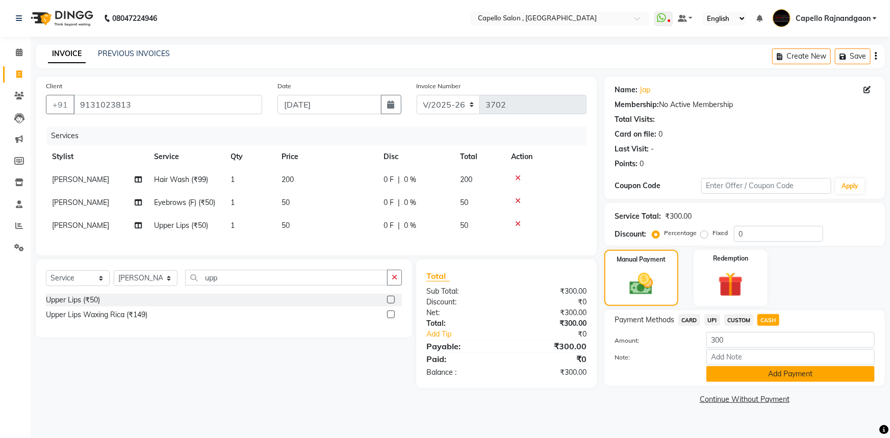
click at [744, 376] on button "Add Payment" at bounding box center [790, 374] width 168 height 16
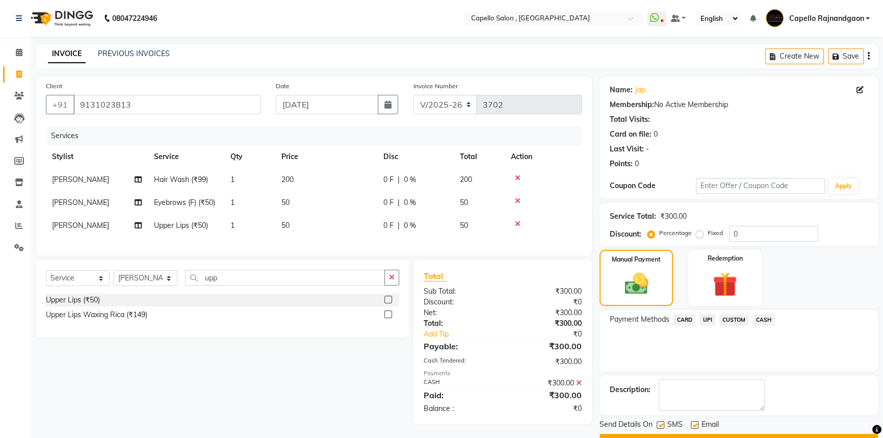
scroll to position [26, 0]
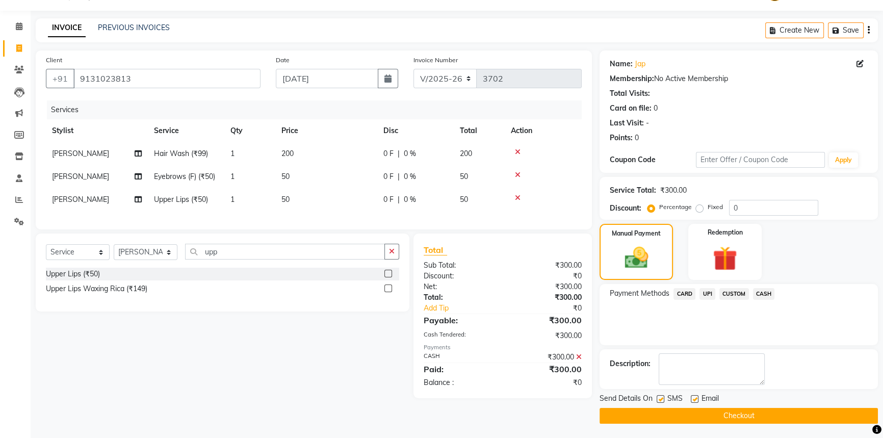
click at [709, 412] on button "Checkout" at bounding box center [739, 416] width 278 height 16
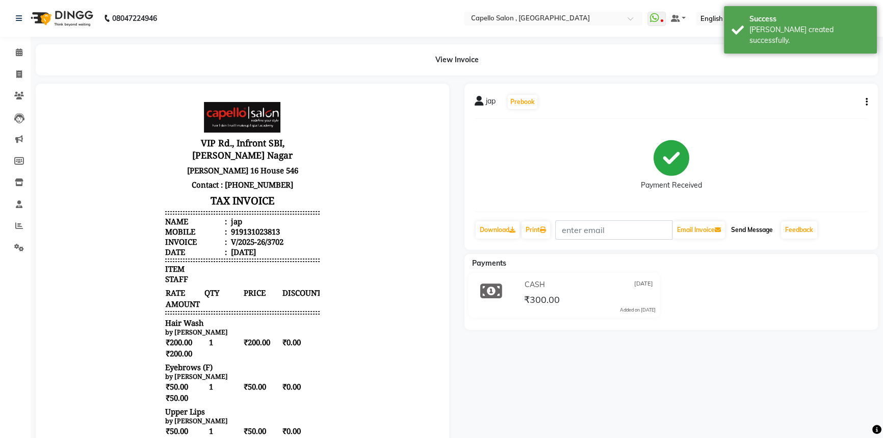
click at [758, 224] on button "Send Message" at bounding box center [752, 229] width 50 height 17
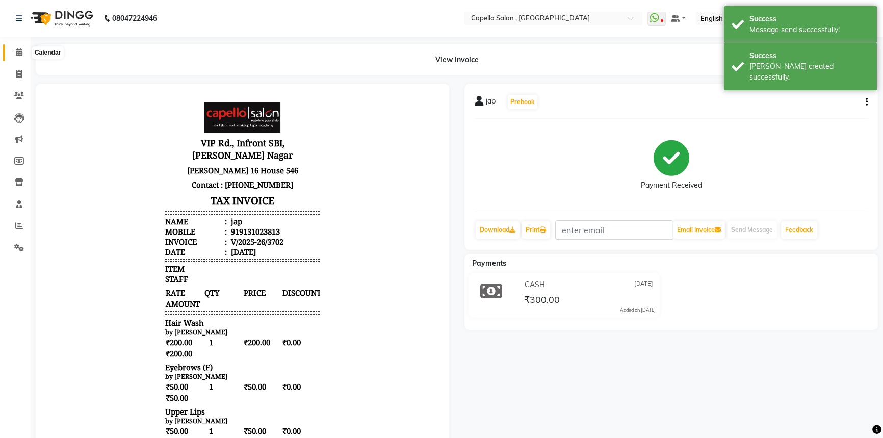
click at [20, 55] on icon at bounding box center [19, 52] width 7 height 8
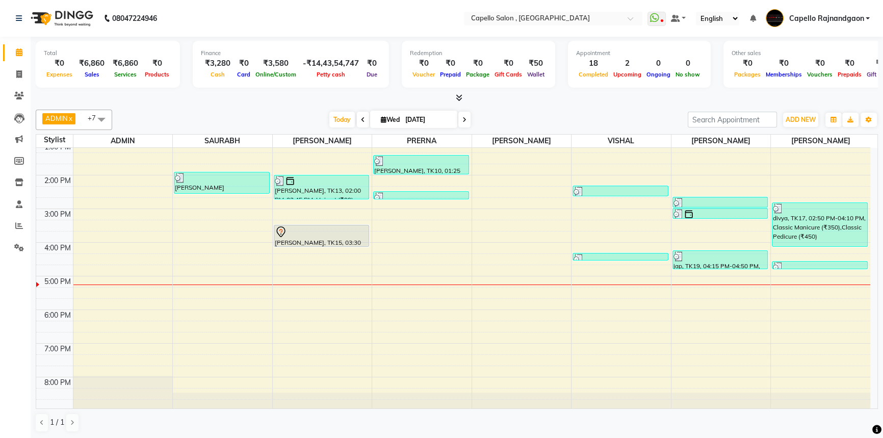
click at [361, 118] on icon at bounding box center [363, 120] width 4 height 6
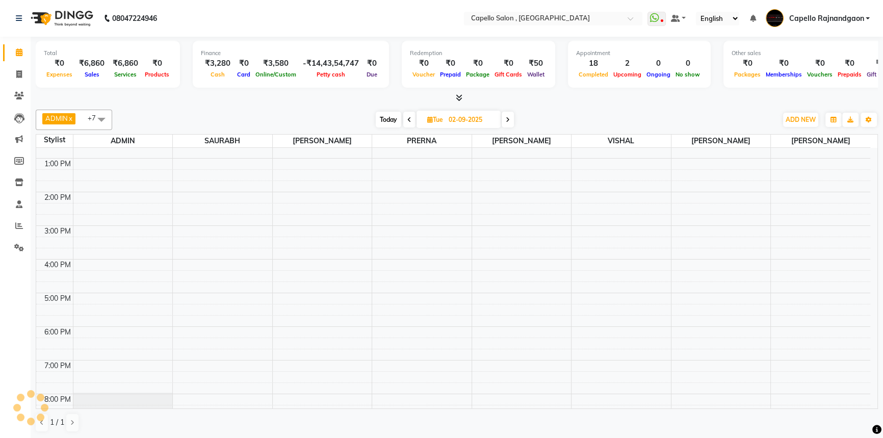
click at [404, 122] on span at bounding box center [409, 120] width 12 height 16
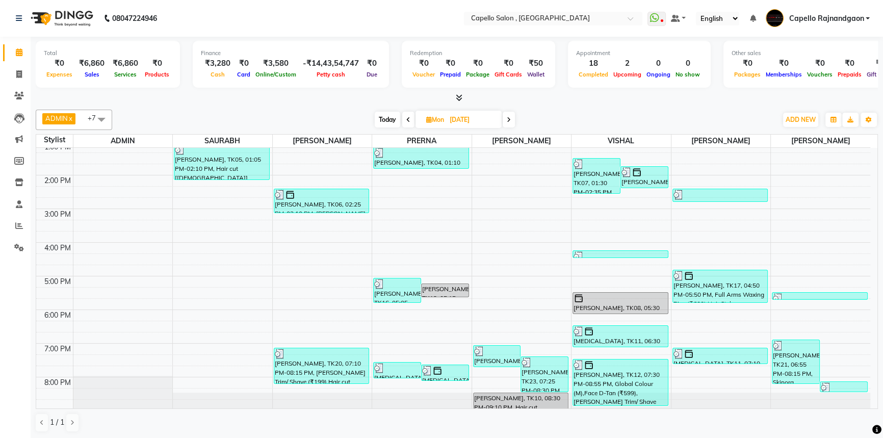
click at [507, 122] on span at bounding box center [509, 120] width 12 height 16
type input "02-09-2025"
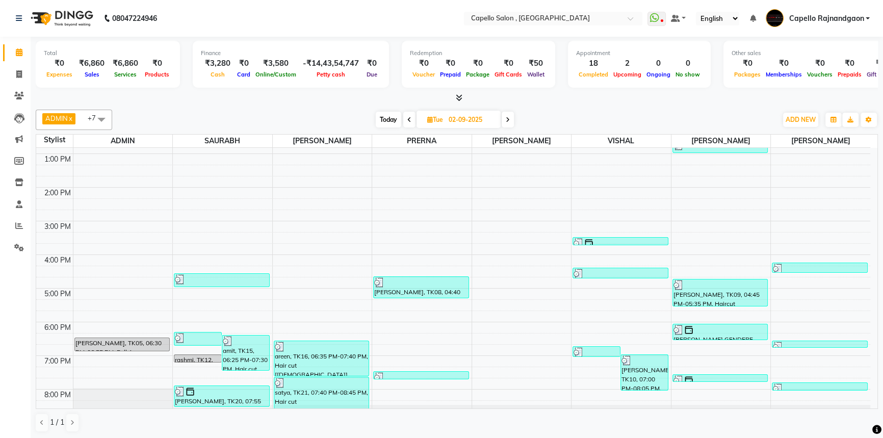
scroll to position [107, 0]
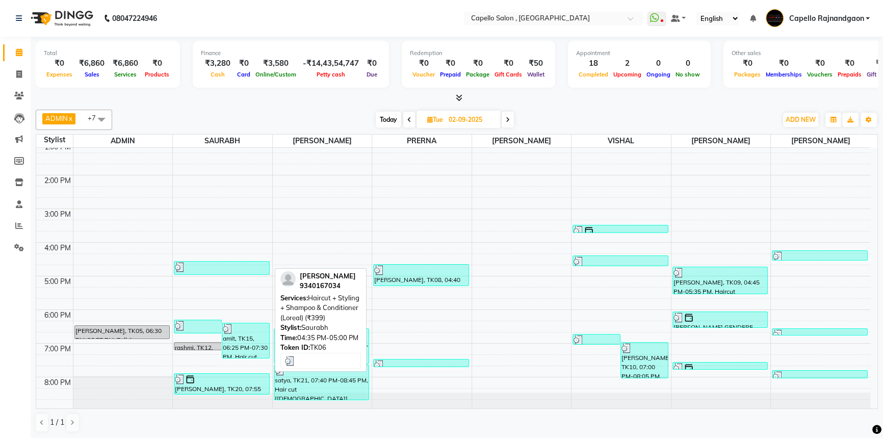
click at [238, 264] on div at bounding box center [222, 267] width 94 height 10
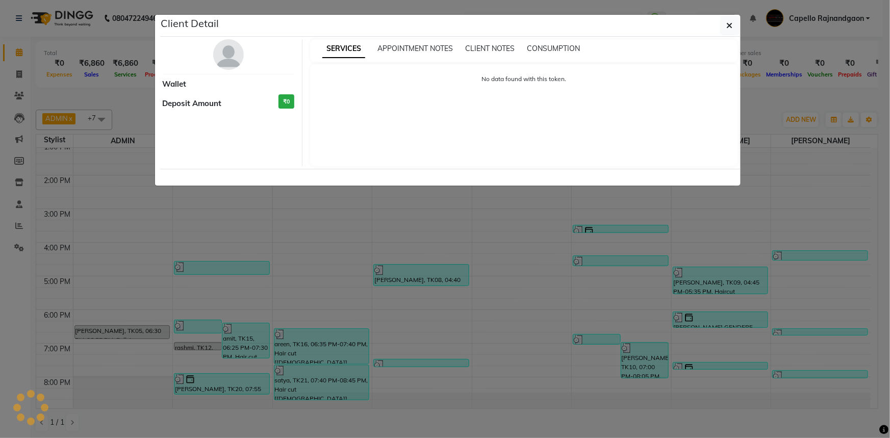
select select "3"
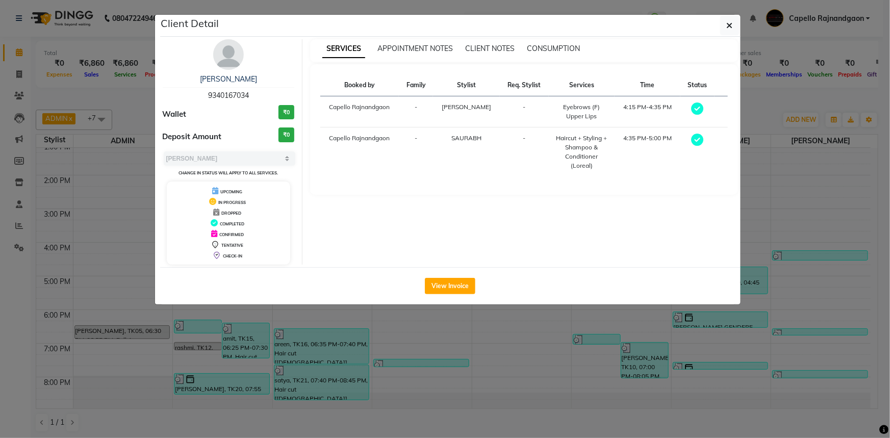
drag, startPoint x: 209, startPoint y: 96, endPoint x: 278, endPoint y: 98, distance: 68.9
click at [278, 98] on div "SHREYANSH 9340167034" at bounding box center [229, 87] width 132 height 27
copy span "9340167034"
click at [724, 29] on button "button" at bounding box center [729, 25] width 19 height 19
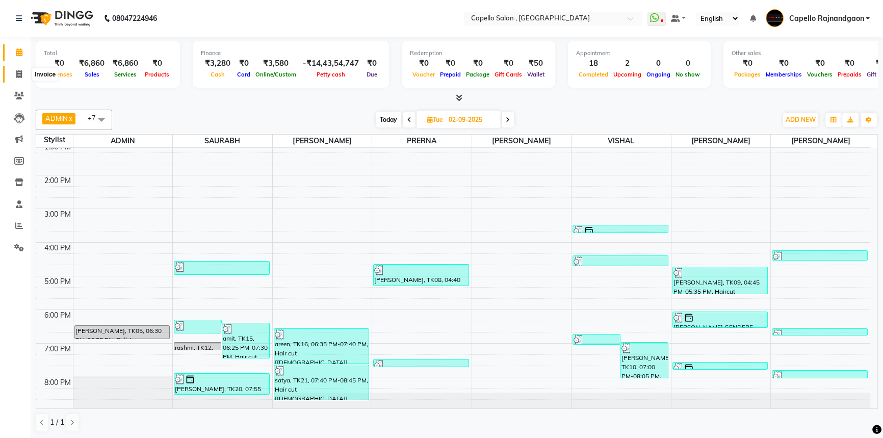
click at [20, 74] on icon at bounding box center [19, 74] width 6 height 8
select select "856"
select select "service"
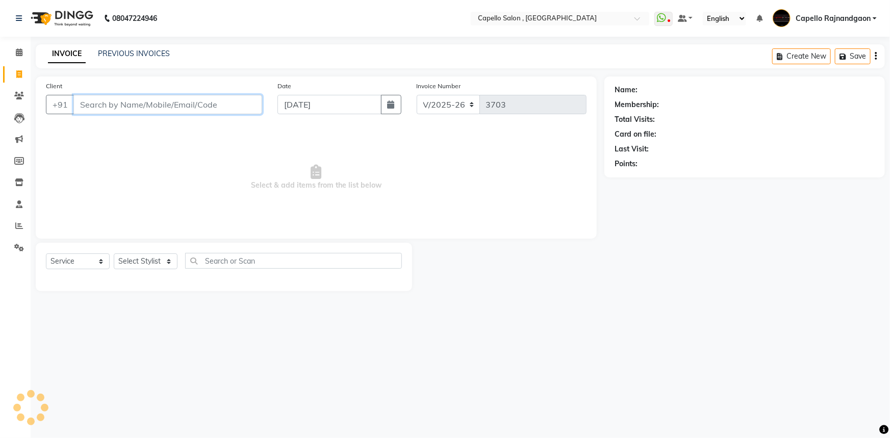
click at [132, 103] on input "Client" at bounding box center [167, 104] width 189 height 19
paste input "9340167034"
type input "9340167034"
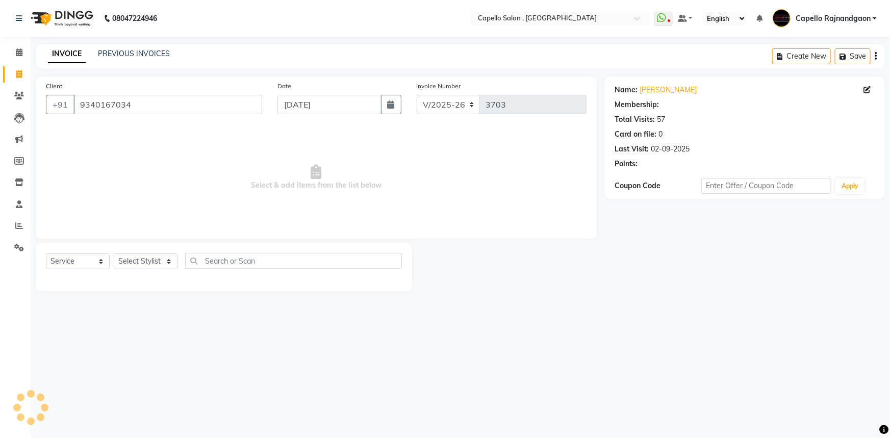
select select "1: Object"
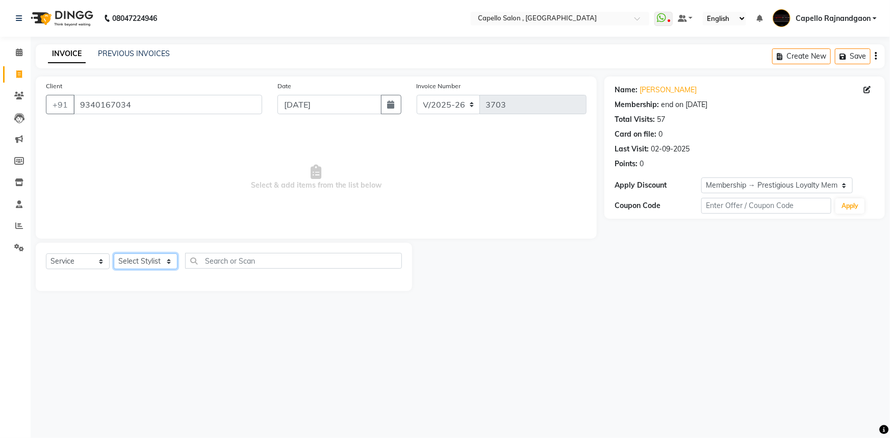
drag, startPoint x: 146, startPoint y: 267, endPoint x: 149, endPoint y: 260, distance: 7.8
click at [146, 265] on select "Select Stylist ADMIN Capello [GEOGRAPHIC_DATA] [GEOGRAPHIC_DATA] [PERSON_NAME] …" at bounding box center [146, 261] width 64 height 16
select select "53407"
click at [114, 253] on select "Select Stylist ADMIN Capello [GEOGRAPHIC_DATA] [GEOGRAPHIC_DATA] [PERSON_NAME] …" at bounding box center [146, 261] width 64 height 16
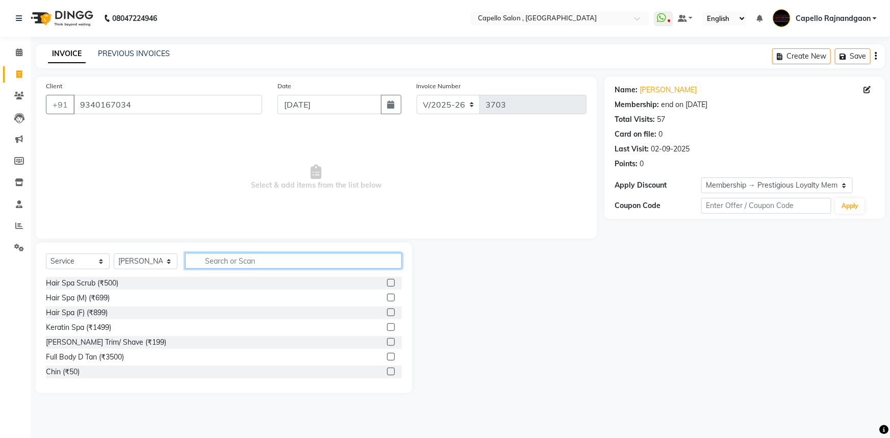
click at [229, 261] on input "text" at bounding box center [293, 261] width 217 height 16
type input "cut"
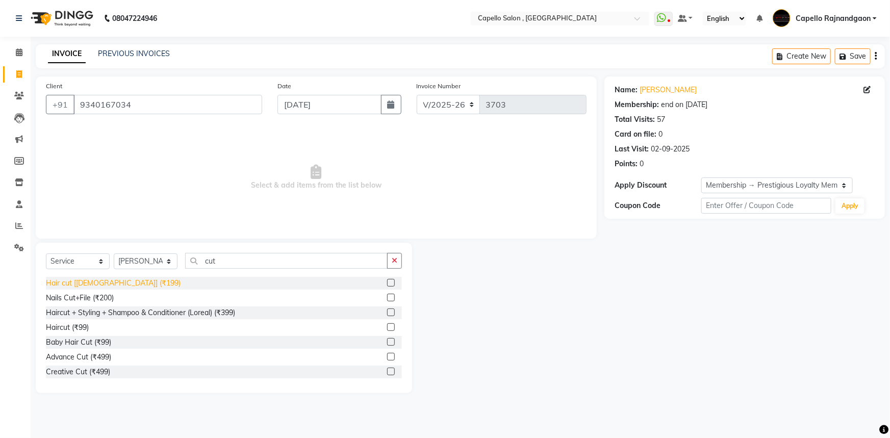
click at [71, 283] on div "Hair cut [[DEMOGRAPHIC_DATA]] (₹199)" at bounding box center [113, 283] width 135 height 11
checkbox input "false"
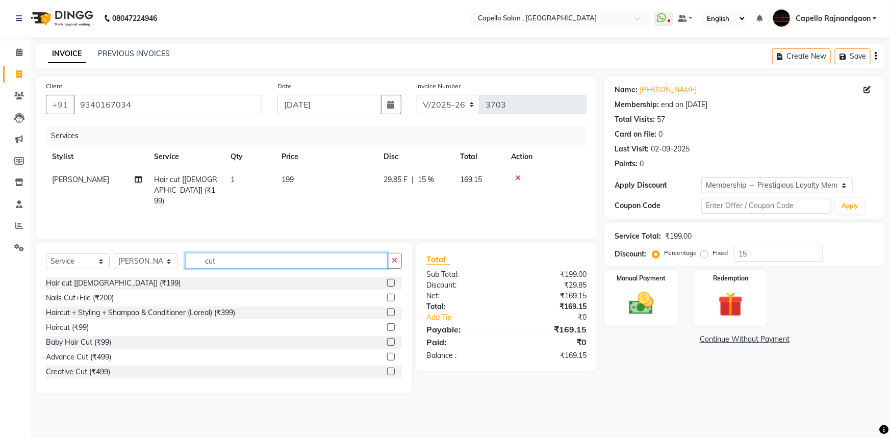
drag, startPoint x: 195, startPoint y: 261, endPoint x: 283, endPoint y: 266, distance: 87.8
click at [283, 266] on input "cut" at bounding box center [286, 261] width 202 height 16
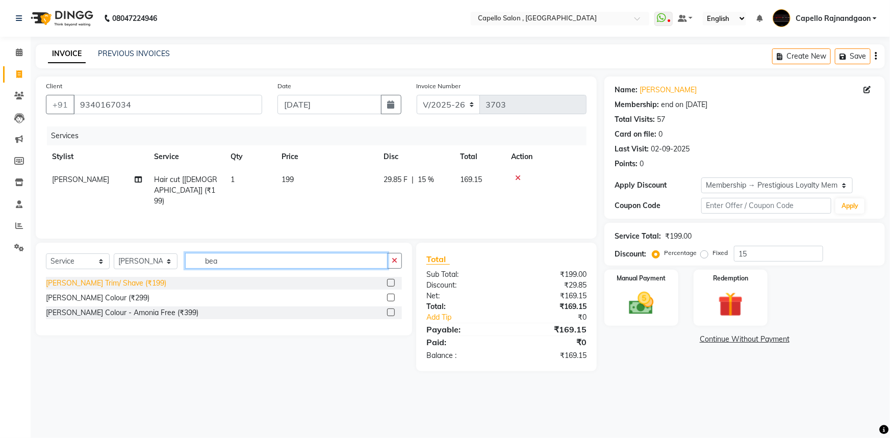
type input "bea"
click at [110, 287] on div "[PERSON_NAME] Trim/ Shave (₹199)" at bounding box center [106, 283] width 120 height 11
checkbox input "false"
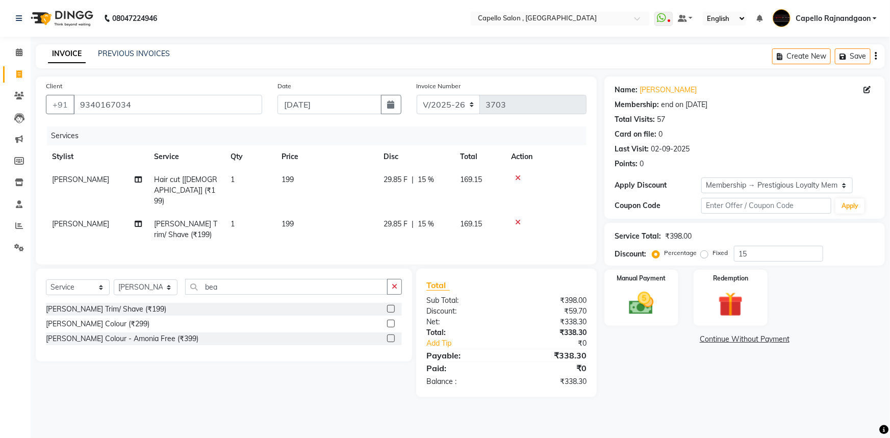
click at [340, 192] on td "199" at bounding box center [326, 190] width 102 height 44
select select "53407"
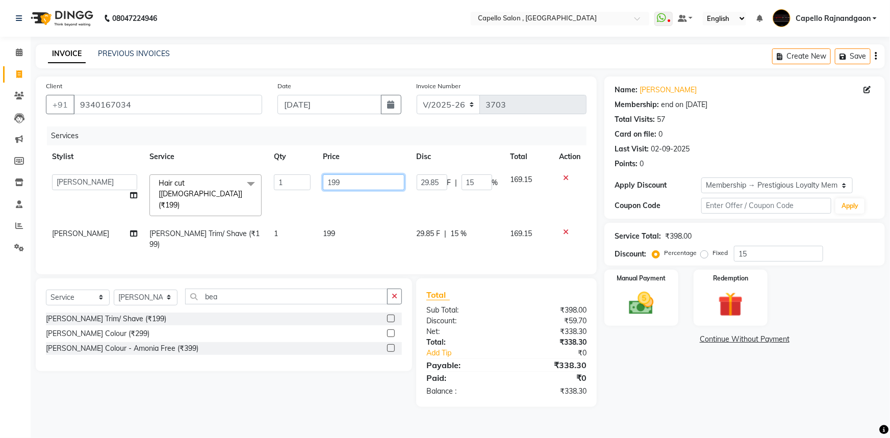
click at [361, 178] on input "199" at bounding box center [364, 182] width 82 height 16
type input "200"
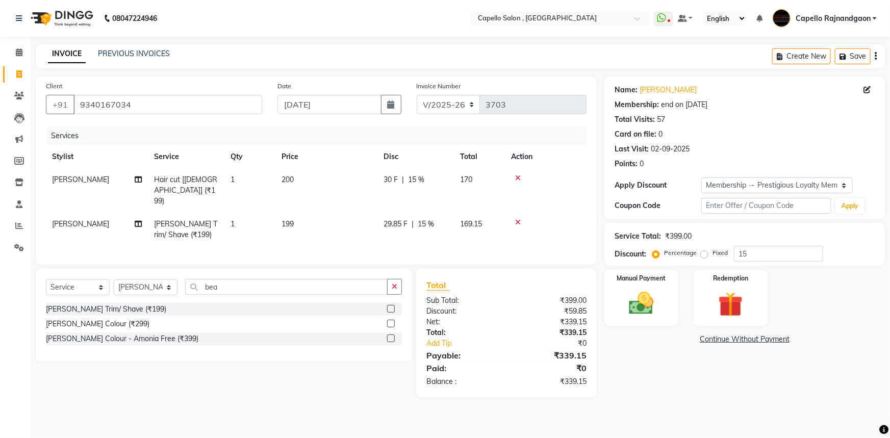
click at [360, 218] on td "199" at bounding box center [326, 230] width 102 height 34
select select "53407"
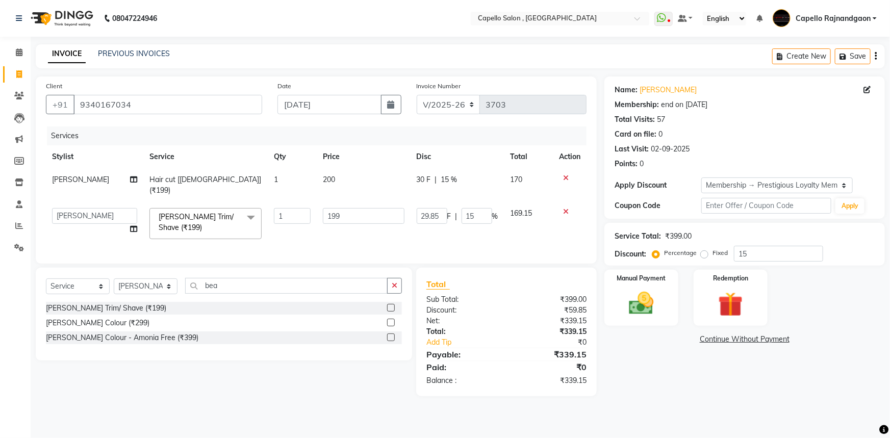
click at [358, 214] on td "199" at bounding box center [364, 223] width 94 height 43
click at [357, 209] on input "199" at bounding box center [364, 216] width 82 height 16
type input "200"
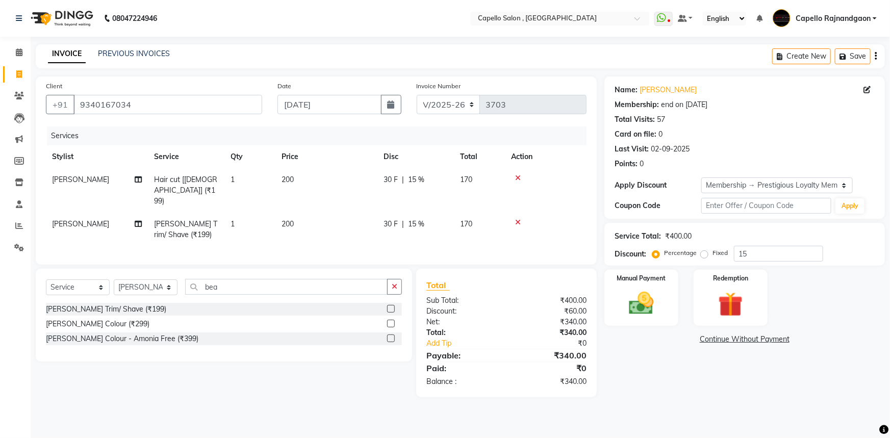
drag, startPoint x: 663, startPoint y: 391, endPoint x: 655, endPoint y: 353, distance: 38.5
click at [663, 390] on div "Name: Shreyansh Membership: end on 04-09-2033 Total Visits: 57 Card on file: 0 …" at bounding box center [748, 236] width 288 height 321
click at [644, 310] on img at bounding box center [641, 304] width 42 height 30
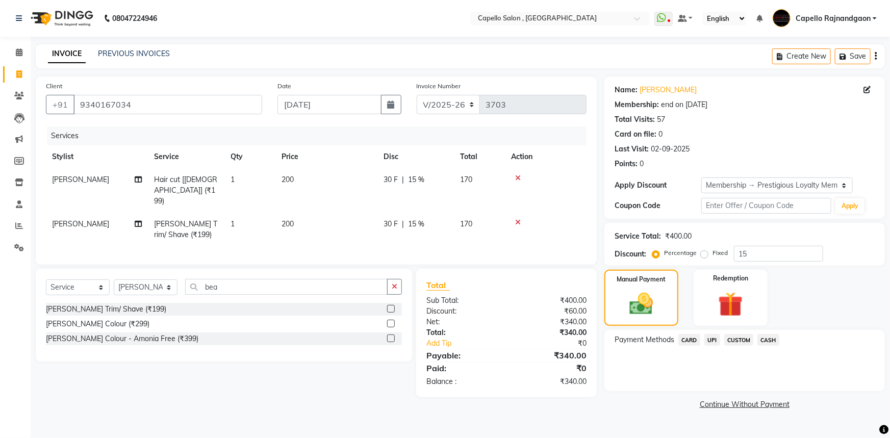
click at [715, 338] on span "UPI" at bounding box center [712, 340] width 16 height 12
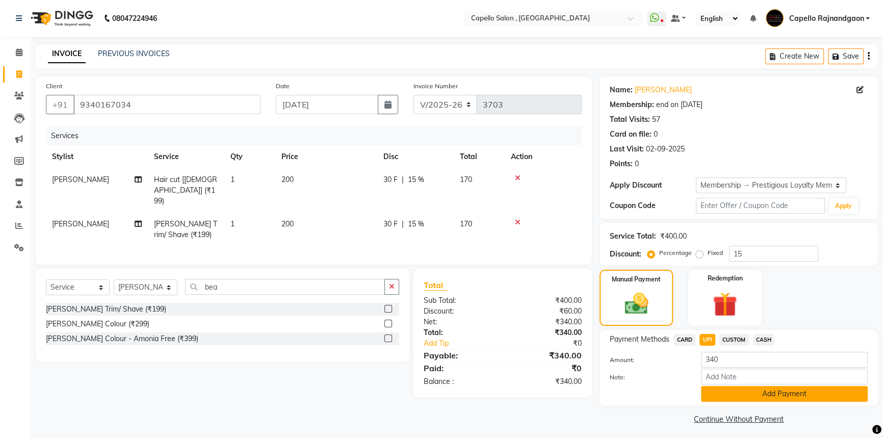
click at [714, 390] on button "Add Payment" at bounding box center [784, 394] width 167 height 16
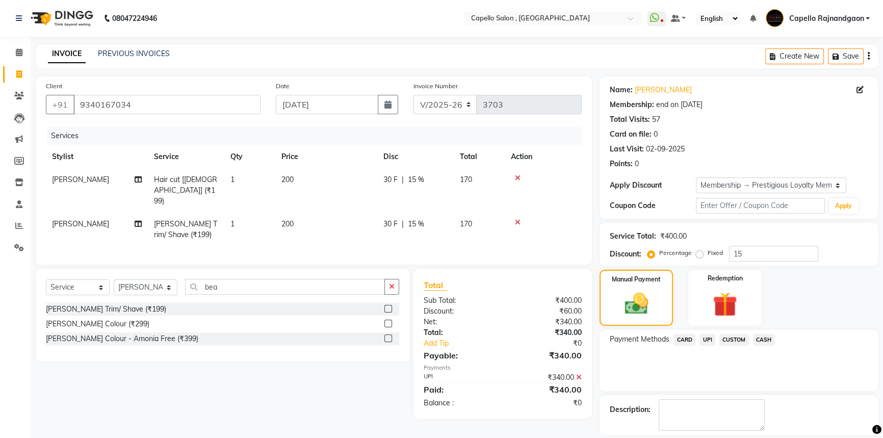
scroll to position [46, 0]
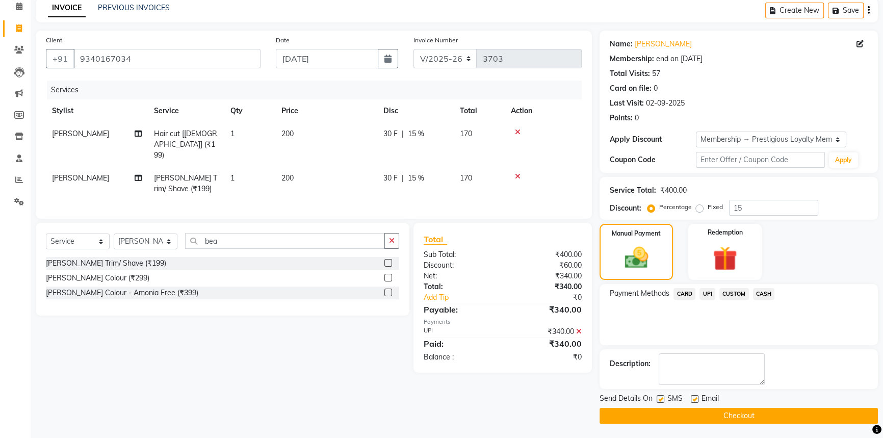
click at [724, 411] on button "Checkout" at bounding box center [739, 416] width 278 height 16
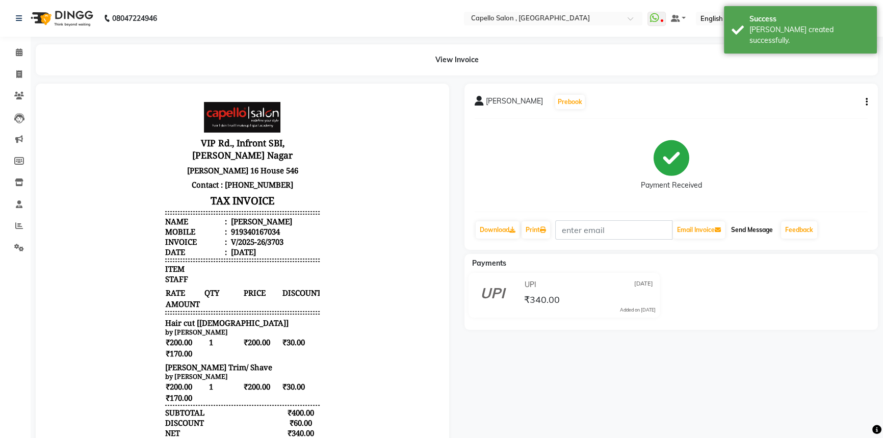
click at [749, 231] on button "Send Message" at bounding box center [752, 229] width 50 height 17
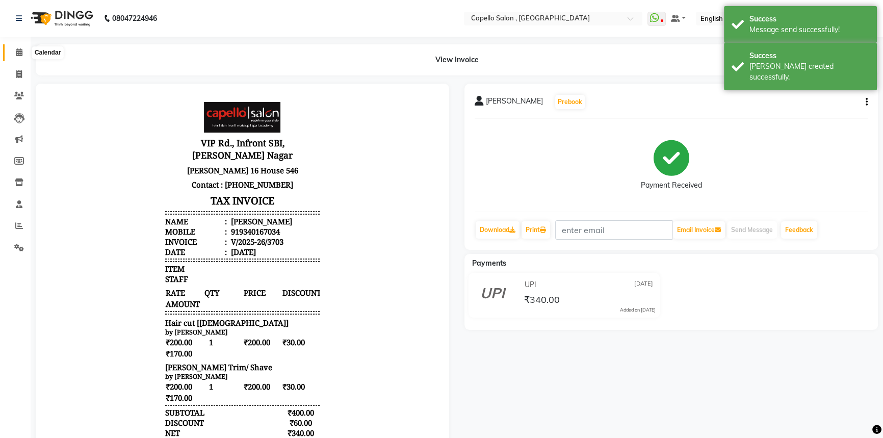
click at [22, 51] on span at bounding box center [19, 53] width 18 height 12
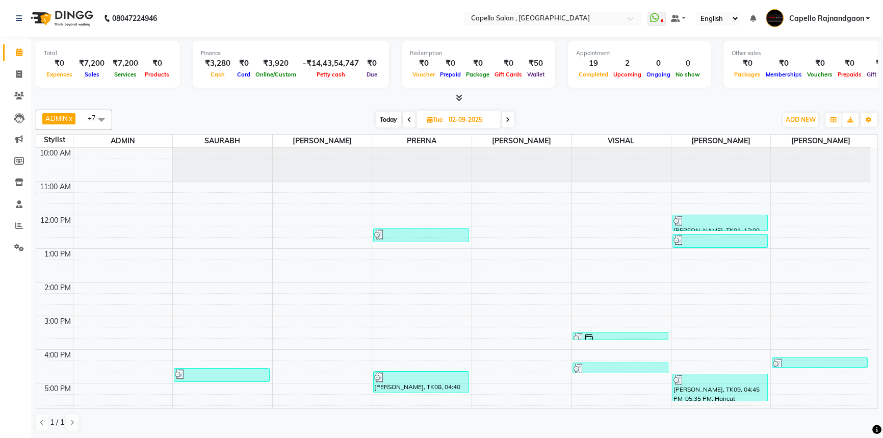
click at [397, 119] on span "Today" at bounding box center [388, 120] width 25 height 16
type input "[DATE]"
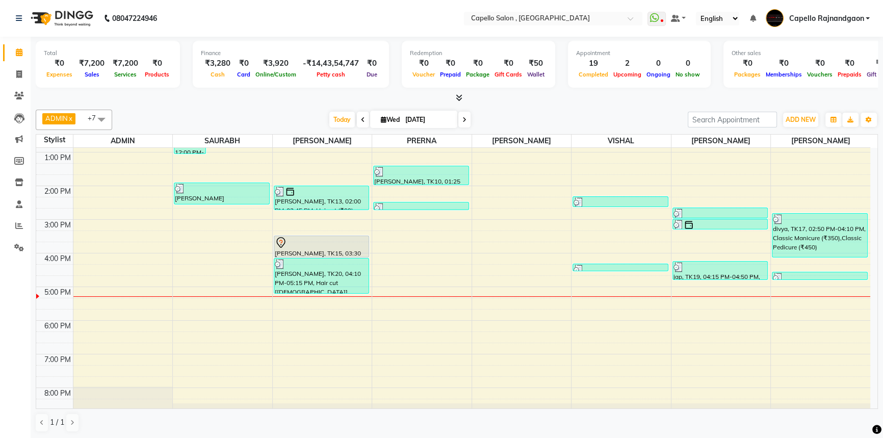
scroll to position [107, 0]
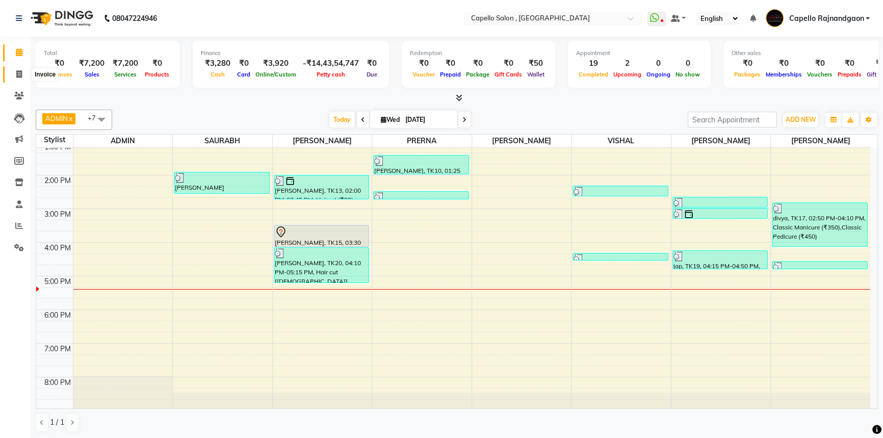
click at [17, 71] on icon at bounding box center [19, 74] width 6 height 8
select select "service"
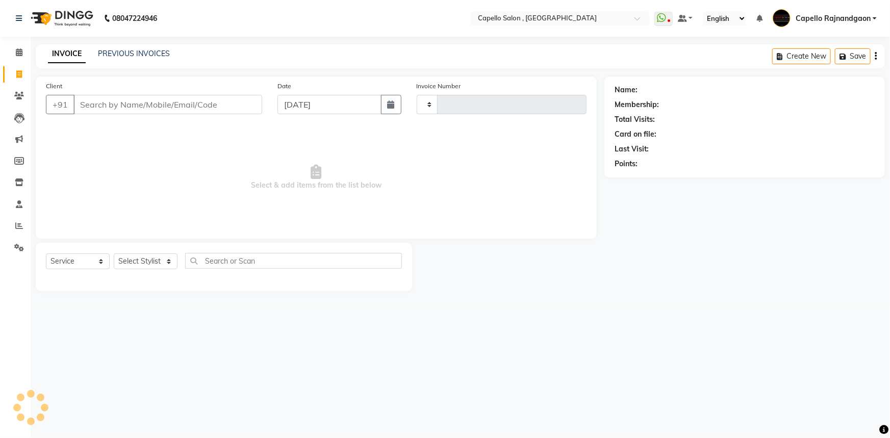
type input "3704"
select select "856"
click at [134, 261] on select "Select Stylist ADMIN Capello [GEOGRAPHIC_DATA] [GEOGRAPHIC_DATA] [PERSON_NAME] …" at bounding box center [146, 261] width 64 height 16
select select "34173"
click at [114, 253] on select "Select Stylist ADMIN Capello [GEOGRAPHIC_DATA] [GEOGRAPHIC_DATA] [PERSON_NAME] …" at bounding box center [146, 261] width 64 height 16
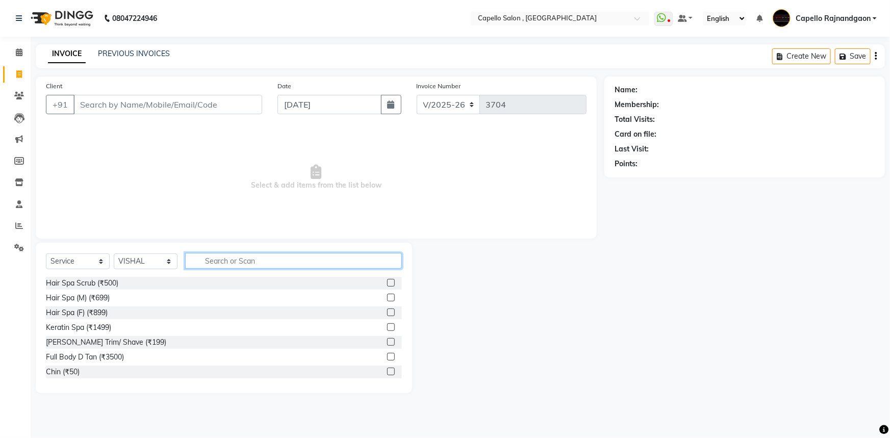
click at [252, 265] on input "text" at bounding box center [293, 261] width 217 height 16
type input "cut"
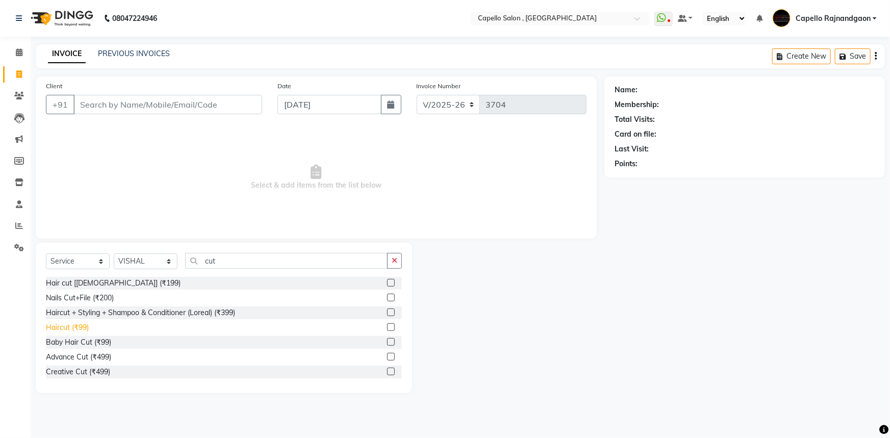
click at [74, 328] on div "Haircut (₹99)" at bounding box center [67, 327] width 43 height 11
checkbox input "false"
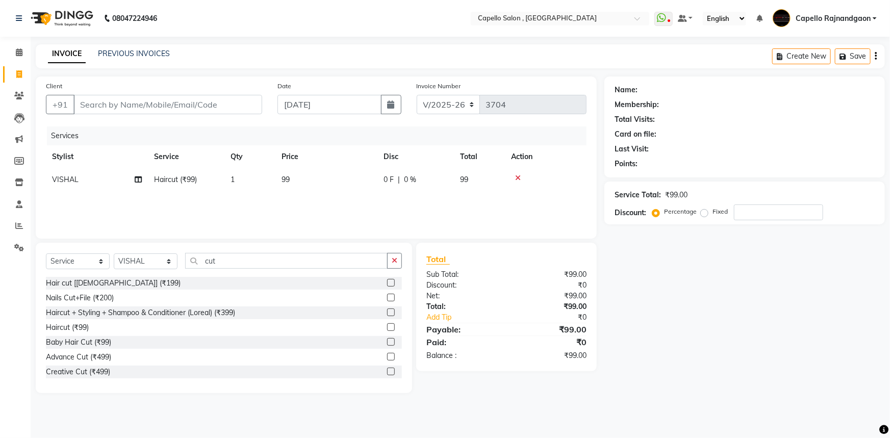
click at [321, 182] on td "99" at bounding box center [326, 179] width 102 height 23
select select "34173"
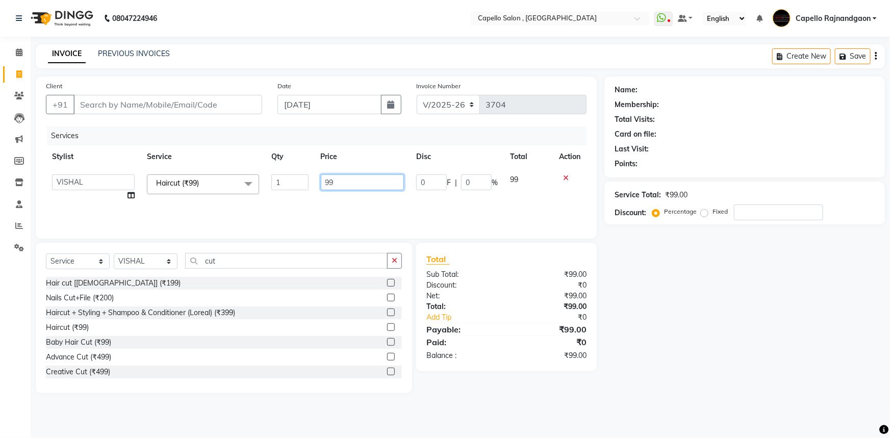
drag, startPoint x: 319, startPoint y: 182, endPoint x: 370, endPoint y: 182, distance: 51.0
click at [370, 182] on td "99" at bounding box center [363, 187] width 96 height 39
type input "200"
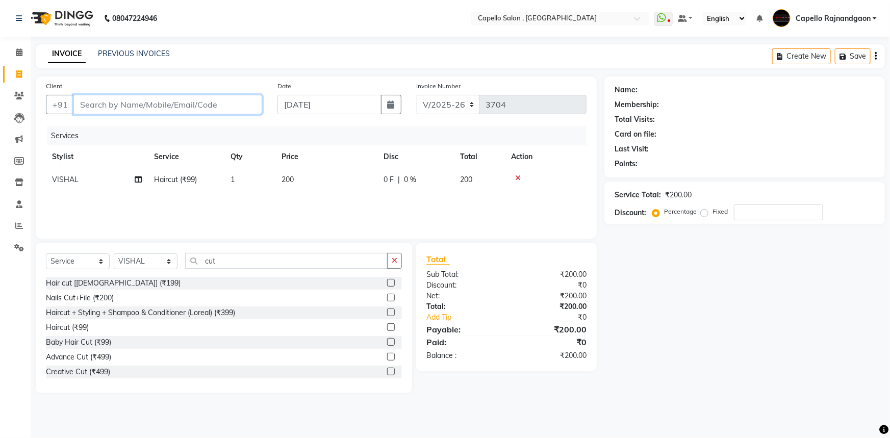
click at [212, 96] on input "Client" at bounding box center [167, 104] width 189 height 19
click at [211, 103] on input "Client" at bounding box center [167, 104] width 189 height 19
type input "9"
type input "0"
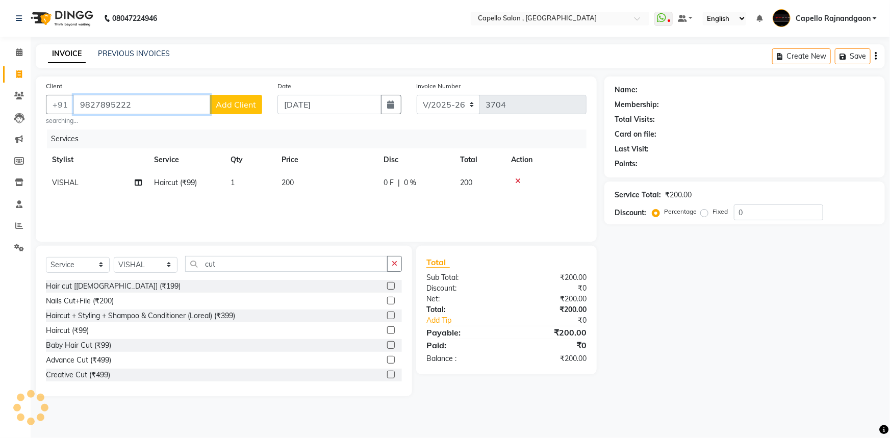
type input "9827895222"
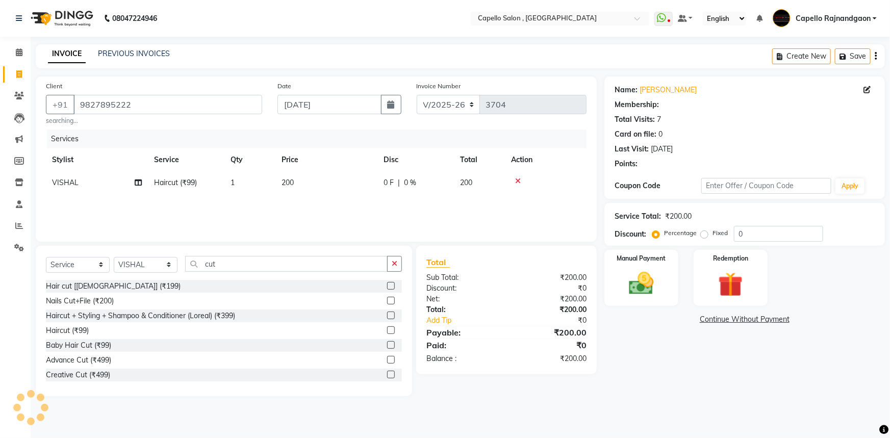
select select "1: Object"
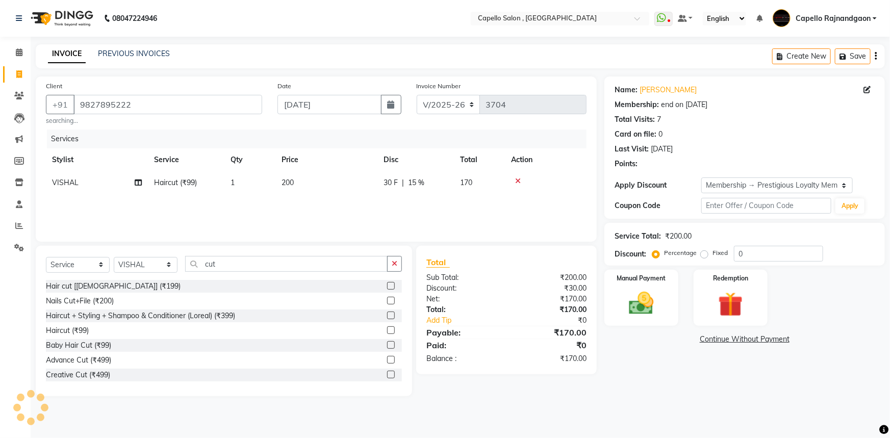
type input "15"
drag, startPoint x: 741, startPoint y: 183, endPoint x: 741, endPoint y: 189, distance: 6.1
click at [741, 183] on select "Select Membership → Prestigious Loyalty Membership" at bounding box center [776, 185] width 151 height 16
select select "0:"
click at [701, 177] on select "Select Membership → Prestigious Loyalty Membership" at bounding box center [776, 185] width 151 height 16
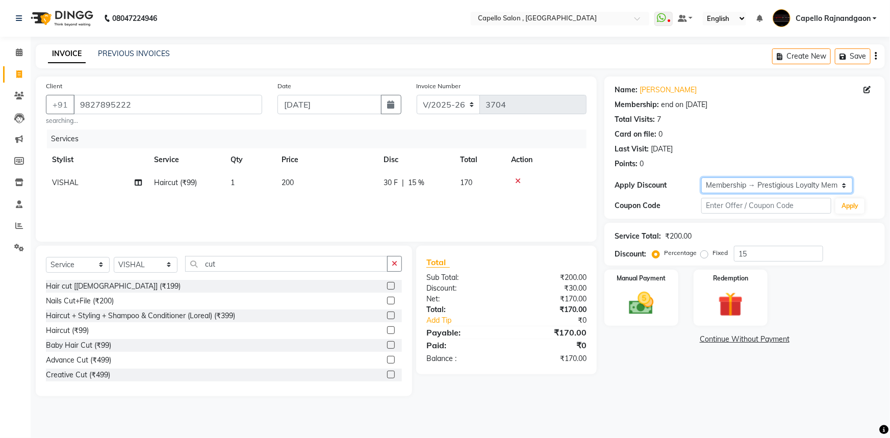
type input "0"
click at [731, 186] on select "Select Membership → Prestigious Loyalty Membership" at bounding box center [776, 185] width 151 height 16
click at [701, 177] on select "Select Membership → Prestigious Loyalty Membership" at bounding box center [776, 185] width 151 height 16
drag, startPoint x: 730, startPoint y: 186, endPoint x: 729, endPoint y: 192, distance: 6.2
click at [730, 188] on select "Select Membership → Prestigious Loyalty Membership" at bounding box center [776, 185] width 151 height 16
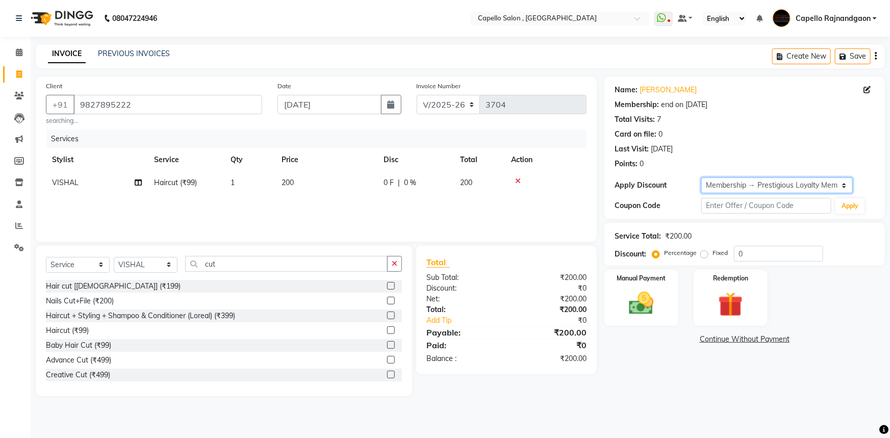
select select "1: Object"
click at [701, 177] on select "Select Membership → Prestigious Loyalty Membership" at bounding box center [776, 185] width 151 height 16
type input "15"
click at [648, 303] on img at bounding box center [641, 304] width 42 height 30
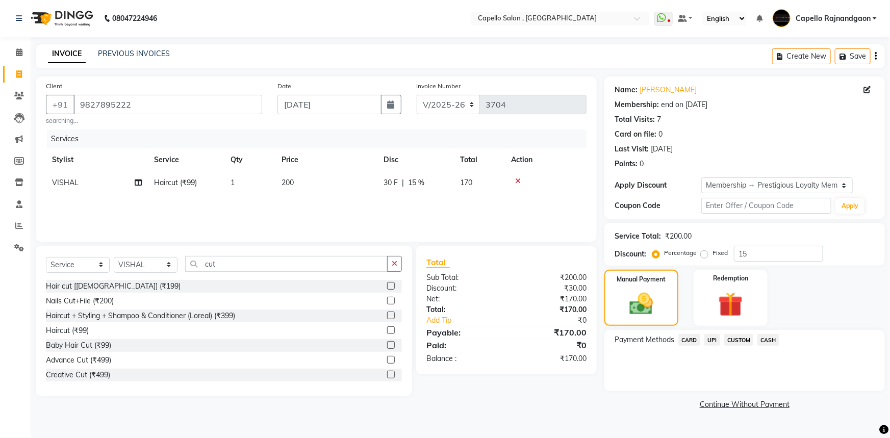
click at [772, 341] on span "CASH" at bounding box center [768, 340] width 22 height 12
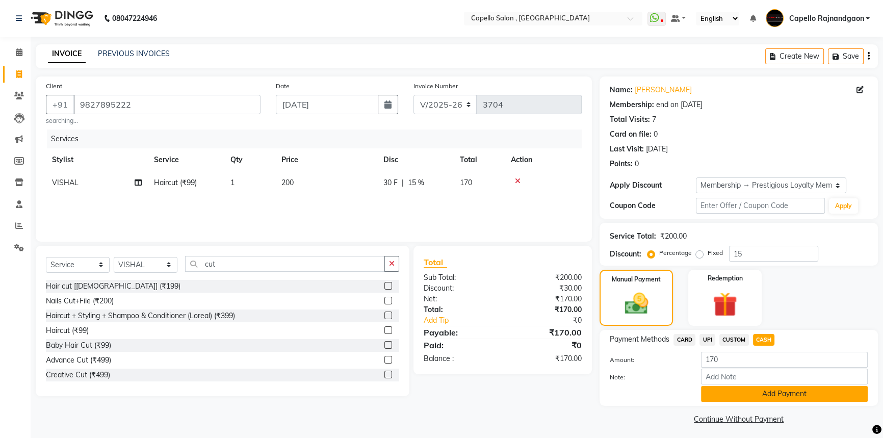
click at [755, 395] on button "Add Payment" at bounding box center [784, 394] width 167 height 16
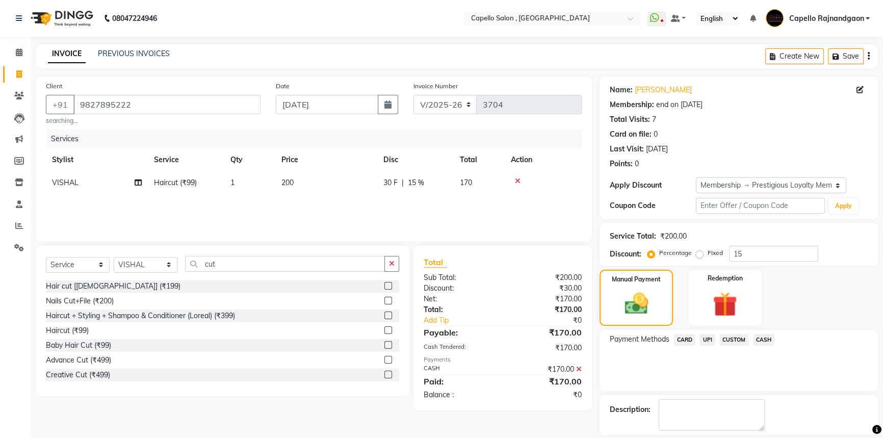
scroll to position [46, 0]
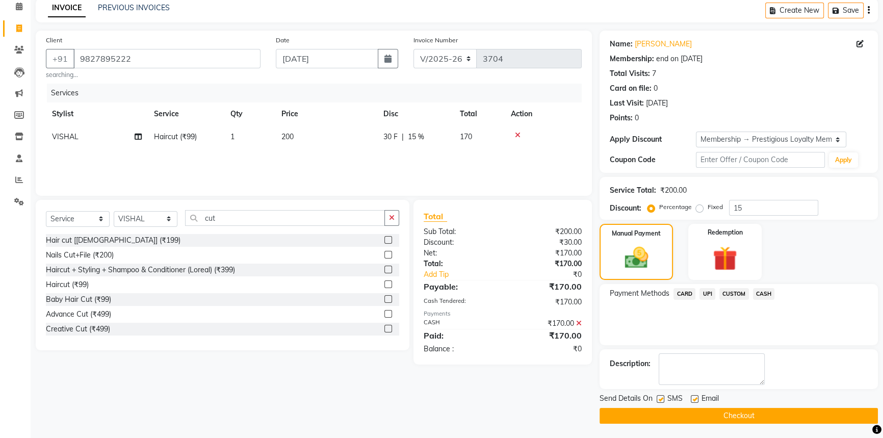
click at [735, 412] on button "Checkout" at bounding box center [739, 416] width 278 height 16
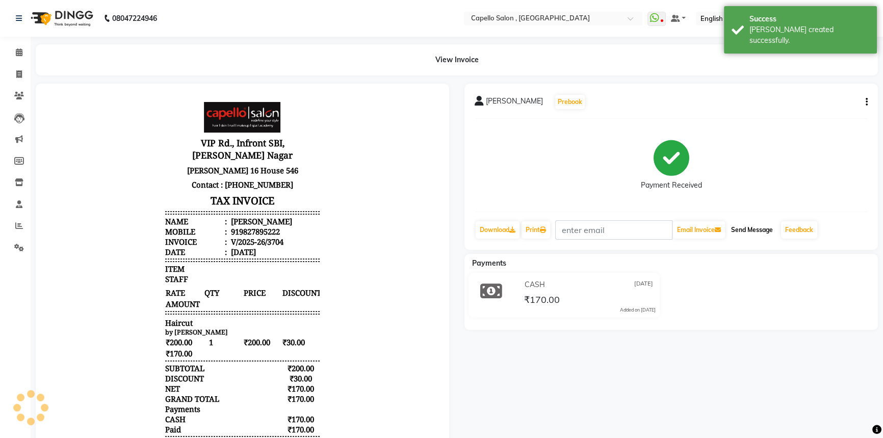
click at [753, 223] on button "Send Message" at bounding box center [752, 229] width 50 height 17
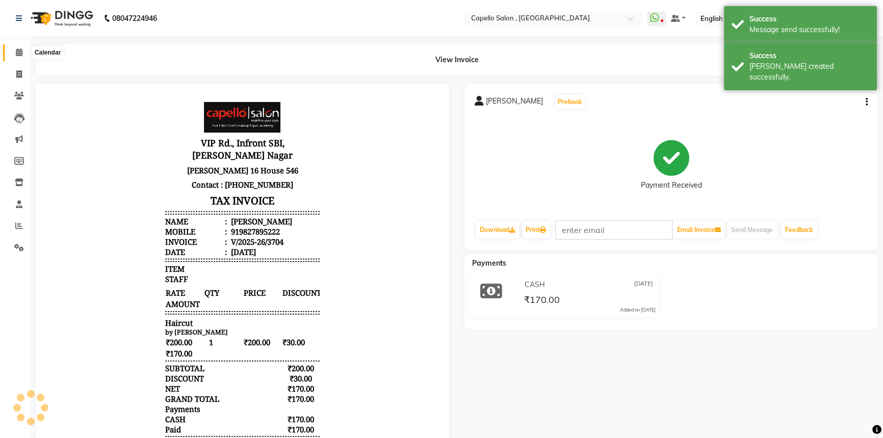
click at [19, 53] on icon at bounding box center [19, 52] width 7 height 8
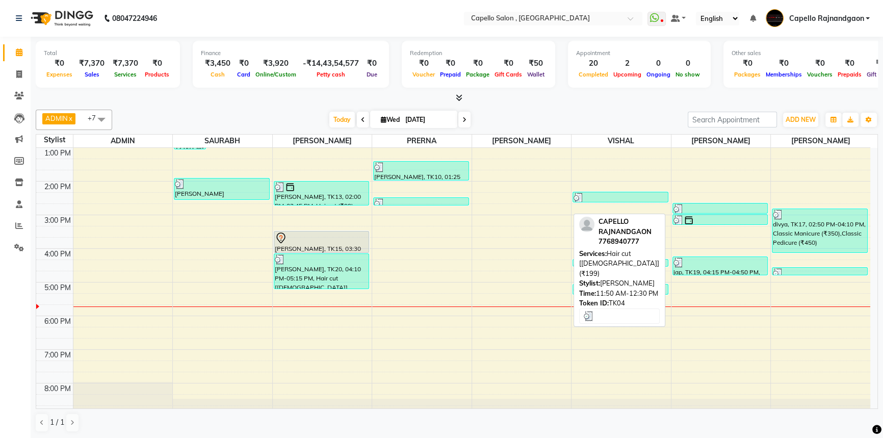
scroll to position [107, 0]
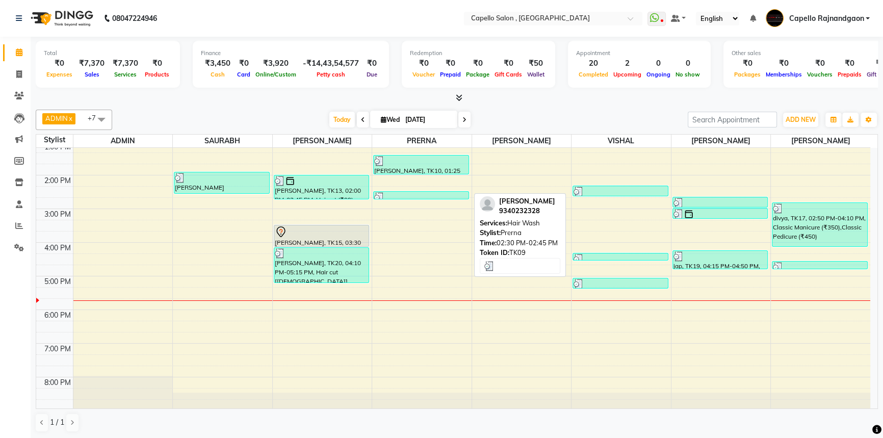
click at [412, 192] on div at bounding box center [421, 197] width 94 height 10
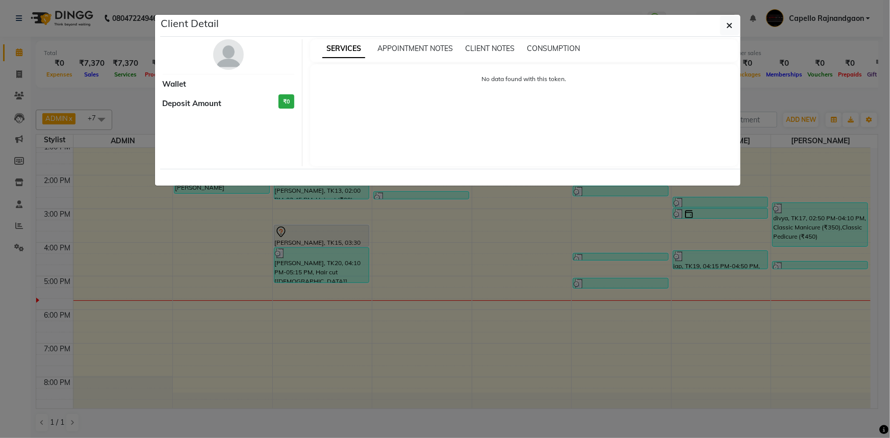
select select "3"
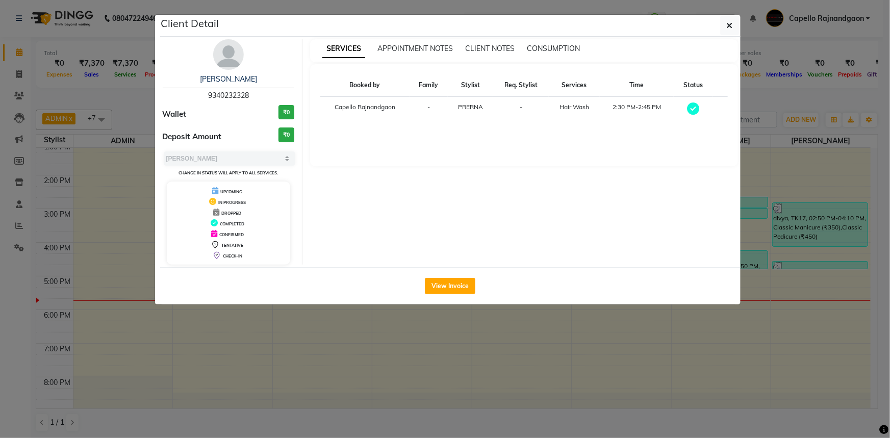
drag, startPoint x: 206, startPoint y: 93, endPoint x: 275, endPoint y: 92, distance: 69.3
click at [275, 92] on div "PRITI KHANDELWAL 9340232328" at bounding box center [229, 87] width 132 height 27
copy span "9340232328"
click at [726, 26] on button "button" at bounding box center [729, 25] width 19 height 19
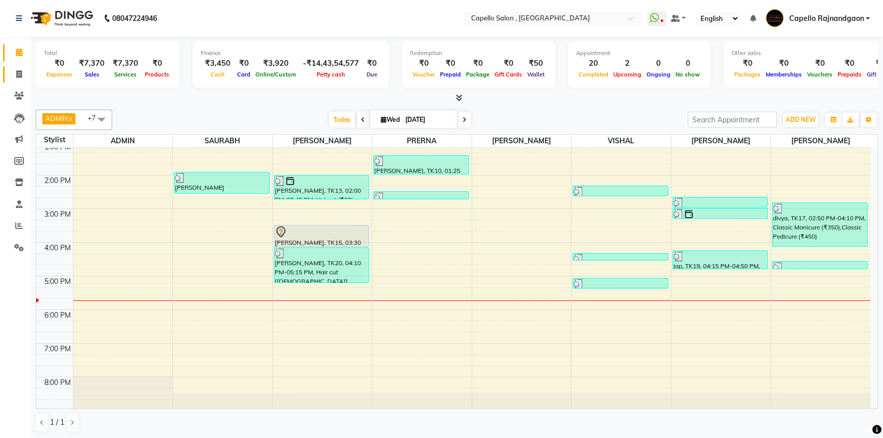
click at [16, 81] on link "Invoice" at bounding box center [15, 74] width 24 height 17
select select "service"
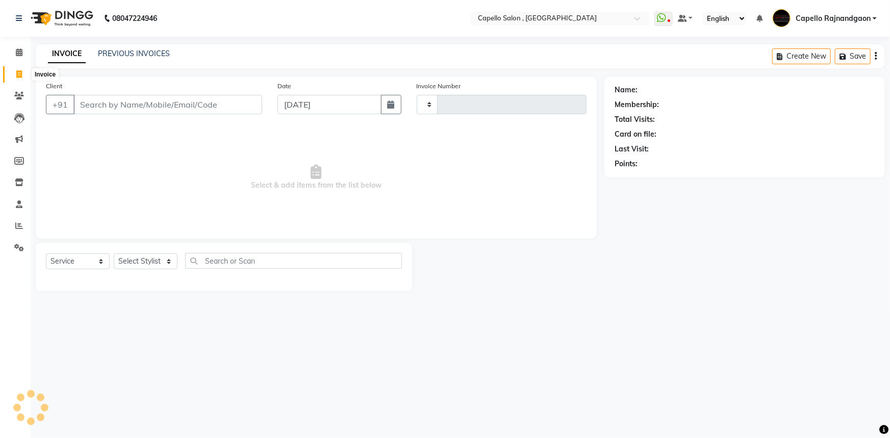
type input "3705"
select select "856"
click at [103, 102] on input "Client" at bounding box center [167, 104] width 189 height 19
paste input "9340232328"
type input "9340232328"
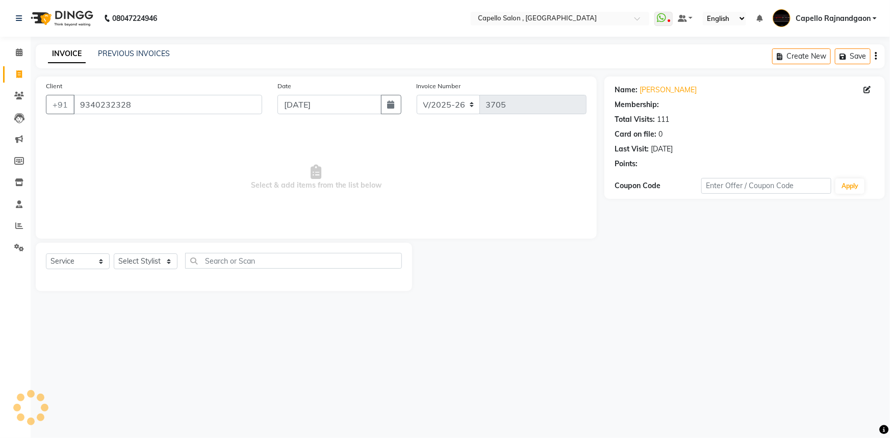
select select "1: Object"
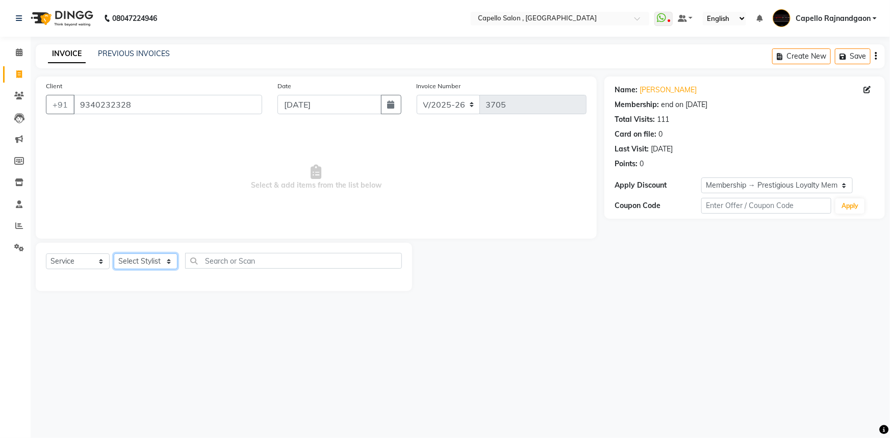
click at [124, 260] on select "Select Stylist ADMIN Capello [GEOGRAPHIC_DATA] [GEOGRAPHIC_DATA] [PERSON_NAME] …" at bounding box center [146, 261] width 64 height 16
select select "53407"
click at [114, 253] on select "Select Stylist ADMIN Capello [GEOGRAPHIC_DATA] [GEOGRAPHIC_DATA] [PERSON_NAME] …" at bounding box center [146, 261] width 64 height 16
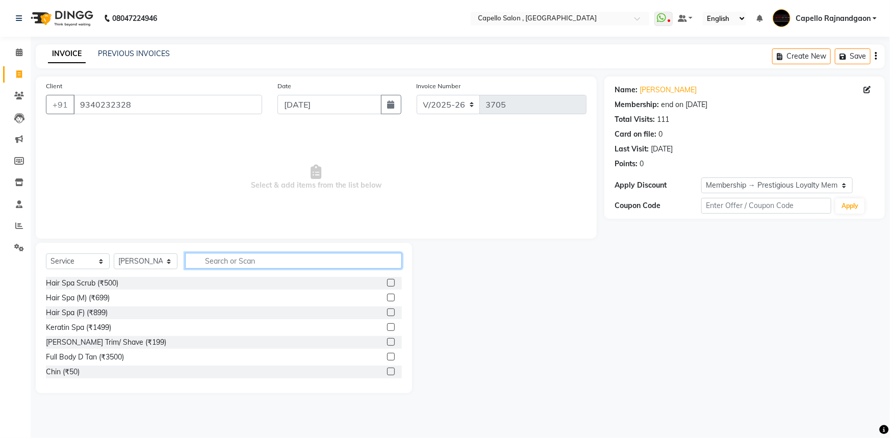
click at [232, 265] on input "text" at bounding box center [293, 261] width 217 height 16
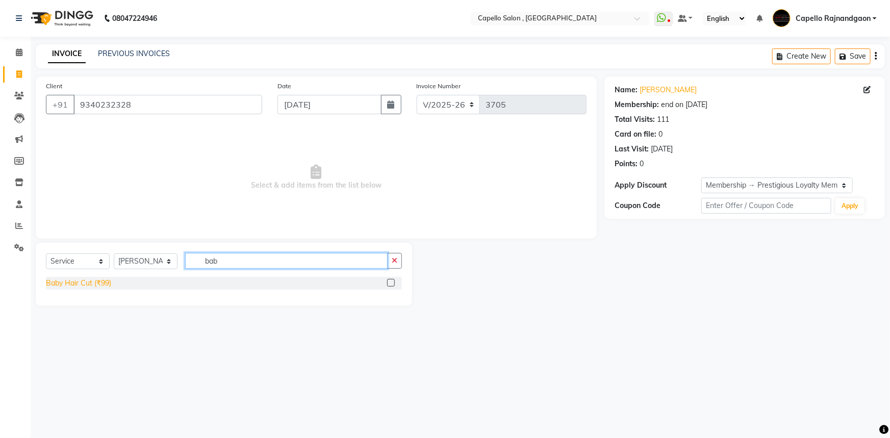
type input "bab"
click at [89, 282] on div "Baby Hair Cut (₹99)" at bounding box center [78, 283] width 65 height 11
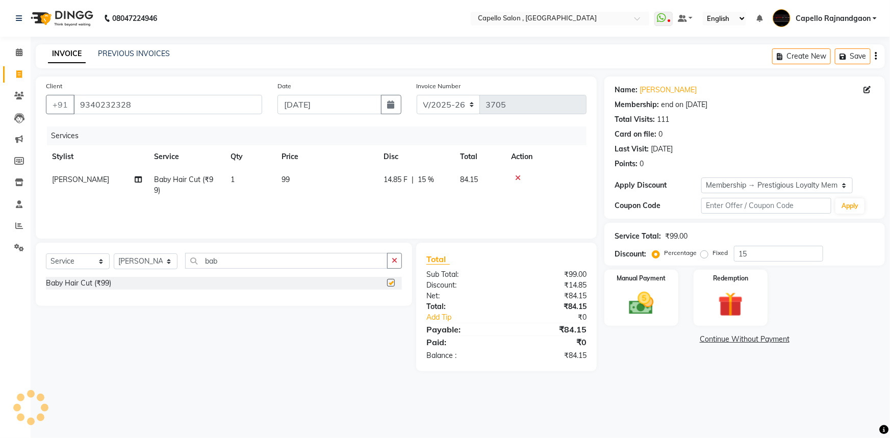
checkbox input "false"
click at [314, 196] on td "99" at bounding box center [326, 185] width 102 height 34
select select "53407"
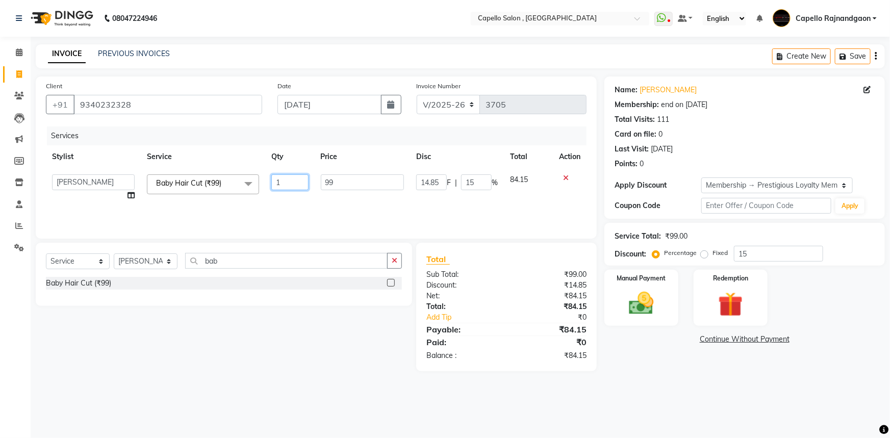
drag, startPoint x: 313, startPoint y: 178, endPoint x: 346, endPoint y: 178, distance: 33.1
click at [346, 178] on tr "ADMIN Capello Rajnandgaon Harshal khushi Namrata murari nihal PRERNA Rinki ROSH…" at bounding box center [316, 187] width 540 height 39
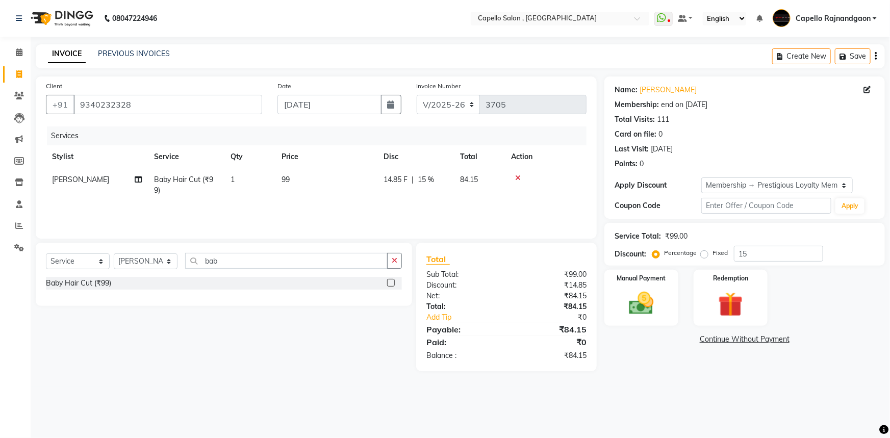
click at [339, 178] on td "99" at bounding box center [326, 185] width 102 height 34
select select "53407"
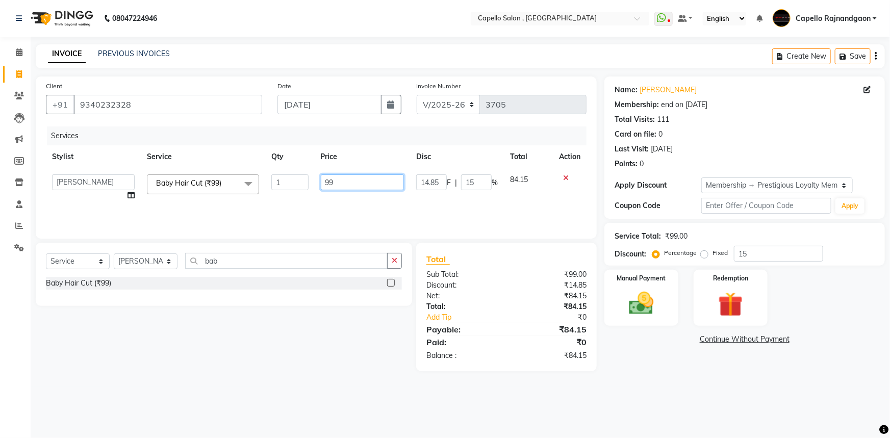
click at [339, 178] on input "99" at bounding box center [363, 182] width 84 height 16
type input "200"
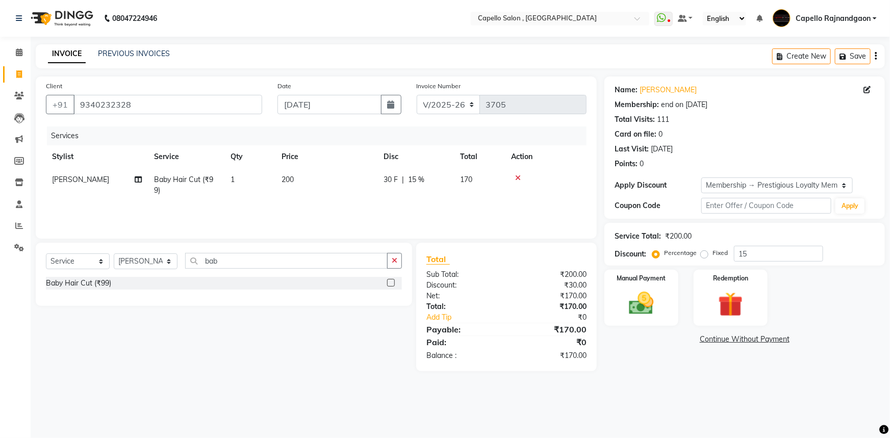
click at [644, 374] on main "INVOICE PREVIOUS INVOICES Create New Save Client +91 9340232328 Date 03-09-2025…" at bounding box center [460, 215] width 859 height 342
click at [653, 288] on div "Manual Payment" at bounding box center [641, 298] width 77 height 59
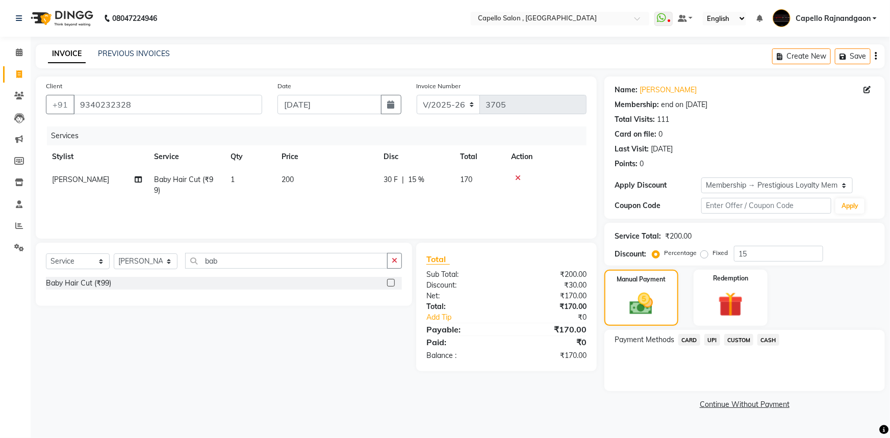
click at [772, 342] on span "CASH" at bounding box center [768, 340] width 22 height 12
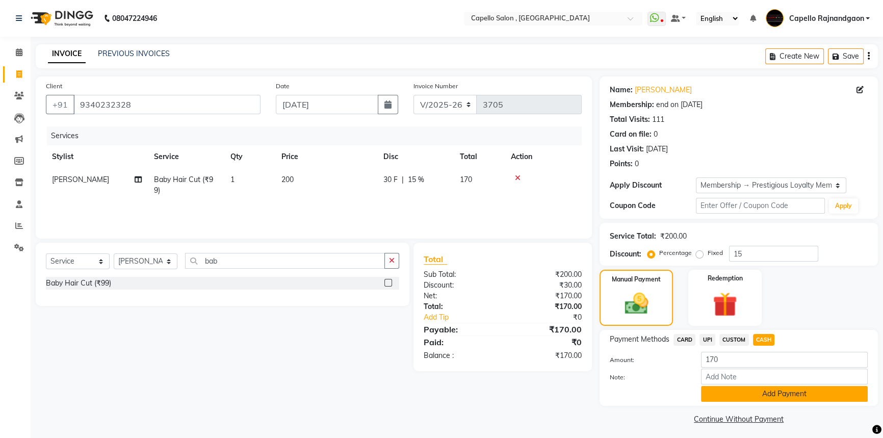
click at [755, 394] on button "Add Payment" at bounding box center [784, 394] width 167 height 16
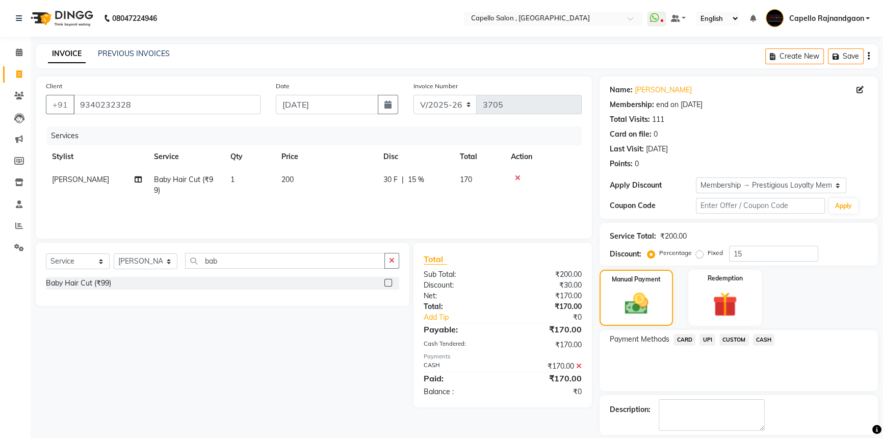
scroll to position [46, 0]
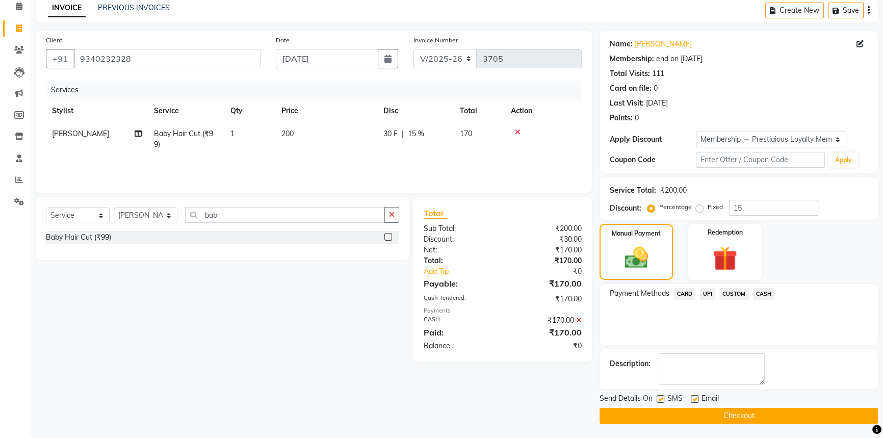
click at [726, 413] on button "Checkout" at bounding box center [739, 416] width 278 height 16
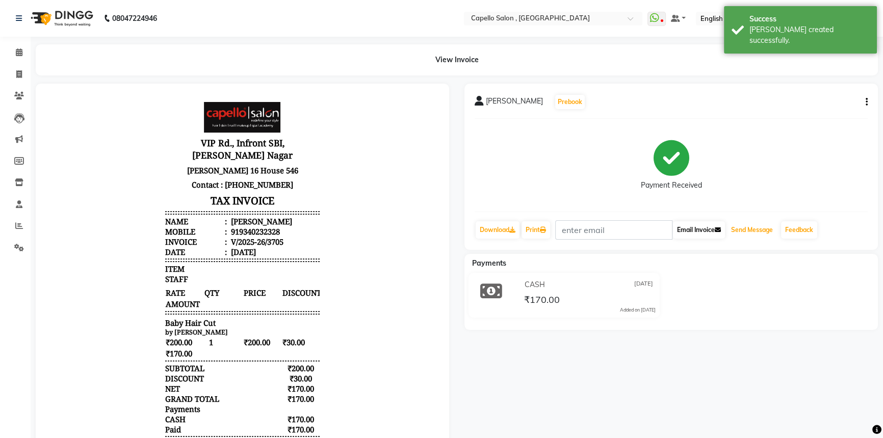
drag, startPoint x: 757, startPoint y: 226, endPoint x: 719, endPoint y: 223, distance: 37.4
click at [757, 226] on button "Send Message" at bounding box center [752, 229] width 50 height 17
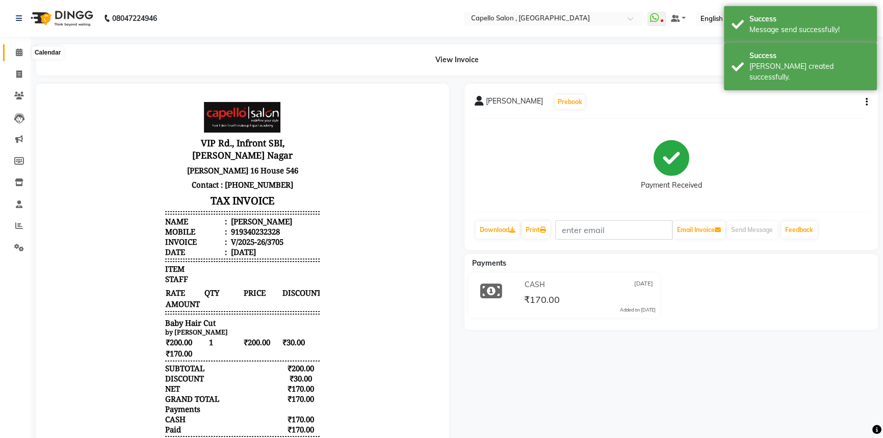
click at [16, 53] on icon at bounding box center [19, 52] width 7 height 8
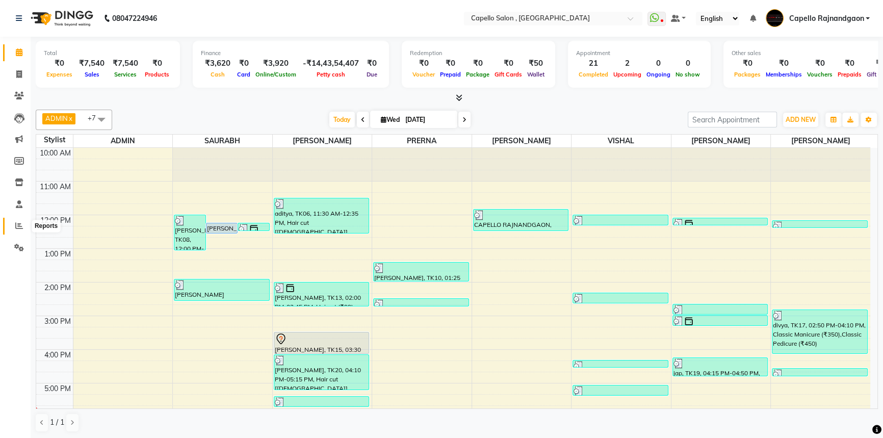
click at [19, 223] on icon at bounding box center [19, 226] width 8 height 8
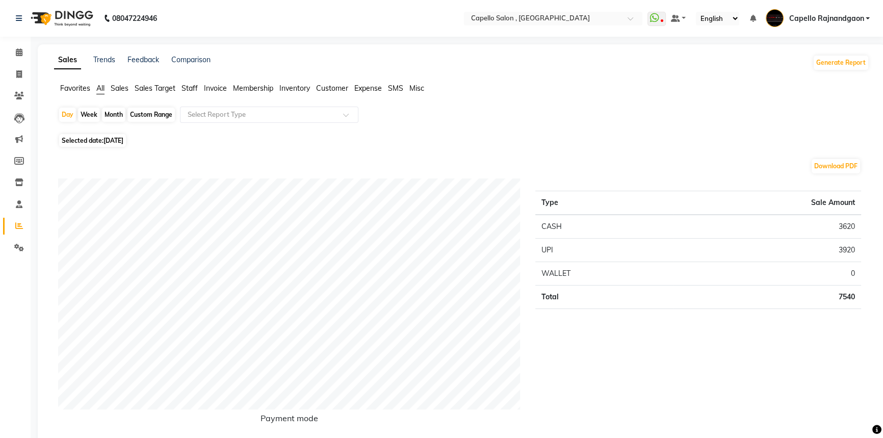
click at [95, 113] on div "Week" at bounding box center [89, 115] width 22 height 14
select select "9"
select select "2025"
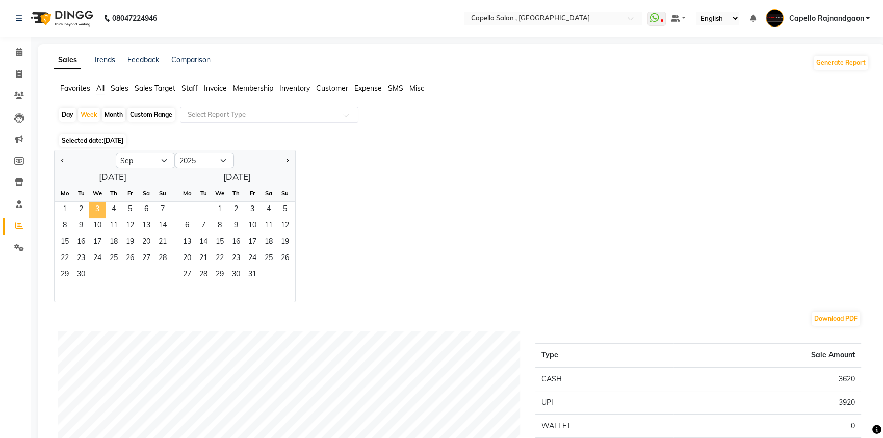
click at [100, 211] on span "3" at bounding box center [97, 210] width 16 height 16
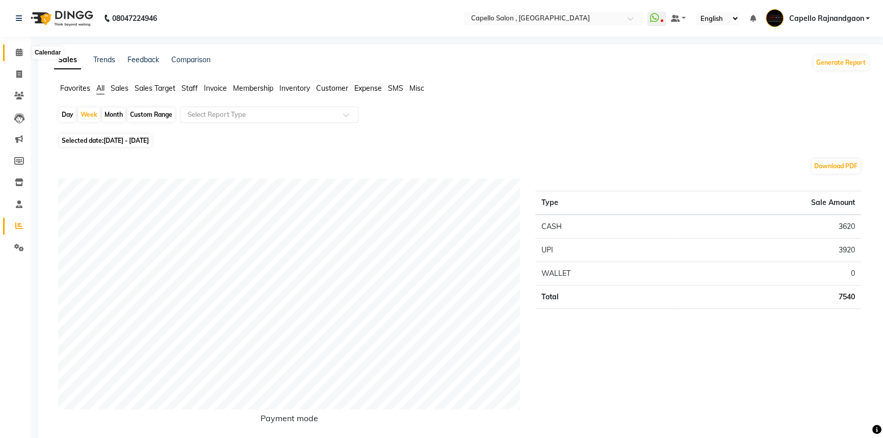
click at [16, 49] on icon at bounding box center [19, 52] width 7 height 8
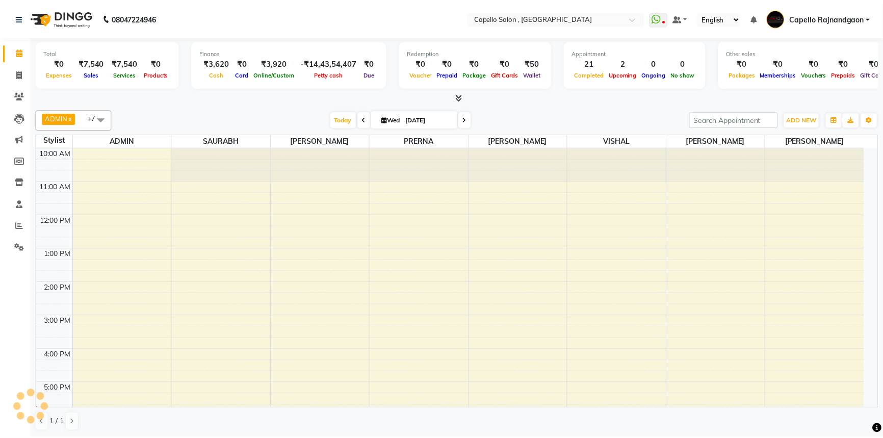
scroll to position [88, 0]
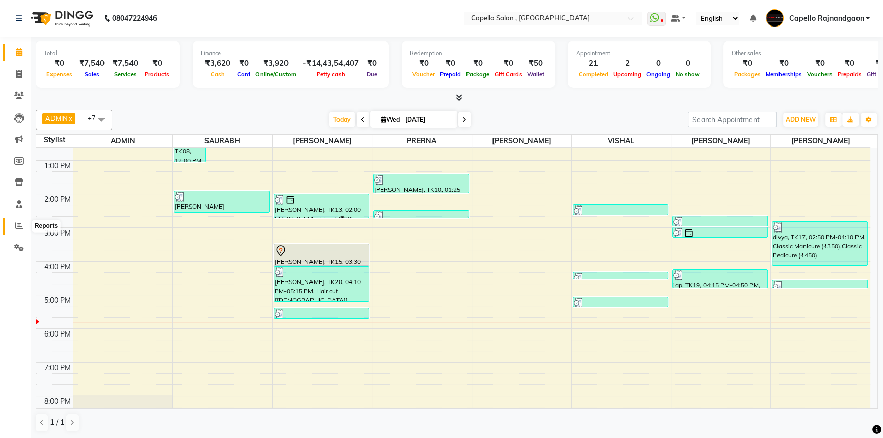
click at [17, 222] on icon at bounding box center [19, 226] width 8 height 8
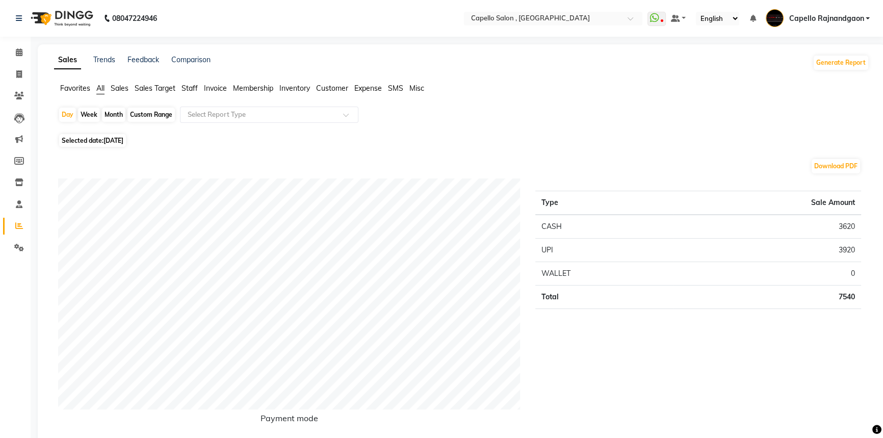
click at [107, 124] on div "Day Week Month Custom Range Select Report Type" at bounding box center [461, 119] width 807 height 24
click at [111, 116] on div "Month" at bounding box center [113, 115] width 23 height 14
select select "9"
select select "2025"
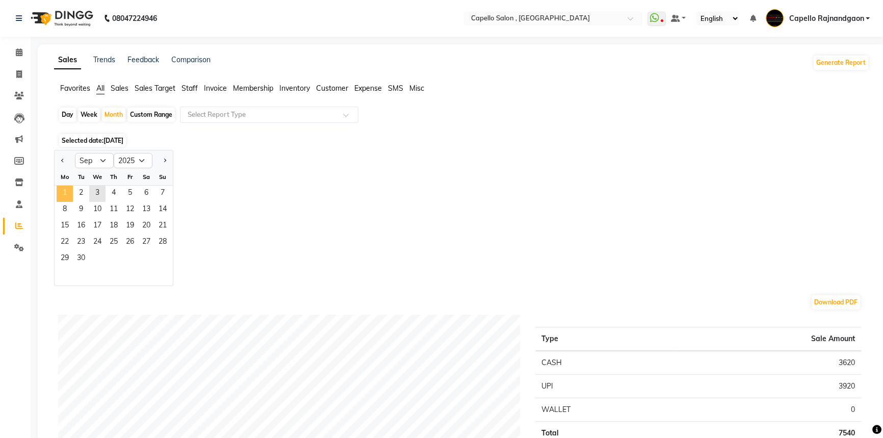
click at [64, 197] on span "1" at bounding box center [65, 194] width 16 height 16
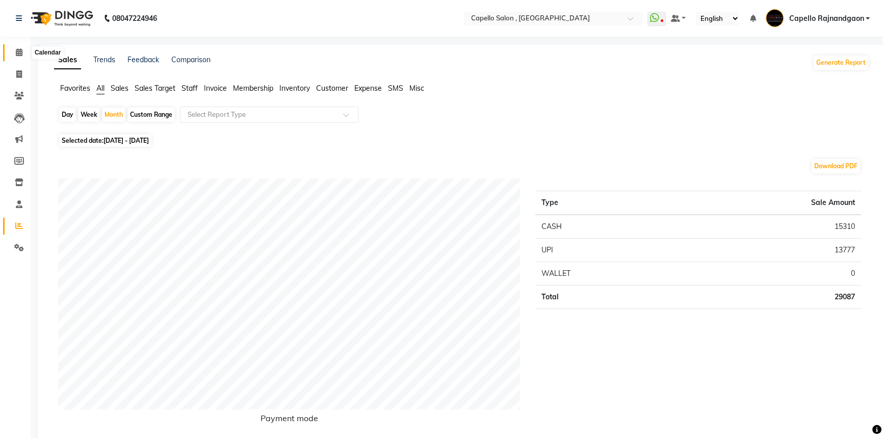
click at [16, 50] on icon at bounding box center [19, 52] width 7 height 8
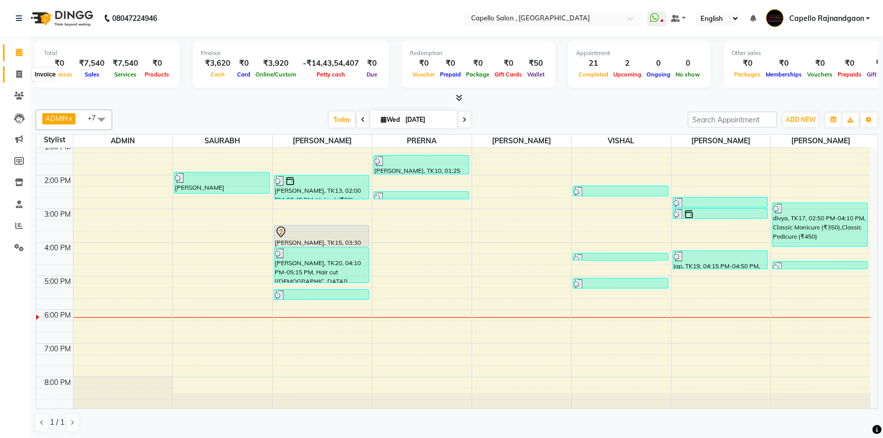
click at [17, 74] on icon at bounding box center [19, 74] width 6 height 8
select select "service"
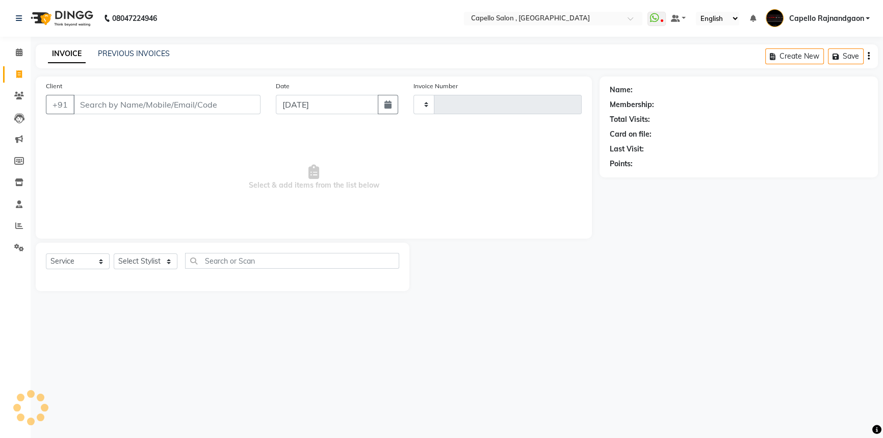
type input "3706"
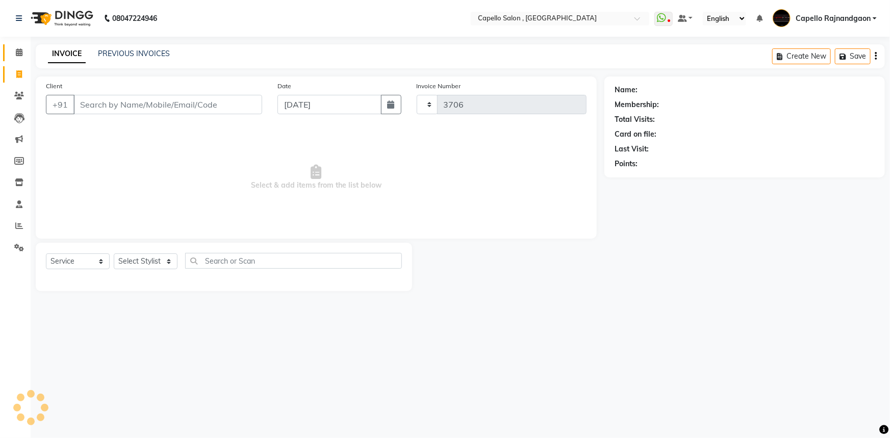
select select "856"
click at [125, 105] on input "Client" at bounding box center [167, 104] width 189 height 19
click at [127, 105] on input "Client" at bounding box center [167, 104] width 189 height 19
type input "9589951195"
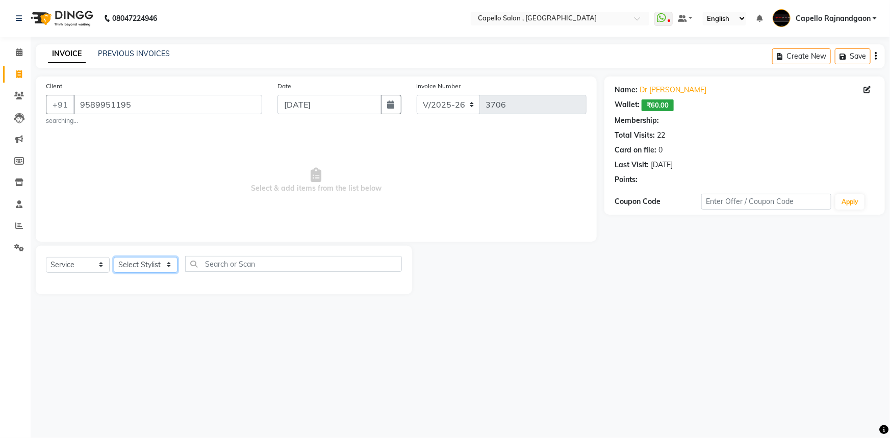
select select "1: Object"
click at [145, 261] on select "Select Stylist ADMIN Capello [GEOGRAPHIC_DATA] [GEOGRAPHIC_DATA] [PERSON_NAME] …" at bounding box center [146, 265] width 64 height 16
select select "66386"
click at [114, 257] on select "Select Stylist ADMIN Capello [GEOGRAPHIC_DATA] [GEOGRAPHIC_DATA] [PERSON_NAME] …" at bounding box center [146, 265] width 64 height 16
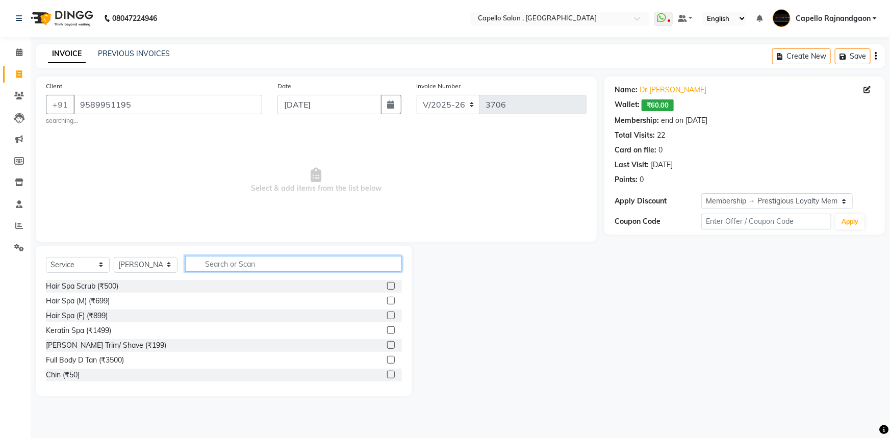
click at [284, 263] on input "text" at bounding box center [293, 264] width 217 height 16
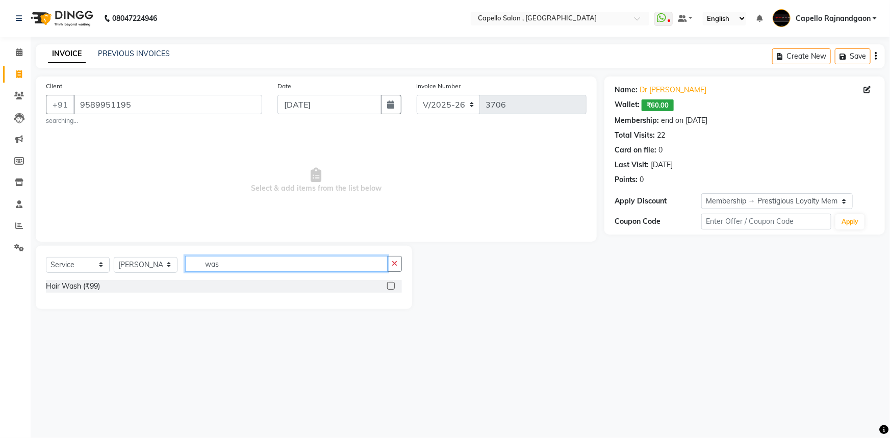
type input "was"
click at [95, 295] on div "Hair Wash (₹99)" at bounding box center [224, 287] width 356 height 15
click at [92, 286] on div "Hair Wash (₹99)" at bounding box center [73, 286] width 54 height 11
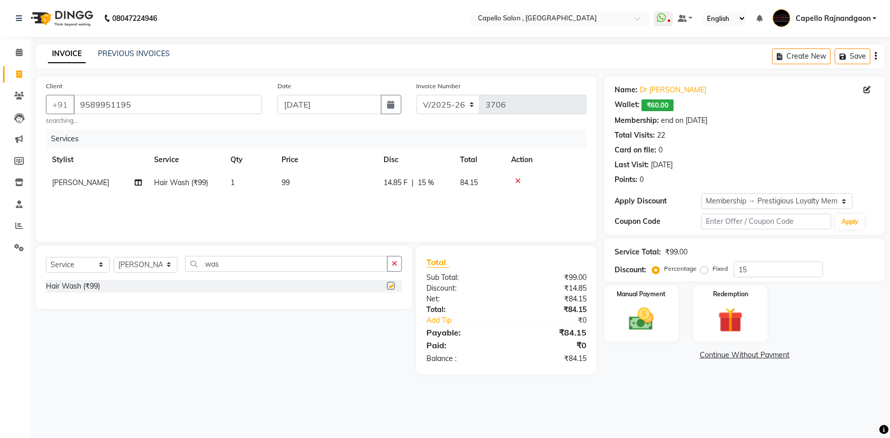
checkbox input "false"
click at [341, 187] on td "99" at bounding box center [326, 182] width 102 height 23
select select "66386"
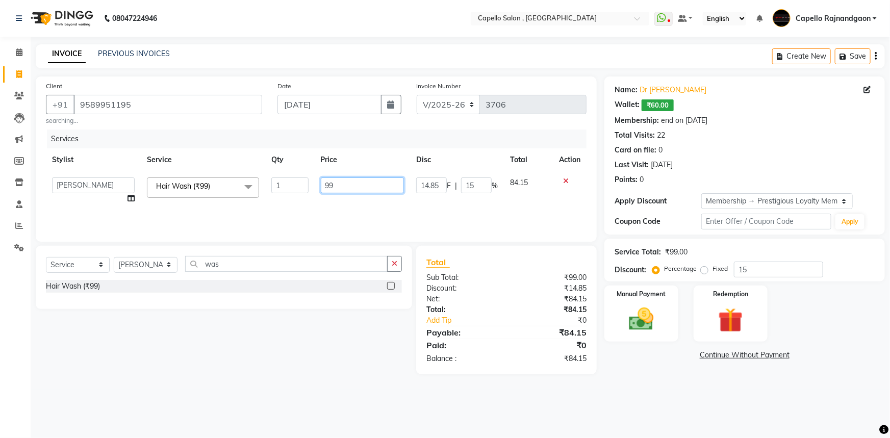
drag, startPoint x: 324, startPoint y: 180, endPoint x: 403, endPoint y: 180, distance: 79.5
click at [402, 180] on input "99" at bounding box center [363, 185] width 84 height 16
drag, startPoint x: 331, startPoint y: 185, endPoint x: 405, endPoint y: 187, distance: 74.0
click at [405, 187] on td "400" at bounding box center [363, 190] width 96 height 39
type input "200"
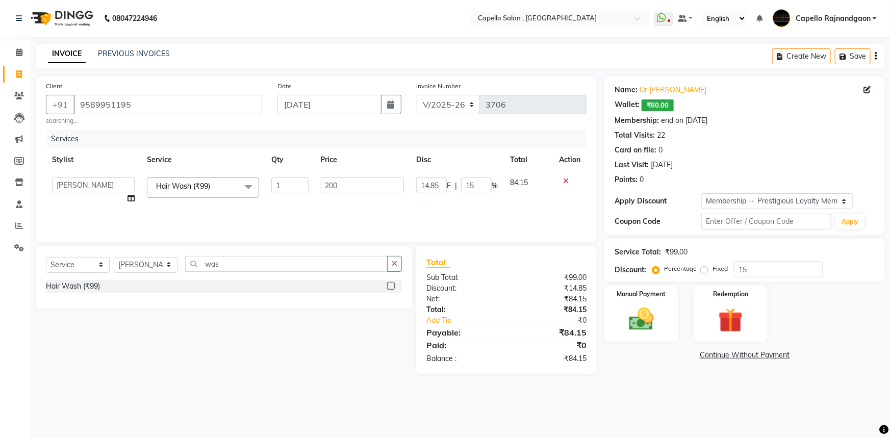
click at [382, 342] on div "Select Service Product Membership Package Voucher Prepaid Gift Card Select Styl…" at bounding box center [220, 310] width 384 height 128
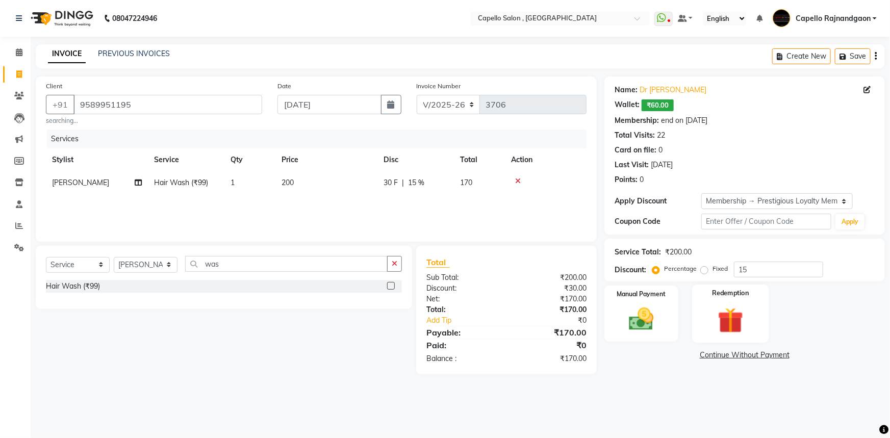
click at [763, 319] on div "Redemption" at bounding box center [730, 313] width 77 height 59
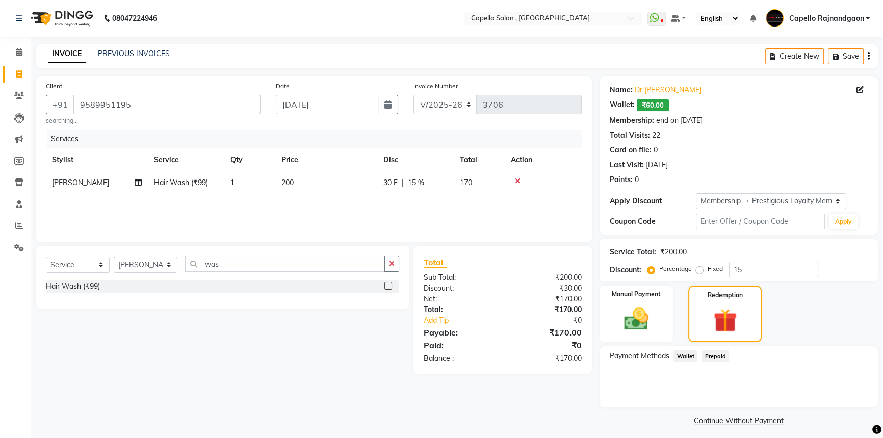
click at [681, 357] on span "Wallet" at bounding box center [686, 356] width 24 height 12
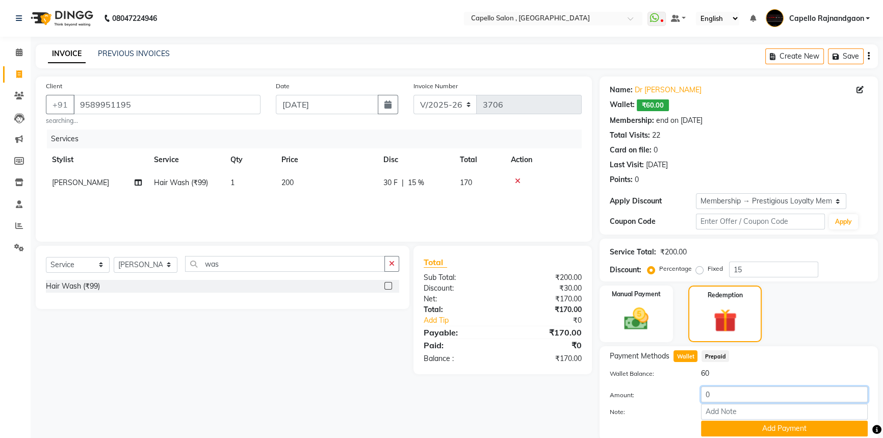
drag, startPoint x: 722, startPoint y: 399, endPoint x: 760, endPoint y: 403, distance: 37.4
click at [760, 403] on div "Amount: 0" at bounding box center [738, 394] width 273 height 17
type input "60"
click at [749, 425] on button "Add Payment" at bounding box center [784, 429] width 167 height 16
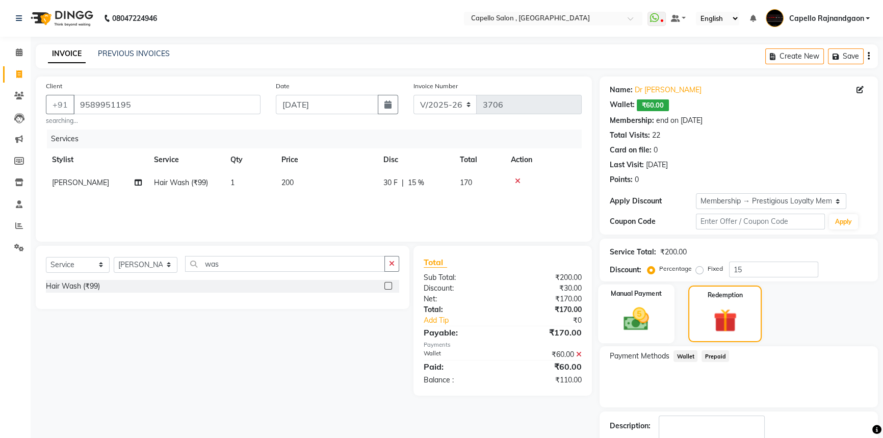
click at [628, 314] on img at bounding box center [636, 318] width 41 height 29
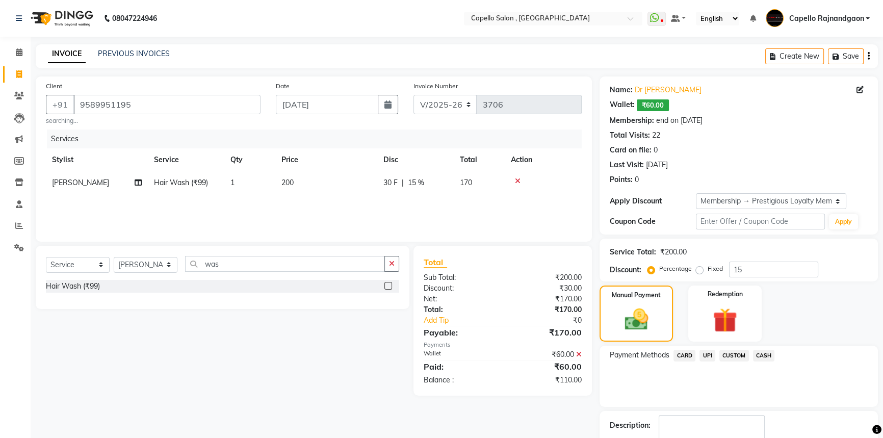
click at [763, 351] on span "CASH" at bounding box center [764, 356] width 22 height 12
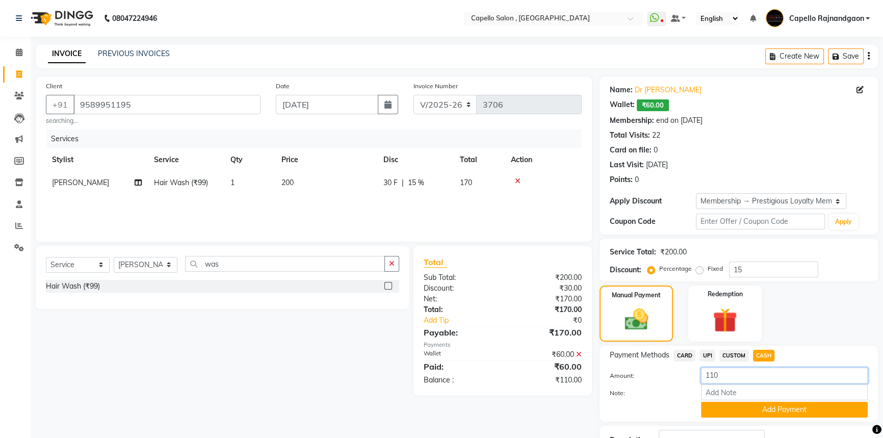
click at [709, 372] on input "110" at bounding box center [784, 376] width 167 height 16
type input "10"
click at [724, 410] on button "Add Payment" at bounding box center [784, 410] width 167 height 16
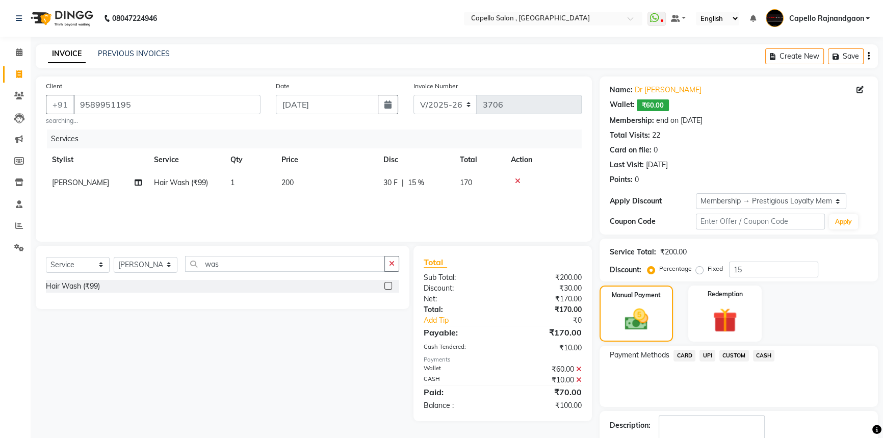
click at [706, 355] on span "UPI" at bounding box center [708, 356] width 16 height 12
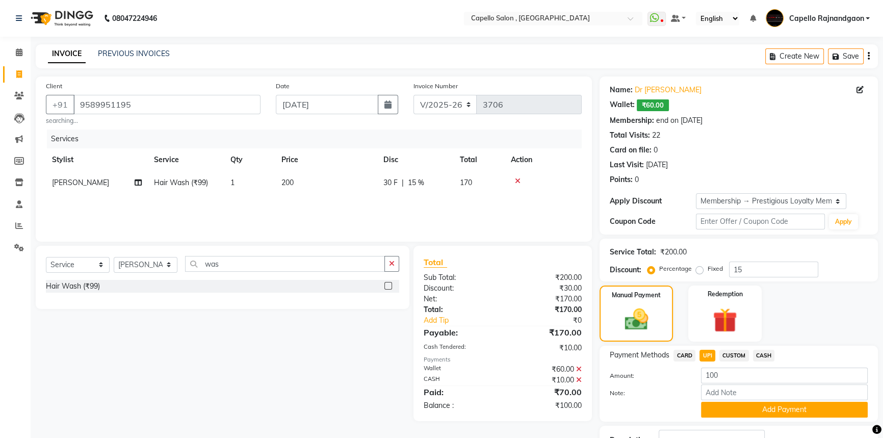
click at [712, 405] on button "Add Payment" at bounding box center [784, 410] width 167 height 16
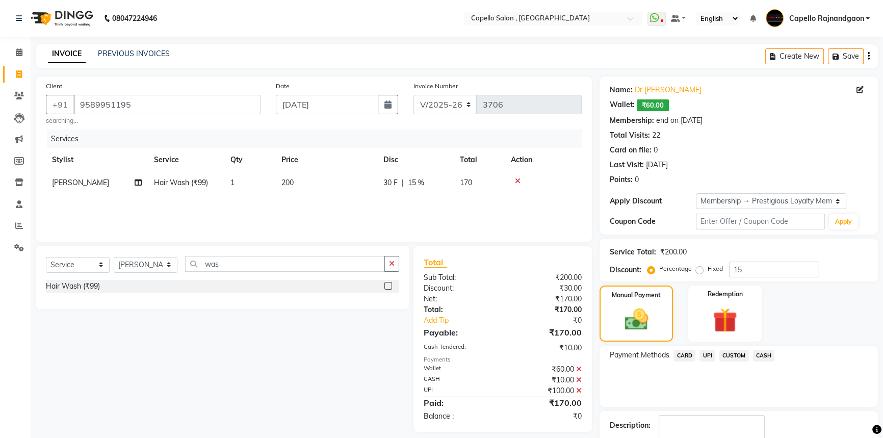
scroll to position [62, 0]
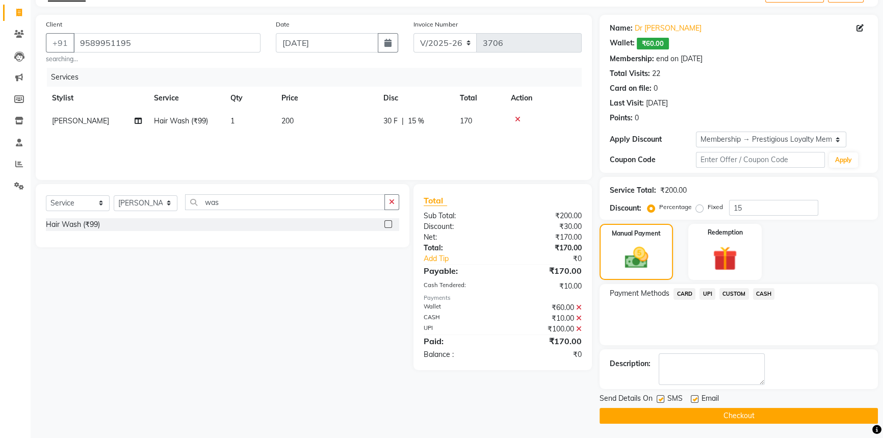
click at [742, 415] on button "Checkout" at bounding box center [739, 416] width 278 height 16
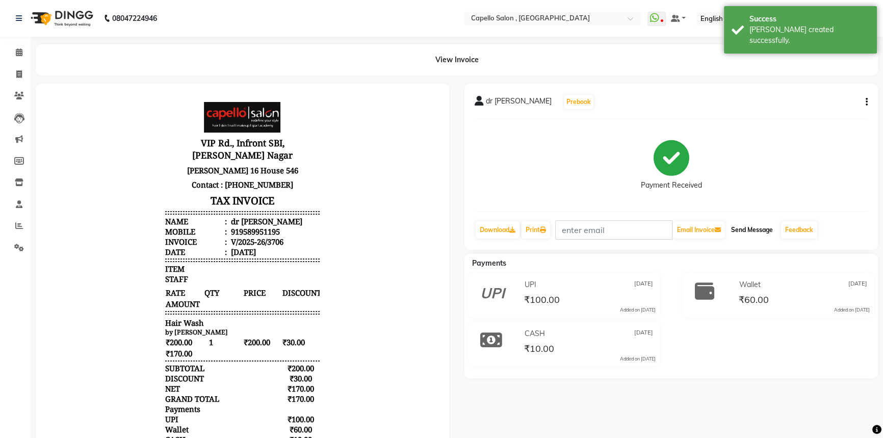
click at [764, 234] on button "Send Message" at bounding box center [752, 229] width 50 height 17
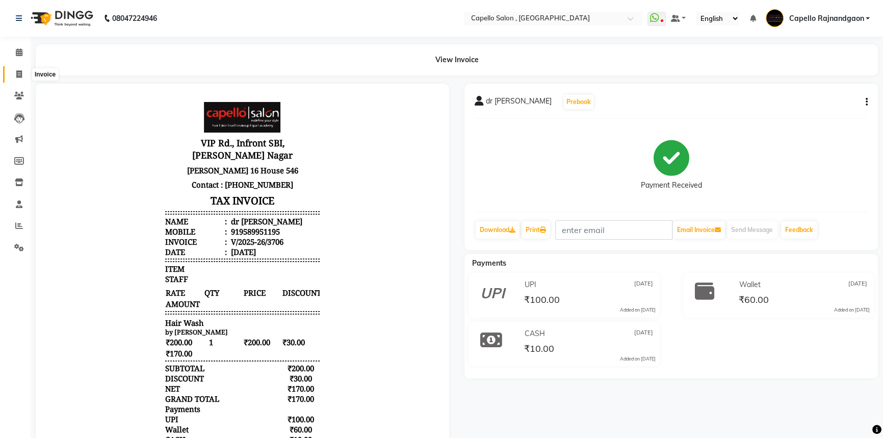
click at [20, 75] on icon at bounding box center [19, 74] width 6 height 8
select select "service"
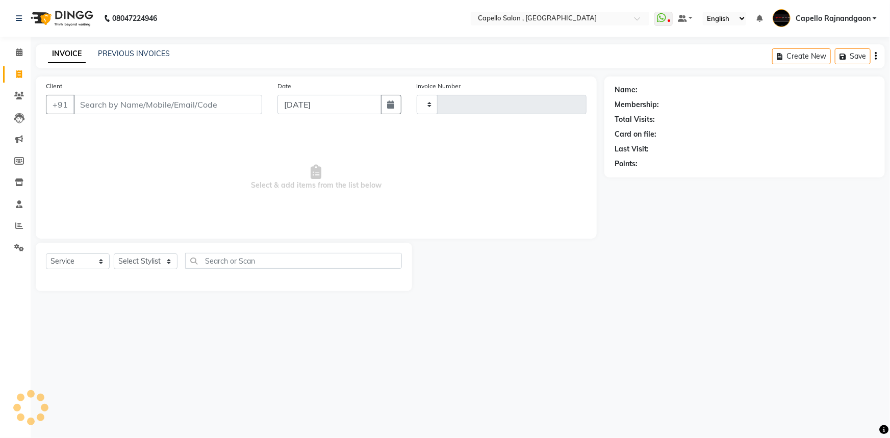
type input "3707"
select select "856"
click at [182, 102] on input "Client" at bounding box center [167, 104] width 189 height 19
type input "7000710599"
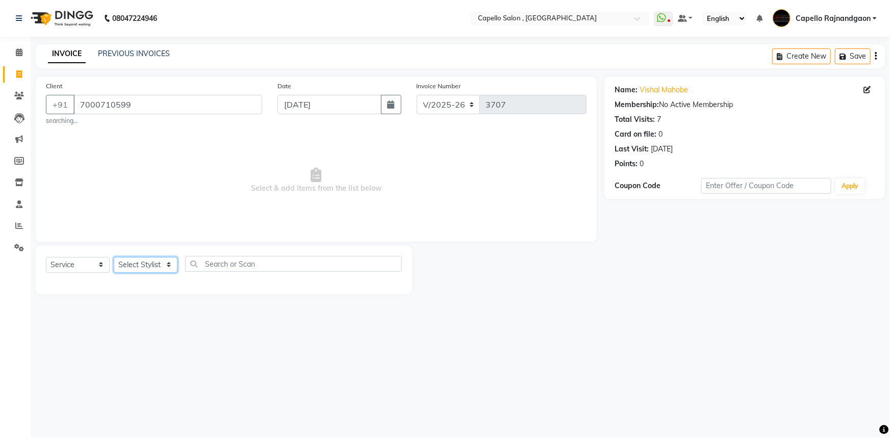
click at [161, 266] on select "Select Stylist ADMIN Capello [GEOGRAPHIC_DATA] [GEOGRAPHIC_DATA] [PERSON_NAME] …" at bounding box center [146, 265] width 64 height 16
select select "38913"
click at [114, 257] on select "Select Stylist ADMIN Capello [GEOGRAPHIC_DATA] [GEOGRAPHIC_DATA] [PERSON_NAME] …" at bounding box center [146, 265] width 64 height 16
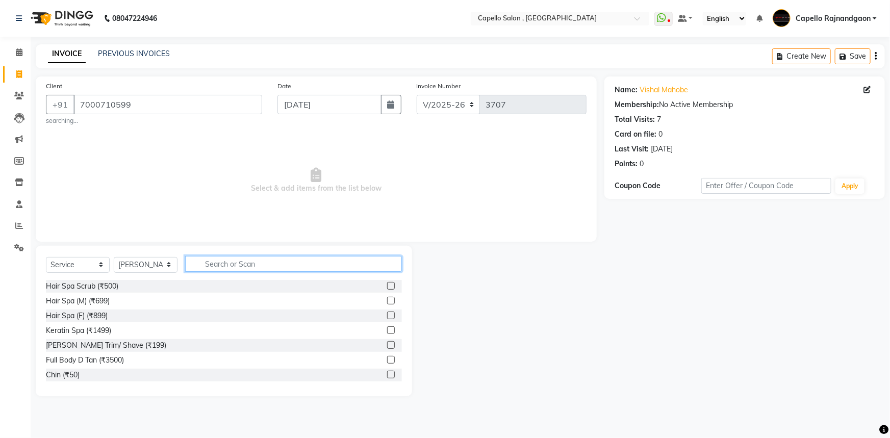
click at [231, 270] on input "text" at bounding box center [293, 264] width 217 height 16
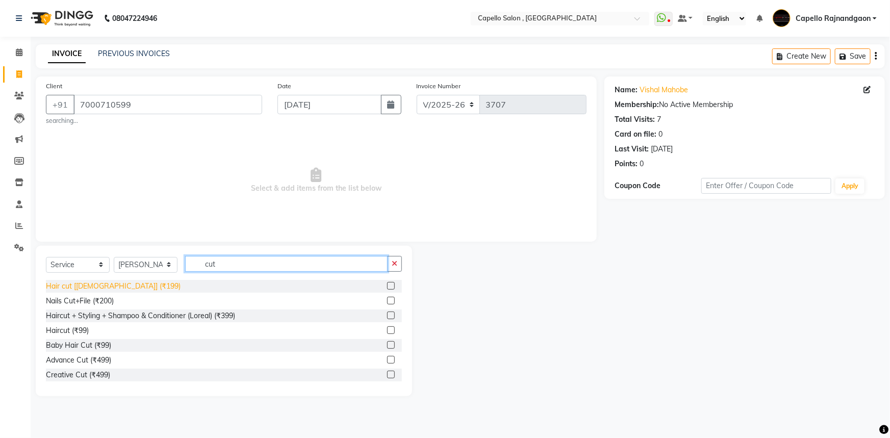
type input "cut"
click at [97, 284] on div "Hair cut [[DEMOGRAPHIC_DATA]] (₹199)" at bounding box center [113, 286] width 135 height 11
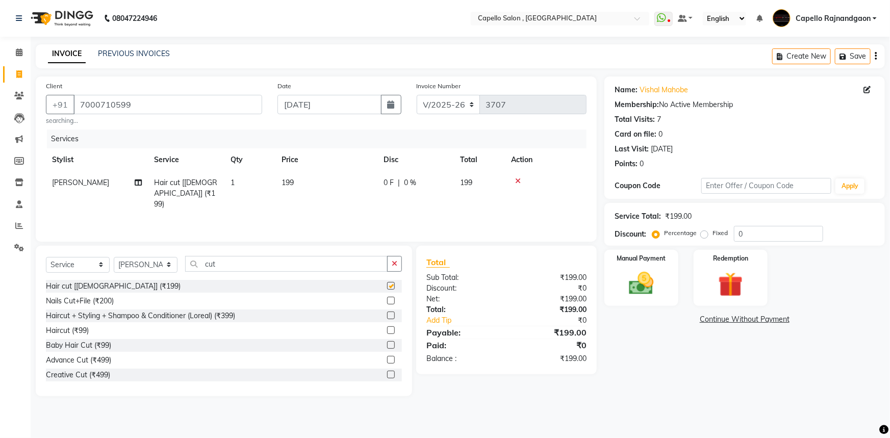
checkbox input "false"
click at [347, 190] on td "199" at bounding box center [326, 193] width 102 height 44
select select "38913"
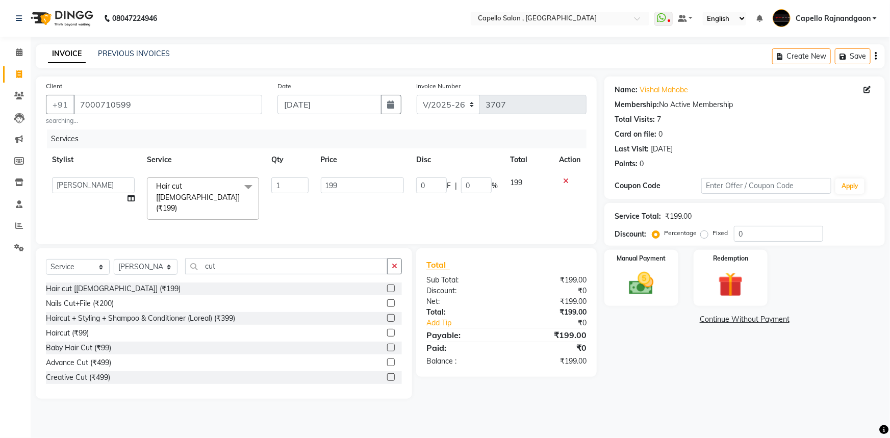
click at [348, 189] on input "199" at bounding box center [363, 185] width 84 height 16
type input "200"
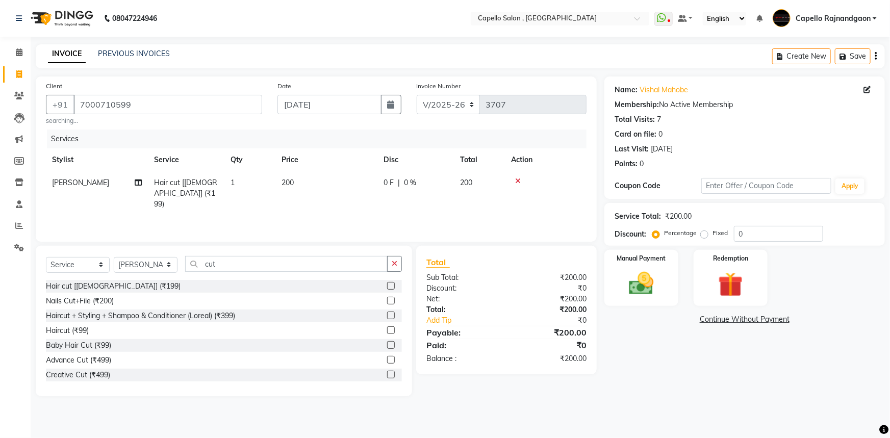
click at [690, 352] on div "Name: Vishal Mahobe Membership: No Active Membership Total Visits: 7 Card on fi…" at bounding box center [748, 236] width 288 height 320
click at [640, 297] on img at bounding box center [641, 284] width 42 height 30
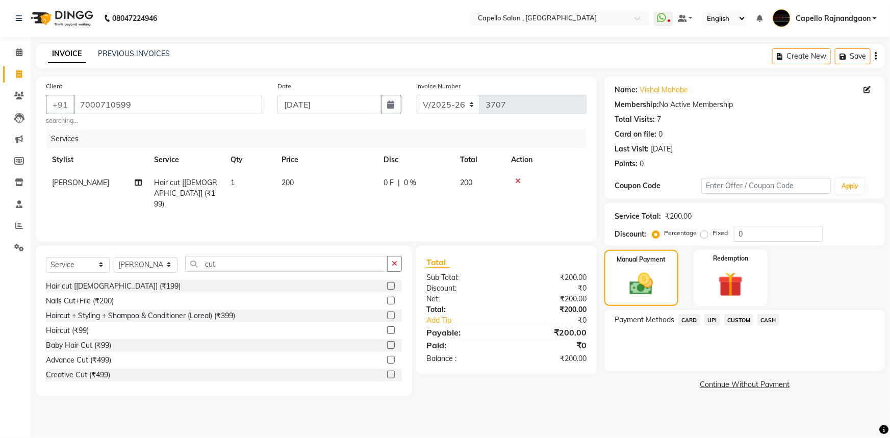
click at [775, 321] on span "CASH" at bounding box center [768, 320] width 22 height 12
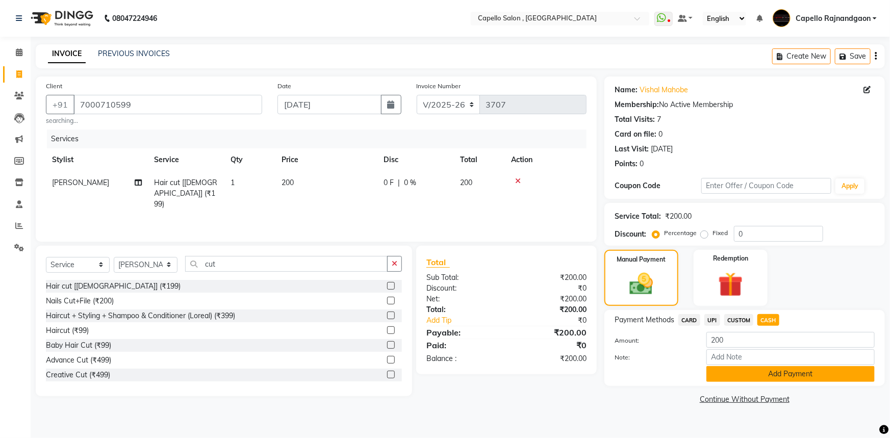
click at [748, 372] on button "Add Payment" at bounding box center [790, 374] width 168 height 16
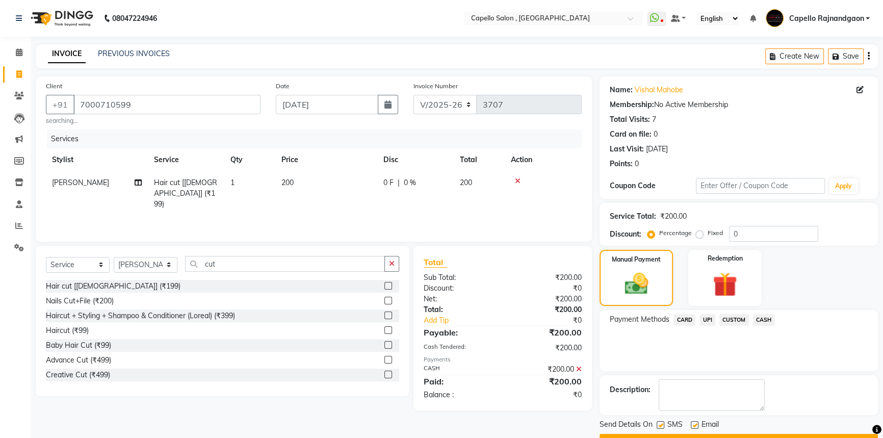
scroll to position [26, 0]
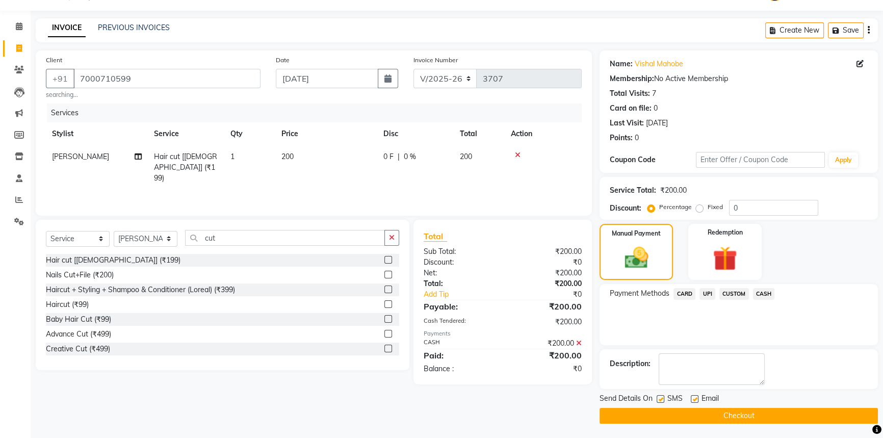
click at [719, 421] on button "Checkout" at bounding box center [739, 416] width 278 height 16
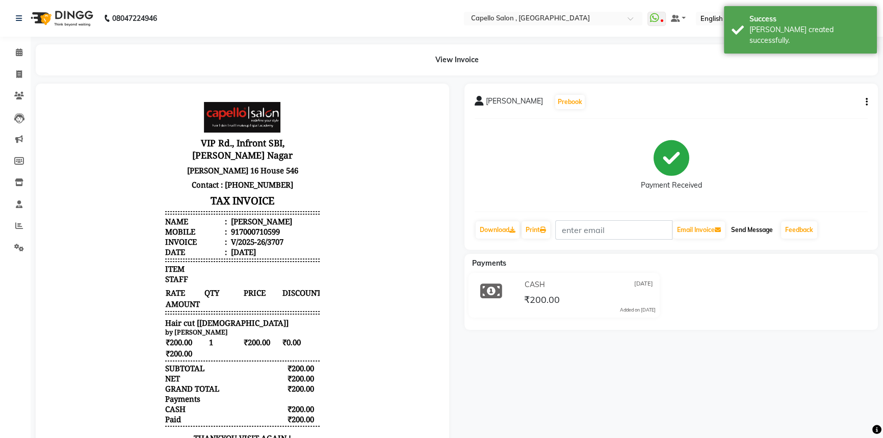
click at [752, 237] on button "Send Message" at bounding box center [752, 229] width 50 height 17
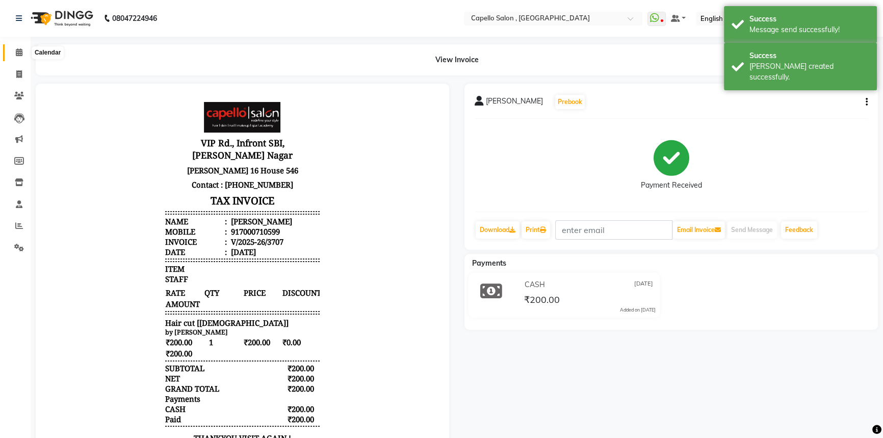
click at [19, 57] on span at bounding box center [19, 53] width 18 height 12
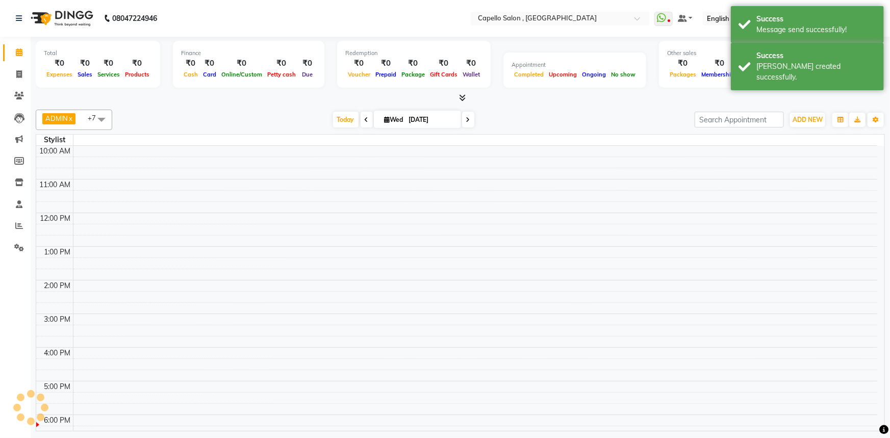
scroll to position [88, 0]
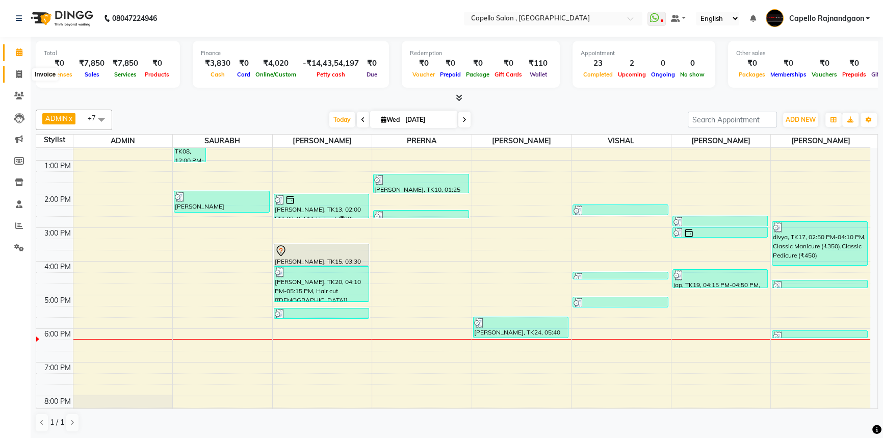
click at [18, 70] on icon at bounding box center [19, 74] width 6 height 8
select select "service"
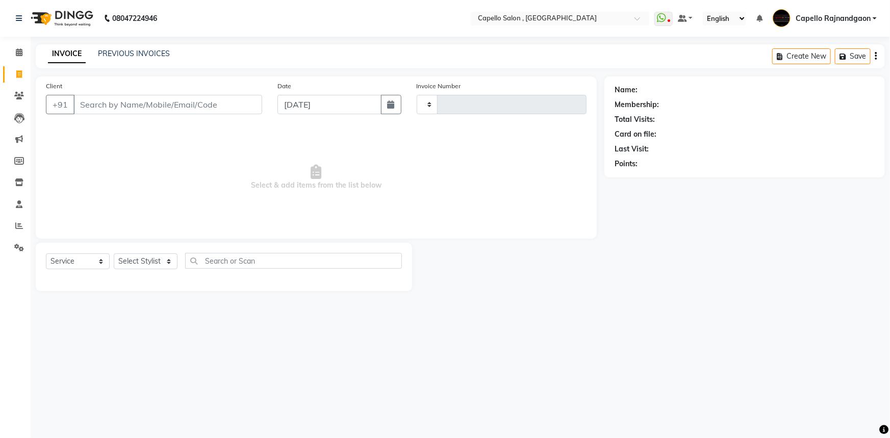
type input "3708"
select select "856"
click at [151, 260] on select "Select Stylist" at bounding box center [146, 261] width 64 height 16
select select "82696"
click at [114, 253] on select "Select Stylist ADMIN Capello [GEOGRAPHIC_DATA] [GEOGRAPHIC_DATA] [PERSON_NAME] …" at bounding box center [146, 261] width 64 height 16
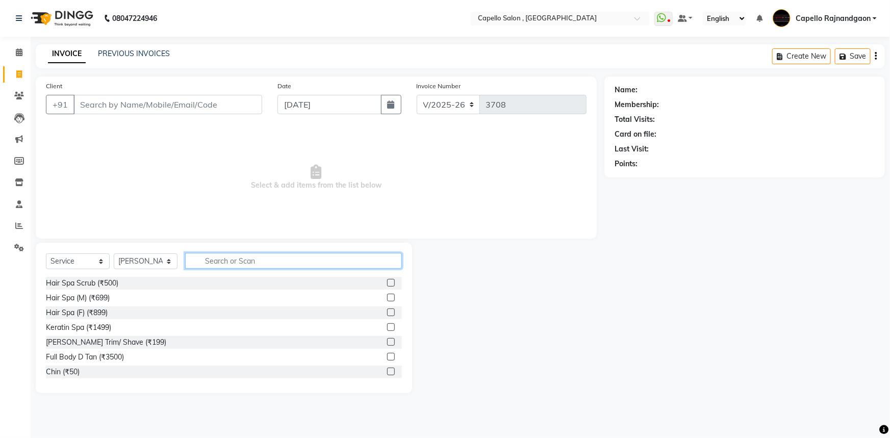
click at [208, 262] on input "text" at bounding box center [293, 261] width 217 height 16
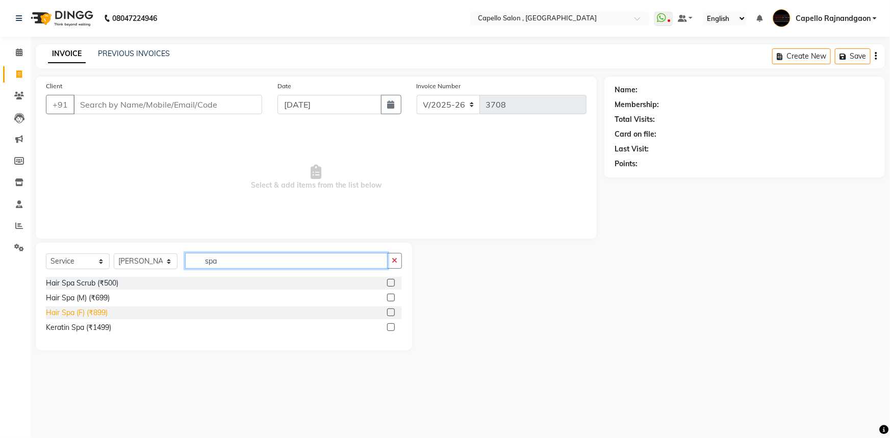
type input "spa"
click at [97, 314] on div "Hair Spa (F) (₹899)" at bounding box center [77, 312] width 62 height 11
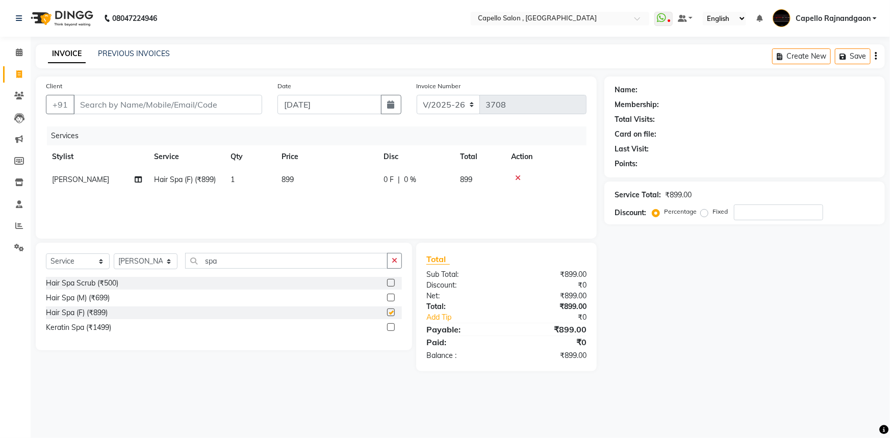
checkbox input "false"
drag, startPoint x: 196, startPoint y: 259, endPoint x: 268, endPoint y: 259, distance: 71.9
click at [268, 259] on input "spa" at bounding box center [286, 261] width 202 height 16
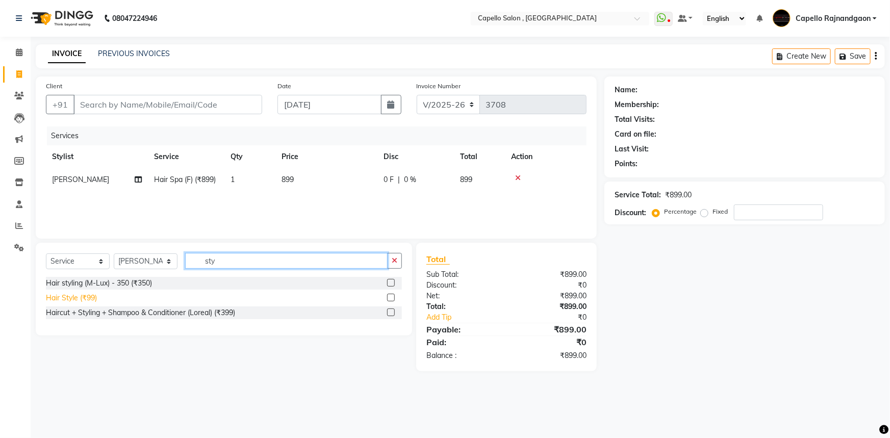
type input "sty"
click at [78, 295] on div "Hair Style (₹99)" at bounding box center [71, 298] width 51 height 11
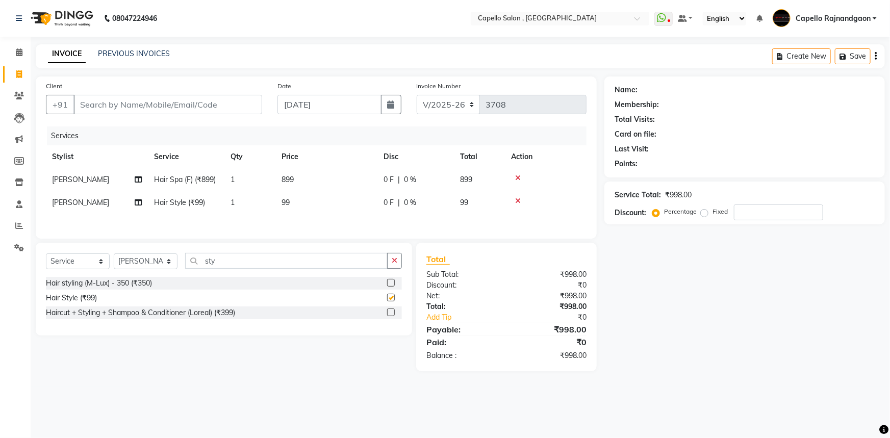
checkbox input "false"
drag, startPoint x: 316, startPoint y: 166, endPoint x: 304, endPoint y: 188, distance: 25.3
click at [316, 168] on table "Stylist Service Qty Price Disc Total Action Namrata murari Hair Spa (F) (₹899) …" at bounding box center [316, 179] width 540 height 69
click at [307, 182] on td "899" at bounding box center [326, 179] width 102 height 23
select select "82696"
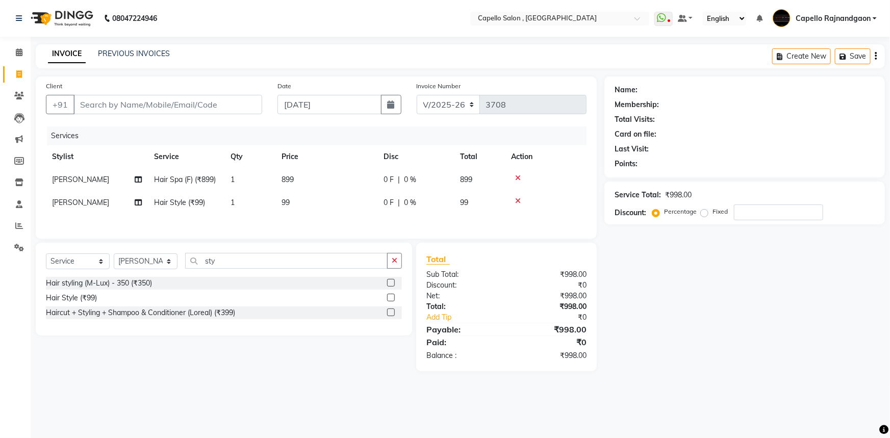
click at [325, 182] on td "899" at bounding box center [326, 179] width 102 height 23
select select "82696"
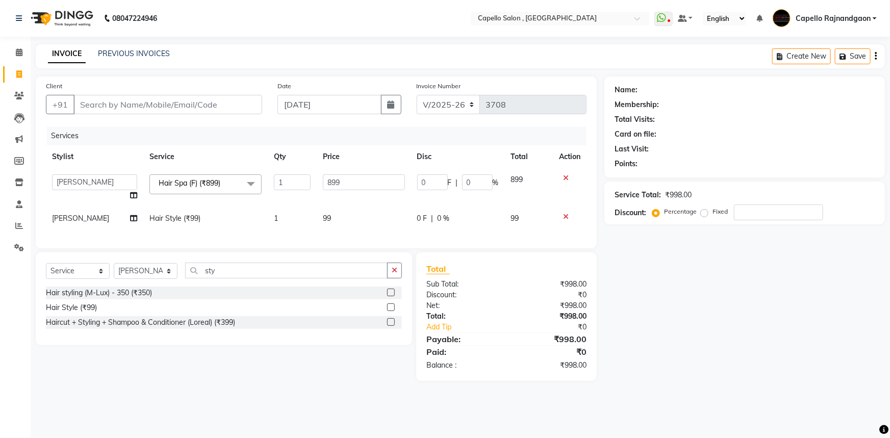
click at [325, 182] on input "899" at bounding box center [364, 182] width 82 height 16
type input "1500"
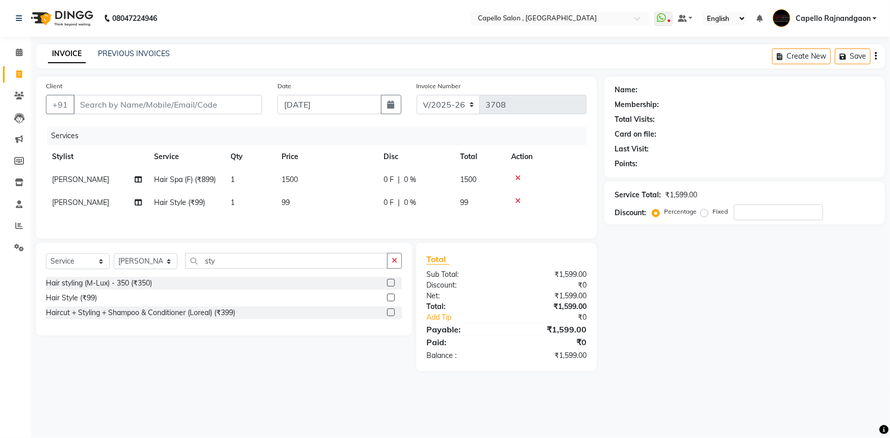
click at [352, 217] on div "Services Stylist Service Qty Price Disc Total Action Namrata murari Hair Spa (F…" at bounding box center [316, 177] width 540 height 102
click at [349, 208] on td "99" at bounding box center [326, 202] width 102 height 23
select select "82696"
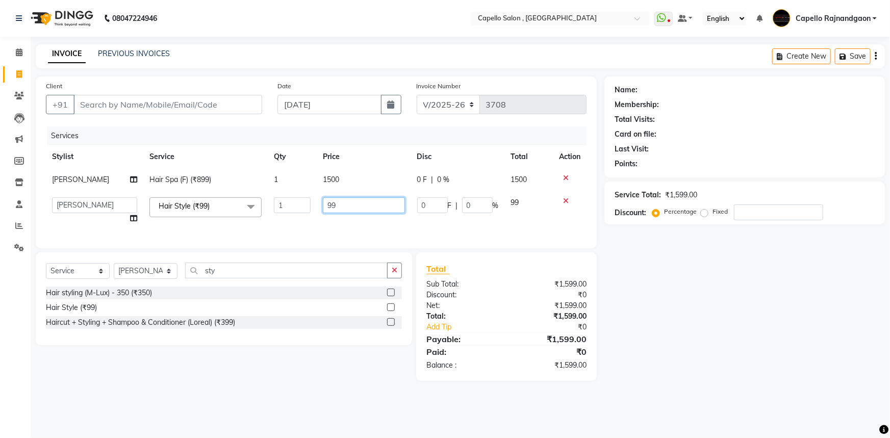
click at [349, 202] on input "99" at bounding box center [364, 205] width 82 height 16
type input "9"
type input "200"
click at [685, 287] on div "Name: Membership: Total Visits: Card on file: Last Visit: Points: Service Total…" at bounding box center [748, 228] width 288 height 304
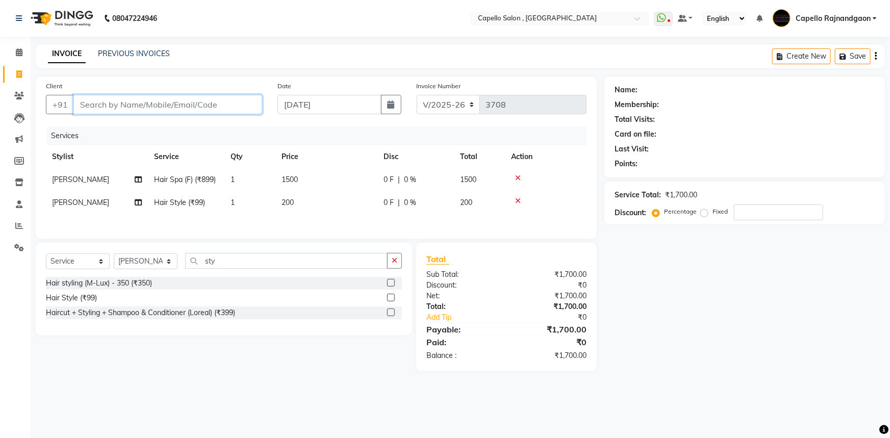
click at [205, 102] on input "Client" at bounding box center [167, 104] width 189 height 19
type input "7"
type input "0"
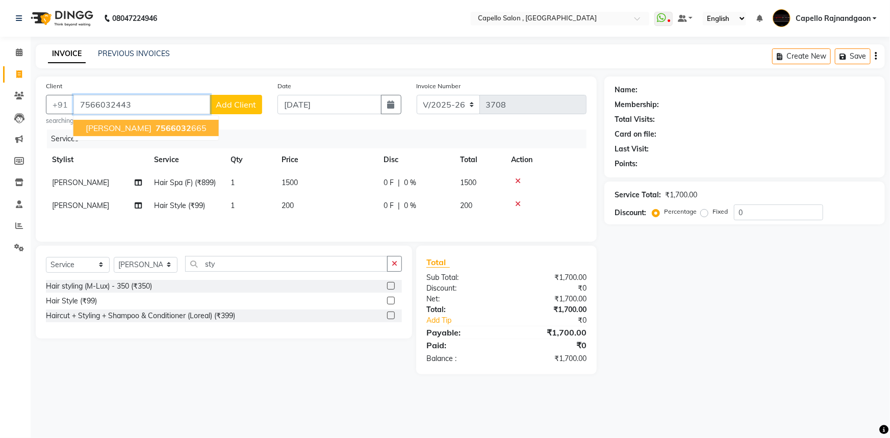
type input "7566032443"
click at [245, 110] on button "Add Client" at bounding box center [236, 104] width 53 height 19
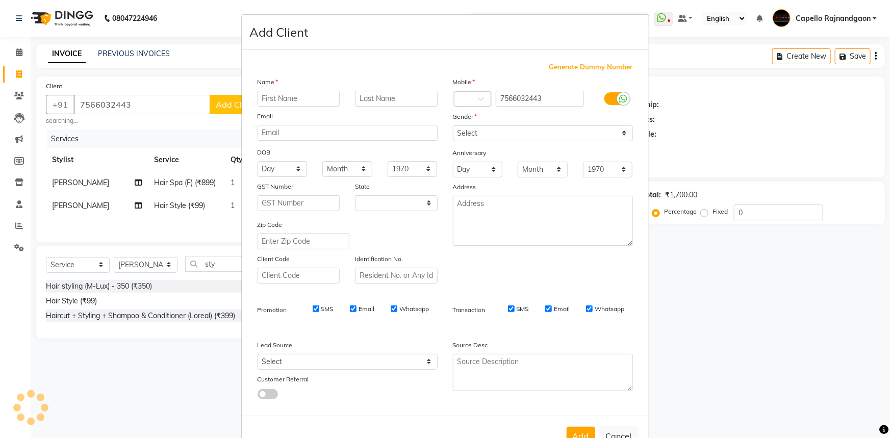
select select "7"
type input "komal"
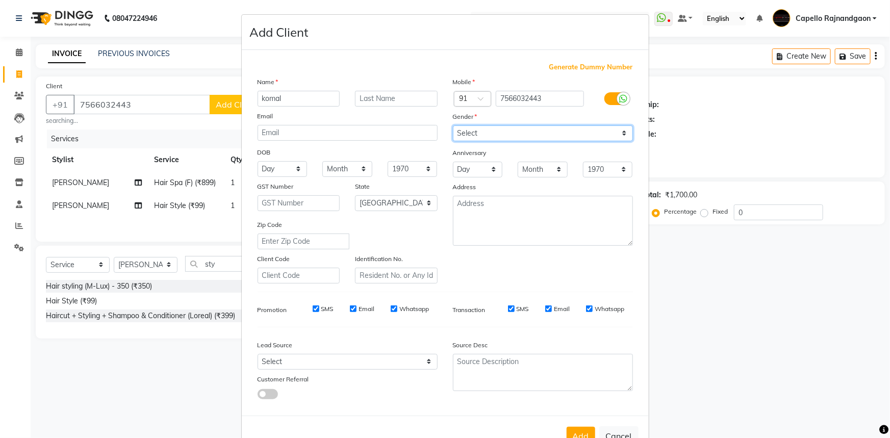
click at [474, 132] on select "Select [DEMOGRAPHIC_DATA] [DEMOGRAPHIC_DATA] Other Prefer Not To Say" at bounding box center [543, 133] width 180 height 16
select select "[DEMOGRAPHIC_DATA]"
click at [453, 125] on select "Select [DEMOGRAPHIC_DATA] [DEMOGRAPHIC_DATA] Other Prefer Not To Say" at bounding box center [543, 133] width 180 height 16
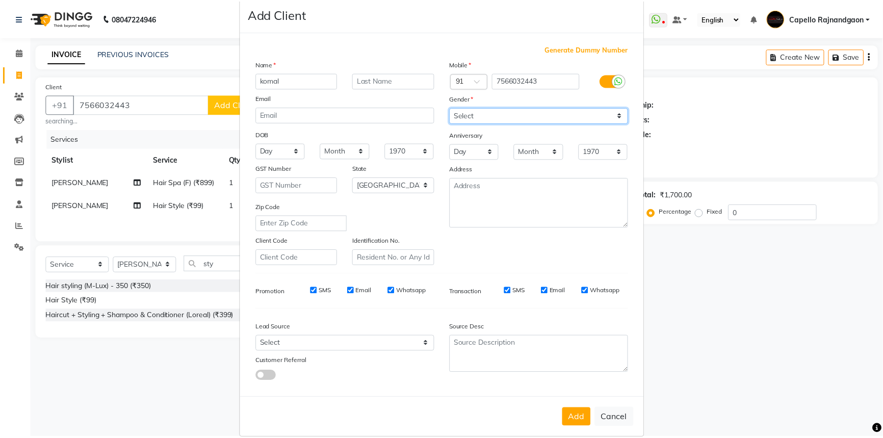
scroll to position [36, 0]
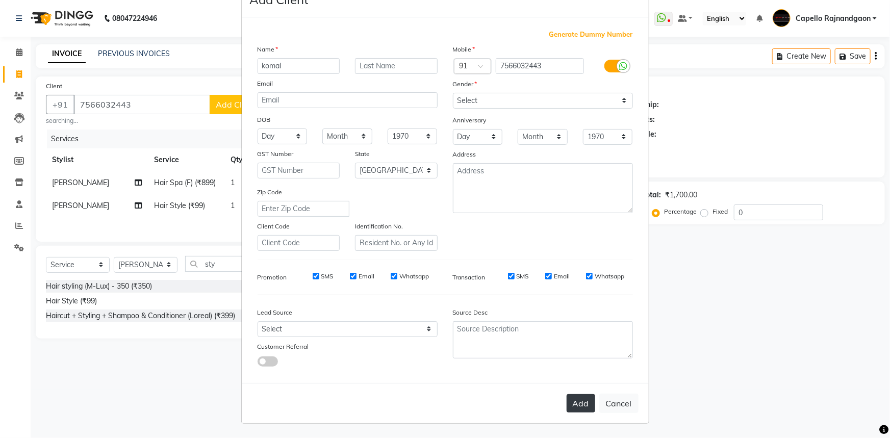
click at [577, 404] on button "Add" at bounding box center [580, 403] width 29 height 18
select select
select select "null"
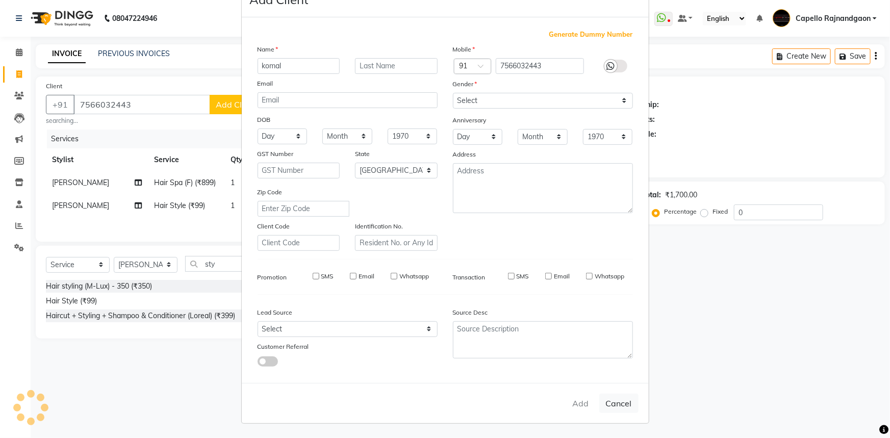
select select
checkbox input "false"
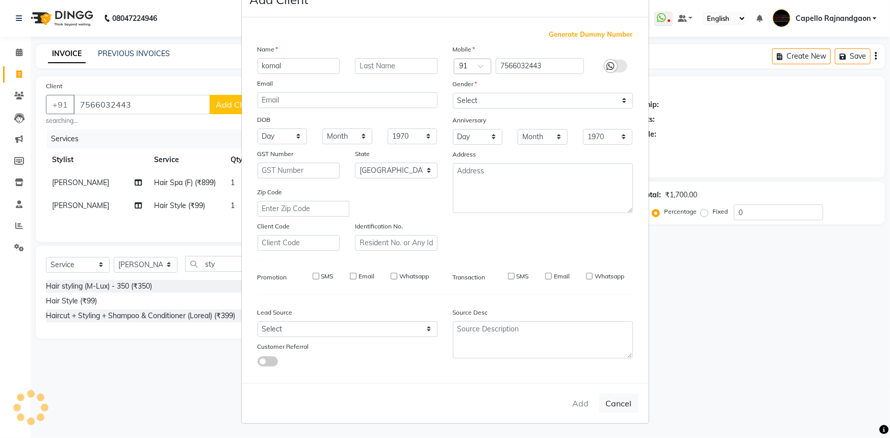
checkbox input "false"
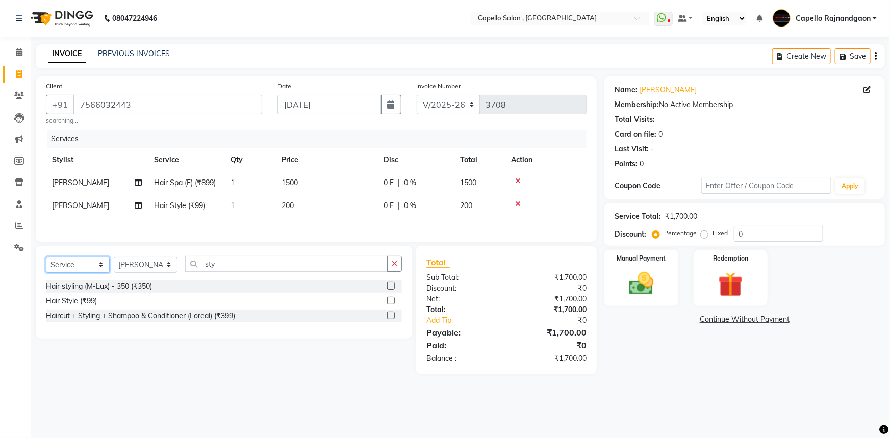
click at [69, 267] on select "Select Service Product Membership Package Voucher Prepaid Gift Card" at bounding box center [78, 265] width 64 height 16
click at [46, 257] on select "Select Service Product Membership Package Voucher Prepaid Gift Card" at bounding box center [78, 265] width 64 height 16
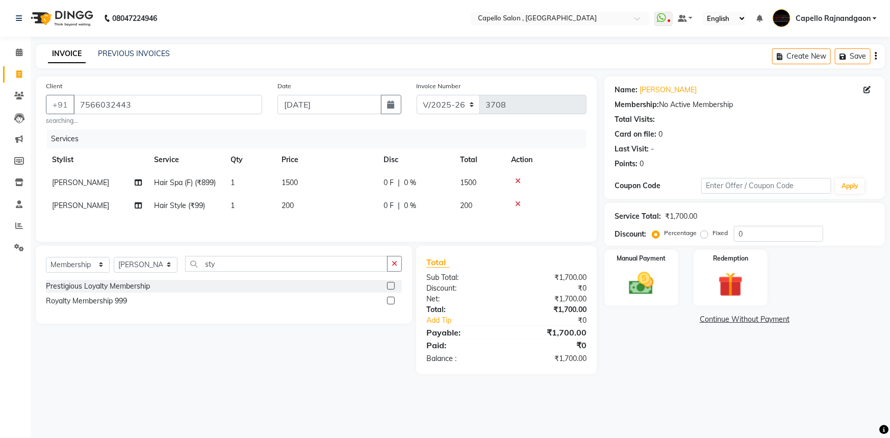
click at [86, 308] on div "Prestigious Loyalty Membership Royalty Membership 999" at bounding box center [224, 295] width 356 height 30
click at [87, 307] on div "Royalty Membership 999" at bounding box center [224, 301] width 356 height 13
click at [89, 304] on div "Royalty Membership 999" at bounding box center [86, 301] width 81 height 11
select select "select"
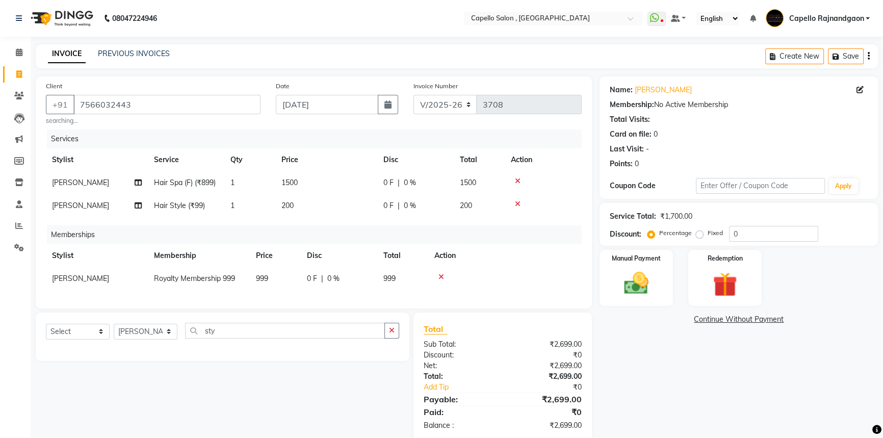
click at [102, 277] on span "[PERSON_NAME]" at bounding box center [80, 278] width 57 height 9
select select "82696"
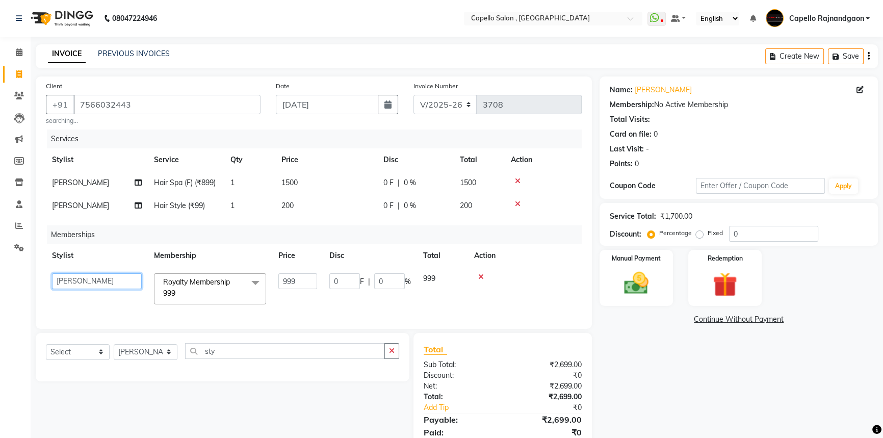
click at [102, 277] on select "ADMIN Capello Rajnandgaon [PERSON_NAME] [PERSON_NAME] [PERSON_NAME] [PERSON_NAM…" at bounding box center [97, 281] width 90 height 16
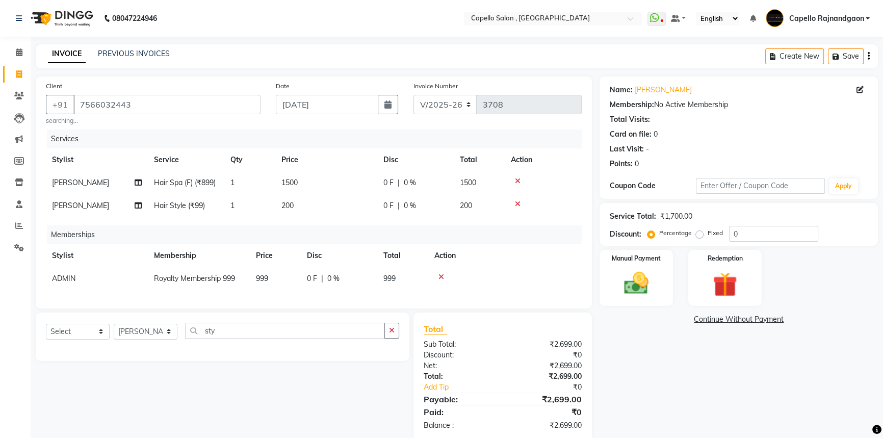
click at [264, 275] on span "999" at bounding box center [262, 278] width 12 height 9
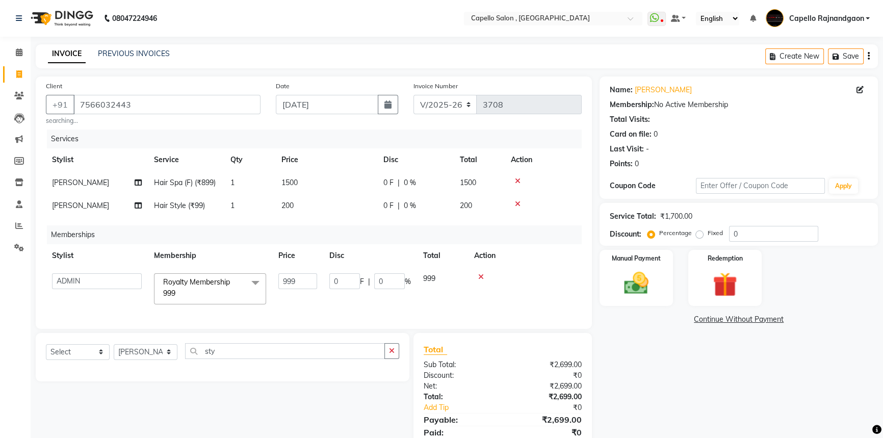
click at [264, 275] on span at bounding box center [255, 282] width 20 height 19
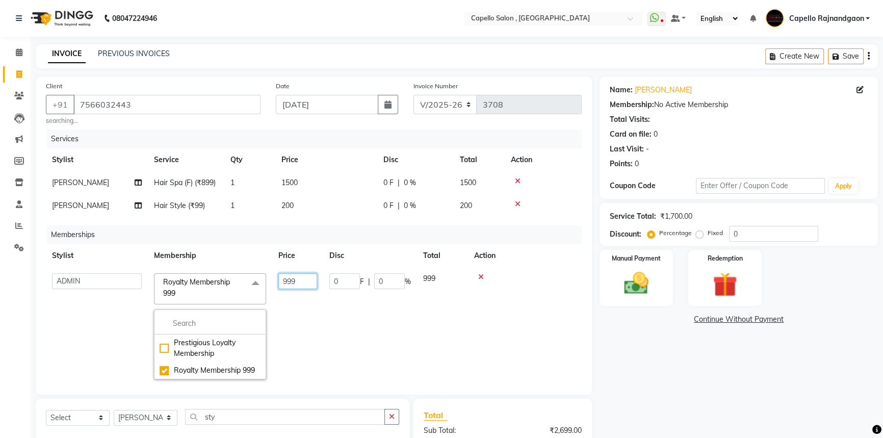
drag, startPoint x: 292, startPoint y: 282, endPoint x: 314, endPoint y: 284, distance: 22.5
click at [314, 284] on input "999" at bounding box center [297, 281] width 39 height 16
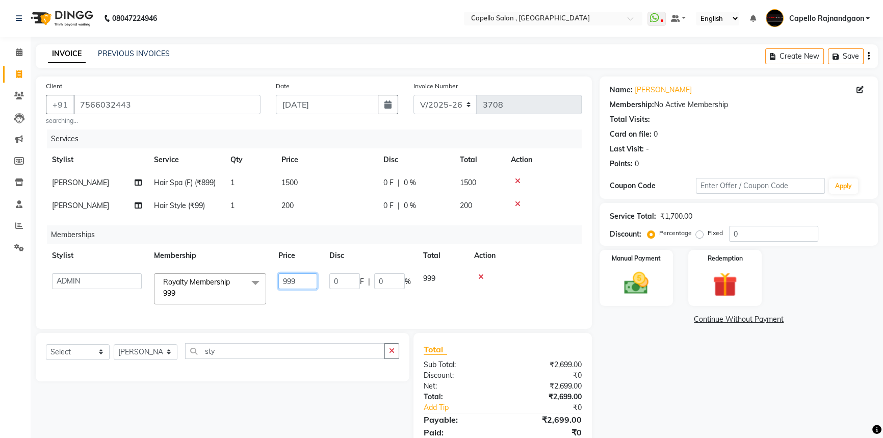
type input "0"
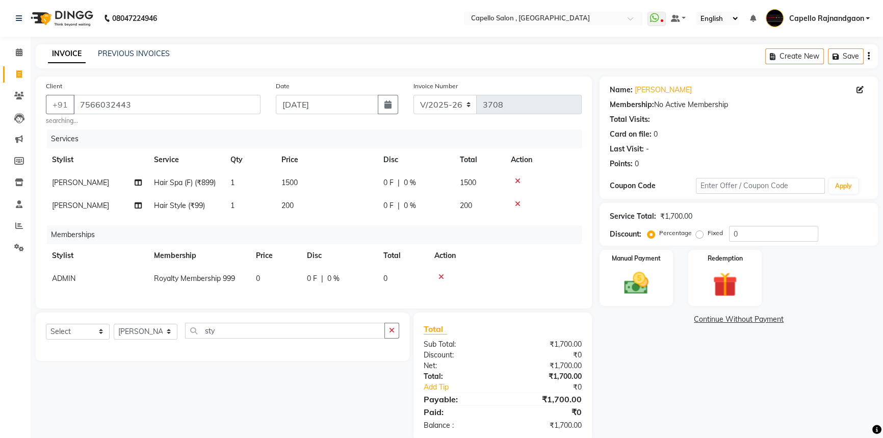
click at [669, 379] on div "Name: Komal Membership: No Active Membership Total Visits: Card on file: 0 Last…" at bounding box center [743, 258] width 286 height 365
drag, startPoint x: 632, startPoint y: 271, endPoint x: 640, endPoint y: 275, distance: 9.1
click at [632, 271] on img at bounding box center [636, 283] width 41 height 29
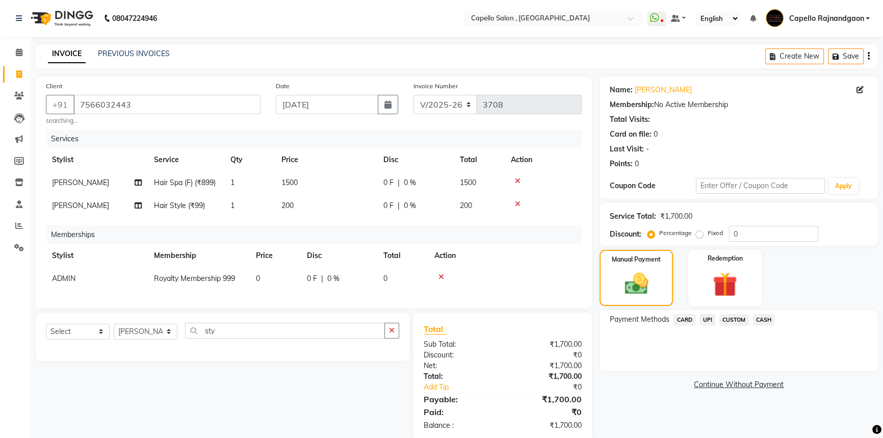
click at [704, 324] on span "UPI" at bounding box center [708, 320] width 16 height 12
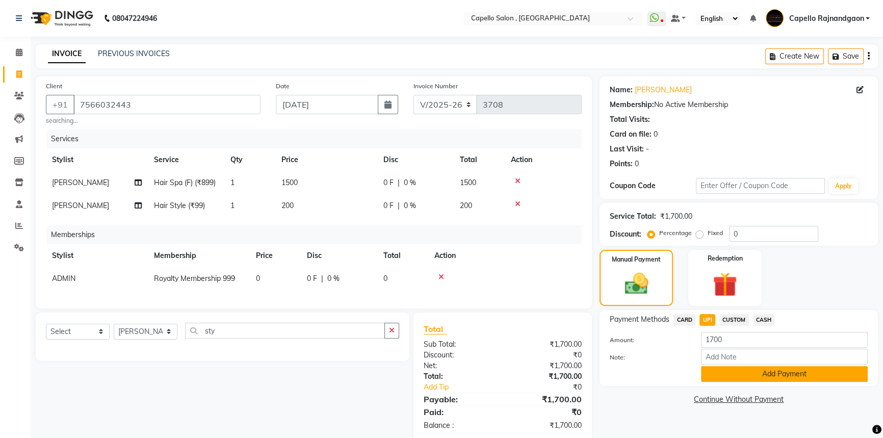
click at [715, 372] on button "Add Payment" at bounding box center [784, 374] width 167 height 16
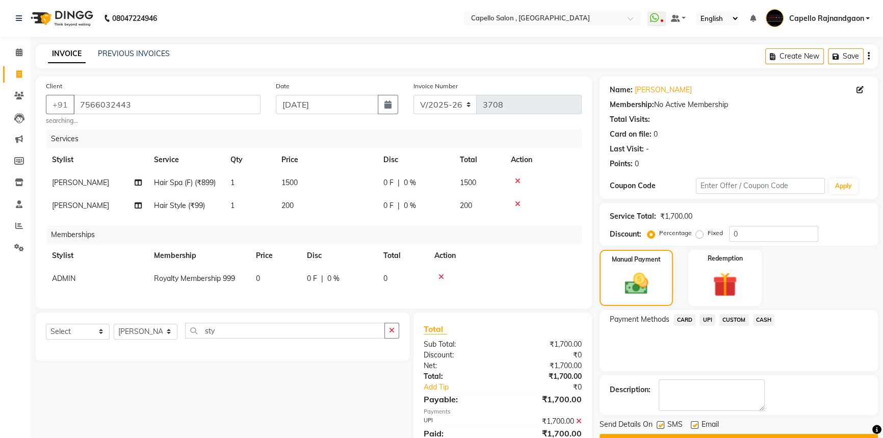
click at [715, 434] on button "Checkout" at bounding box center [739, 442] width 278 height 16
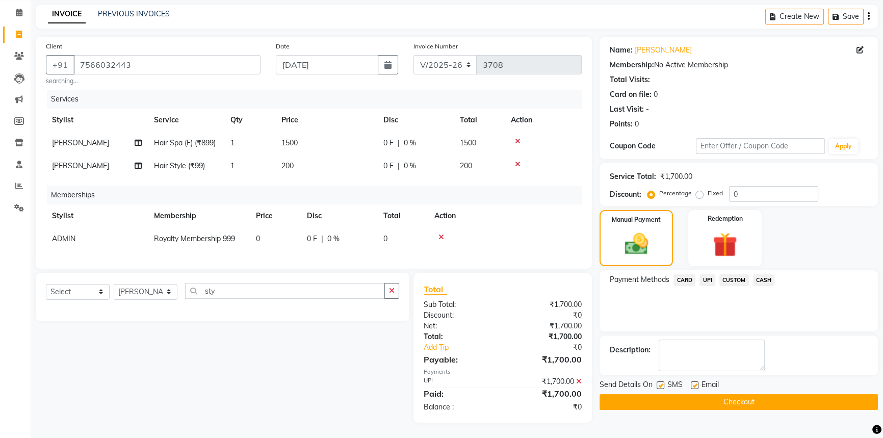
click at [733, 394] on button "Checkout" at bounding box center [739, 402] width 278 height 16
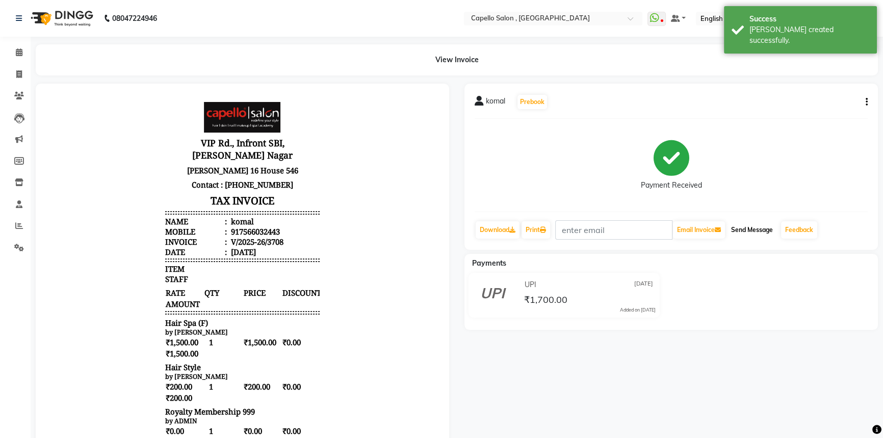
click at [747, 234] on button "Send Message" at bounding box center [752, 229] width 50 height 17
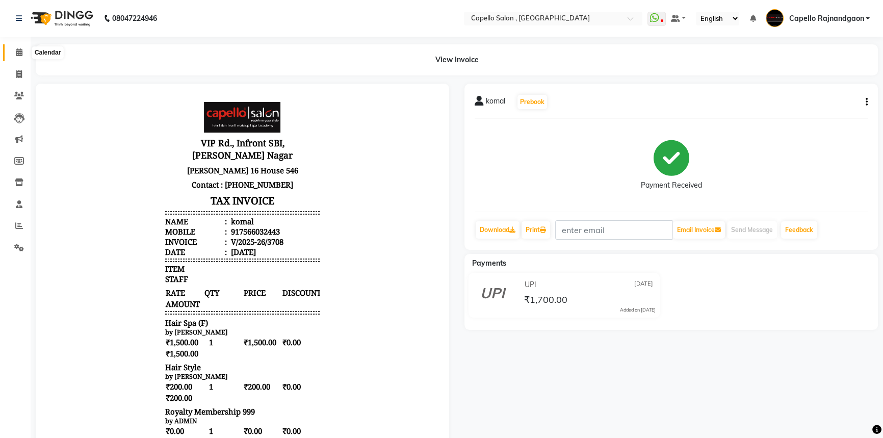
click at [17, 49] on icon at bounding box center [19, 52] width 7 height 8
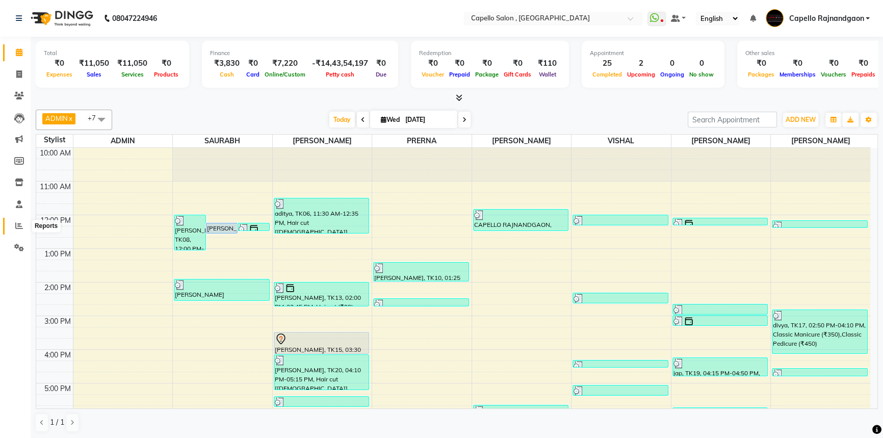
click at [20, 228] on icon at bounding box center [19, 226] width 8 height 8
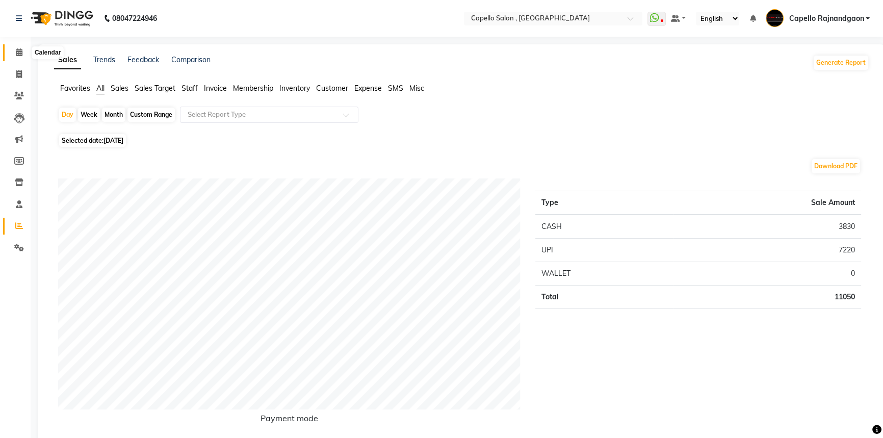
click at [10, 53] on span at bounding box center [19, 53] width 18 height 12
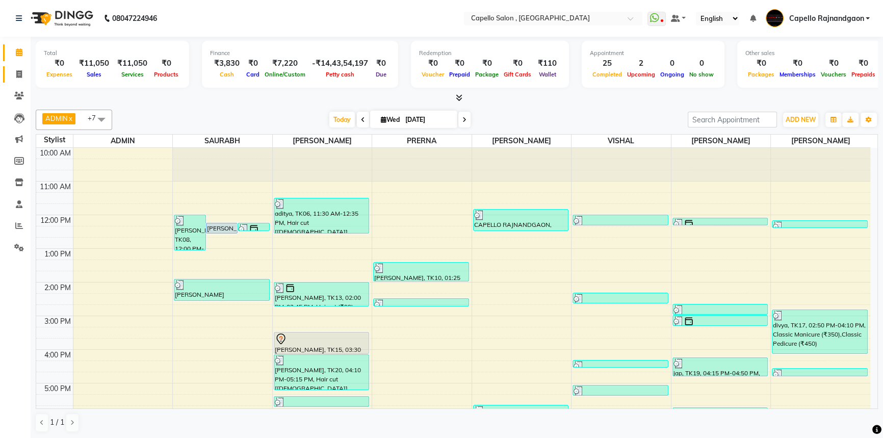
click at [19, 66] on link "Invoice" at bounding box center [15, 74] width 24 height 17
select select "service"
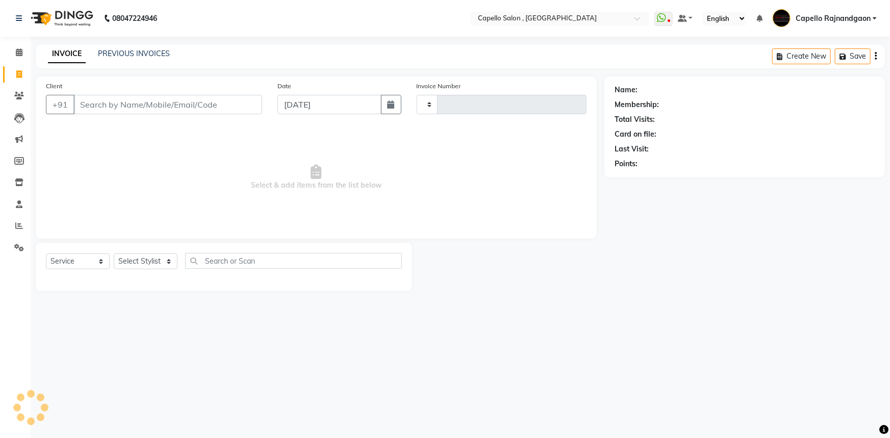
type input "3710"
select select "856"
click at [149, 264] on select "Select Stylist ADMIN Capello [GEOGRAPHIC_DATA] [GEOGRAPHIC_DATA] [PERSON_NAME] …" at bounding box center [146, 261] width 64 height 16
click at [183, 294] on main "INVOICE PREVIOUS INVOICES Create New Save Client +91 Date 03-09-2025 Invoice Nu…" at bounding box center [460, 175] width 859 height 262
click at [575, 242] on div "Client +91 Date 03-09-2025 Invoice Number V/2025 V/2025-26 3710 Select & add it…" at bounding box center [316, 183] width 576 height 215
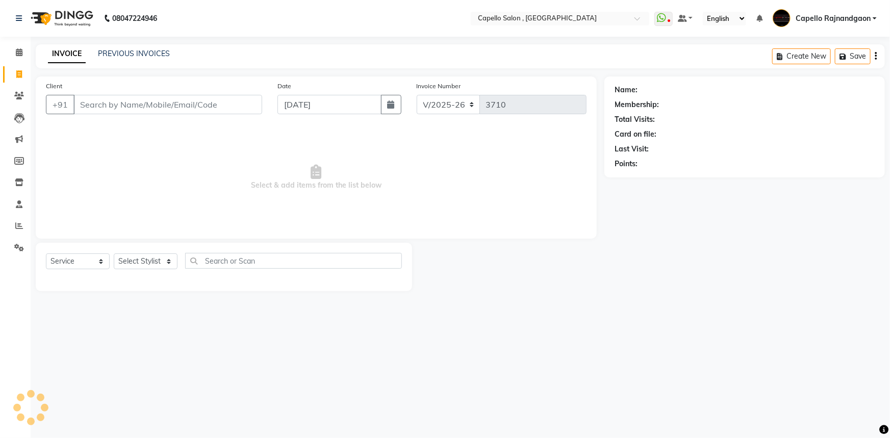
click at [598, 272] on div at bounding box center [508, 267] width 192 height 48
click at [156, 258] on select "Select Stylist ADMIN Capello [GEOGRAPHIC_DATA] [GEOGRAPHIC_DATA] [PERSON_NAME] …" at bounding box center [146, 261] width 64 height 16
select select "38913"
click at [114, 253] on select "Select Stylist ADMIN Capello [GEOGRAPHIC_DATA] [GEOGRAPHIC_DATA] [PERSON_NAME] …" at bounding box center [146, 261] width 64 height 16
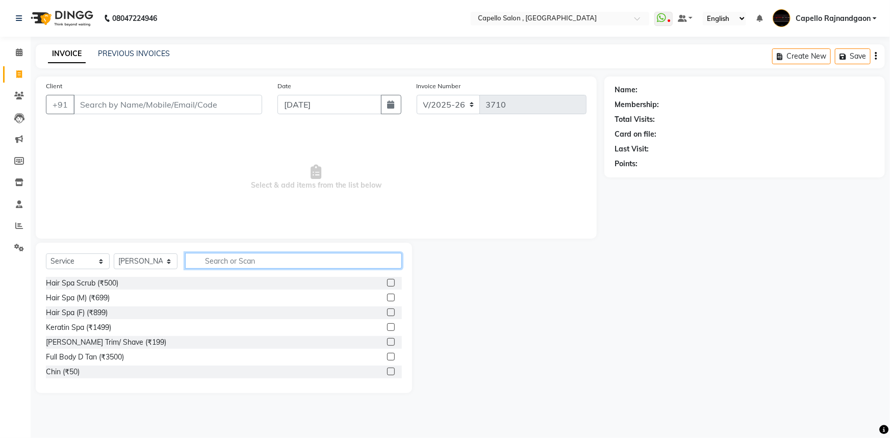
click at [210, 260] on input "text" at bounding box center [293, 261] width 217 height 16
type input "cut"
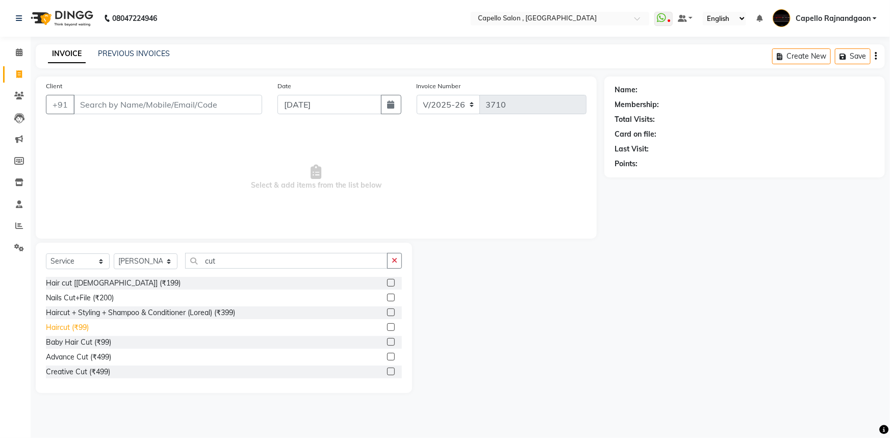
drag, startPoint x: 80, startPoint y: 326, endPoint x: 87, endPoint y: 324, distance: 6.9
click at [82, 326] on div "Haircut (₹99)" at bounding box center [67, 327] width 43 height 11
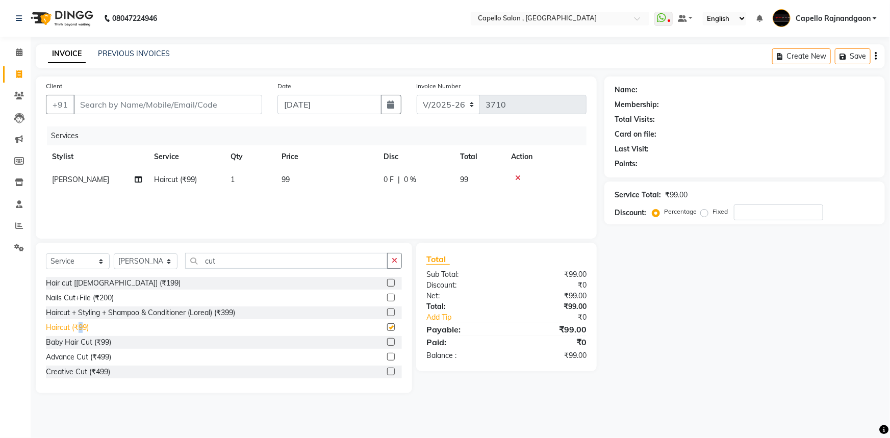
checkbox input "false"
click at [288, 174] on td "99" at bounding box center [326, 179] width 102 height 23
select select "38913"
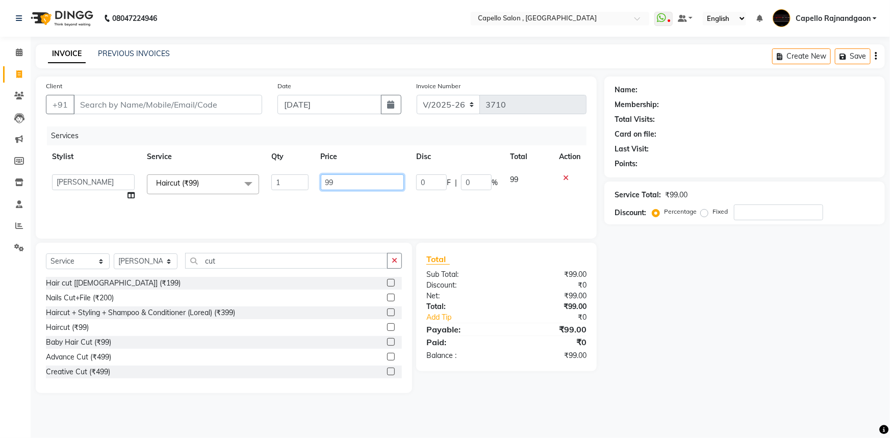
click at [339, 186] on input "99" at bounding box center [363, 182] width 84 height 16
type input "9"
type input "200"
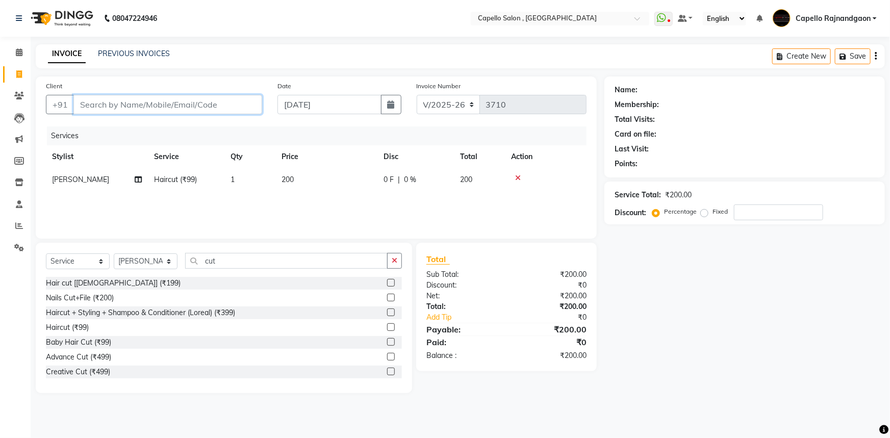
click at [171, 106] on input "Client" at bounding box center [167, 104] width 189 height 19
type input "6"
type input "0"
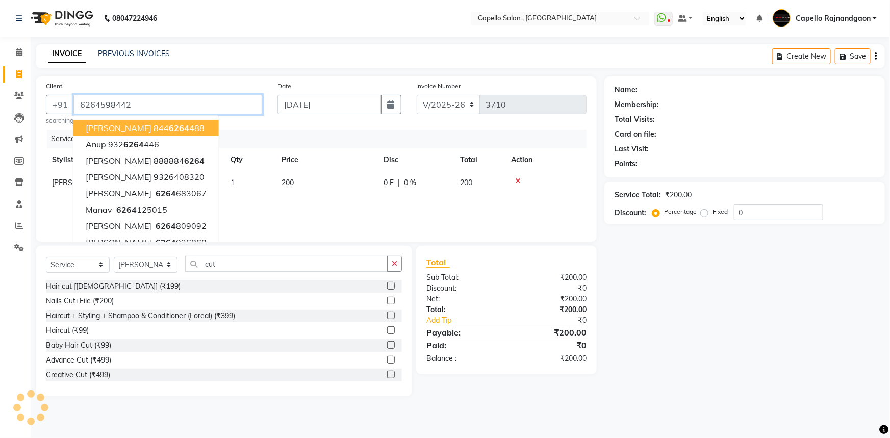
type input "6264598442"
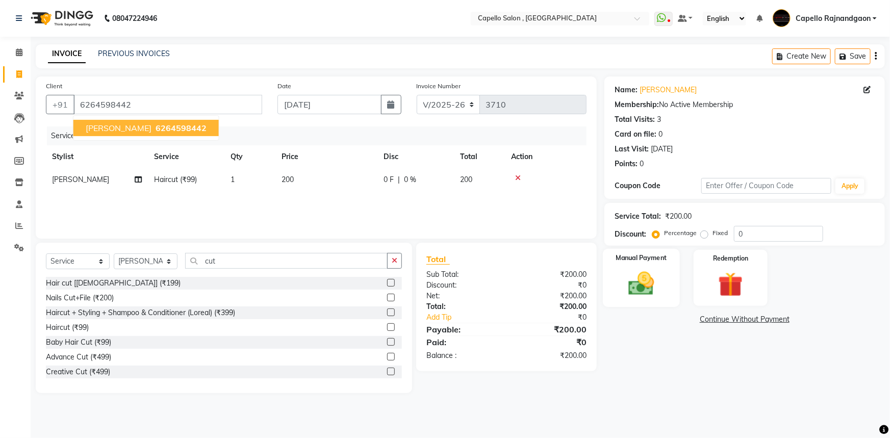
click at [649, 269] on img at bounding box center [641, 284] width 42 height 30
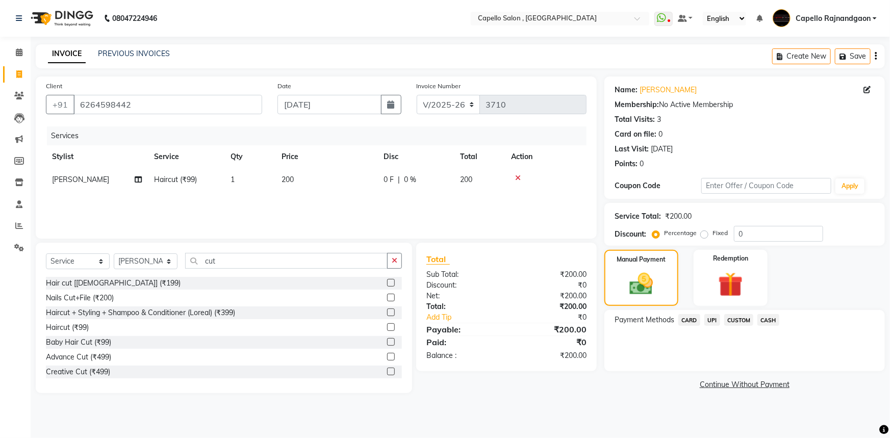
click at [711, 321] on span "UPI" at bounding box center [712, 320] width 16 height 12
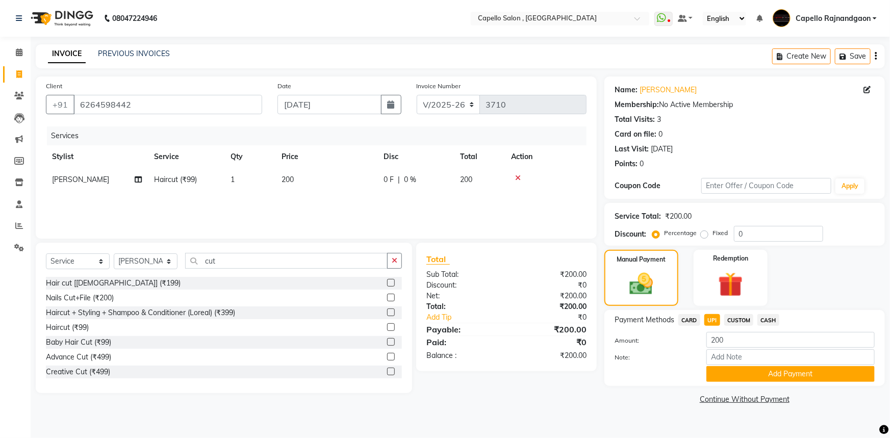
click at [749, 368] on button "Add Payment" at bounding box center [790, 374] width 168 height 16
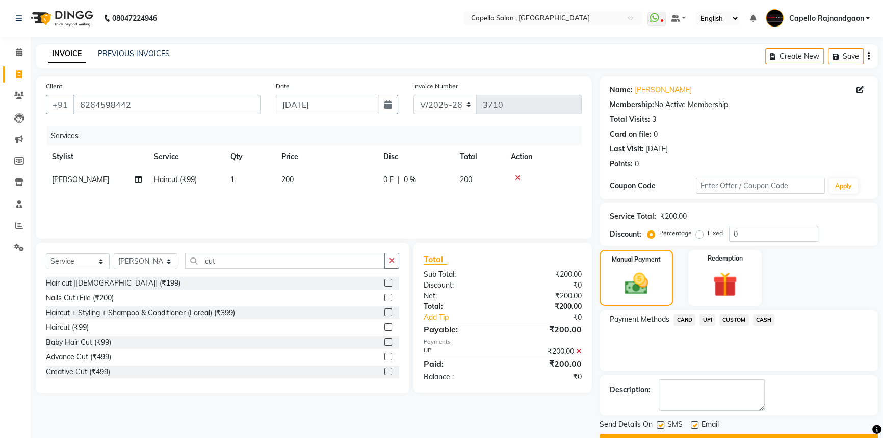
click at [709, 321] on span "UPI" at bounding box center [708, 320] width 16 height 12
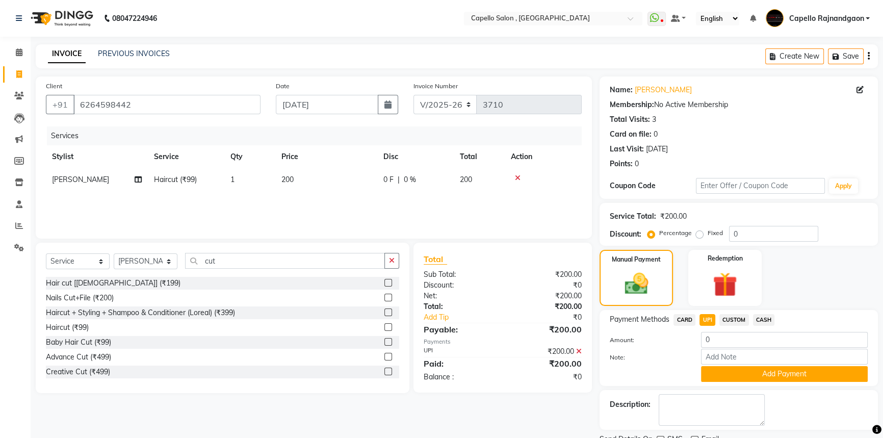
scroll to position [41, 0]
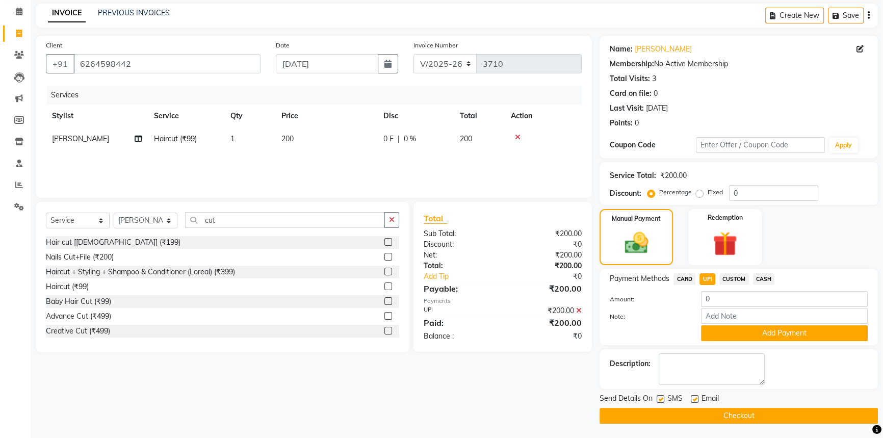
click at [756, 415] on button "Checkout" at bounding box center [739, 416] width 278 height 16
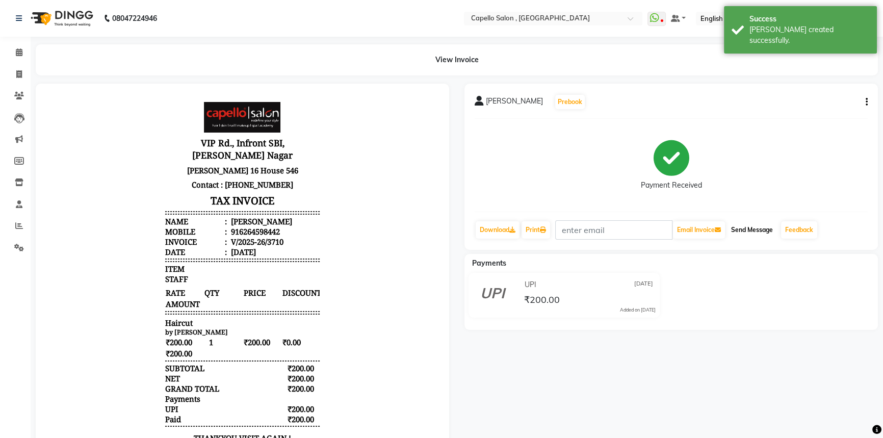
click at [760, 225] on button "Send Message" at bounding box center [752, 229] width 50 height 17
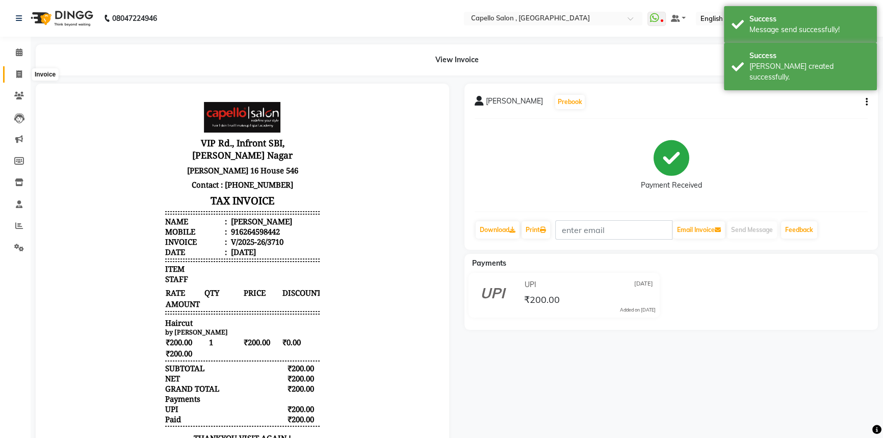
click at [20, 72] on icon at bounding box center [19, 74] width 6 height 8
select select "service"
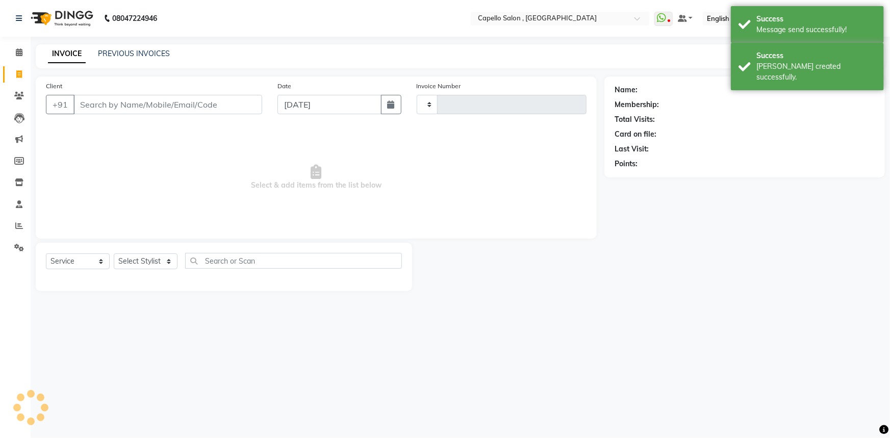
type input "3711"
select select "856"
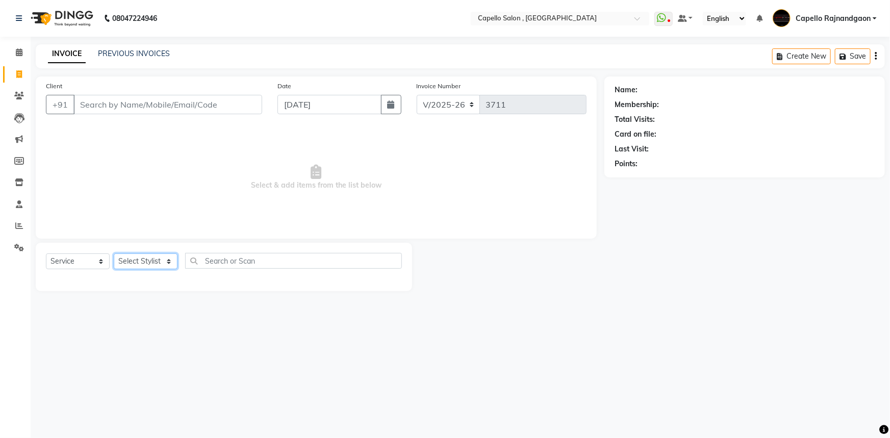
click at [135, 260] on select "Select Stylist ADMIN Capello Rajnandgaon Harshal khushi Namrata murari nihal PR…" at bounding box center [146, 261] width 64 height 16
select select "34173"
click at [114, 253] on select "Select Stylist ADMIN Capello Rajnandgaon Harshal khushi Namrata murari nihal PR…" at bounding box center [146, 261] width 64 height 16
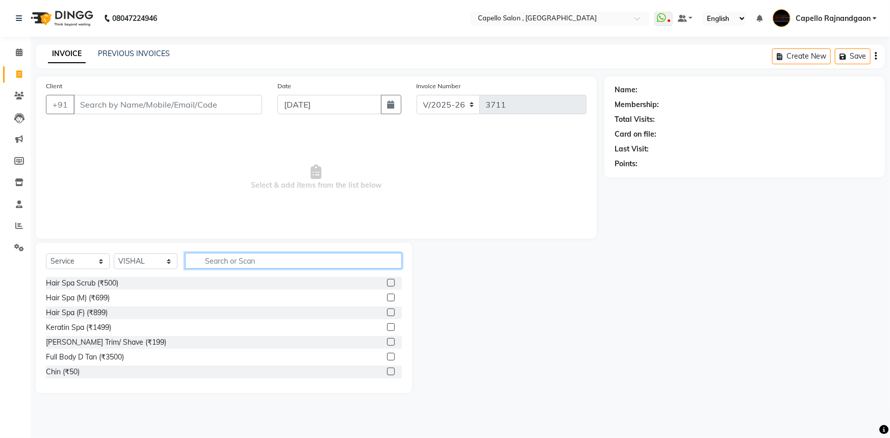
click at [220, 262] on input "text" at bounding box center [293, 261] width 217 height 16
type input "cut"
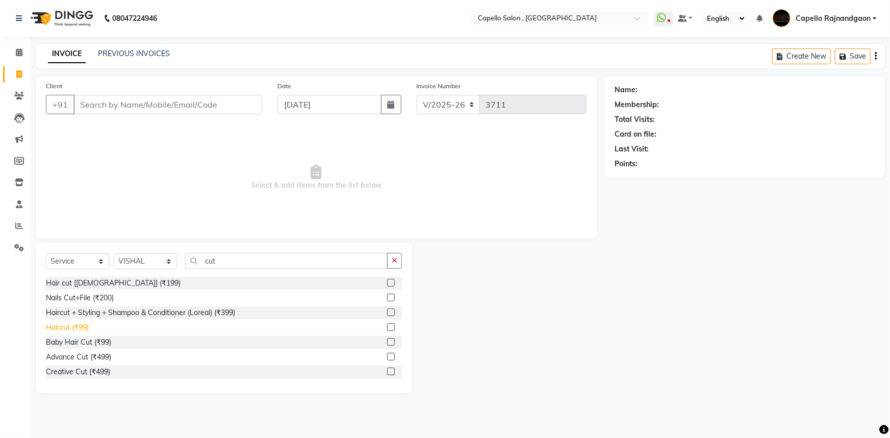
click at [81, 325] on div "Haircut (₹99)" at bounding box center [67, 327] width 43 height 11
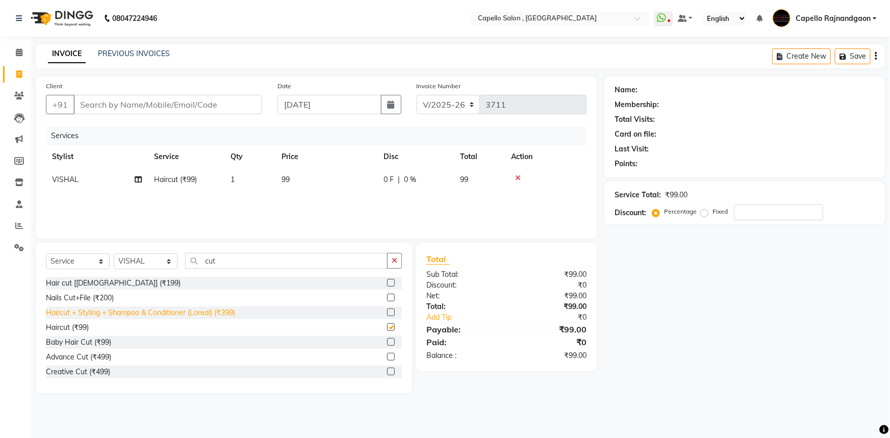
checkbox input "false"
click at [288, 180] on span "99" at bounding box center [285, 179] width 8 height 9
select select "34173"
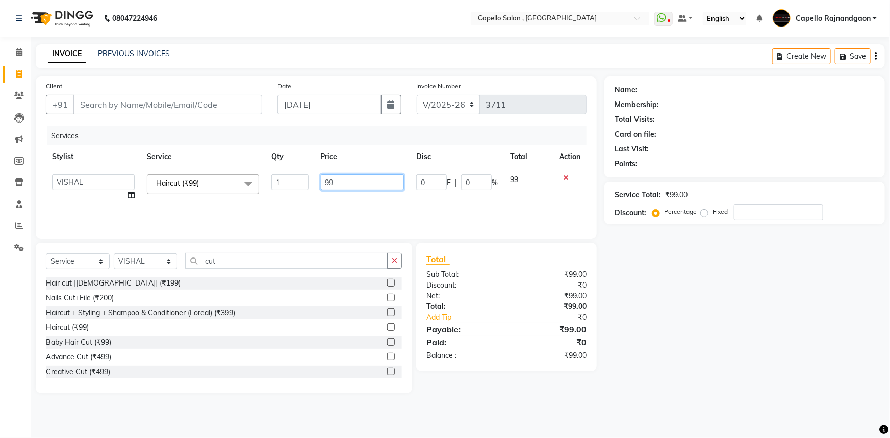
click at [334, 180] on input "99" at bounding box center [363, 182] width 84 height 16
click at [565, 177] on div at bounding box center [569, 177] width 21 height 7
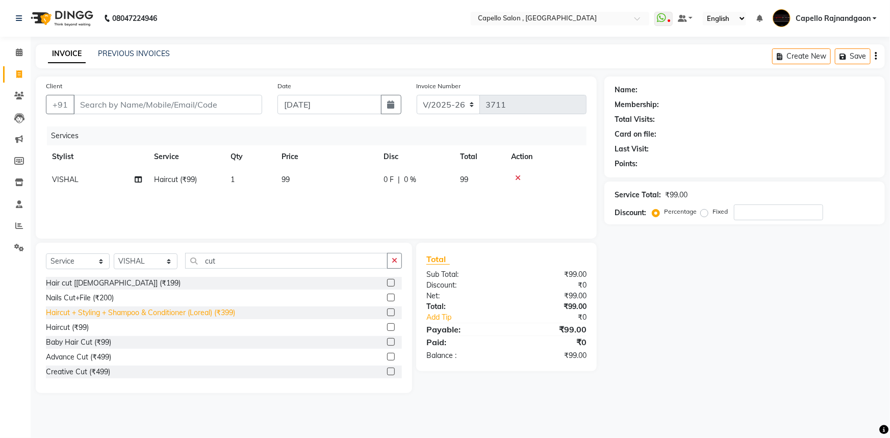
click at [224, 312] on div "Haircut + Styling + Shampoo & Conditioner (Loreal) (₹399)" at bounding box center [140, 312] width 189 height 11
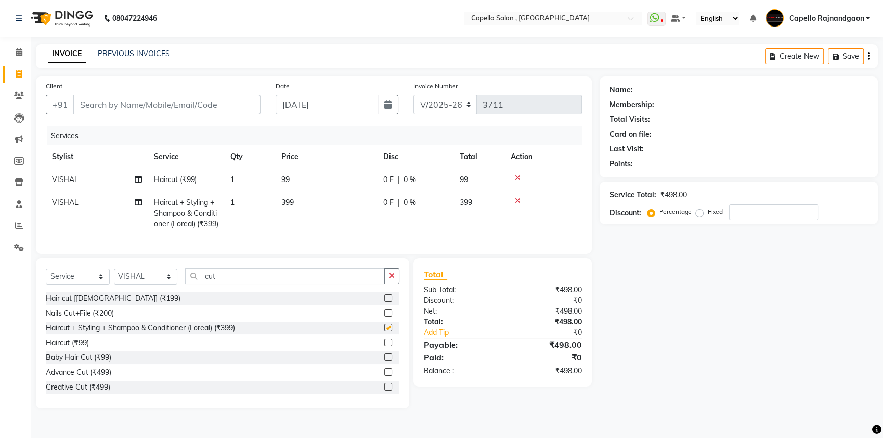
checkbox input "false"
click at [518, 178] on icon at bounding box center [518, 177] width 6 height 7
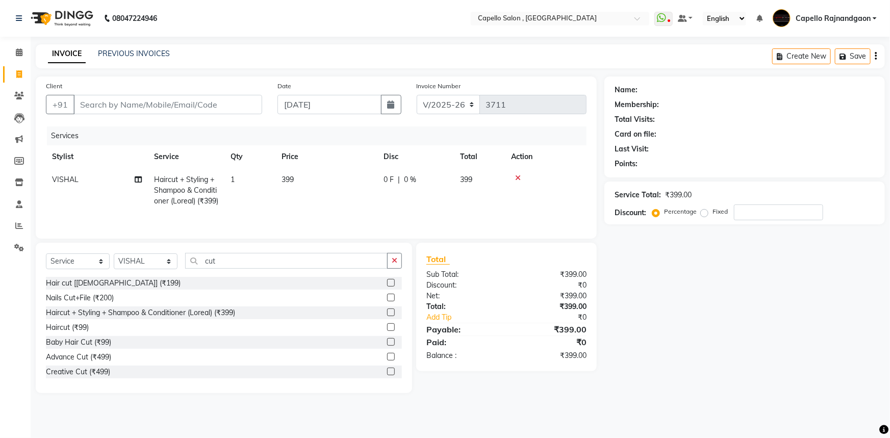
click at [353, 183] on td "399" at bounding box center [326, 190] width 102 height 44
select select "34173"
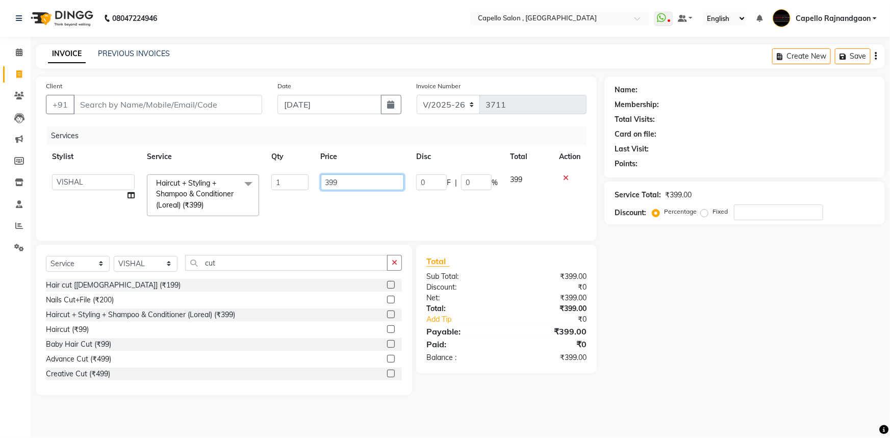
click at [353, 183] on input "399" at bounding box center [363, 182] width 84 height 16
type input "400"
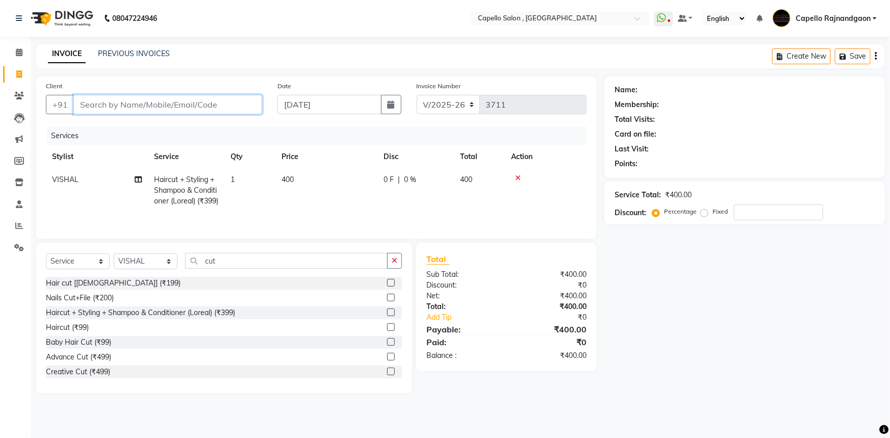
click at [96, 107] on input "Client" at bounding box center [167, 104] width 189 height 19
type input "8"
type input "0"
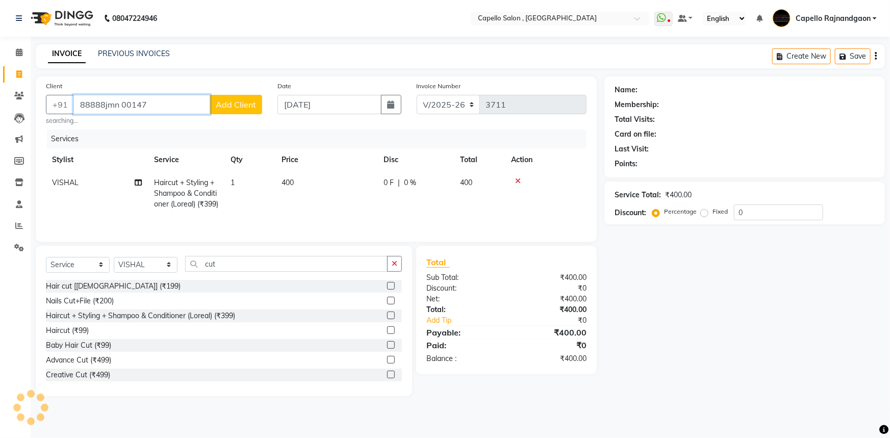
type input "88888jmn 00147"
drag, startPoint x: 78, startPoint y: 100, endPoint x: 182, endPoint y: 118, distance: 105.0
click at [182, 118] on div "Client +91 88888jmn 00147 Add Client searching..." at bounding box center [153, 103] width 231 height 45
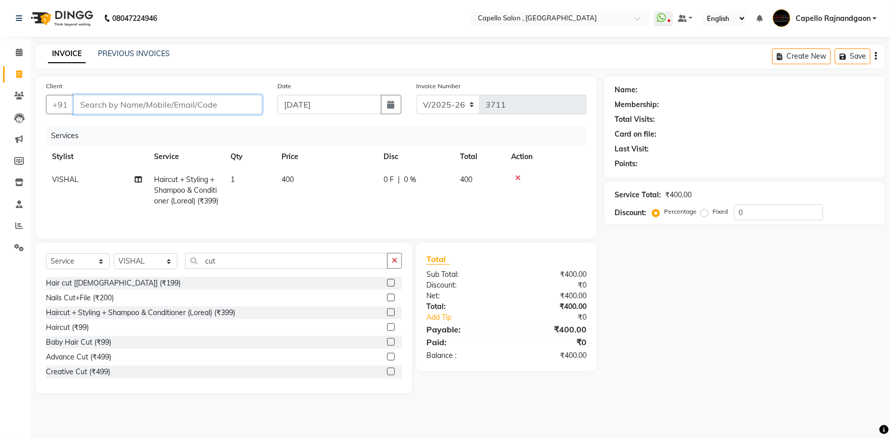
click at [180, 107] on input "Client" at bounding box center [167, 104] width 189 height 19
click at [216, 102] on input "Client" at bounding box center [167, 104] width 189 height 19
click at [223, 109] on input "Client" at bounding box center [167, 104] width 189 height 19
click at [247, 100] on input "Client" at bounding box center [167, 104] width 189 height 19
click at [241, 103] on input "Client" at bounding box center [167, 104] width 189 height 19
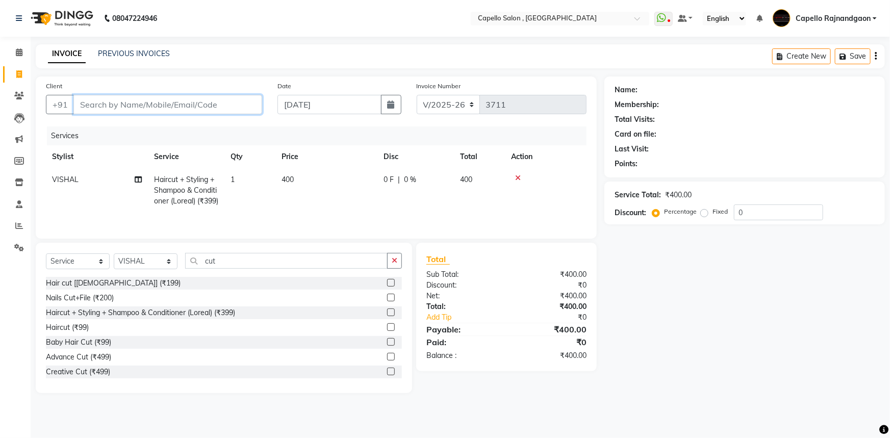
click at [245, 102] on input "Client" at bounding box center [167, 104] width 189 height 19
click at [249, 100] on input "Client" at bounding box center [167, 104] width 189 height 19
click at [249, 96] on input "Client" at bounding box center [167, 104] width 189 height 19
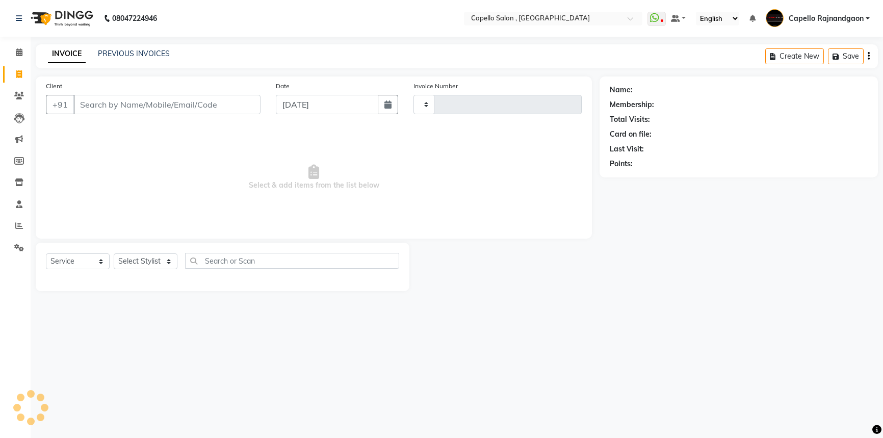
select select "service"
type input "3708"
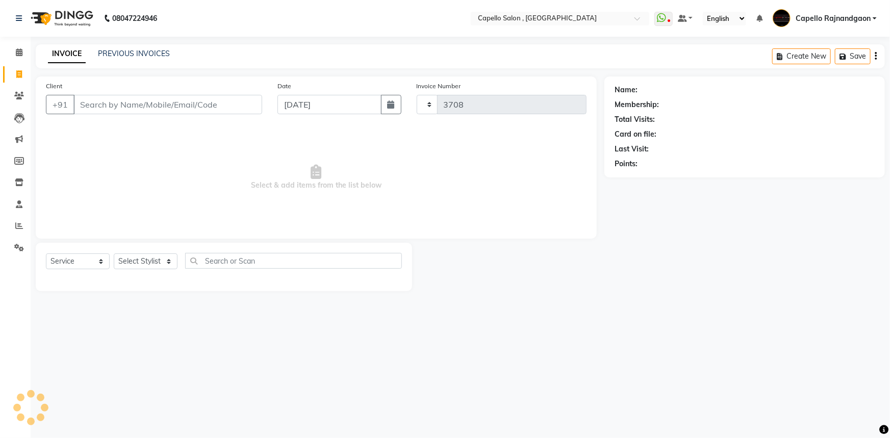
select select "856"
click at [150, 254] on select "Select Stylist" at bounding box center [146, 261] width 64 height 16
click at [150, 260] on select "Select Stylist" at bounding box center [146, 261] width 64 height 16
select select "42167"
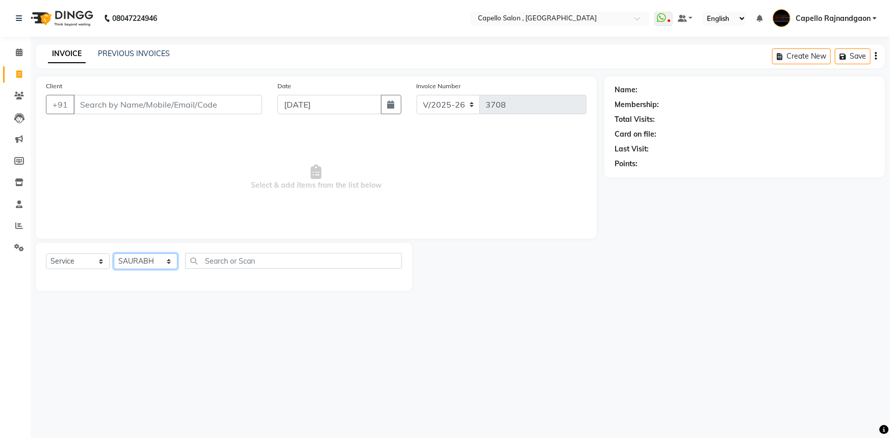
click at [114, 253] on select "Select Stylist ADMIN Capello [GEOGRAPHIC_DATA] [GEOGRAPHIC_DATA] [PERSON_NAME] …" at bounding box center [146, 261] width 64 height 16
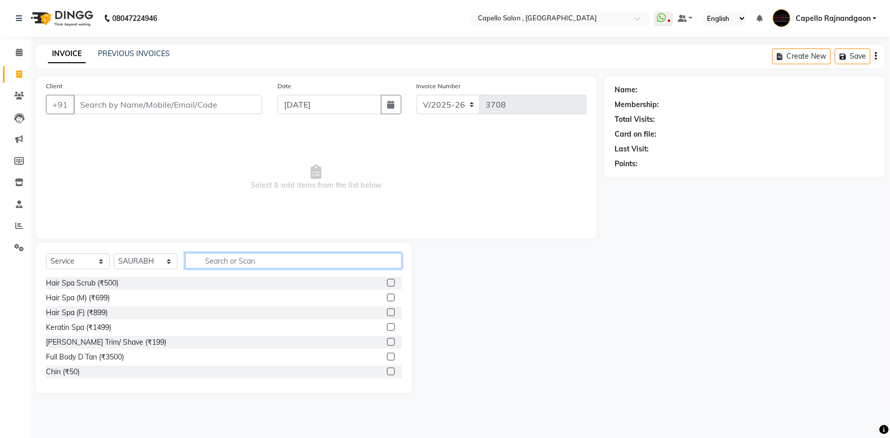
click at [210, 268] on input "text" at bounding box center [293, 261] width 217 height 16
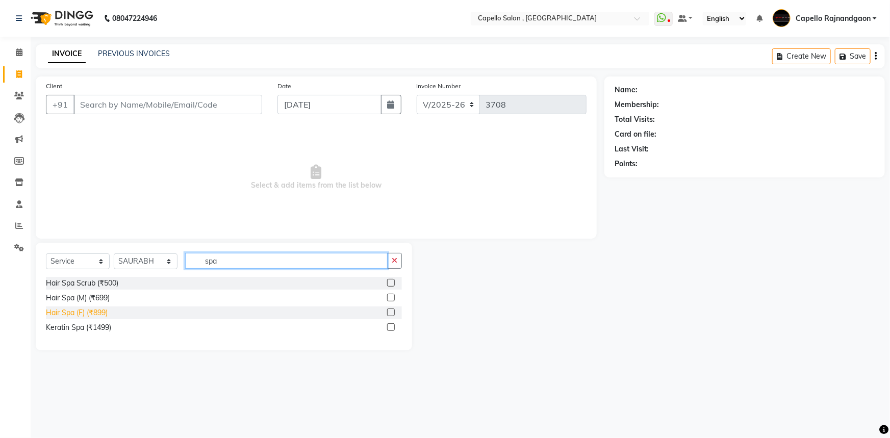
type input "spa"
click at [70, 315] on div "Hair Spa (F) (₹899)" at bounding box center [77, 312] width 62 height 11
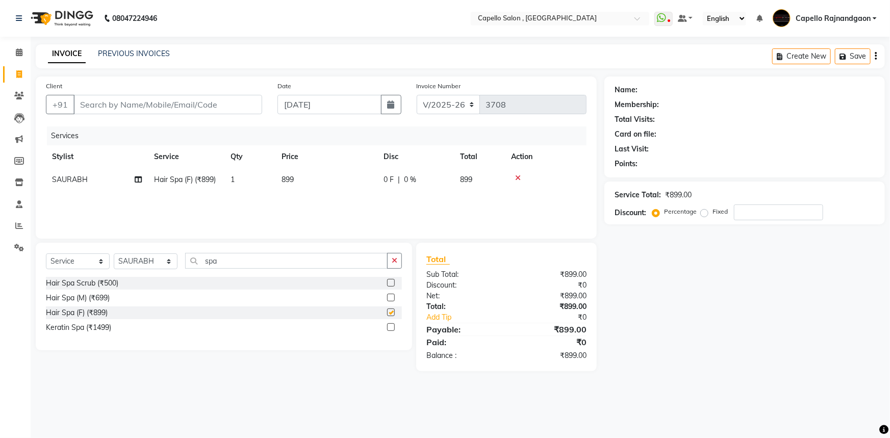
checkbox input "false"
click at [353, 174] on td "899" at bounding box center [326, 179] width 102 height 23
select select "42167"
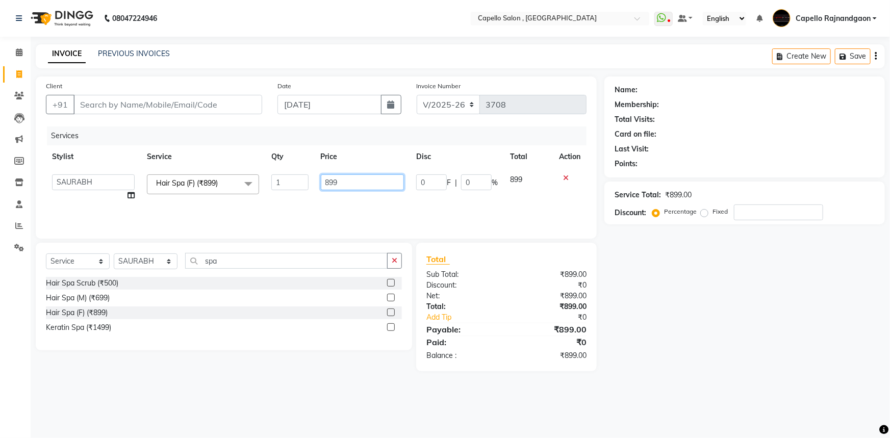
drag, startPoint x: 325, startPoint y: 179, endPoint x: 391, endPoint y: 179, distance: 66.3
click at [391, 179] on input "899" at bounding box center [363, 182] width 84 height 16
type input "1500"
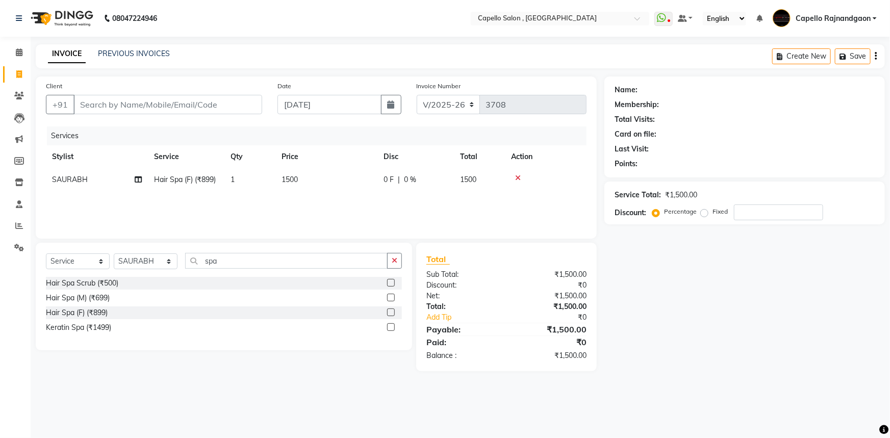
click at [750, 319] on div "Name: Membership: Total Visits: Card on file: Last Visit: Points: Service Total…" at bounding box center [748, 223] width 288 height 295
click at [156, 101] on input "Client" at bounding box center [167, 104] width 189 height 19
type input "7"
type input "0"
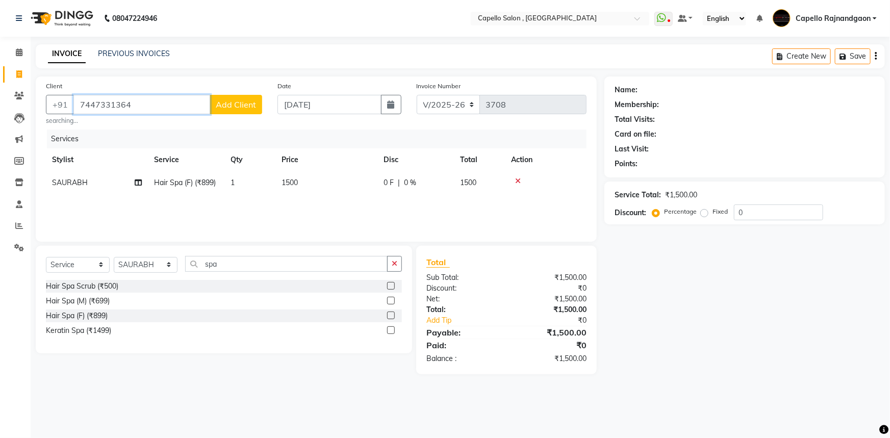
type input "7447331364"
click at [224, 110] on button "Add Client" at bounding box center [236, 104] width 53 height 19
select select "7"
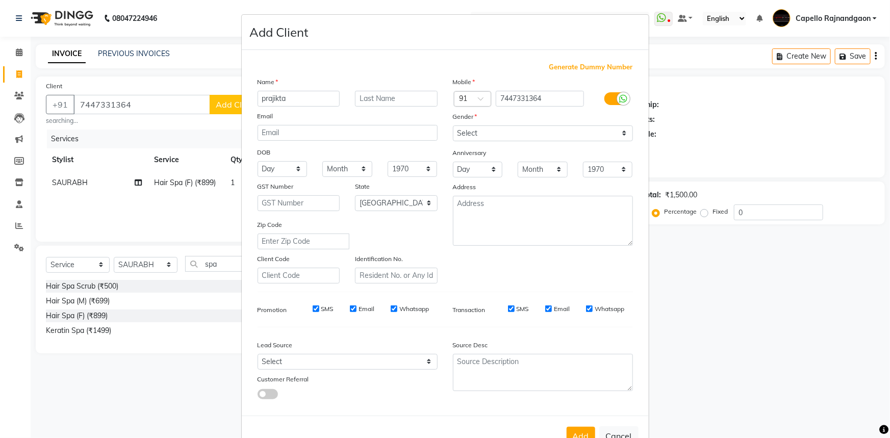
type input "prajikta"
click at [498, 134] on select "Select [DEMOGRAPHIC_DATA] [DEMOGRAPHIC_DATA] Other Prefer Not To Say" at bounding box center [543, 133] width 180 height 16
select select "[DEMOGRAPHIC_DATA]"
click at [453, 125] on select "Select [DEMOGRAPHIC_DATA] [DEMOGRAPHIC_DATA] Other Prefer Not To Say" at bounding box center [543, 133] width 180 height 16
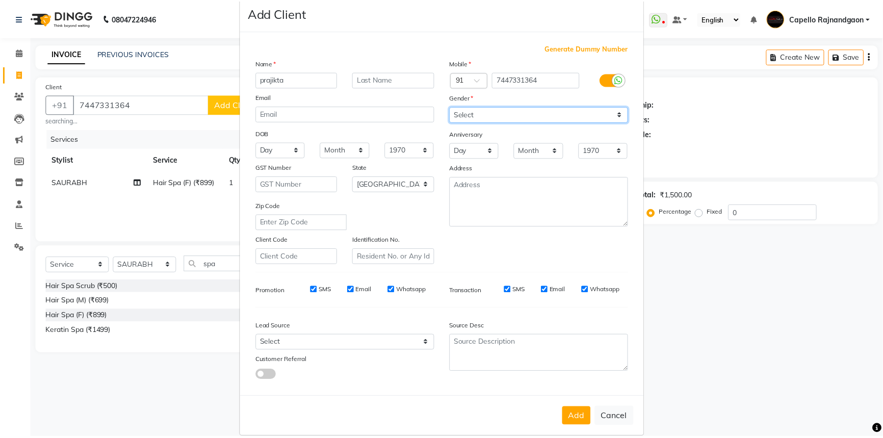
scroll to position [36, 0]
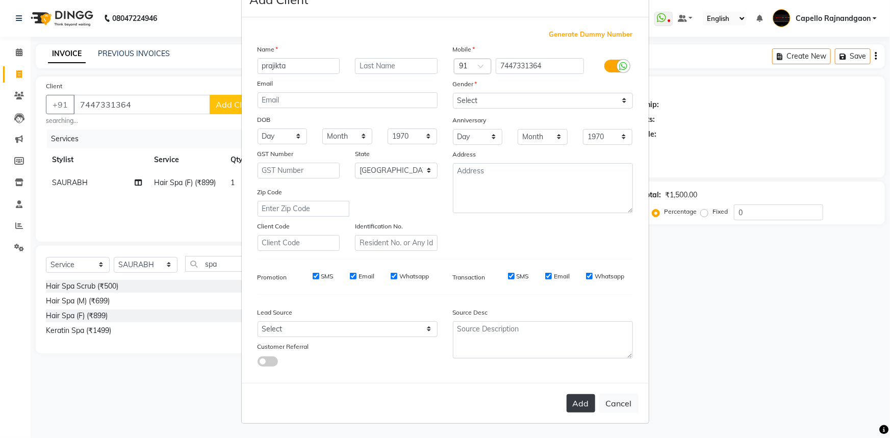
click at [581, 408] on button "Add" at bounding box center [580, 403] width 29 height 18
select select
select select "null"
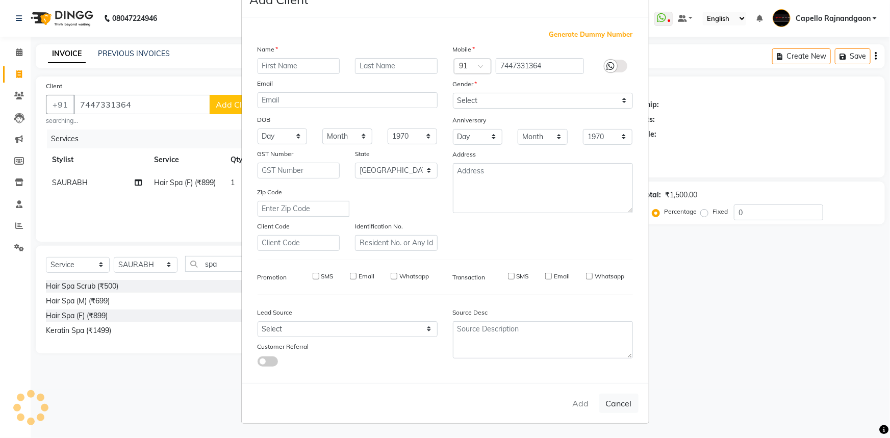
select select
checkbox input "false"
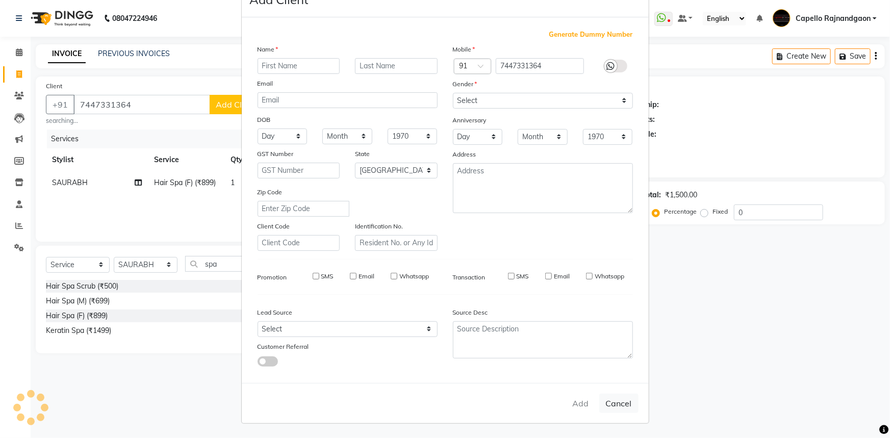
checkbox input "false"
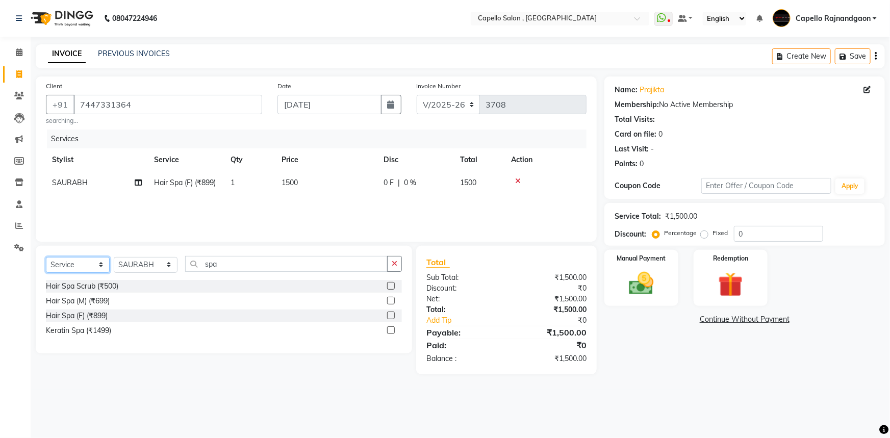
drag, startPoint x: 56, startPoint y: 266, endPoint x: 56, endPoint y: 272, distance: 5.6
click at [56, 266] on select "Select Service Product Membership Package Voucher Prepaid Gift Card" at bounding box center [78, 265] width 64 height 16
click at [46, 257] on select "Select Service Product Membership Package Voucher Prepaid Gift Card" at bounding box center [78, 265] width 64 height 16
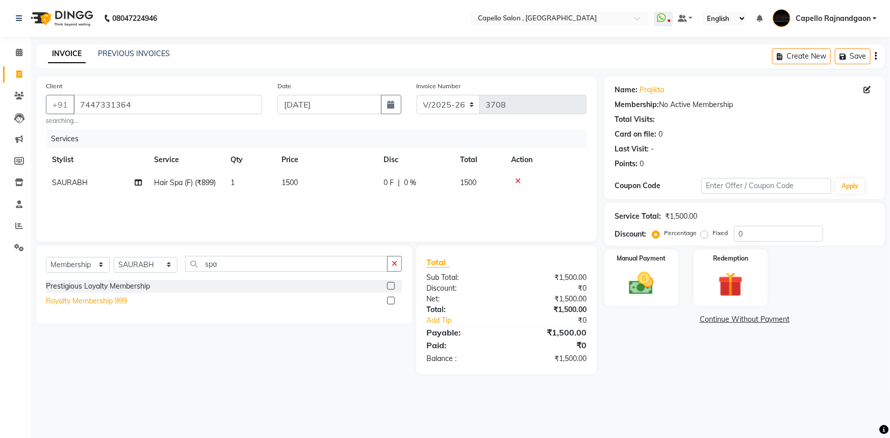
click at [76, 301] on div "Royalty Membership 999" at bounding box center [86, 301] width 81 height 11
select select "select"
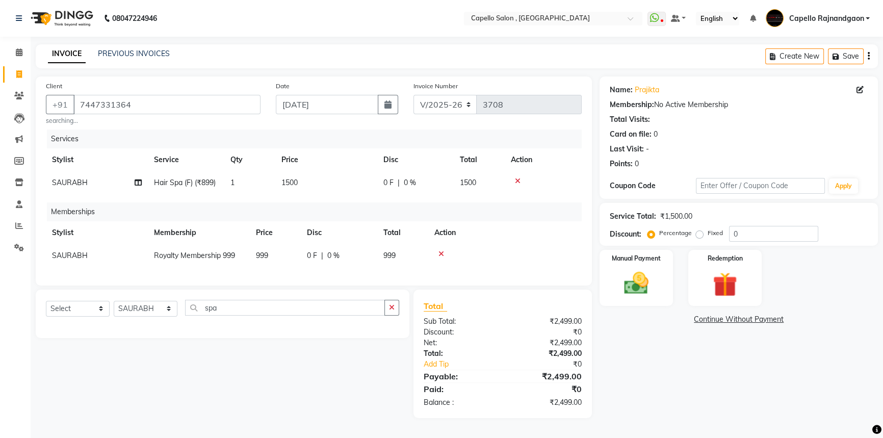
click at [102, 260] on td "SAURABH" at bounding box center [97, 255] width 102 height 23
select select "42167"
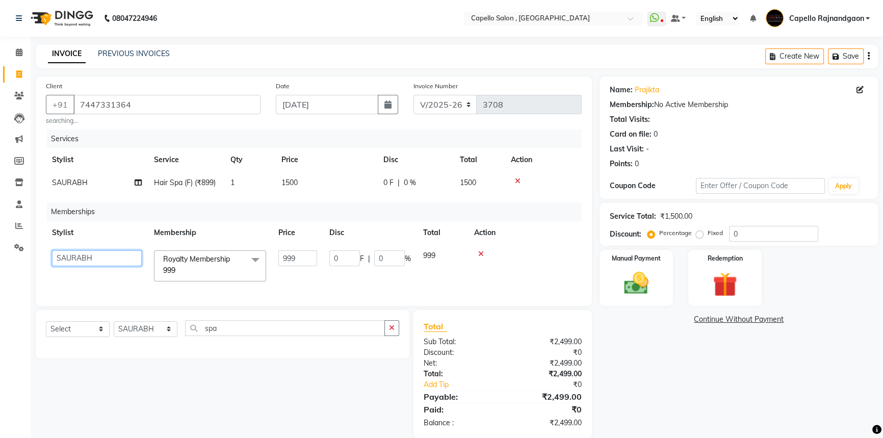
click at [102, 259] on select "ADMIN Capello Rajnandgaon [PERSON_NAME] [PERSON_NAME] [PERSON_NAME] [PERSON_NAM…" at bounding box center [97, 258] width 90 height 16
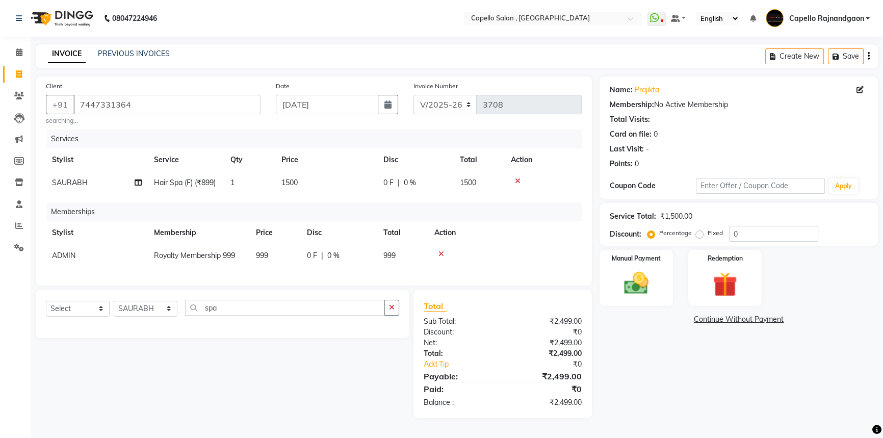
click at [265, 256] on span "999" at bounding box center [262, 255] width 12 height 9
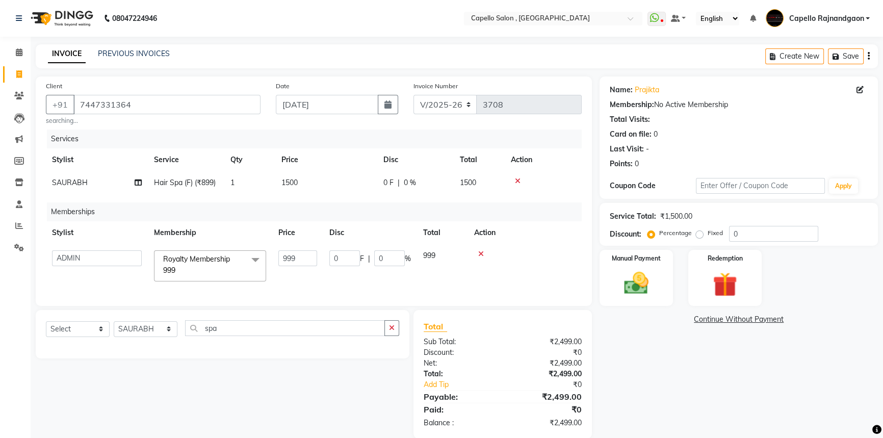
click at [265, 256] on span at bounding box center [255, 259] width 20 height 19
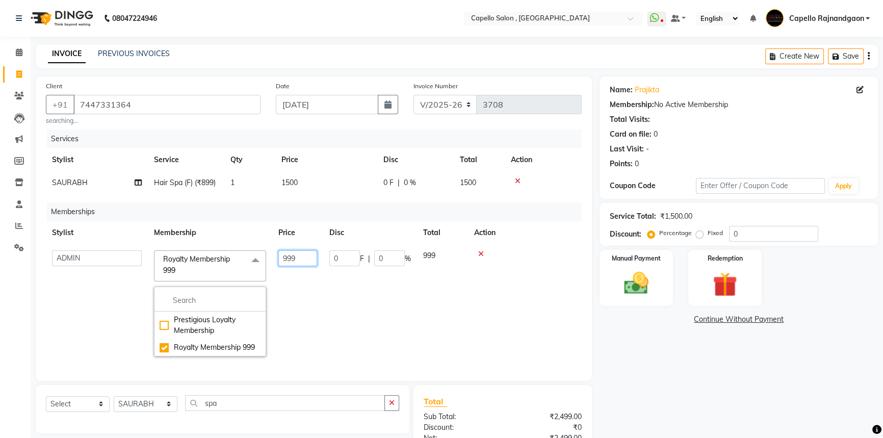
drag, startPoint x: 281, startPoint y: 259, endPoint x: 311, endPoint y: 261, distance: 29.6
click at [311, 261] on input "999" at bounding box center [297, 258] width 39 height 16
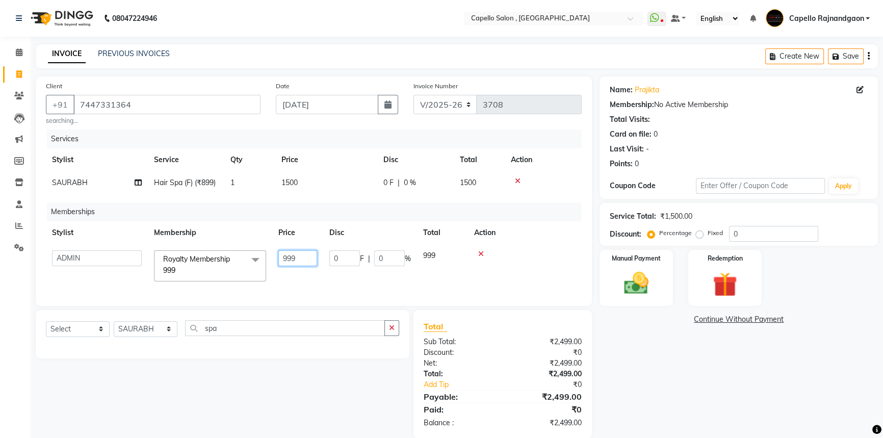
type input "0"
click at [648, 384] on div "Name: Prajikta Membership: No Active Membership Total Visits: Card on file: 0 L…" at bounding box center [743, 257] width 286 height 362
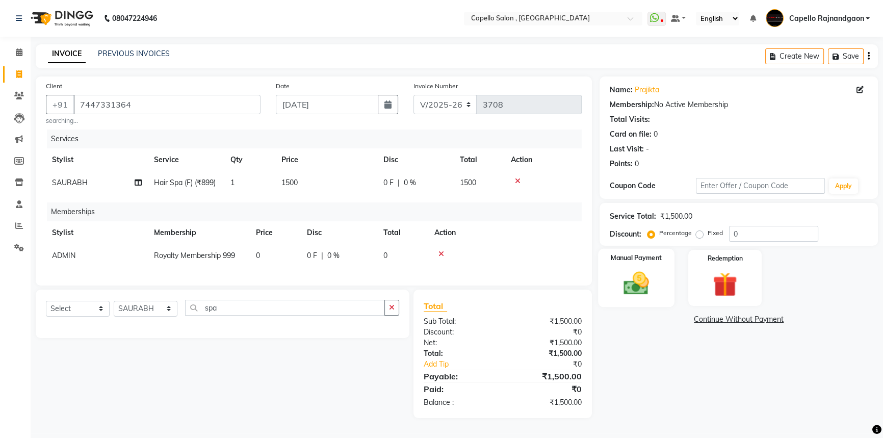
click at [632, 253] on label "Manual Payment" at bounding box center [636, 258] width 51 height 10
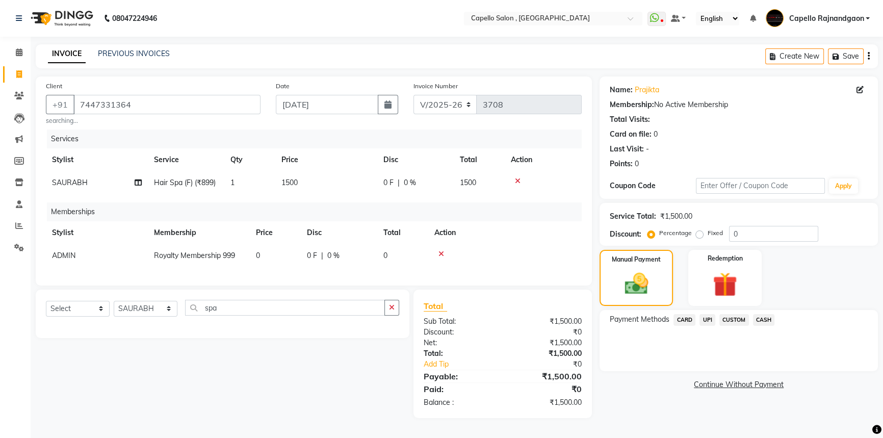
drag, startPoint x: 709, startPoint y: 320, endPoint x: 709, endPoint y: 330, distance: 10.2
click at [709, 320] on span "UPI" at bounding box center [708, 320] width 16 height 12
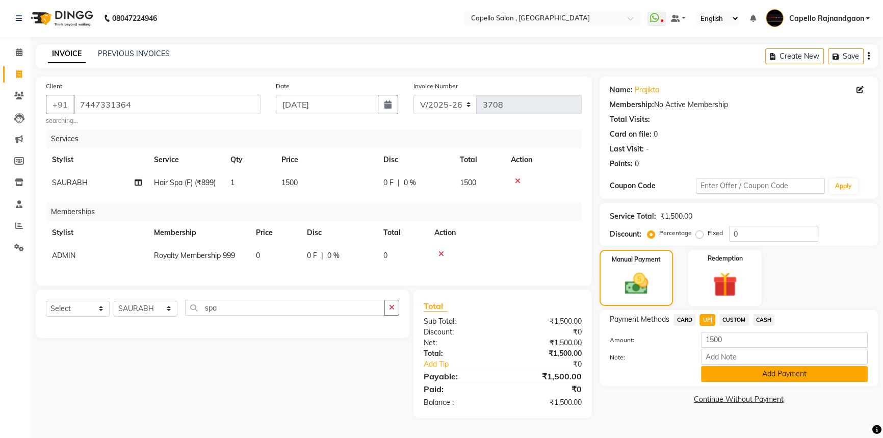
click at [717, 379] on button "Add Payment" at bounding box center [784, 374] width 167 height 16
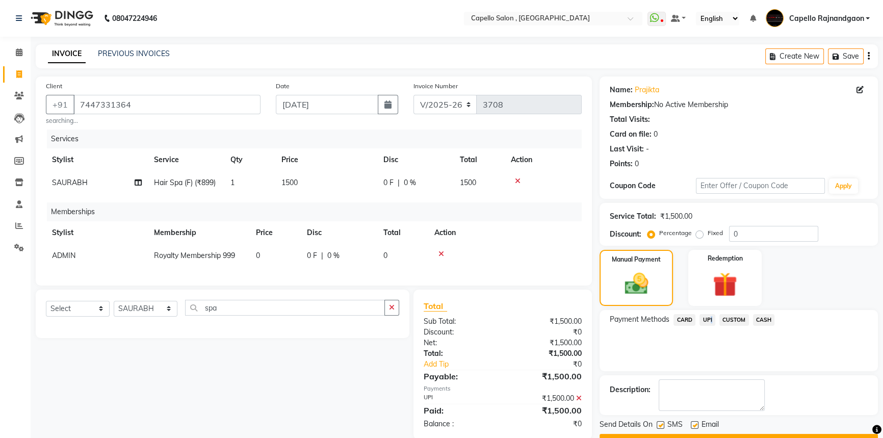
scroll to position [26, 0]
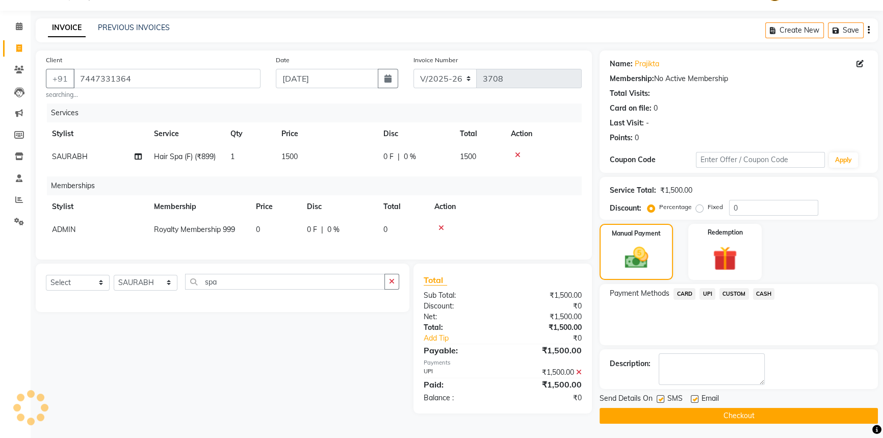
click at [714, 398] on span "Email" at bounding box center [710, 399] width 17 height 13
click at [713, 411] on button "Checkout" at bounding box center [739, 416] width 278 height 16
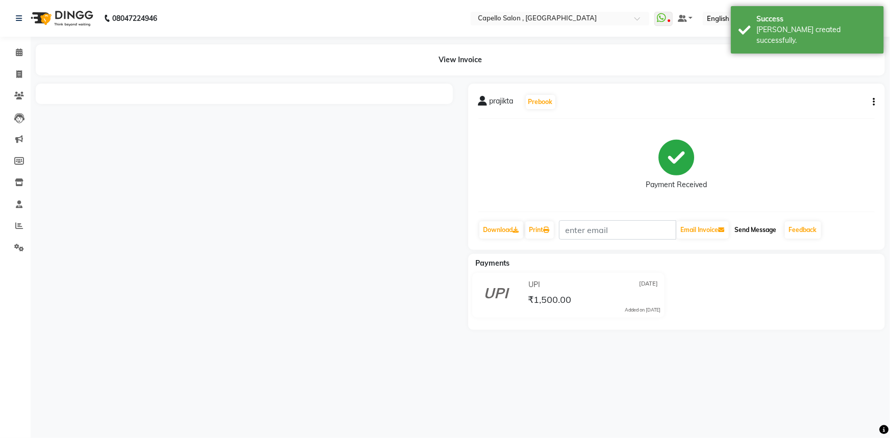
click at [756, 227] on button "Send Message" at bounding box center [756, 229] width 50 height 17
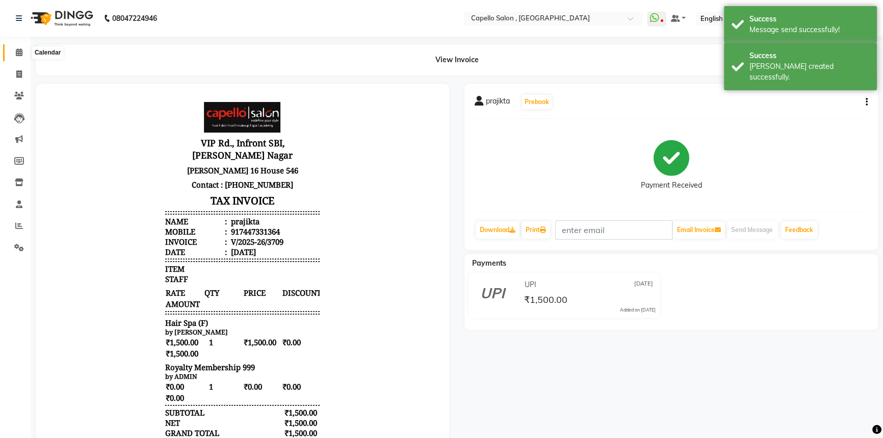
click at [16, 49] on icon at bounding box center [19, 52] width 7 height 8
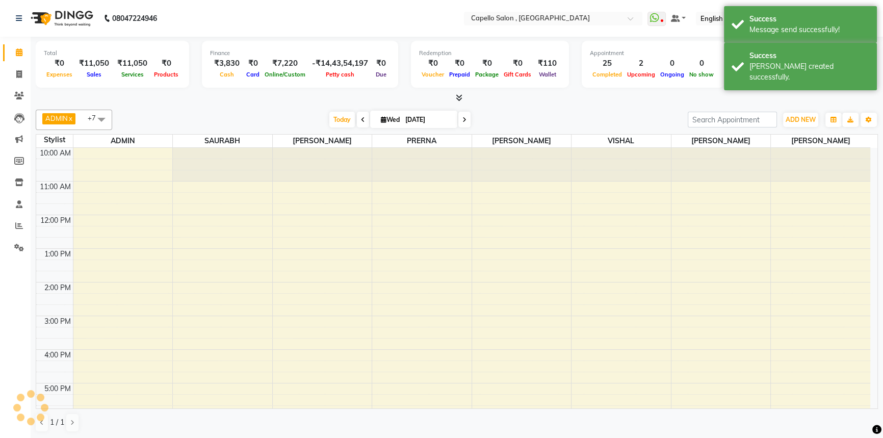
scroll to position [88, 0]
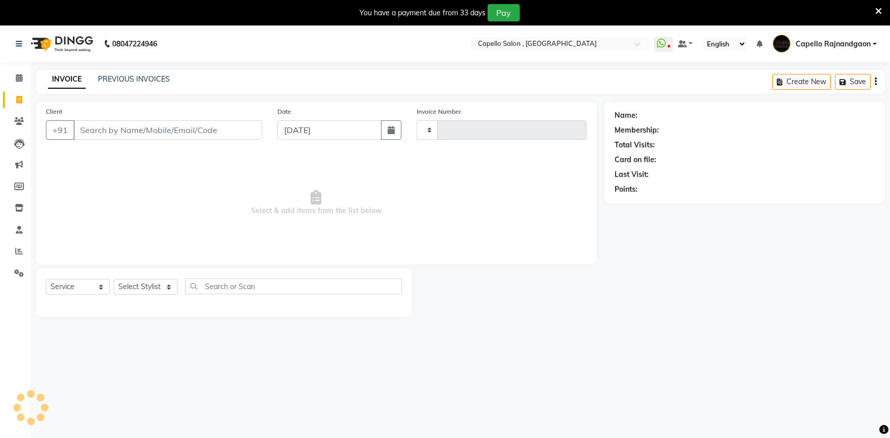
select select "service"
type input "3711"
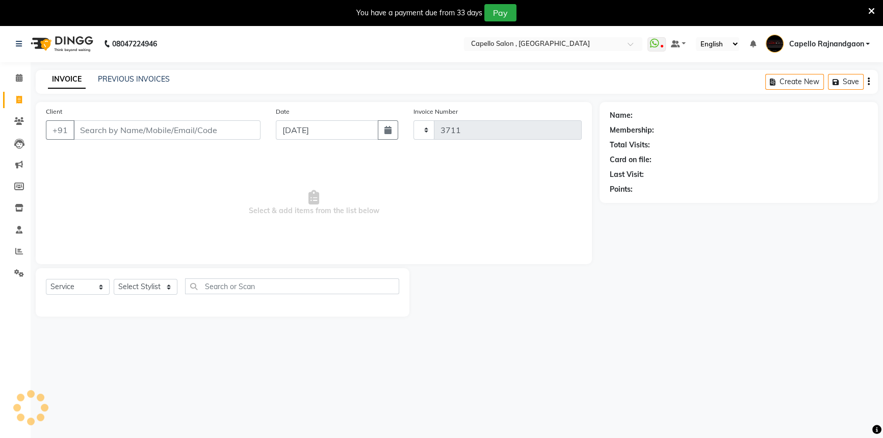
select select "856"
click at [133, 127] on input "Client" at bounding box center [166, 129] width 187 height 19
click at [873, 14] on icon at bounding box center [871, 11] width 7 height 9
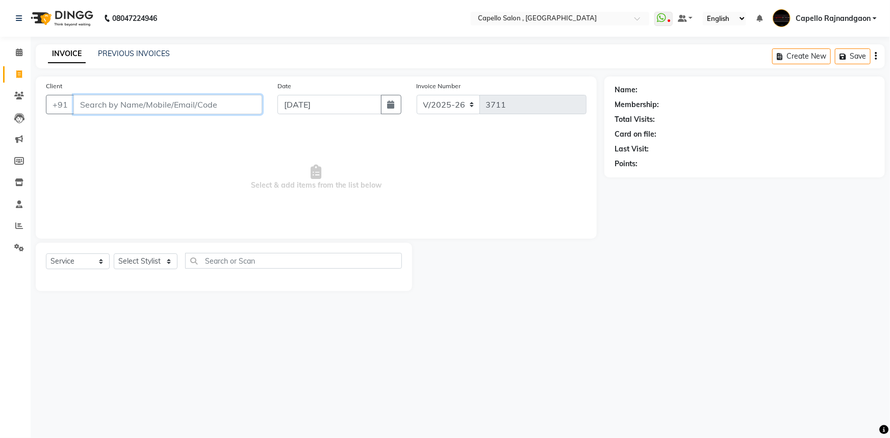
click at [95, 102] on input "Client" at bounding box center [167, 104] width 189 height 19
click at [89, 115] on div "Client +91" at bounding box center [153, 102] width 231 height 42
click at [93, 102] on input "Client" at bounding box center [167, 104] width 189 height 19
click at [84, 102] on input "Client" at bounding box center [167, 104] width 189 height 19
click at [82, 106] on input "Client" at bounding box center [167, 104] width 189 height 19
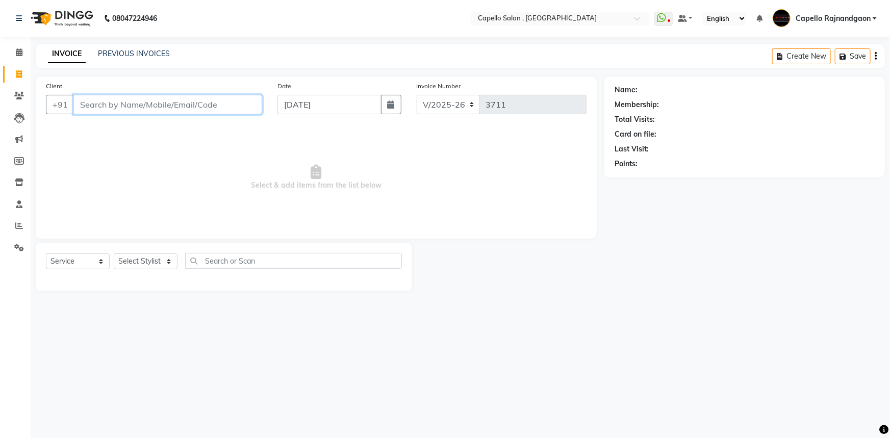
click at [82, 106] on input "Client" at bounding box center [167, 104] width 189 height 19
click at [202, 349] on div "08047224946 Select Location × [GEOGRAPHIC_DATA] WhatsApp Status ✕ Status: Disco…" at bounding box center [445, 219] width 890 height 438
click at [97, 103] on input "Client" at bounding box center [167, 104] width 189 height 19
click at [20, 51] on icon at bounding box center [19, 52] width 7 height 8
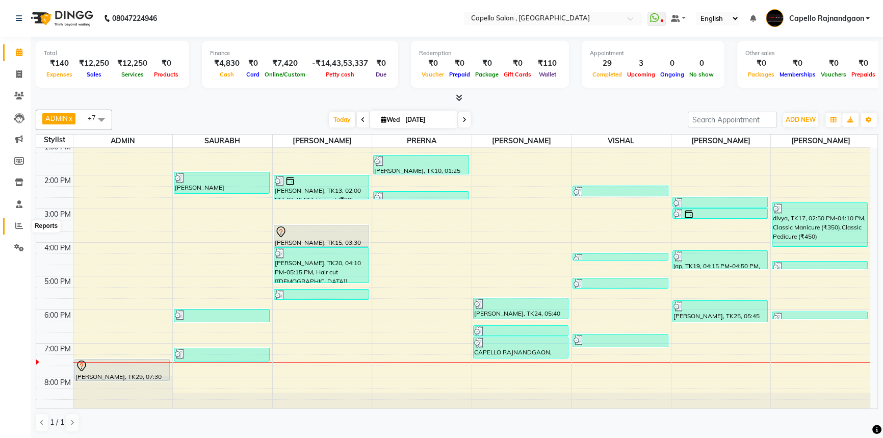
click at [18, 225] on icon at bounding box center [19, 226] width 8 height 8
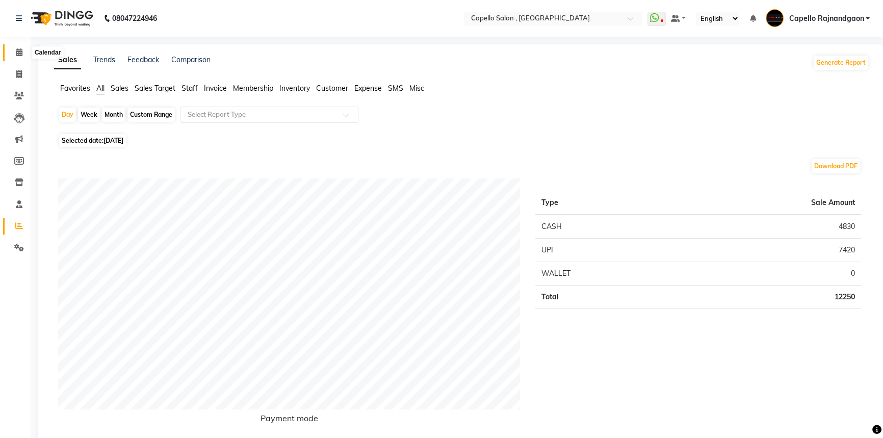
click at [20, 51] on icon at bounding box center [19, 52] width 7 height 8
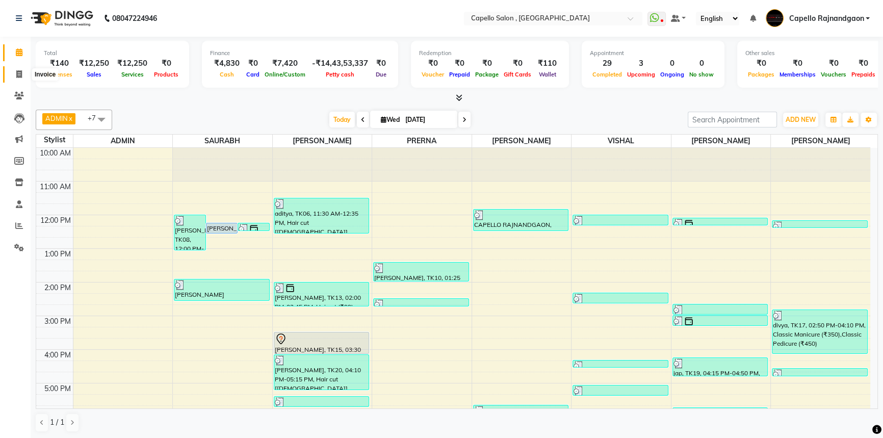
click at [17, 76] on icon at bounding box center [19, 74] width 6 height 8
select select "service"
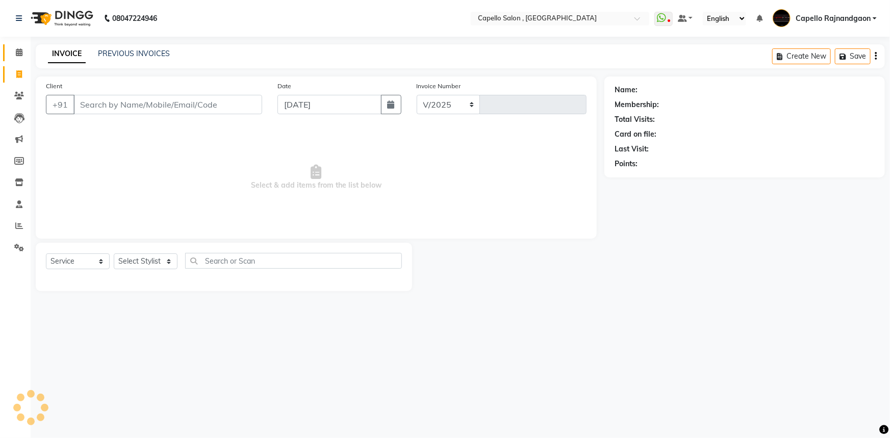
select select "856"
type input "3714"
click at [117, 97] on input "Client" at bounding box center [167, 104] width 189 height 19
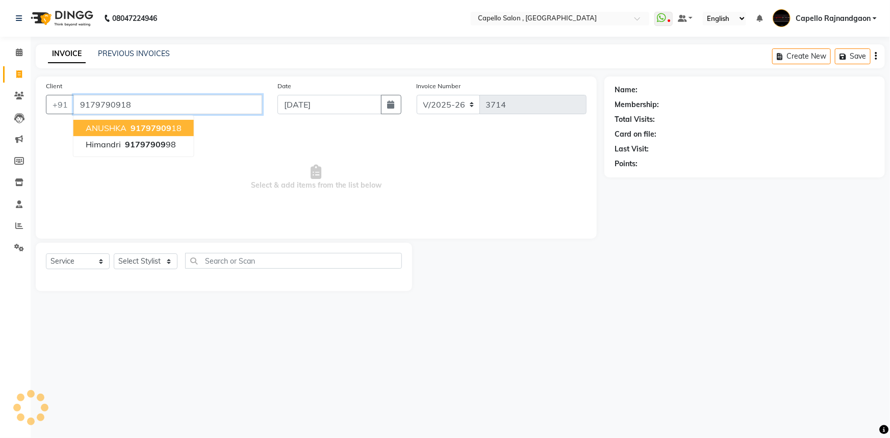
type input "9179790918"
select select "1: Object"
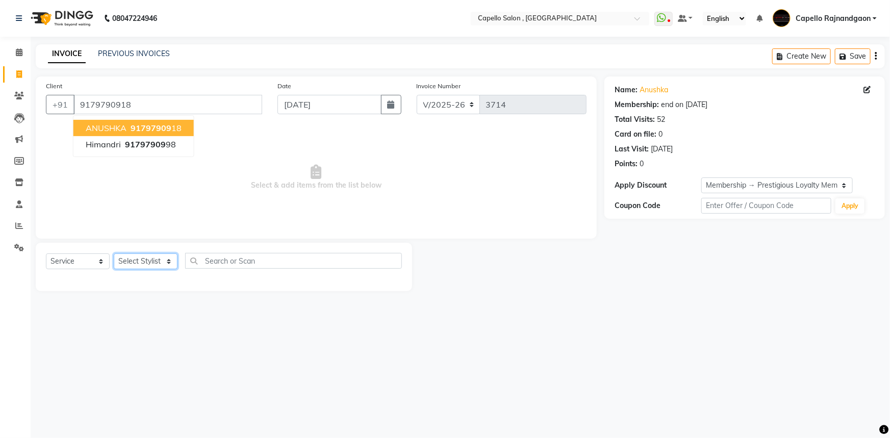
click at [167, 257] on select "Select Stylist ADMIN Capello [GEOGRAPHIC_DATA] [GEOGRAPHIC_DATA] [PERSON_NAME] …" at bounding box center [146, 261] width 64 height 16
select select "42167"
click at [114, 253] on select "Select Stylist ADMIN Capello [GEOGRAPHIC_DATA] [GEOGRAPHIC_DATA] [PERSON_NAME] …" at bounding box center [146, 261] width 64 height 16
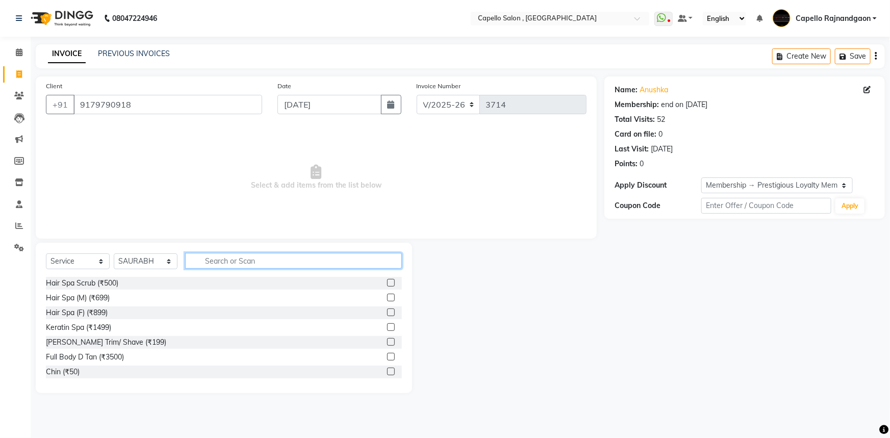
click at [218, 255] on input "text" at bounding box center [293, 261] width 217 height 16
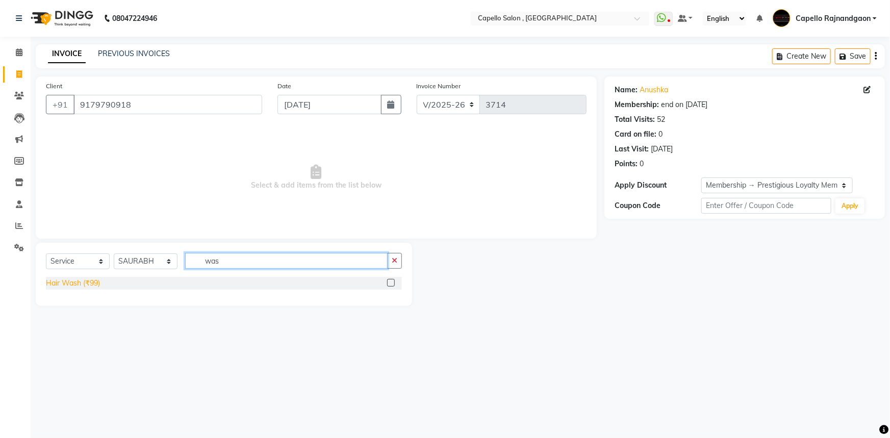
type input "was"
click at [73, 280] on div "Hair Wash (₹99)" at bounding box center [73, 283] width 54 height 11
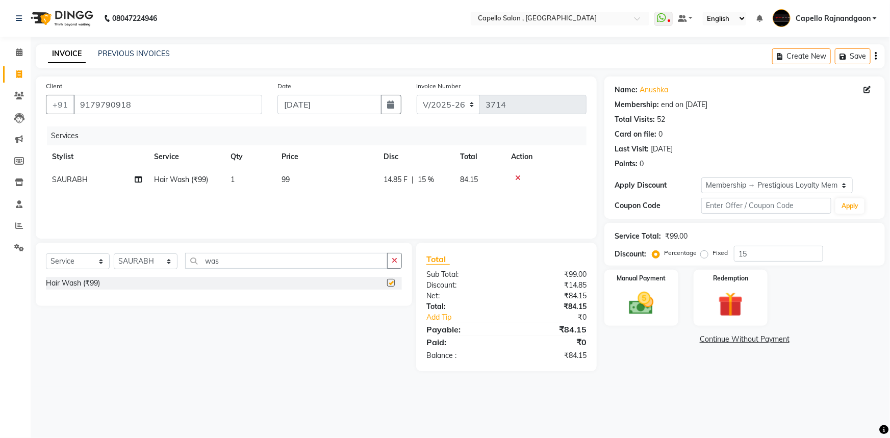
checkbox input "false"
click at [310, 184] on td "99" at bounding box center [326, 179] width 102 height 23
select select "42167"
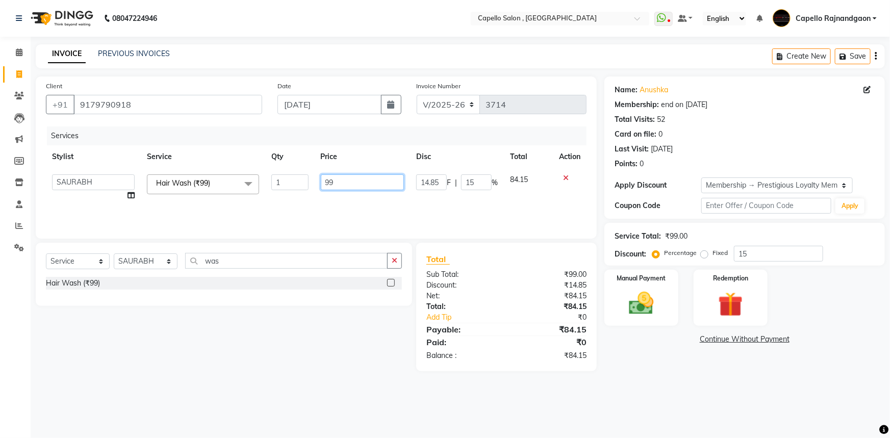
drag, startPoint x: 339, startPoint y: 180, endPoint x: 374, endPoint y: 184, distance: 35.3
click at [374, 184] on td "99" at bounding box center [363, 187] width 96 height 39
type input "200"
click at [653, 372] on main "INVOICE PREVIOUS INVOICES Create New Save Client [PHONE_NUMBER] Date [DATE] Inv…" at bounding box center [460, 215] width 859 height 342
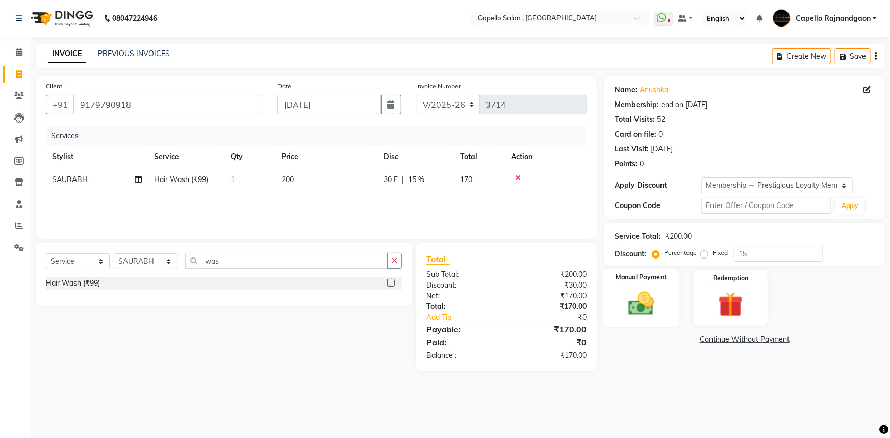
click at [661, 307] on img at bounding box center [641, 304] width 42 height 30
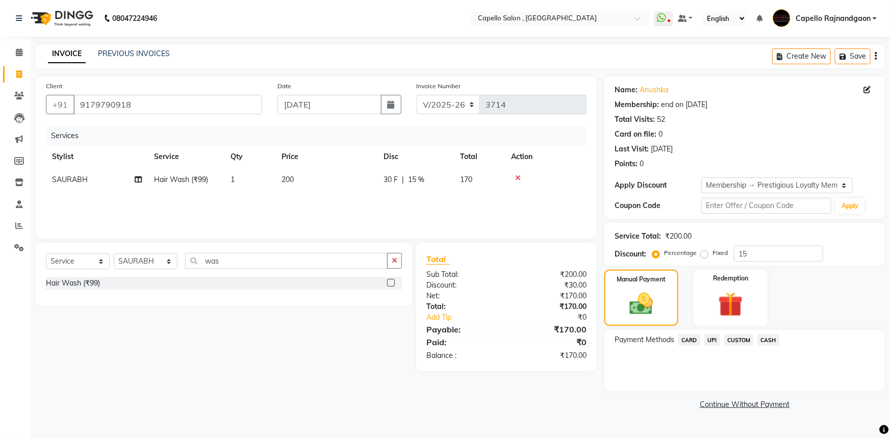
click at [710, 341] on span "UPI" at bounding box center [712, 340] width 16 height 12
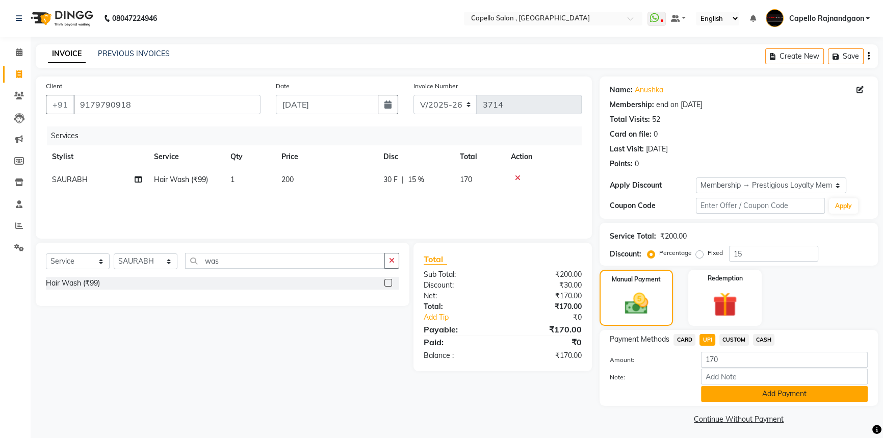
click at [728, 397] on button "Add Payment" at bounding box center [784, 394] width 167 height 16
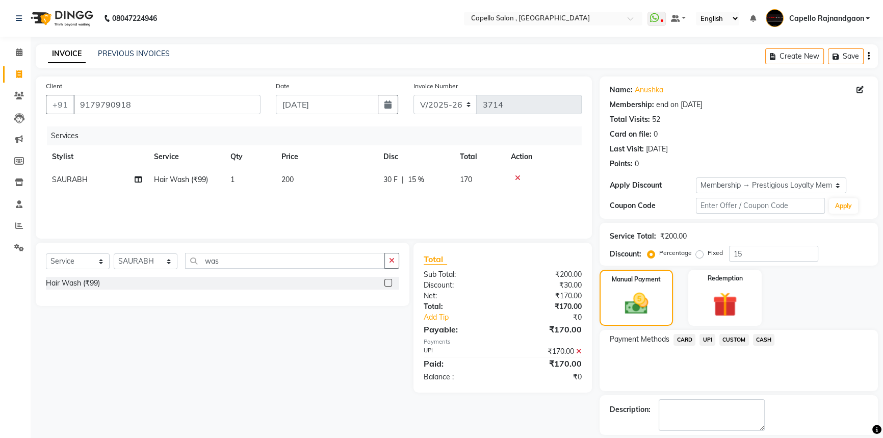
scroll to position [46, 0]
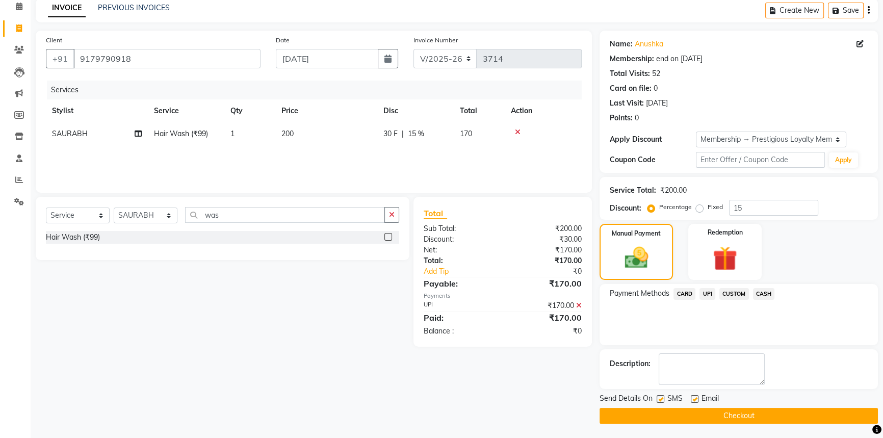
click at [716, 412] on button "Checkout" at bounding box center [739, 416] width 278 height 16
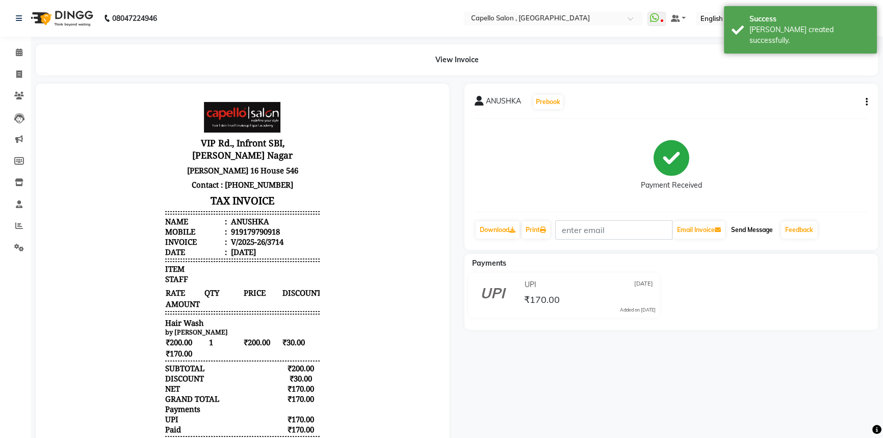
click at [745, 229] on button "Send Message" at bounding box center [752, 229] width 50 height 17
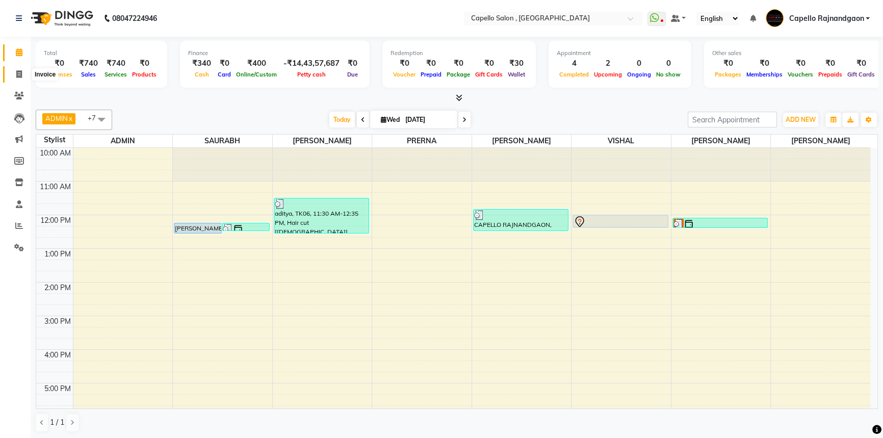
click at [18, 77] on icon at bounding box center [19, 74] width 6 height 8
select select "service"
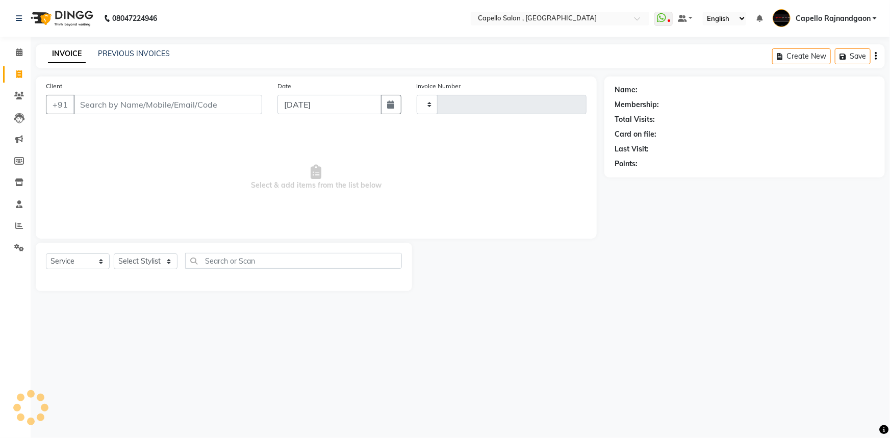
type input "3711"
select select "856"
click at [86, 104] on input "Client" at bounding box center [167, 104] width 189 height 19
type input "+"
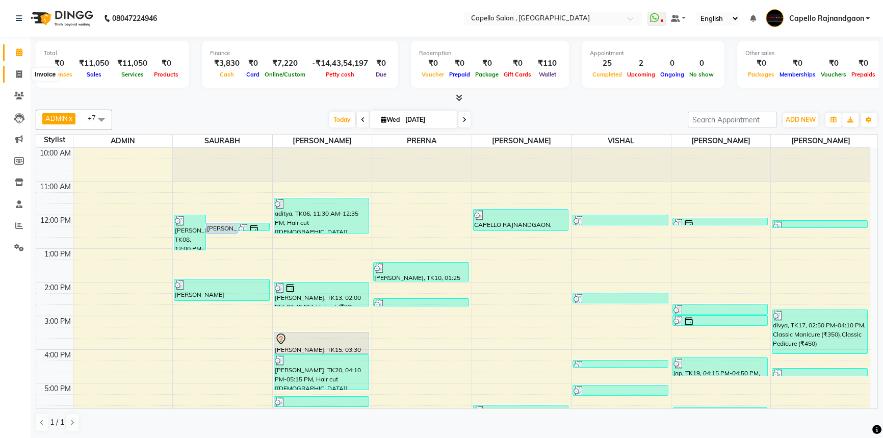
scroll to position [88, 0]
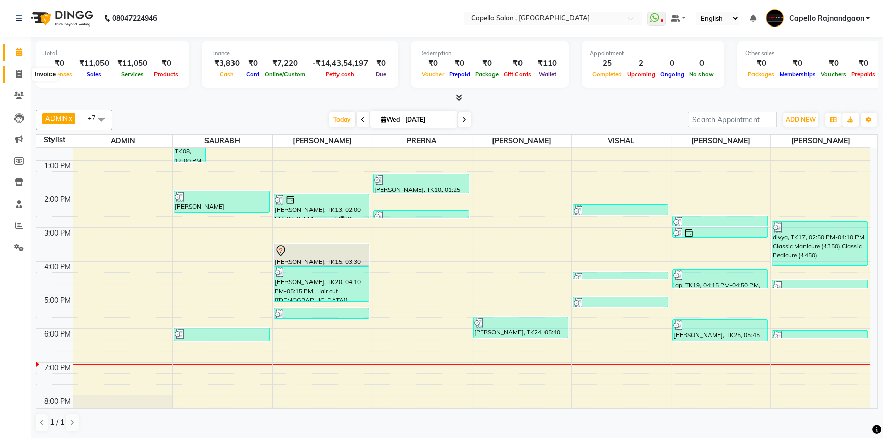
click at [18, 76] on icon at bounding box center [19, 74] width 6 height 8
select select "service"
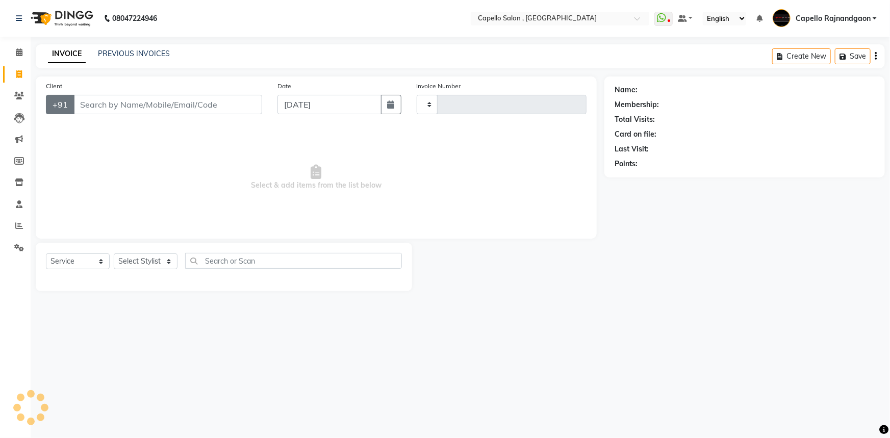
type input "3711"
select select "856"
click at [100, 106] on input "Client" at bounding box center [167, 104] width 189 height 19
click at [233, 104] on input "Client" at bounding box center [167, 104] width 189 height 19
click at [107, 102] on input "Client" at bounding box center [167, 104] width 189 height 19
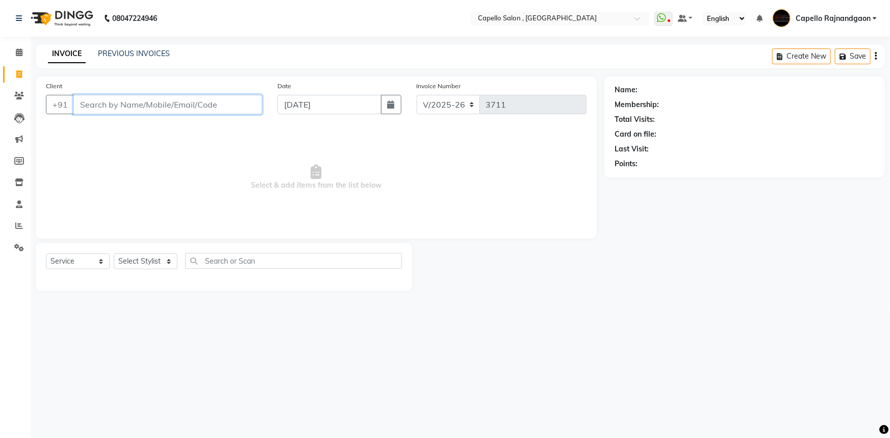
click at [98, 107] on input "Client" at bounding box center [167, 104] width 189 height 19
click at [20, 47] on span at bounding box center [19, 53] width 18 height 12
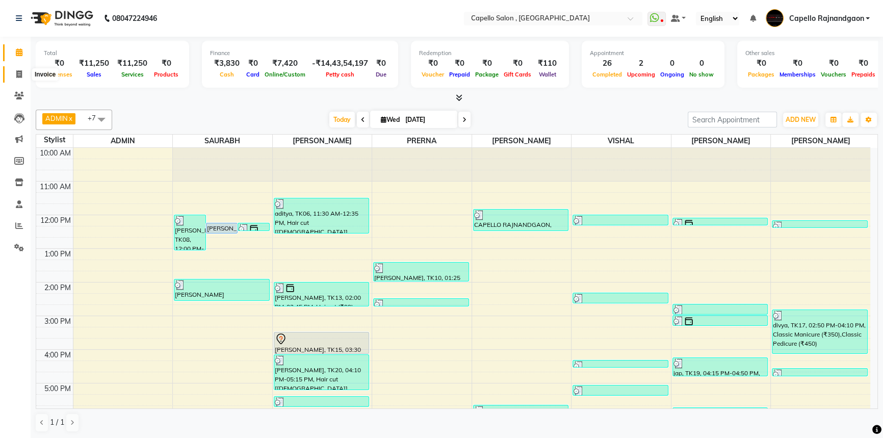
click at [18, 76] on icon at bounding box center [19, 74] width 6 height 8
select select "service"
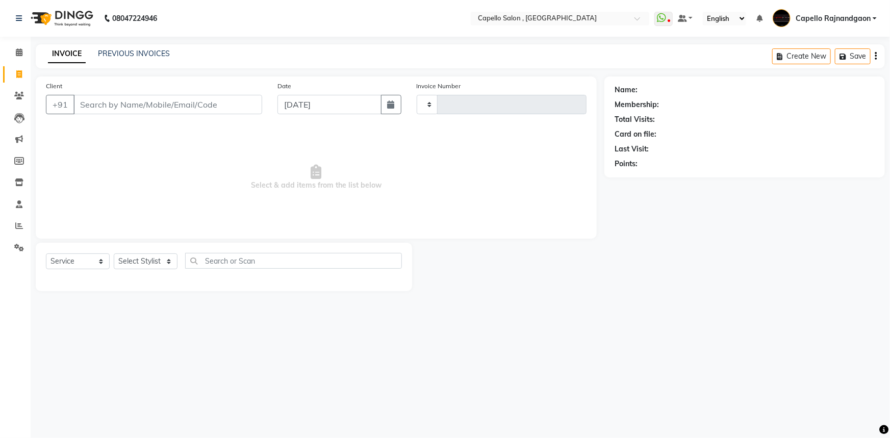
type input "3711"
select select "856"
click at [93, 106] on input "Client" at bounding box center [167, 104] width 189 height 19
drag, startPoint x: 88, startPoint y: 94, endPoint x: 86, endPoint y: 109, distance: 15.4
click at [87, 101] on div "Client +91" at bounding box center [153, 102] width 231 height 42
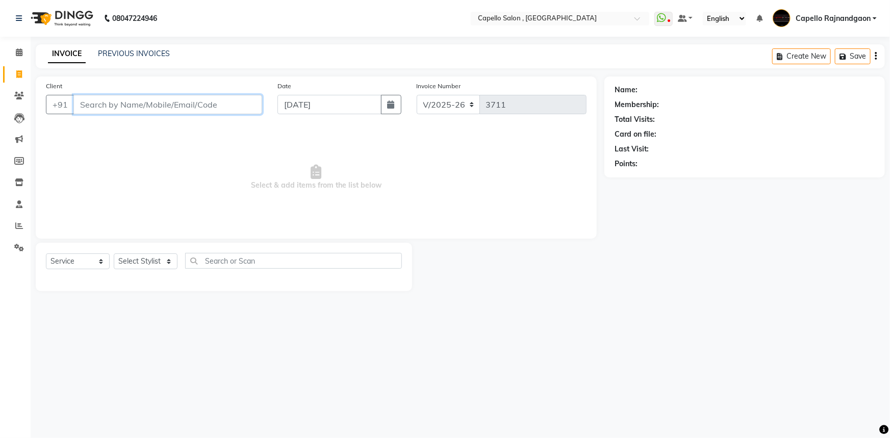
click at [86, 109] on input "Client" at bounding box center [167, 104] width 189 height 19
type input "7999243295"
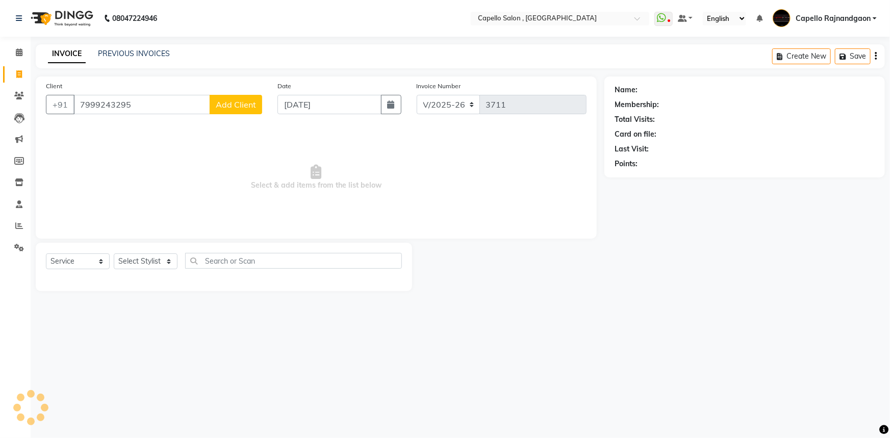
click at [218, 106] on span "Add Client" at bounding box center [236, 104] width 40 height 10
select select "7"
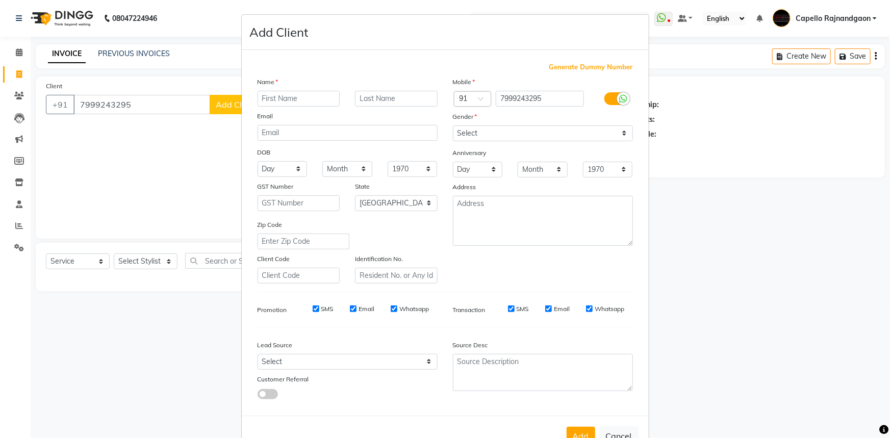
click at [263, 99] on input "text" at bounding box center [298, 99] width 83 height 16
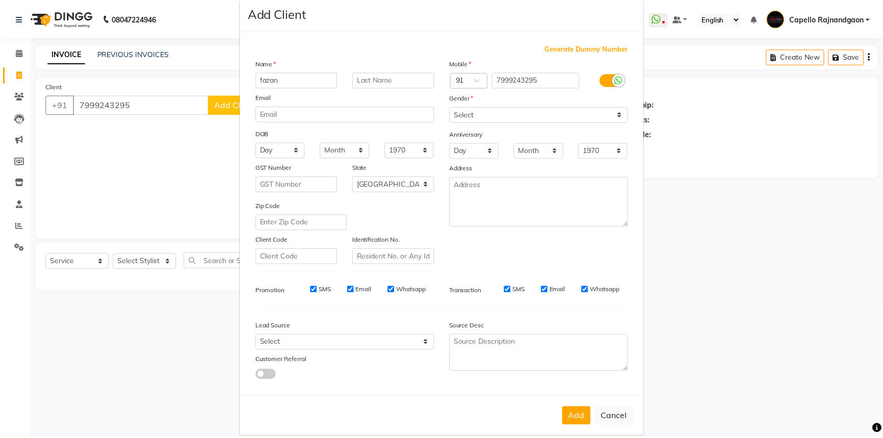
scroll to position [36, 0]
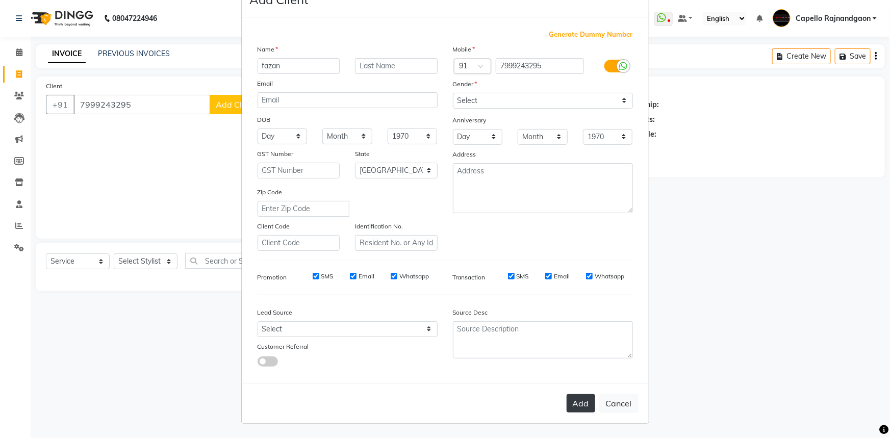
type input "fazan"
click at [572, 398] on button "Add" at bounding box center [580, 403] width 29 height 18
click at [713, 287] on ngb-modal-window "Add Client Generate Dummy Number Name fazan Email DOB Day 01 02 03 04 05 06 07 …" at bounding box center [445, 219] width 890 height 438
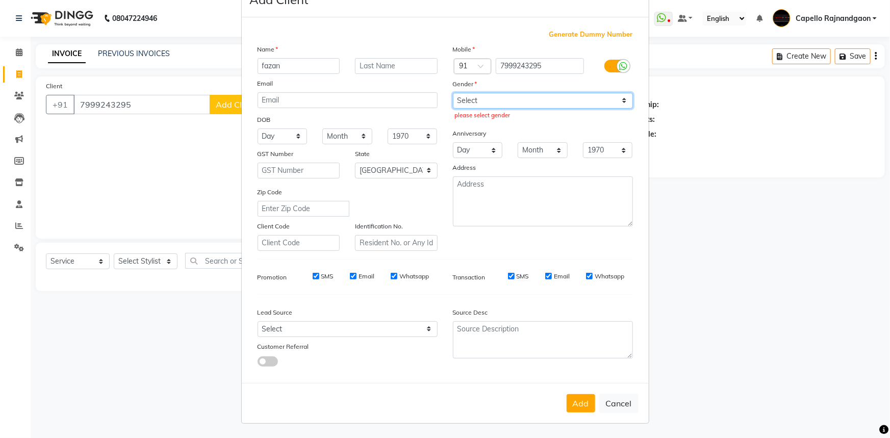
click at [487, 96] on select "Select [DEMOGRAPHIC_DATA] [DEMOGRAPHIC_DATA] Other Prefer Not To Say" at bounding box center [543, 101] width 180 height 16
select select "[DEMOGRAPHIC_DATA]"
click at [453, 93] on select "Select [DEMOGRAPHIC_DATA] [DEMOGRAPHIC_DATA] Other Prefer Not To Say" at bounding box center [543, 101] width 180 height 16
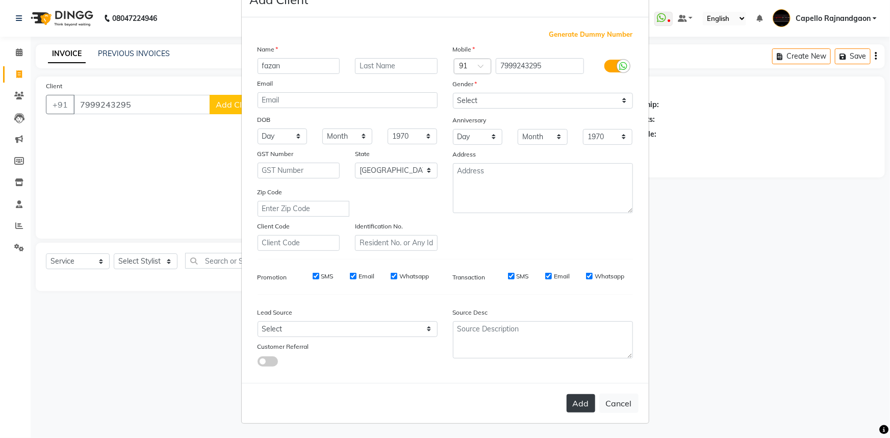
click at [571, 411] on button "Add" at bounding box center [580, 403] width 29 height 18
select select
select select "null"
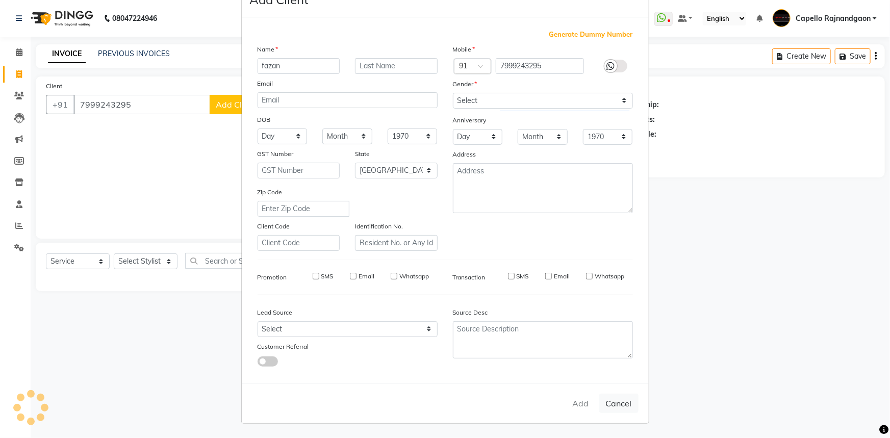
select select
checkbox input "false"
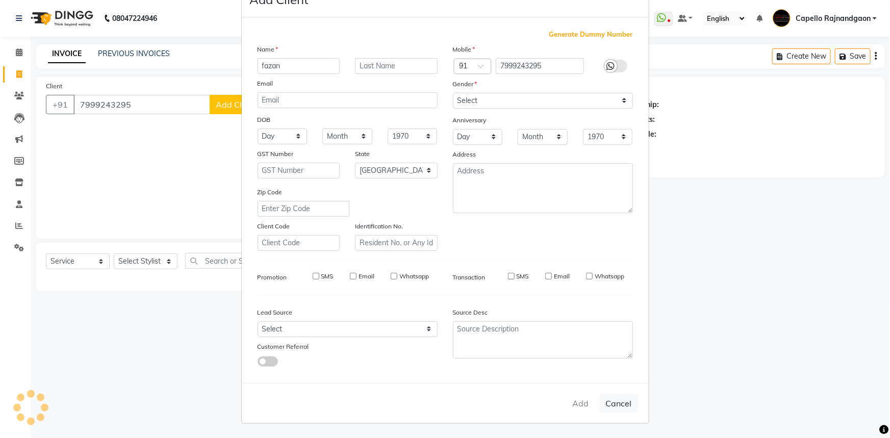
checkbox input "false"
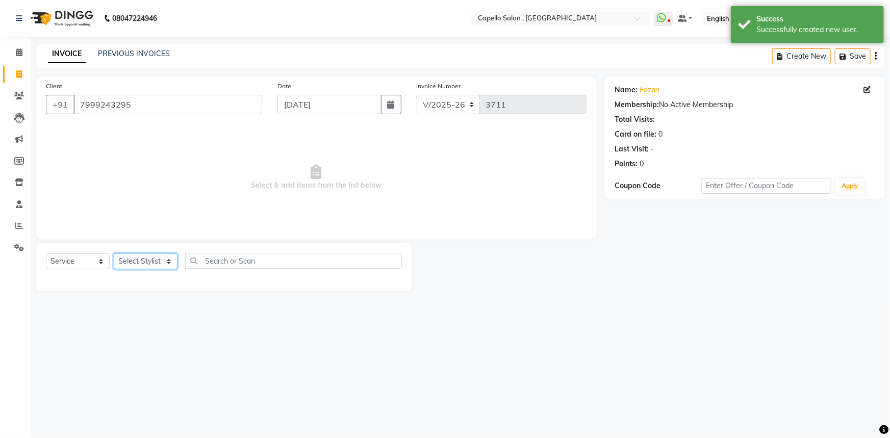
click at [144, 263] on select "Select Stylist ADMIN Capello [GEOGRAPHIC_DATA] [GEOGRAPHIC_DATA] [PERSON_NAME] …" at bounding box center [146, 261] width 64 height 16
select select "34173"
click at [114, 253] on select "Select Stylist ADMIN Capello [GEOGRAPHIC_DATA] [GEOGRAPHIC_DATA] [PERSON_NAME] …" at bounding box center [146, 261] width 64 height 16
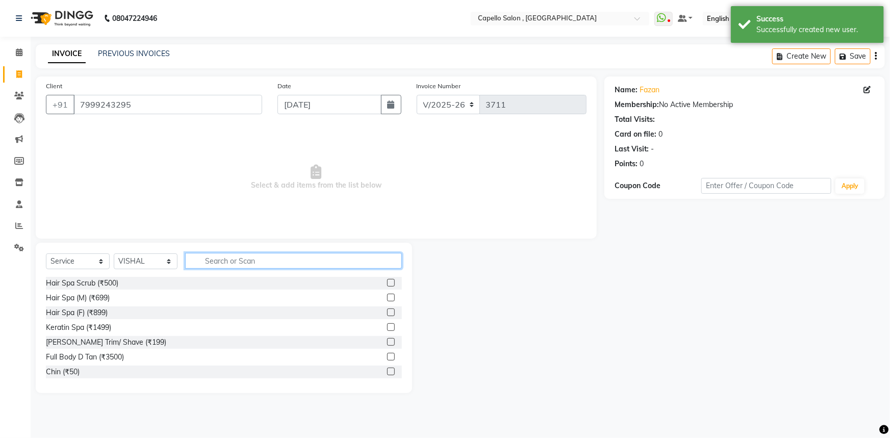
click at [215, 258] on input "text" at bounding box center [293, 261] width 217 height 16
type input "cut"
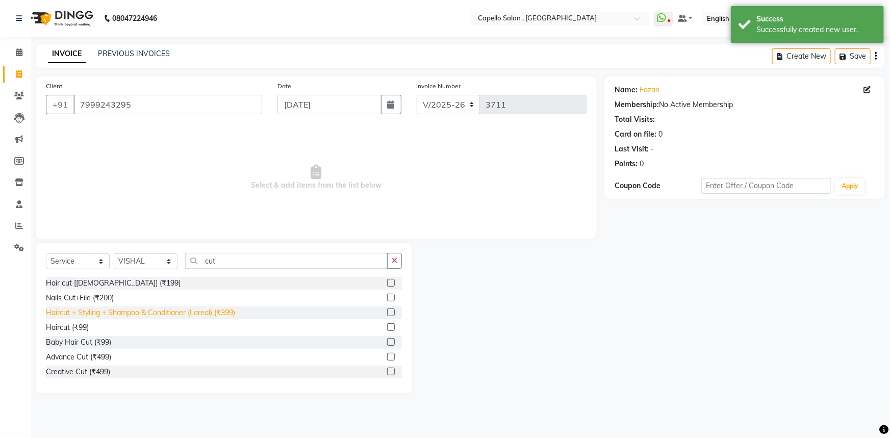
click at [126, 310] on div "Haircut + Styling + Shampoo & Conditioner (Loreal) (₹399)" at bounding box center [140, 312] width 189 height 11
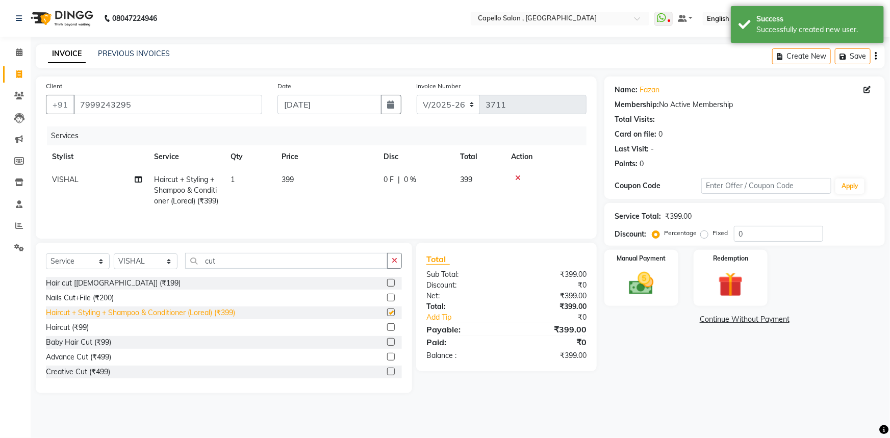
checkbox input "false"
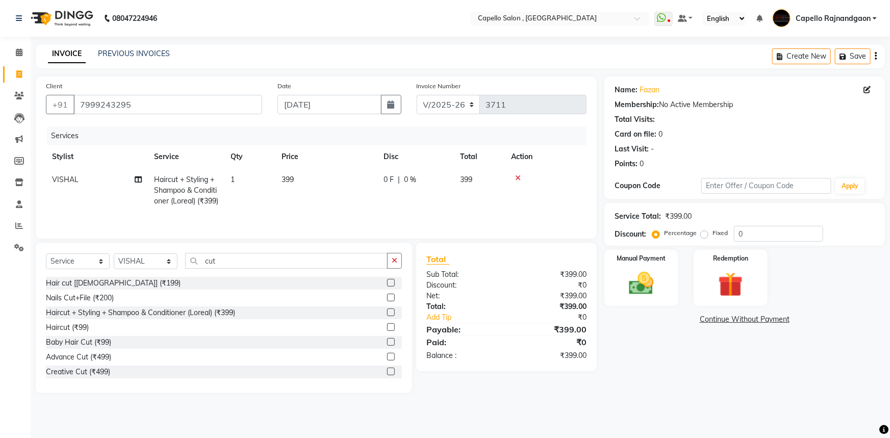
click at [302, 180] on td "399" at bounding box center [326, 190] width 102 height 44
select select "34173"
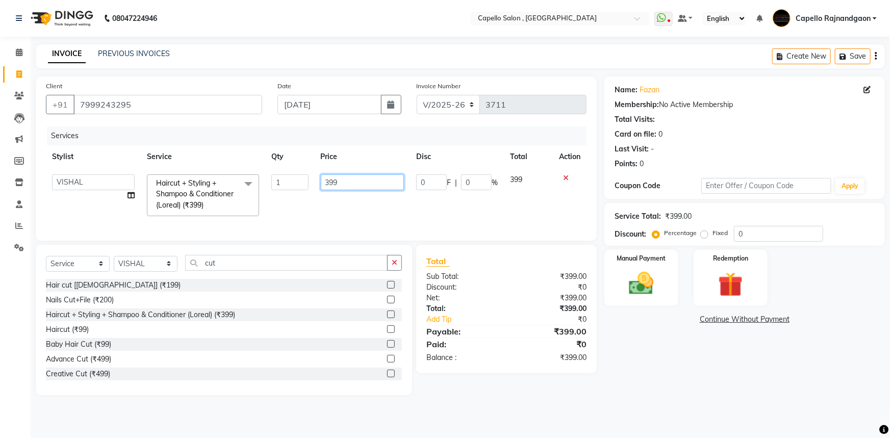
click at [342, 180] on input "399" at bounding box center [363, 182] width 84 height 16
type input "3"
type input "400"
click at [633, 342] on div "Name: Fazan Membership: No Active Membership Total Visits: Card on file: 0 Last…" at bounding box center [748, 235] width 288 height 319
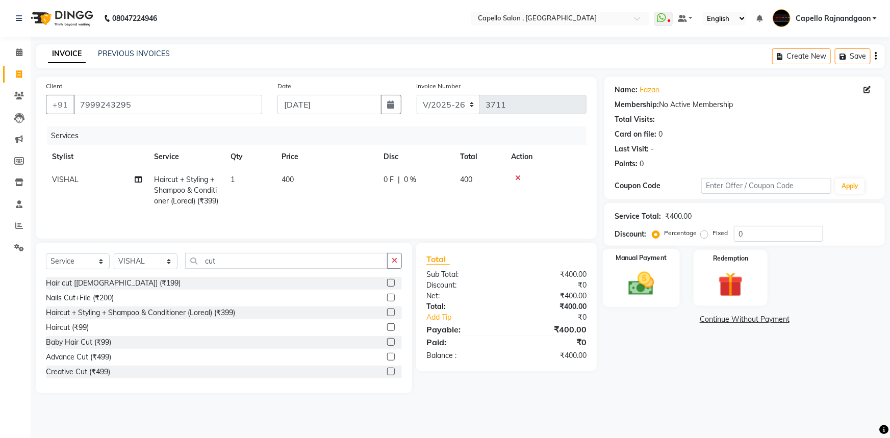
click at [625, 287] on img at bounding box center [641, 284] width 42 height 30
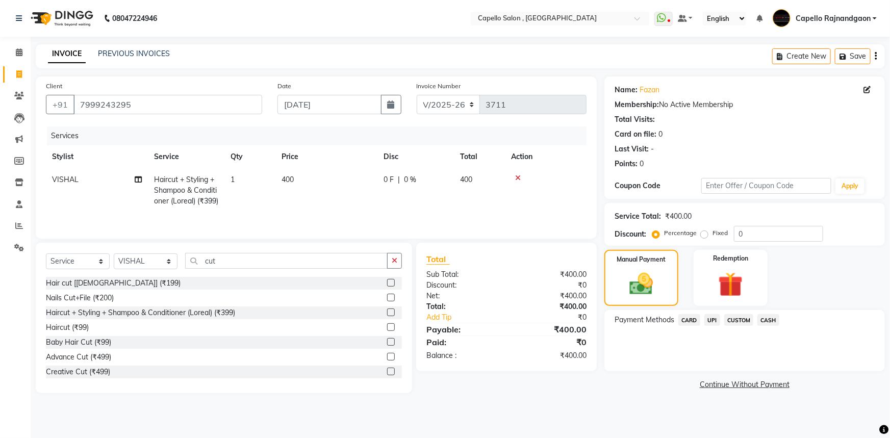
click at [774, 323] on span "CASH" at bounding box center [768, 320] width 22 height 12
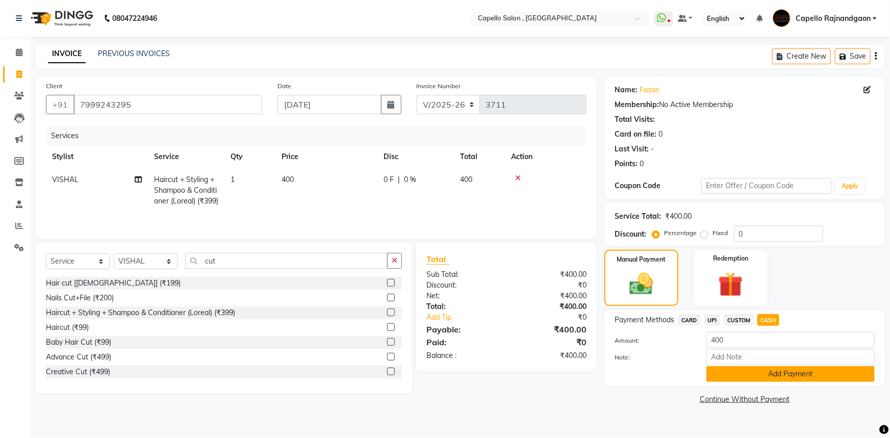
click at [775, 377] on button "Add Payment" at bounding box center [790, 374] width 168 height 16
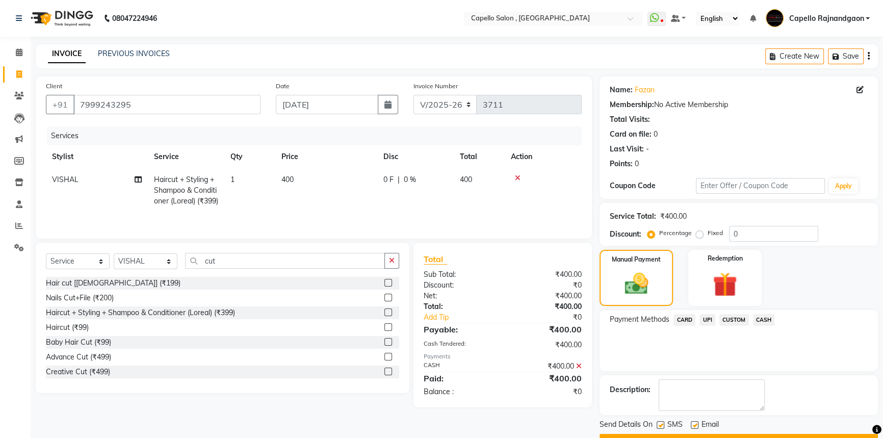
click at [758, 316] on span "CASH" at bounding box center [764, 320] width 22 height 12
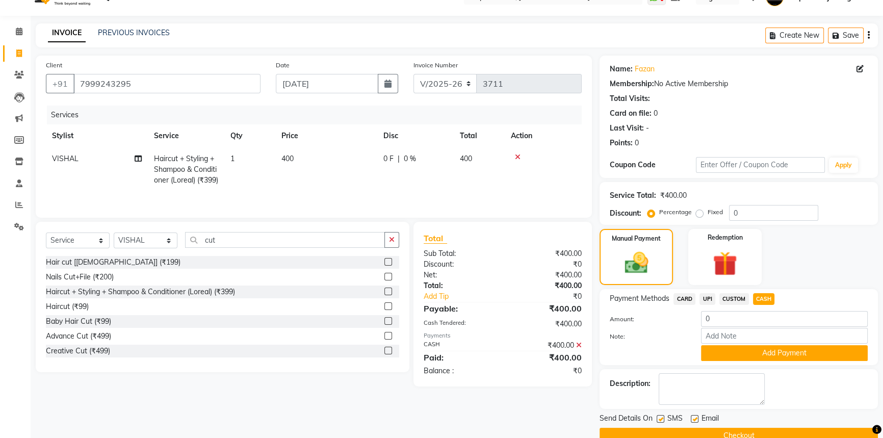
scroll to position [41, 0]
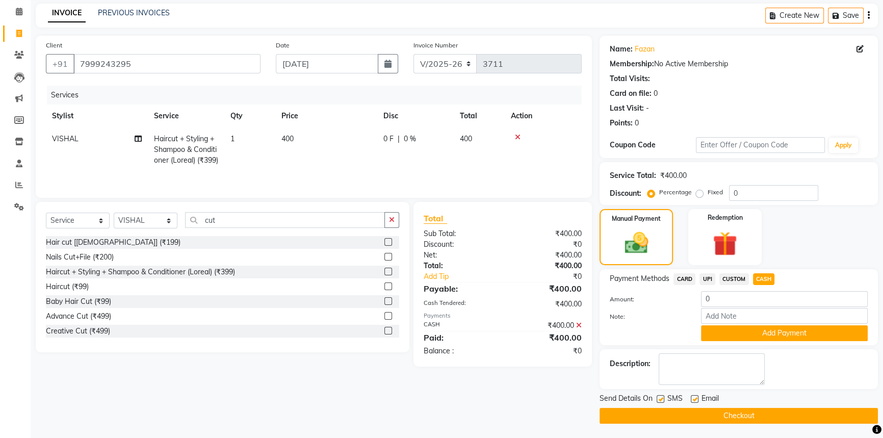
click at [780, 418] on button "Checkout" at bounding box center [739, 416] width 278 height 16
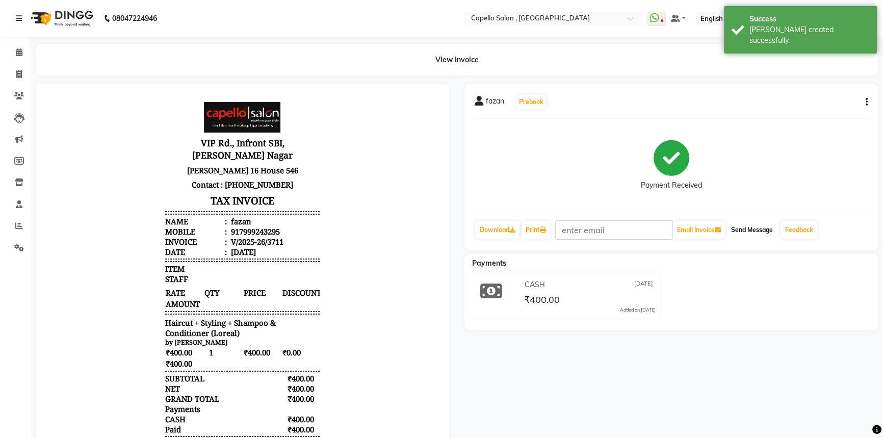
click at [752, 232] on button "Send Message" at bounding box center [752, 229] width 50 height 17
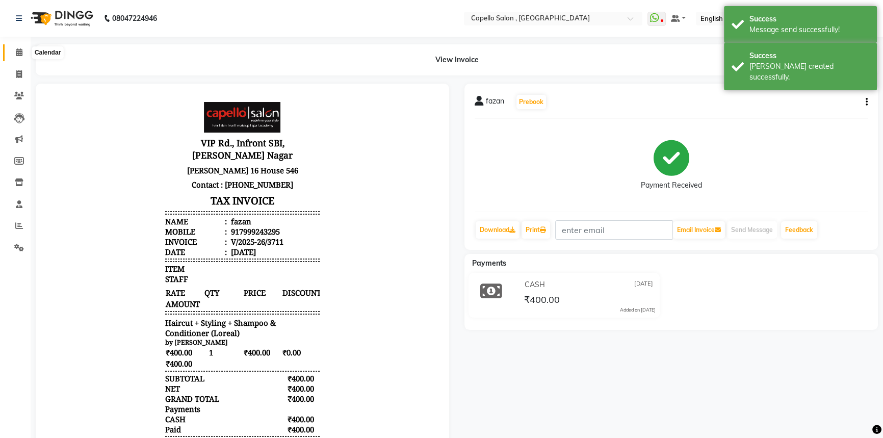
click at [17, 51] on icon at bounding box center [19, 52] width 7 height 8
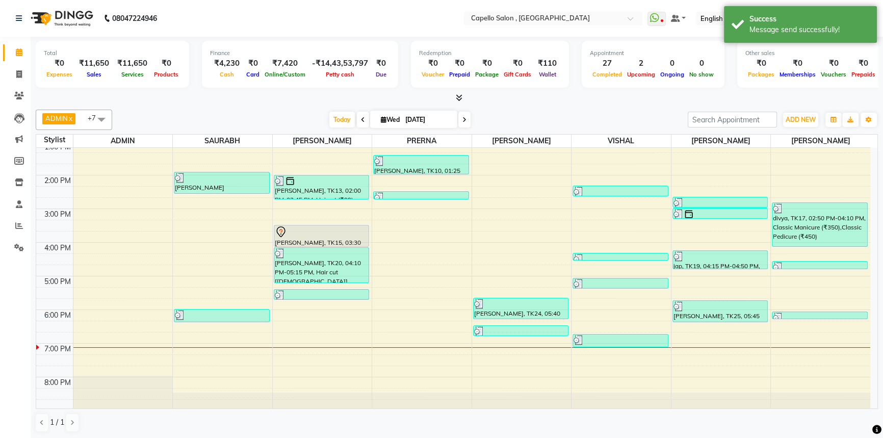
click at [83, 41] on div at bounding box center [122, 41] width 99 height 0
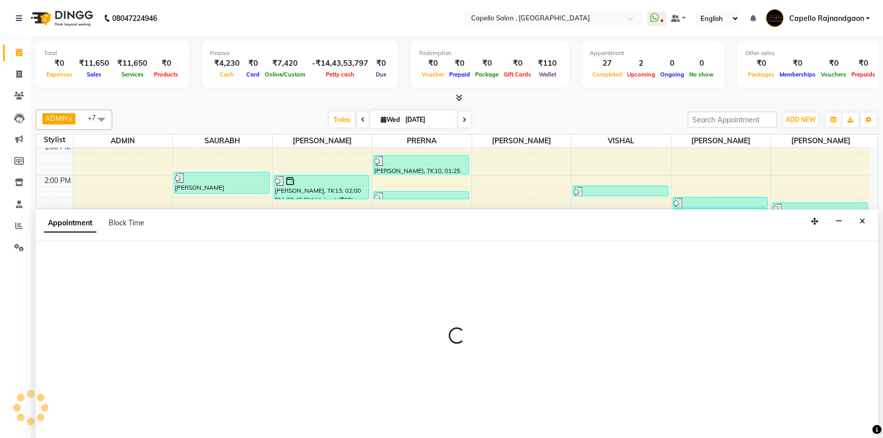
select select "14663"
select select "tentative"
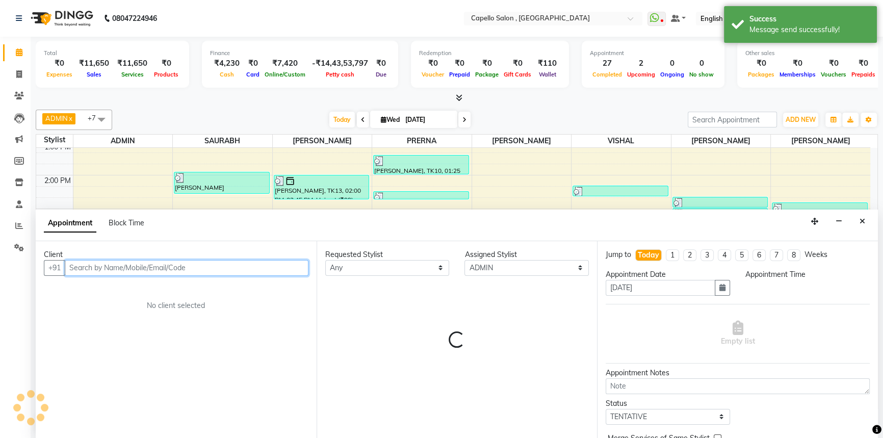
select select "1200"
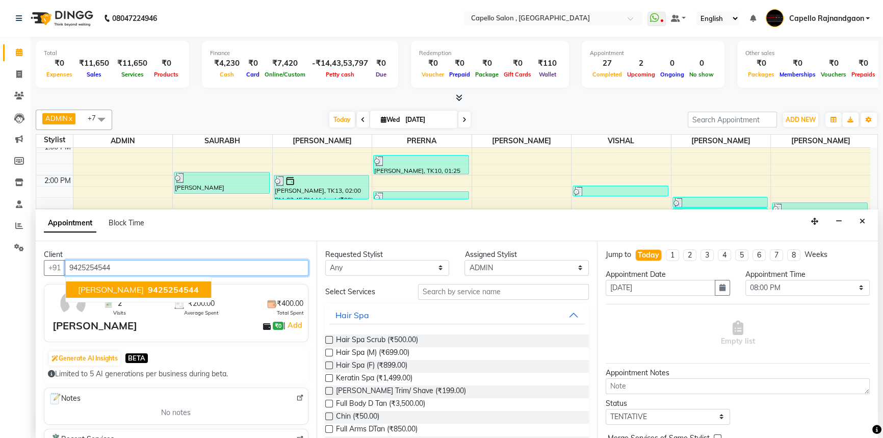
click at [148, 286] on span "9425254544" at bounding box center [173, 289] width 51 height 10
type input "9425254544"
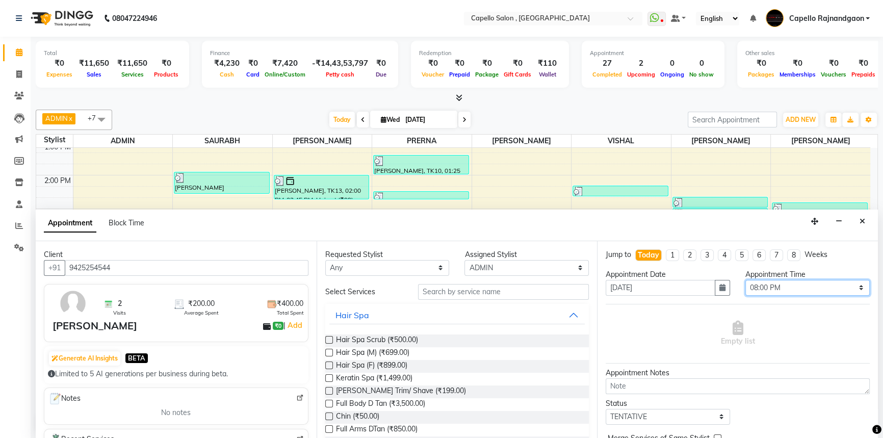
click at [800, 282] on select "Select 11:00 AM 11:15 AM 11:30 AM 11:45 AM 12:00 PM 12:15 PM 12:30 PM 12:45 PM …" at bounding box center [807, 288] width 124 height 16
select select "1170"
click at [745, 280] on select "Select 11:00 AM 11:15 AM 11:30 AM 11:45 AM 12:00 PM 12:15 PM 12:30 PM 12:45 PM …" at bounding box center [807, 288] width 124 height 16
click at [493, 292] on input "text" at bounding box center [503, 292] width 171 height 16
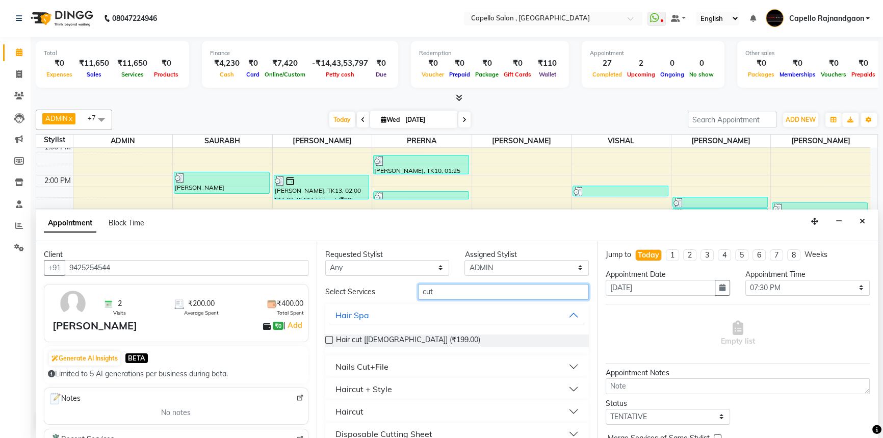
type input "cut"
click at [329, 339] on label at bounding box center [329, 340] width 8 height 8
click at [329, 339] on input "checkbox" at bounding box center [328, 341] width 7 height 7
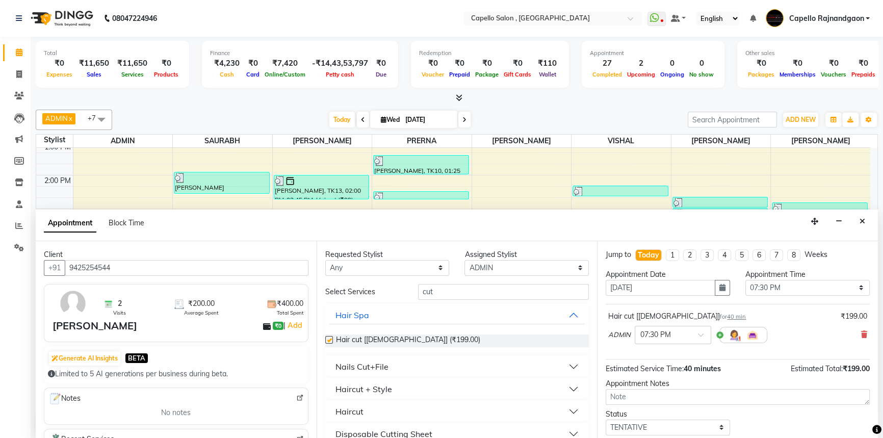
checkbox input "false"
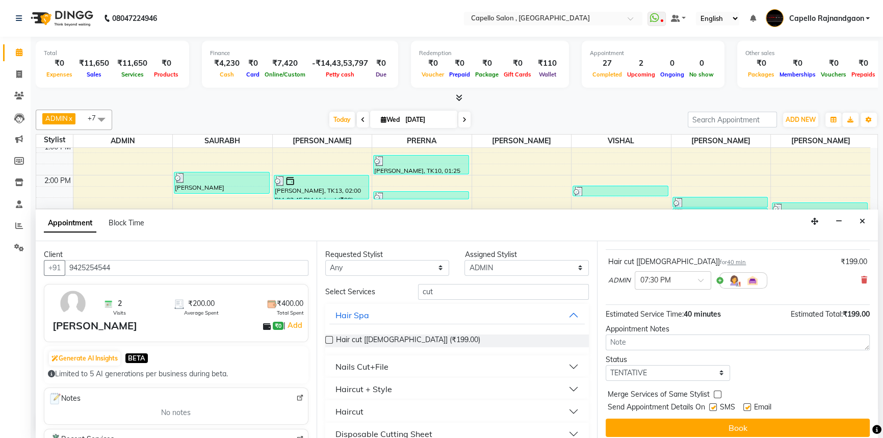
scroll to position [60, 0]
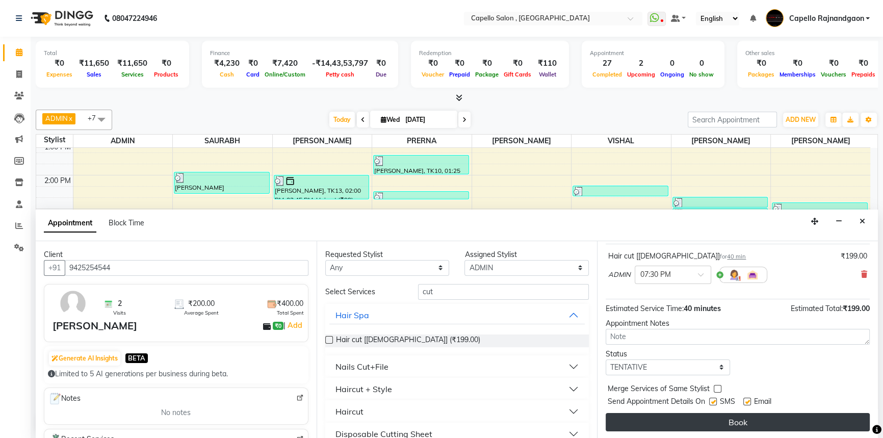
click at [726, 422] on button "Book" at bounding box center [738, 422] width 264 height 18
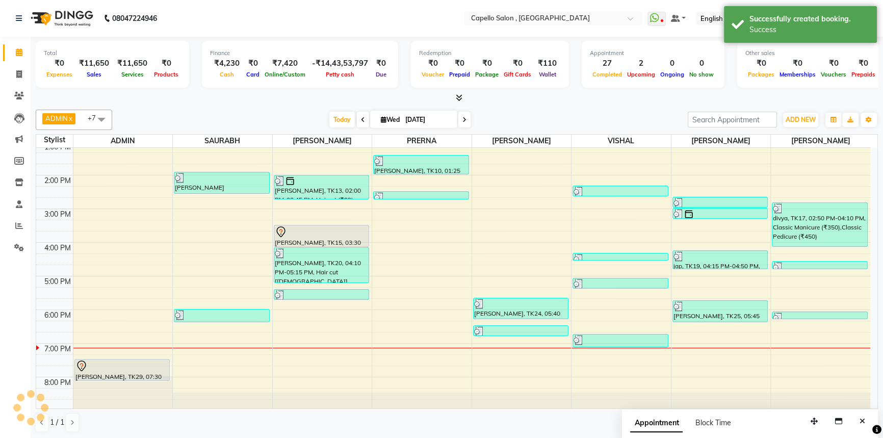
scroll to position [0, 0]
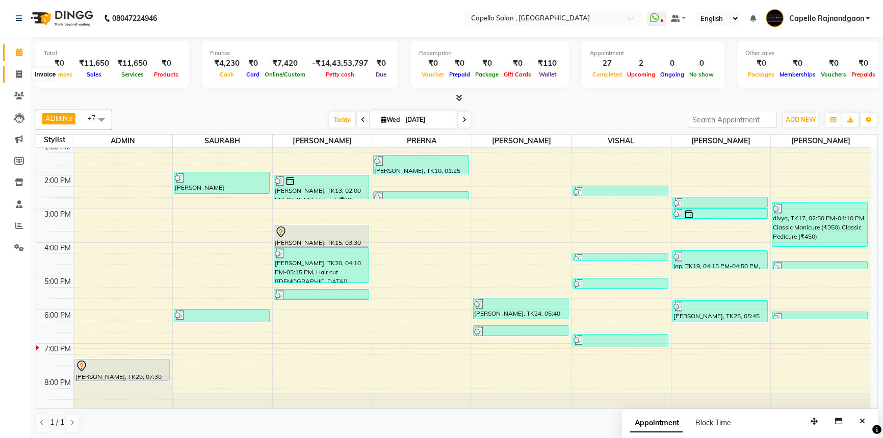
click at [12, 76] on span at bounding box center [19, 75] width 18 height 12
select select "service"
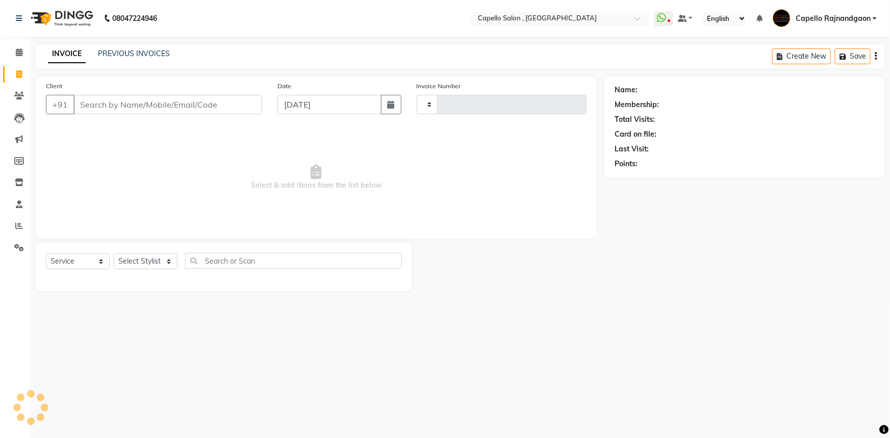
type input "3712"
select select "856"
click at [112, 55] on link "PREVIOUS INVOICES" at bounding box center [134, 53] width 72 height 9
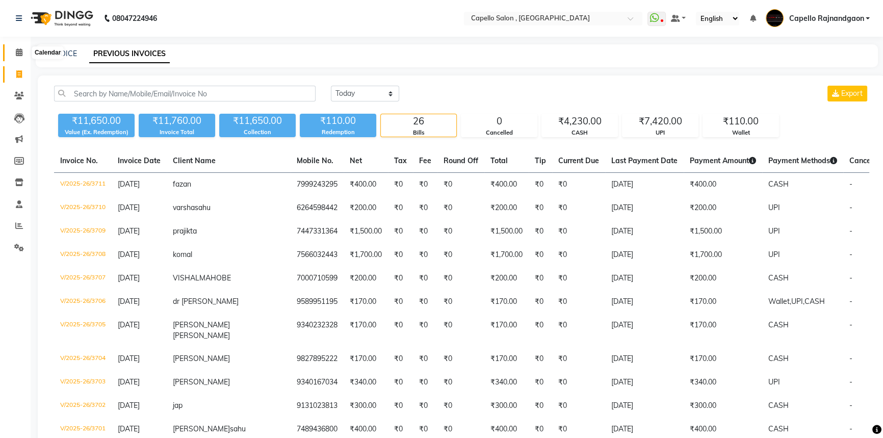
click at [21, 52] on icon at bounding box center [19, 52] width 7 height 8
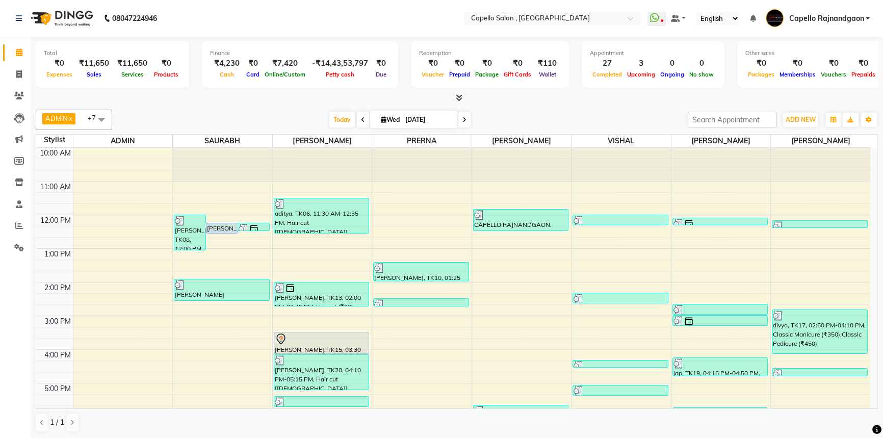
click at [458, 99] on icon at bounding box center [459, 98] width 7 height 8
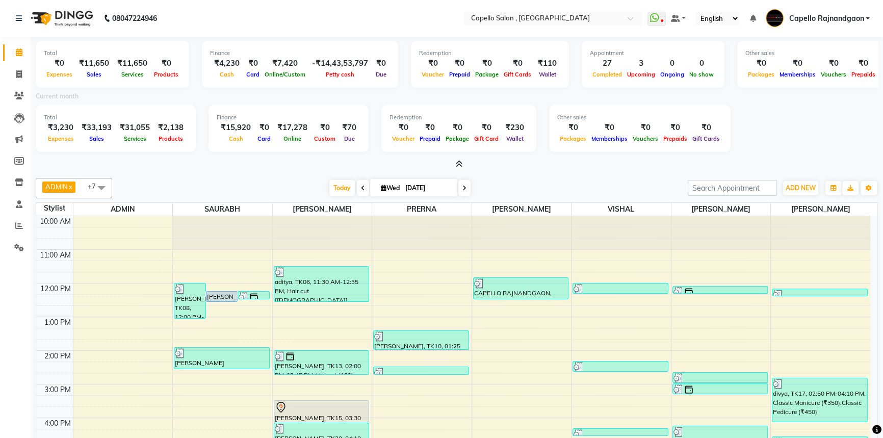
click at [344, 127] on div "₹70" at bounding box center [349, 128] width 22 height 12
click at [343, 139] on span "Due" at bounding box center [350, 138] width 16 height 7
click at [343, 134] on div "Due" at bounding box center [349, 138] width 22 height 11
click at [457, 161] on icon at bounding box center [459, 164] width 7 height 8
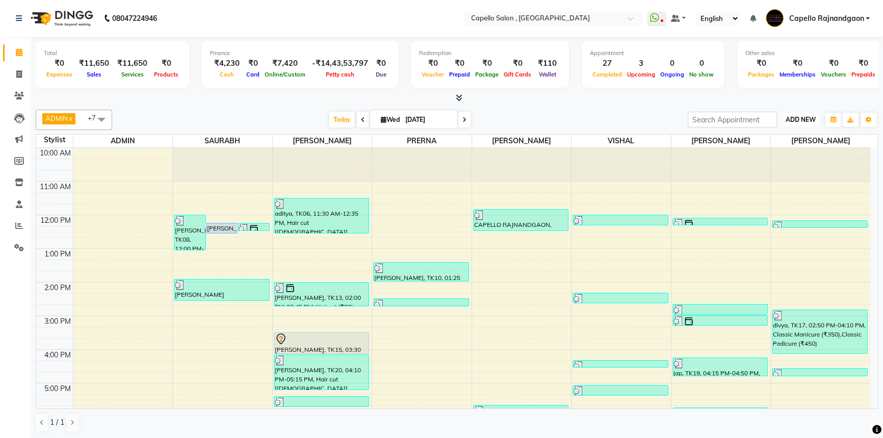
click at [786, 124] on button "ADD NEW Toggle Dropdown" at bounding box center [800, 120] width 35 height 14
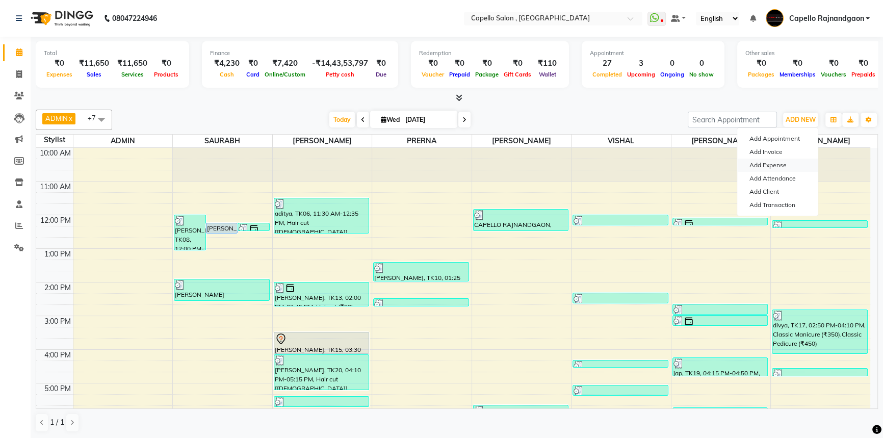
click at [783, 160] on link "Add Expense" at bounding box center [777, 165] width 81 height 13
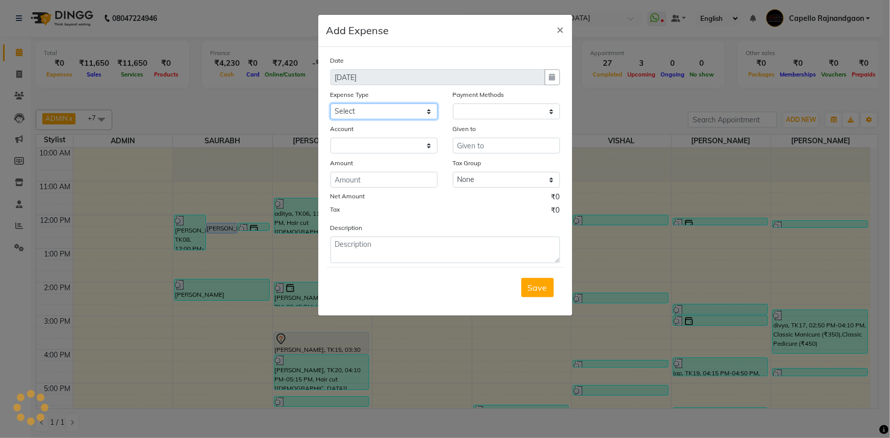
click at [358, 114] on select "Select Advance Salary Annual Lift Maintenance Charges BUILDING MAINTANANCE EXP …" at bounding box center [383, 111] width 107 height 16
select select "1"
select select "2555"
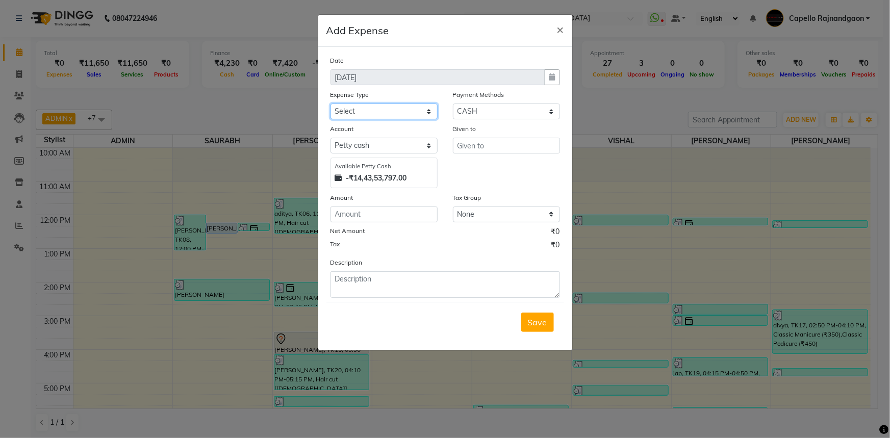
select select "1459"
click at [330, 104] on select "Select Advance Salary Annual Lift Maintenance Charges BUILDING MAINTANANCE EXP …" at bounding box center [383, 111] width 107 height 16
click at [472, 149] on input "text" at bounding box center [506, 146] width 107 height 16
type input "a"
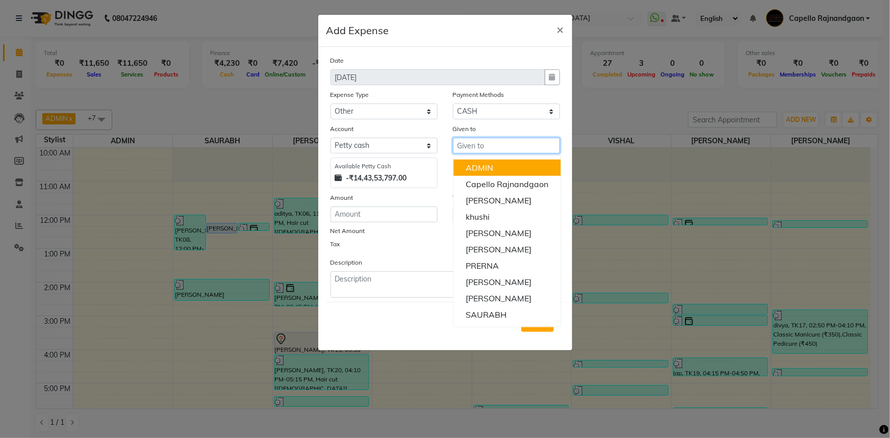
click at [468, 167] on ngb-highlight "ADMIN" at bounding box center [479, 168] width 28 height 10
type input "ADMIN"
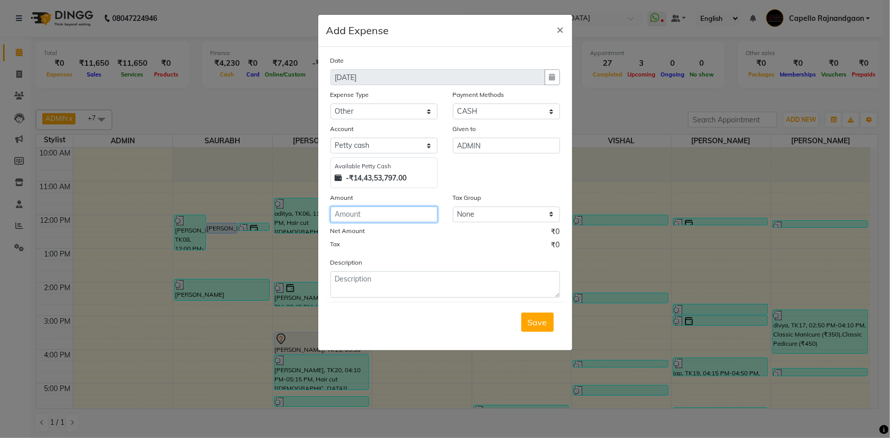
click at [385, 216] on input "number" at bounding box center [383, 214] width 107 height 16
type input "140"
click at [367, 286] on textarea at bounding box center [444, 284] width 229 height 27
click at [354, 278] on textarea "140givn for acid" at bounding box center [444, 284] width 229 height 27
click at [355, 281] on textarea "140givn for acid" at bounding box center [444, 284] width 229 height 27
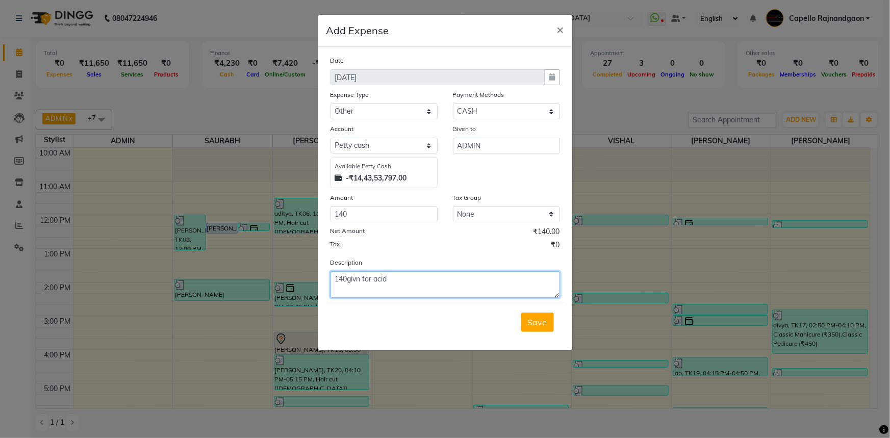
click at [356, 281] on textarea "140givn for acid" at bounding box center [444, 284] width 229 height 27
click at [416, 277] on textarea "140given for acid" at bounding box center [444, 284] width 229 height 27
drag, startPoint x: 393, startPoint y: 279, endPoint x: 407, endPoint y: 279, distance: 13.8
click at [407, 279] on textarea "140given for acid for water blockage" at bounding box center [444, 284] width 229 height 27
click at [463, 283] on textarea "140given for acid for water blockage" at bounding box center [444, 284] width 229 height 27
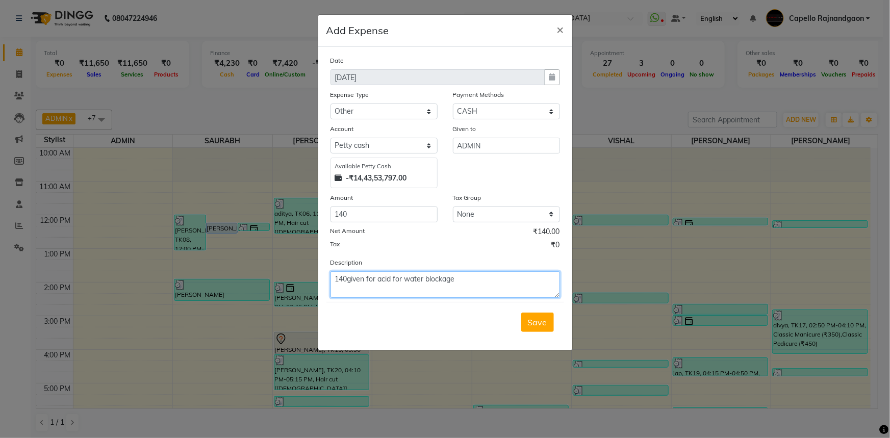
drag, startPoint x: 392, startPoint y: 283, endPoint x: 405, endPoint y: 283, distance: 13.8
click at [405, 283] on textarea "140given for acid for water blockage" at bounding box center [444, 284] width 229 height 27
click at [400, 280] on textarea "140given for acid for water blockage" at bounding box center [444, 284] width 229 height 27
click at [461, 283] on textarea "140given for acid of water blockage" at bounding box center [444, 284] width 229 height 27
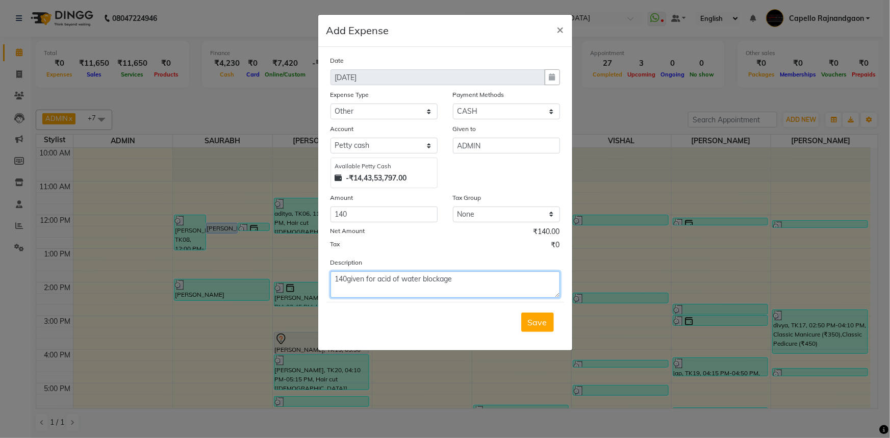
click at [397, 280] on textarea "140given for acid of water blockage" at bounding box center [444, 284] width 229 height 27
click at [397, 280] on textarea "140given for acidf water blockage" at bounding box center [444, 284] width 229 height 27
click at [463, 282] on textarea "140given for acid forwater blockage" at bounding box center [444, 284] width 229 height 27
click at [402, 280] on textarea "140given for acid forwater blockage" at bounding box center [444, 284] width 229 height 27
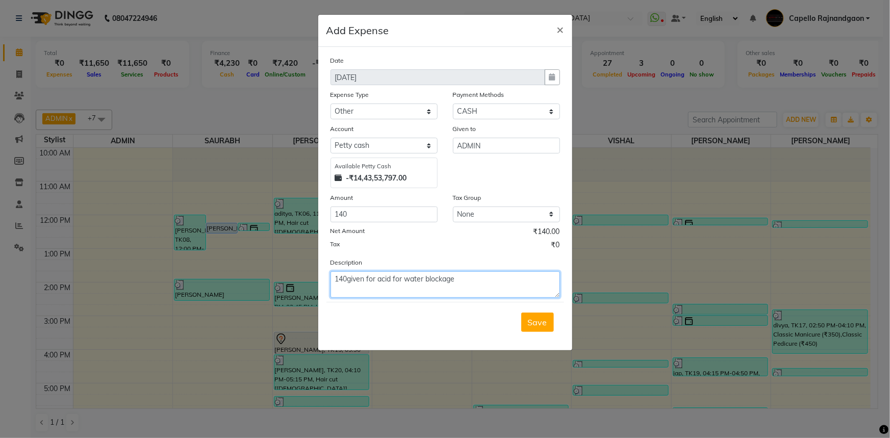
click at [459, 277] on textarea "140given for acid for water blockage" at bounding box center [444, 284] width 229 height 27
type textarea "140given for acid for water blockage"
drag, startPoint x: 537, startPoint y: 309, endPoint x: 546, endPoint y: 323, distance: 15.8
click at [545, 321] on div "Save" at bounding box center [445, 322] width 238 height 40
click at [546, 323] on span "Save" at bounding box center [537, 322] width 19 height 10
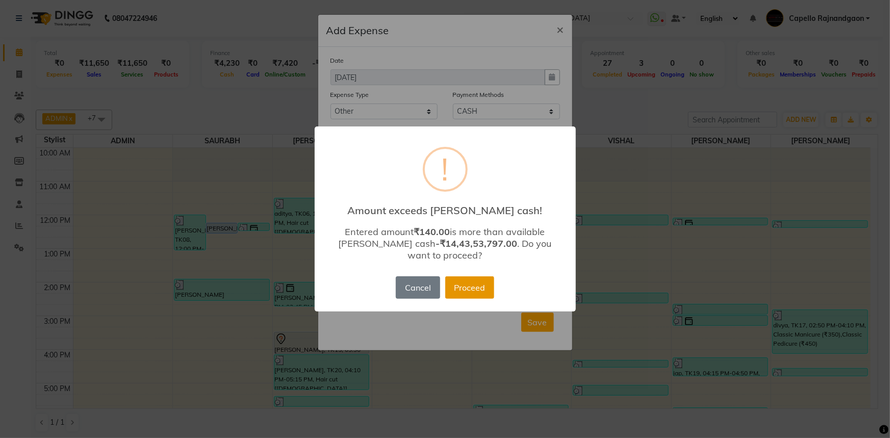
click at [484, 276] on button "Proceed" at bounding box center [469, 287] width 49 height 22
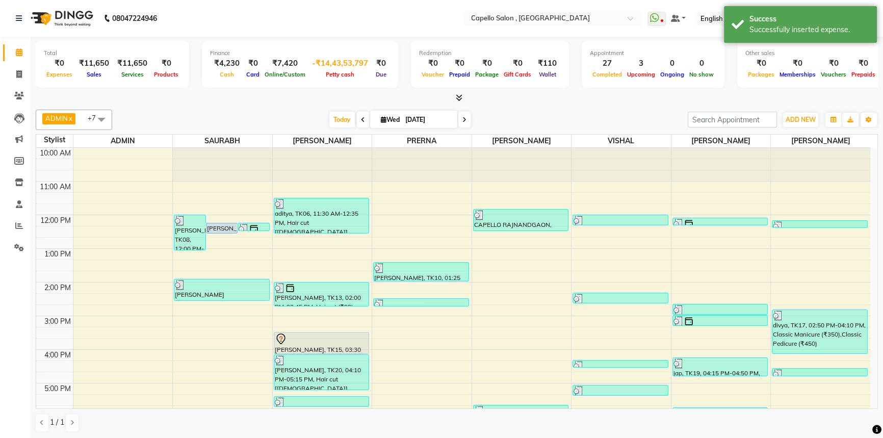
click at [341, 74] on span "Petty cash" at bounding box center [340, 74] width 34 height 7
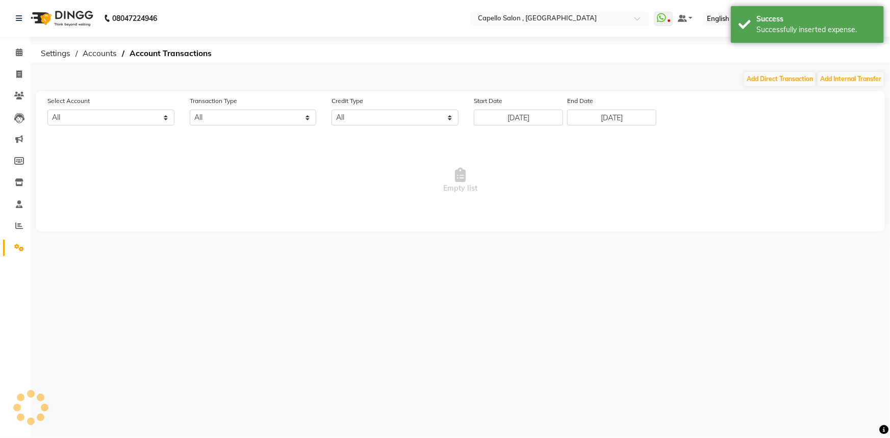
select select "2555"
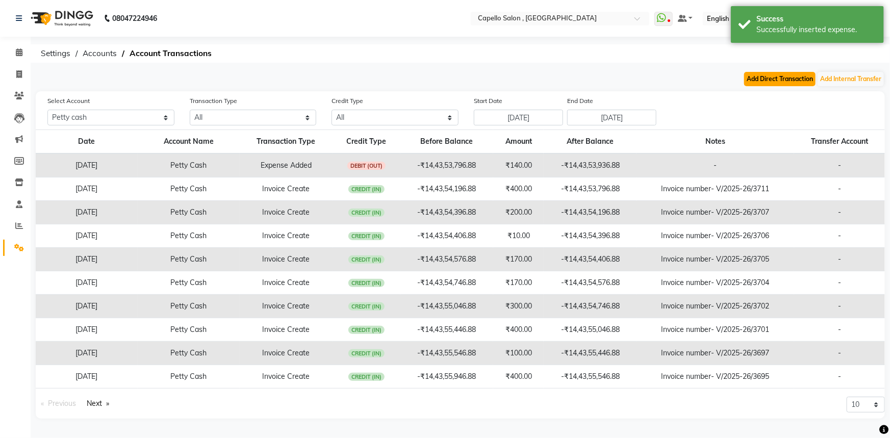
click at [782, 85] on button "Add Direct Transaction" at bounding box center [779, 79] width 71 height 14
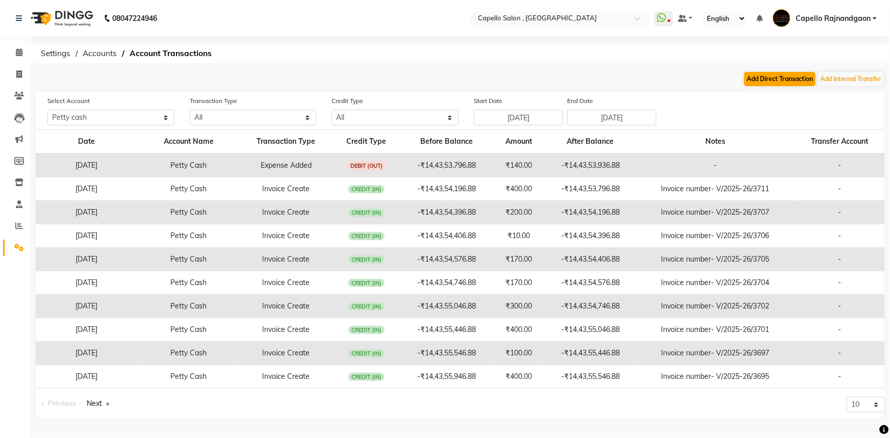
select select "direct"
select select "2555"
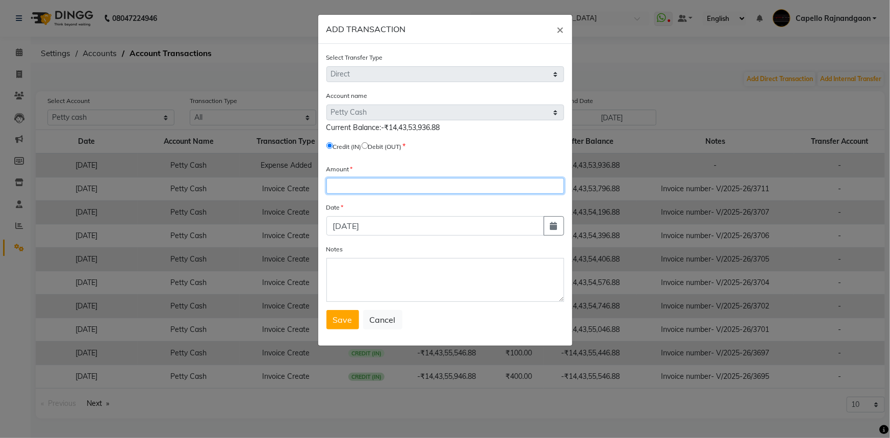
click at [349, 188] on input "number" at bounding box center [445, 186] width 238 height 16
click at [385, 323] on button "Cancel" at bounding box center [382, 319] width 39 height 19
select select
radio input "false"
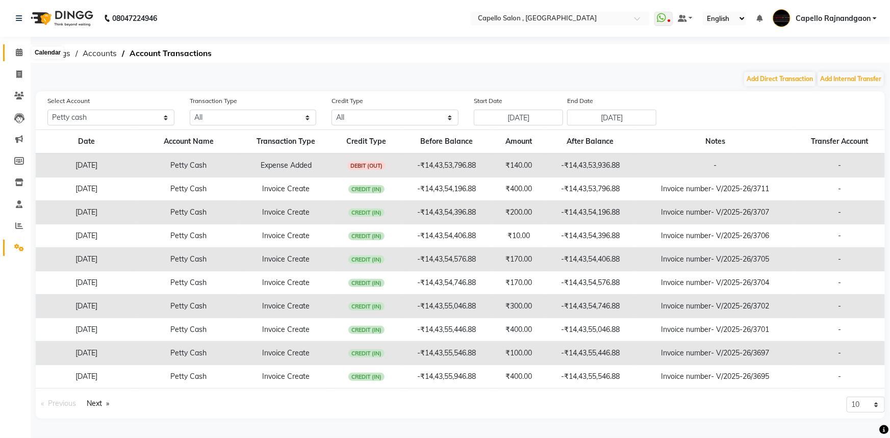
drag, startPoint x: 24, startPoint y: 50, endPoint x: 28, endPoint y: 149, distance: 99.0
click at [24, 50] on span at bounding box center [19, 53] width 18 height 12
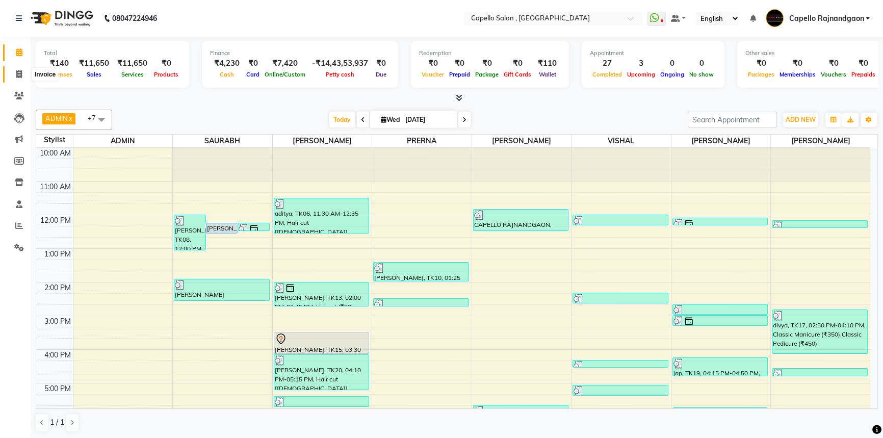
click at [20, 78] on span at bounding box center [19, 75] width 18 height 12
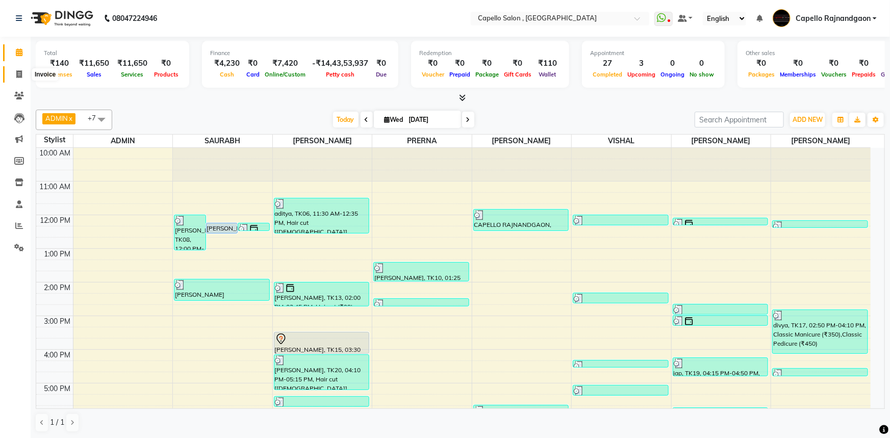
select select "856"
select select "service"
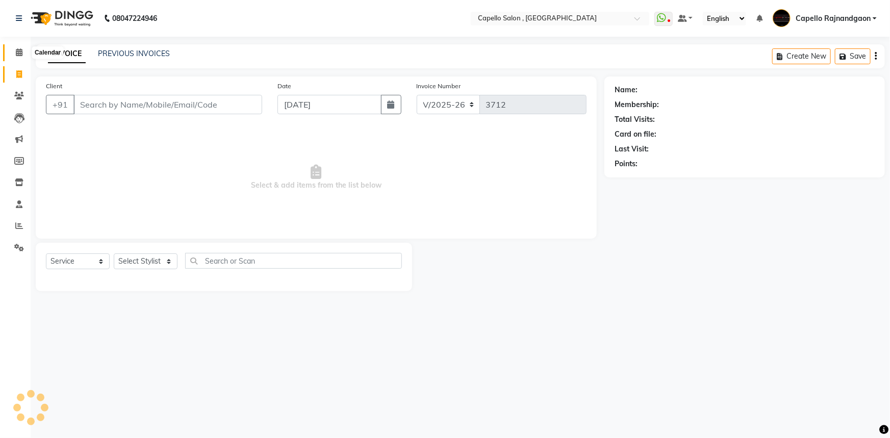
click at [18, 53] on icon at bounding box center [19, 52] width 7 height 8
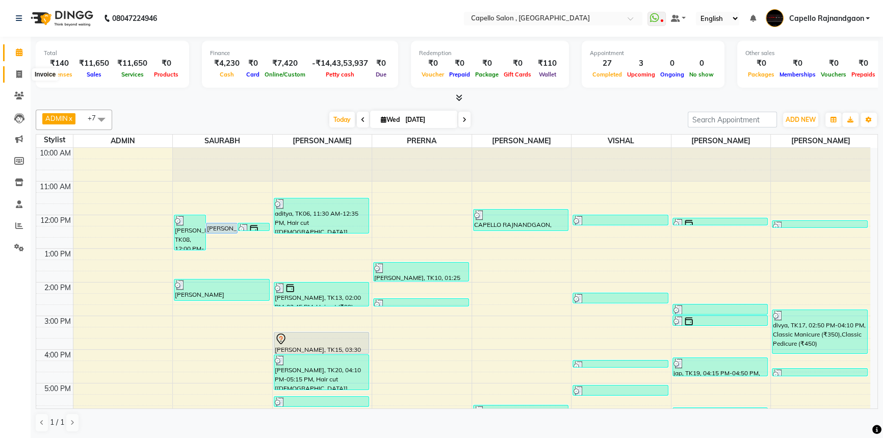
click at [18, 74] on icon at bounding box center [19, 74] width 6 height 8
select select "service"
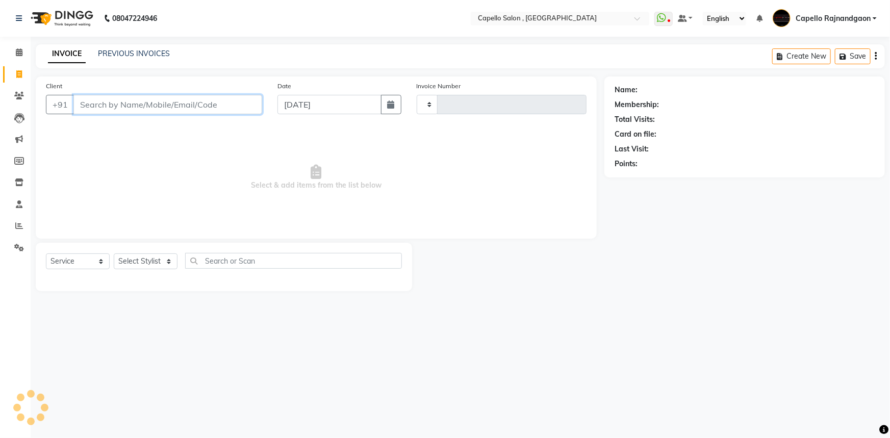
click at [91, 101] on input "Client" at bounding box center [167, 104] width 189 height 19
type input "3712"
select select "856"
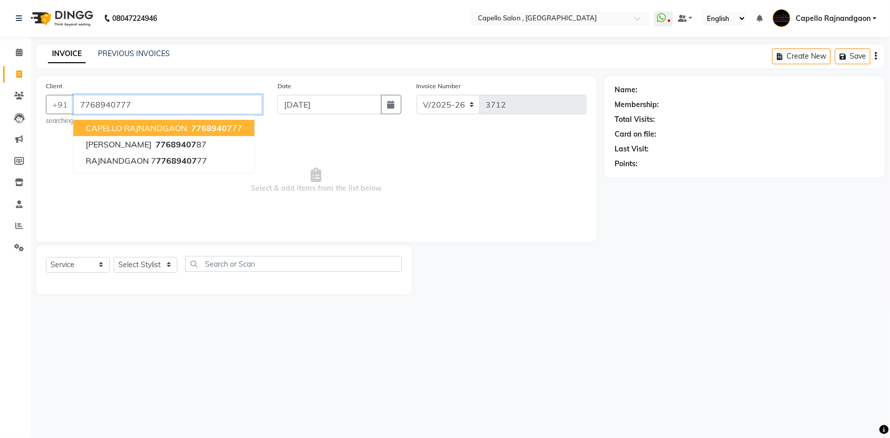
type input "7768940777"
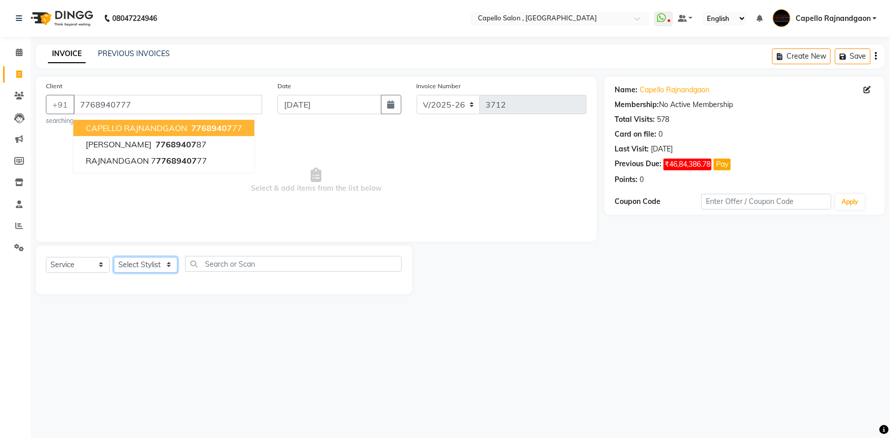
click at [121, 262] on select "Select Stylist ADMIN Capello [GEOGRAPHIC_DATA] [GEOGRAPHIC_DATA] [PERSON_NAME] …" at bounding box center [146, 265] width 64 height 16
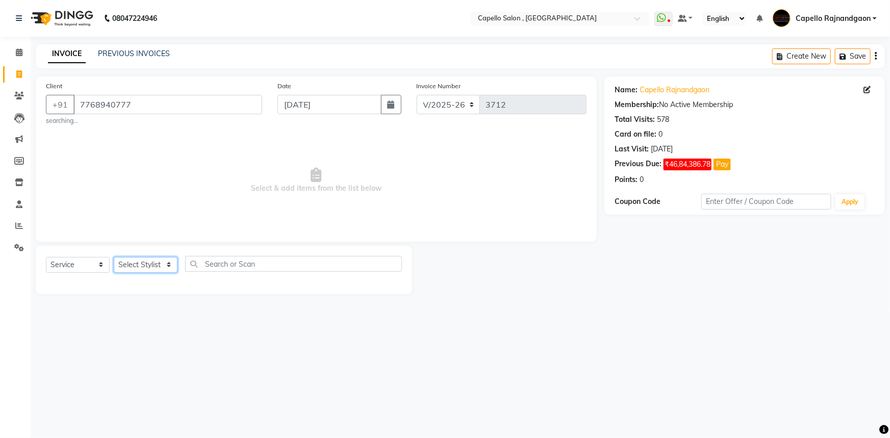
select select "38913"
click at [114, 257] on select "Select Stylist ADMIN Capello [GEOGRAPHIC_DATA] [GEOGRAPHIC_DATA] [PERSON_NAME] …" at bounding box center [146, 265] width 64 height 16
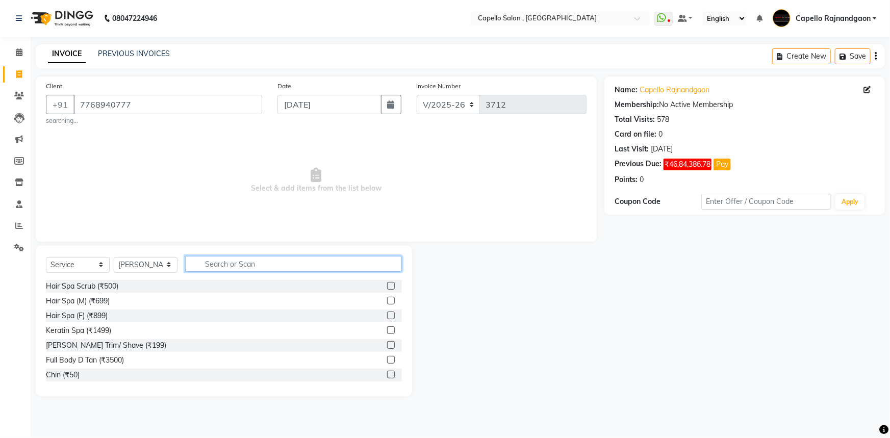
click at [222, 265] on input "text" at bounding box center [293, 264] width 217 height 16
type input "cut"
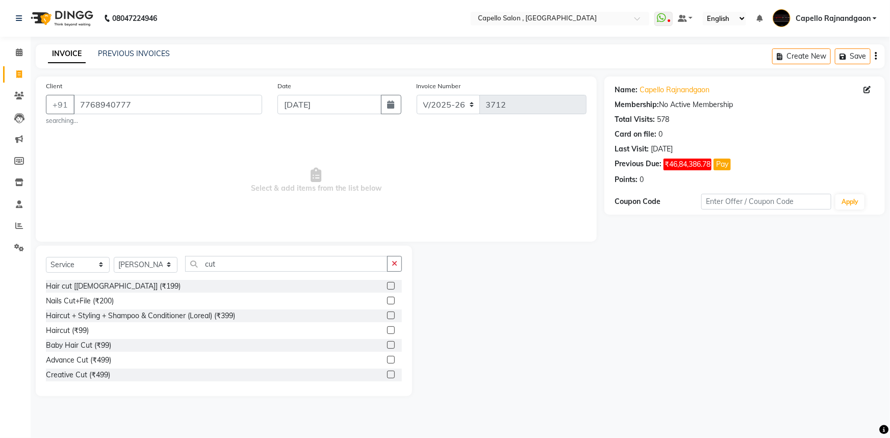
click at [128, 287] on div "Hair cut [[DEMOGRAPHIC_DATA]] (₹199)" at bounding box center [224, 286] width 356 height 13
click at [387, 288] on label at bounding box center [391, 286] width 8 height 8
click at [387, 288] on input "checkbox" at bounding box center [390, 286] width 7 height 7
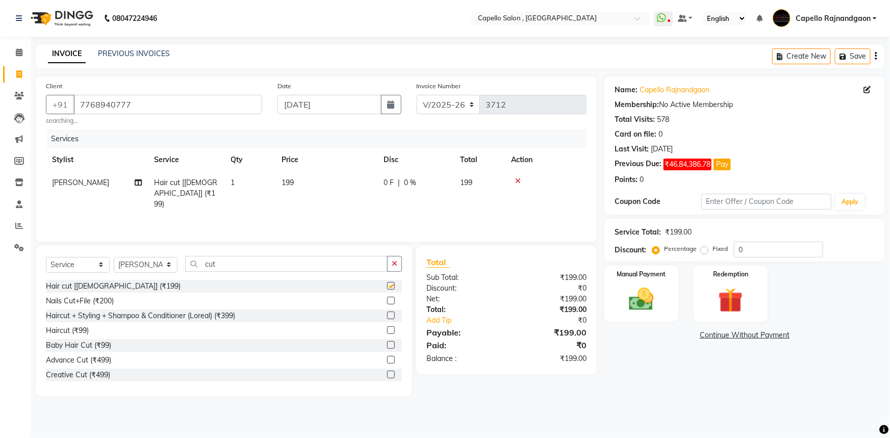
checkbox input "false"
click at [295, 179] on td "199" at bounding box center [326, 193] width 102 height 44
select select "38913"
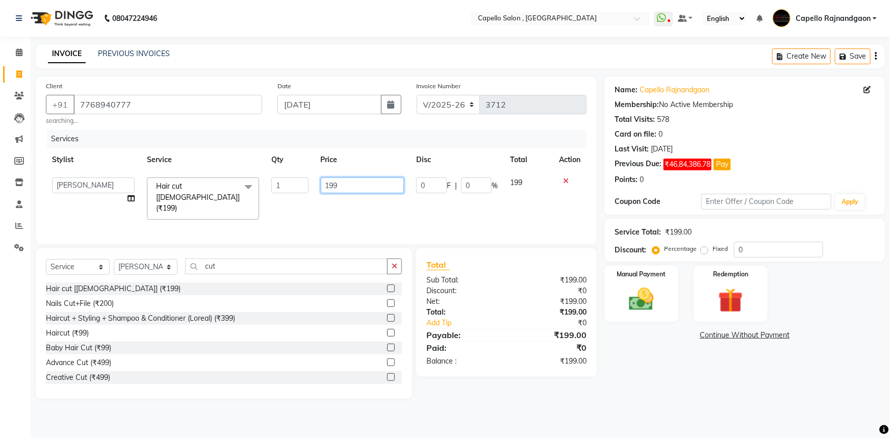
click at [347, 189] on input "199" at bounding box center [363, 185] width 84 height 16
type input "1"
type input "200"
click at [651, 369] on div "Name: Capello Rajnandgaon Membership: No Active Membership Total Visits: 578 Ca…" at bounding box center [748, 237] width 288 height 322
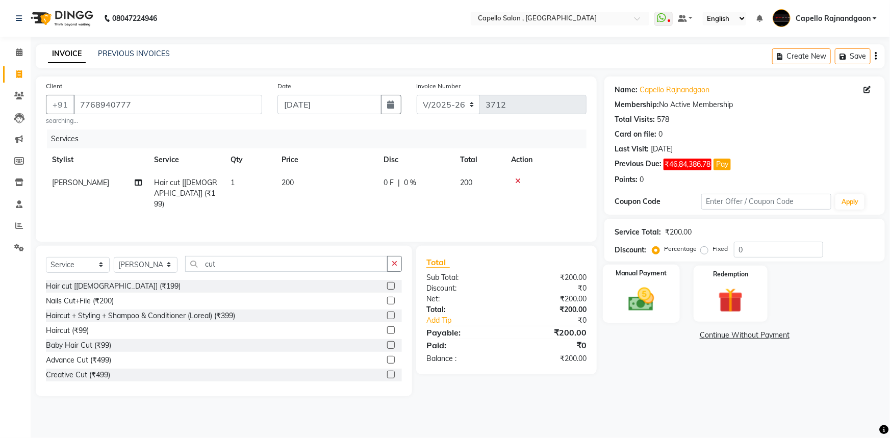
click at [645, 302] on img at bounding box center [641, 299] width 42 height 30
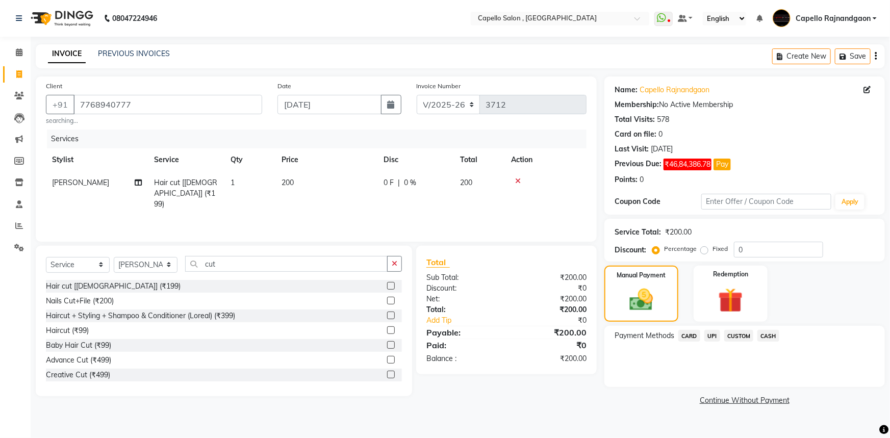
click at [771, 336] on span "CASH" at bounding box center [768, 336] width 22 height 12
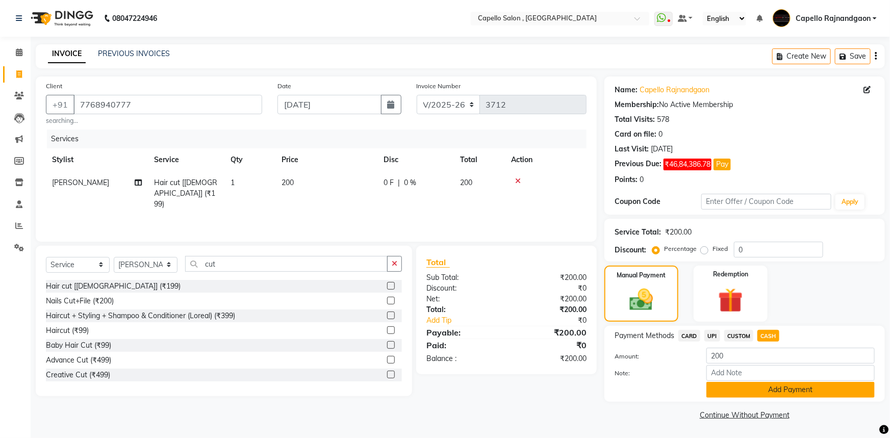
click at [781, 388] on button "Add Payment" at bounding box center [790, 390] width 168 height 16
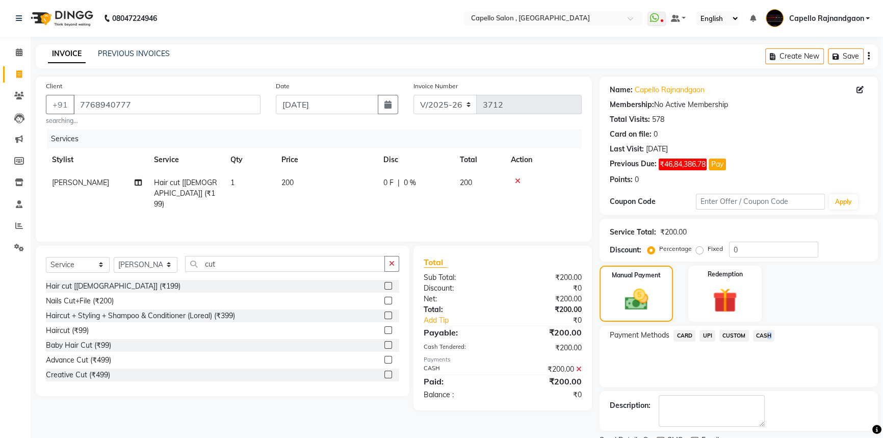
click at [765, 336] on span "CASH" at bounding box center [764, 336] width 22 height 12
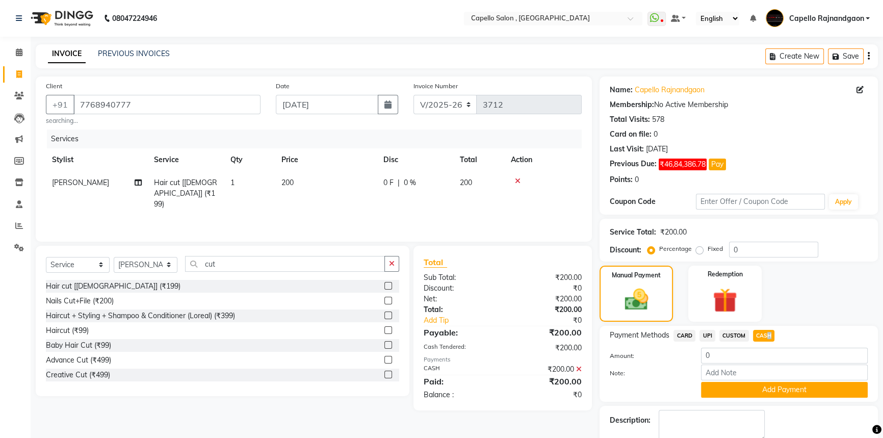
scroll to position [57, 0]
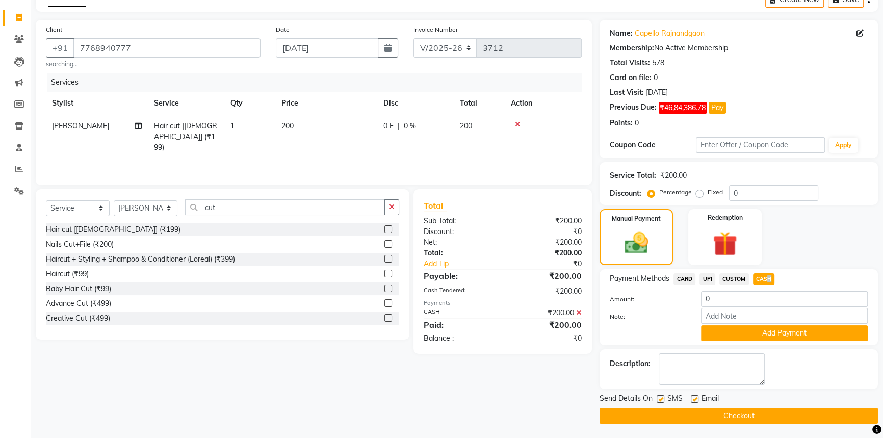
click at [769, 415] on button "Checkout" at bounding box center [739, 416] width 278 height 16
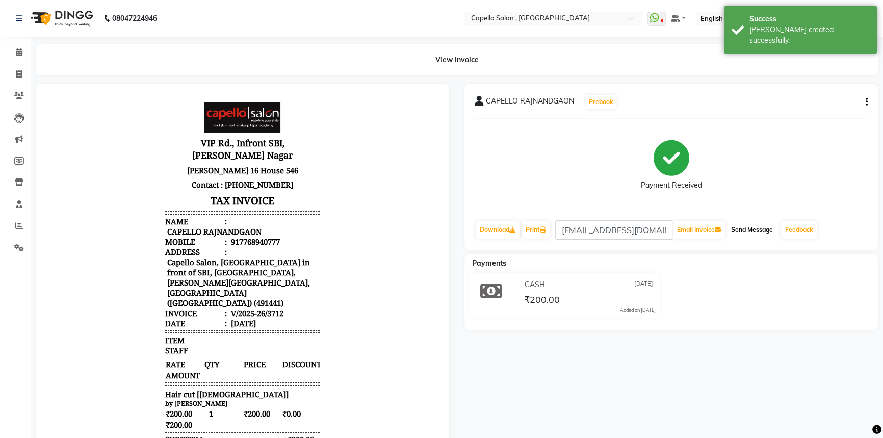
click at [744, 227] on button "Send Message" at bounding box center [752, 229] width 50 height 17
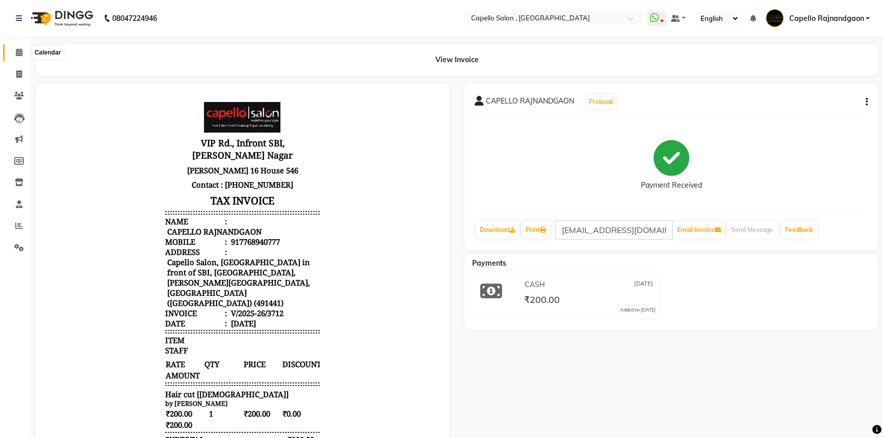
click at [16, 49] on icon at bounding box center [19, 52] width 7 height 8
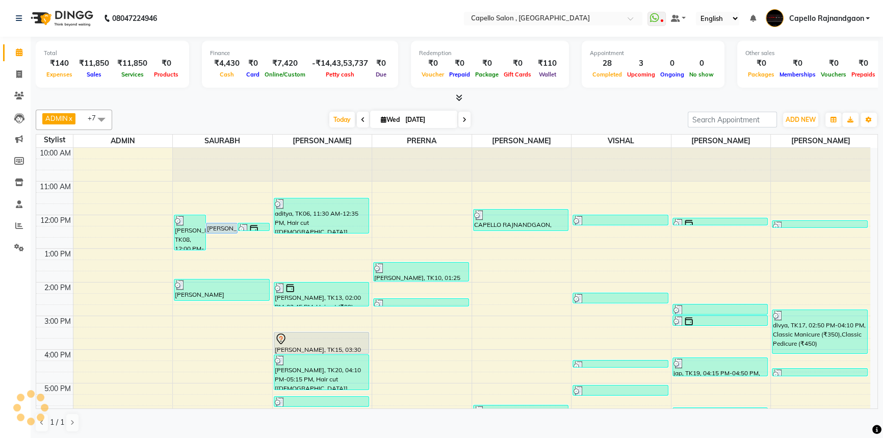
scroll to position [88, 0]
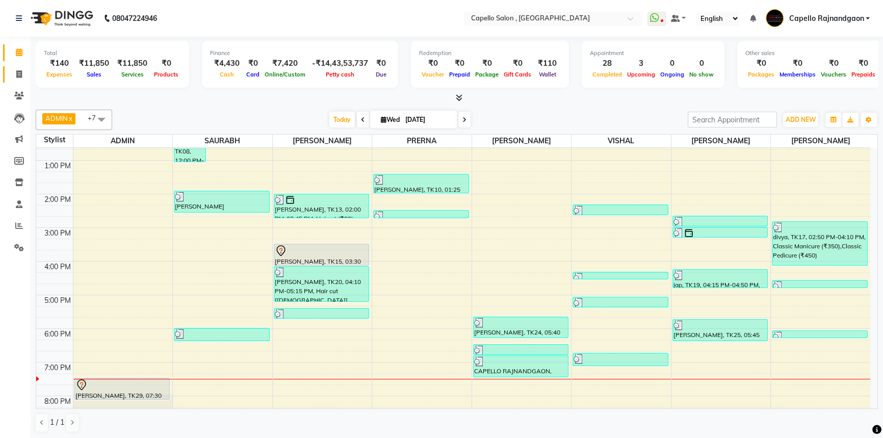
click at [13, 76] on span at bounding box center [19, 75] width 18 height 12
select select "service"
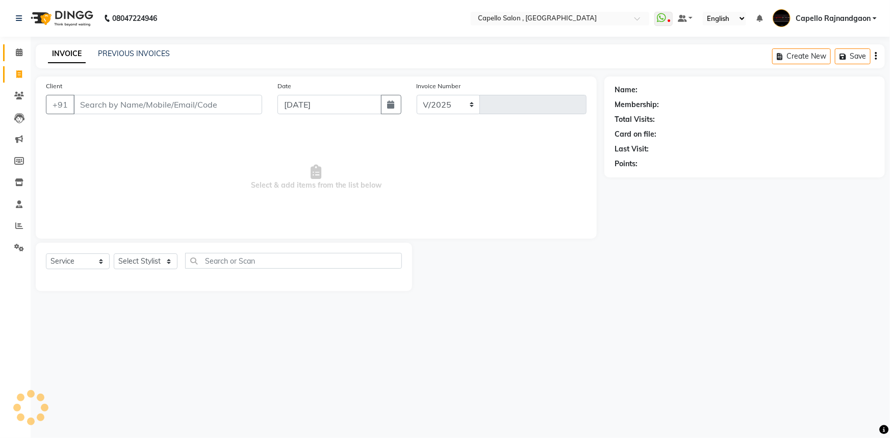
select select "856"
type input "3713"
click at [163, 261] on select "Select Stylist" at bounding box center [146, 261] width 64 height 16
select select "42167"
click at [114, 253] on select "Select Stylist ADMIN Capello [GEOGRAPHIC_DATA] [GEOGRAPHIC_DATA] [PERSON_NAME] …" at bounding box center [146, 261] width 64 height 16
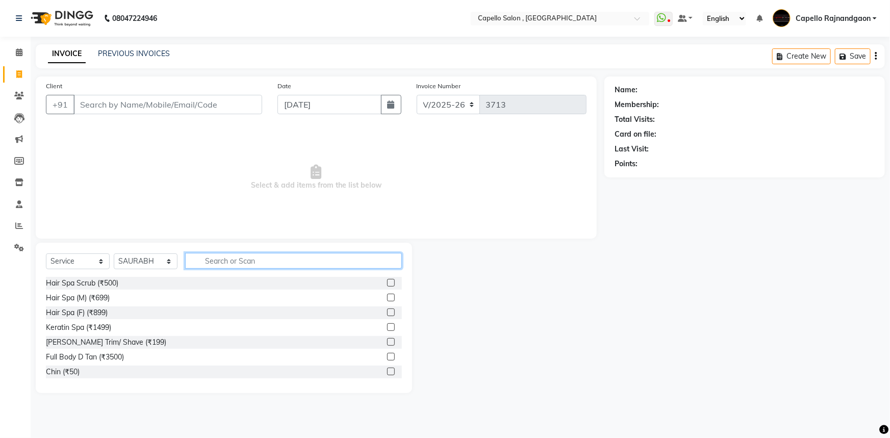
click at [219, 262] on input "text" at bounding box center [293, 261] width 217 height 16
type input "cut"
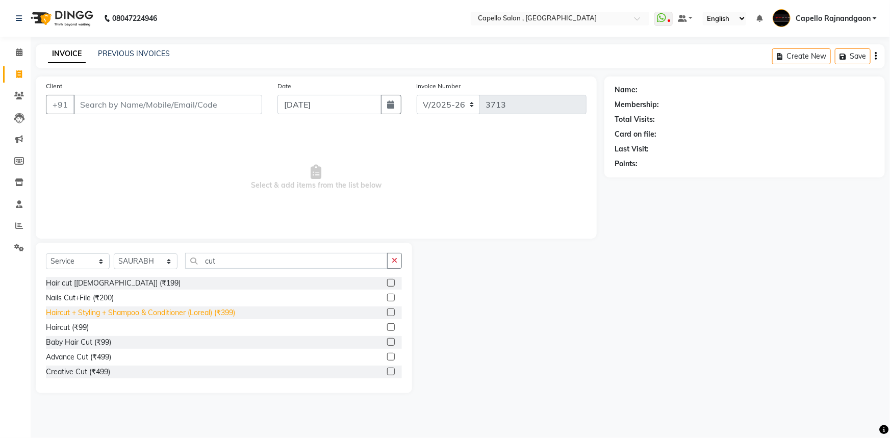
click at [199, 310] on div "Haircut + Styling + Shampoo & Conditioner (Loreal) (₹399)" at bounding box center [140, 312] width 189 height 11
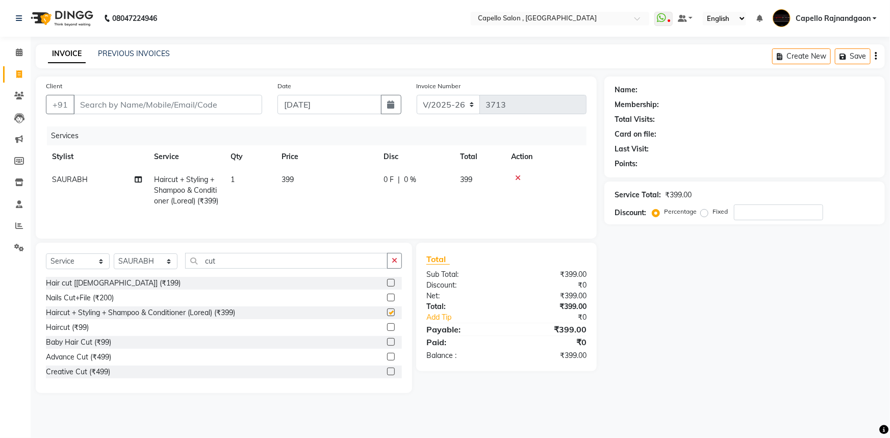
checkbox input "false"
click at [342, 191] on td "399" at bounding box center [326, 190] width 102 height 44
select select "42167"
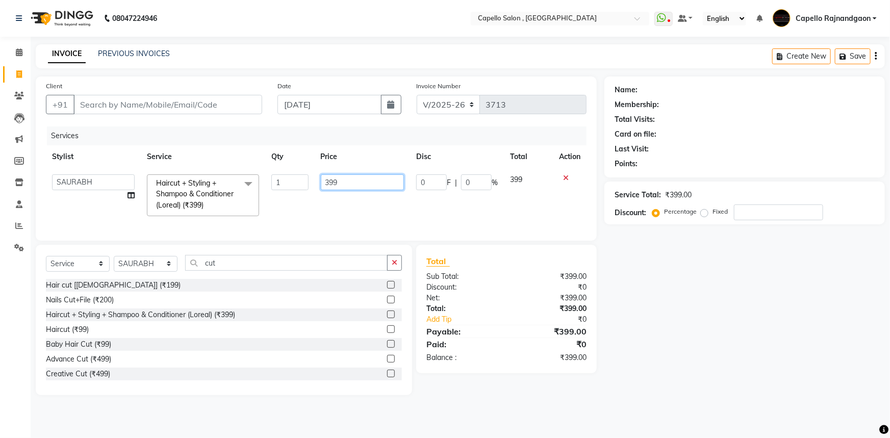
click at [356, 184] on input "399" at bounding box center [363, 182] width 84 height 16
type input "400"
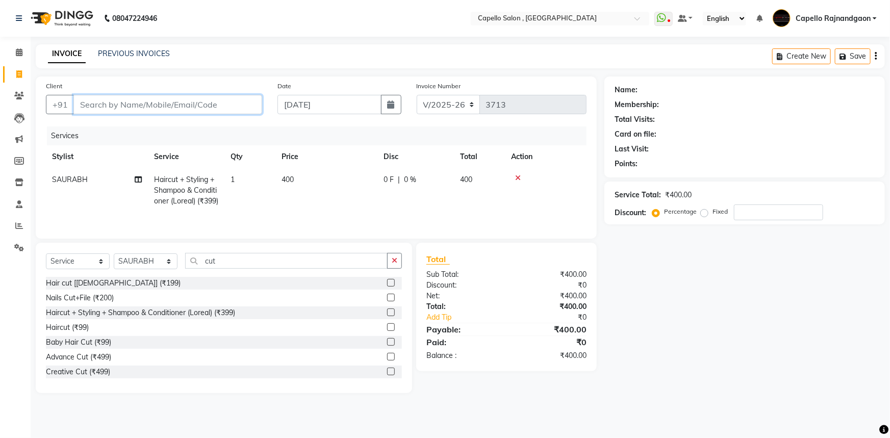
click at [234, 107] on input "Client" at bounding box center [167, 104] width 189 height 19
type input "6"
type input "0"
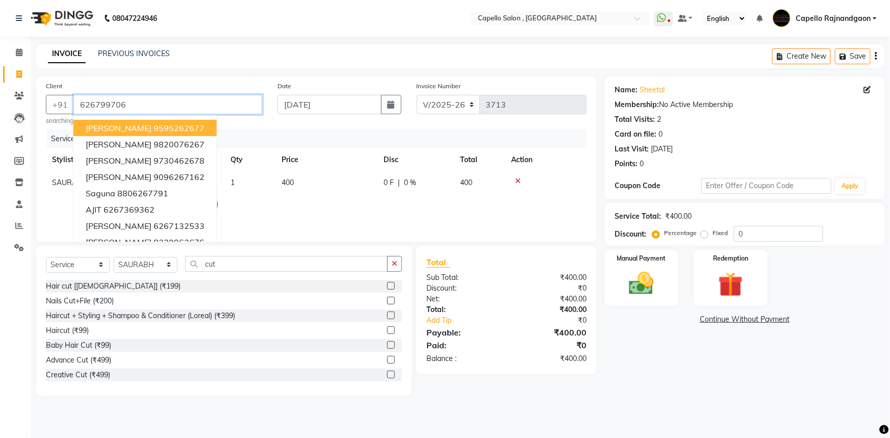
click at [227, 95] on input "626799706" at bounding box center [167, 104] width 189 height 19
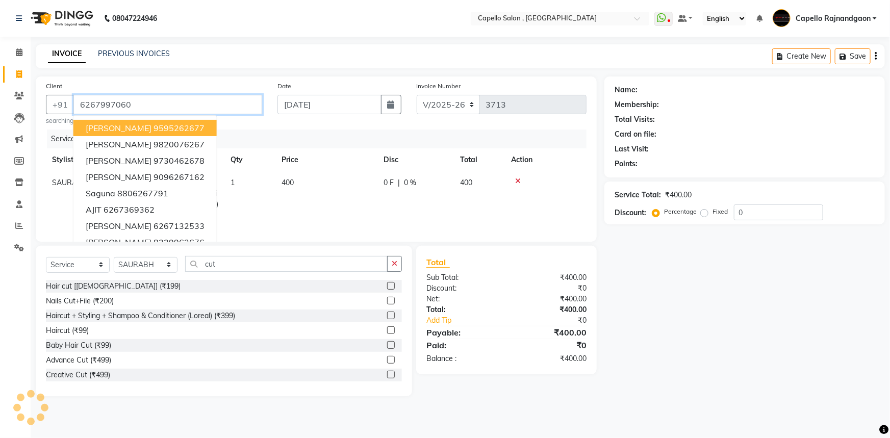
type input "6267997060"
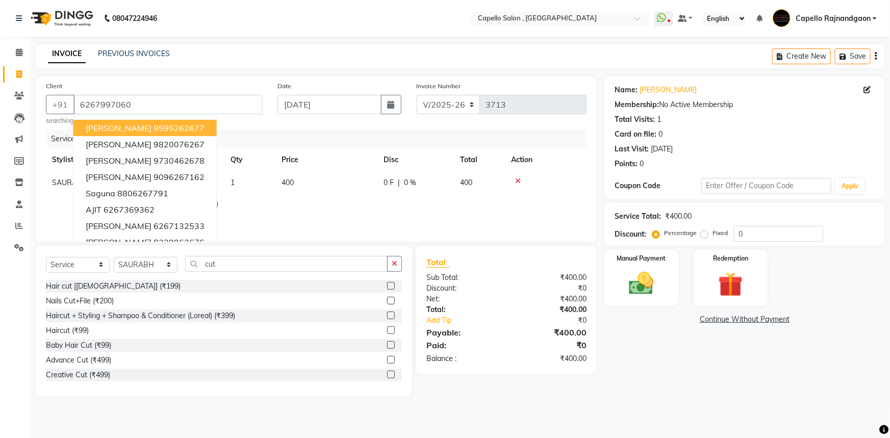
click at [653, 363] on div "Name: [PERSON_NAME] Membership: No Active Membership Total Visits: 1 Card on fi…" at bounding box center [748, 236] width 288 height 320
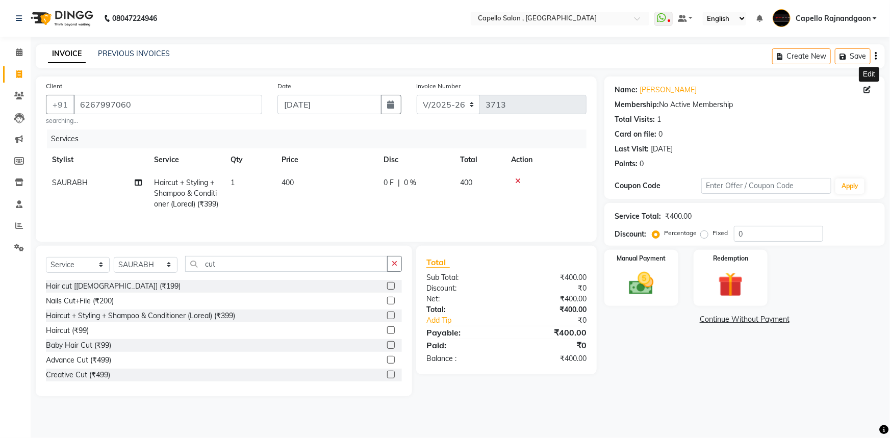
click at [868, 93] on icon at bounding box center [866, 89] width 7 height 7
select select "7"
select select "[DEMOGRAPHIC_DATA]"
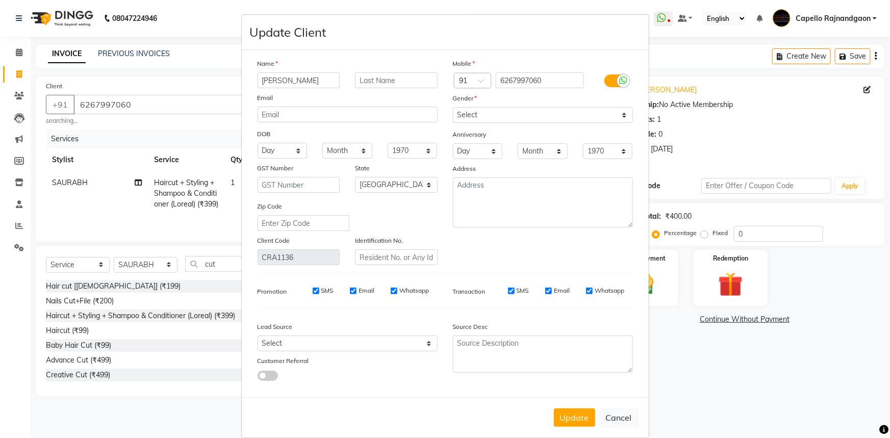
click at [305, 81] on input "[PERSON_NAME]" at bounding box center [298, 80] width 83 height 16
type input "sheetal"
click at [569, 419] on button "Update" at bounding box center [574, 417] width 41 height 18
select select
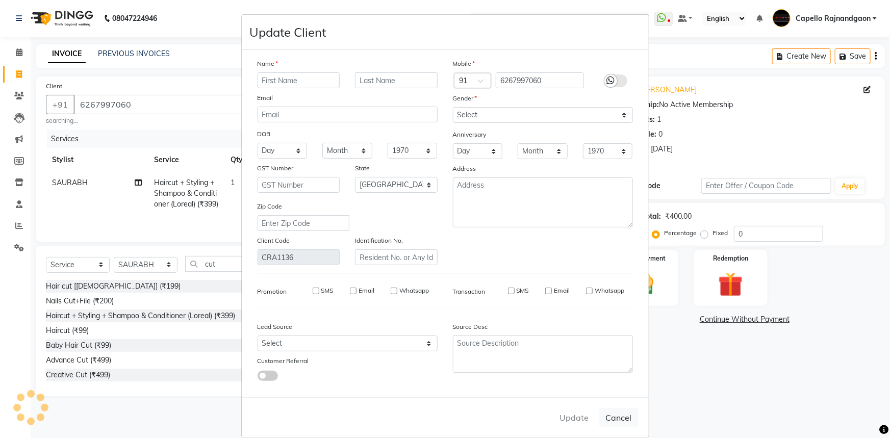
select select
select select "null"
select select
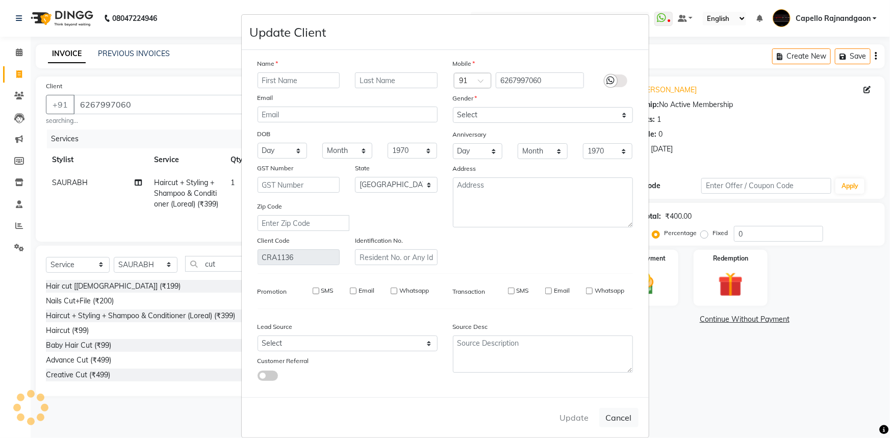
select select
checkbox input "false"
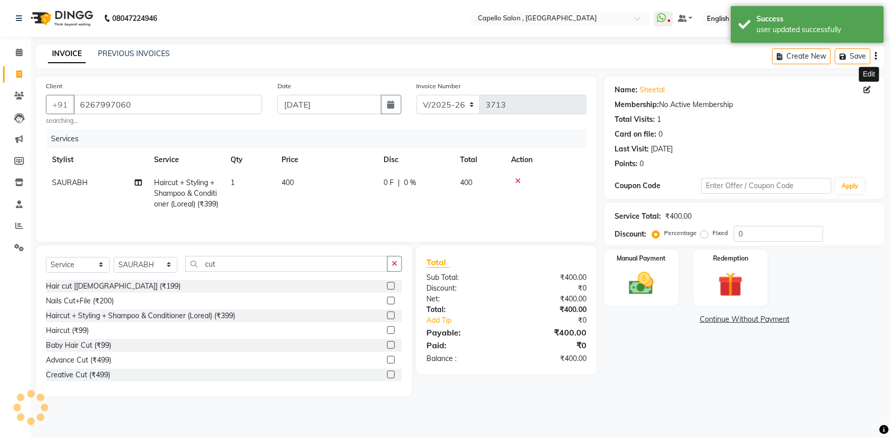
click at [626, 347] on div "Name: Sheetal Edit Membership: No Active Membership Total Visits: 1 Card on fil…" at bounding box center [748, 236] width 288 height 320
click at [641, 287] on img at bounding box center [641, 284] width 42 height 30
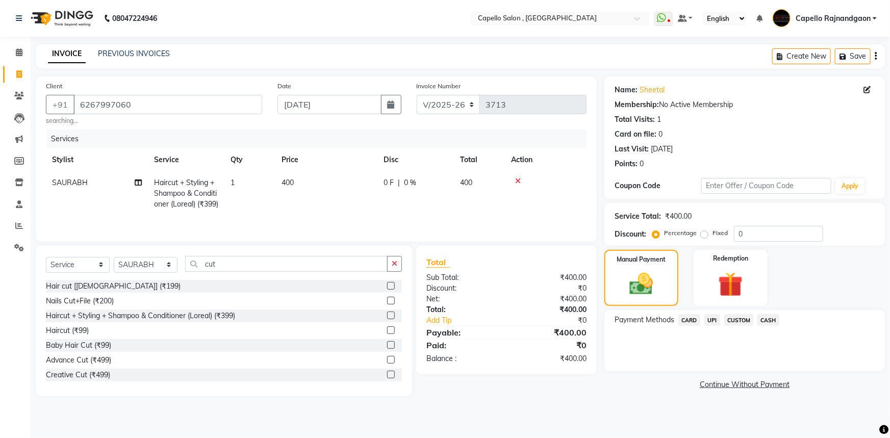
click at [768, 321] on span "CASH" at bounding box center [768, 320] width 22 height 12
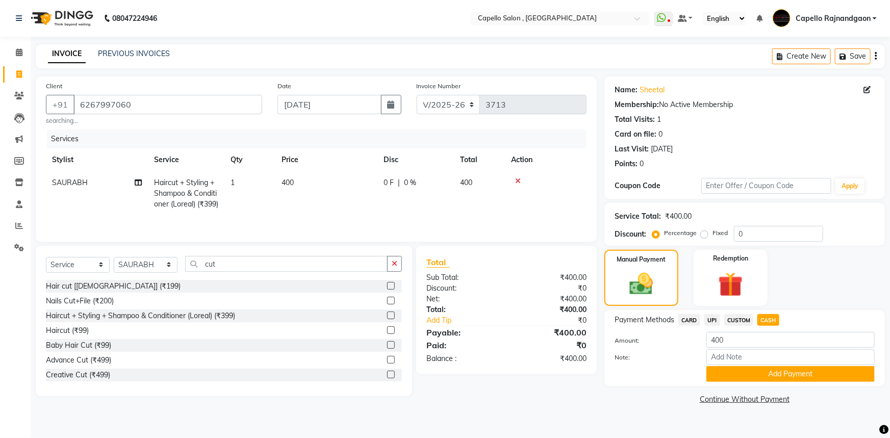
click at [759, 367] on button "Add Payment" at bounding box center [790, 374] width 168 height 16
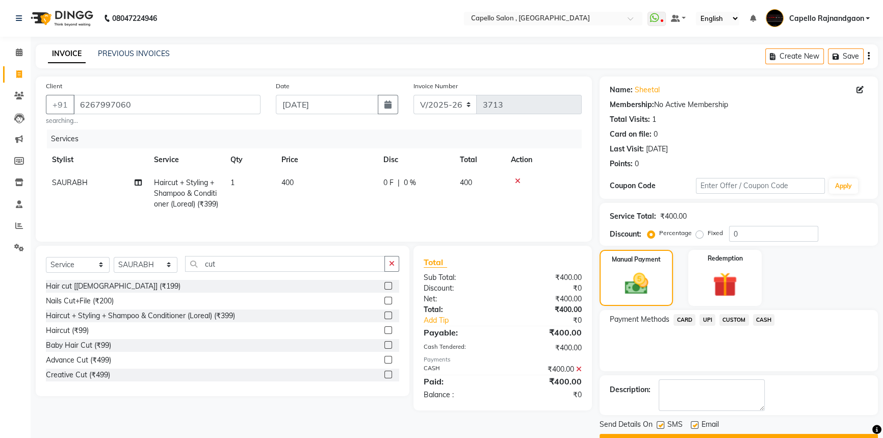
scroll to position [26, 0]
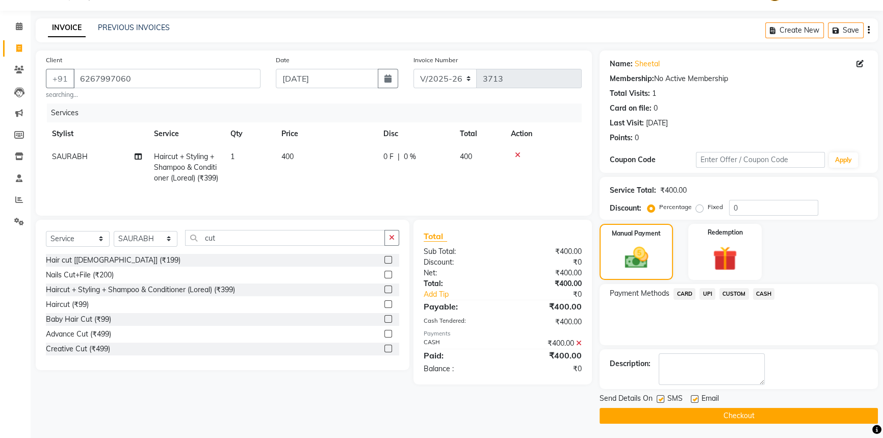
click at [717, 415] on button "Checkout" at bounding box center [739, 416] width 278 height 16
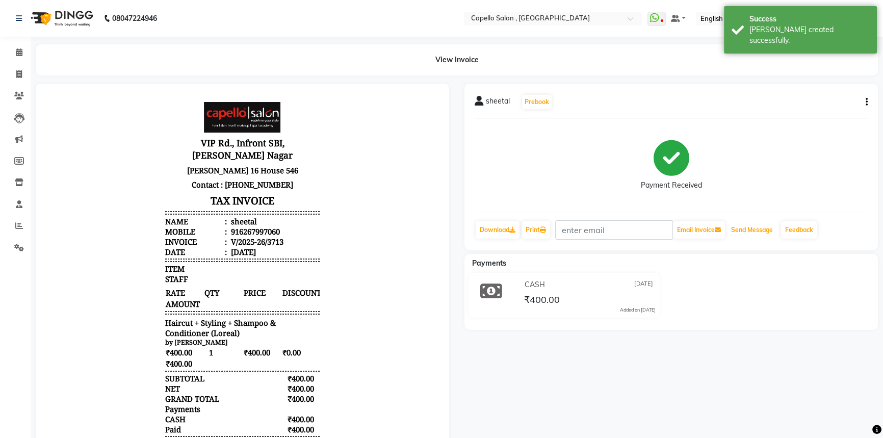
drag, startPoint x: 752, startPoint y: 228, endPoint x: 698, endPoint y: 215, distance: 55.6
click at [752, 228] on button "Send Message" at bounding box center [752, 229] width 50 height 17
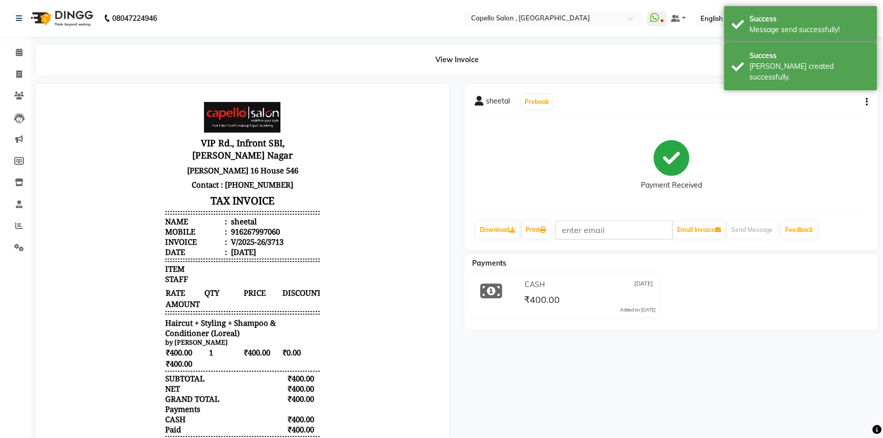
click at [18, 39] on div "Calendar Invoice Clients Leads Marketing Members Inventory Staff Reports Settin…" at bounding box center [69, 260] width 138 height 462
click at [18, 49] on icon at bounding box center [19, 52] width 7 height 8
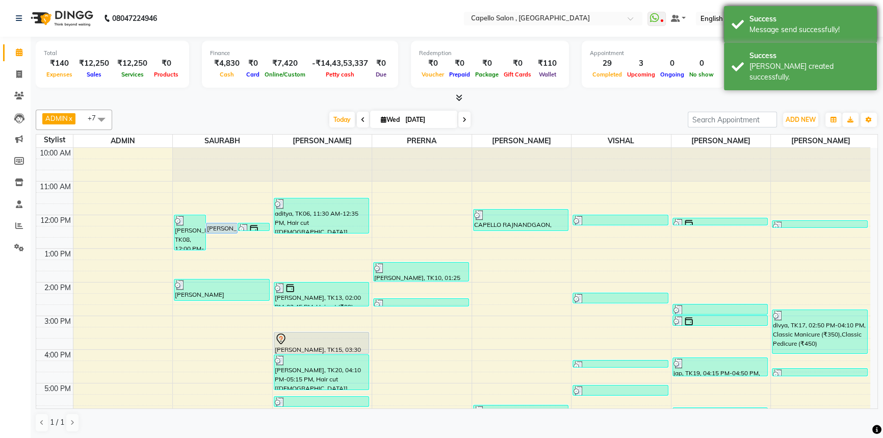
click at [746, 38] on div "Success Message send successfully!" at bounding box center [800, 24] width 153 height 37
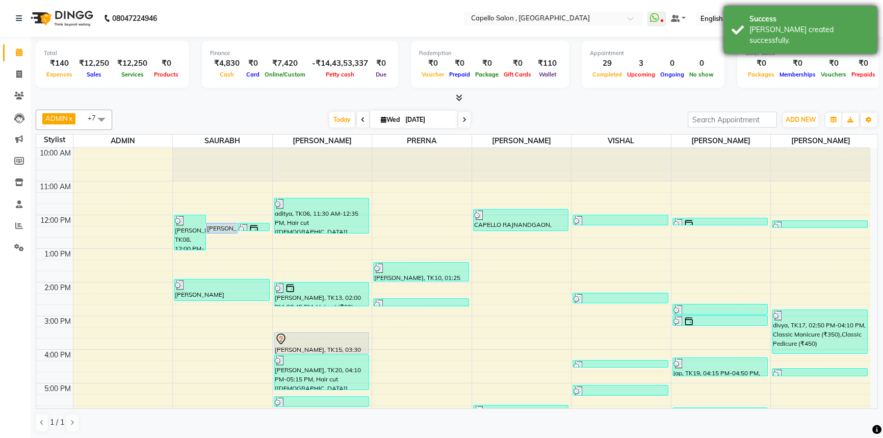
click at [755, 24] on div "[PERSON_NAME] created successfully." at bounding box center [809, 34] width 120 height 21
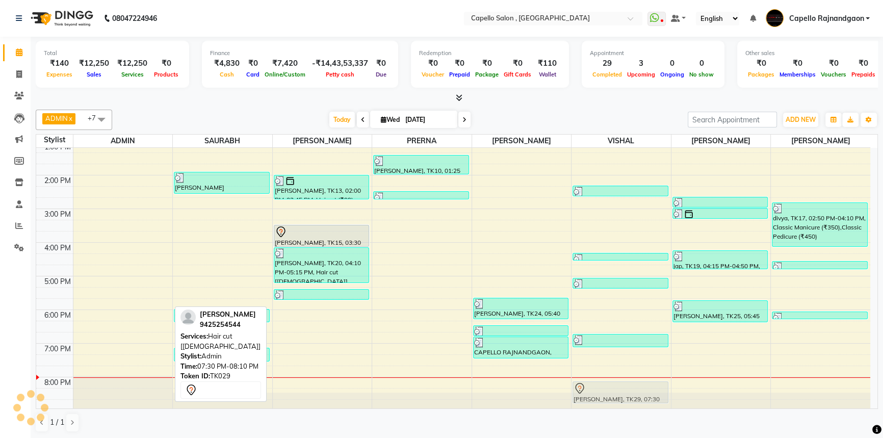
drag, startPoint x: 124, startPoint y: 368, endPoint x: 636, endPoint y: 387, distance: 512.7
click at [636, 387] on tr "[PERSON_NAME], TK29, 07:30 PM-08:10 PM, Hair cut [[DEMOGRAPHIC_DATA]] [PERSON_N…" at bounding box center [453, 226] width 834 height 370
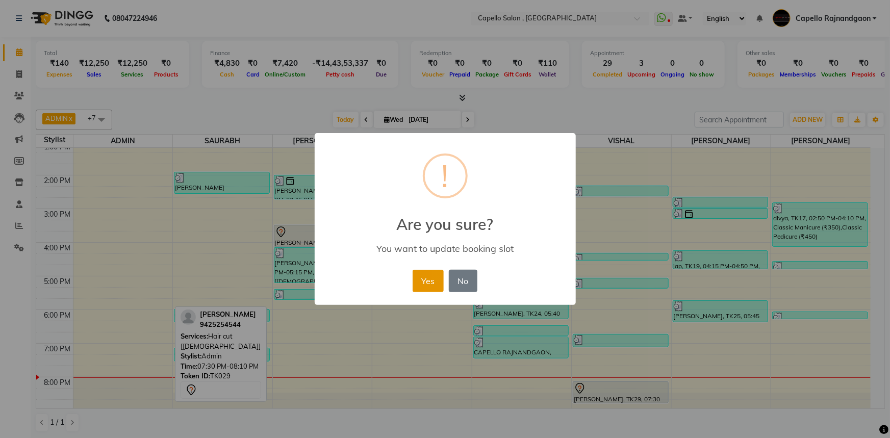
click at [428, 286] on button "Yes" at bounding box center [427, 281] width 31 height 22
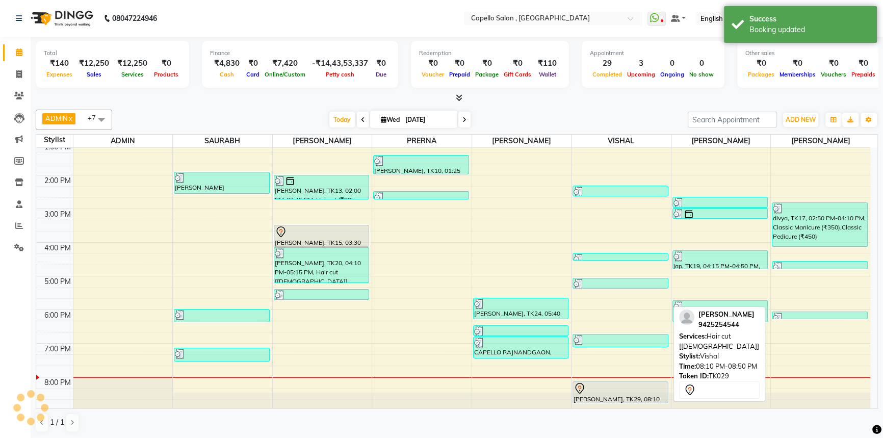
click at [588, 392] on div at bounding box center [621, 388] width 94 height 12
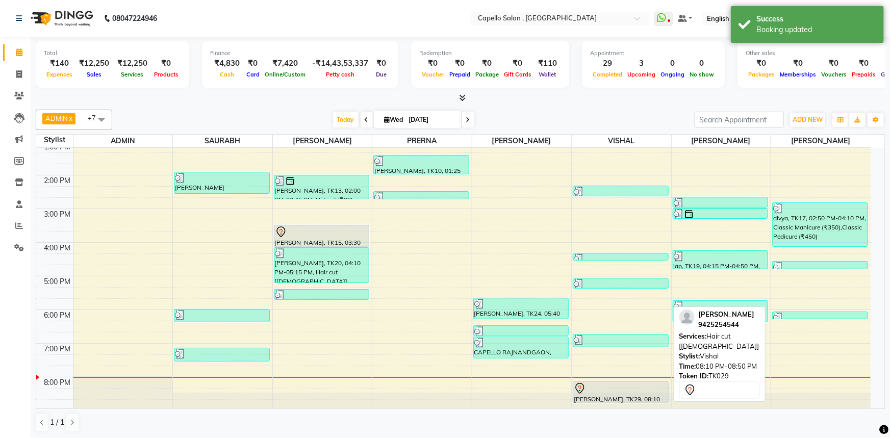
select select "7"
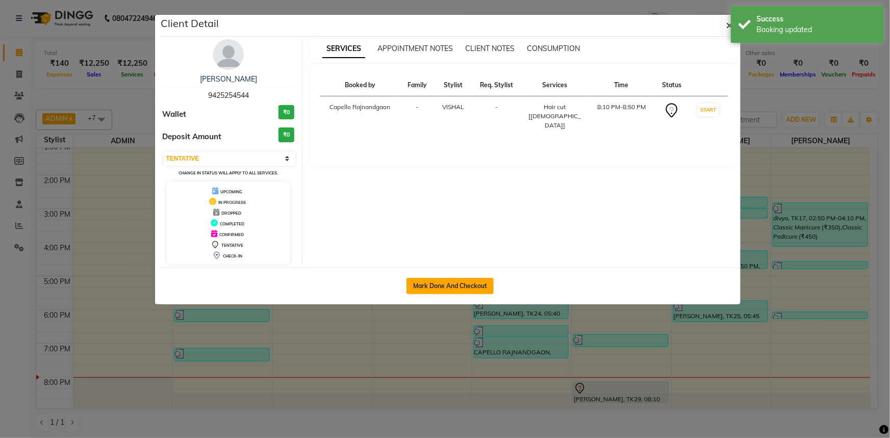
click at [437, 285] on button "Mark Done And Checkout" at bounding box center [449, 286] width 87 height 16
select select "service"
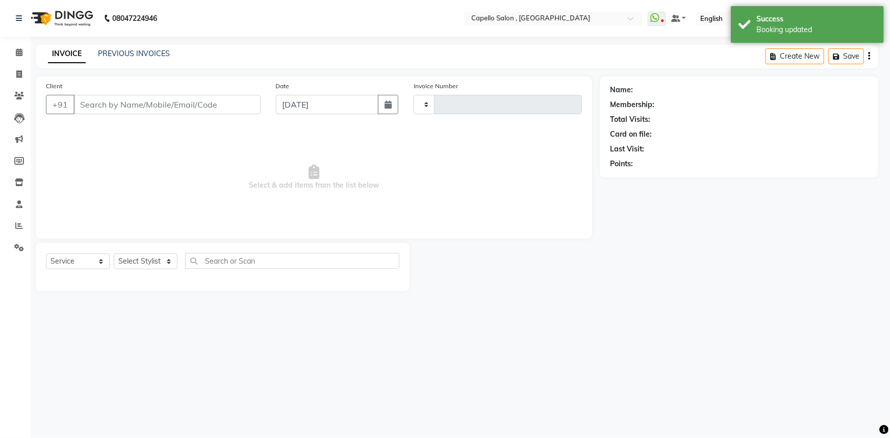
type input "3714"
select select "856"
type input "9425254544"
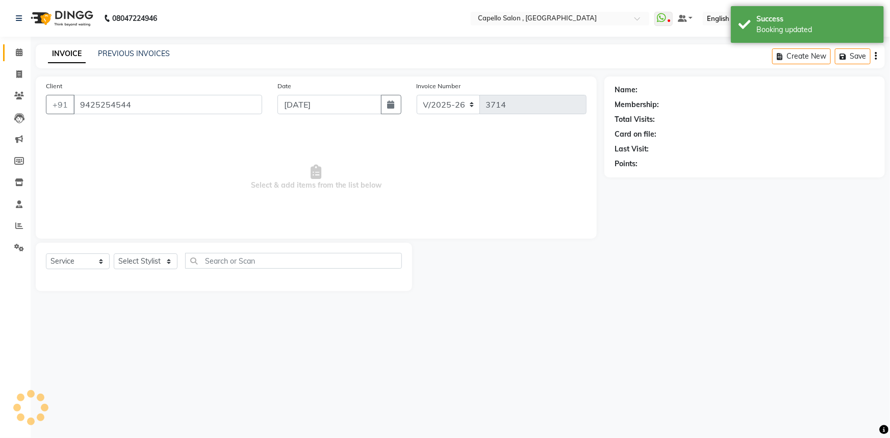
select select "34173"
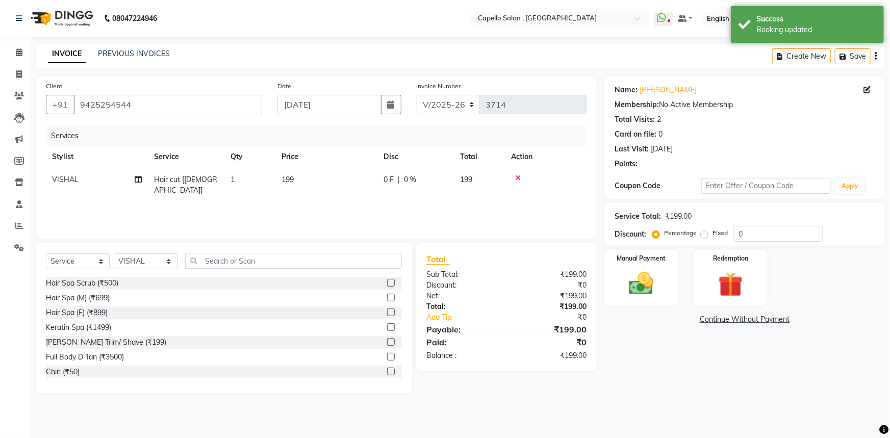
click at [205, 178] on td "Hair cut [[DEMOGRAPHIC_DATA]]" at bounding box center [186, 185] width 76 height 34
select select "34173"
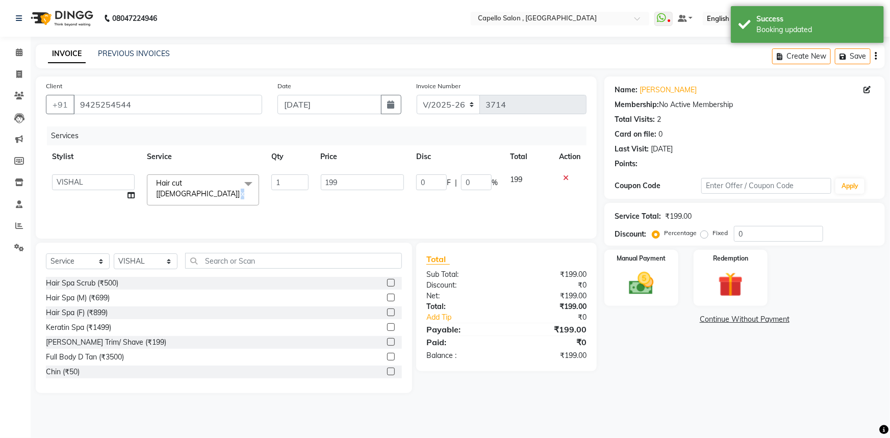
click at [205, 178] on span "Hair cut [[DEMOGRAPHIC_DATA]]" at bounding box center [198, 188] width 84 height 20
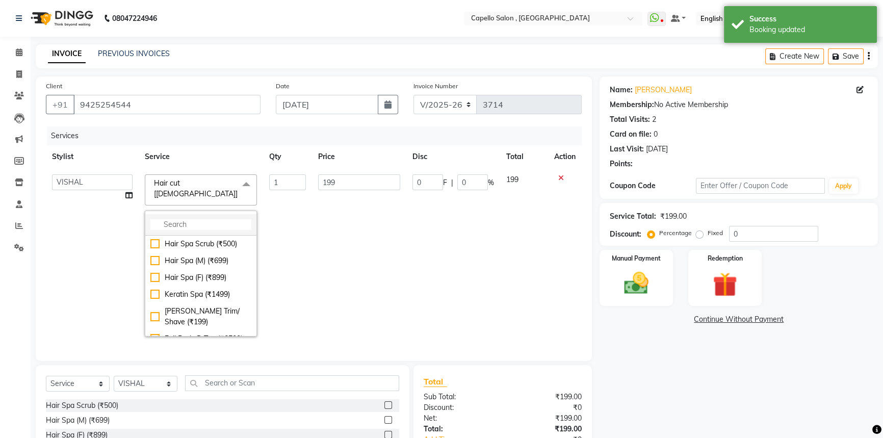
click at [198, 219] on input "multiselect-search" at bounding box center [200, 224] width 101 height 11
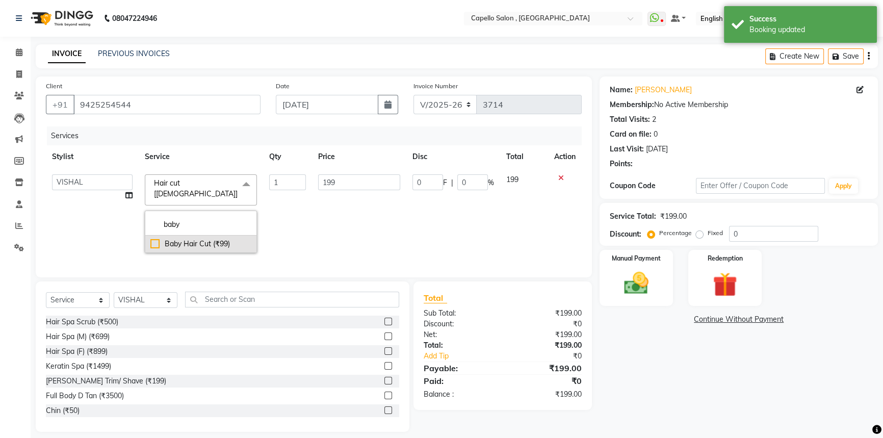
type input "baby"
click at [175, 236] on li "Baby Hair Cut (₹99)" at bounding box center [200, 244] width 111 height 17
checkbox input "true"
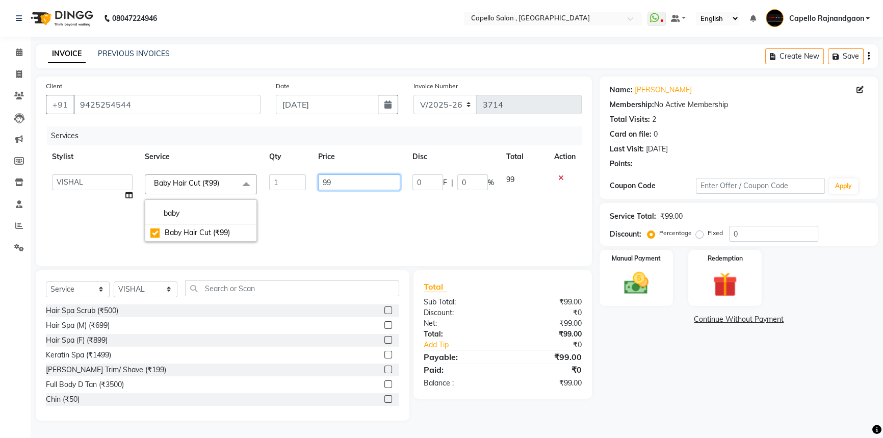
drag, startPoint x: 321, startPoint y: 179, endPoint x: 364, endPoint y: 188, distance: 43.7
click at [364, 188] on input "99" at bounding box center [359, 182] width 82 height 16
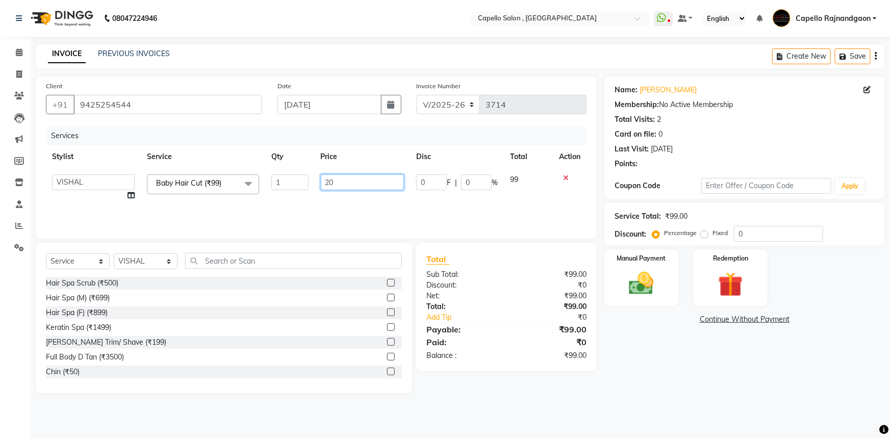
type input "200"
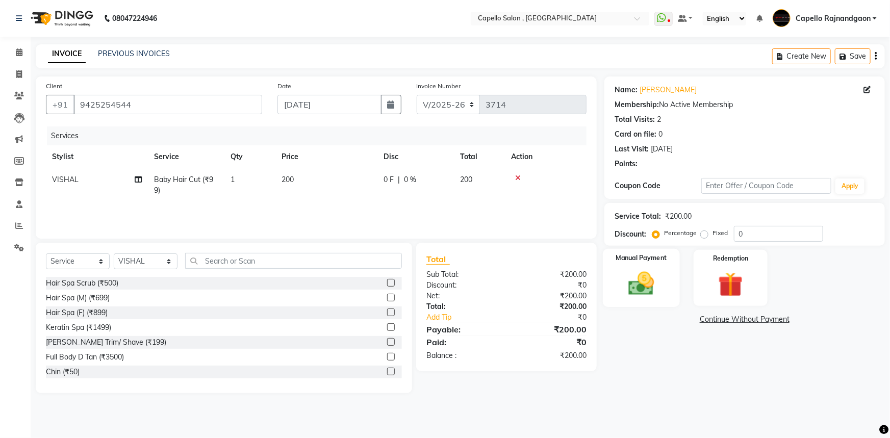
click at [659, 272] on img at bounding box center [641, 284] width 42 height 30
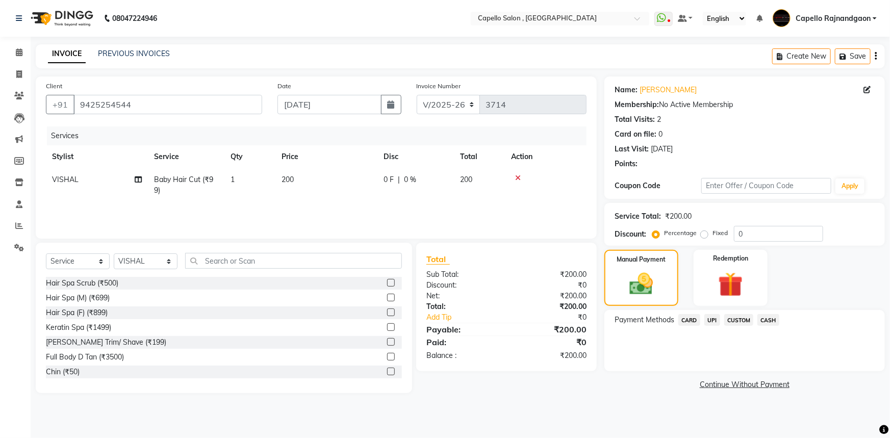
drag, startPoint x: 713, startPoint y: 320, endPoint x: 713, endPoint y: 326, distance: 6.6
click at [713, 321] on span "UPI" at bounding box center [712, 320] width 16 height 12
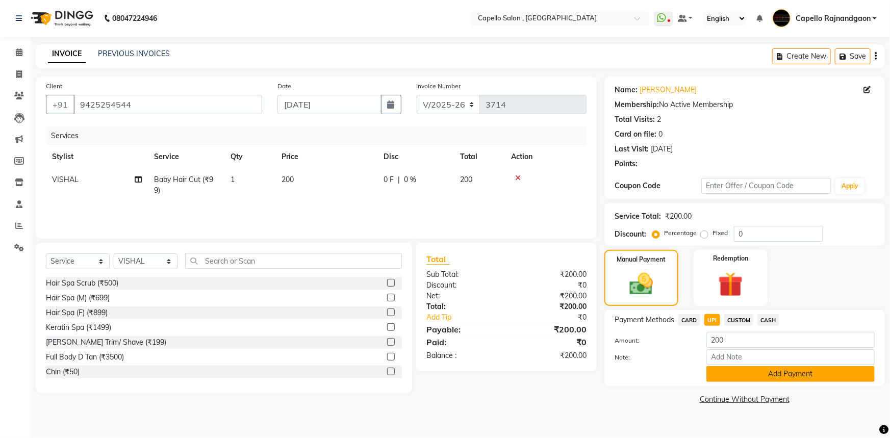
click at [724, 377] on button "Add Payment" at bounding box center [790, 374] width 168 height 16
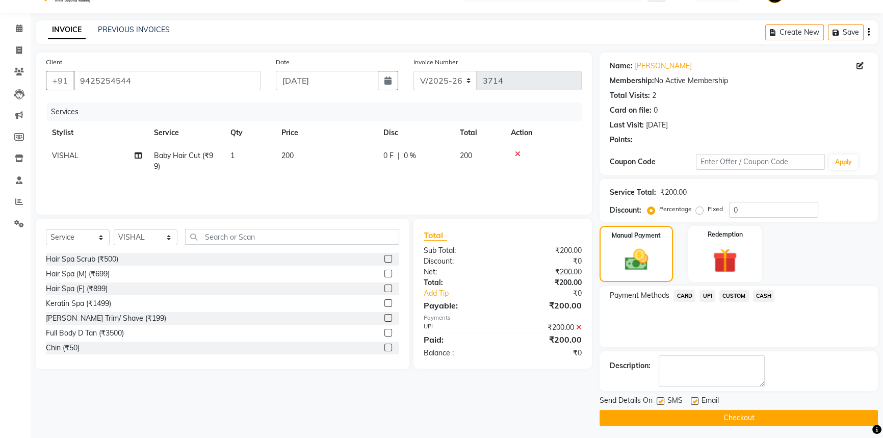
scroll to position [26, 0]
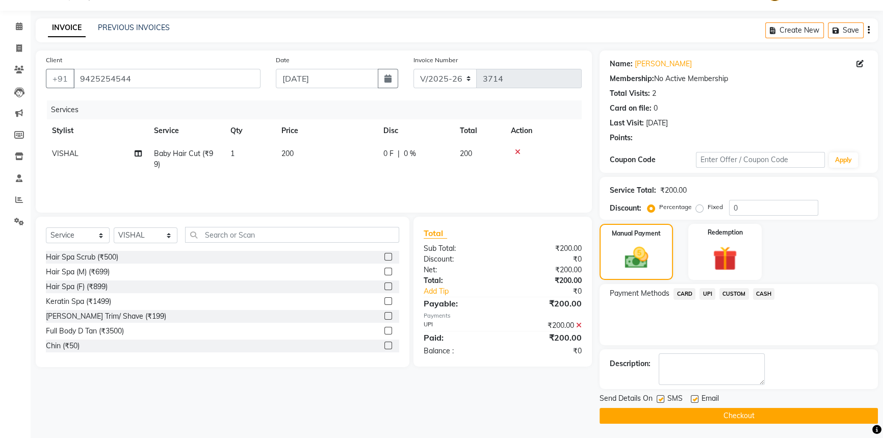
click at [710, 418] on button "Checkout" at bounding box center [739, 416] width 278 height 16
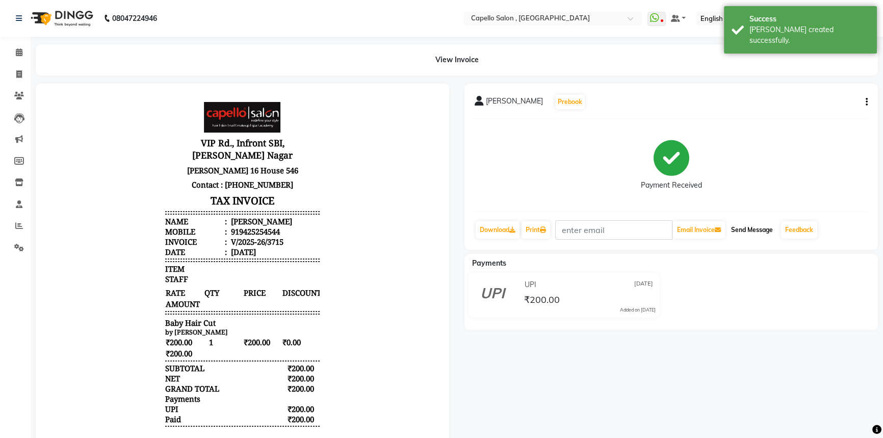
click at [755, 230] on button "Send Message" at bounding box center [752, 229] width 50 height 17
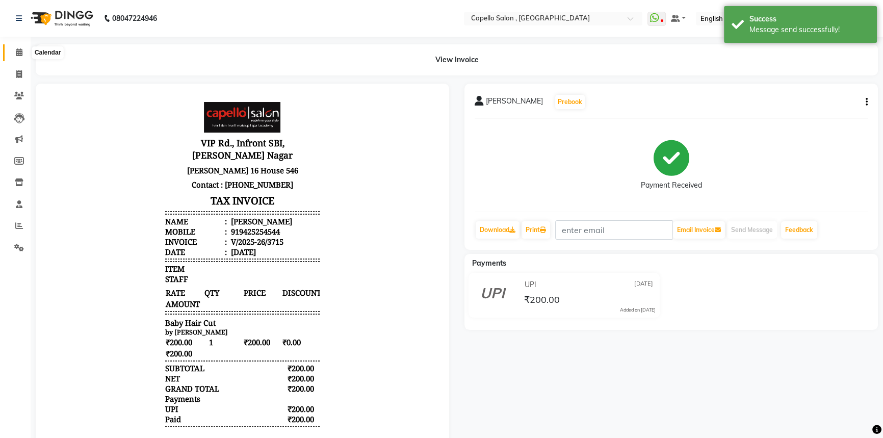
click at [19, 51] on icon at bounding box center [19, 52] width 7 height 8
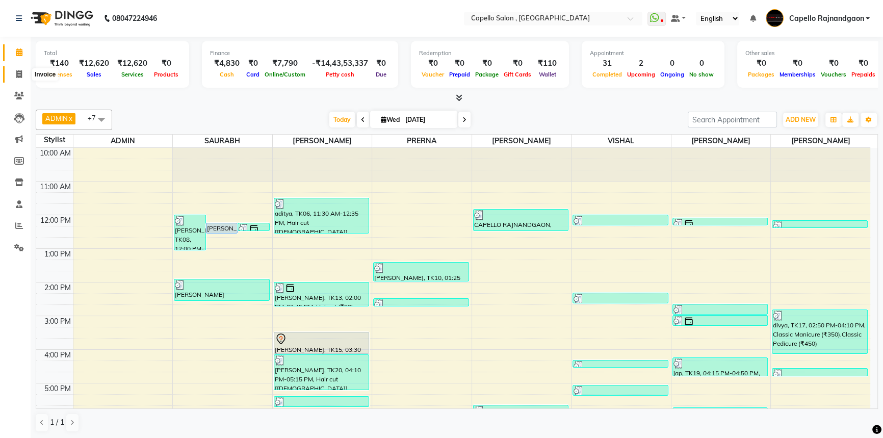
click at [25, 73] on span at bounding box center [19, 75] width 18 height 12
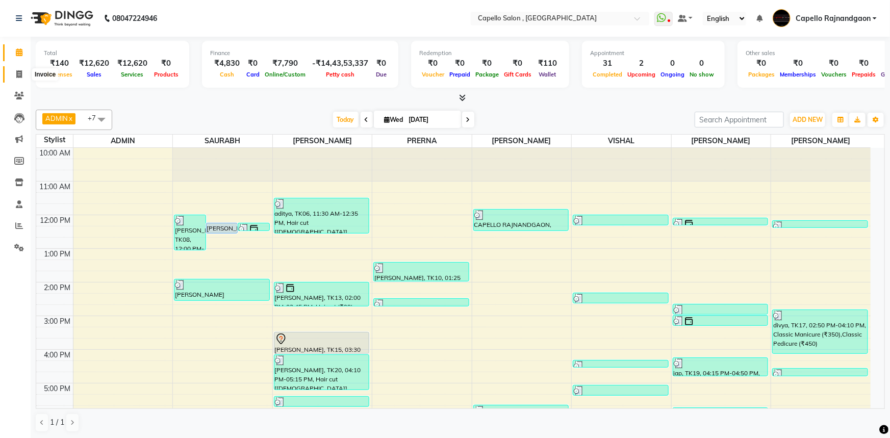
select select "856"
select select "service"
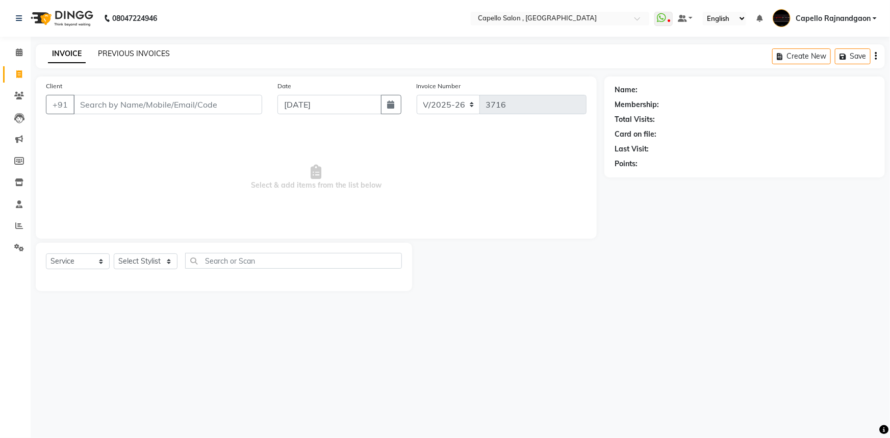
click at [148, 54] on link "PREVIOUS INVOICES" at bounding box center [134, 53] width 72 height 9
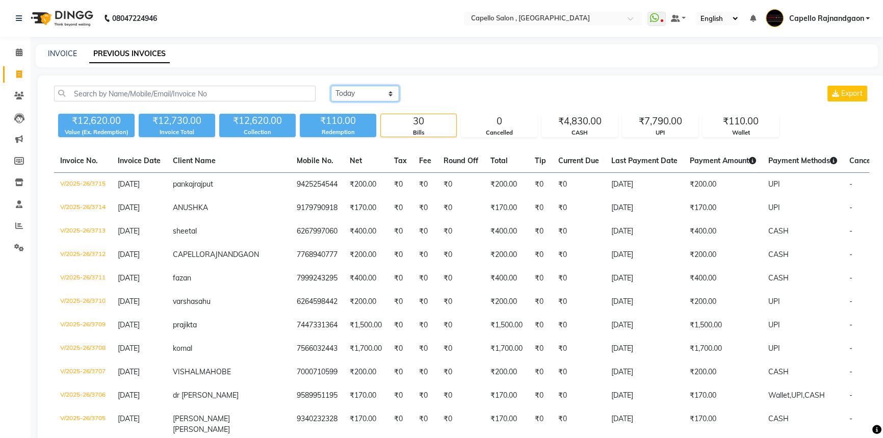
click at [377, 97] on select "[DATE] [DATE] Custom Range" at bounding box center [365, 94] width 68 height 16
select select "[DATE]"
click at [331, 86] on select "[DATE] [DATE] Custom Range" at bounding box center [365, 94] width 68 height 16
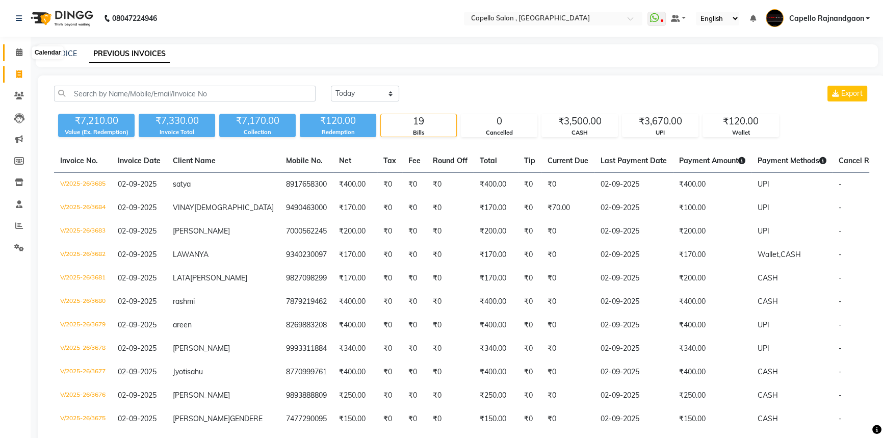
click at [18, 52] on icon at bounding box center [19, 52] width 7 height 8
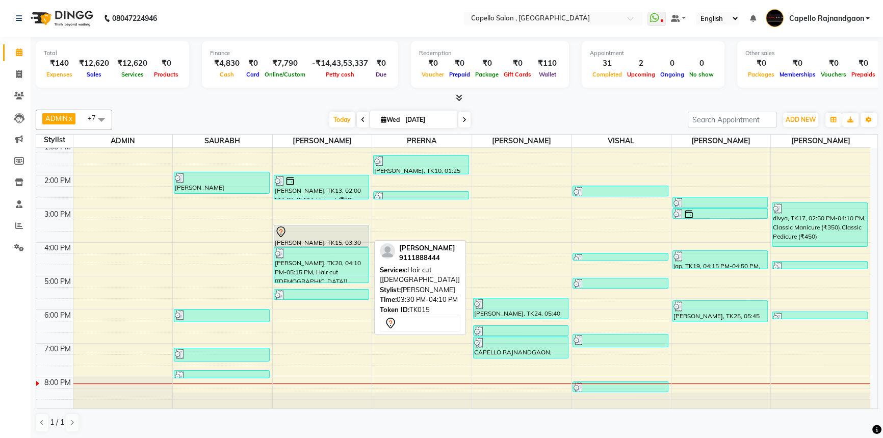
click at [310, 232] on div at bounding box center [322, 232] width 94 height 12
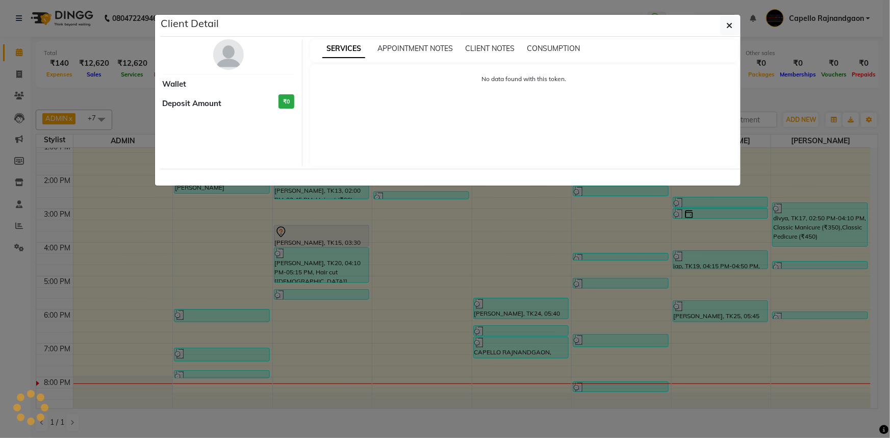
select select "7"
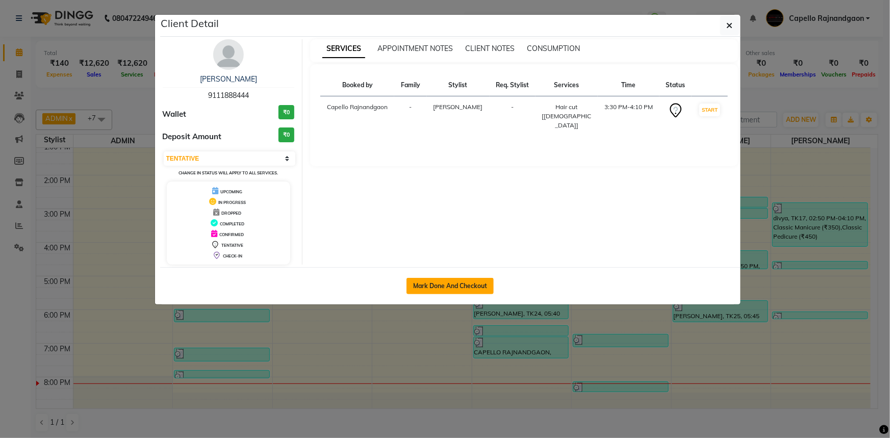
click at [433, 289] on button "Mark Done And Checkout" at bounding box center [449, 286] width 87 height 16
select select "service"
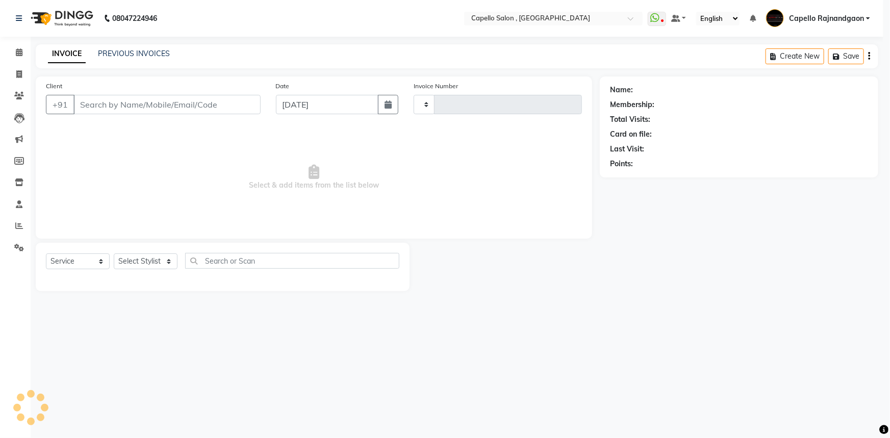
type input "3716"
select select "856"
type input "9111888444"
select select "53407"
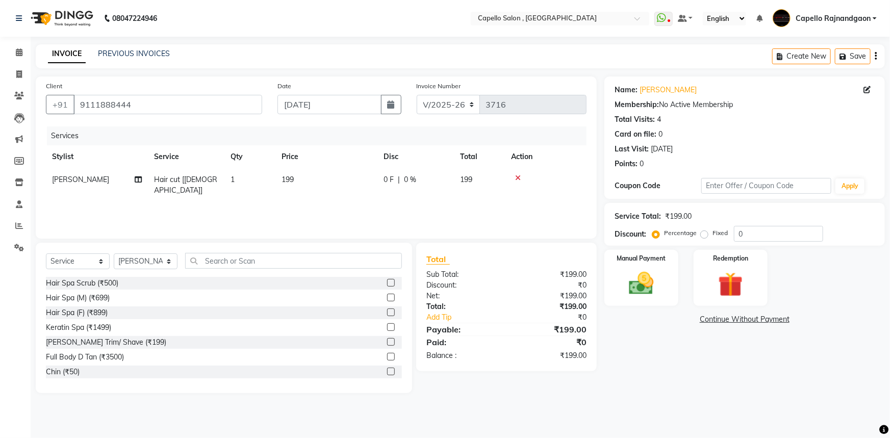
click at [320, 174] on td "199" at bounding box center [326, 185] width 102 height 34
select select "53407"
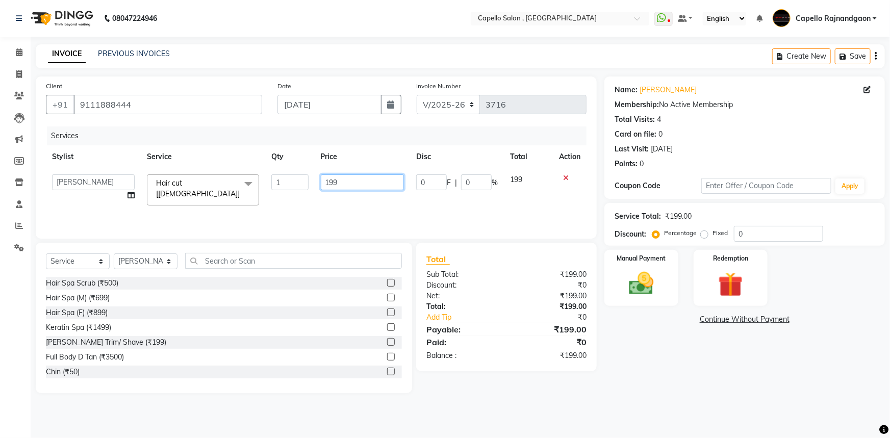
click at [325, 175] on input "199" at bounding box center [363, 182] width 84 height 16
click at [344, 178] on input "199" at bounding box center [363, 182] width 84 height 16
type input "200"
click at [214, 260] on input "text" at bounding box center [293, 261] width 217 height 16
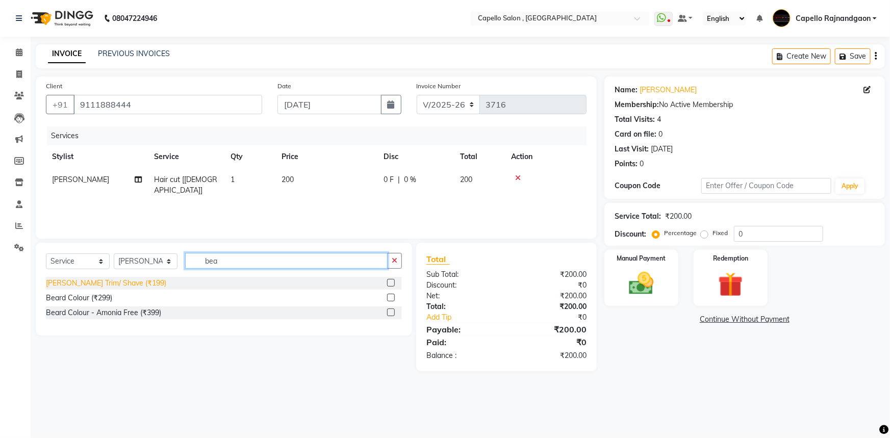
type input "bea"
click at [128, 280] on div "[PERSON_NAME] Trim/ Shave (₹199)" at bounding box center [106, 283] width 120 height 11
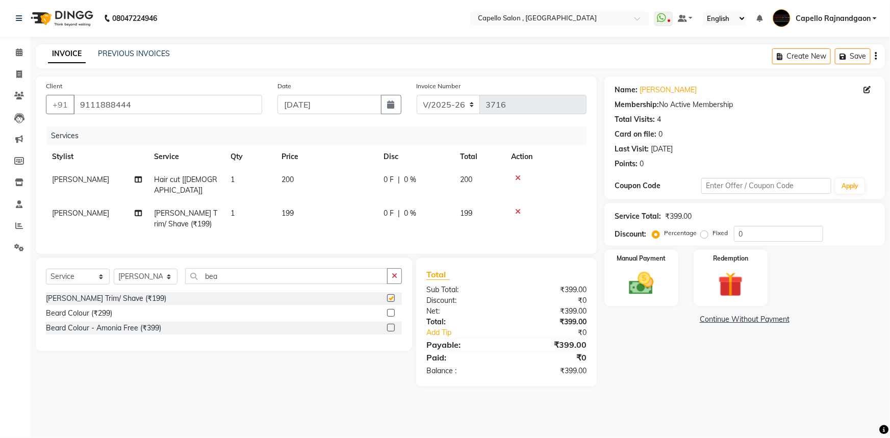
checkbox input "false"
click at [341, 207] on td "199" at bounding box center [326, 219] width 102 height 34
select select "53407"
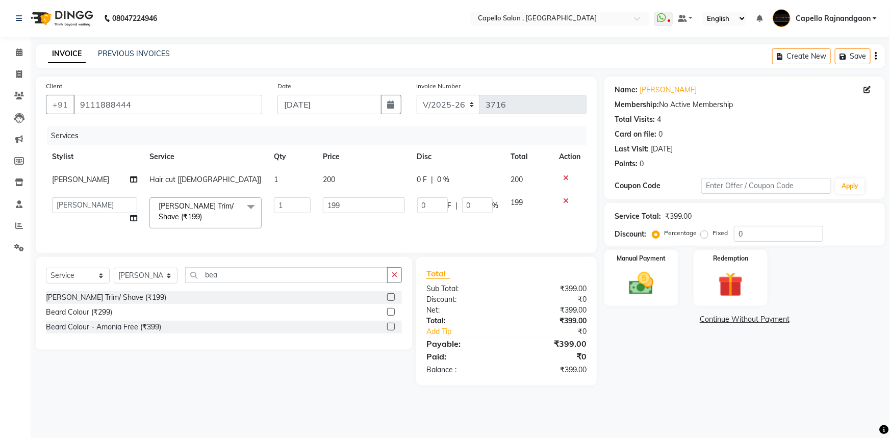
click at [356, 201] on input "199" at bounding box center [364, 205] width 82 height 16
type input "200"
click at [698, 362] on div "Name: [PERSON_NAME] Membership: No Active Membership Total Visits: 4 Card on fi…" at bounding box center [748, 230] width 288 height 309
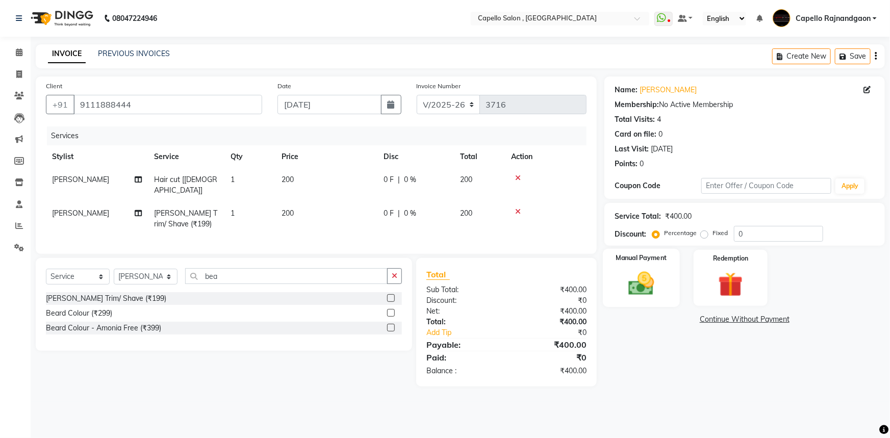
click at [652, 293] on img at bounding box center [641, 284] width 42 height 30
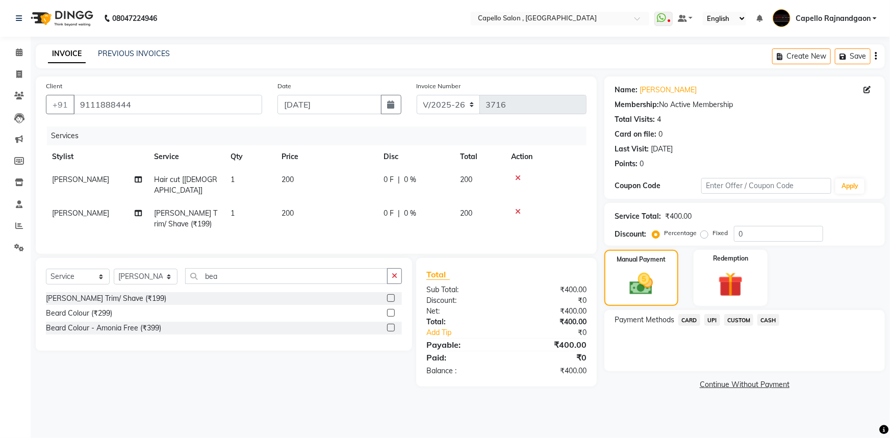
drag, startPoint x: 767, startPoint y: 319, endPoint x: 767, endPoint y: 326, distance: 7.2
click at [767, 322] on span "CASH" at bounding box center [768, 320] width 22 height 12
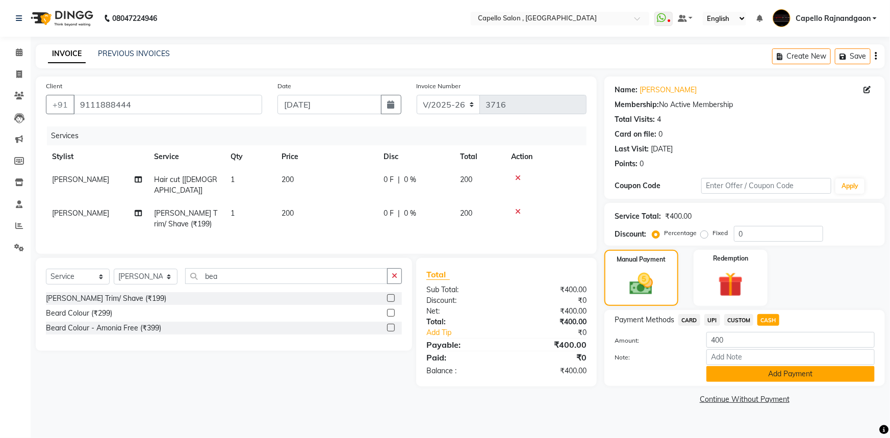
click at [759, 373] on button "Add Payment" at bounding box center [790, 374] width 168 height 16
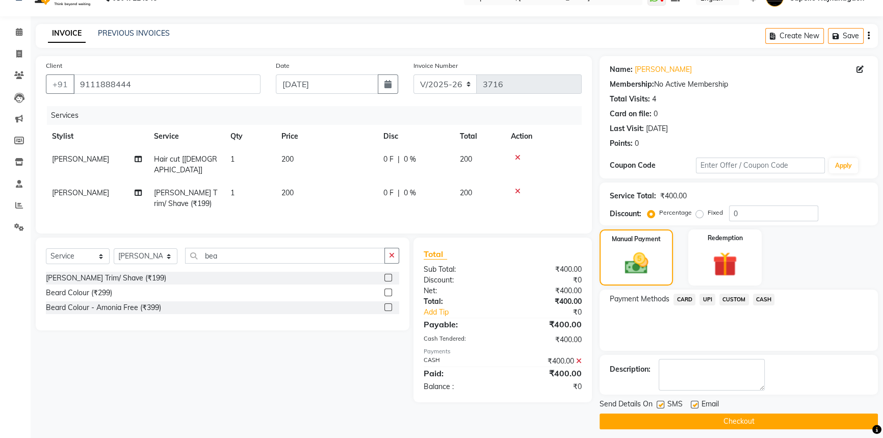
scroll to position [26, 0]
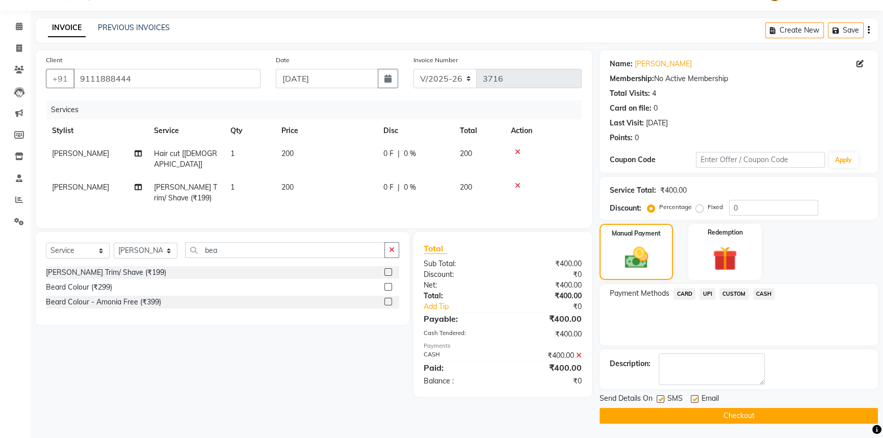
click at [749, 417] on button "Checkout" at bounding box center [739, 416] width 278 height 16
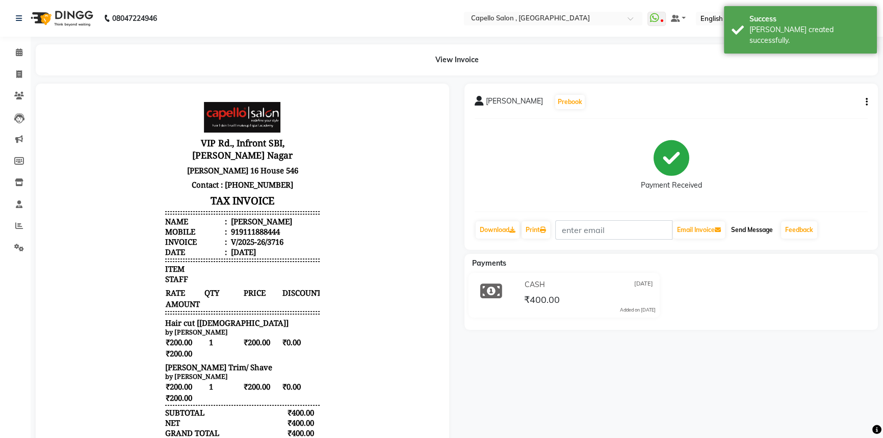
click at [766, 228] on button "Send Message" at bounding box center [752, 229] width 50 height 17
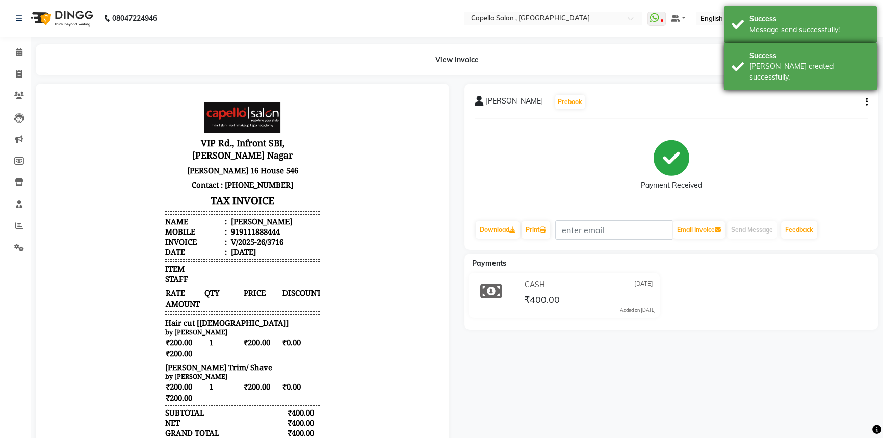
click at [758, 60] on div "Success" at bounding box center [809, 55] width 120 height 11
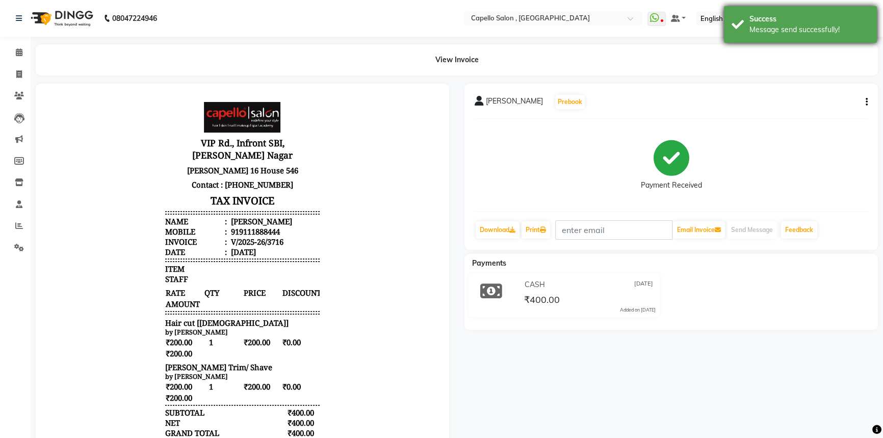
click at [760, 38] on div "Success Message send successfully!" at bounding box center [800, 24] width 153 height 37
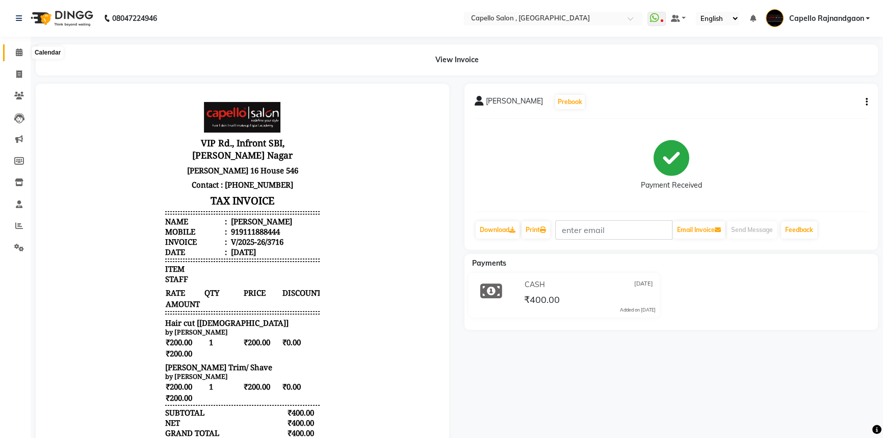
click at [17, 53] on icon at bounding box center [19, 52] width 7 height 8
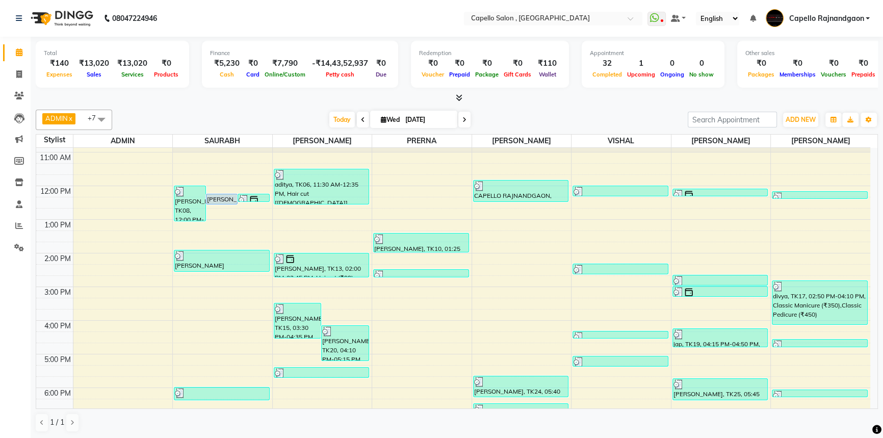
scroll to position [107, 0]
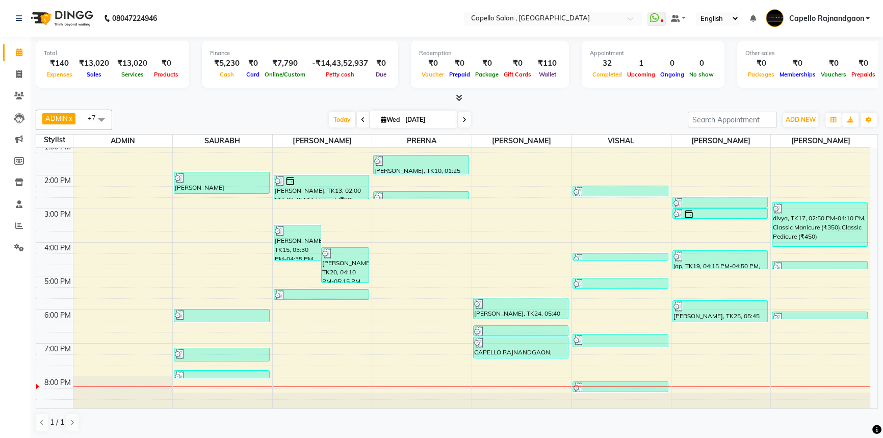
click at [569, 102] on div at bounding box center [457, 98] width 842 height 11
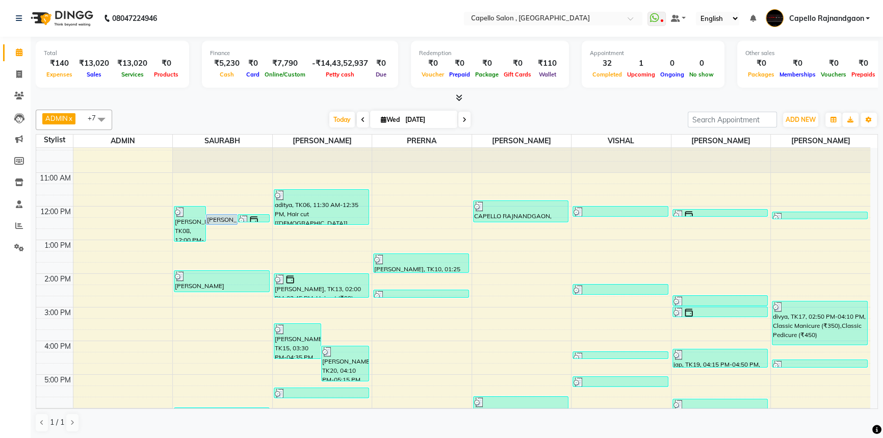
scroll to position [0, 0]
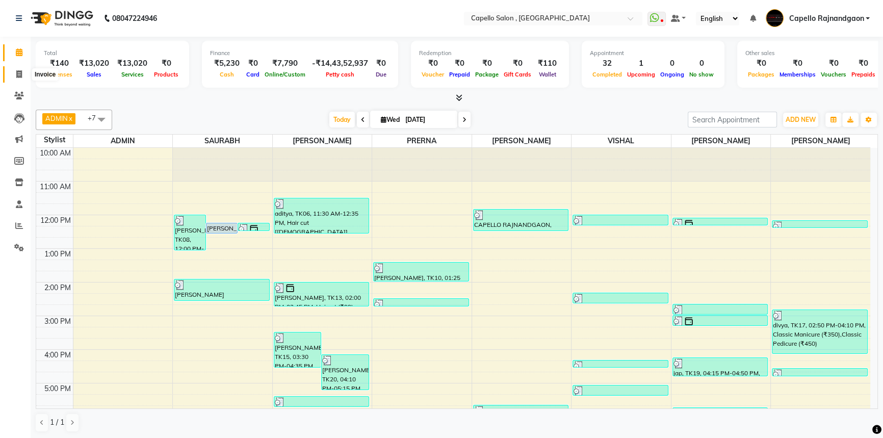
click at [19, 71] on icon at bounding box center [19, 74] width 6 height 8
select select "service"
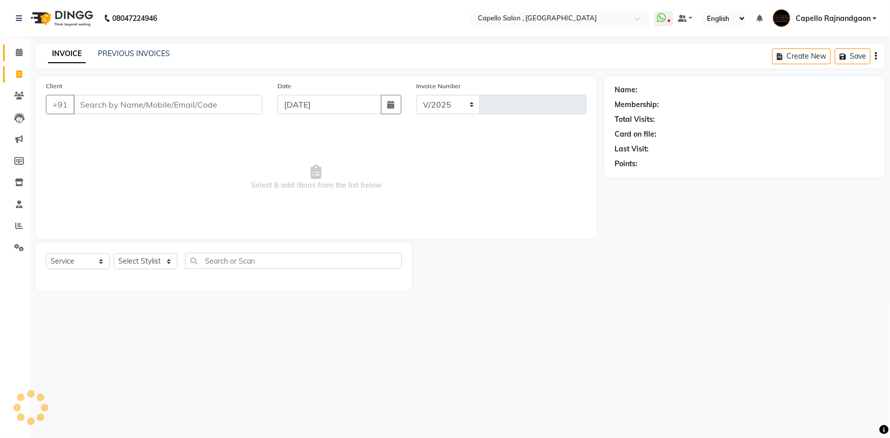
select select "856"
type input "3717"
click at [92, 105] on input "Client" at bounding box center [167, 104] width 189 height 19
type input "7748077160"
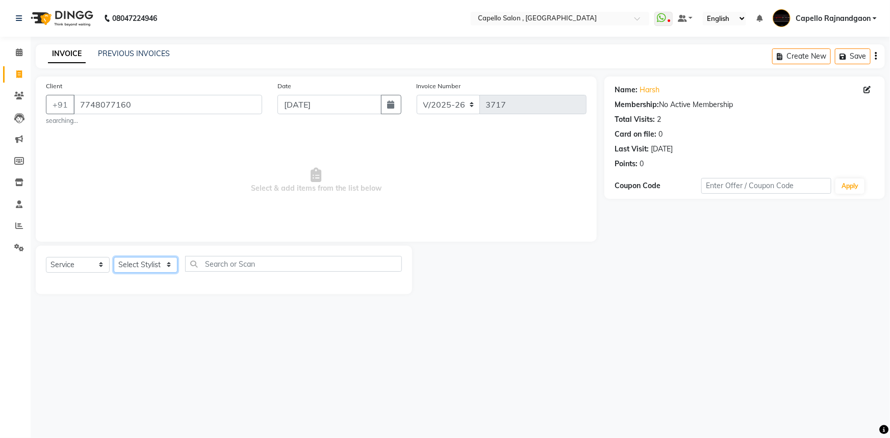
click at [123, 272] on select "Select Stylist ADMIN Capello [GEOGRAPHIC_DATA] [GEOGRAPHIC_DATA] [PERSON_NAME] …" at bounding box center [146, 265] width 64 height 16
select select "53407"
click at [114, 257] on select "Select Stylist ADMIN Capello [GEOGRAPHIC_DATA] [GEOGRAPHIC_DATA] [PERSON_NAME] …" at bounding box center [146, 265] width 64 height 16
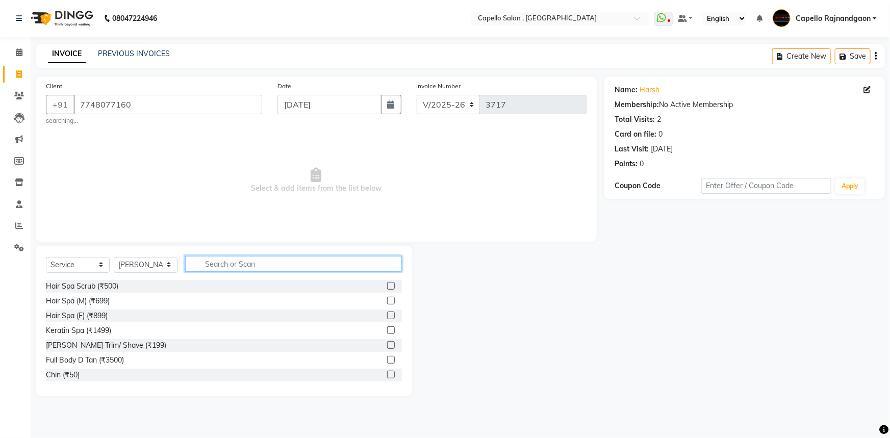
click at [226, 266] on input "text" at bounding box center [293, 264] width 217 height 16
type input "cut"
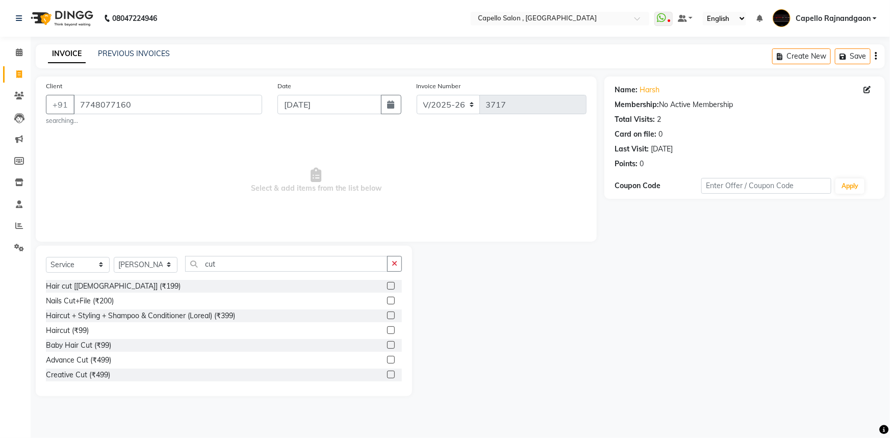
click at [387, 287] on label at bounding box center [391, 286] width 8 height 8
click at [387, 287] on input "checkbox" at bounding box center [390, 286] width 7 height 7
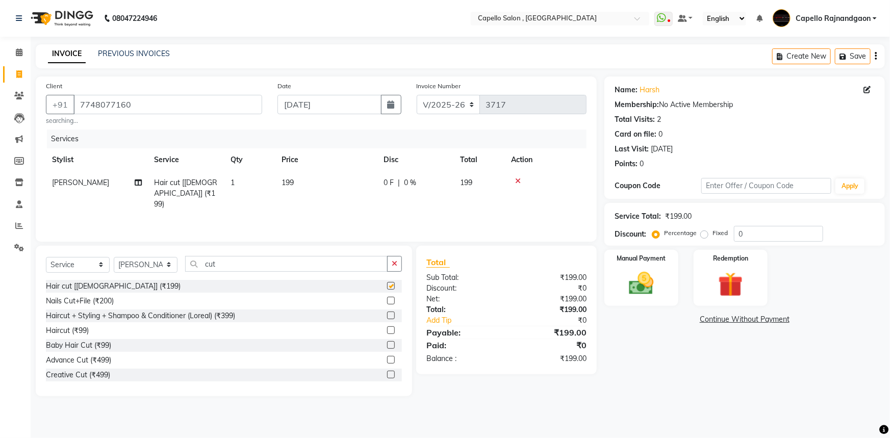
checkbox input "false"
click at [342, 188] on td "199" at bounding box center [326, 193] width 102 height 44
select select "53407"
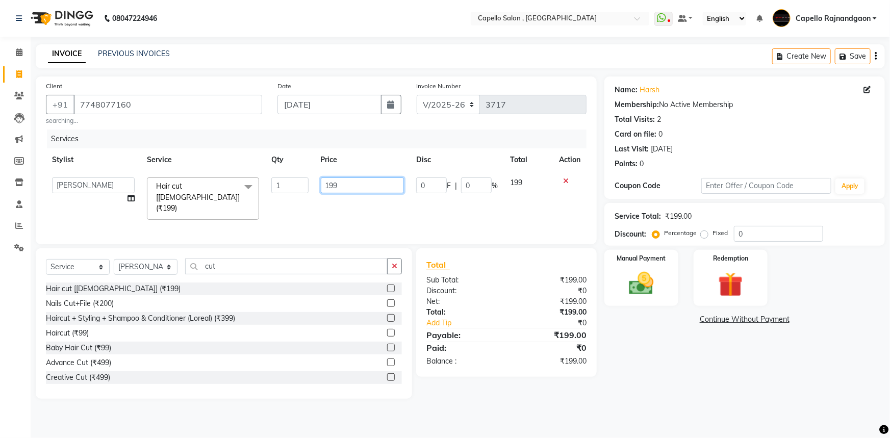
click at [343, 187] on input "199" at bounding box center [363, 185] width 84 height 16
type input "200"
click at [350, 217] on div "Services Stylist Service Qty Price Disc Total Action ADMIN Capello [GEOGRAPHIC_…" at bounding box center [316, 182] width 540 height 104
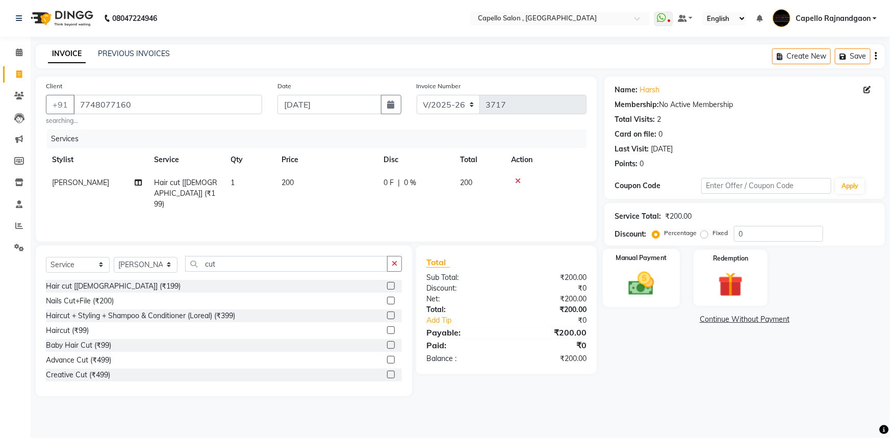
click at [635, 286] on img at bounding box center [641, 284] width 42 height 30
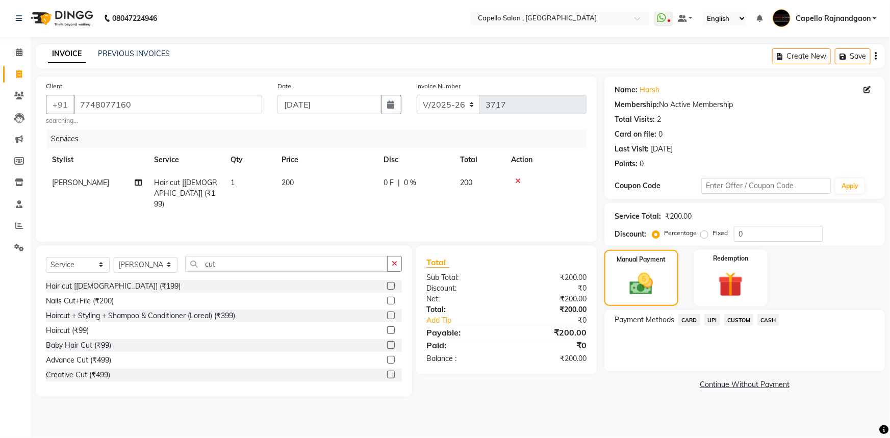
click at [717, 321] on span "UPI" at bounding box center [712, 320] width 16 height 12
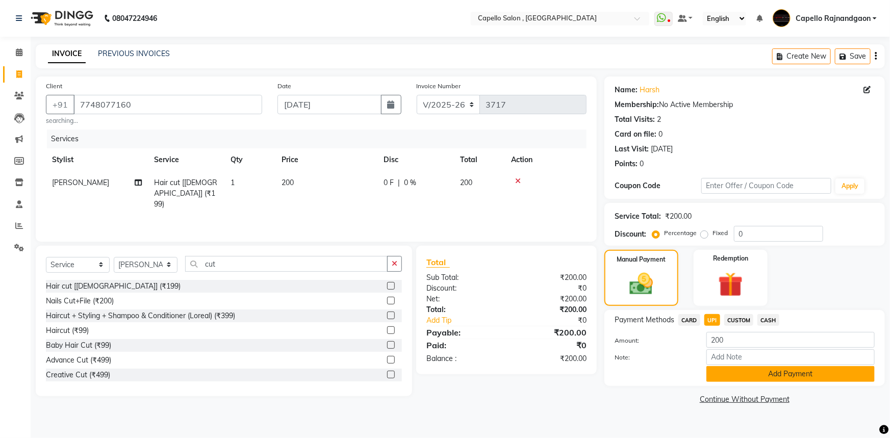
click at [725, 374] on button "Add Payment" at bounding box center [790, 374] width 168 height 16
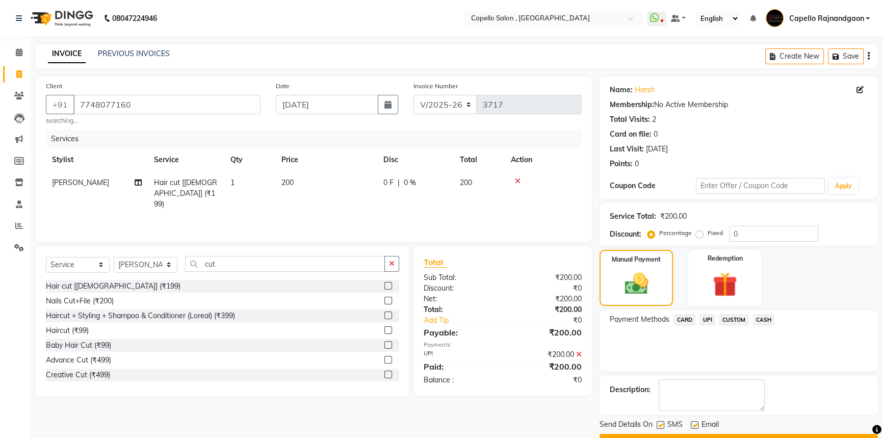
scroll to position [26, 0]
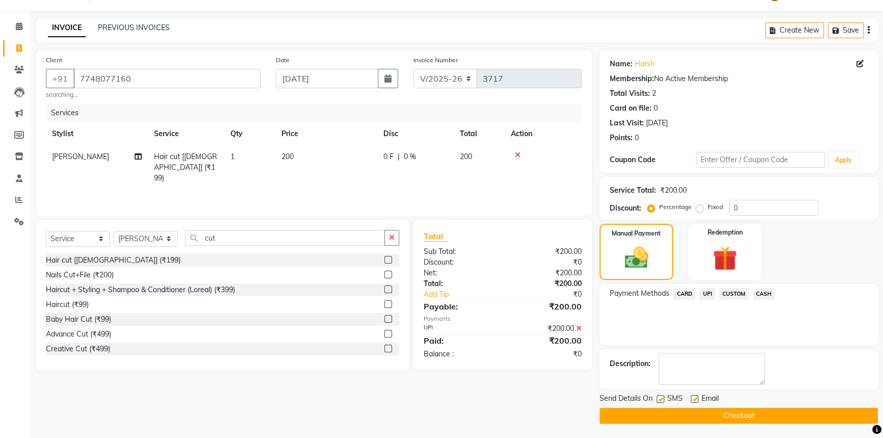
click at [748, 418] on button "Checkout" at bounding box center [739, 416] width 278 height 16
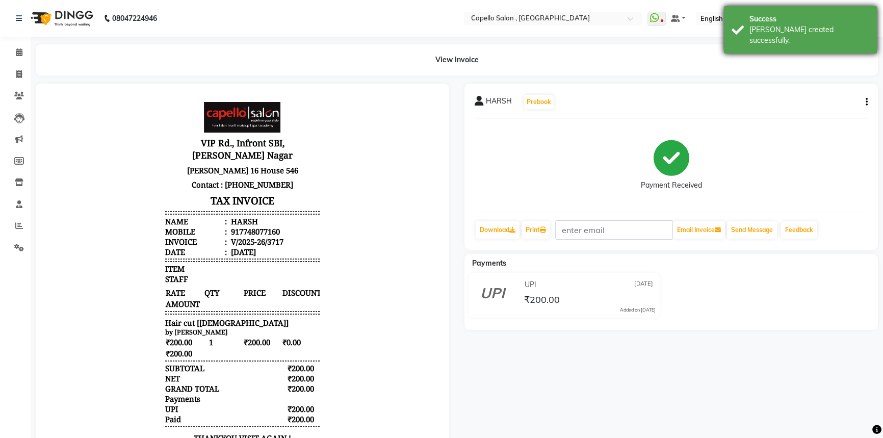
click at [820, 14] on div "Success" at bounding box center [809, 19] width 120 height 11
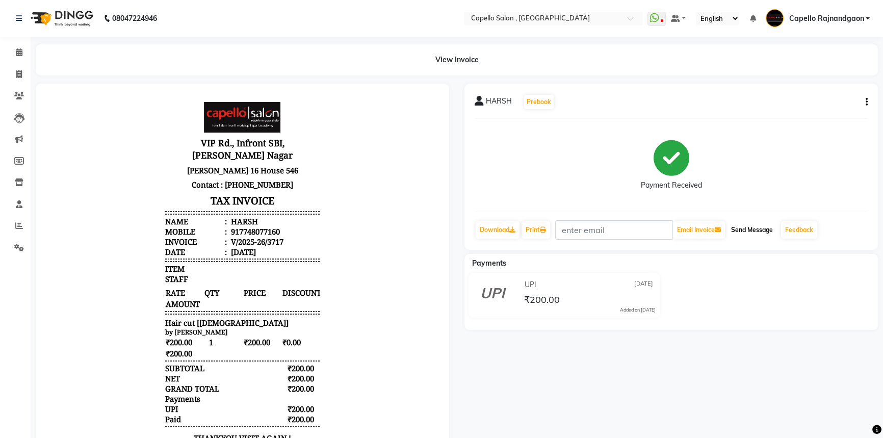
click at [749, 225] on button "Send Message" at bounding box center [752, 229] width 50 height 17
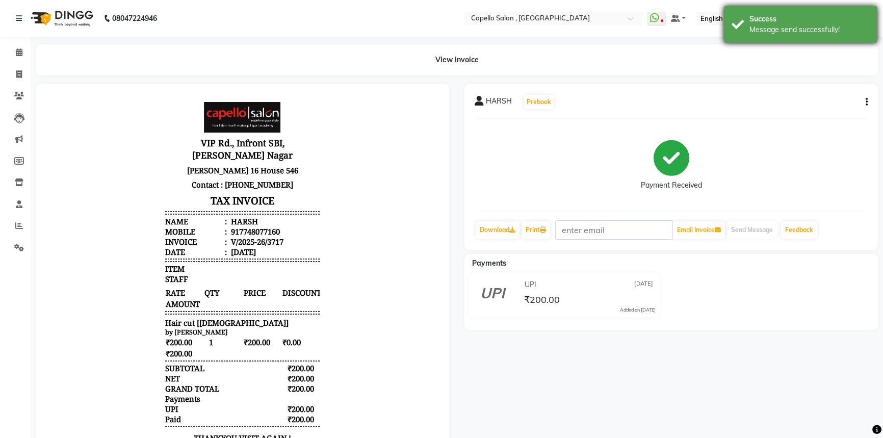
click at [781, 39] on div "Success Message send successfully!" at bounding box center [800, 24] width 153 height 37
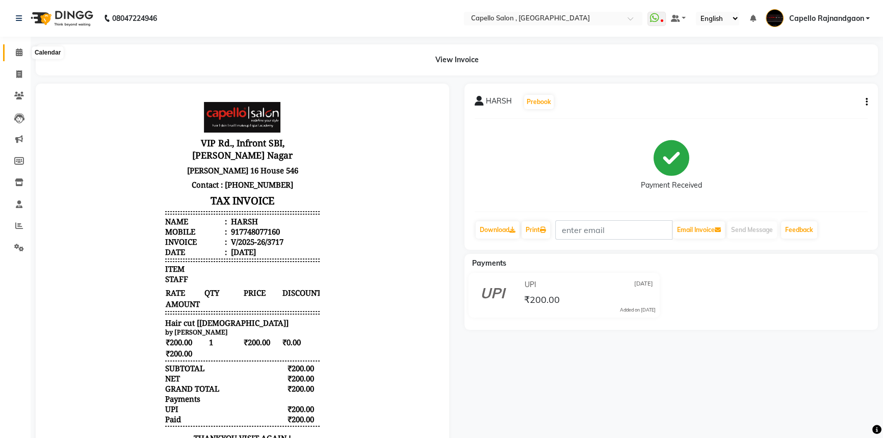
drag, startPoint x: 20, startPoint y: 51, endPoint x: 27, endPoint y: 60, distance: 10.9
click at [20, 51] on icon at bounding box center [19, 52] width 7 height 8
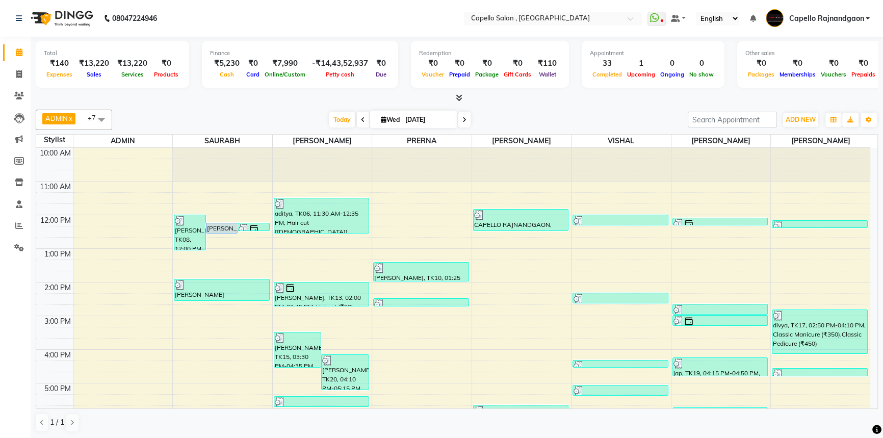
click at [402, 103] on div "Total ₹140 Expenses ₹13,220 Sales ₹13,220 Services ₹0 Products Finance ₹5,230 C…" at bounding box center [457, 238] width 852 height 402
click at [401, 97] on div at bounding box center [457, 98] width 842 height 11
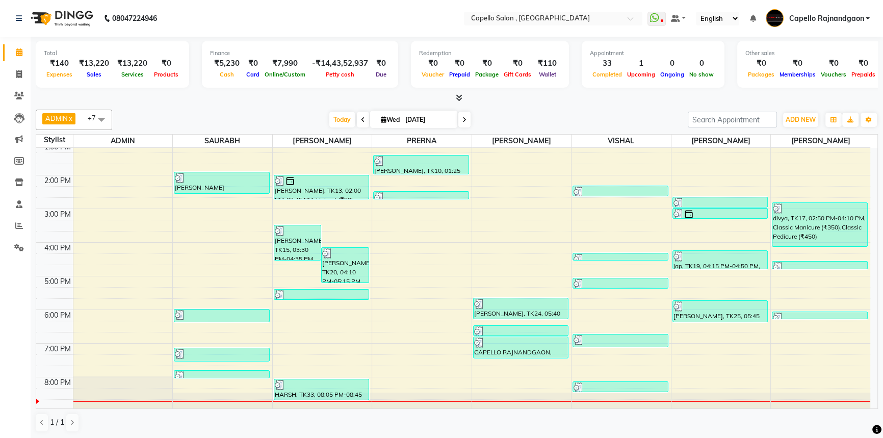
click at [509, 107] on div "ADMIN x PRERNA x Shalu x Namrata murari x Harshal x VISHAL x SAURABH x ROSHAN S…" at bounding box center [457, 271] width 842 height 331
click at [525, 99] on div at bounding box center [457, 98] width 842 height 11
click at [21, 74] on icon at bounding box center [19, 74] width 6 height 8
select select "service"
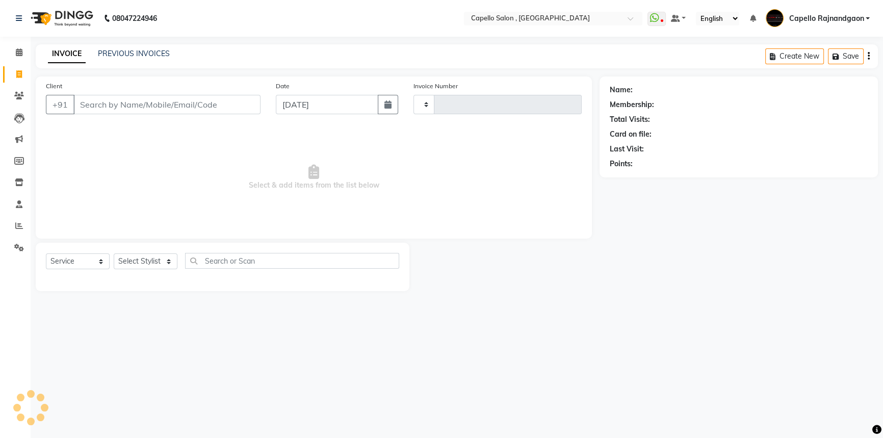
type input "3718"
select select "856"
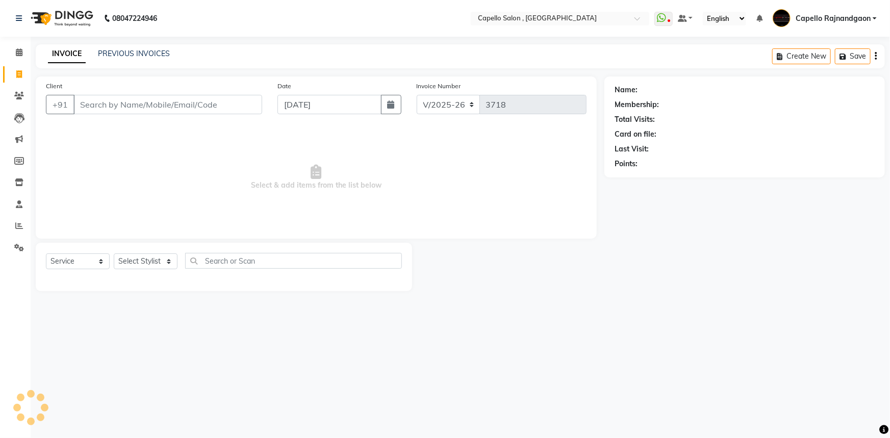
click at [133, 274] on div "Select Service Product Membership Package Voucher Prepaid Gift Card Select Styl…" at bounding box center [224, 265] width 356 height 24
click at [134, 270] on div "Select Service Product Membership Package Voucher Prepaid Gift Card Select Styl…" at bounding box center [224, 265] width 356 height 24
click at [136, 268] on select "Select Stylist" at bounding box center [146, 261] width 64 height 16
select select "38913"
click at [114, 253] on select "Select Stylist ADMIN Capello Rajnandgaon Harshal khushi Namrata murari nihal PR…" at bounding box center [146, 261] width 64 height 16
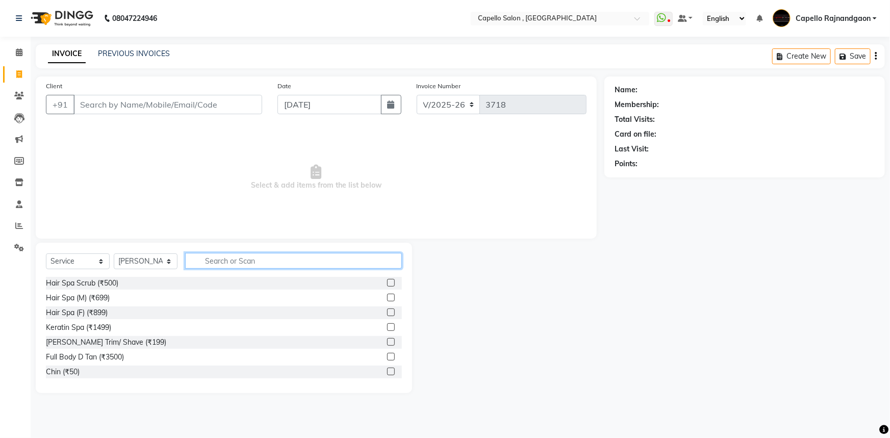
click at [209, 264] on input "text" at bounding box center [293, 261] width 217 height 16
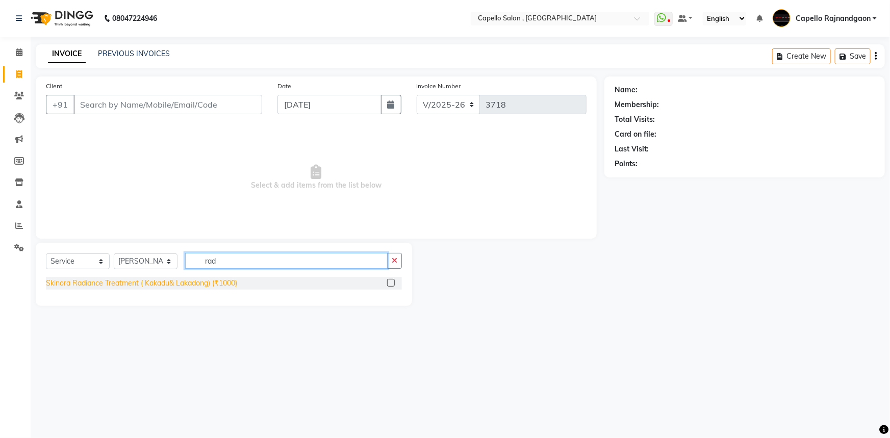
type input "rad"
click at [150, 288] on div "Skinora Radiance Treatment ( Kakadu& Lakadong) (₹1000)" at bounding box center [141, 283] width 191 height 11
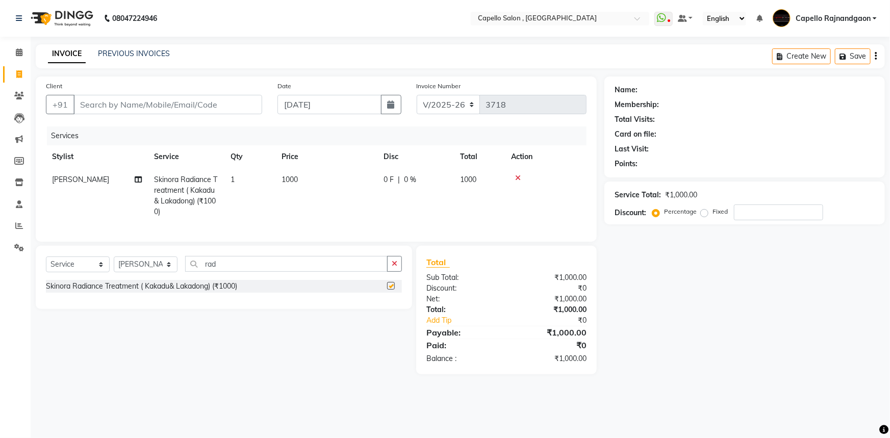
checkbox input "false"
drag, startPoint x: 148, startPoint y: 274, endPoint x: 140, endPoint y: 264, distance: 13.5
click at [148, 272] on select "Select Stylist ADMIN Capello Rajnandgaon Harshal khushi Namrata murari nihal PR…" at bounding box center [146, 264] width 64 height 16
select select "66386"
click at [114, 264] on select "Select Stylist ADMIN Capello Rajnandgaon Harshal khushi Namrata murari nihal PR…" at bounding box center [146, 264] width 64 height 16
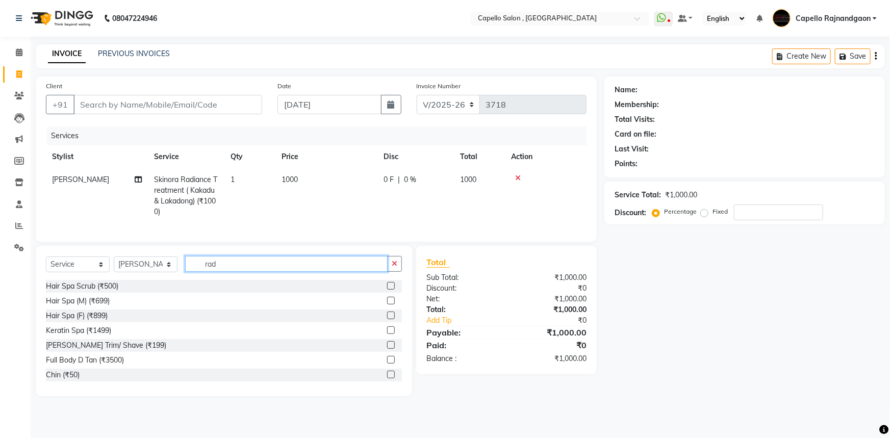
click at [221, 269] on input "rad" at bounding box center [286, 264] width 202 height 16
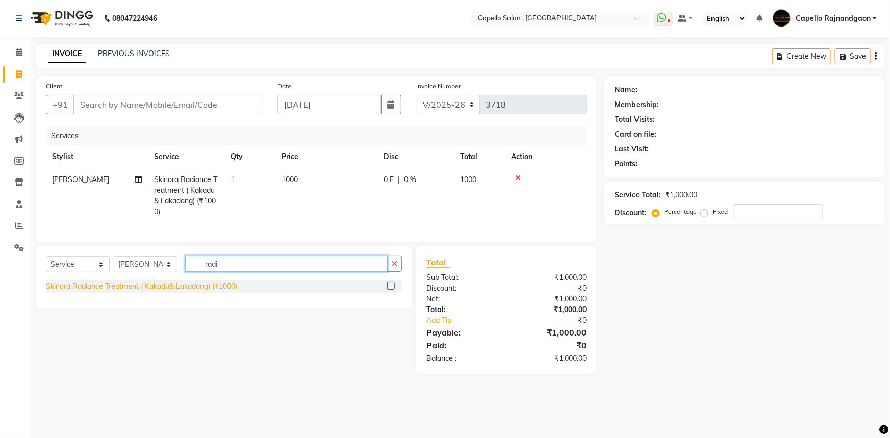
type input "radi"
click at [102, 292] on div "Skinora Radiance Treatment ( Kakadu& Lakadong) (₹1000)" at bounding box center [141, 286] width 191 height 11
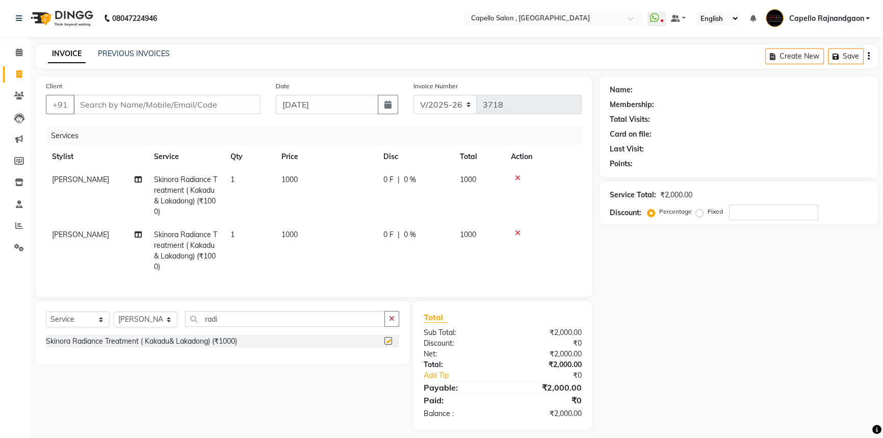
checkbox input "false"
drag, startPoint x: 136, startPoint y: 325, endPoint x: 138, endPoint y: 319, distance: 6.3
click at [136, 325] on select "Select Stylist ADMIN Capello Rajnandgaon Harshal khushi Namrata murari nihal PR…" at bounding box center [146, 320] width 64 height 16
select select "34173"
click at [114, 319] on select "Select Stylist ADMIN Capello Rajnandgaon Harshal khushi Namrata murari nihal PR…" at bounding box center [146, 320] width 64 height 16
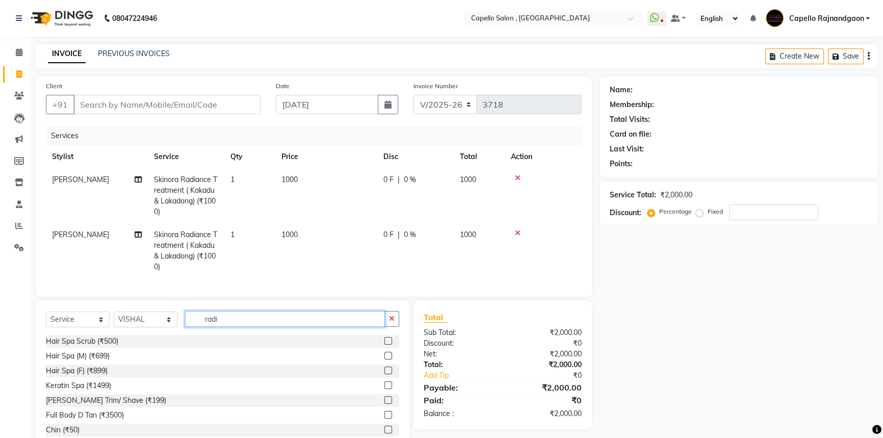
drag, startPoint x: 206, startPoint y: 325, endPoint x: 262, endPoint y: 321, distance: 55.7
click at [262, 321] on input "radi" at bounding box center [285, 319] width 200 height 16
type input "r"
type input "cut"
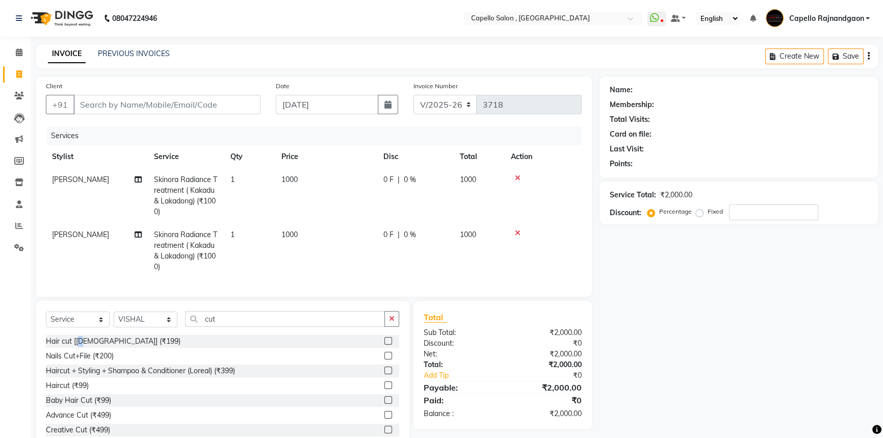
drag, startPoint x: 80, startPoint y: 350, endPoint x: 100, endPoint y: 344, distance: 21.8
click at [86, 346] on div "Hair cut [male] (₹199)" at bounding box center [113, 341] width 135 height 11
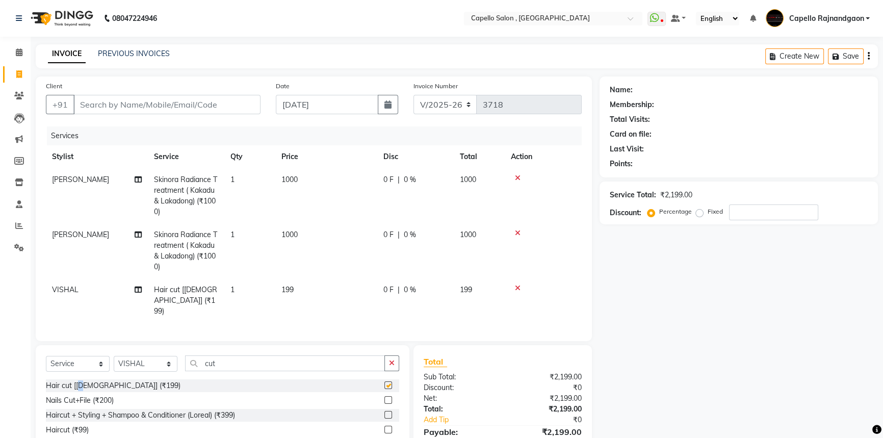
checkbox input "false"
click at [158, 410] on div "Haircut + Styling + Shampoo & Conditioner (Loreal) (₹399)" at bounding box center [140, 415] width 189 height 11
checkbox input "false"
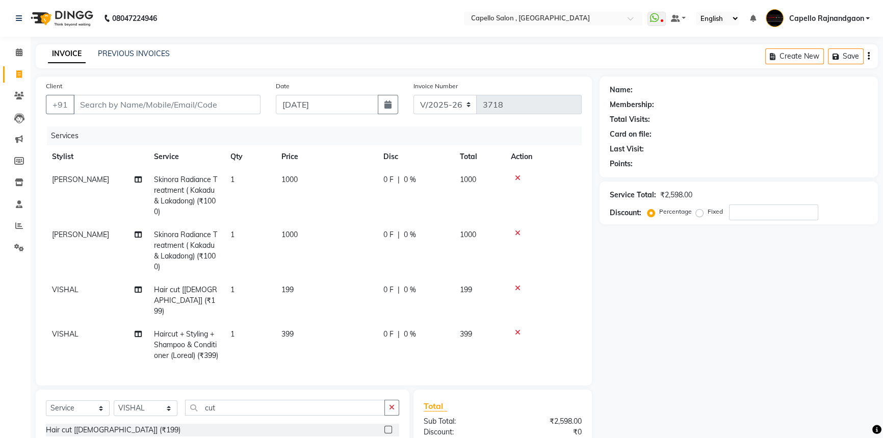
click at [515, 286] on icon at bounding box center [518, 287] width 6 height 7
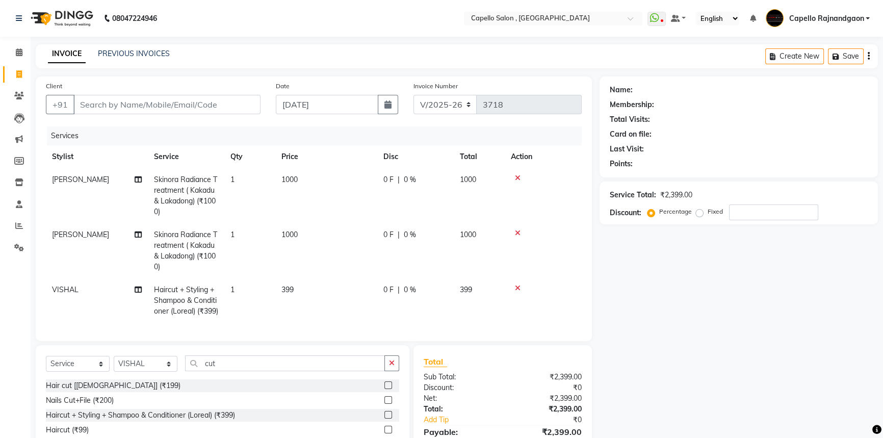
click at [344, 290] on td "399" at bounding box center [326, 300] width 102 height 44
select select "34173"
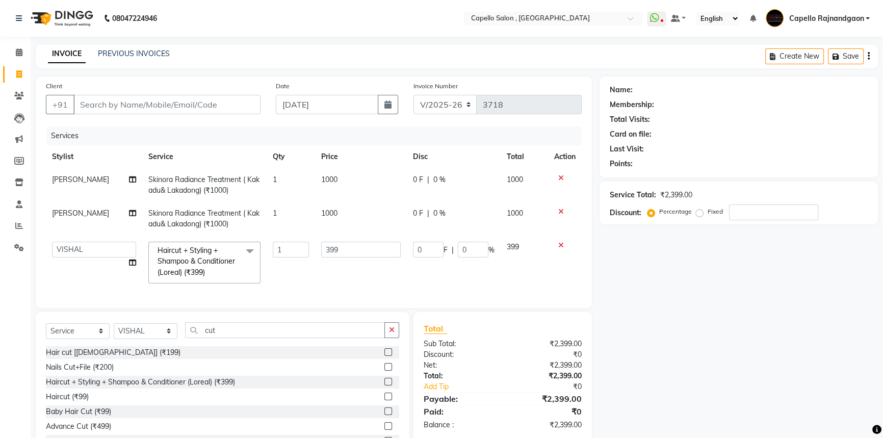
click at [344, 290] on div "Services Stylist Service Qty Price Disc Total Action ROSHAN SEN Skinora Radianc…" at bounding box center [314, 211] width 536 height 171
click at [370, 245] on input "399" at bounding box center [361, 250] width 80 height 16
type input "400"
click at [685, 313] on div "Name: Membership: Total Visits: Card on file: Last Visit: Points: Service Total…" at bounding box center [743, 269] width 286 height 386
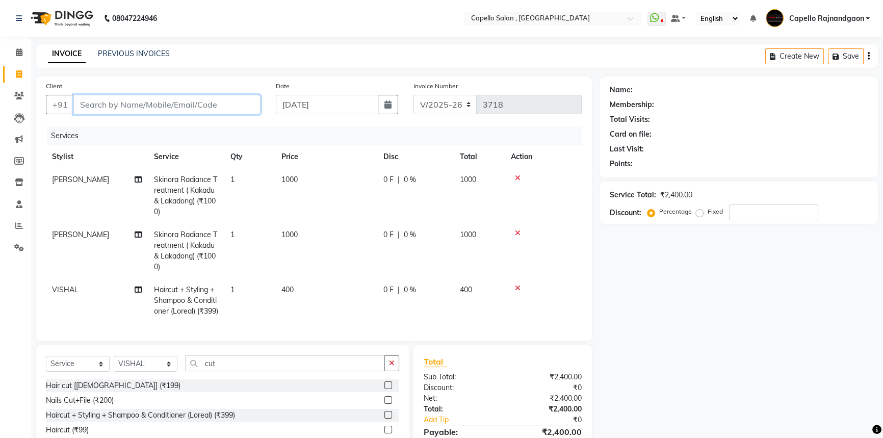
click at [136, 109] on input "Client" at bounding box center [166, 104] width 187 height 19
type input "8"
type input "0"
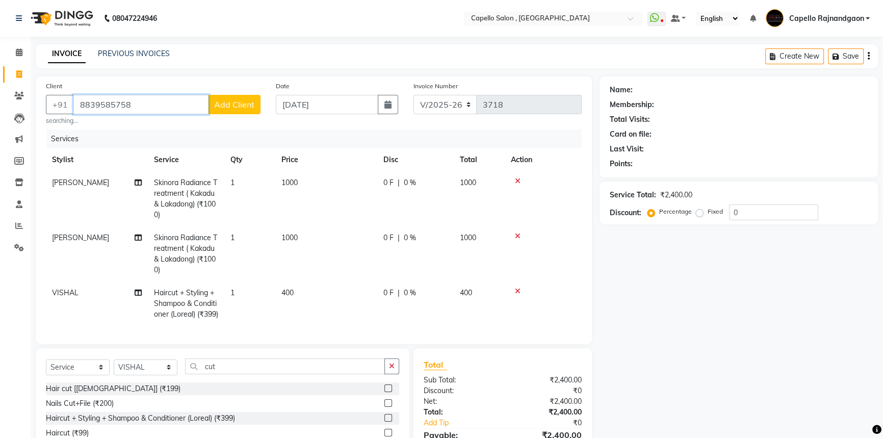
type input "8839585758"
click at [241, 99] on span "Add Client" at bounding box center [234, 104] width 40 height 10
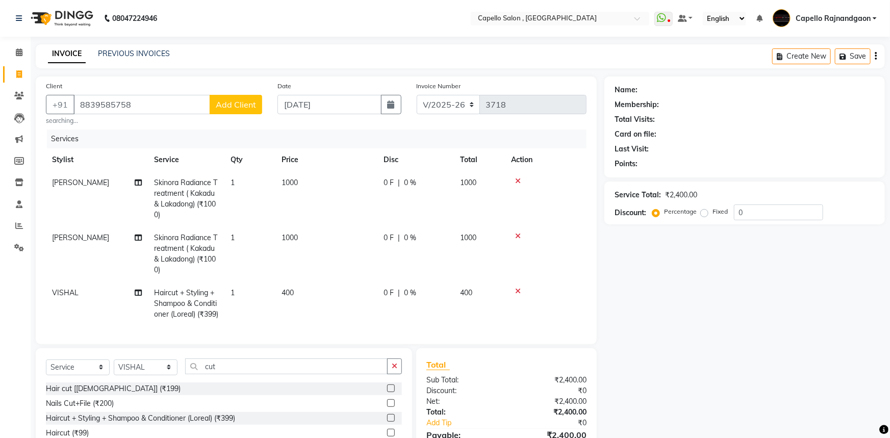
select select "7"
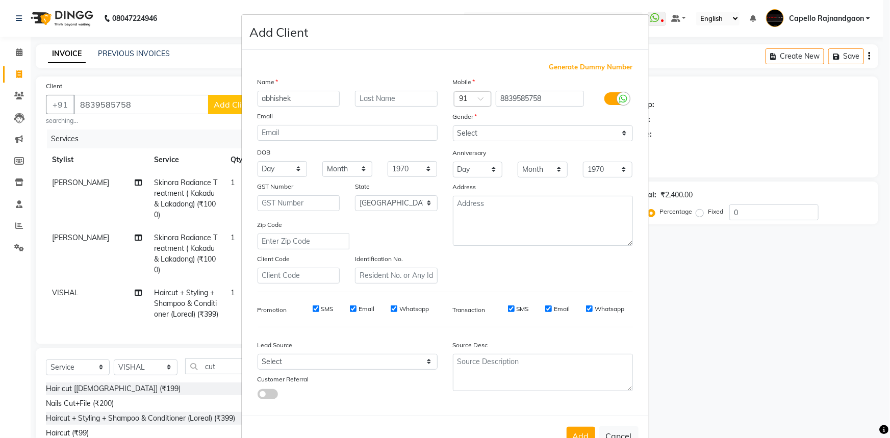
type input "abhishek"
drag, startPoint x: 479, startPoint y: 135, endPoint x: 479, endPoint y: 140, distance: 5.1
click at [479, 135] on select "Select Male Female Other Prefer Not To Say" at bounding box center [543, 133] width 180 height 16
select select "male"
click at [453, 125] on select "Select Male Female Other Prefer Not To Say" at bounding box center [543, 133] width 180 height 16
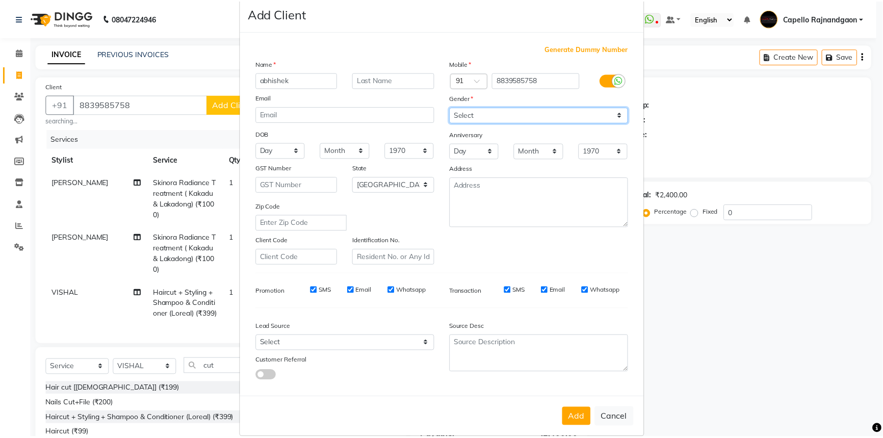
scroll to position [36, 0]
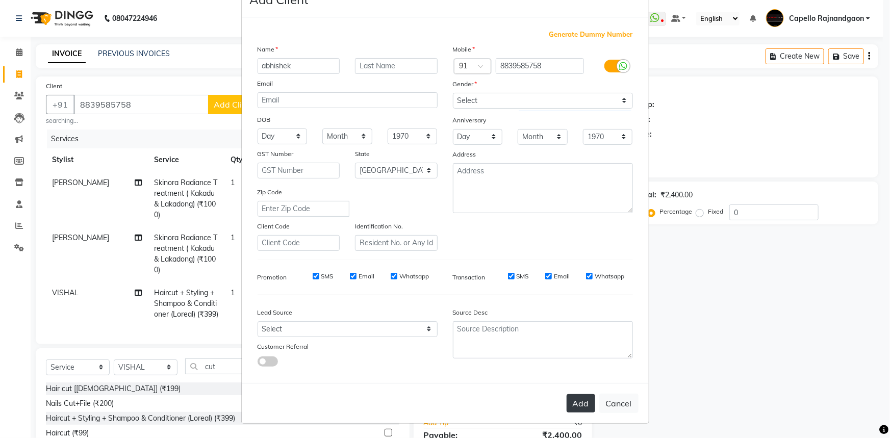
click at [577, 402] on button "Add" at bounding box center [580, 403] width 29 height 18
select select
select select "null"
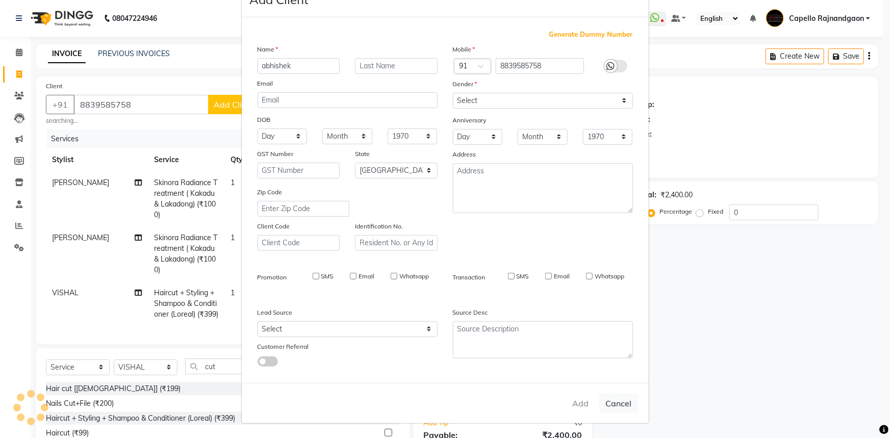
select select
checkbox input "false"
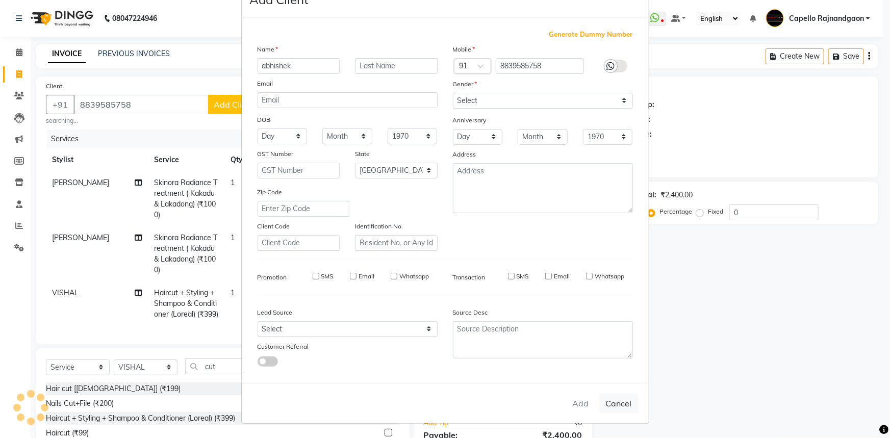
checkbox input "false"
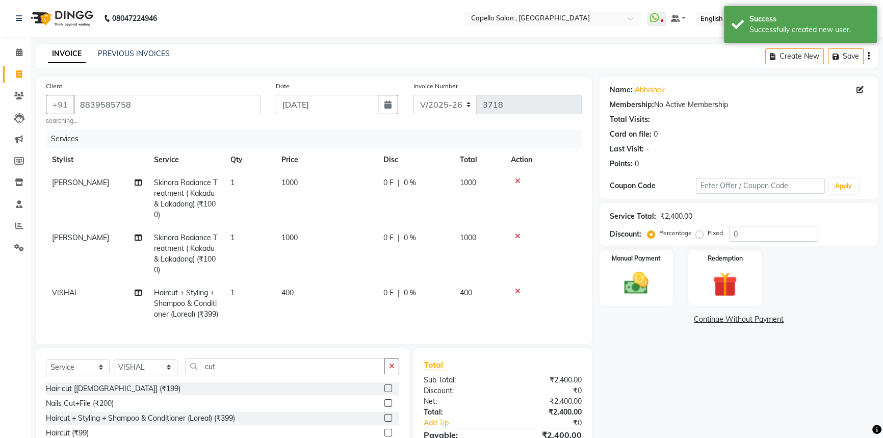
scroll to position [94, 0]
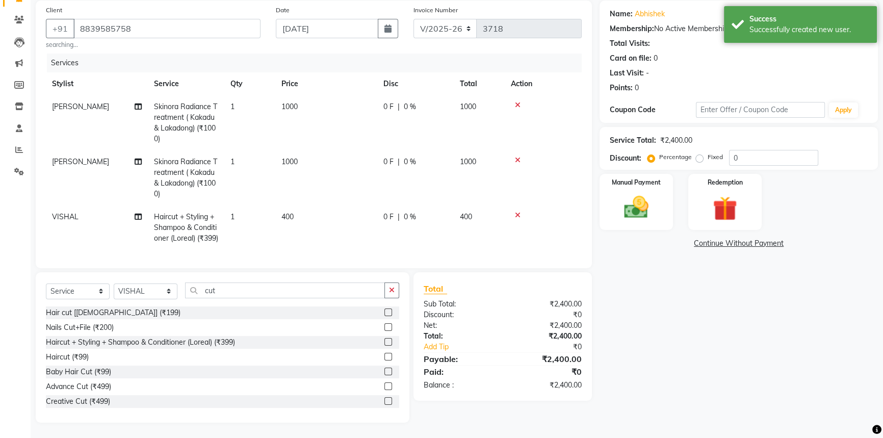
click at [677, 292] on div "Name: Abhishek Membership: No Active Membership Total Visits: Card on file: 0 L…" at bounding box center [743, 212] width 286 height 422
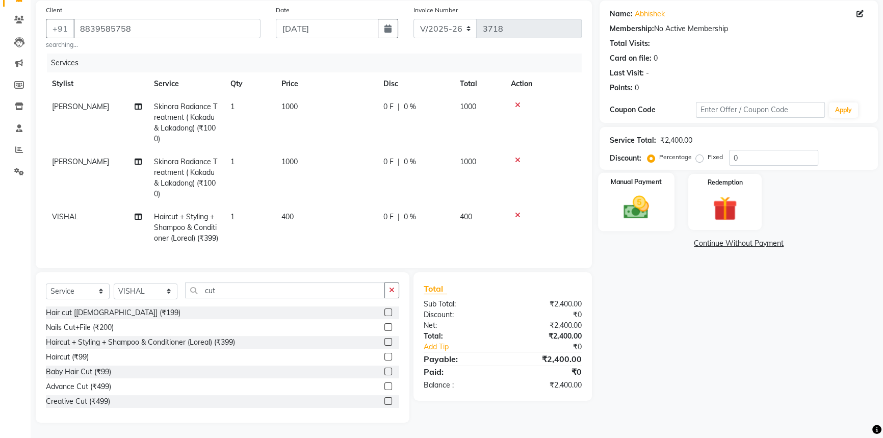
click at [612, 173] on div "Manual Payment" at bounding box center [636, 202] width 76 height 58
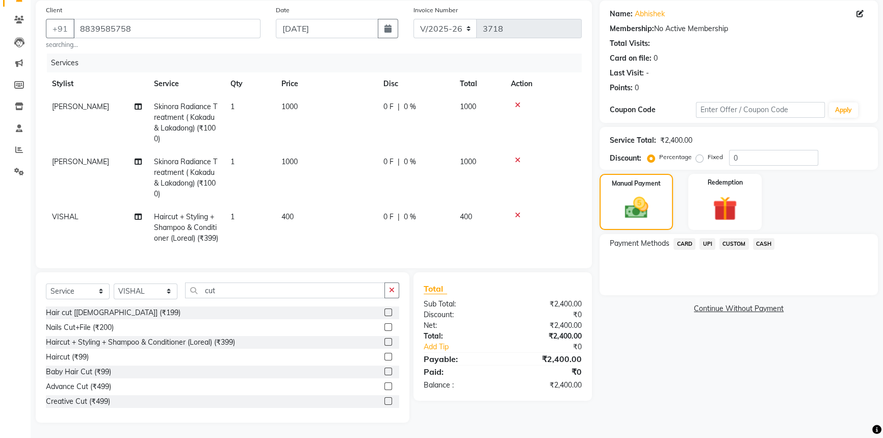
scroll to position [0, 0]
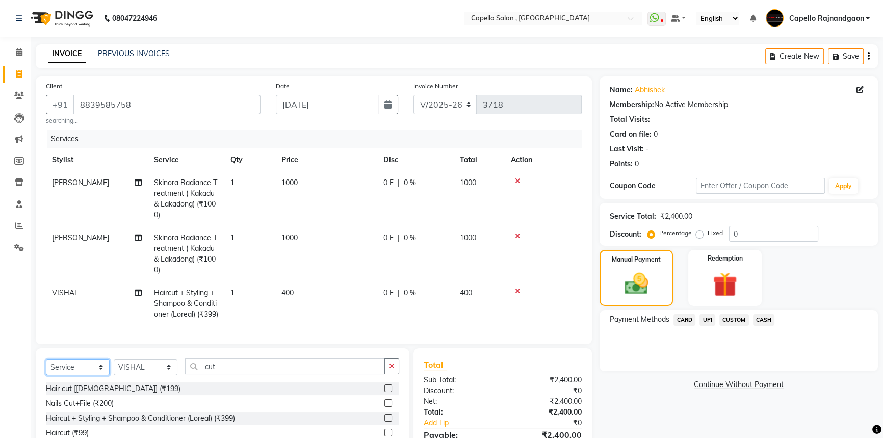
click at [73, 375] on select "Select Service Product Membership Package Voucher Prepaid Gift Card" at bounding box center [78, 367] width 64 height 16
click at [46, 375] on select "Select Service Product Membership Package Voucher Prepaid Gift Card" at bounding box center [78, 367] width 64 height 16
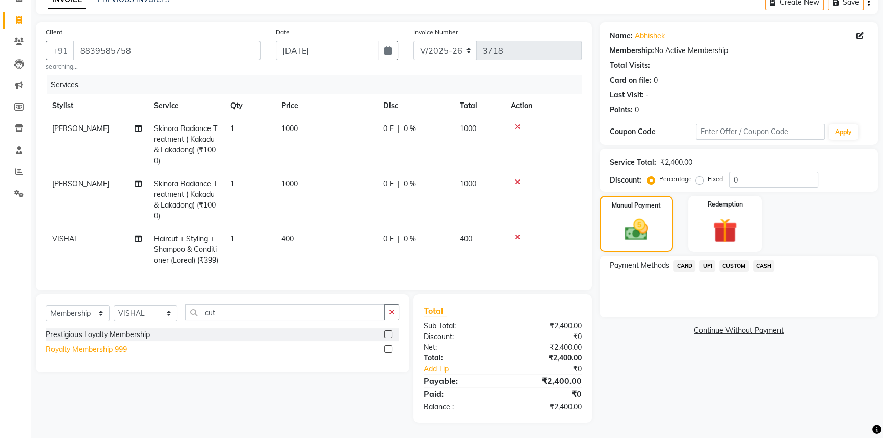
click at [83, 348] on div "Royalty Membership 999" at bounding box center [86, 349] width 81 height 11
select select "select"
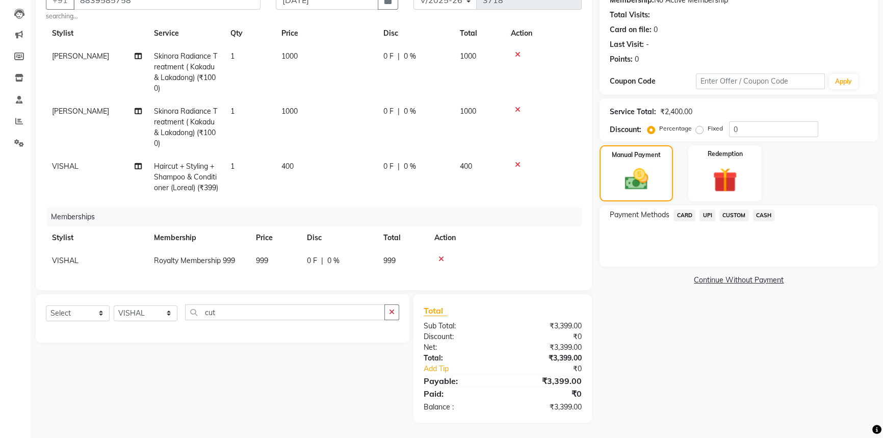
scroll to position [40, 0]
click at [101, 255] on td "VISHAL" at bounding box center [97, 260] width 102 height 23
select select "34173"
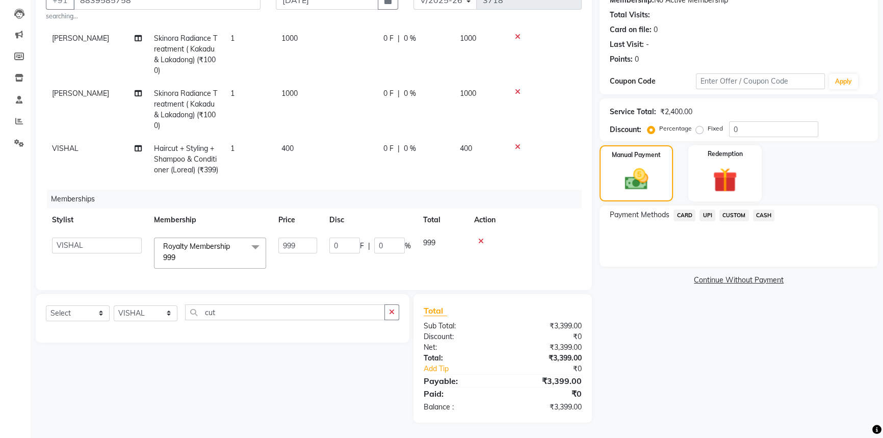
click at [100, 253] on select "ADMIN Capello Rajnandgaon Harshal khushi Namrata murari nihal PRERNA Rinki ROSH…" at bounding box center [97, 246] width 90 height 16
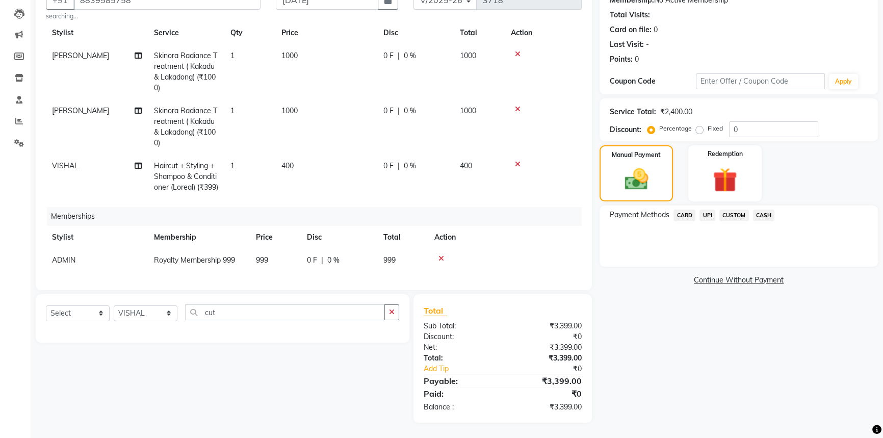
click at [285, 249] on td "999" at bounding box center [275, 260] width 51 height 23
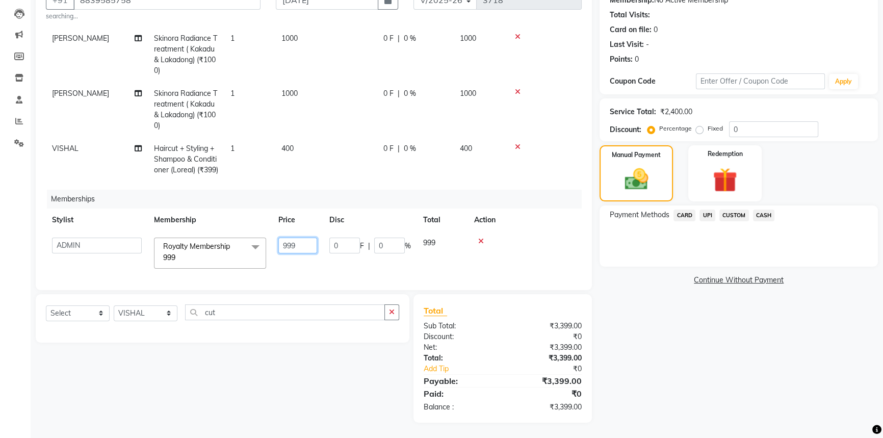
drag, startPoint x: 281, startPoint y: 254, endPoint x: 326, endPoint y: 257, distance: 45.0
click at [326, 257] on tr "ADMIN Capello Rajnandgaon Harshal khushi Namrata murari nihal PRERNA Rinki ROSH…" at bounding box center [314, 252] width 536 height 43
type input "0"
click at [667, 305] on div "Name: Abhishek Membership: No Active Membership Total Visits: Card on file: 0 L…" at bounding box center [743, 197] width 286 height 451
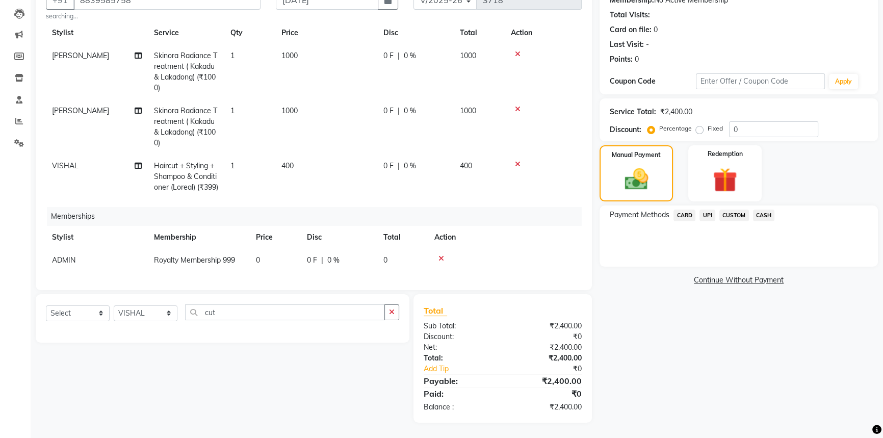
click at [705, 216] on span "UPI" at bounding box center [708, 216] width 16 height 12
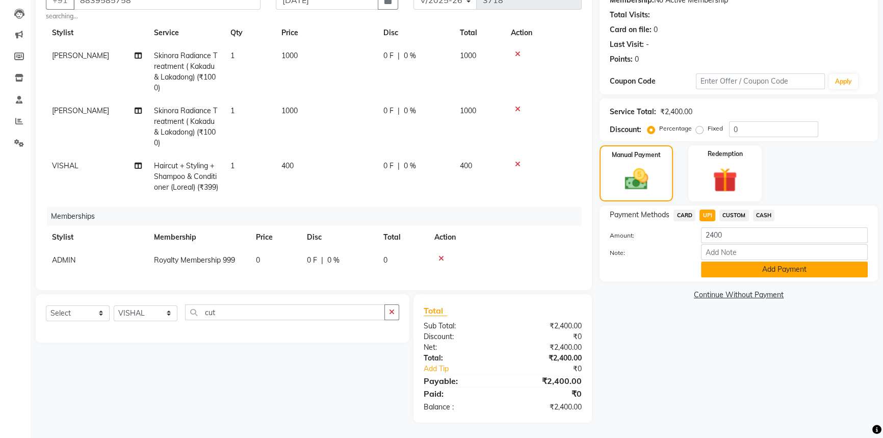
click at [714, 269] on button "Add Payment" at bounding box center [784, 270] width 167 height 16
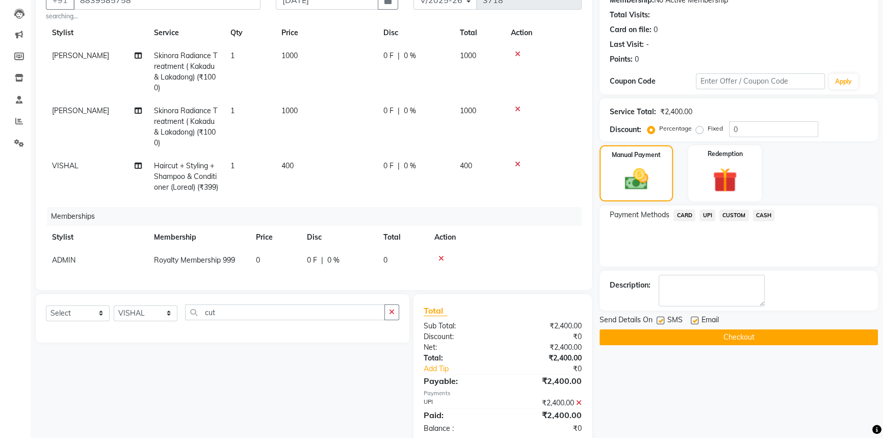
scroll to position [126, 0]
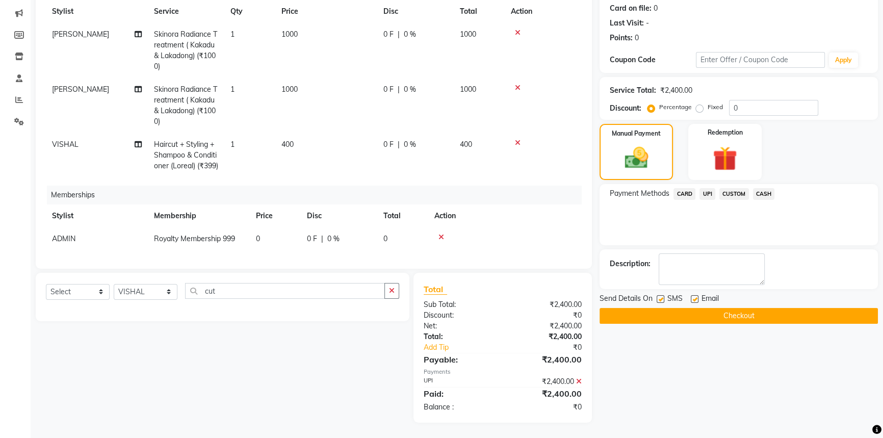
click at [715, 316] on button "Checkout" at bounding box center [739, 316] width 278 height 16
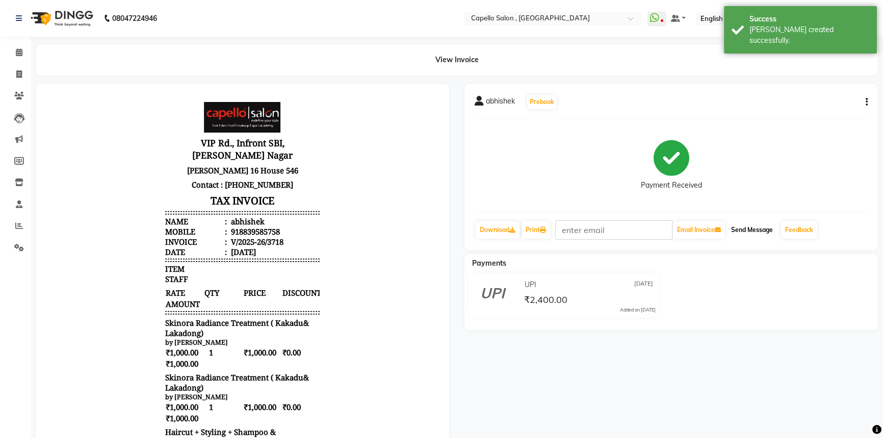
click at [751, 234] on button "Send Message" at bounding box center [752, 229] width 50 height 17
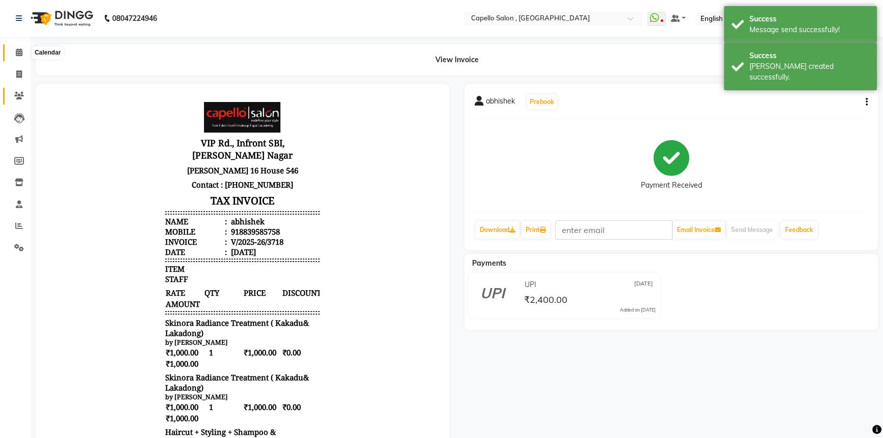
drag, startPoint x: 15, startPoint y: 53, endPoint x: 20, endPoint y: 90, distance: 37.1
click at [16, 53] on icon at bounding box center [19, 52] width 7 height 8
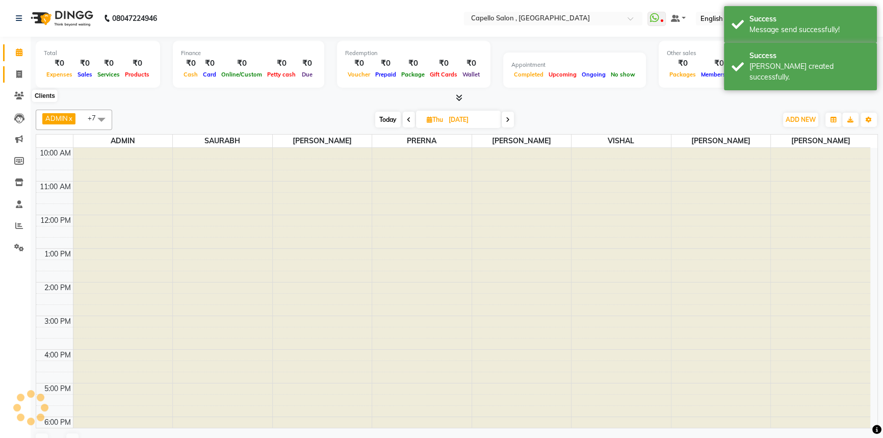
click at [20, 77] on span at bounding box center [19, 75] width 18 height 12
select select "service"
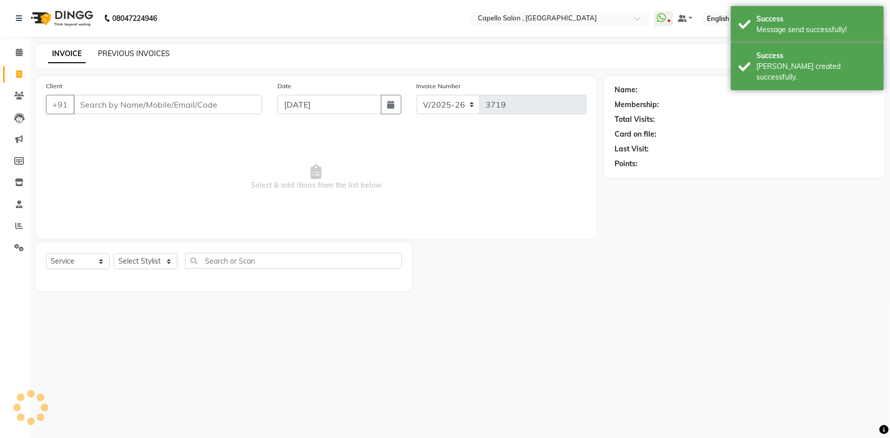
click at [139, 53] on link "PREVIOUS INVOICES" at bounding box center [134, 53] width 72 height 9
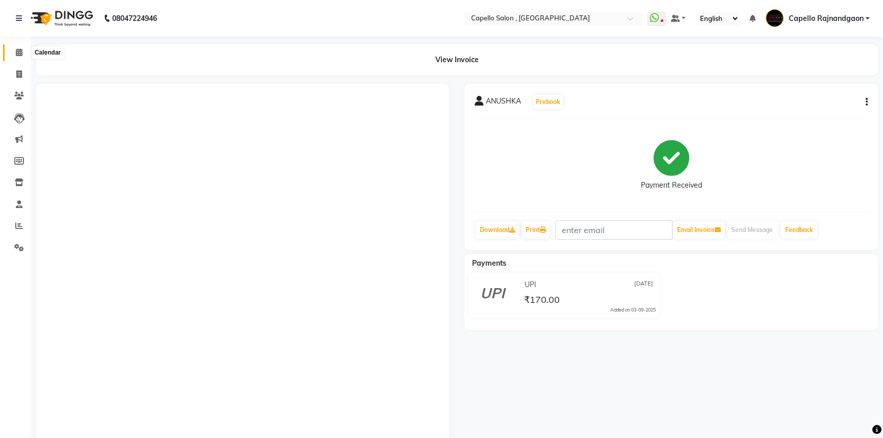
click at [20, 49] on icon at bounding box center [19, 52] width 7 height 8
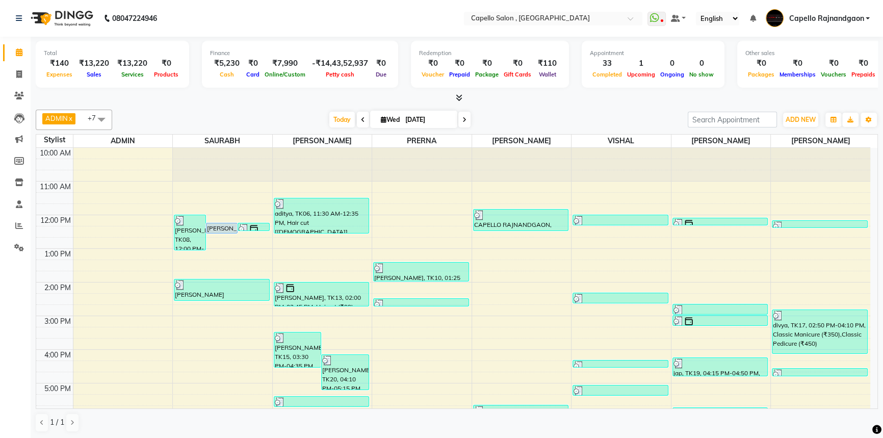
click at [464, 117] on icon at bounding box center [464, 120] width 4 height 6
type input "[DATE]"
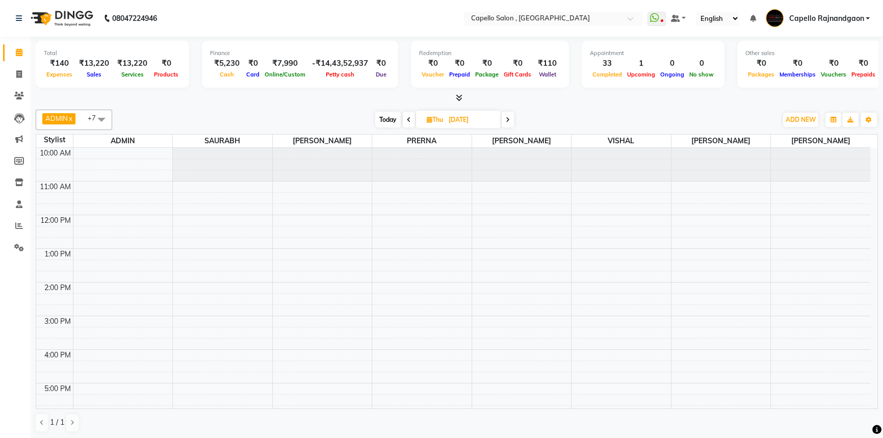
click at [215, 184] on div "10:00 AM 11:00 AM 12:00 PM 1:00 PM 2:00 PM 3:00 PM 4:00 PM 5:00 PM 6:00 PM 7:00…" at bounding box center [453, 333] width 834 height 370
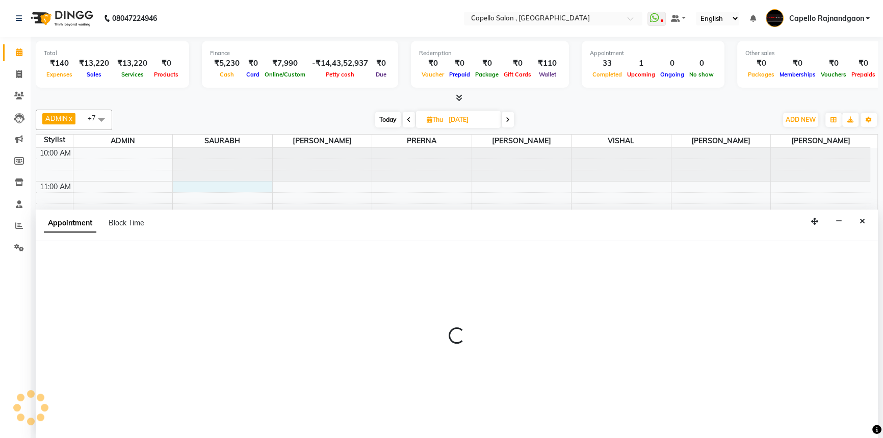
select select "42167"
select select "tentative"
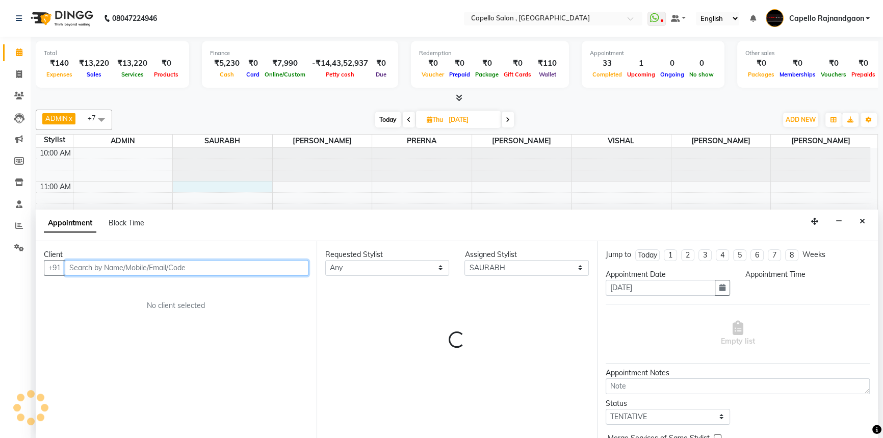
select select "660"
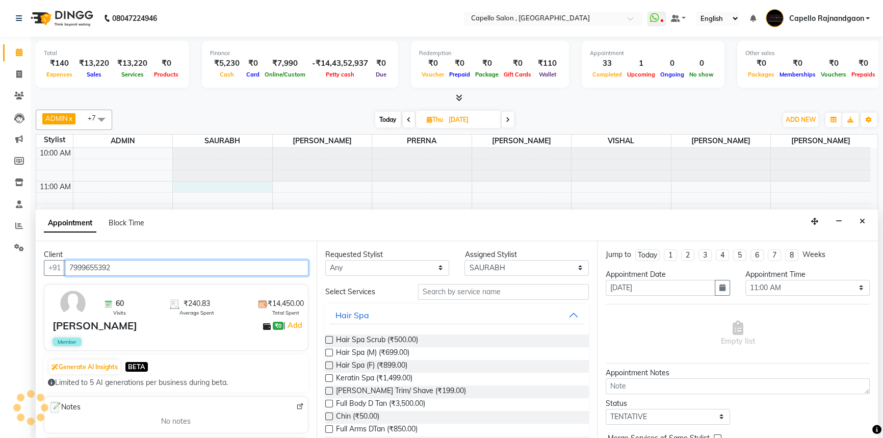
type input "7999655392"
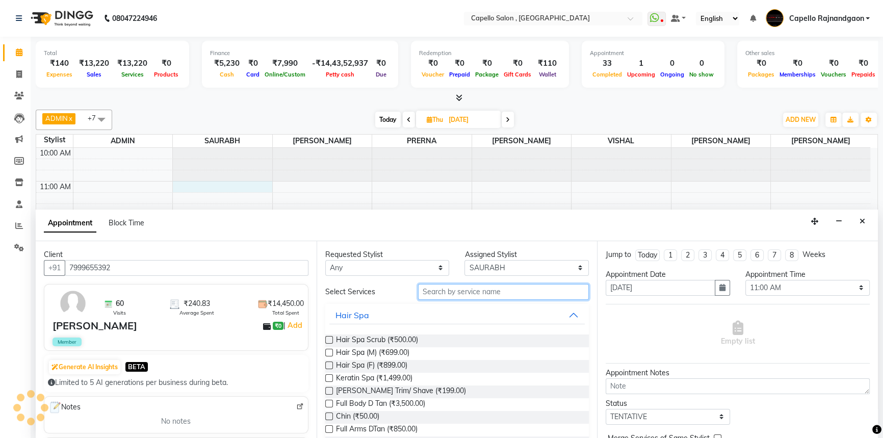
click at [450, 292] on input "text" at bounding box center [503, 292] width 171 height 16
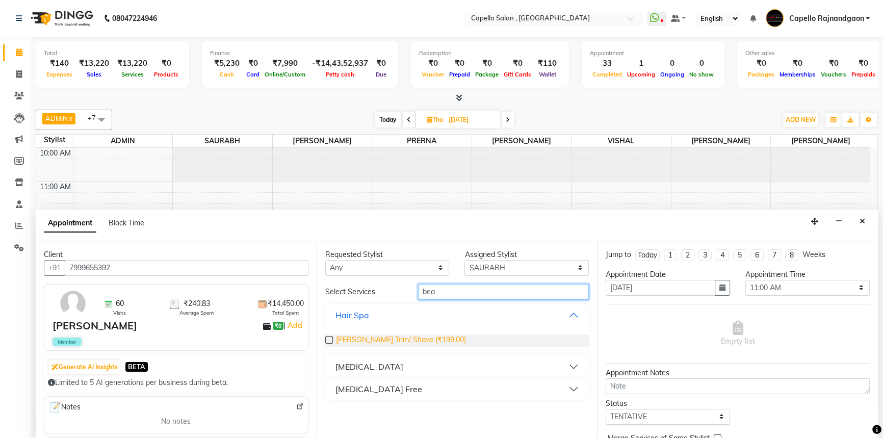
type input "bea"
click at [384, 337] on span "[PERSON_NAME] Trim/ Shave (₹199.00)" at bounding box center [401, 340] width 130 height 13
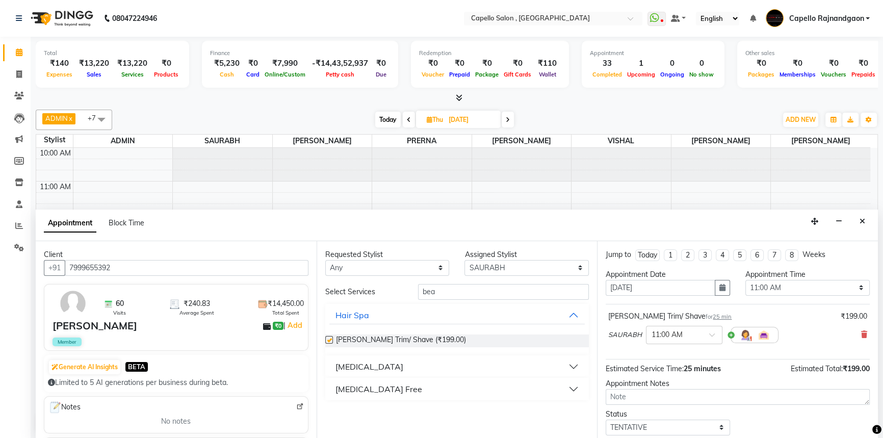
checkbox input "false"
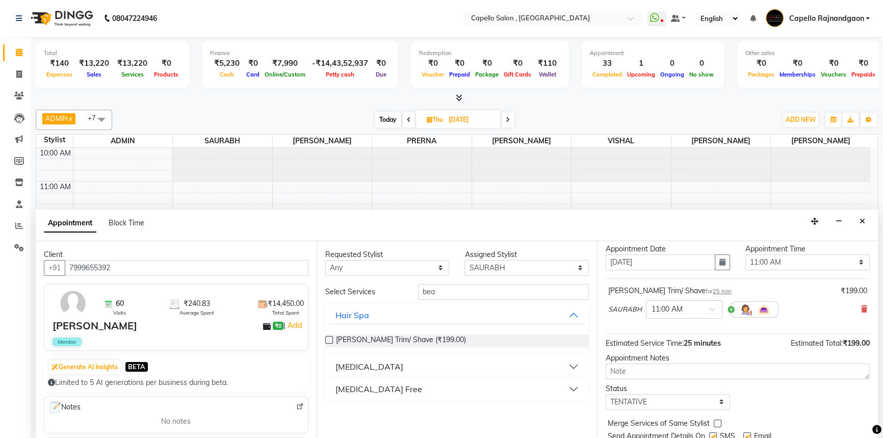
scroll to position [60, 0]
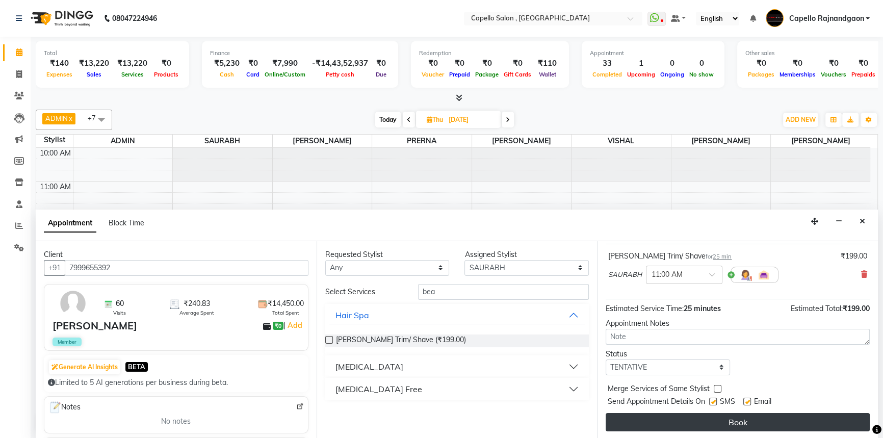
click at [681, 416] on button "Book" at bounding box center [738, 422] width 264 height 18
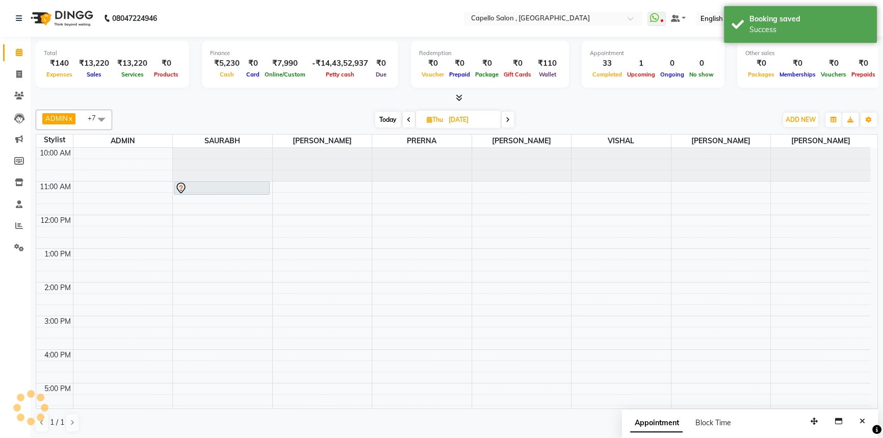
scroll to position [0, 0]
